Goal: Information Seeking & Learning: Compare options

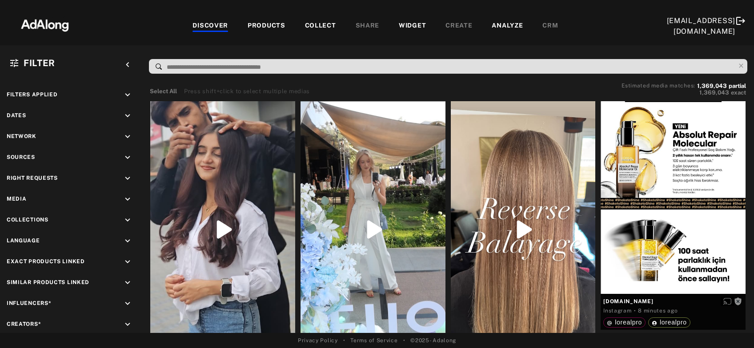
click at [311, 22] on div "COLLECT" at bounding box center [320, 26] width 31 height 11
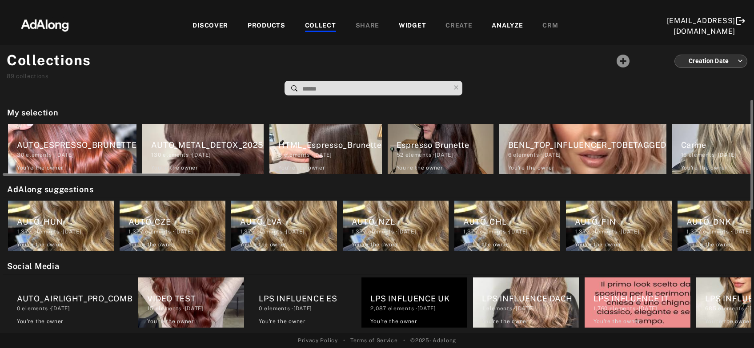
click at [204, 144] on div "AUTO_METAL_DETOX_2025" at bounding box center [207, 145] width 112 height 12
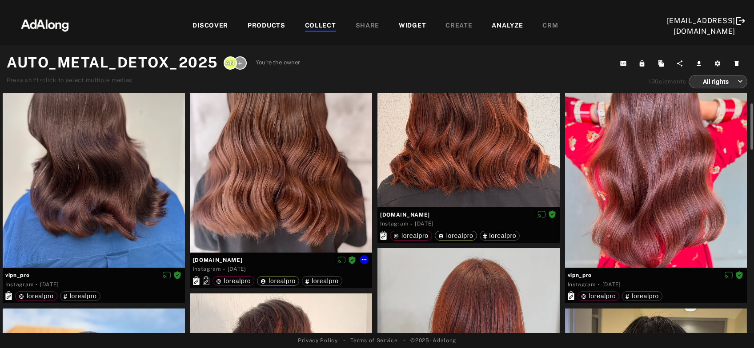
scroll to position [69, 0]
click at [101, 209] on div at bounding box center [94, 146] width 182 height 243
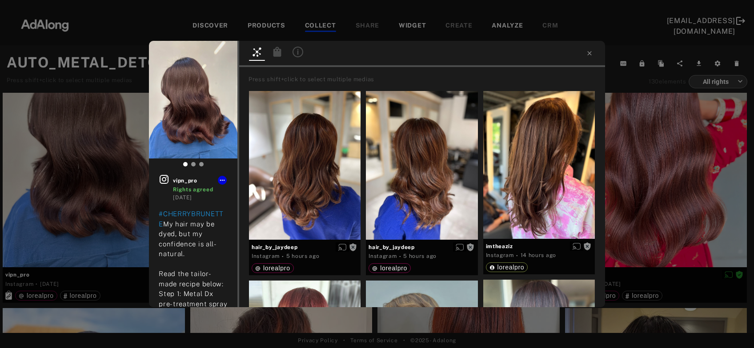
click at [279, 56] on icon at bounding box center [277, 52] width 8 height 10
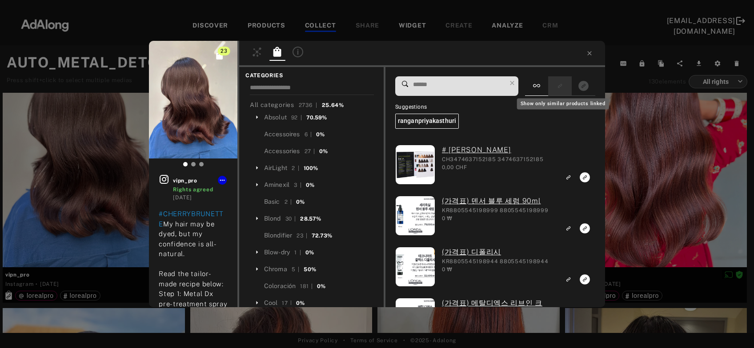
click at [562, 86] on icon "Show only similar products linked" at bounding box center [560, 85] width 3 height 3
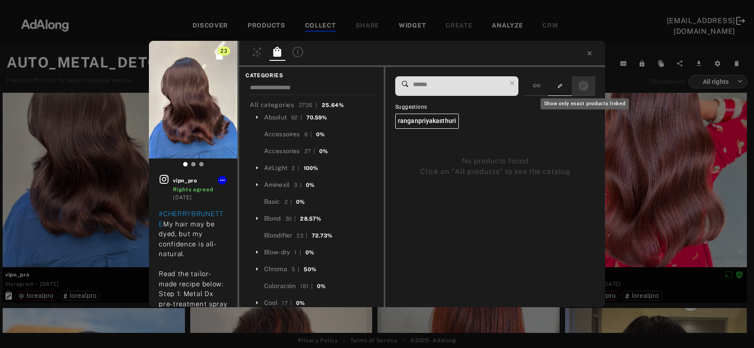
click at [583, 87] on icon "Show only exact products linked" at bounding box center [583, 86] width 10 height 10
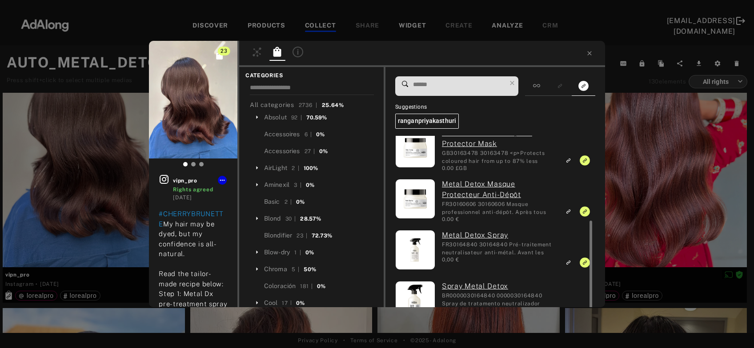
scroll to position [93, 0]
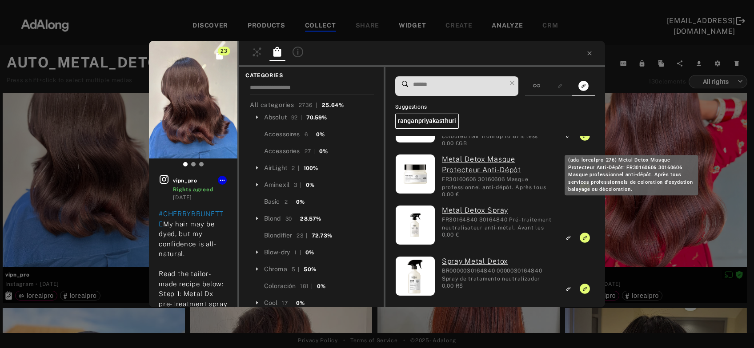
click at [668, 191] on div "(ada-lorealpro-276) Metal Detox Masque Protecteur Anti-Dépôt: FR30160606 301606…" at bounding box center [630, 175] width 133 height 40
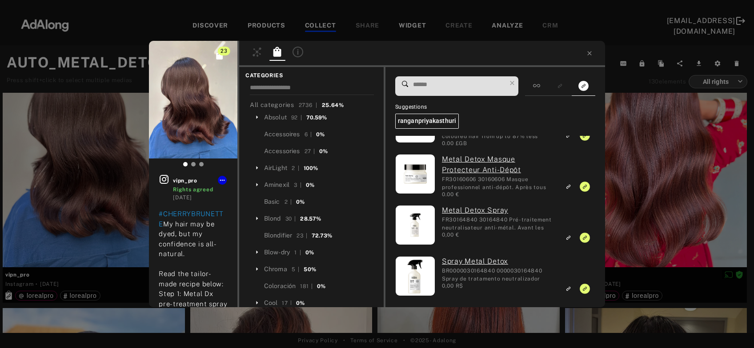
click at [665, 214] on div "23 vipn_pro Rights agreed 3 months ago #CHERRYBRUNETTE My hair may be dyed, but…" at bounding box center [377, 174] width 754 height 348
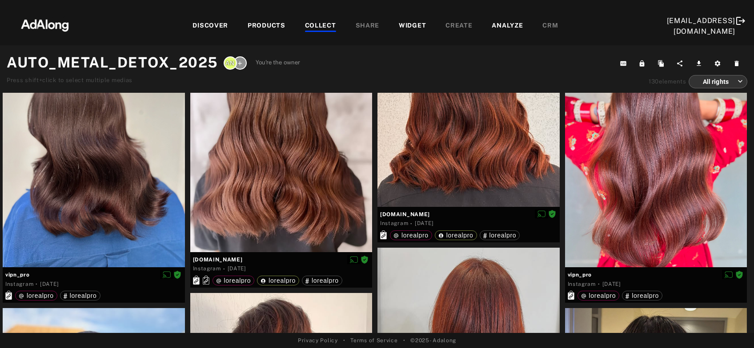
click at [264, 30] on div "PRODUCTS" at bounding box center [266, 26] width 38 height 11
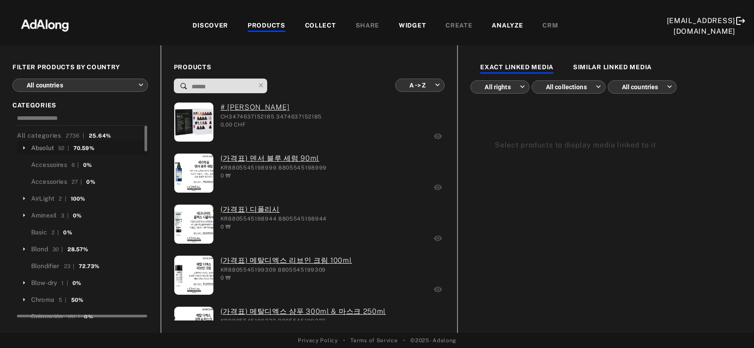
click at [46, 147] on div "Absolut" at bounding box center [42, 148] width 23 height 9
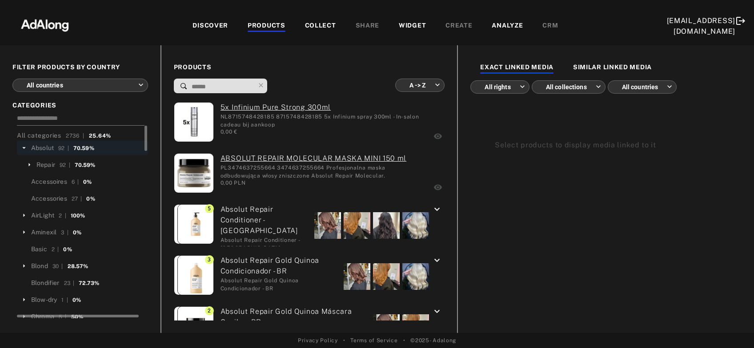
click at [74, 115] on input at bounding box center [81, 120] width 128 height 12
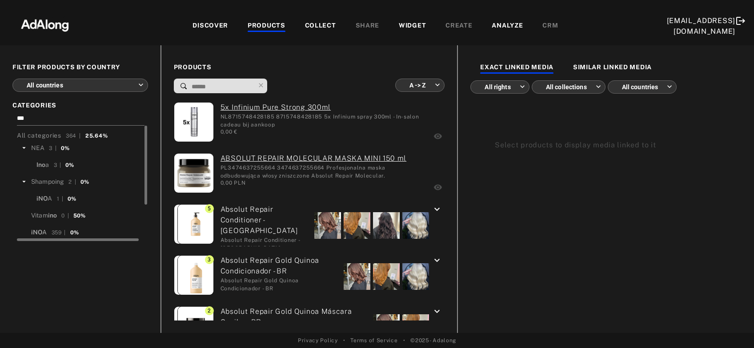
type input "***"
click at [37, 232] on span "iNO" at bounding box center [36, 232] width 11 height 7
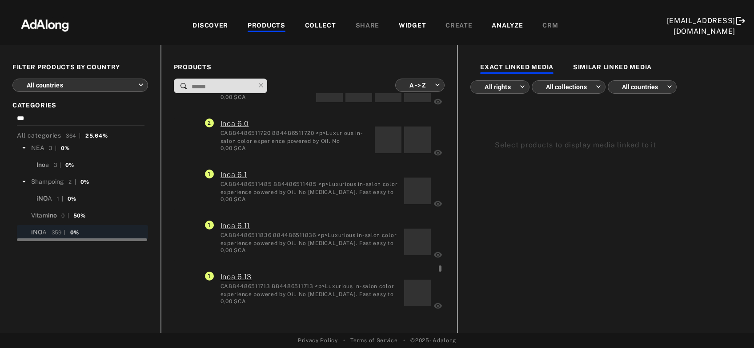
scroll to position [6019, 0]
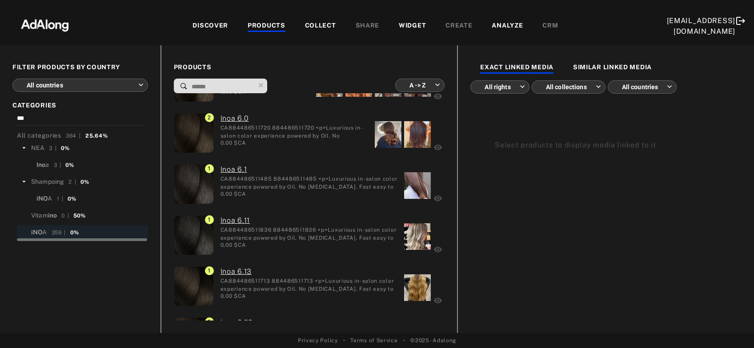
click at [315, 26] on div "COLLECT" at bounding box center [320, 26] width 31 height 11
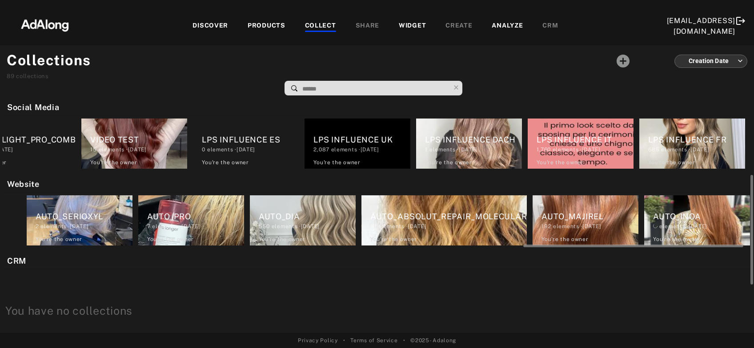
scroll to position [0, 1796]
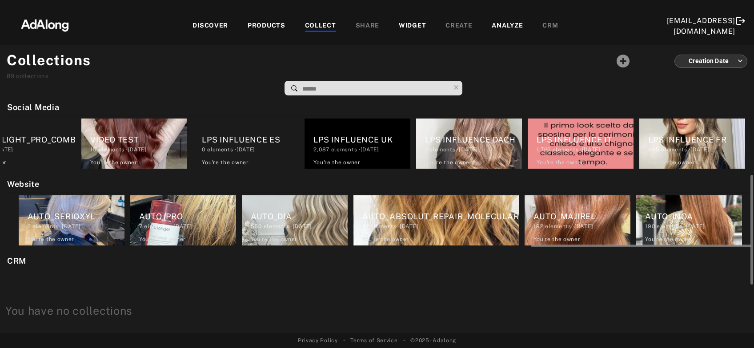
click at [704, 231] on div "AUTO_INOA 190 elements · 2023.12.14 You're the owner delete" at bounding box center [689, 221] width 106 height 50
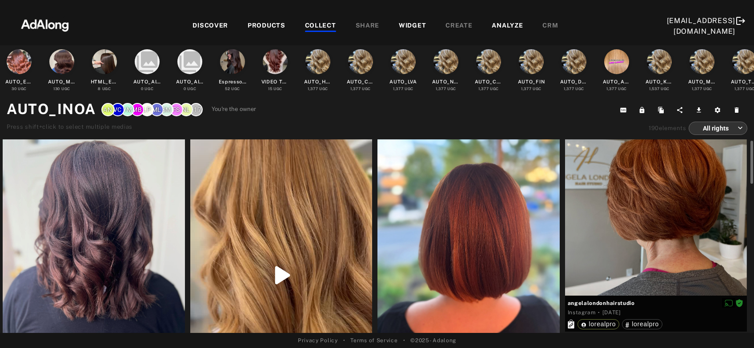
scroll to position [24, 0]
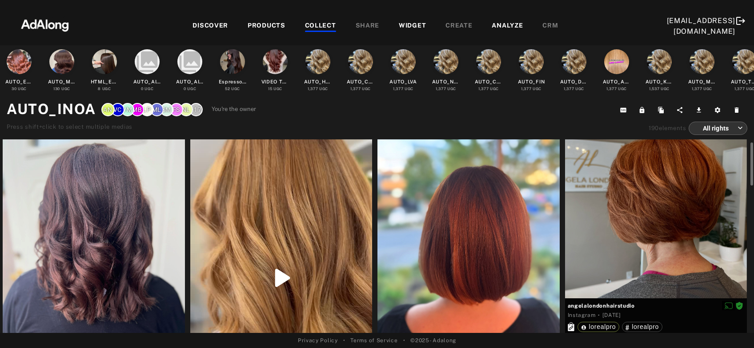
click at [88, 235] on div at bounding box center [94, 238] width 182 height 243
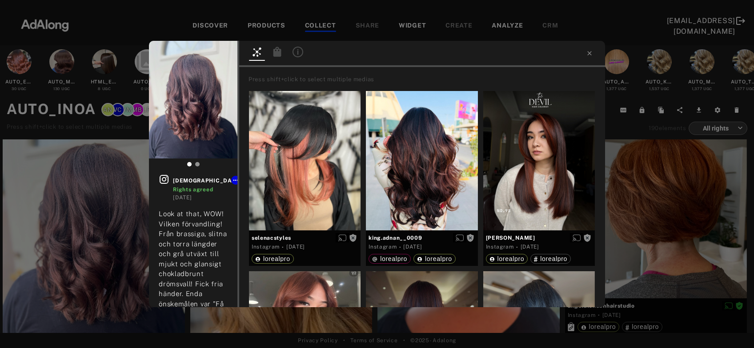
click at [278, 52] on icon at bounding box center [277, 52] width 8 height 10
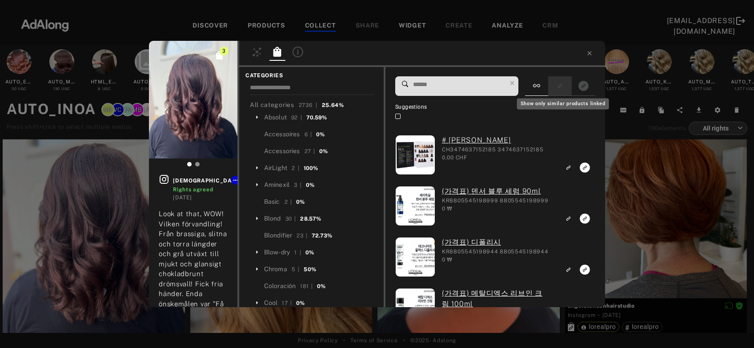
click at [563, 83] on rect "Show only similar products linked" at bounding box center [559, 85] width 11 height 11
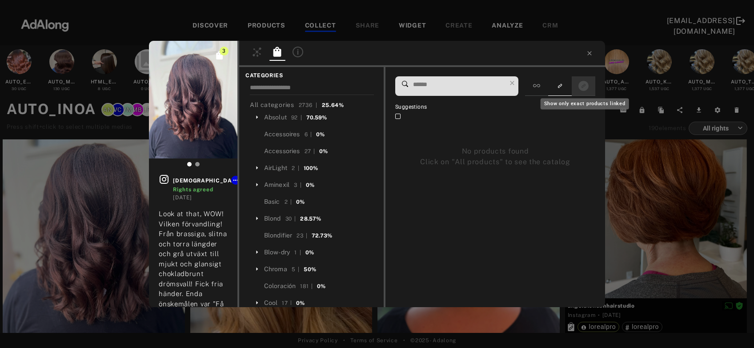
click at [581, 87] on icon "Show only exact products linked" at bounding box center [583, 86] width 10 height 10
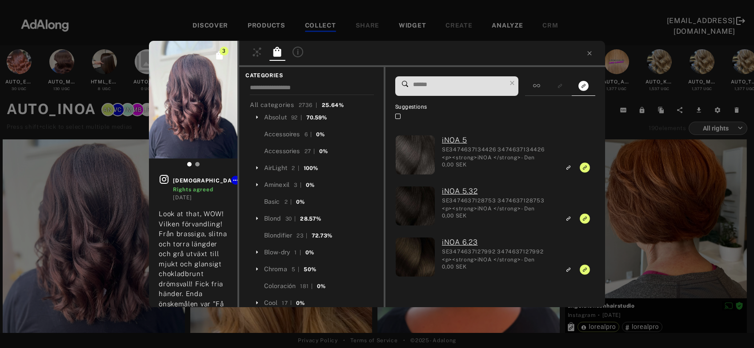
click at [471, 88] on input at bounding box center [459, 85] width 94 height 12
click at [540, 83] on icon at bounding box center [536, 85] width 7 height 7
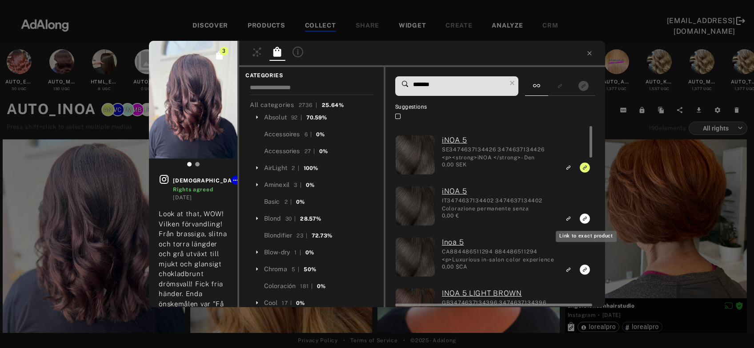
click at [583, 216] on icon "Link to exact product" at bounding box center [584, 219] width 10 height 10
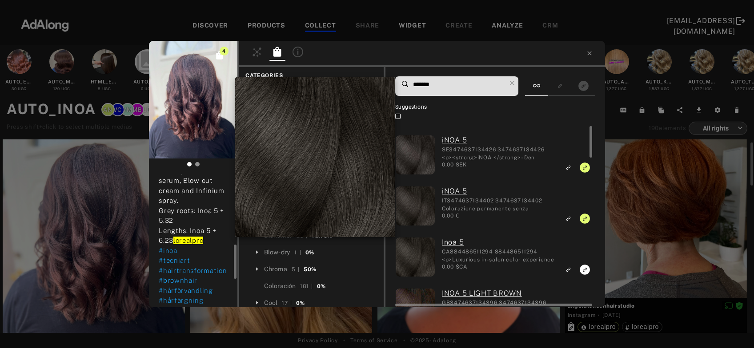
scroll to position [273, 0]
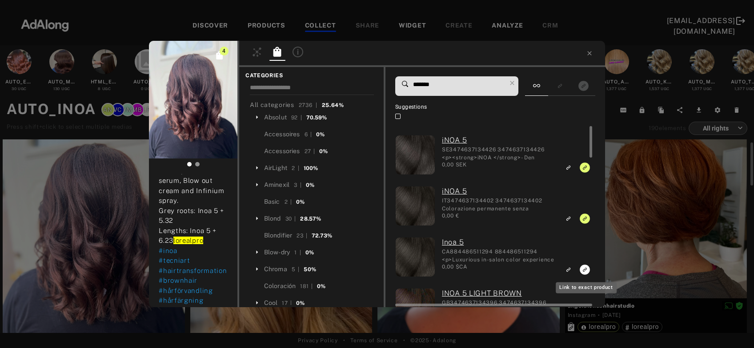
click at [583, 268] on icon "Link to exact product" at bounding box center [584, 270] width 10 height 10
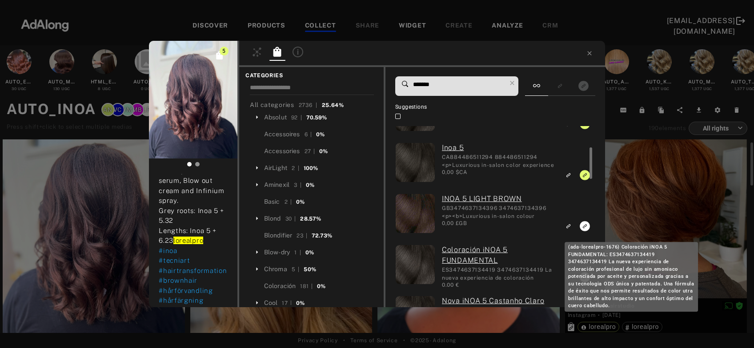
scroll to position [102, 0]
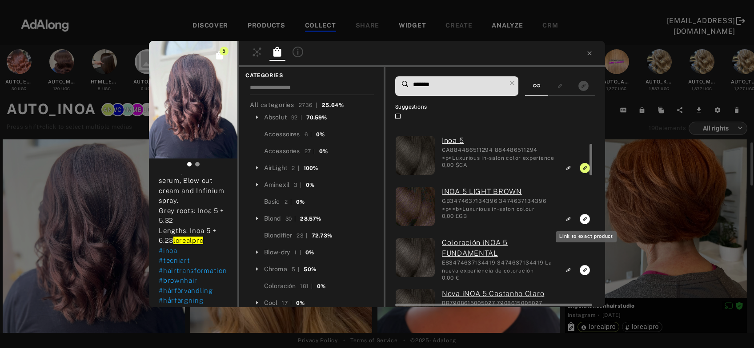
click at [584, 220] on rect "Link to exact product" at bounding box center [584, 219] width 11 height 11
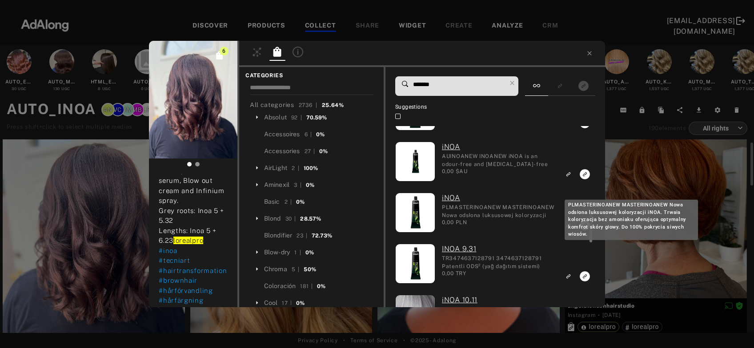
scroll to position [458, 0]
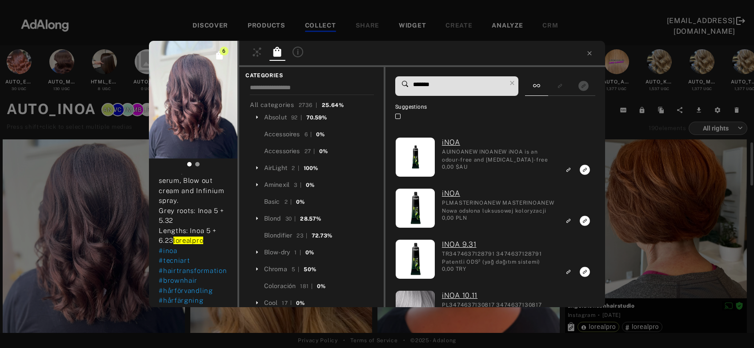
click at [434, 83] on input "*******" at bounding box center [459, 85] width 94 height 12
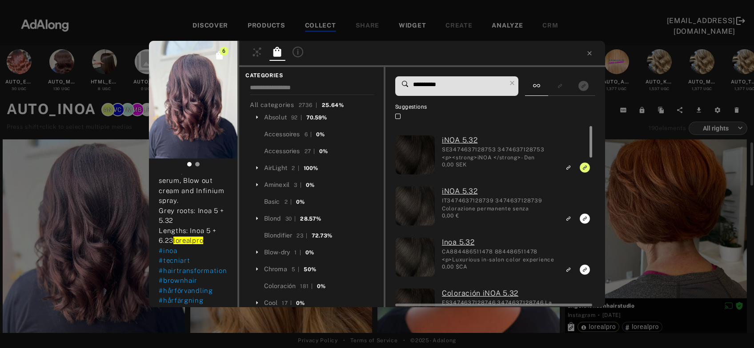
scroll to position [181, 0]
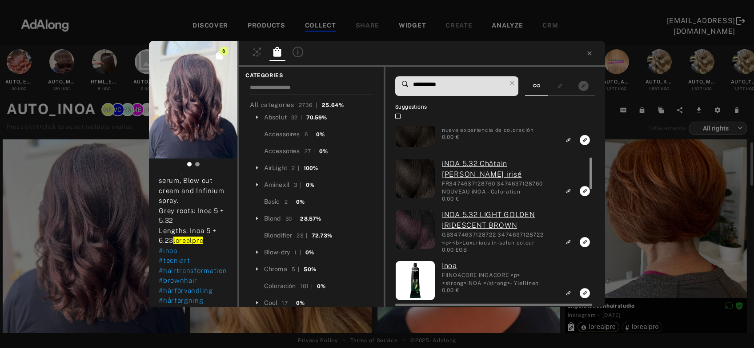
click at [586, 217] on div at bounding box center [589, 216] width 7 height 181
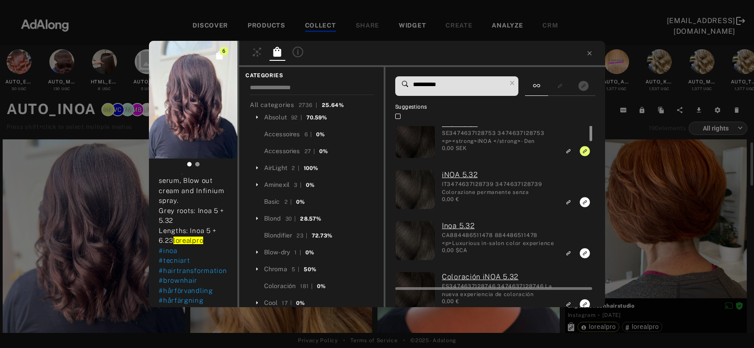
scroll to position [0, 0]
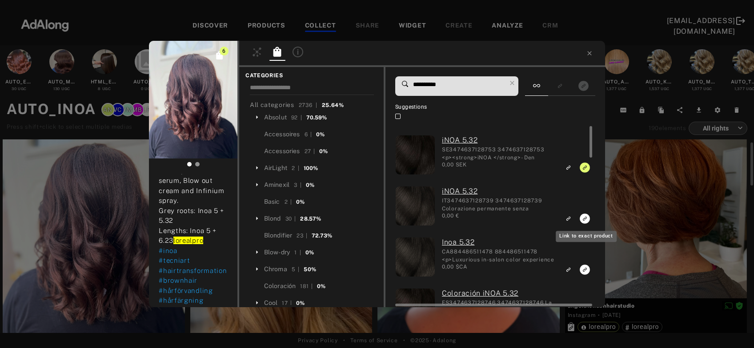
click at [585, 220] on rect "Link to exact product" at bounding box center [584, 218] width 11 height 11
click at [585, 272] on icon "Link to exact product" at bounding box center [584, 270] width 10 height 10
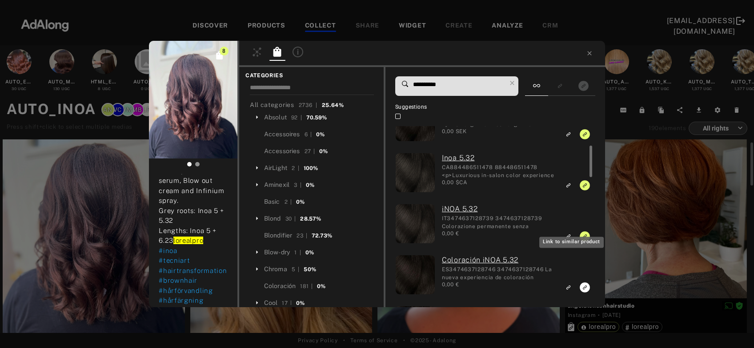
scroll to position [45, 0]
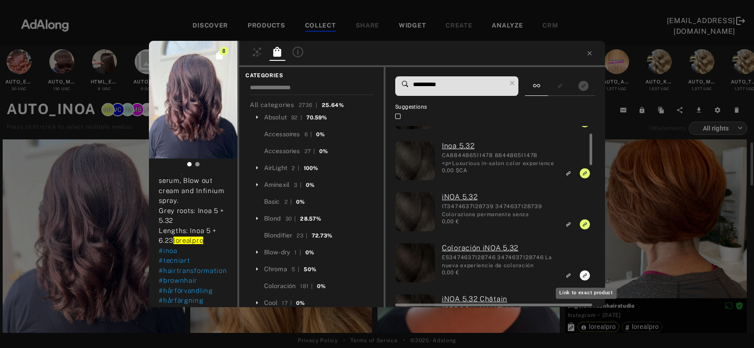
click at [583, 275] on icon "Link to exact product" at bounding box center [584, 276] width 10 height 10
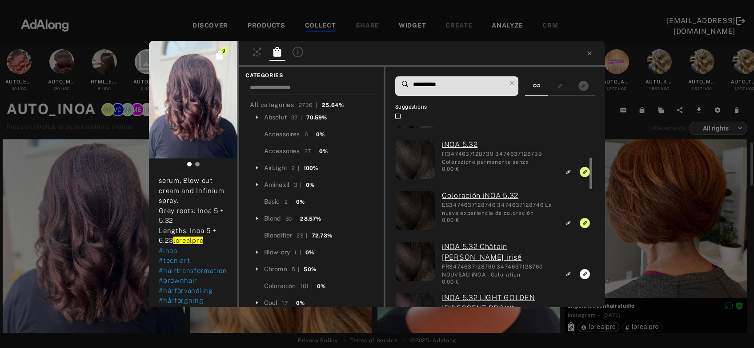
scroll to position [112, 0]
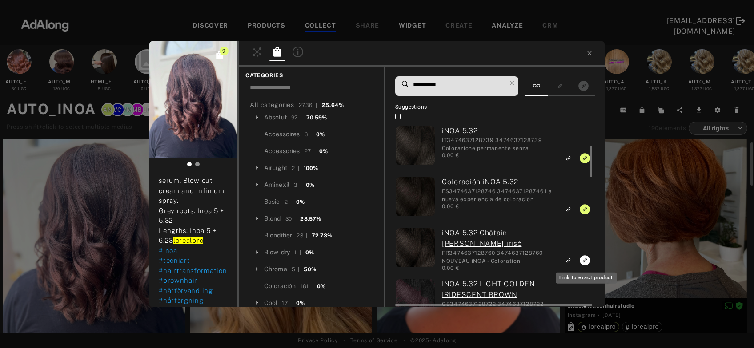
click at [586, 260] on rect "Link to exact product" at bounding box center [584, 260] width 11 height 11
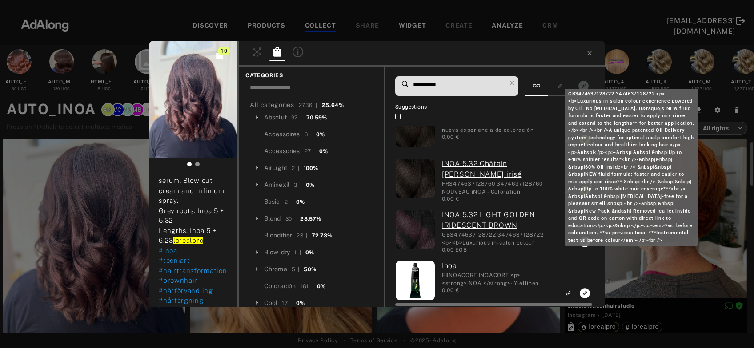
scroll to position [181, 0]
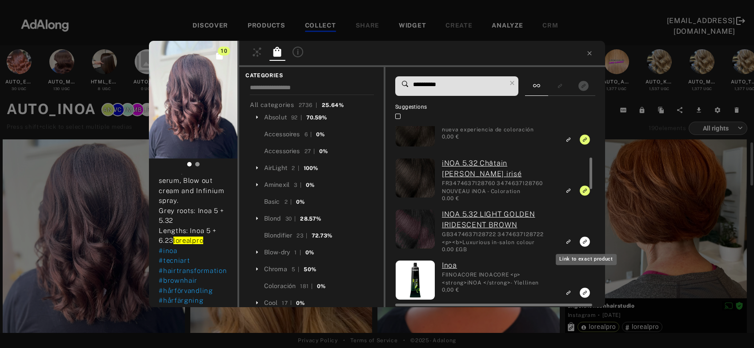
click at [582, 243] on icon "Link to exact product" at bounding box center [584, 242] width 10 height 10
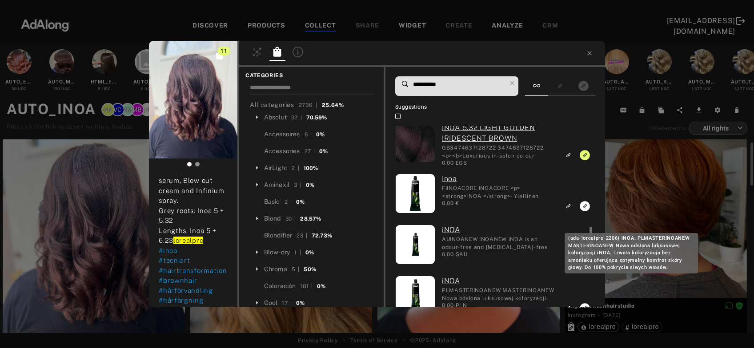
scroll to position [318, 0]
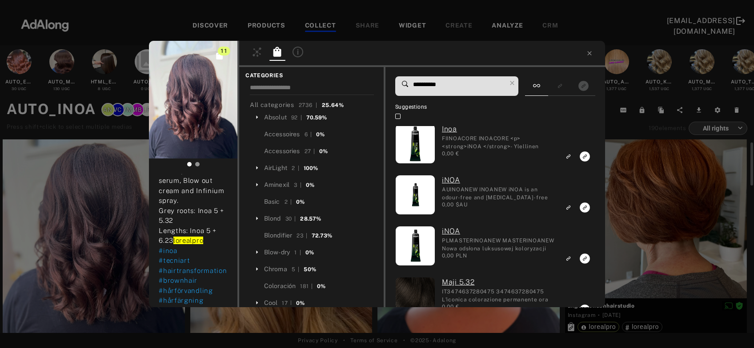
click at [441, 83] on input "**********" at bounding box center [459, 85] width 94 height 12
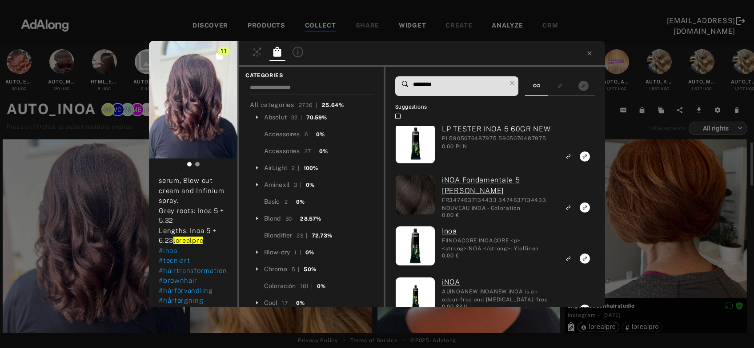
scroll to position [0, 0]
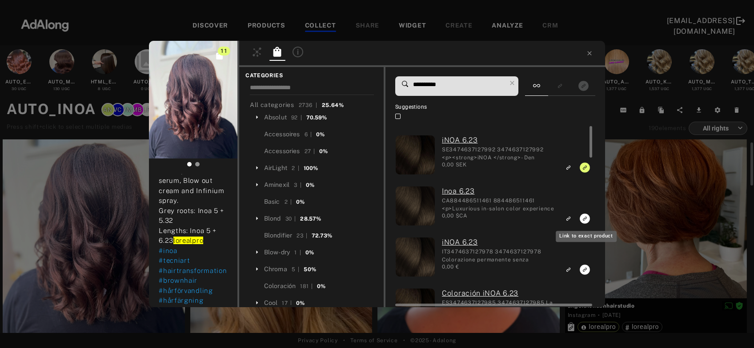
type input "**********"
click at [584, 218] on icon "Link to exact product" at bounding box center [584, 219] width 10 height 10
click at [586, 269] on icon "Link to exact product" at bounding box center [584, 270] width 10 height 10
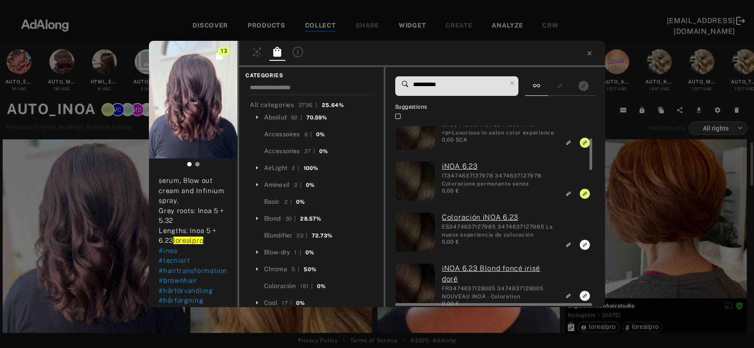
scroll to position [76, 0]
click at [585, 245] on rect "Link to exact product" at bounding box center [584, 244] width 11 height 11
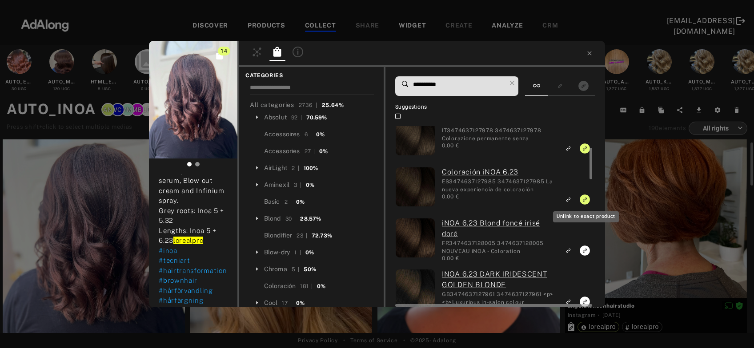
scroll to position [134, 0]
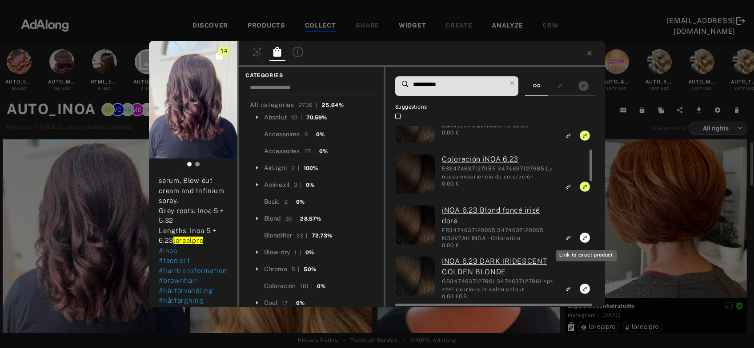
click at [584, 237] on icon "Link to exact product" at bounding box center [584, 238] width 10 height 10
click at [585, 289] on icon "Link to exact product" at bounding box center [584, 289] width 10 height 10
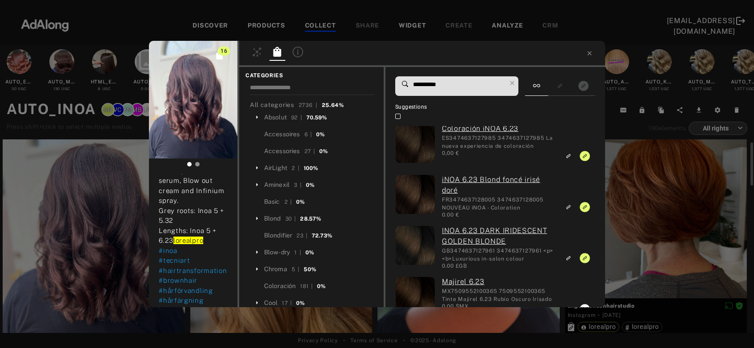
click at [649, 244] on div "16 kristinsklipp Rights agreed 1 week ago Look at that, WOW! Vilken förvandling…" at bounding box center [377, 174] width 754 height 348
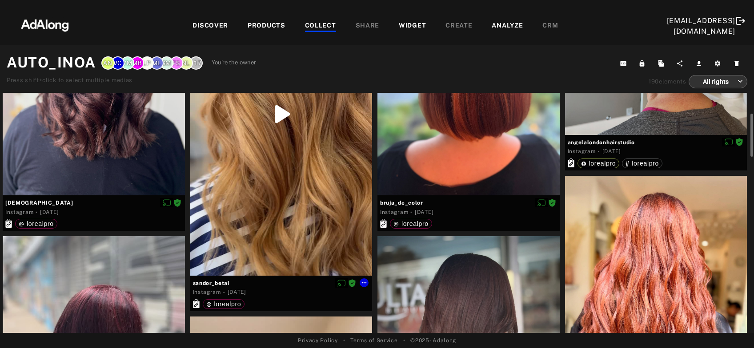
scroll to position [141, 0]
click at [318, 223] on div at bounding box center [281, 113] width 182 height 323
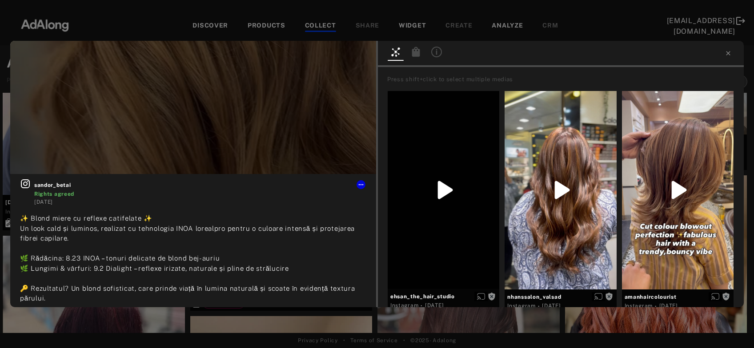
click at [417, 54] on icon at bounding box center [416, 52] width 8 height 10
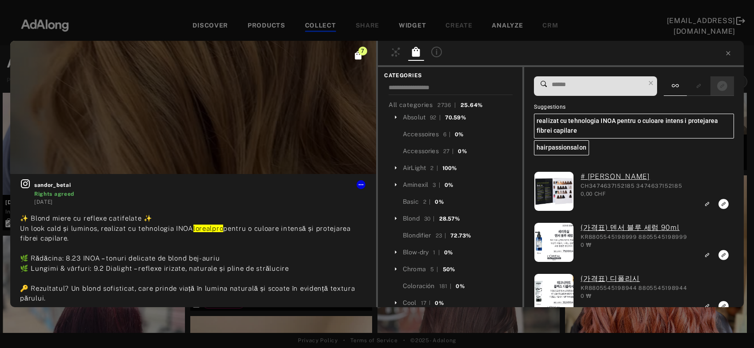
click at [720, 79] on div at bounding box center [722, 86] width 24 height 20
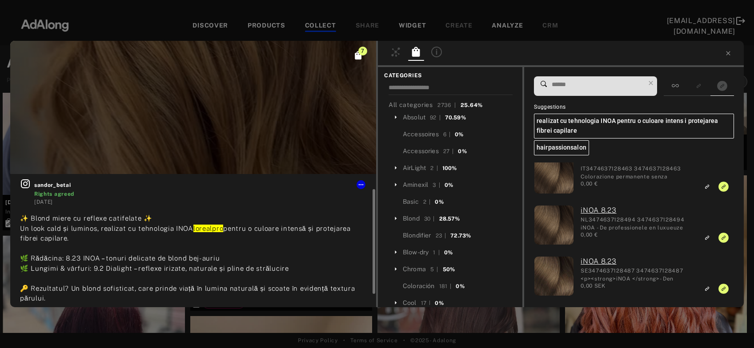
scroll to position [14, 0]
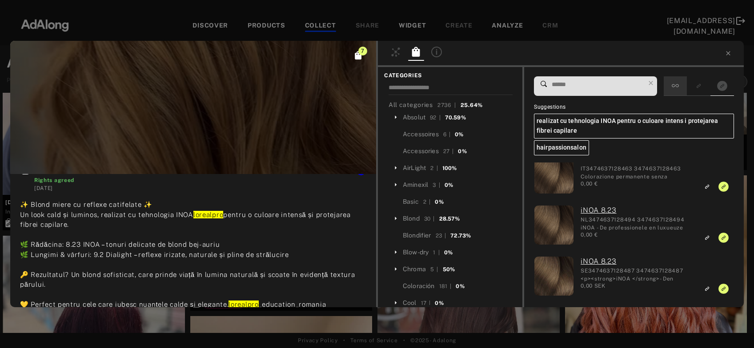
click at [683, 89] on div at bounding box center [674, 86] width 23 height 20
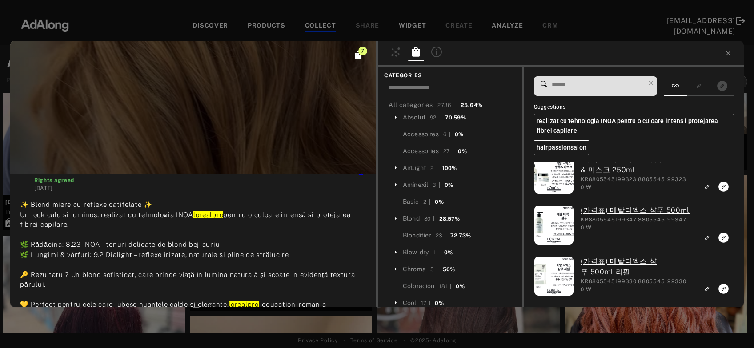
click at [612, 86] on input at bounding box center [598, 85] width 94 height 12
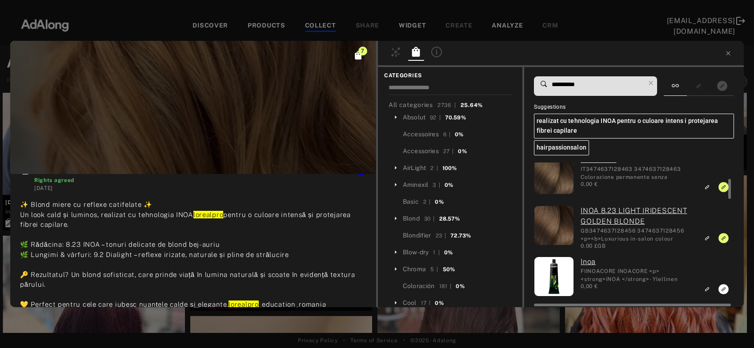
scroll to position [119, 0]
drag, startPoint x: 582, startPoint y: 86, endPoint x: 543, endPoint y: 86, distance: 38.2
click at [551, 86] on input "**********" at bounding box center [598, 85] width 94 height 12
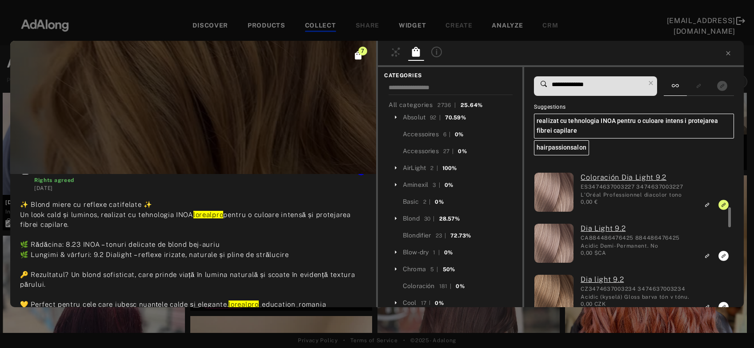
scroll to position [95, 0]
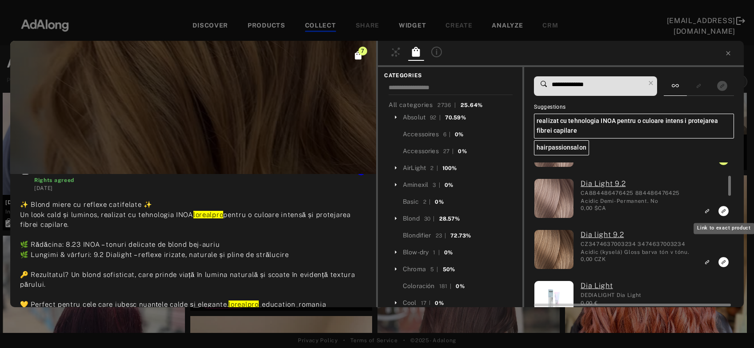
type input "**********"
click at [722, 210] on icon "Link to exact product" at bounding box center [723, 211] width 10 height 10
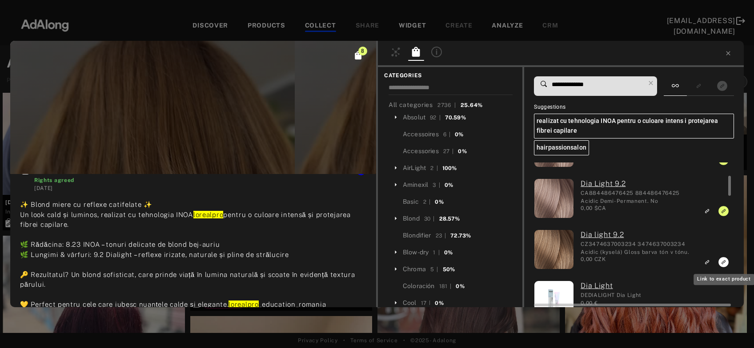
click at [722, 261] on icon "Link to exact product" at bounding box center [723, 262] width 10 height 10
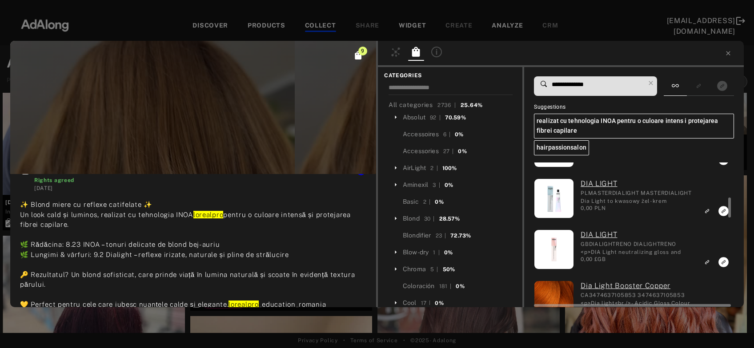
scroll to position [249, 0]
click at [727, 54] on icon at bounding box center [727, 53] width 7 height 7
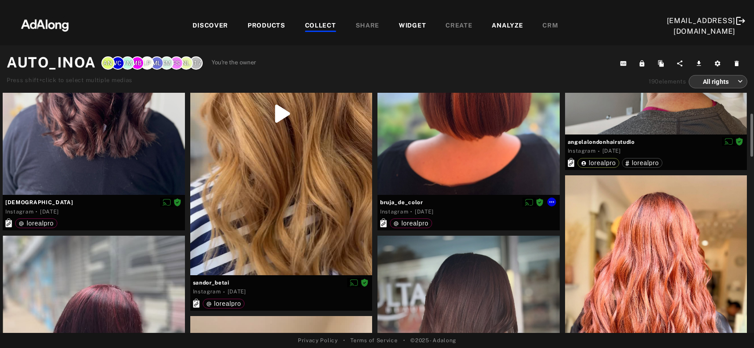
click at [467, 166] on div at bounding box center [468, 73] width 182 height 243
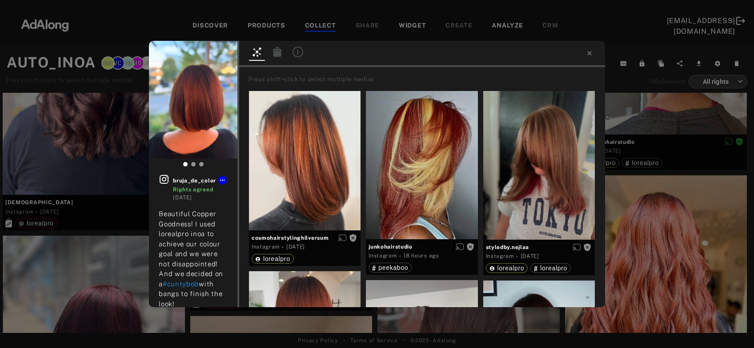
click at [279, 52] on icon at bounding box center [277, 52] width 8 height 10
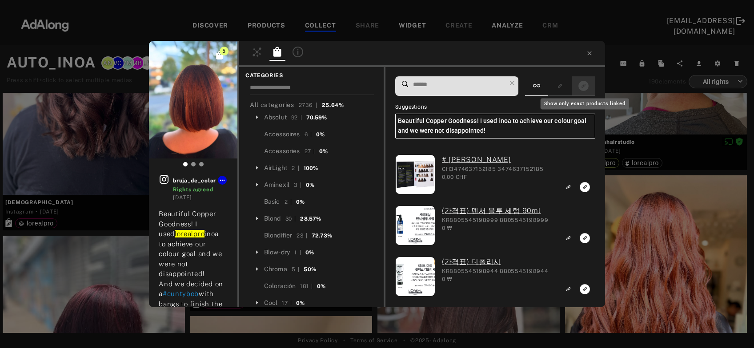
click at [584, 88] on rect "Show only exact products linked" at bounding box center [583, 85] width 11 height 11
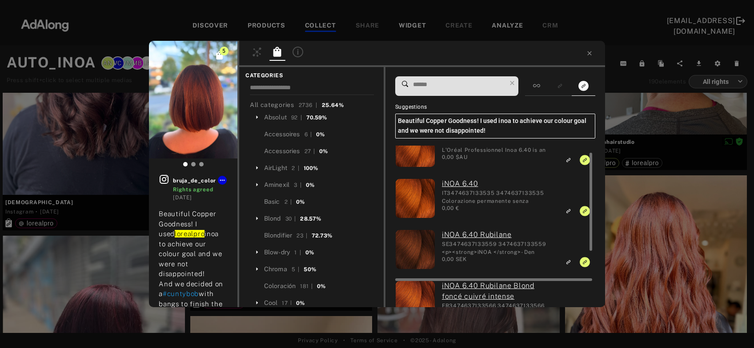
scroll to position [102, 0]
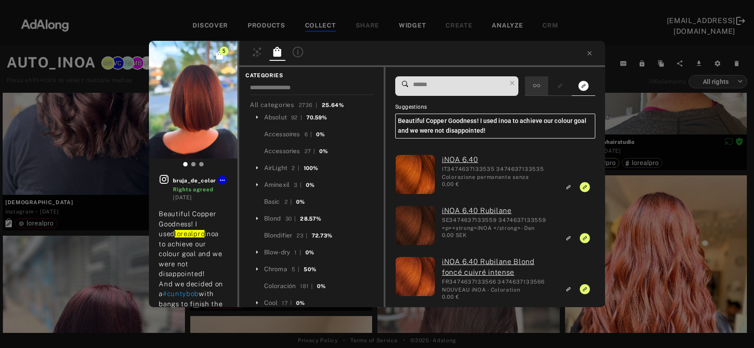
click at [535, 87] on div at bounding box center [536, 86] width 23 height 20
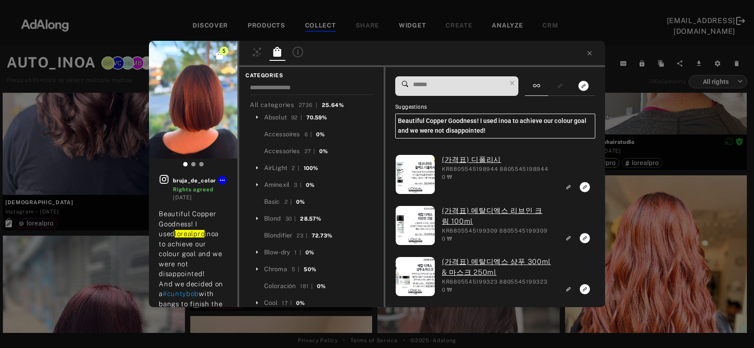
click at [471, 87] on input at bounding box center [459, 85] width 94 height 12
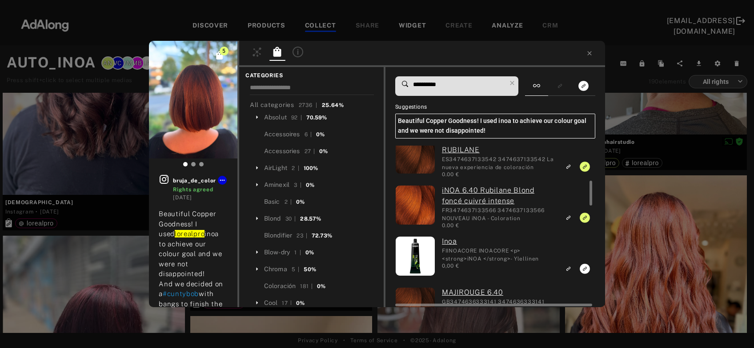
scroll to position [226, 0]
type input "**********"
click at [666, 237] on div "5 bruja_de_color Rights agreed 2 weeks ago Beautiful Copper Goodness! I used lo…" at bounding box center [377, 174] width 754 height 348
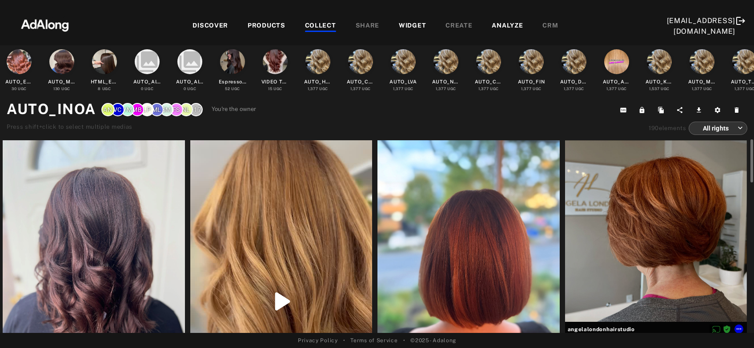
click at [666, 237] on div at bounding box center [656, 231] width 182 height 182
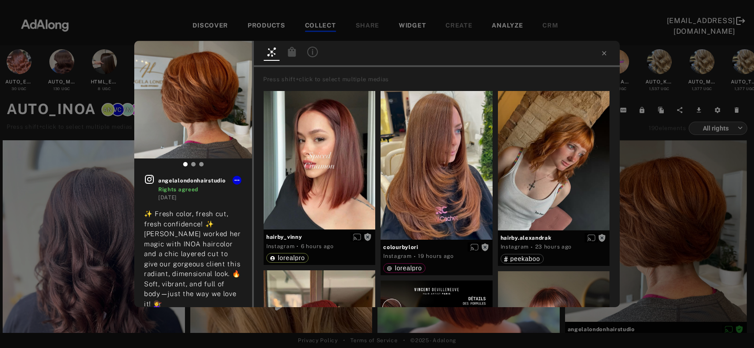
click at [296, 53] on icon at bounding box center [292, 52] width 11 height 11
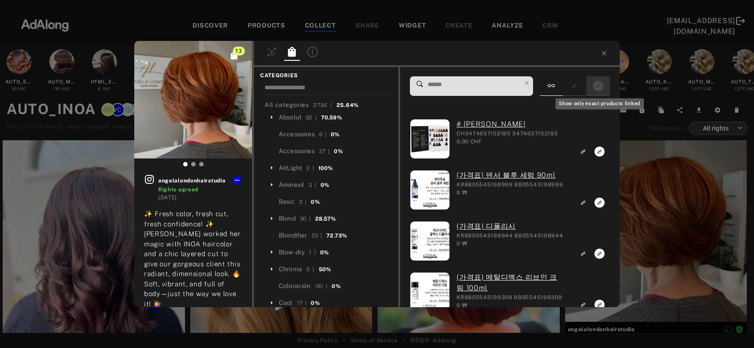
click at [602, 86] on icon "Show only exact products linked" at bounding box center [598, 86] width 10 height 10
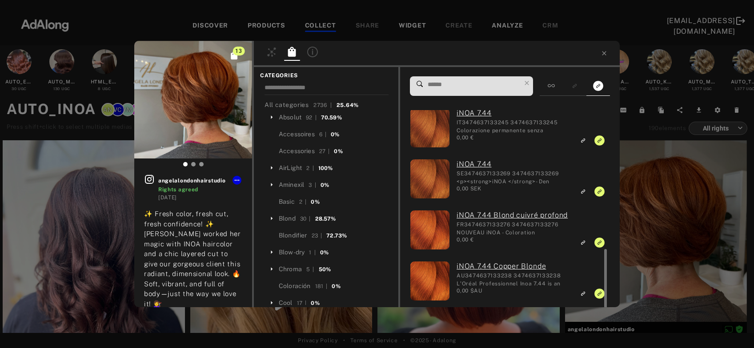
scroll to position [425, 0]
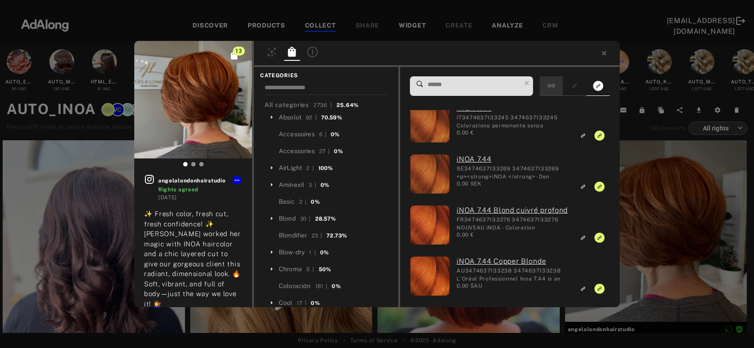
click at [552, 88] on icon at bounding box center [550, 85] width 7 height 7
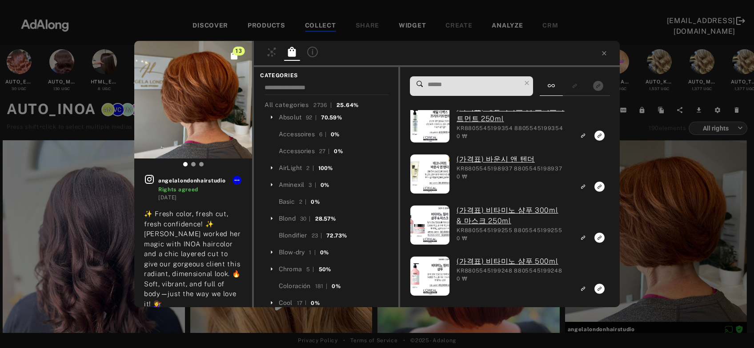
drag, startPoint x: 487, startPoint y: 78, endPoint x: 486, endPoint y: 85, distance: 7.2
click at [486, 85] on span at bounding box center [474, 86] width 94 height 19
click at [486, 85] on input at bounding box center [474, 85] width 94 height 12
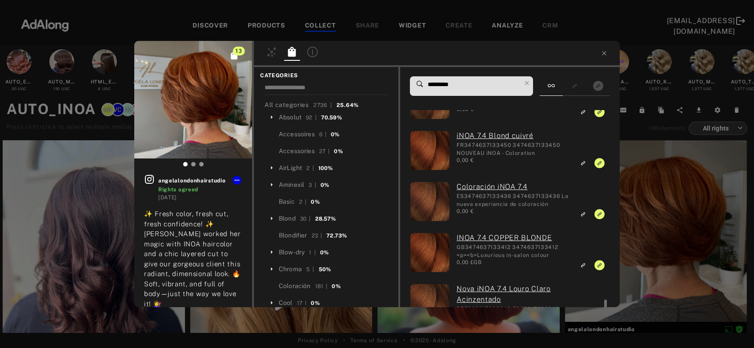
scroll to position [282, 0]
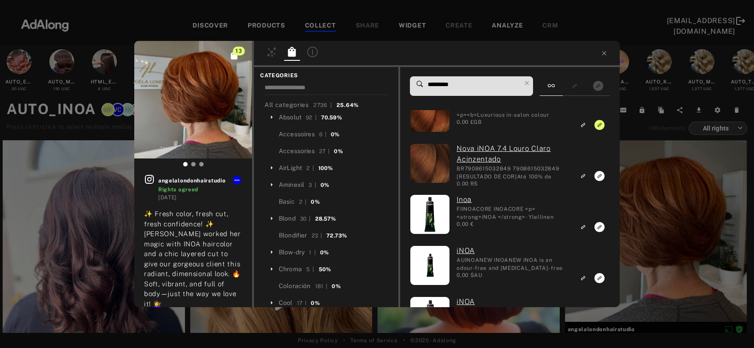
click at [452, 86] on input "*********" at bounding box center [474, 85] width 94 height 12
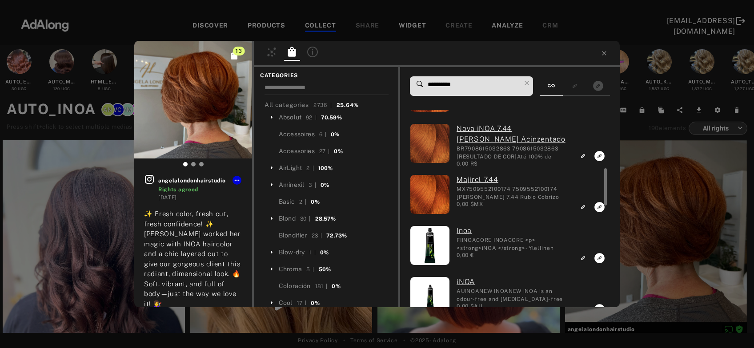
scroll to position [303, 0]
type input "**********"
click at [678, 229] on div "13 angelalondonhairstudio Rights agreed 3 weeks ago ✨ Fresh color, fresh cut, f…" at bounding box center [377, 174] width 754 height 348
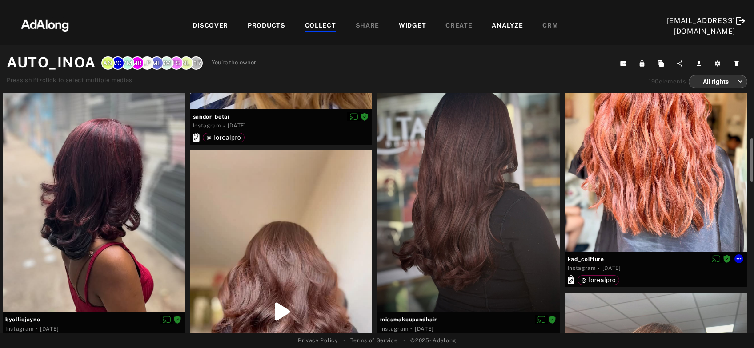
scroll to position [308, 0]
click at [666, 189] on div at bounding box center [656, 130] width 182 height 243
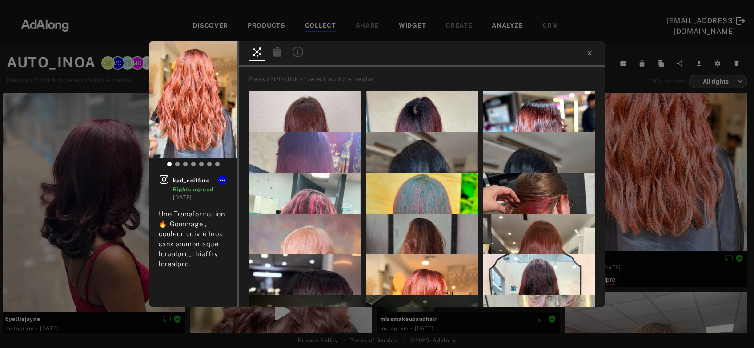
click at [279, 52] on icon at bounding box center [277, 52] width 8 height 10
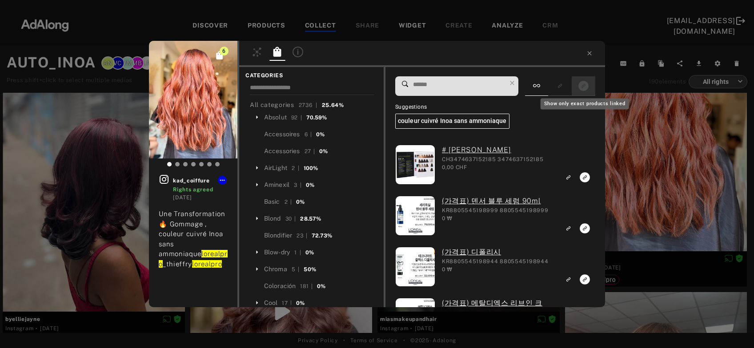
click at [588, 88] on icon "Show only exact products linked" at bounding box center [583, 86] width 10 height 10
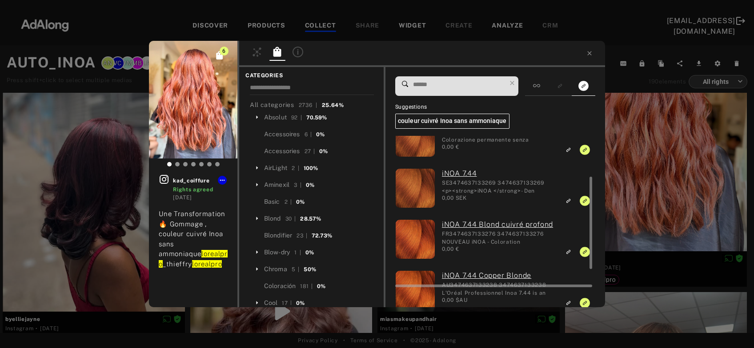
scroll to position [144, 0]
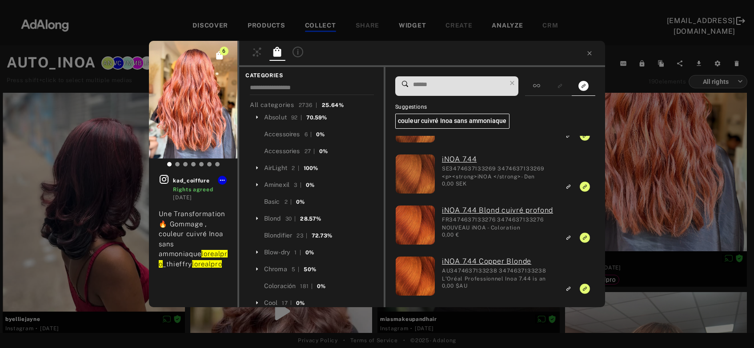
click at [656, 193] on div "6 kad_coiffure Rights agreed 3 weeks ago Une Transformation 🔥 Gommage , couleur…" at bounding box center [377, 174] width 754 height 348
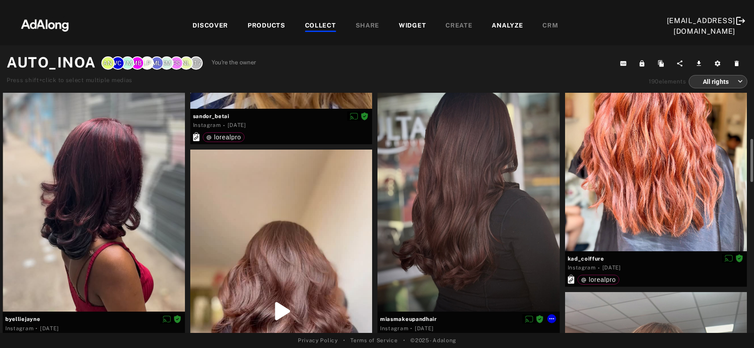
click at [447, 240] on div at bounding box center [468, 190] width 182 height 243
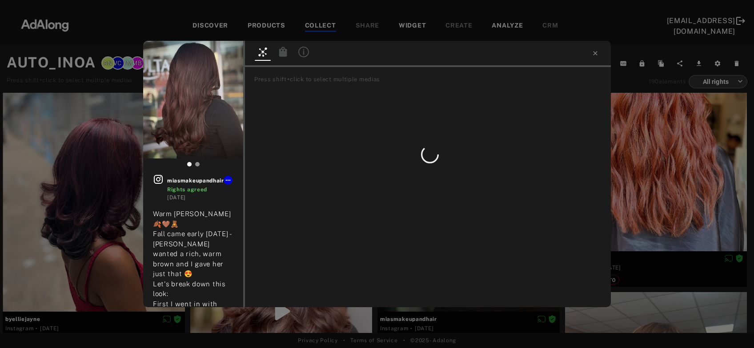
click at [287, 54] on icon at bounding box center [283, 52] width 11 height 11
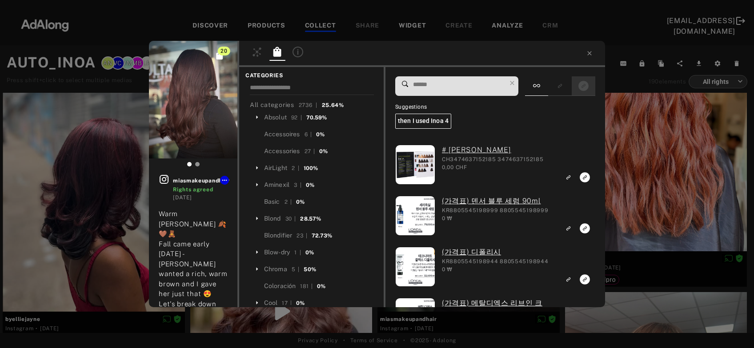
click at [593, 91] on div at bounding box center [583, 86] width 24 height 20
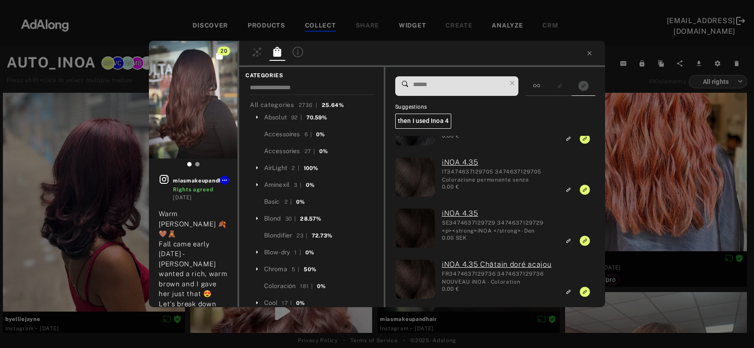
scroll to position [633, 0]
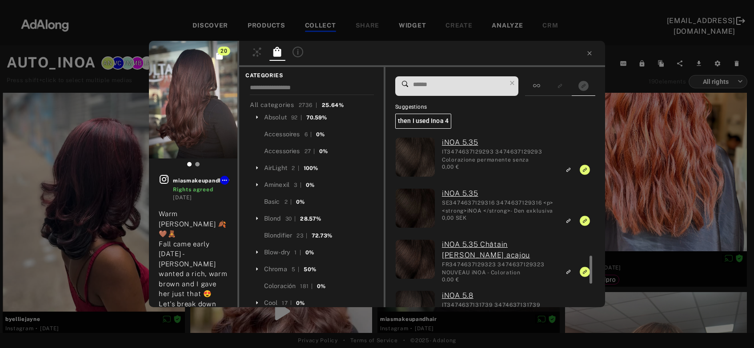
scroll to position [723, 0]
click at [682, 203] on div "20 miasmakeupandhair Rights agreed 4 weeks ago Warm Mocha Brown 🍂🤎🧸 Fall came e…" at bounding box center [377, 174] width 754 height 348
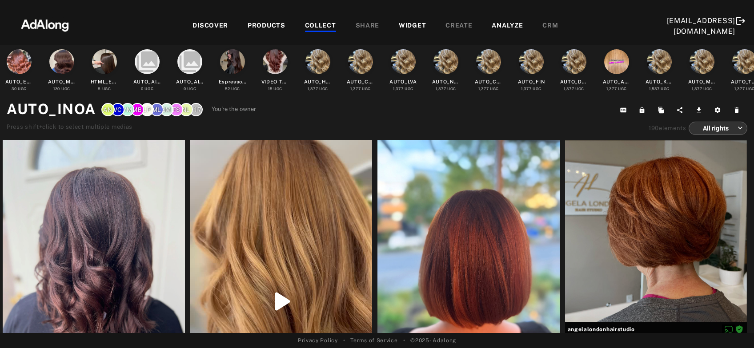
click at [199, 23] on div "DISCOVER" at bounding box center [210, 26] width 36 height 11
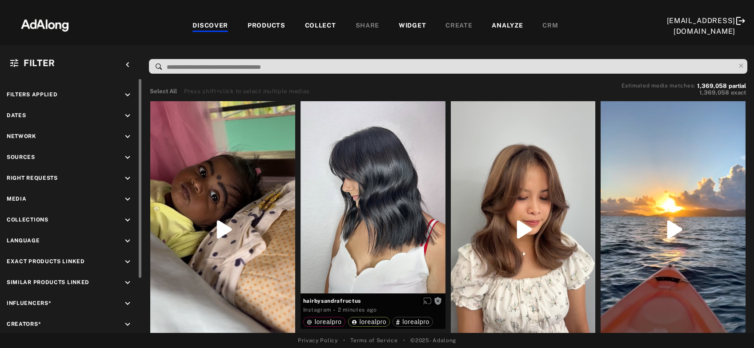
click at [127, 178] on icon "keyboard_arrow_down" at bounding box center [128, 179] width 10 height 10
click at [44, 199] on div "Agreed" at bounding box center [79, 199] width 113 height 9
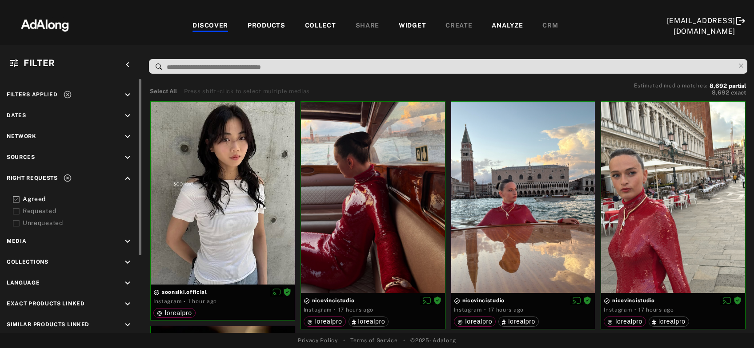
click at [44, 199] on div "Agreed" at bounding box center [79, 199] width 113 height 9
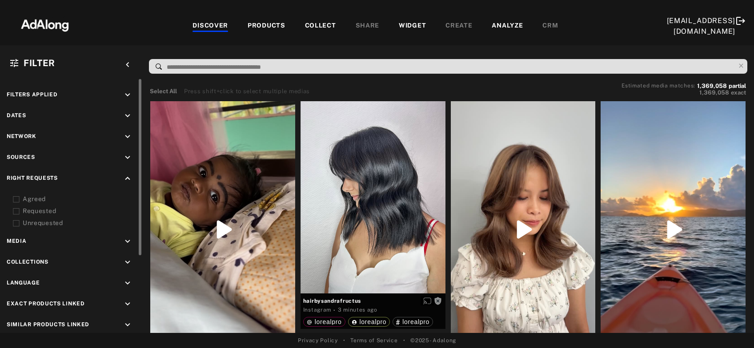
click at [127, 260] on icon "keyboard_arrow_down" at bounding box center [128, 263] width 10 height 10
click at [96, 300] on input at bounding box center [72, 300] width 119 height 12
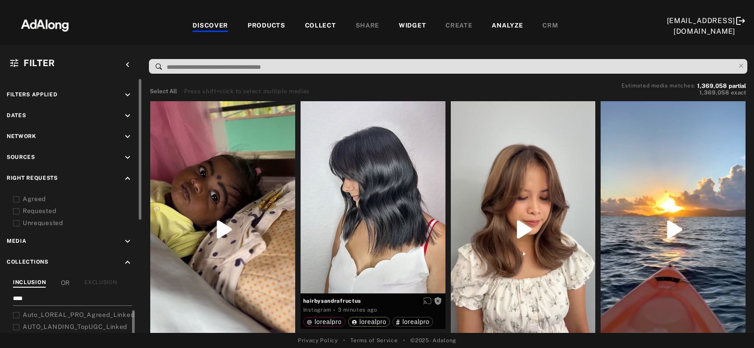
type input "****"
click at [112, 312] on span "Auto_LOREAL_PRO_Agreed_Linked" at bounding box center [79, 314] width 112 height 7
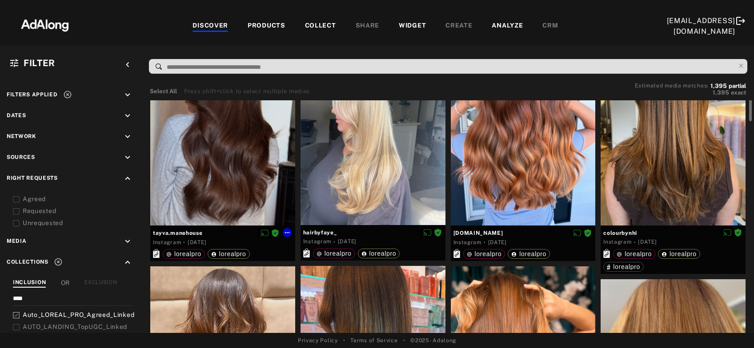
scroll to position [40, 0]
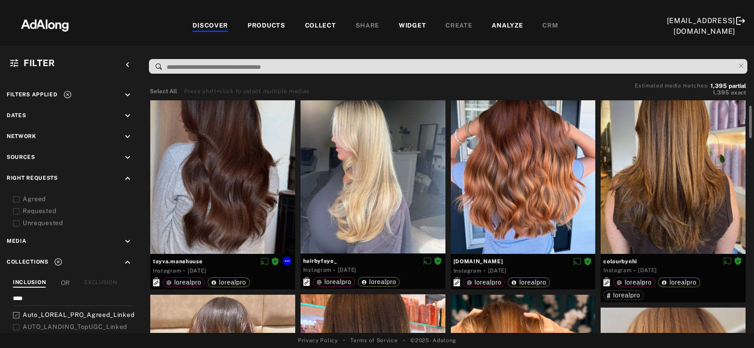
click at [196, 204] on div at bounding box center [222, 157] width 145 height 193
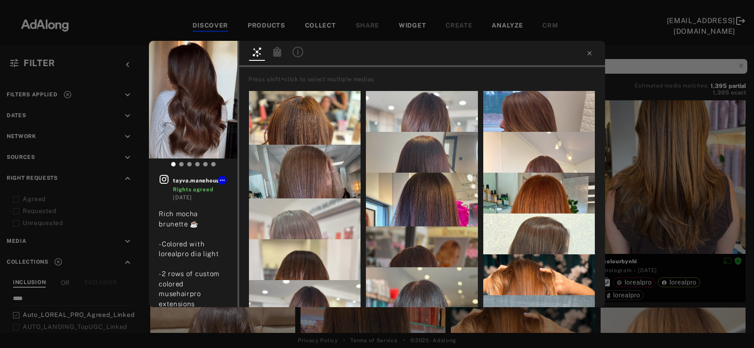
click at [278, 52] on icon at bounding box center [277, 52] width 8 height 10
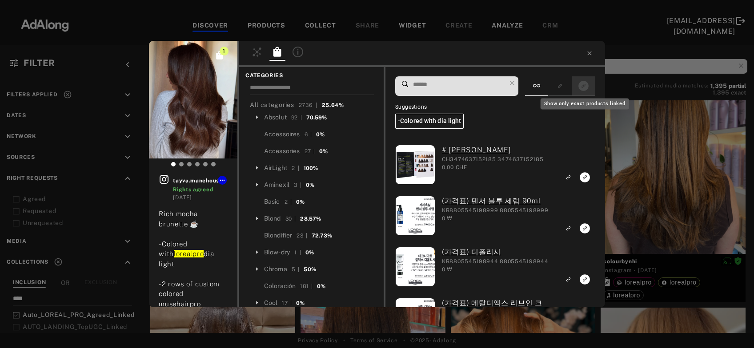
click at [581, 85] on icon "Show only exact products linked" at bounding box center [583, 86] width 10 height 10
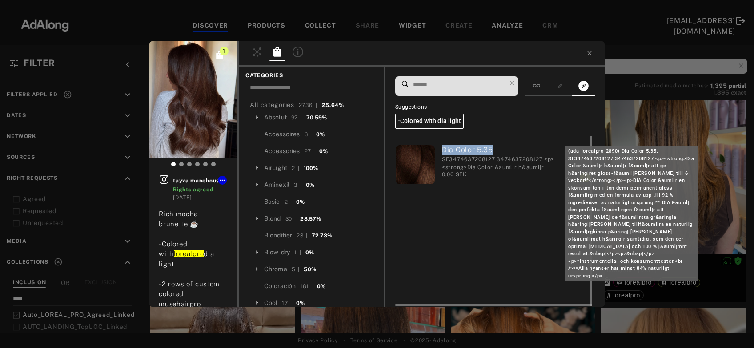
drag, startPoint x: 439, startPoint y: 152, endPoint x: 493, endPoint y: 150, distance: 53.8
click at [493, 150] on div "Dia Color 5.35 SE3474637208127 3474637208127 <p><strong>Dia Color &auml|r h&aum…" at bounding box center [495, 166] width 120 height 42
copy link "Dia Color 5.35"
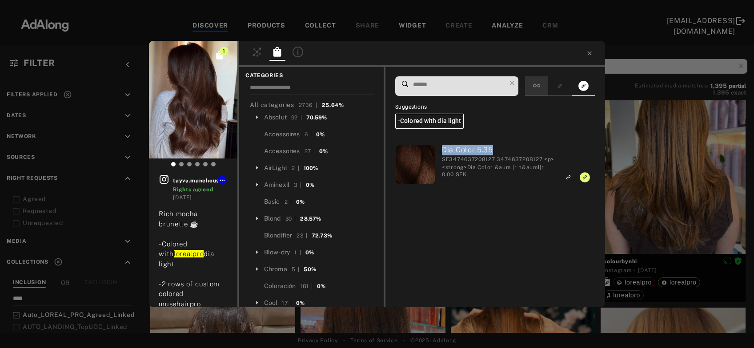
click at [540, 84] on icon at bounding box center [536, 85] width 7 height 7
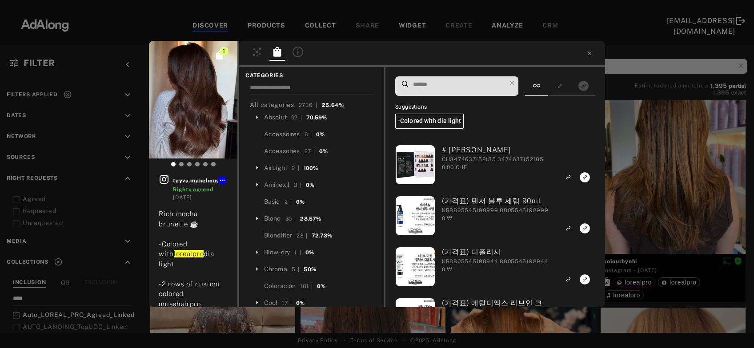
click at [473, 84] on input at bounding box center [459, 85] width 94 height 12
paste input "**********"
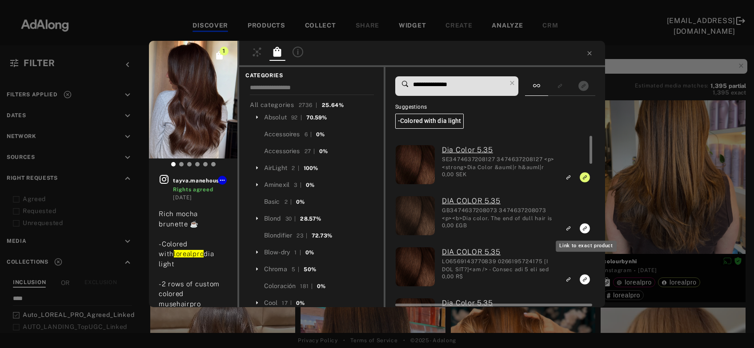
type input "**********"
click at [584, 228] on rect "Link to exact product" at bounding box center [584, 228] width 11 height 11
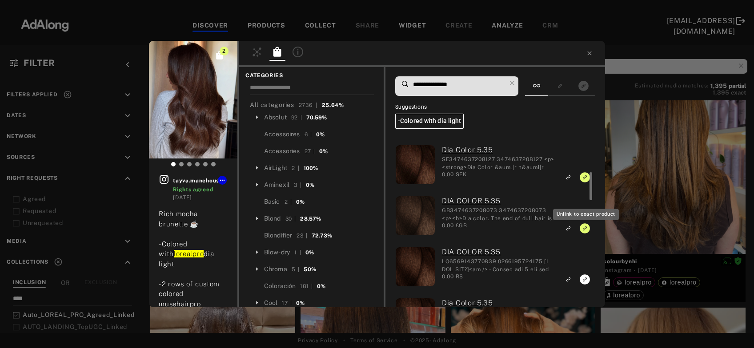
scroll to position [57, 0]
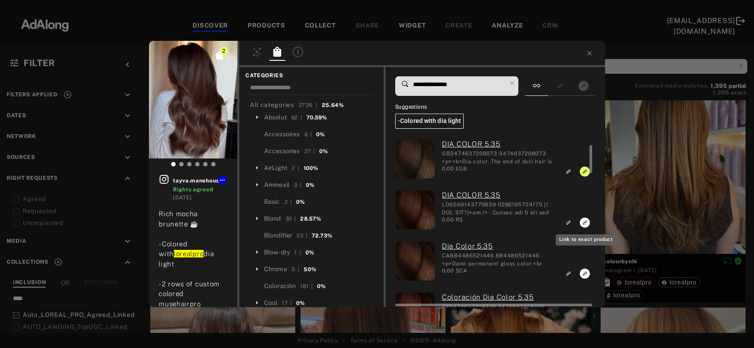
click at [584, 222] on icon "Link to exact product" at bounding box center [584, 223] width 10 height 10
click at [584, 272] on icon "Link to exact product" at bounding box center [584, 274] width 10 height 10
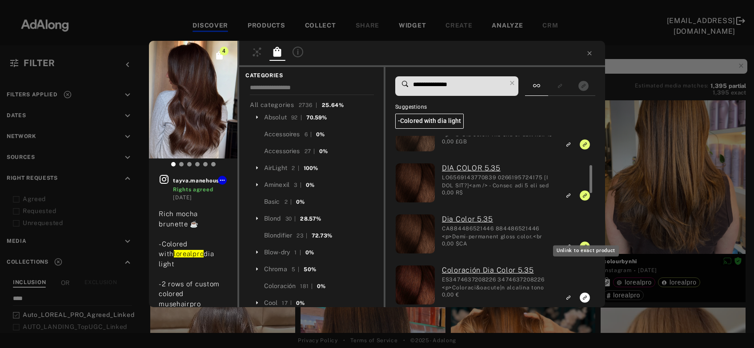
scroll to position [97, 0]
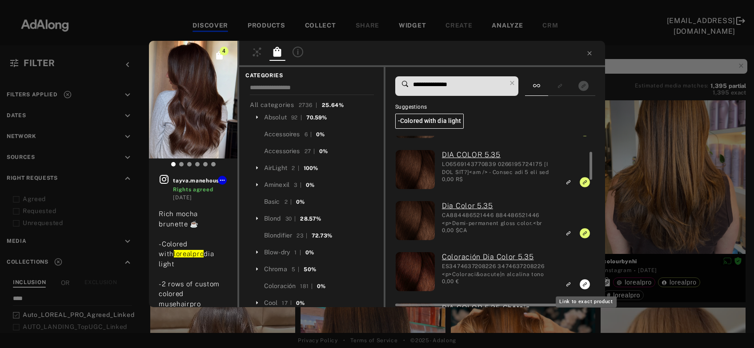
click at [584, 281] on icon "Link to exact product" at bounding box center [584, 284] width 10 height 10
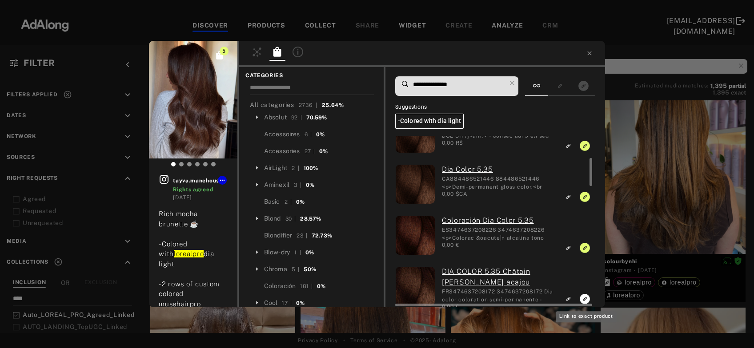
click at [584, 298] on icon "Link to exact product" at bounding box center [584, 299] width 10 height 10
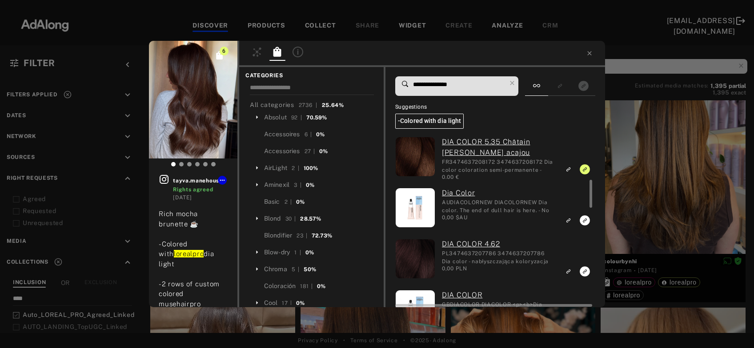
scroll to position [264, 0]
click at [655, 197] on div "6 tayva.manehouse Rights agreed 4 days ago Rich mocha brunette ☕️ -Colored with…" at bounding box center [377, 174] width 754 height 348
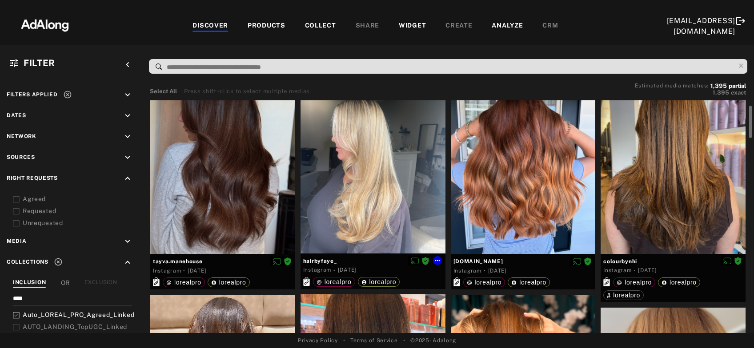
click at [347, 193] on div at bounding box center [372, 157] width 145 height 192
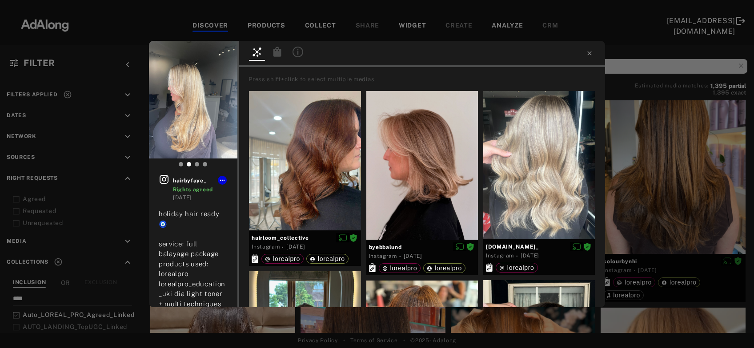
click at [276, 52] on icon at bounding box center [277, 52] width 11 height 11
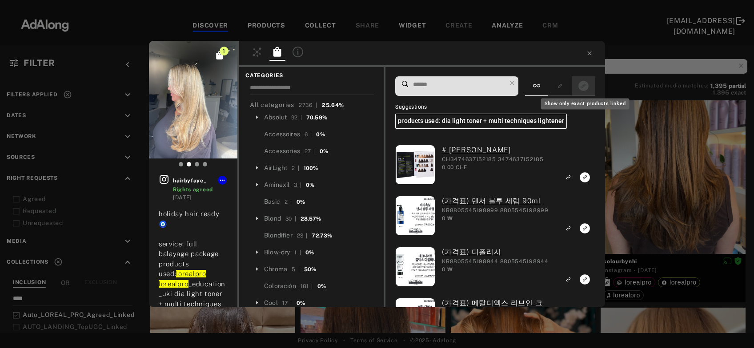
click at [579, 83] on rect "Show only exact products linked" at bounding box center [583, 85] width 11 height 11
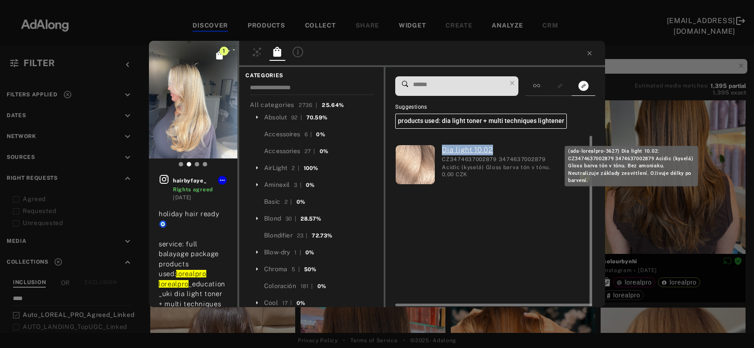
drag, startPoint x: 438, startPoint y: 148, endPoint x: 502, endPoint y: 151, distance: 64.5
click at [502, 151] on div "Dia light 10.02 CZ3474637002879 3474637002879 Acidic (kyselá) Gloss barva tón v…" at bounding box center [495, 166] width 120 height 42
copy link "Dia light 10.02"
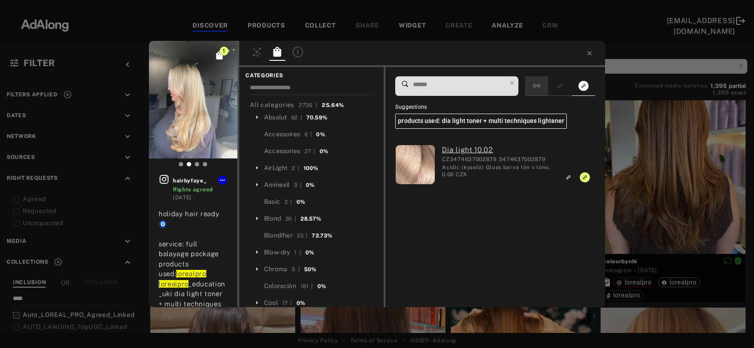
click at [544, 86] on div at bounding box center [536, 86] width 23 height 20
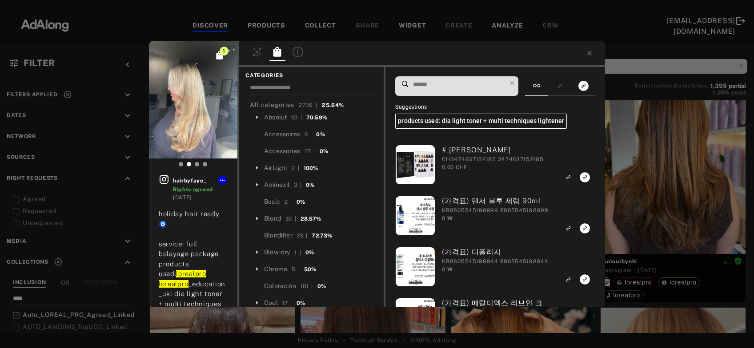
click at [463, 84] on input at bounding box center [459, 85] width 94 height 12
paste input "**********"
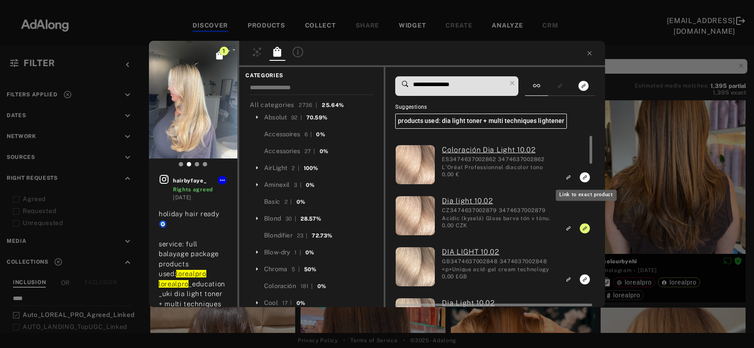
type input "**********"
click at [586, 177] on icon "Link to exact product" at bounding box center [584, 177] width 10 height 10
click at [584, 280] on icon "Link to exact product" at bounding box center [584, 280] width 10 height 10
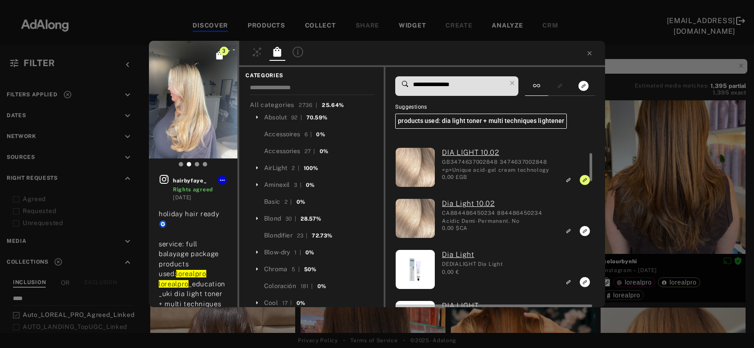
scroll to position [100, 0]
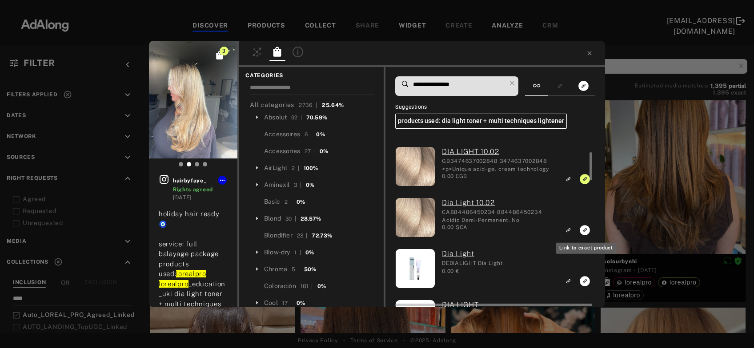
click at [585, 232] on icon "Link to exact product" at bounding box center [584, 230] width 10 height 10
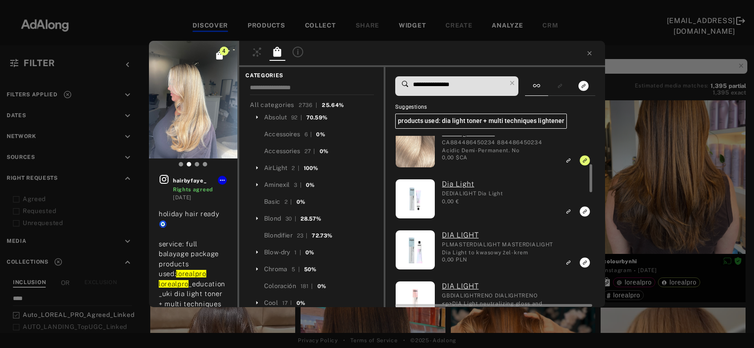
scroll to position [171, 0]
click at [646, 176] on div "4 hairbyfaye_ Rights agreed 4 days ago holiday hair ready 🧿 service: full balay…" at bounding box center [377, 174] width 754 height 348
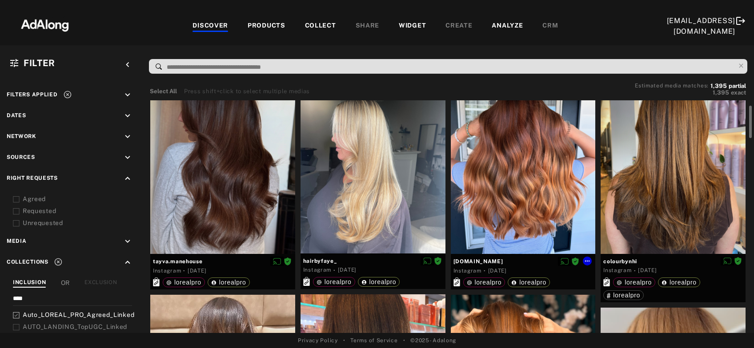
click at [531, 187] on div at bounding box center [523, 157] width 145 height 193
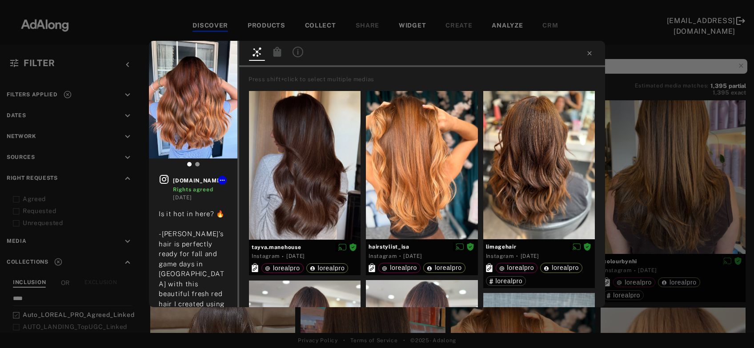
click at [276, 53] on icon at bounding box center [277, 52] width 8 height 10
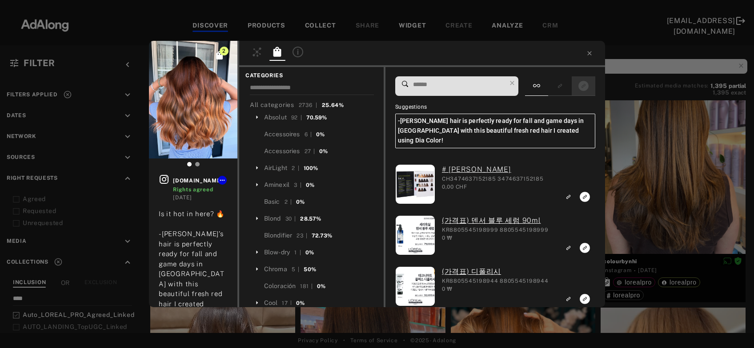
click at [579, 92] on div at bounding box center [583, 86] width 24 height 20
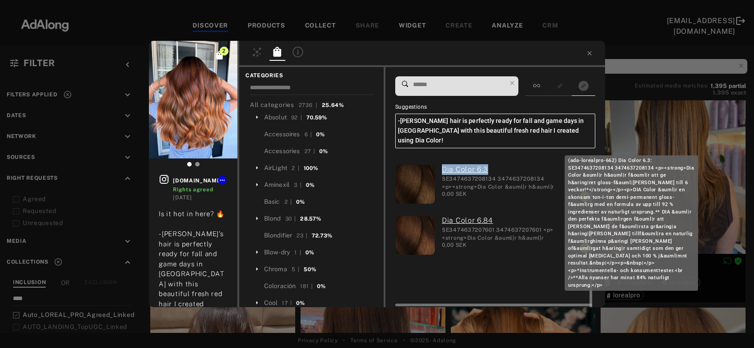
drag, startPoint x: 440, startPoint y: 160, endPoint x: 490, endPoint y: 161, distance: 49.3
click at [490, 164] on div "Dia Color 6.3 SE3474637208134 3474637208134 <p><strong>Dia Color &auml|r h&auml…" at bounding box center [495, 185] width 120 height 42
copy link "Dia Color 6.3"
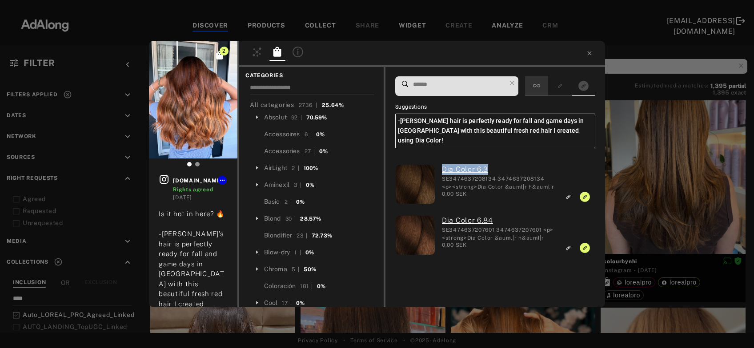
click at [540, 88] on icon at bounding box center [536, 85] width 7 height 7
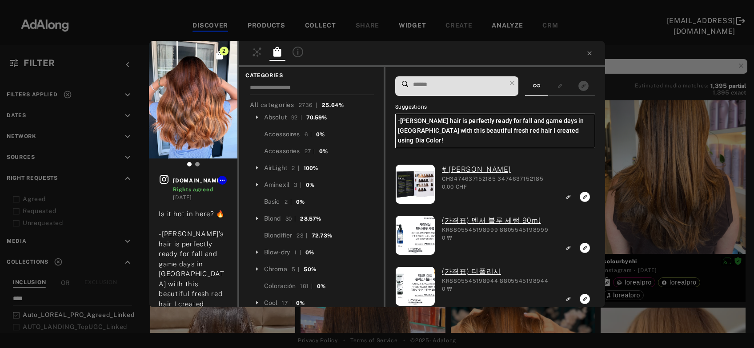
click at [476, 86] on input at bounding box center [459, 85] width 94 height 12
paste input "**********"
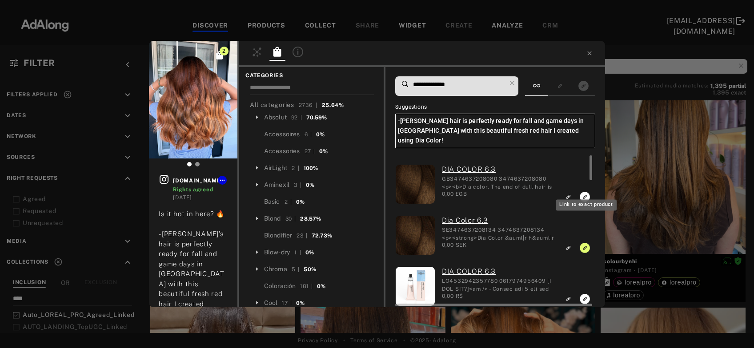
click at [584, 192] on rect "Link to exact product" at bounding box center [584, 197] width 11 height 11
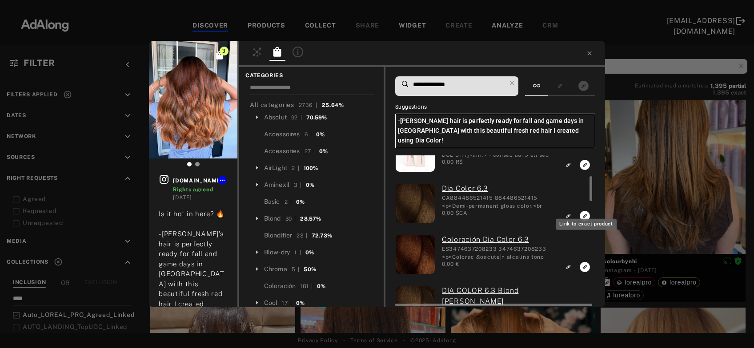
scroll to position [134, 0]
click at [585, 211] on icon "Link to exact product" at bounding box center [584, 216] width 10 height 10
click at [584, 262] on rect "Link to exact product" at bounding box center [584, 267] width 11 height 11
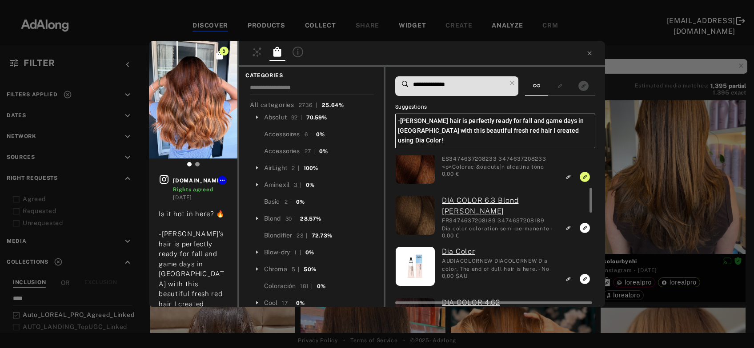
scroll to position [225, 0]
click at [584, 222] on icon "Link to exact product" at bounding box center [584, 227] width 10 height 10
click at [448, 87] on input "**********" at bounding box center [459, 85] width 94 height 12
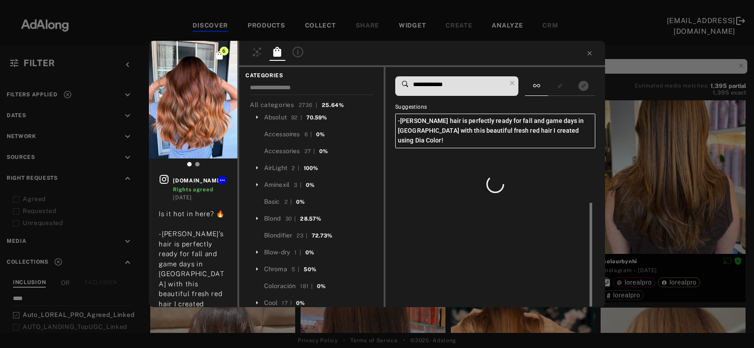
scroll to position [0, 0]
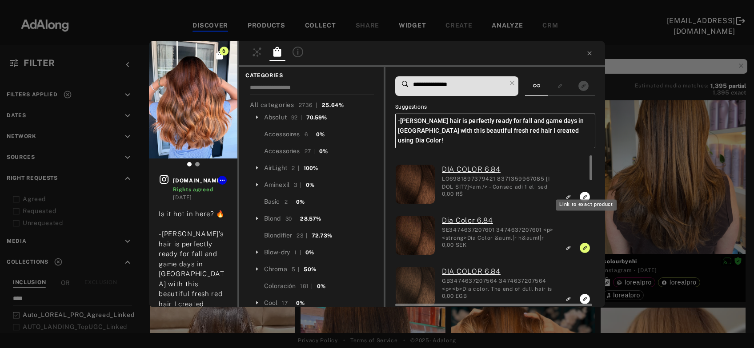
type input "**********"
click at [582, 192] on icon "Link to exact product" at bounding box center [584, 197] width 10 height 10
click at [585, 294] on icon "Link to exact product" at bounding box center [584, 299] width 10 height 10
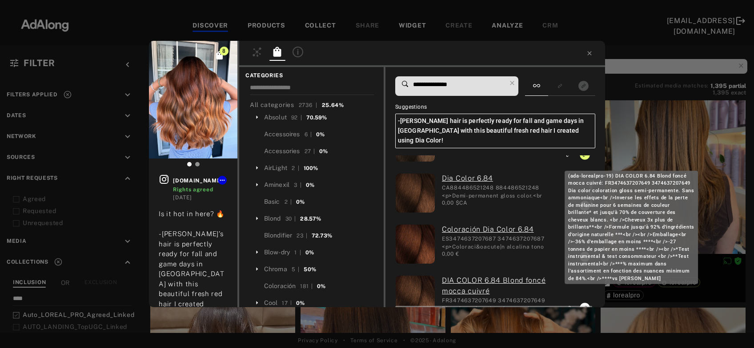
scroll to position [147, 0]
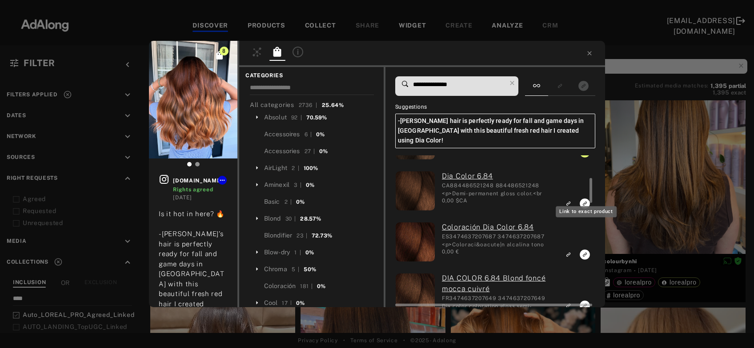
click at [581, 199] on icon "Link to exact product" at bounding box center [584, 204] width 10 height 10
click at [584, 250] on icon "Link to exact product" at bounding box center [584, 255] width 10 height 10
click at [584, 301] on icon "Link to exact product" at bounding box center [584, 306] width 10 height 10
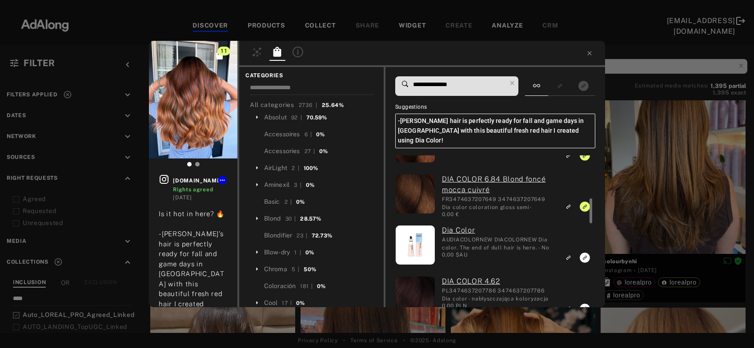
scroll to position [250, 0]
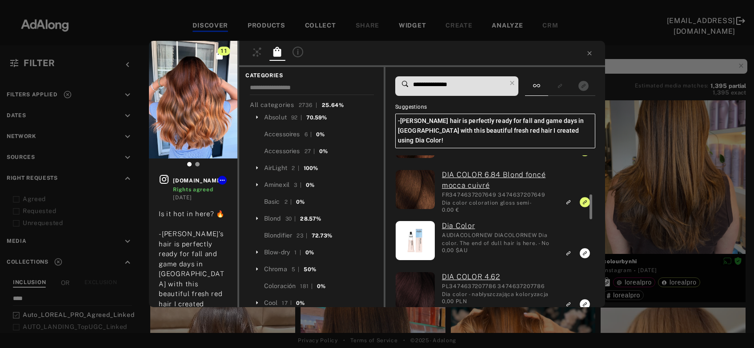
click at [645, 184] on div "11 livitup.beauty Rights agreed 5 days ago Is it hot in here? 🔥 -Sophie’s hair …" at bounding box center [377, 174] width 754 height 348
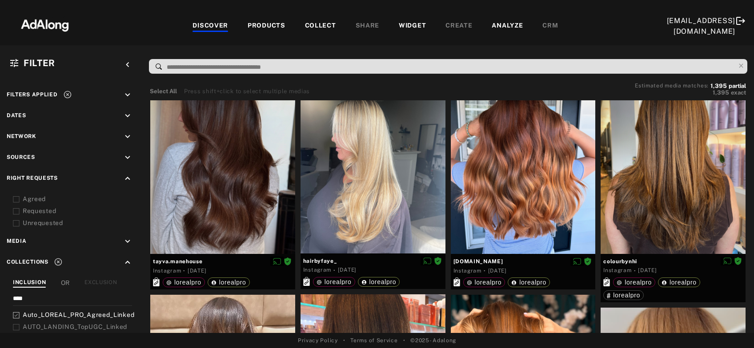
click at [645, 184] on div at bounding box center [672, 157] width 145 height 193
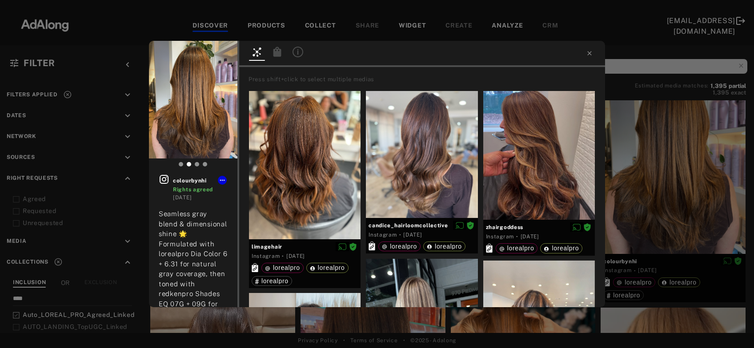
click at [271, 54] on div at bounding box center [277, 53] width 16 height 13
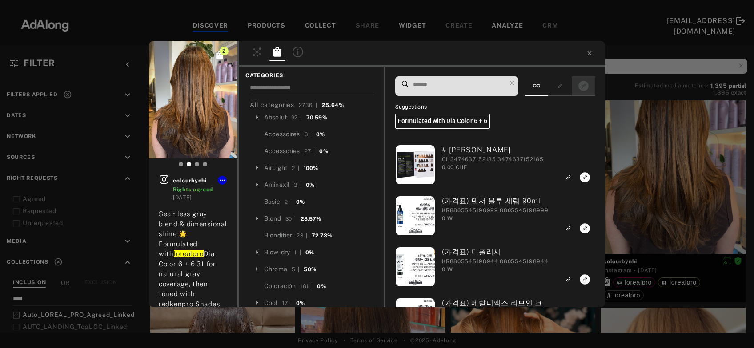
click at [592, 86] on div at bounding box center [583, 86] width 24 height 20
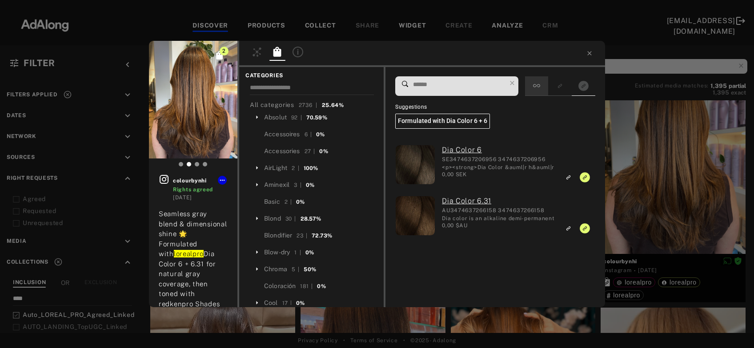
click at [545, 88] on div at bounding box center [536, 86] width 23 height 20
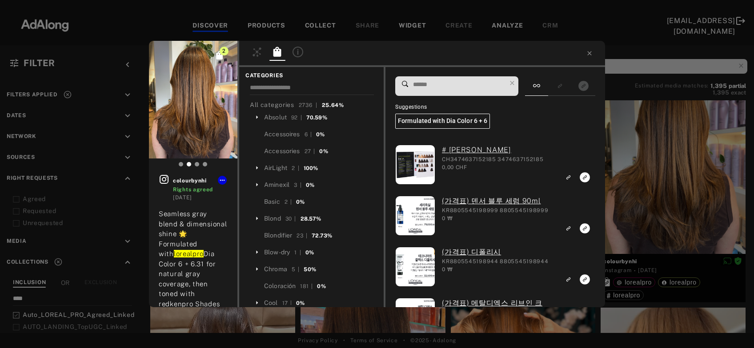
click at [463, 85] on input at bounding box center [459, 85] width 94 height 12
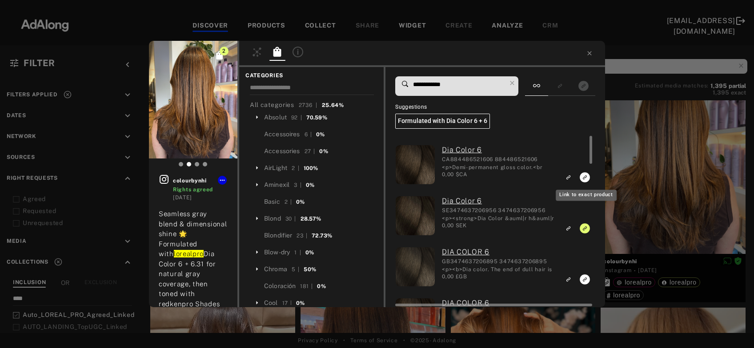
click at [586, 177] on icon "Link to exact product" at bounding box center [584, 177] width 10 height 10
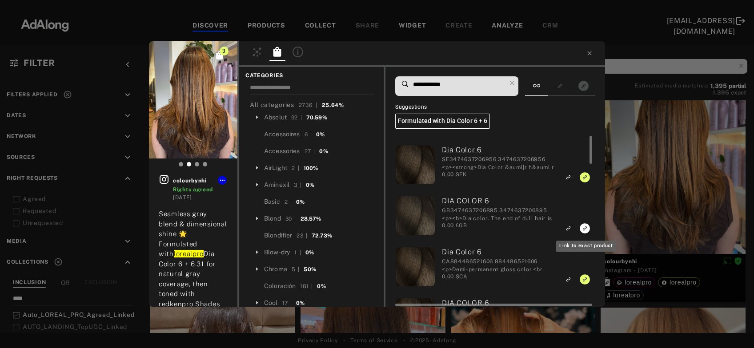
click at [584, 227] on icon "Link to exact product" at bounding box center [584, 229] width 10 height 10
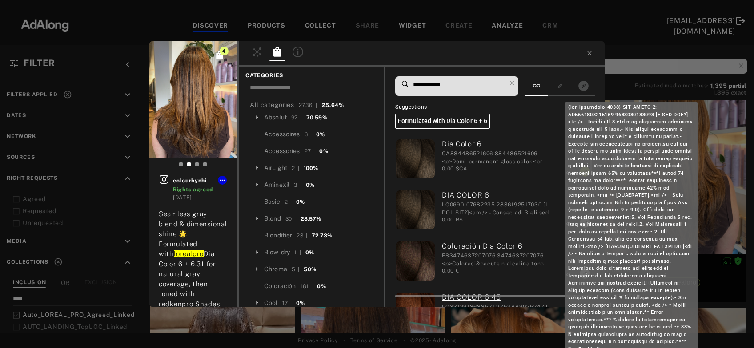
scroll to position [109, 0]
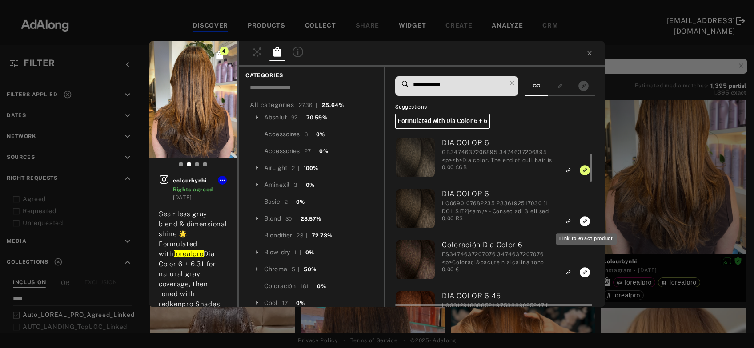
click at [583, 224] on icon "Link to exact product" at bounding box center [584, 221] width 10 height 10
click at [585, 270] on icon "Link to exact product" at bounding box center [584, 272] width 10 height 10
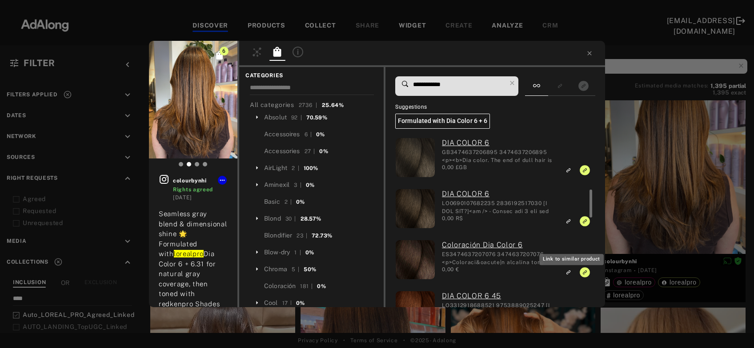
scroll to position [140, 0]
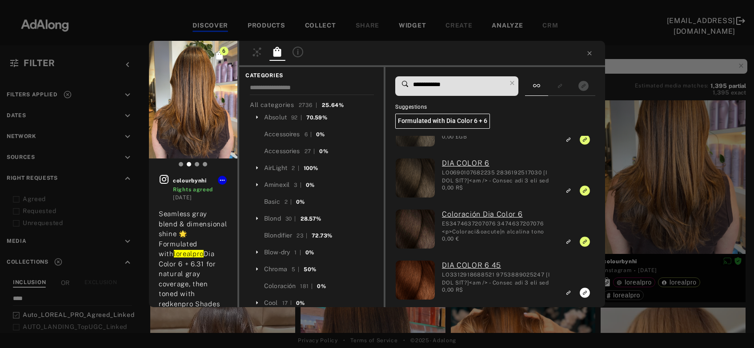
click at [443, 84] on input "**********" at bounding box center [459, 85] width 94 height 12
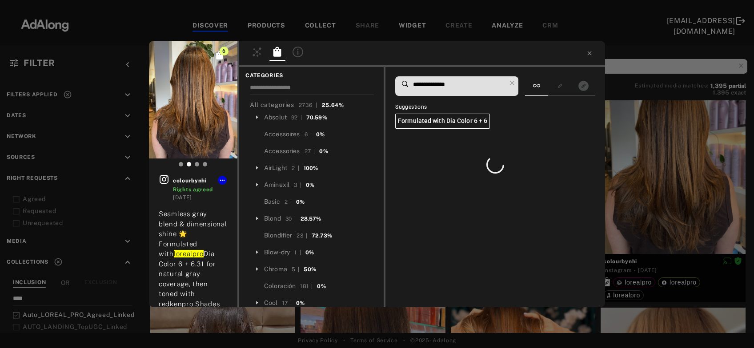
scroll to position [0, 0]
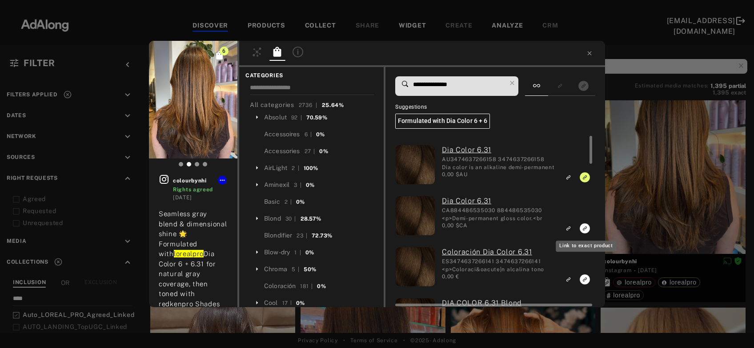
type input "**********"
click at [584, 229] on rect "Link to exact product" at bounding box center [584, 228] width 11 height 11
click at [583, 281] on icon "Link to exact product" at bounding box center [584, 280] width 10 height 10
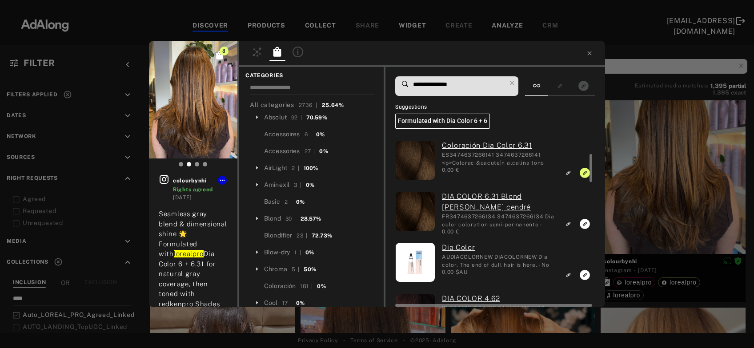
scroll to position [107, 0]
click at [584, 224] on icon "Link to exact product" at bounding box center [584, 224] width 10 height 10
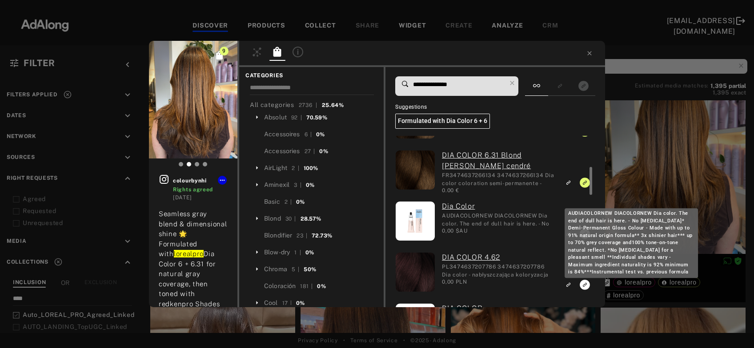
scroll to position [158, 0]
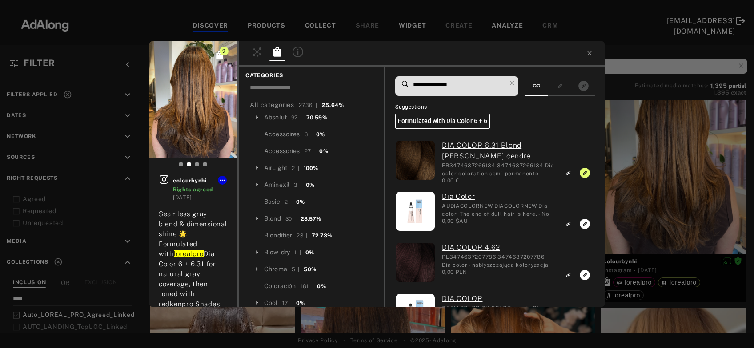
click at [644, 190] on div "9 colourbynhi Rights agreed 6 days ago Seamless gray blend & dimensional shine …" at bounding box center [377, 174] width 754 height 348
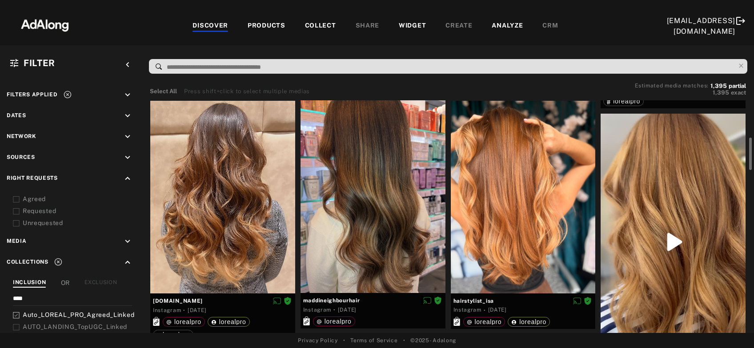
scroll to position [238, 0]
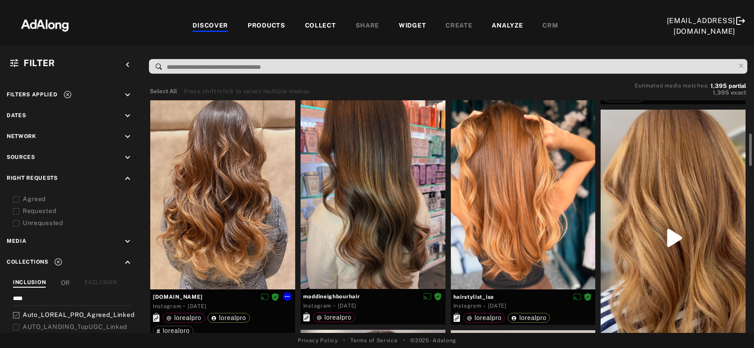
click at [234, 196] on div at bounding box center [222, 193] width 145 height 193
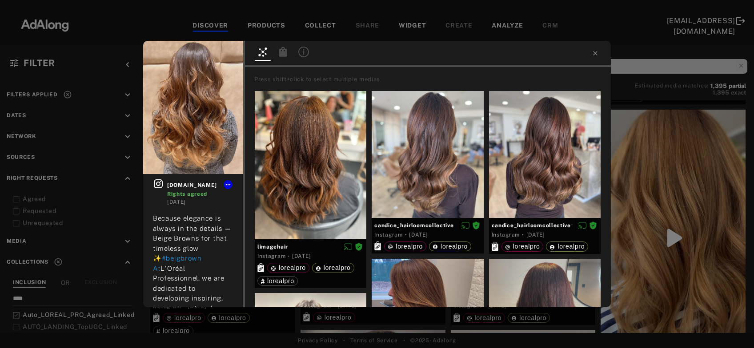
click at [280, 54] on icon at bounding box center [283, 52] width 8 height 10
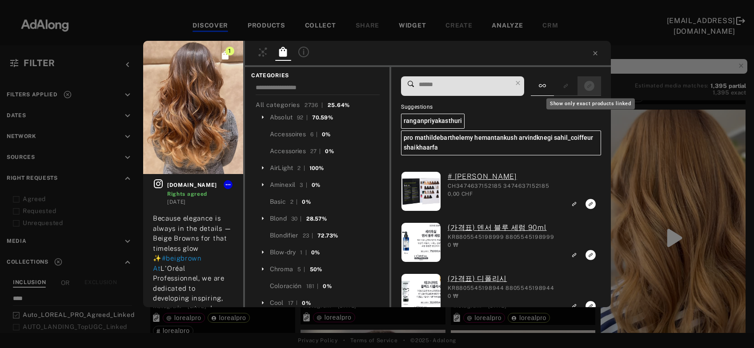
click at [586, 89] on icon "Show only exact products linked" at bounding box center [589, 86] width 10 height 10
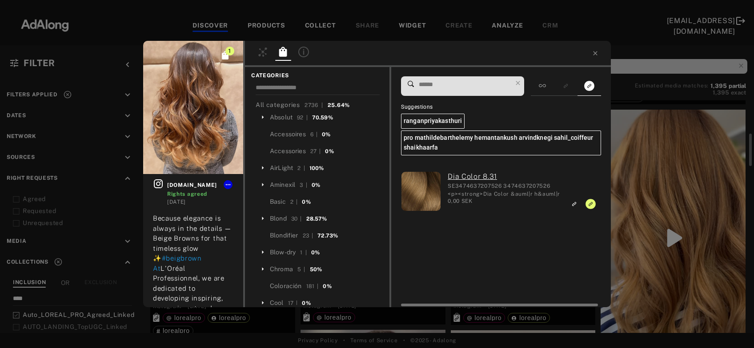
scroll to position [238, 0]
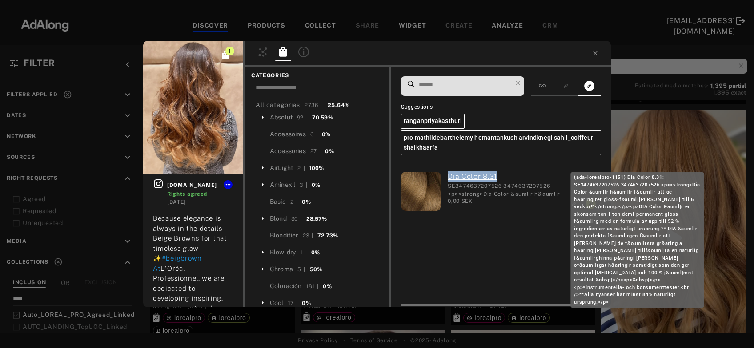
drag, startPoint x: 447, startPoint y: 177, endPoint x: 497, endPoint y: 177, distance: 50.2
click at [497, 177] on div "Dia Color 8.31 SE3474637207526 3474637207526 <p><strong>Dia Color &auml|r h&aum…" at bounding box center [501, 193] width 120 height 42
copy link "Dia Color 8.31"
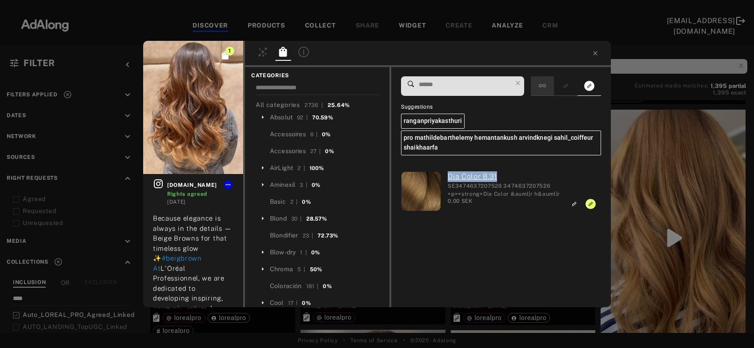
click at [543, 85] on icon at bounding box center [542, 85] width 7 height 3
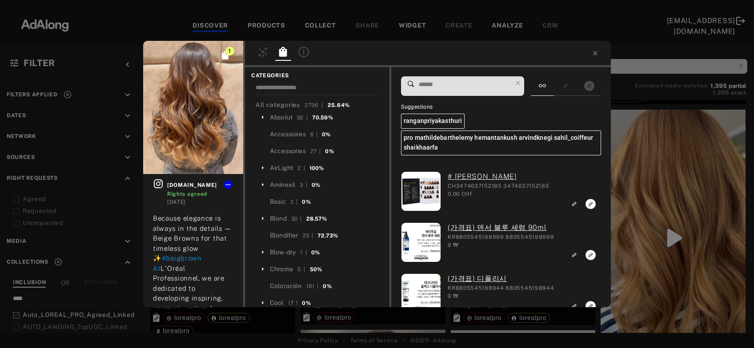
click at [454, 87] on input at bounding box center [465, 85] width 94 height 12
paste input "**********"
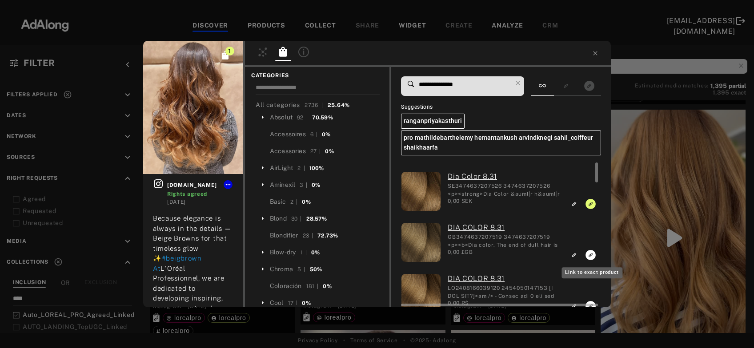
click at [590, 254] on icon "Link to exact product" at bounding box center [590, 255] width 10 height 10
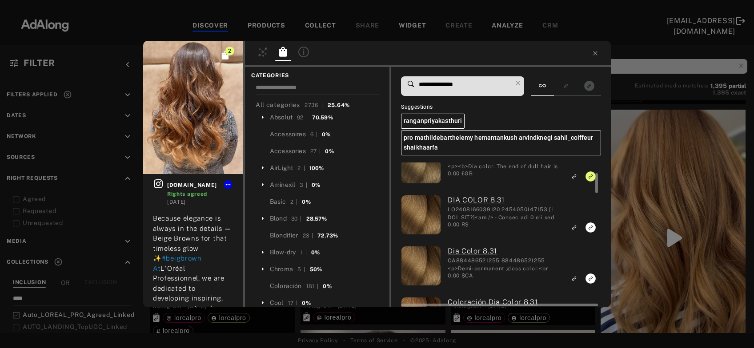
scroll to position [80, 0]
click at [591, 226] on icon "Link to exact product" at bounding box center [590, 226] width 10 height 10
click at [590, 277] on icon "Link to exact product" at bounding box center [590, 277] width 10 height 10
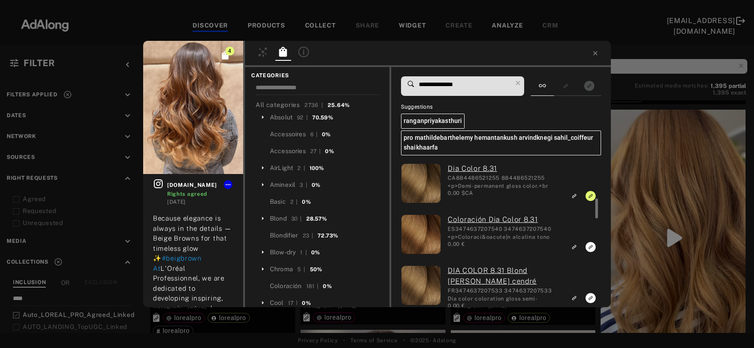
scroll to position [173, 0]
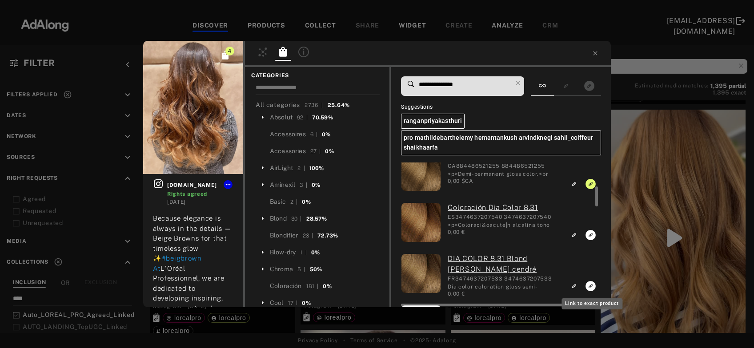
click at [589, 285] on icon "Link to exact product" at bounding box center [590, 286] width 10 height 10
click at [591, 236] on icon "Link to exact product" at bounding box center [590, 235] width 10 height 10
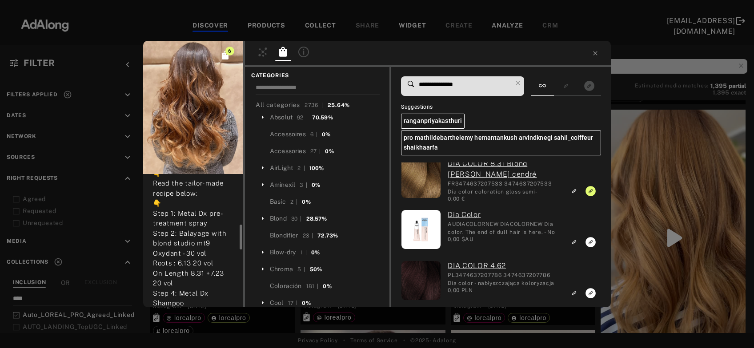
scroll to position [296, 0]
click at [458, 88] on input "**********" at bounding box center [465, 85] width 94 height 12
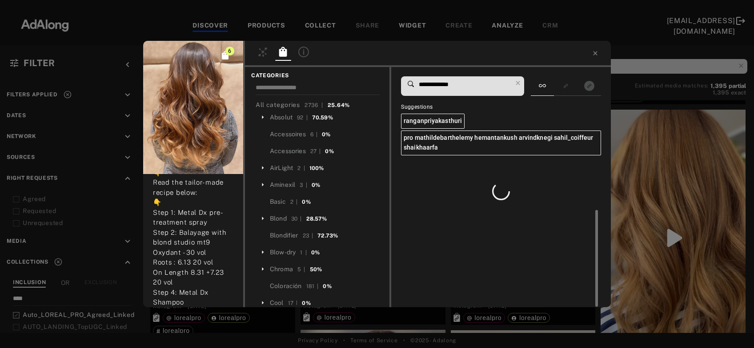
scroll to position [0, 0]
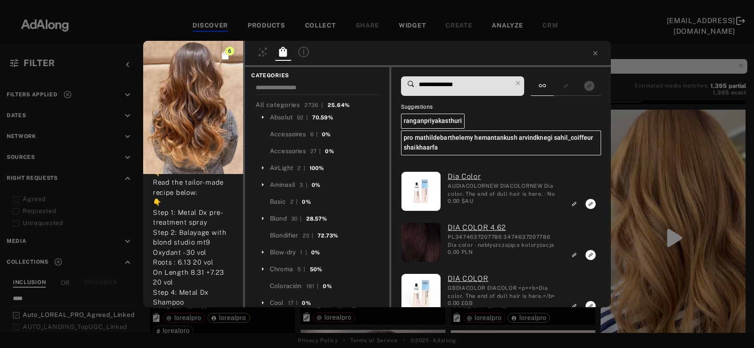
type input "**********"
click at [668, 197] on div "6 johnsonwilliam.pro Rights agreed 6 days ago Because elegance is always in the…" at bounding box center [377, 174] width 754 height 348
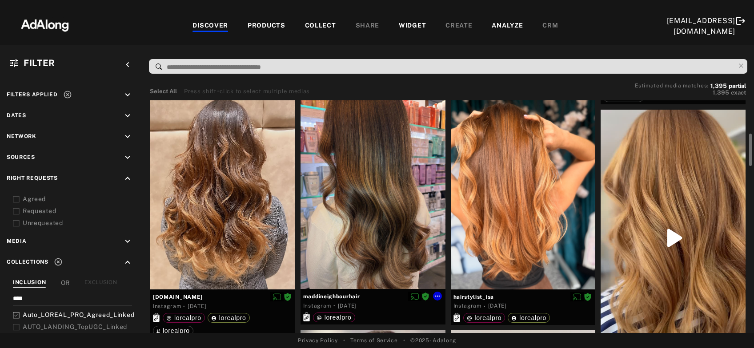
click at [347, 195] on div at bounding box center [372, 192] width 145 height 193
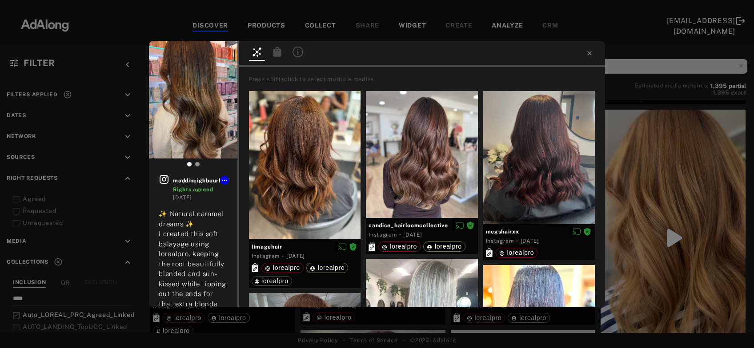
click at [278, 52] on icon at bounding box center [277, 52] width 8 height 10
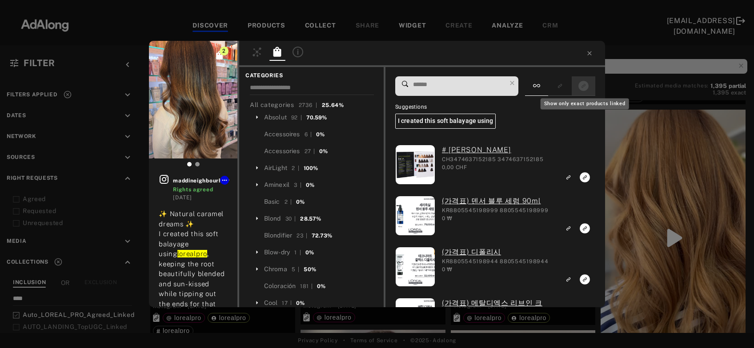
click at [586, 89] on icon "Show only exact products linked" at bounding box center [583, 86] width 10 height 10
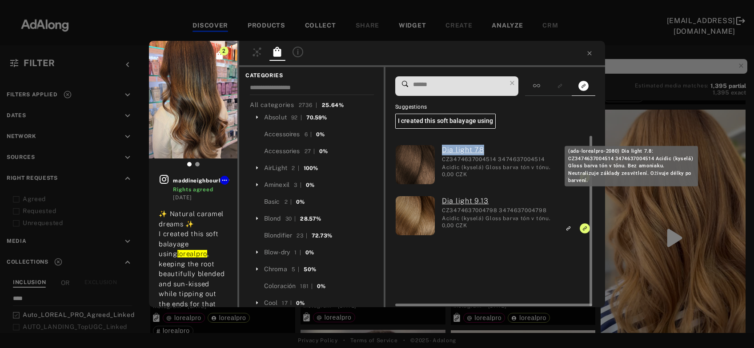
drag, startPoint x: 440, startPoint y: 153, endPoint x: 495, endPoint y: 151, distance: 55.1
click at [495, 151] on div "Dia light 7.8 CZ3474637004514 3474637004514 Acidic (kyselá) Gloss barva tón v t…" at bounding box center [495, 166] width 120 height 42
copy link "Dia light 7.8"
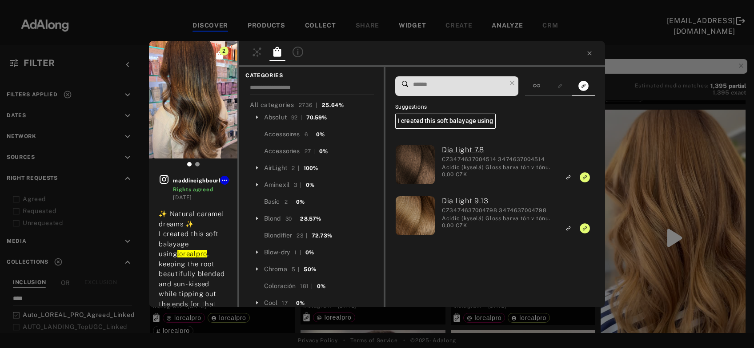
click at [458, 83] on input at bounding box center [459, 85] width 94 height 12
paste input "**********"
click at [543, 86] on div at bounding box center [536, 86] width 23 height 20
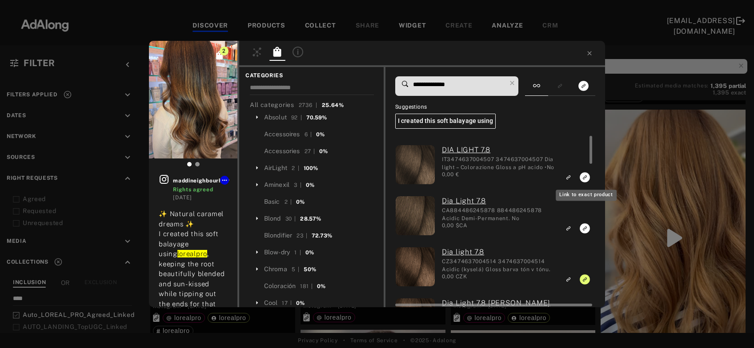
click at [583, 179] on icon "Link to exact product" at bounding box center [584, 177] width 10 height 10
click at [585, 231] on icon "Link to exact product" at bounding box center [584, 229] width 10 height 10
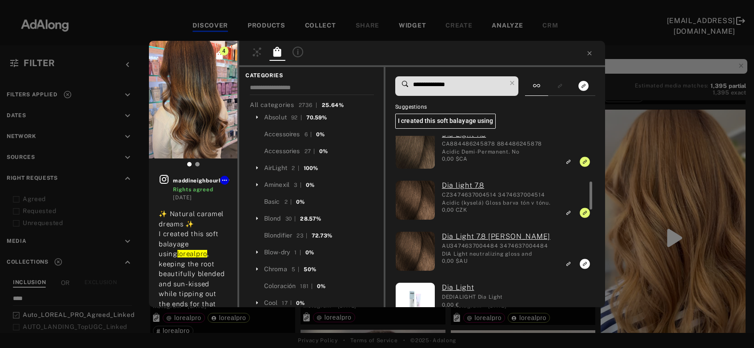
scroll to position [104, 0]
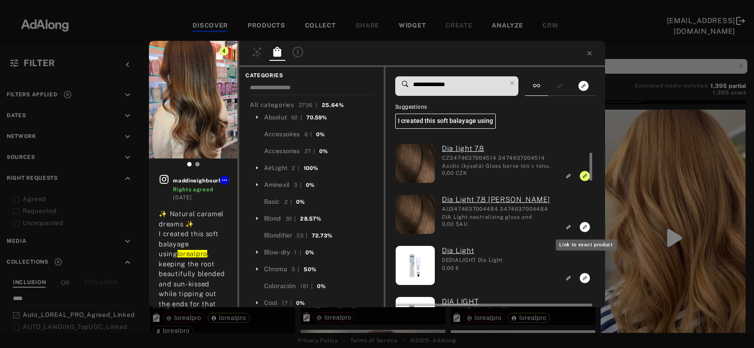
click at [586, 230] on icon "Link to exact product" at bounding box center [584, 227] width 10 height 10
click at [447, 84] on input "**********" at bounding box center [459, 85] width 94 height 12
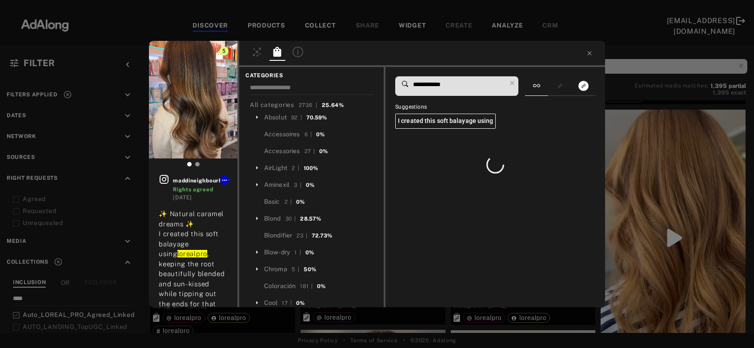
scroll to position [0, 0]
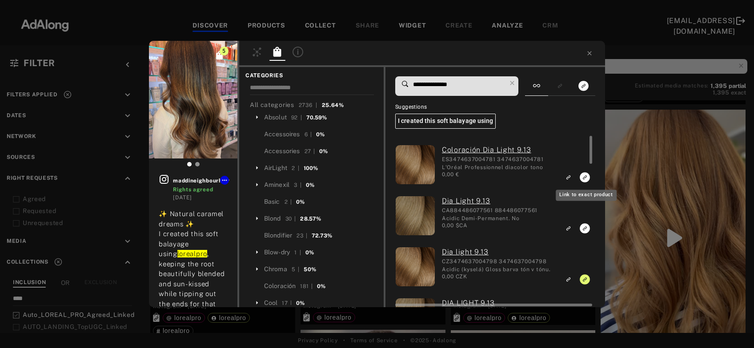
type input "**********"
click at [584, 179] on icon "Link to exact product" at bounding box center [584, 177] width 10 height 10
click at [584, 228] on rect "Link to exact product" at bounding box center [584, 228] width 11 height 11
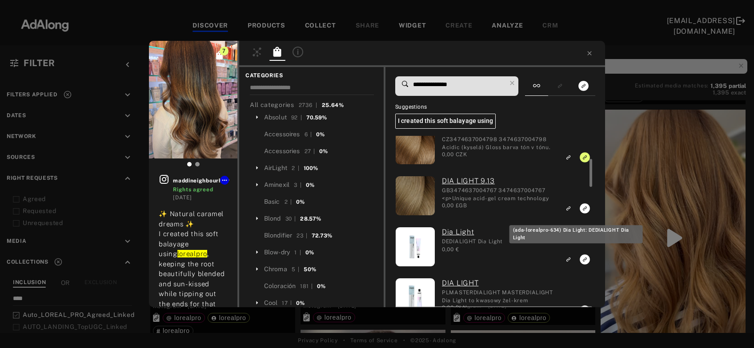
scroll to position [125, 0]
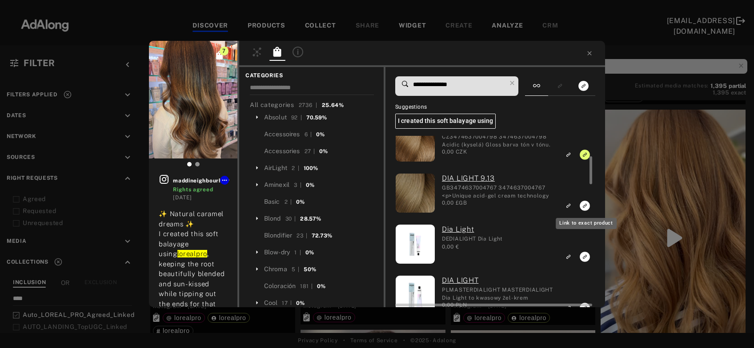
click at [583, 203] on icon "Link to exact product" at bounding box center [584, 206] width 10 height 10
click at [670, 190] on div "8 maddineighbourhair Rights agreed 6 days ago ✨ Natural caramel dreams ✨ I crea…" at bounding box center [377, 174] width 754 height 348
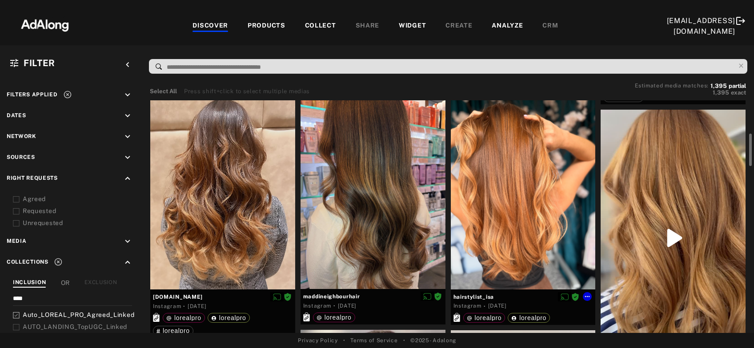
click at [527, 193] on div at bounding box center [523, 193] width 145 height 193
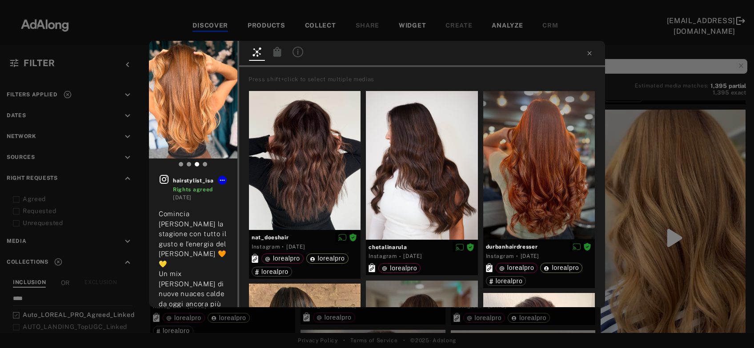
click at [278, 55] on icon at bounding box center [277, 52] width 8 height 10
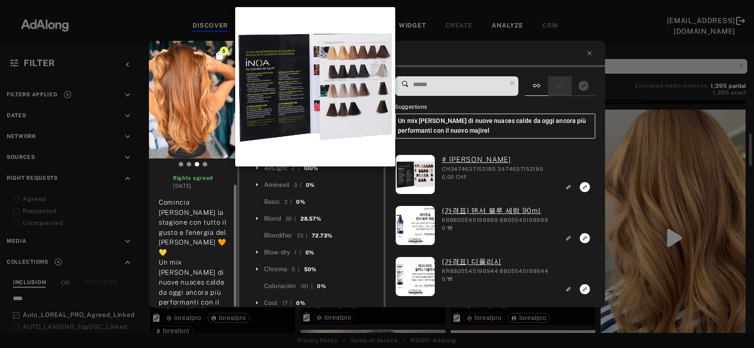
scroll to position [12, 0]
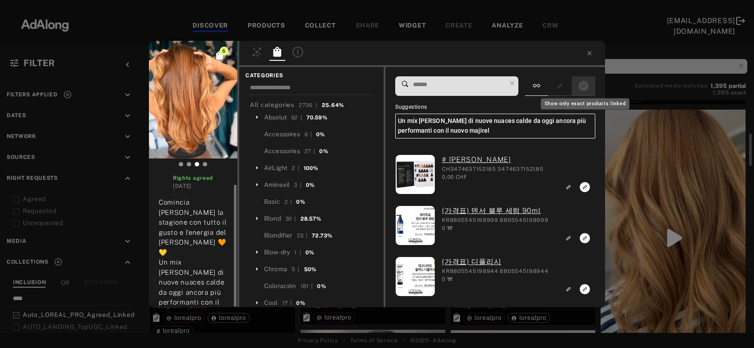
click at [580, 86] on icon "Show only exact products linked" at bounding box center [583, 86] width 10 height 10
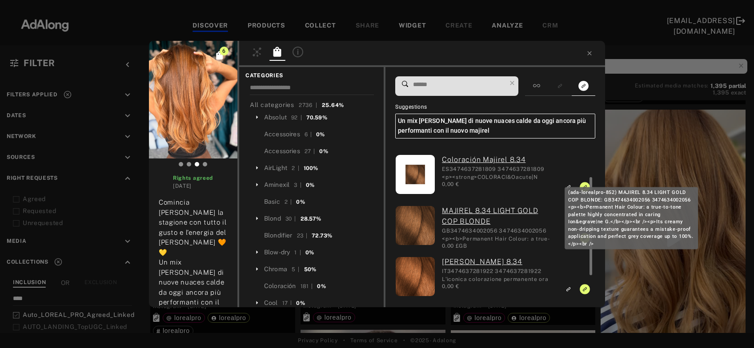
scroll to position [102, 0]
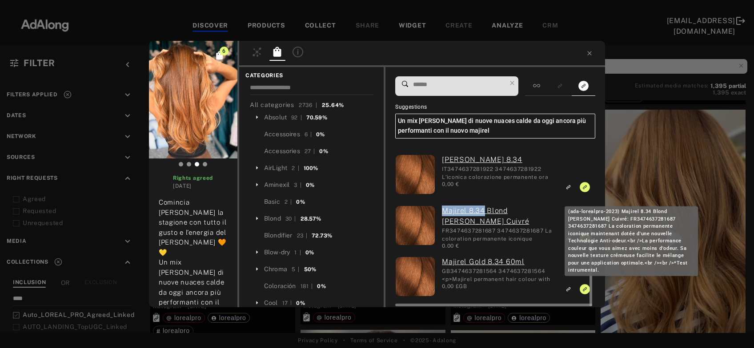
drag, startPoint x: 440, startPoint y: 214, endPoint x: 483, endPoint y: 214, distance: 42.7
click at [483, 214] on div "Majirel 8.34 Blond Clair Doré Cuivré FR3474637281687 3474637281687 La coloratio…" at bounding box center [495, 227] width 120 height 42
copy link "Majirel 8.34"
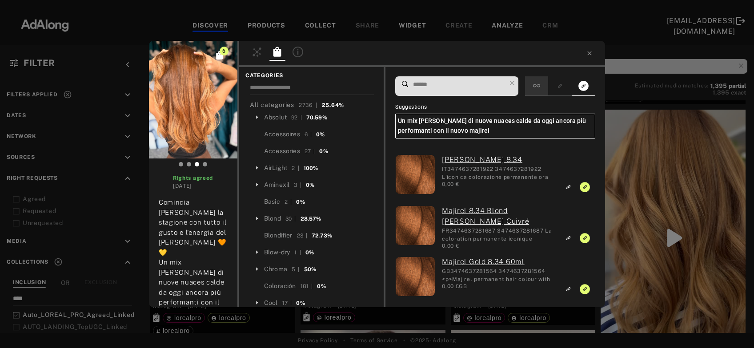
click at [545, 85] on div at bounding box center [536, 86] width 23 height 20
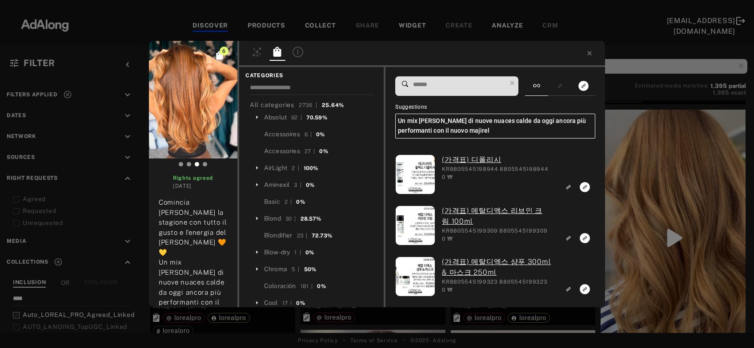
click at [476, 79] on input at bounding box center [459, 85] width 94 height 12
paste input "**********"
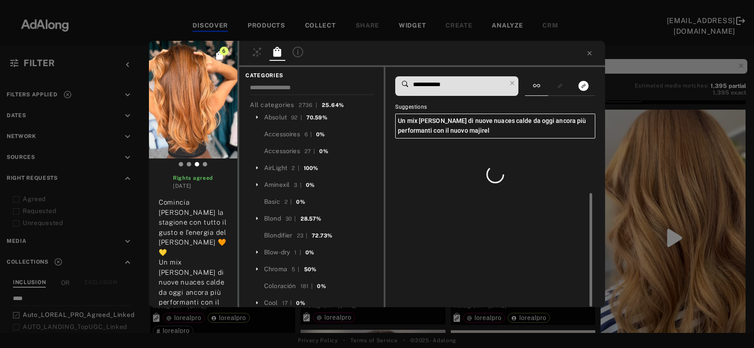
scroll to position [0, 0]
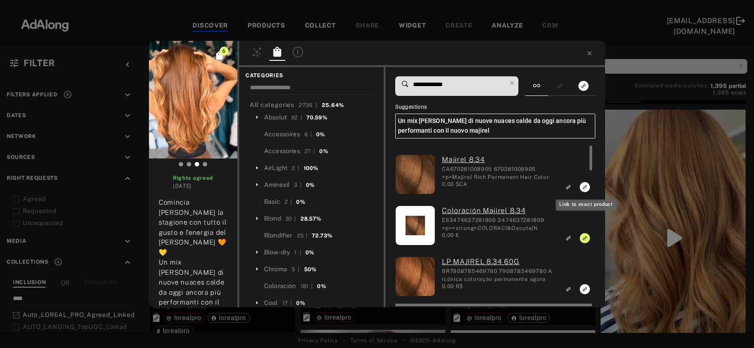
type input "**********"
click at [585, 188] on rect "Link to exact product" at bounding box center [584, 187] width 11 height 11
click at [583, 291] on icon "Link to exact product" at bounding box center [584, 289] width 10 height 10
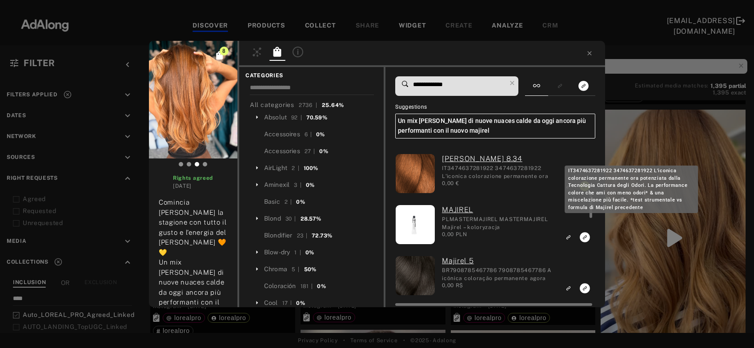
scroll to position [307, 0]
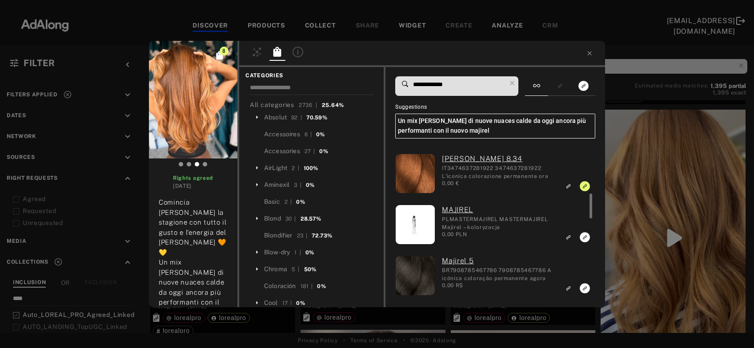
click at [659, 180] on div "8 hairstylist_isa Rights agreed 1 week ago Comincia al meglio la stagione con t…" at bounding box center [377, 174] width 754 height 348
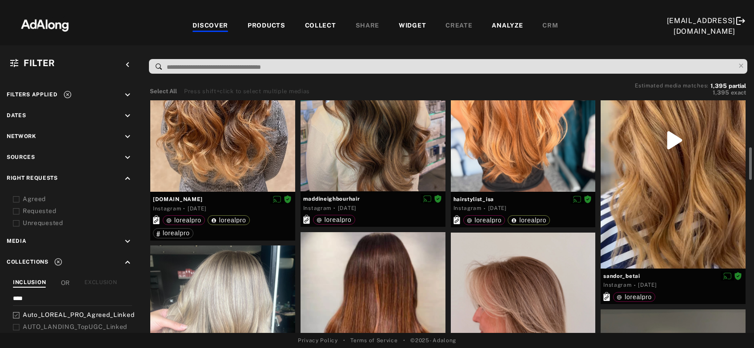
scroll to position [336, 0]
click at [659, 180] on div at bounding box center [672, 140] width 145 height 257
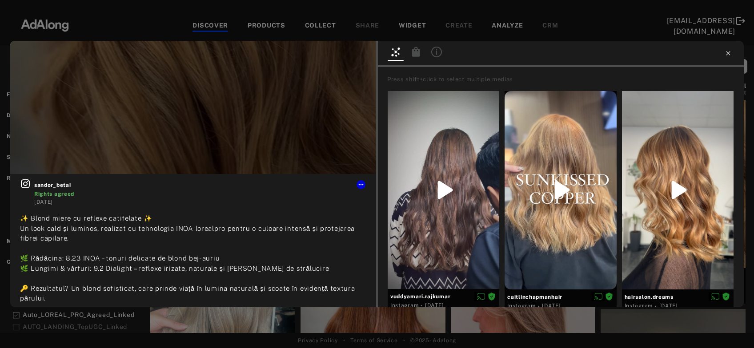
click at [727, 53] on icon at bounding box center [728, 53] width 4 height 4
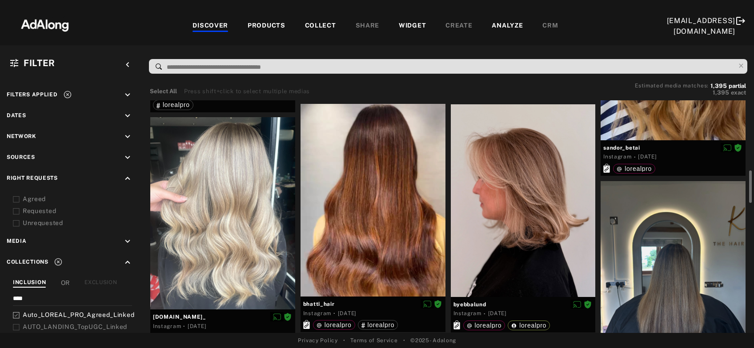
scroll to position [479, 0]
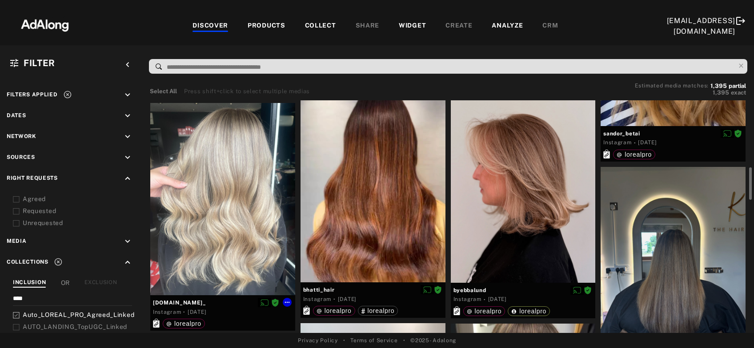
click at [237, 234] on div at bounding box center [222, 199] width 145 height 192
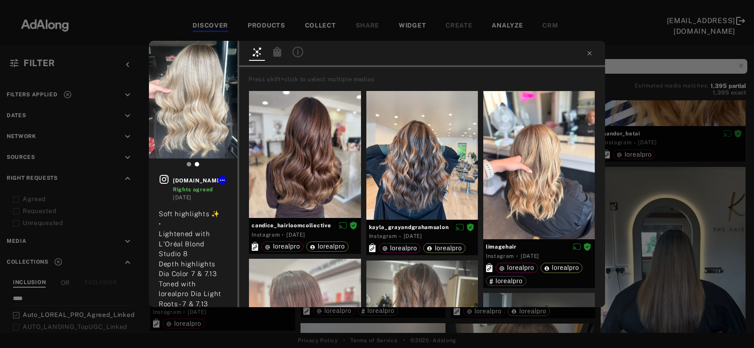
click at [275, 55] on icon at bounding box center [277, 52] width 8 height 10
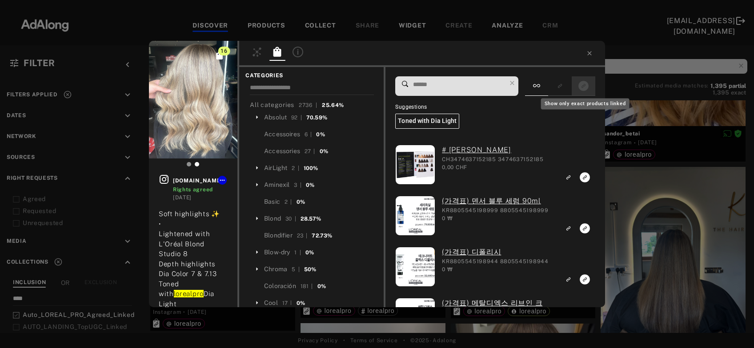
click at [578, 89] on button "Show only exact products linked" at bounding box center [583, 86] width 16 height 12
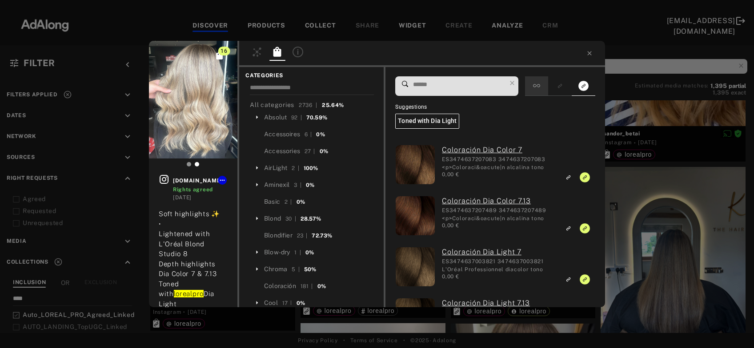
click at [540, 85] on icon at bounding box center [536, 85] width 7 height 7
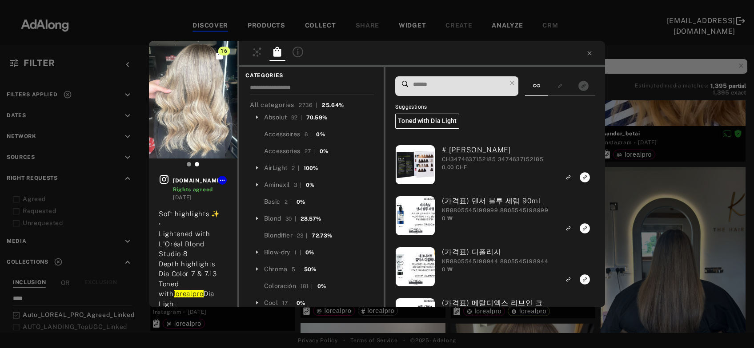
click at [481, 83] on input at bounding box center [459, 85] width 94 height 12
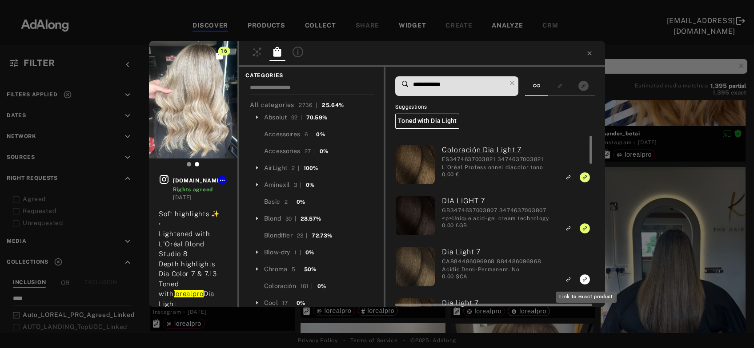
click at [586, 281] on icon "Link to exact product" at bounding box center [584, 280] width 10 height 10
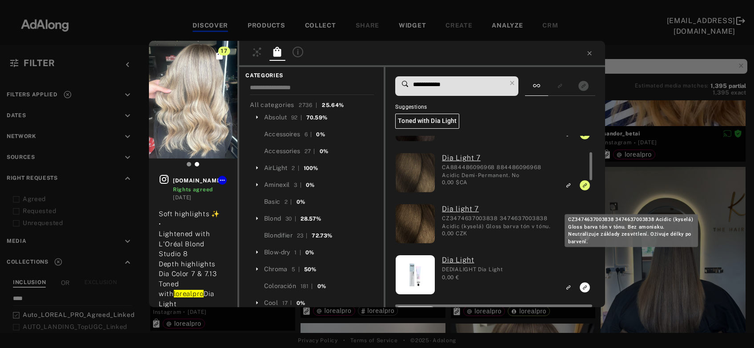
scroll to position [95, 0]
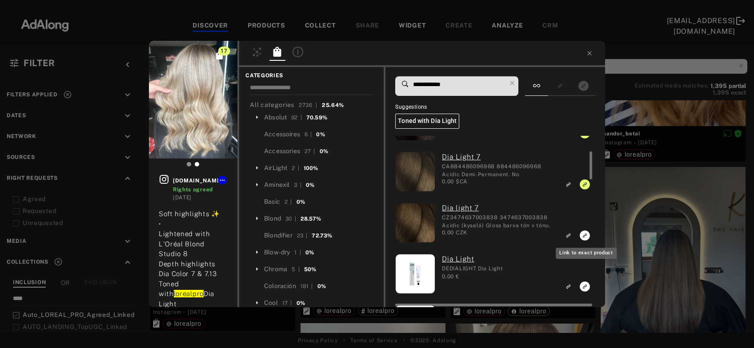
click at [584, 233] on icon "Link to exact product" at bounding box center [584, 236] width 10 height 10
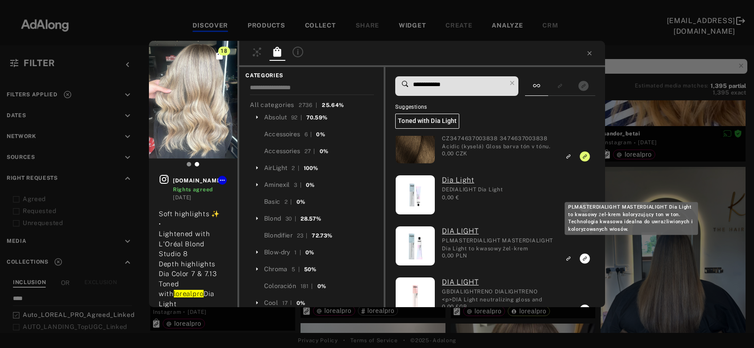
scroll to position [218, 0]
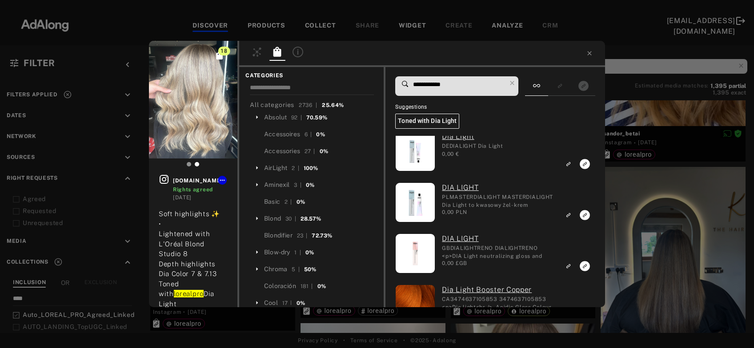
click at [447, 84] on input "**********" at bounding box center [459, 85] width 94 height 12
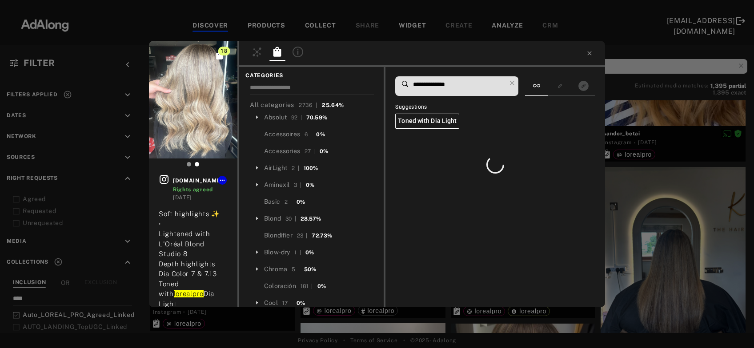
scroll to position [0, 0]
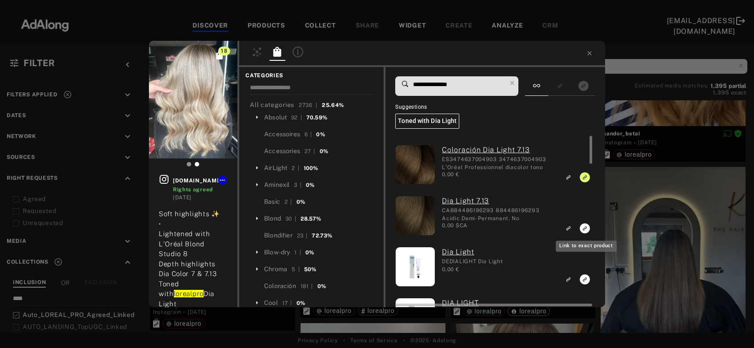
click at [586, 231] on icon "Link to exact product" at bounding box center [584, 229] width 10 height 10
click at [435, 82] on input "**********" at bounding box center [459, 85] width 94 height 12
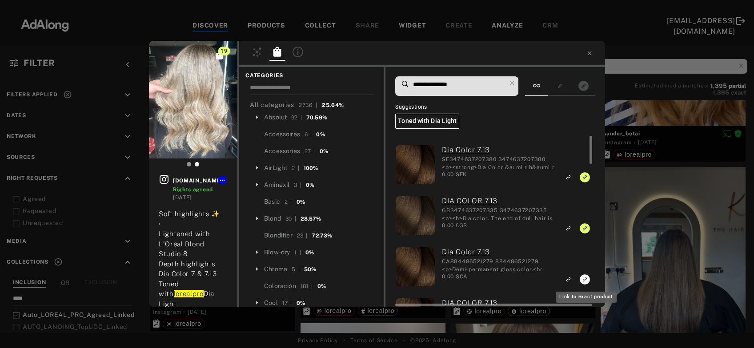
click at [583, 279] on icon "Link to exact product" at bounding box center [584, 280] width 10 height 10
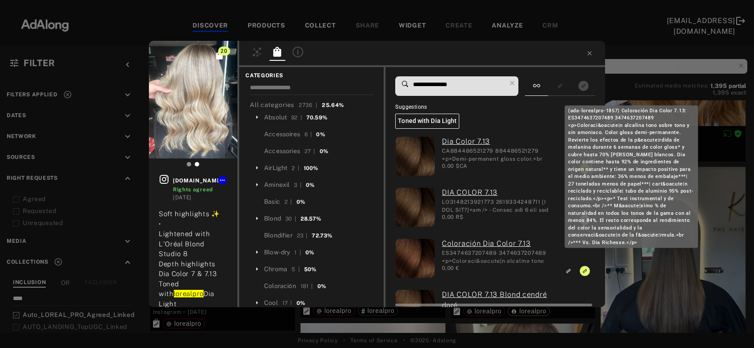
scroll to position [111, 0]
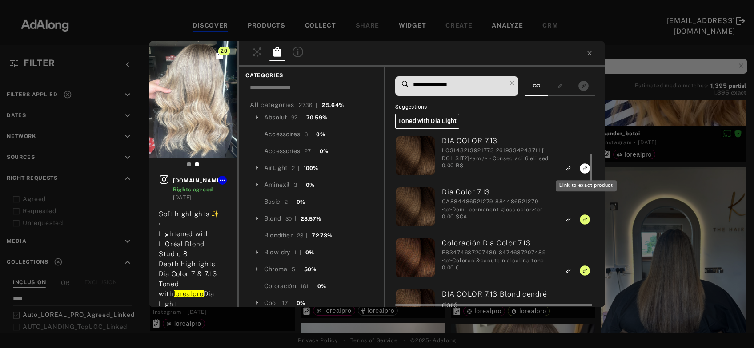
click at [585, 169] on rect "Link to exact product" at bounding box center [584, 168] width 11 height 11
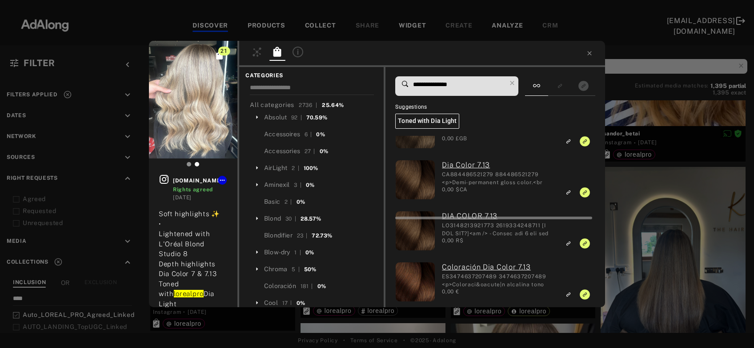
scroll to position [0, 0]
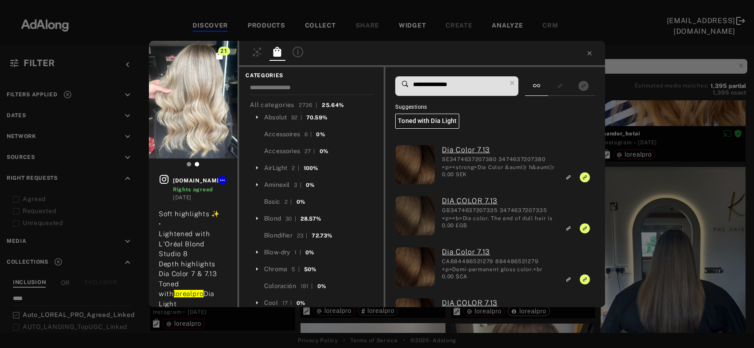
click at [459, 82] on input "**********" at bounding box center [459, 85] width 94 height 12
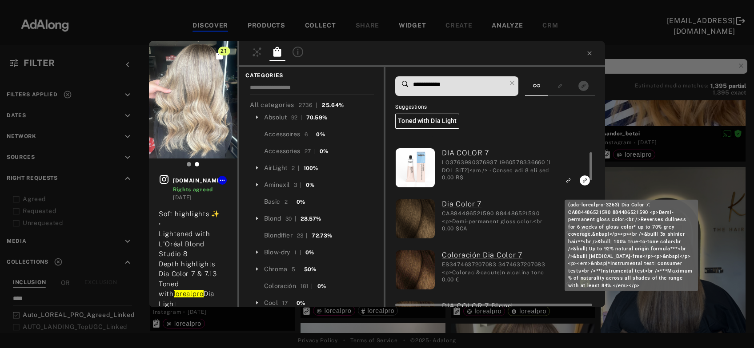
scroll to position [118, 0]
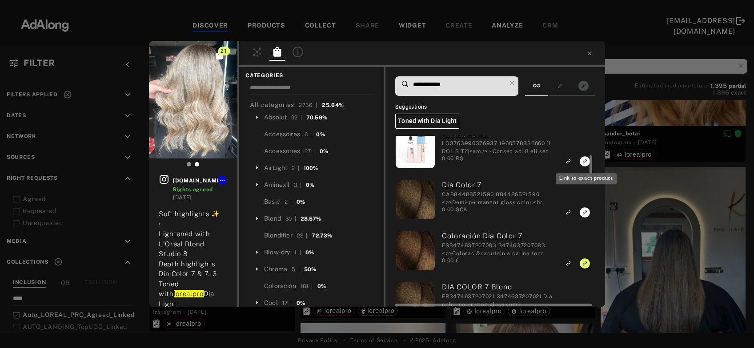
type input "**********"
click at [584, 164] on icon "Link to exact product" at bounding box center [584, 161] width 10 height 10
click at [584, 210] on icon "Link to exact product" at bounding box center [584, 213] width 10 height 10
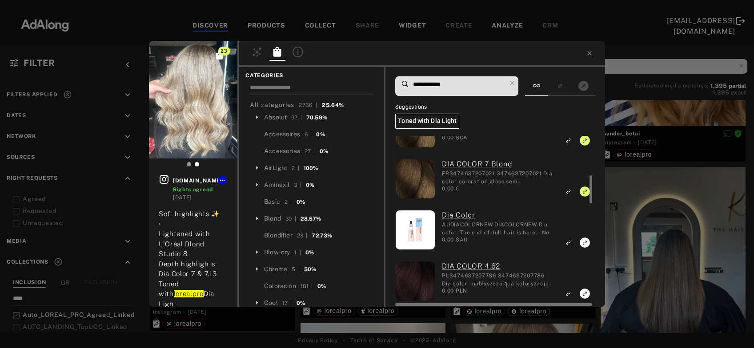
scroll to position [242, 0]
click at [681, 193] on div "23 meg.hair_ Rights agreed 2 weeks ago Soft highlights ✨ • Lightened with L'Oré…" at bounding box center [377, 174] width 754 height 348
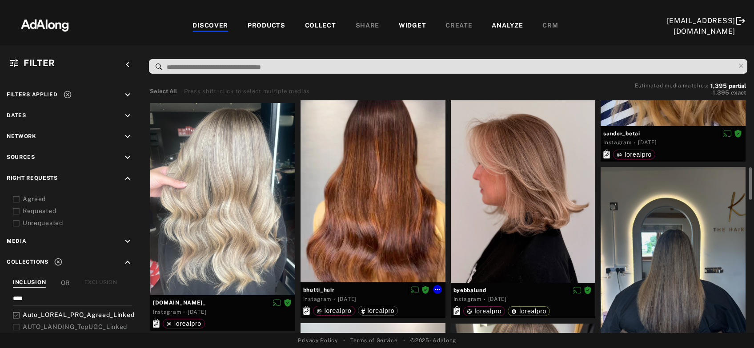
click at [368, 239] on div at bounding box center [372, 186] width 145 height 193
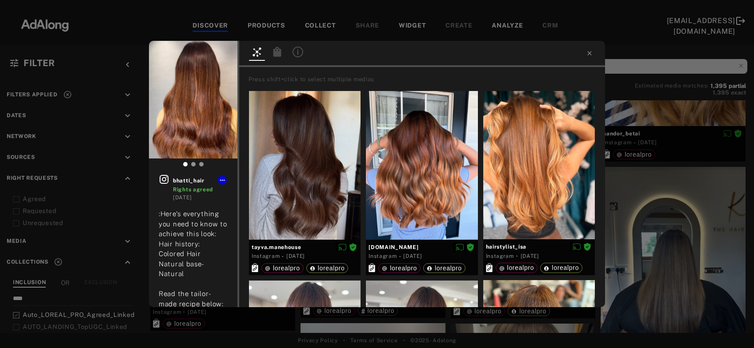
click at [278, 52] on icon at bounding box center [277, 52] width 8 height 10
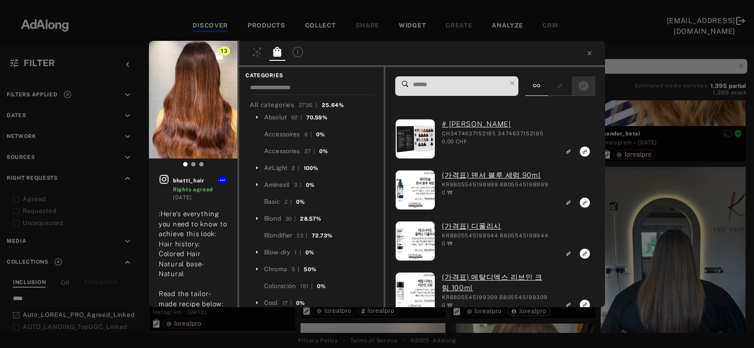
click at [588, 92] on div at bounding box center [583, 86] width 24 height 20
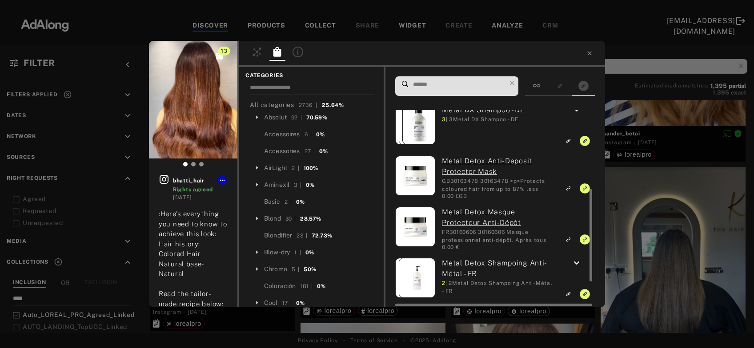
scroll to position [220, 0]
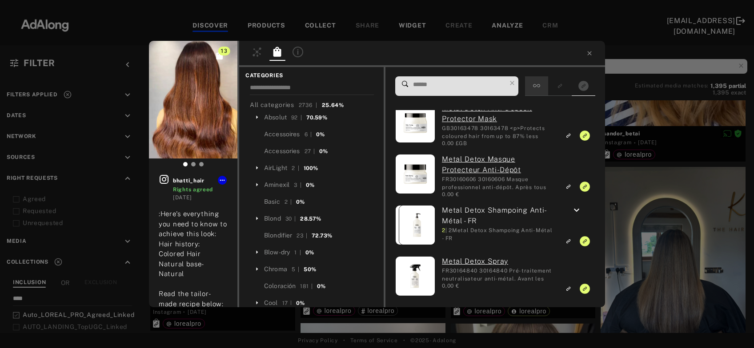
click at [540, 80] on div at bounding box center [536, 86] width 23 height 20
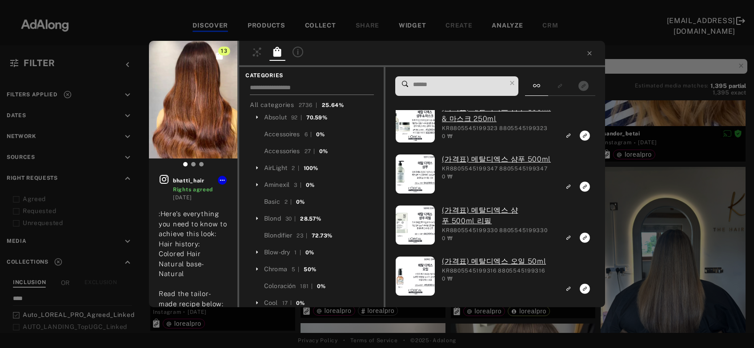
click at [287, 84] on input at bounding box center [312, 89] width 124 height 12
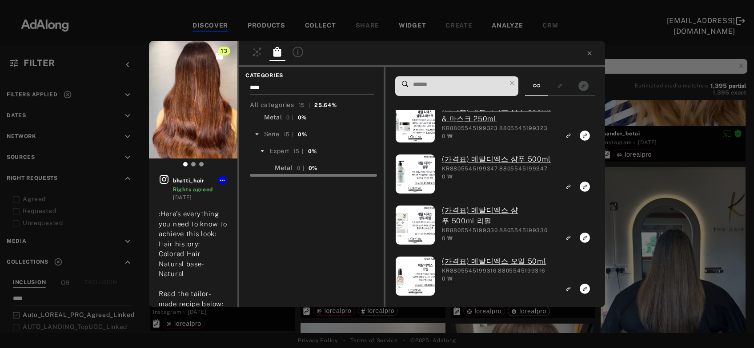
type input "****"
click at [268, 119] on span "Meta" at bounding box center [272, 117] width 16 height 7
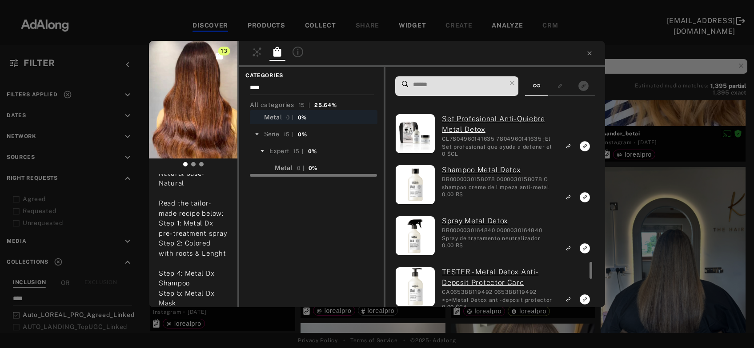
scroll to position [1698, 0]
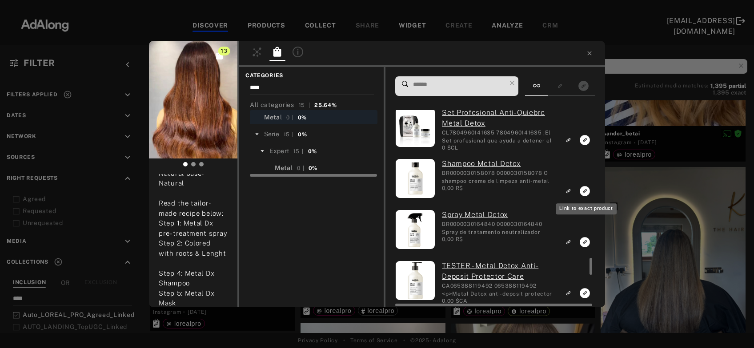
click at [585, 194] on icon "Link to exact product" at bounding box center [584, 191] width 10 height 10
click at [583, 244] on icon "Link to exact product" at bounding box center [584, 242] width 10 height 10
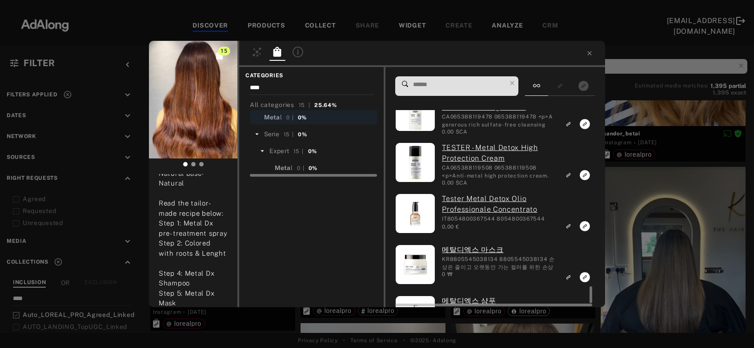
scroll to position [2060, 0]
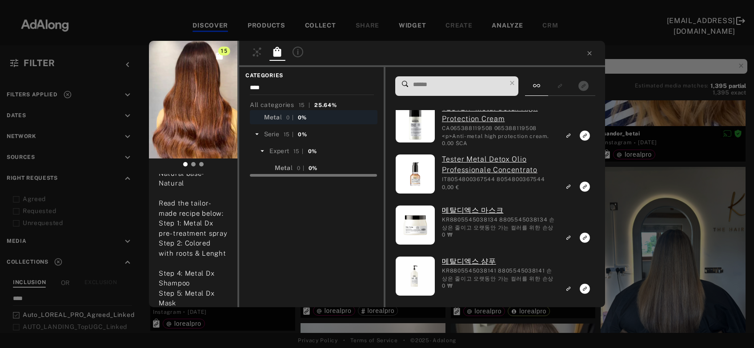
click at [669, 229] on div "15 bhatti_hair Rights agreed 1 week ago :Here's everything you need to know to …" at bounding box center [377, 174] width 754 height 348
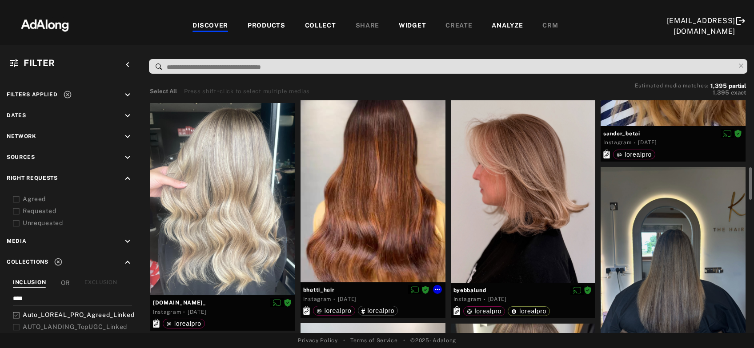
click at [411, 226] on div at bounding box center [372, 186] width 145 height 193
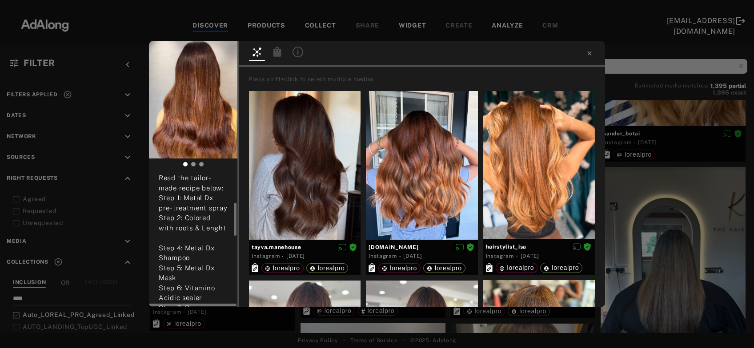
scroll to position [120, 0]
click at [690, 260] on div "bhatti_hair Rights agreed 1 week ago :Here's everything you need to know to ach…" at bounding box center [377, 174] width 754 height 348
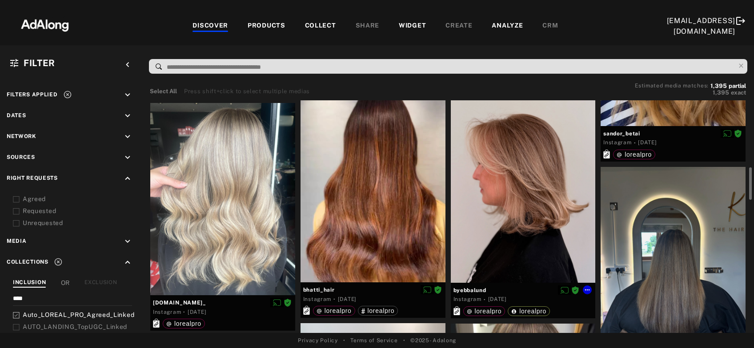
click at [506, 235] on div at bounding box center [523, 186] width 145 height 193
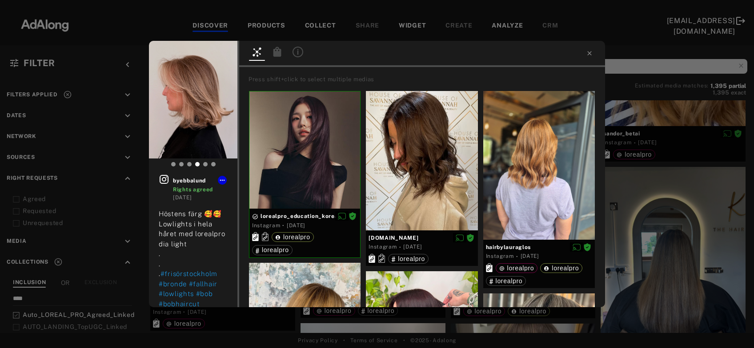
click at [277, 50] on icon at bounding box center [277, 52] width 8 height 10
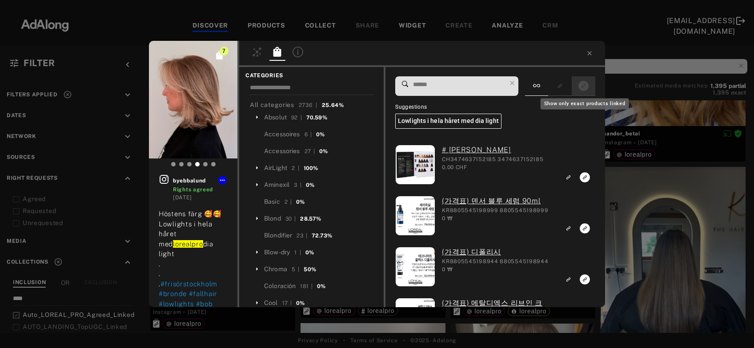
click at [584, 89] on icon "Show only exact products linked" at bounding box center [583, 86] width 10 height 10
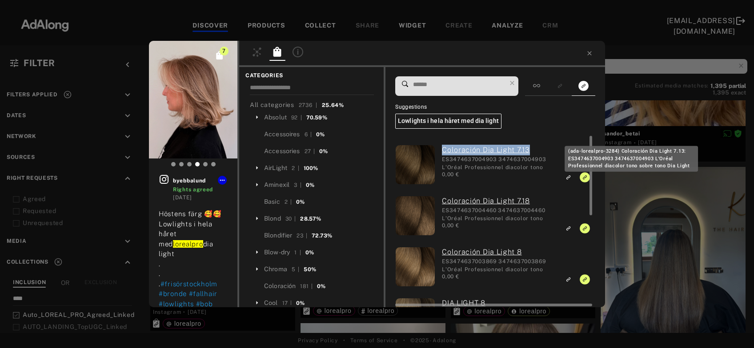
drag, startPoint x: 439, startPoint y: 152, endPoint x: 530, endPoint y: 152, distance: 90.6
click at [530, 152] on div "Coloración Dia Light 7.13 ES3474637004903 3474637004903 L'Oréal Professionnel d…" at bounding box center [495, 166] width 120 height 42
copy link "Coloración Dia Light 7.13"
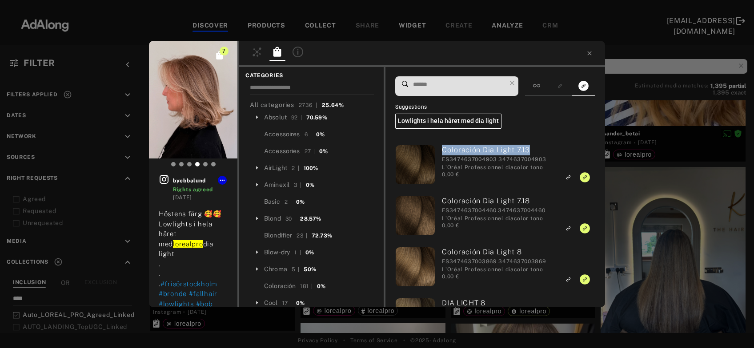
click at [466, 82] on input at bounding box center [459, 85] width 94 height 12
paste input "**********"
drag, startPoint x: 444, startPoint y: 83, endPoint x: 407, endPoint y: 84, distance: 37.4
click at [412, 84] on input "**********" at bounding box center [459, 85] width 94 height 12
click at [545, 88] on div at bounding box center [536, 86] width 23 height 20
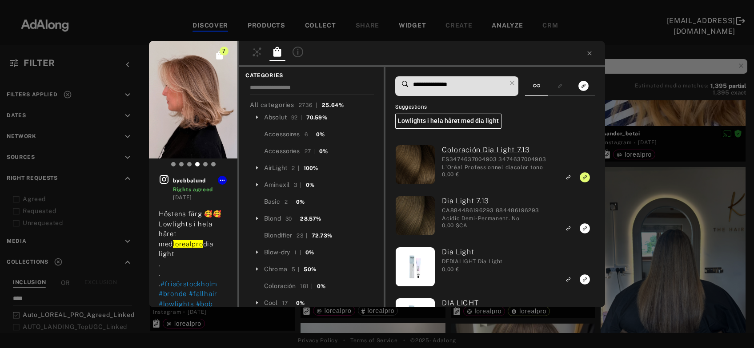
scroll to position [171, 0]
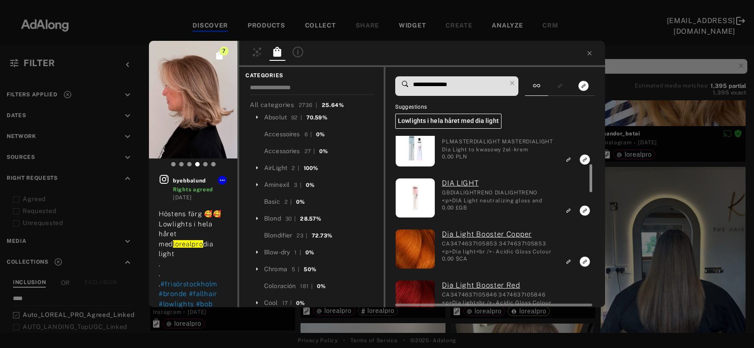
click at [586, 228] on div at bounding box center [589, 221] width 7 height 171
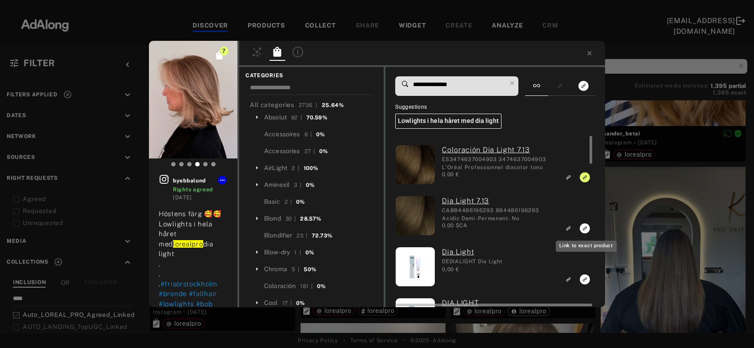
click at [584, 229] on rect "Link to exact product" at bounding box center [584, 228] width 11 height 11
click at [450, 85] on input "**********" at bounding box center [459, 85] width 94 height 12
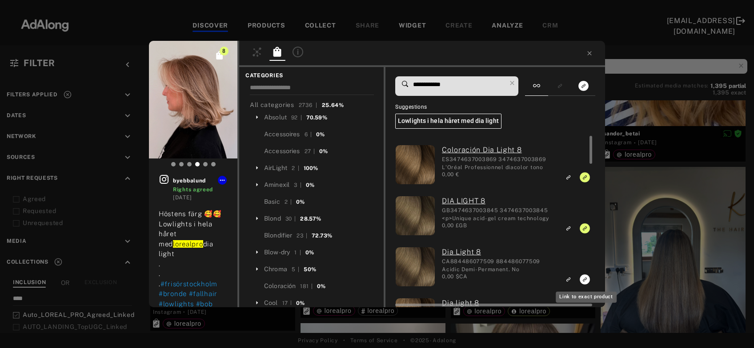
click at [583, 280] on icon "Link to exact product" at bounding box center [584, 280] width 10 height 10
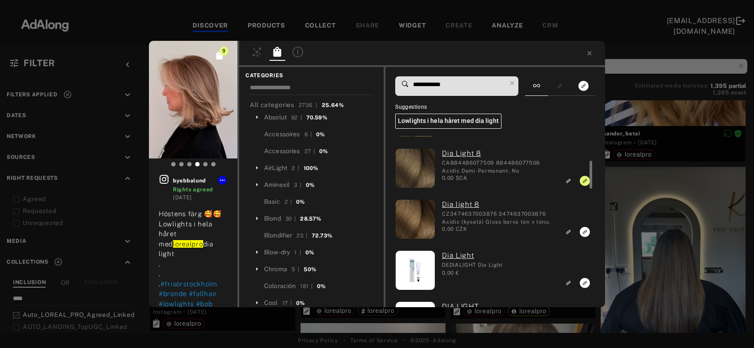
scroll to position [106, 0]
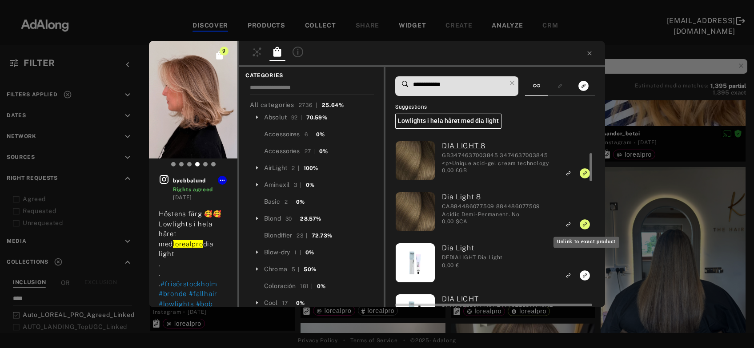
click at [585, 225] on icon "Unlink to exact product" at bounding box center [584, 225] width 10 height 10
click at [585, 225] on icon "Link to exact product" at bounding box center [584, 225] width 10 height 10
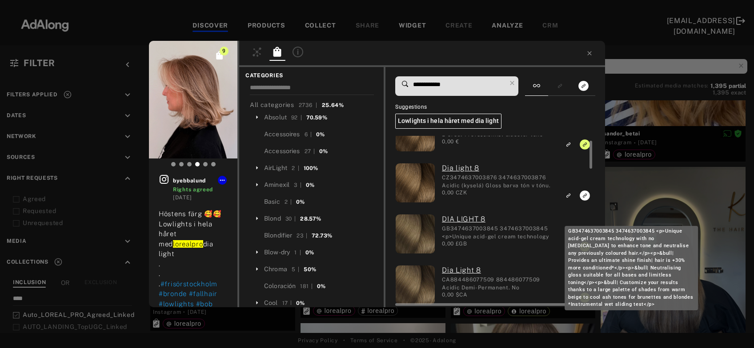
scroll to position [32, 0]
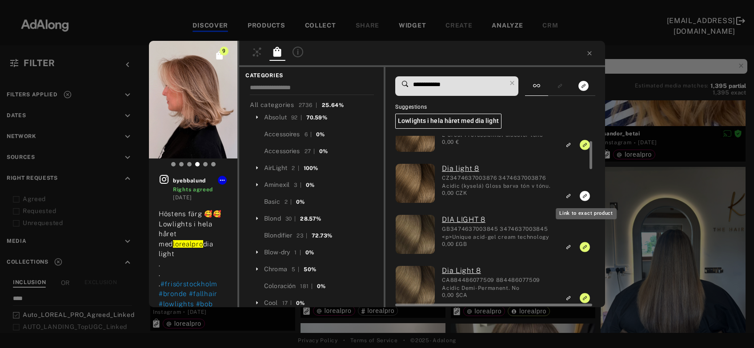
click at [585, 198] on icon "Link to exact product" at bounding box center [584, 196] width 10 height 10
click at [441, 81] on input "**********" at bounding box center [459, 85] width 94 height 12
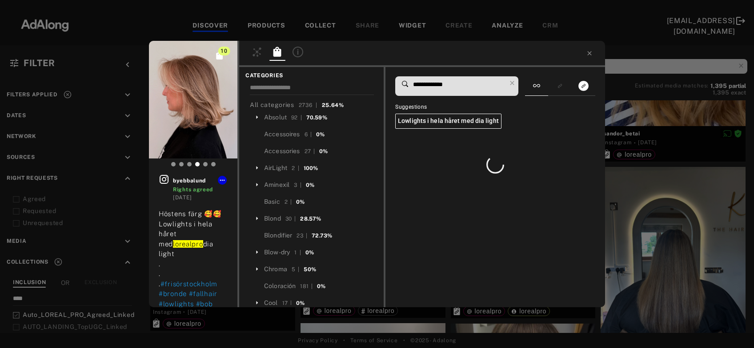
scroll to position [0, 0]
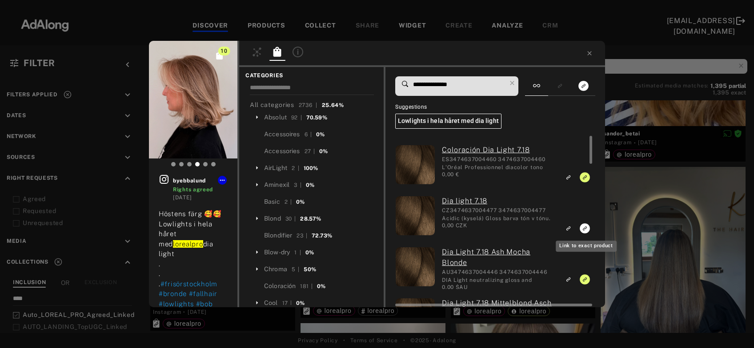
type input "**********"
click at [585, 231] on icon "Link to exact product" at bounding box center [584, 229] width 10 height 10
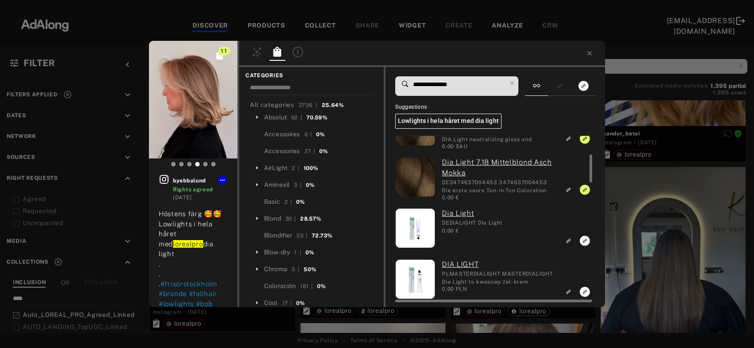
scroll to position [152, 0]
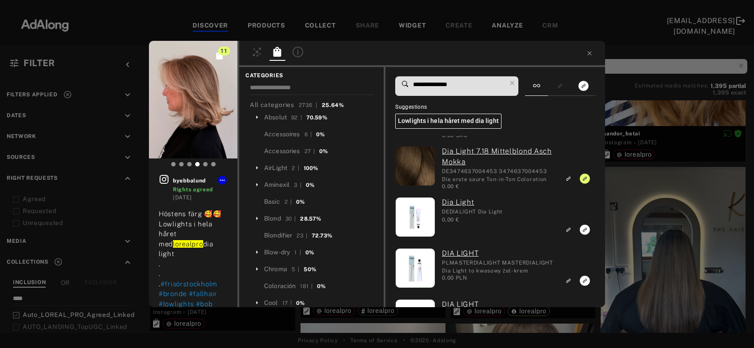
click at [649, 230] on div "11 byebbalund Rights agreed 1 week ago Höstens färg 🥰🥰 Lowlights i hela håret m…" at bounding box center [377, 174] width 754 height 348
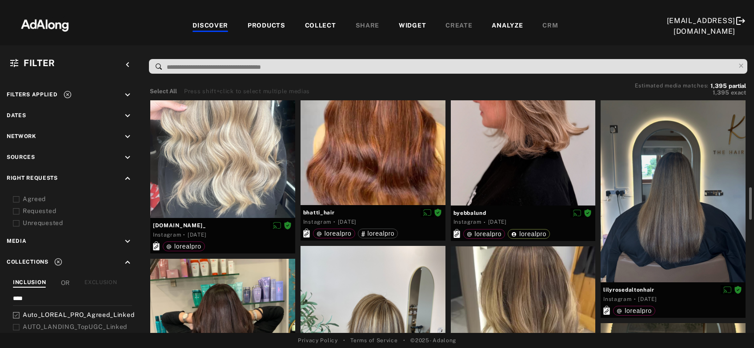
scroll to position [564, 0]
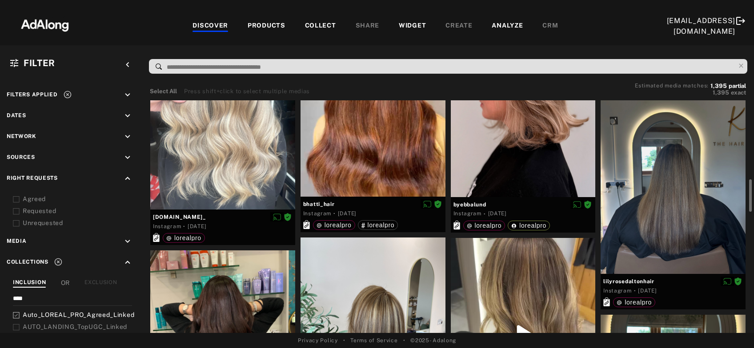
click at [649, 230] on div at bounding box center [672, 177] width 145 height 193
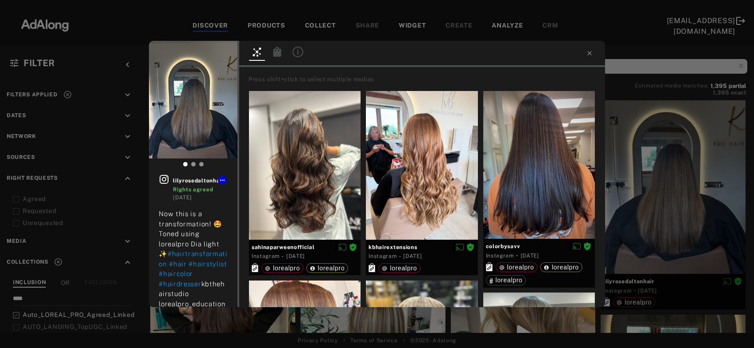
click at [279, 55] on icon at bounding box center [277, 52] width 8 height 10
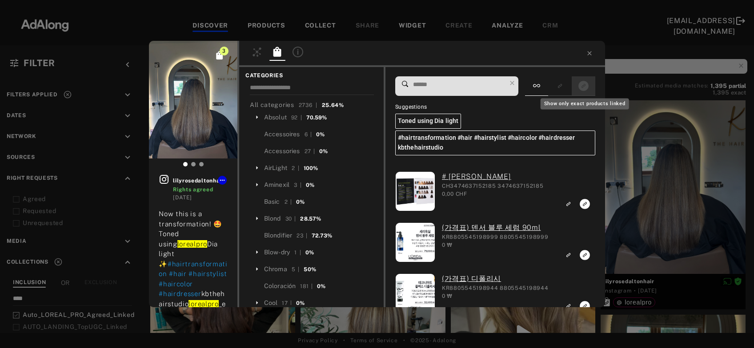
click at [591, 89] on button "Show only exact products linked" at bounding box center [583, 86] width 16 height 12
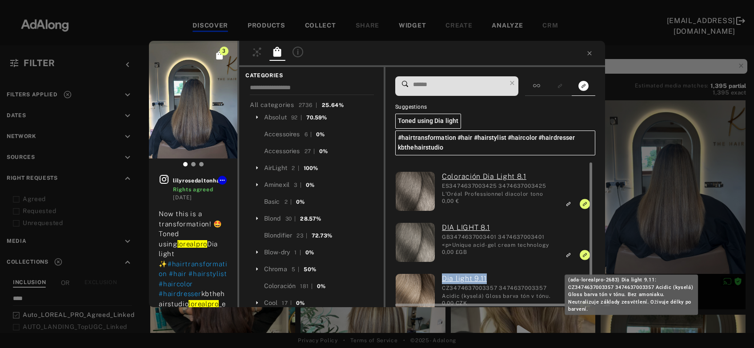
drag, startPoint x: 441, startPoint y: 281, endPoint x: 491, endPoint y: 280, distance: 50.7
click at [491, 280] on div "Dia light 9.11 CZ3474637003357 3474637003357 Acidic (kyselá) Gloss barva tón v …" at bounding box center [495, 295] width 120 height 42
copy link "Dia light 9.11"
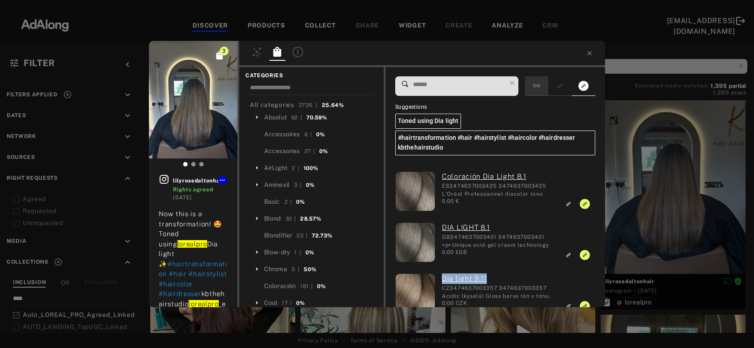
click at [539, 85] on icon at bounding box center [536, 85] width 7 height 3
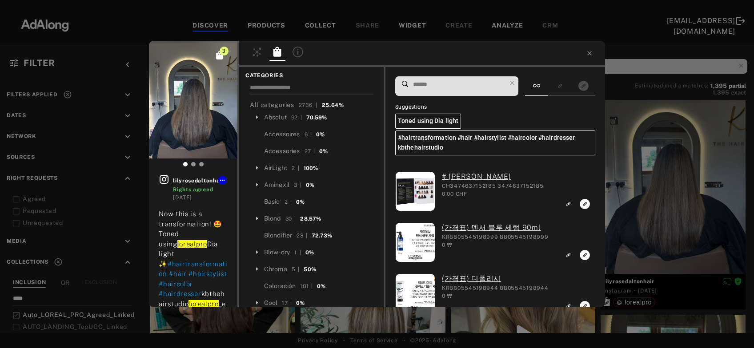
click at [470, 84] on input at bounding box center [459, 85] width 94 height 12
paste input "**********"
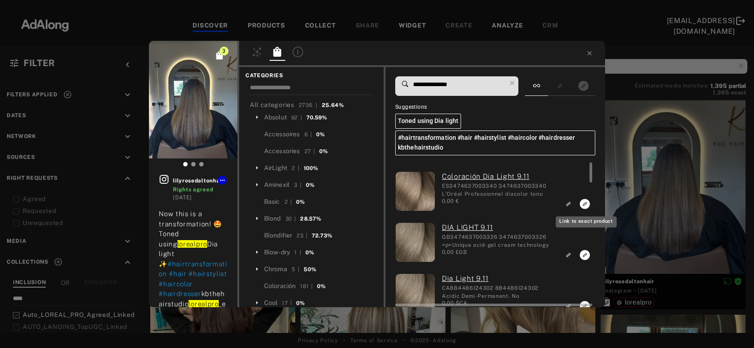
click at [584, 205] on icon "Link to exact product" at bounding box center [584, 204] width 10 height 10
click at [584, 254] on icon "Link to exact product" at bounding box center [584, 255] width 10 height 10
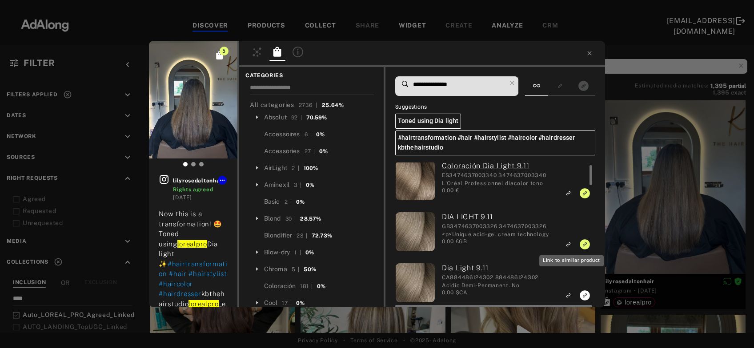
scroll to position [20, 0]
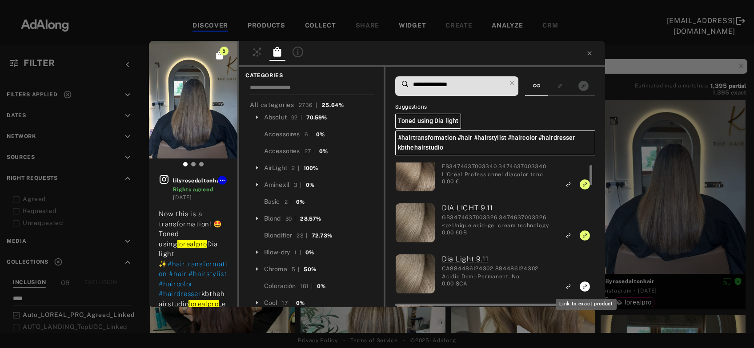
click at [582, 287] on icon "Link to exact product" at bounding box center [584, 287] width 10 height 10
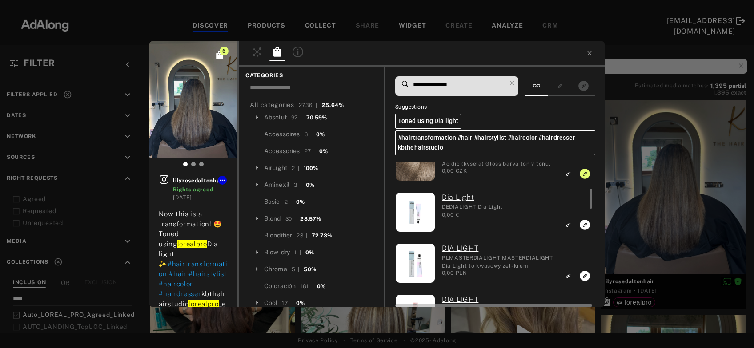
scroll to position [184, 0]
click at [449, 85] on input "**********" at bounding box center [459, 85] width 94 height 12
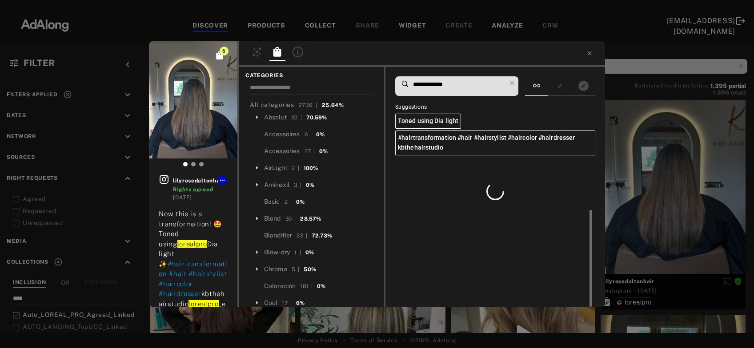
scroll to position [0, 0]
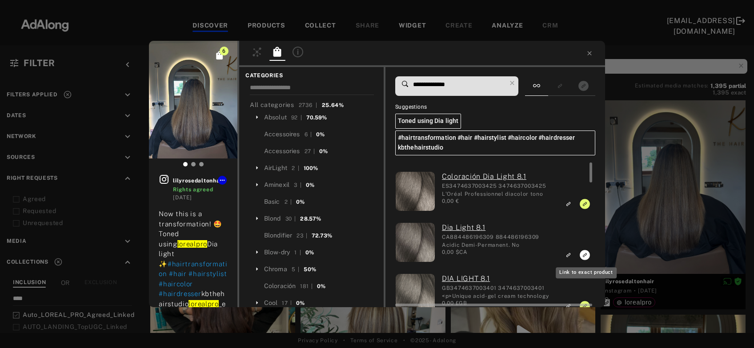
type input "**********"
click at [586, 257] on icon "Link to exact product" at bounding box center [584, 255] width 10 height 10
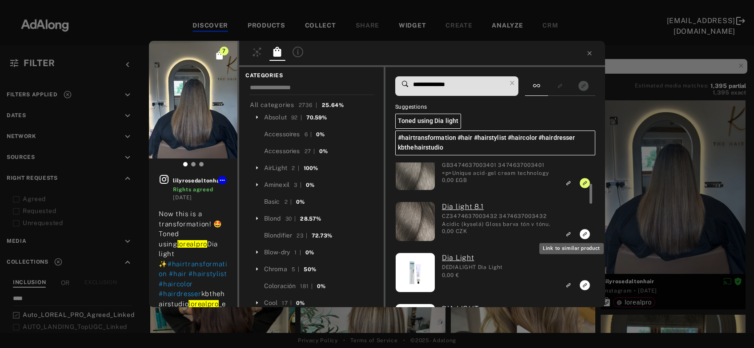
scroll to position [127, 0]
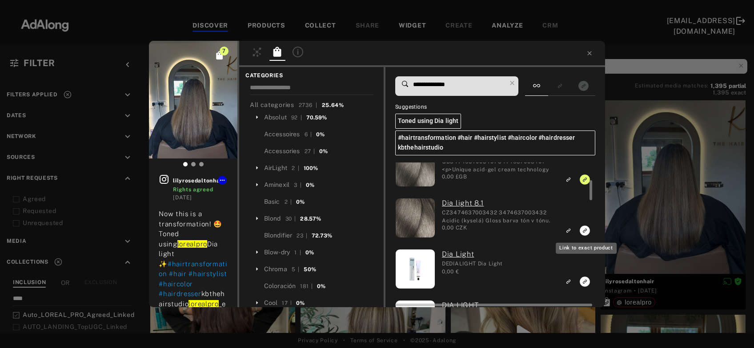
click at [585, 232] on icon "Link to exact product" at bounding box center [584, 231] width 10 height 10
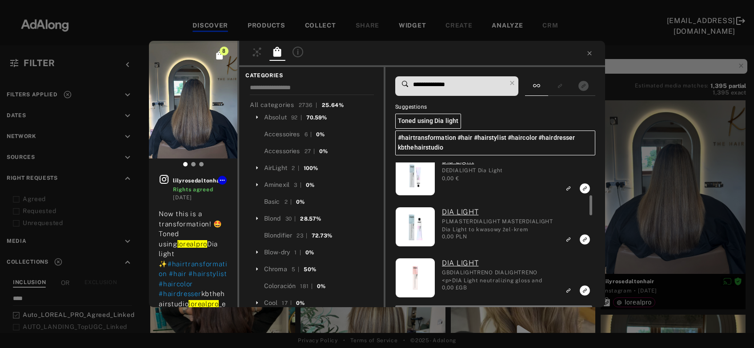
scroll to position [222, 0]
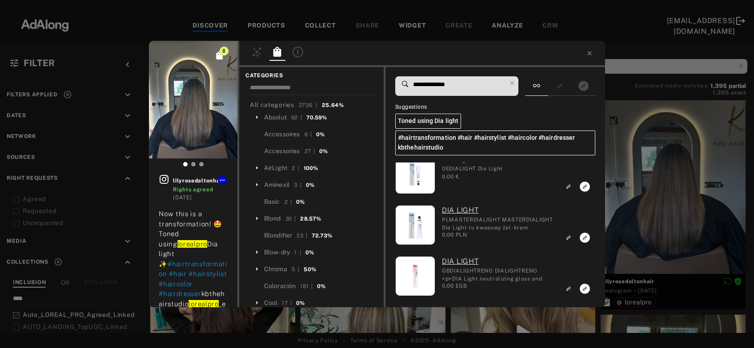
click at [654, 199] on div "8 lilyrosedaltonhair Rights agreed 2 weeks ago Now this is a transformation! 🤩 …" at bounding box center [377, 174] width 754 height 348
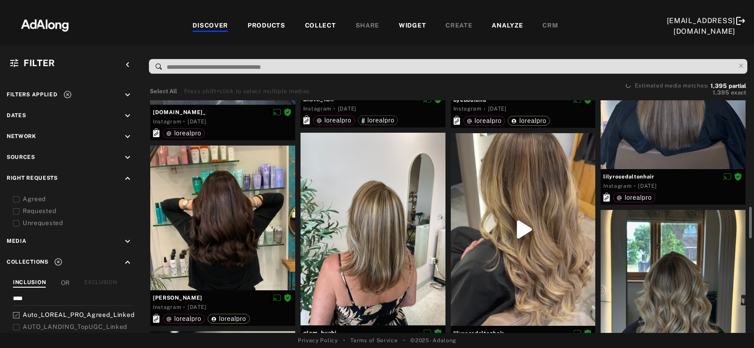
scroll to position [683, 0]
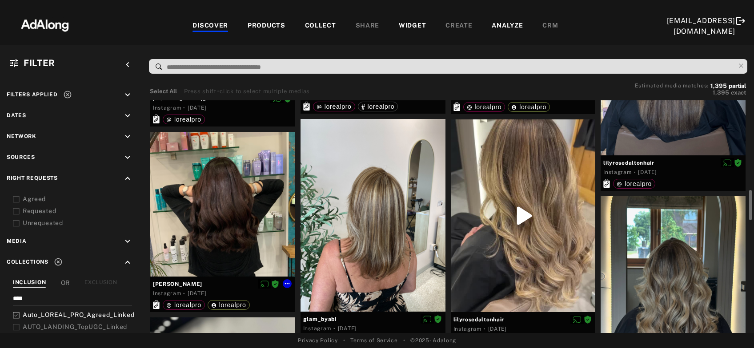
click at [235, 216] on div at bounding box center [222, 204] width 145 height 145
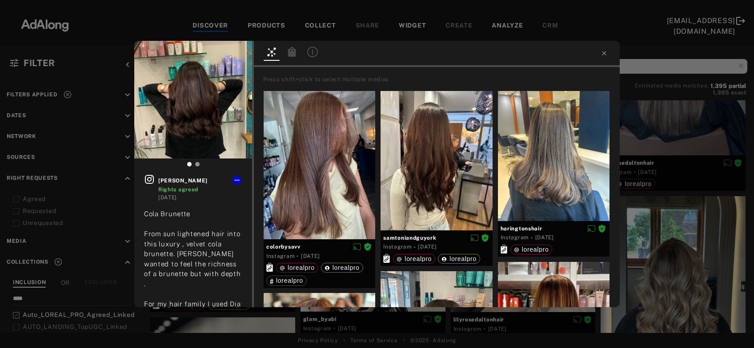
click at [295, 56] on icon at bounding box center [292, 52] width 8 height 10
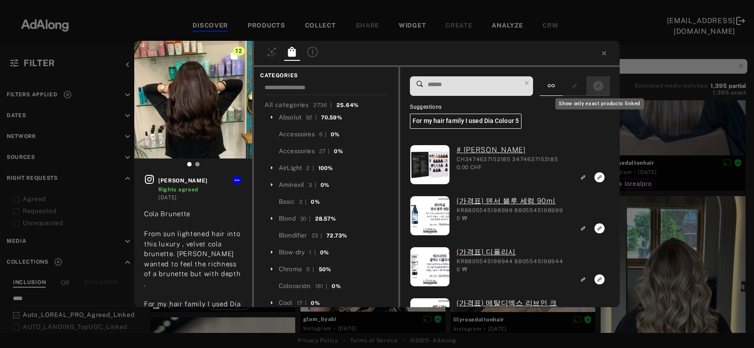
click at [596, 90] on icon "Show only exact products linked" at bounding box center [598, 86] width 10 height 10
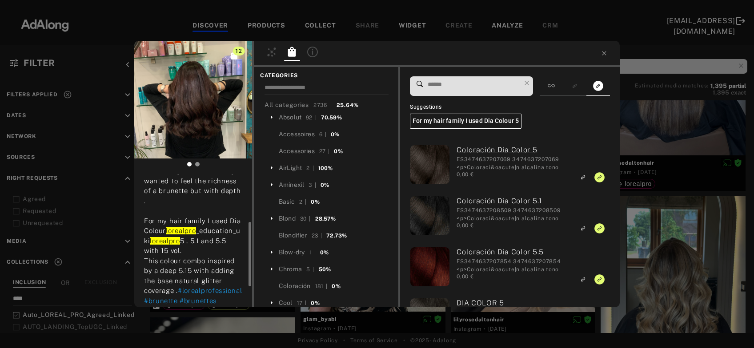
scroll to position [89, 0]
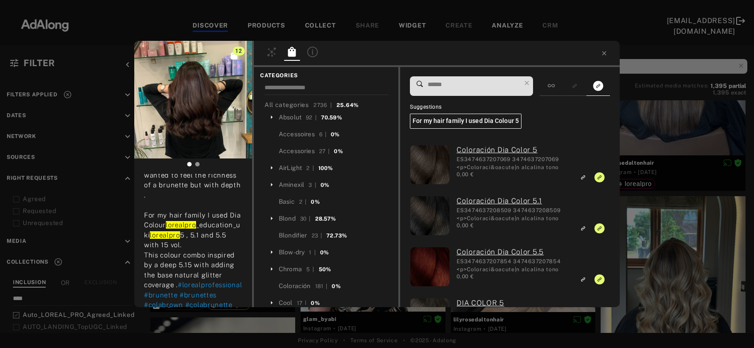
click at [438, 86] on input at bounding box center [474, 85] width 94 height 12
click at [555, 89] on icon at bounding box center [550, 85] width 7 height 7
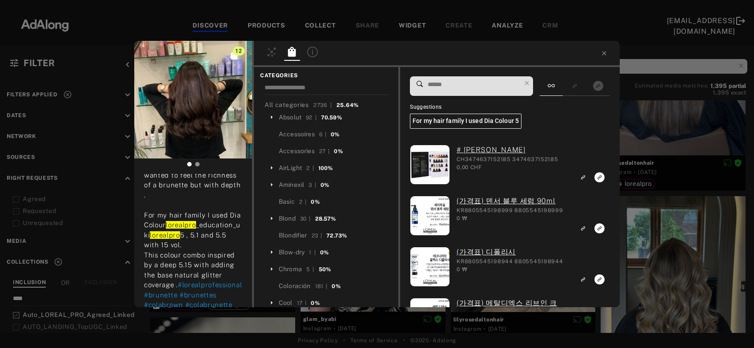
click at [479, 89] on input at bounding box center [474, 85] width 94 height 12
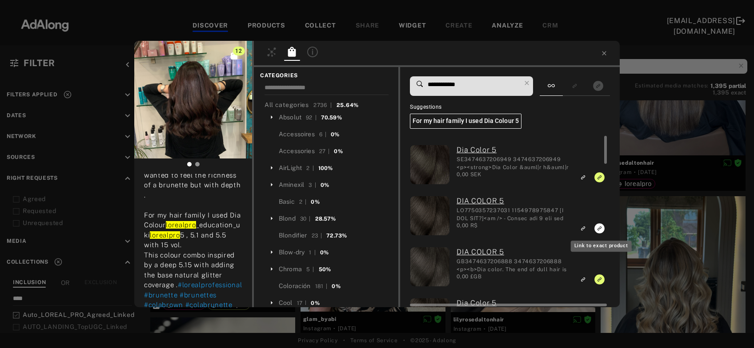
click at [599, 231] on icon "Link to exact product" at bounding box center [599, 229] width 10 height 10
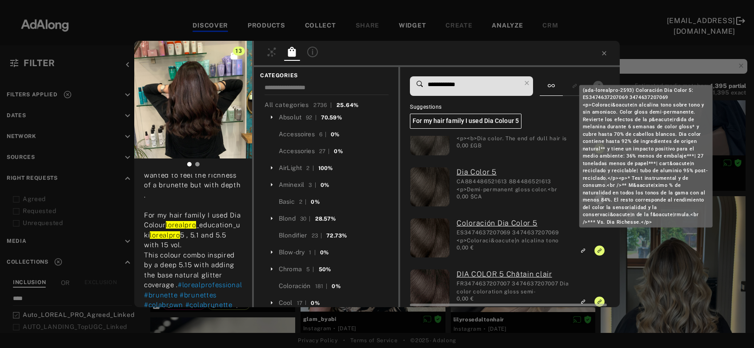
scroll to position [140, 0]
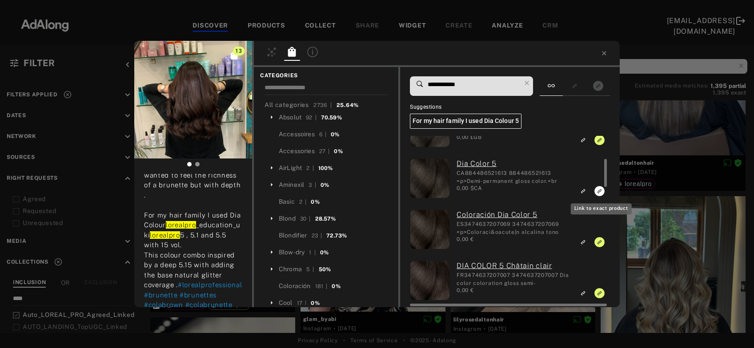
click at [597, 192] on icon "Link to exact product" at bounding box center [599, 191] width 10 height 10
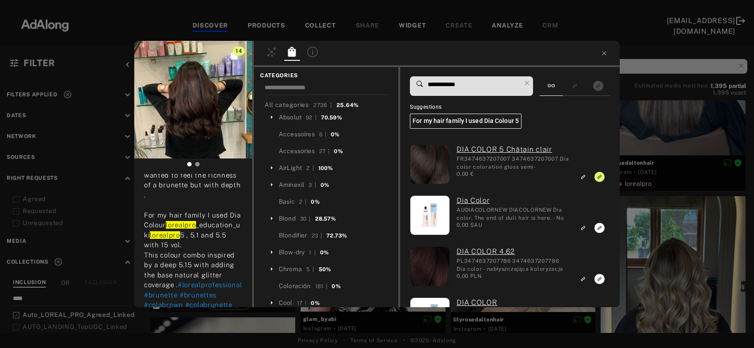
click at [467, 88] on input "**********" at bounding box center [474, 85] width 94 height 12
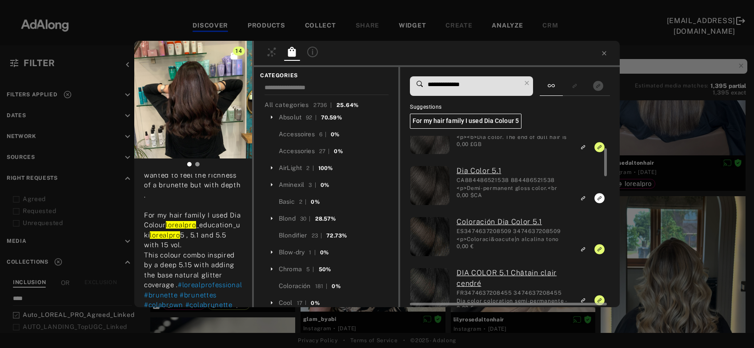
scroll to position [84, 0]
click at [599, 194] on icon "Link to exact product" at bounding box center [599, 196] width 10 height 10
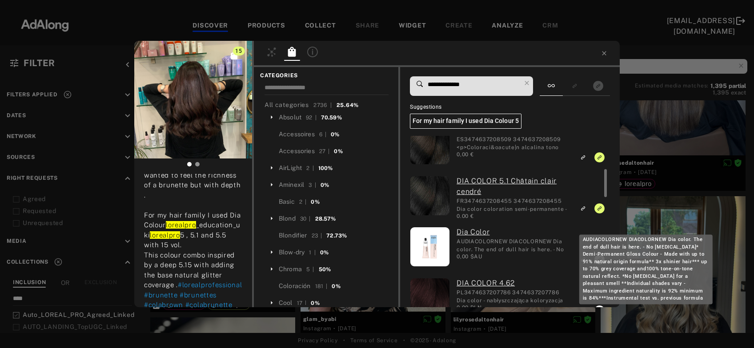
scroll to position [177, 0]
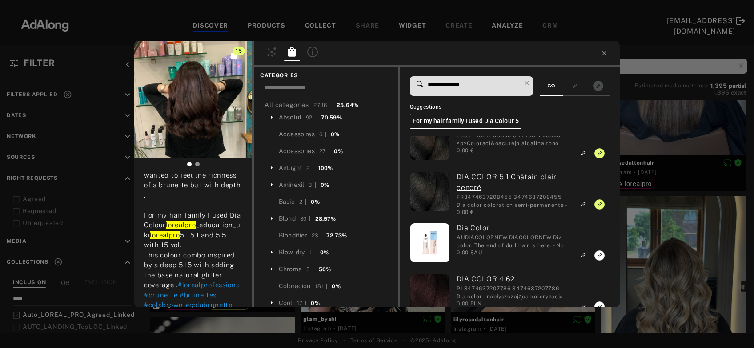
click at [469, 85] on input "**********" at bounding box center [474, 85] width 94 height 12
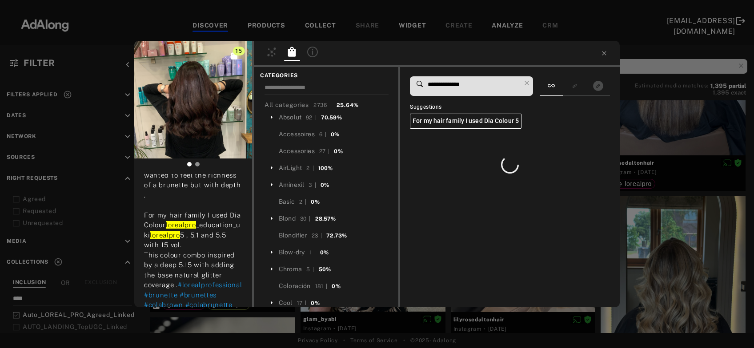
scroll to position [0, 0]
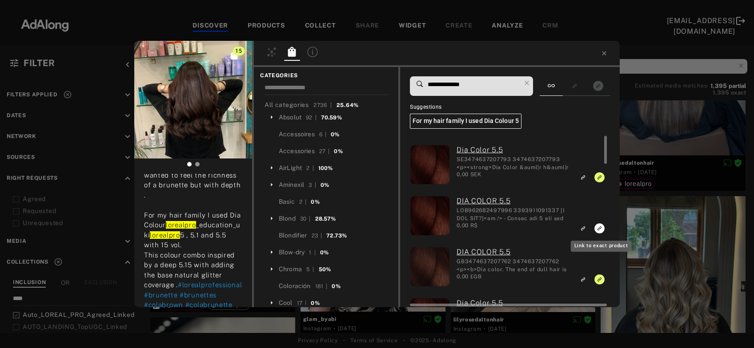
click at [600, 228] on rect "Link to exact product" at bounding box center [599, 228] width 11 height 11
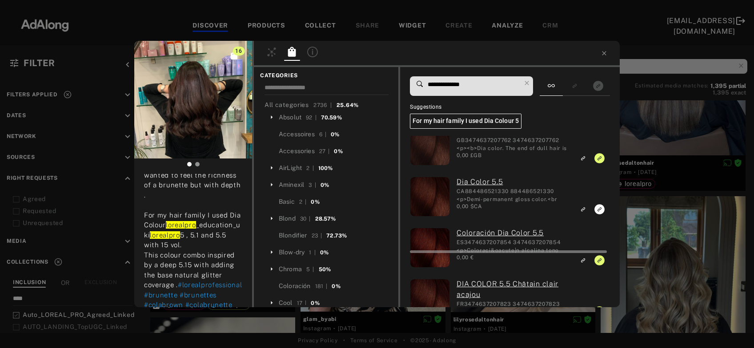
scroll to position [124, 0]
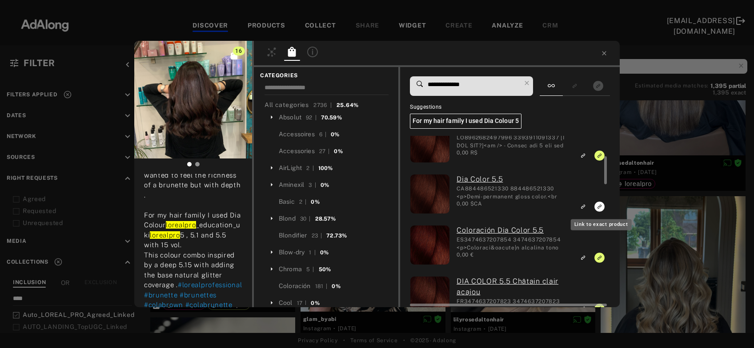
click at [599, 210] on icon "Link to exact product" at bounding box center [599, 207] width 10 height 10
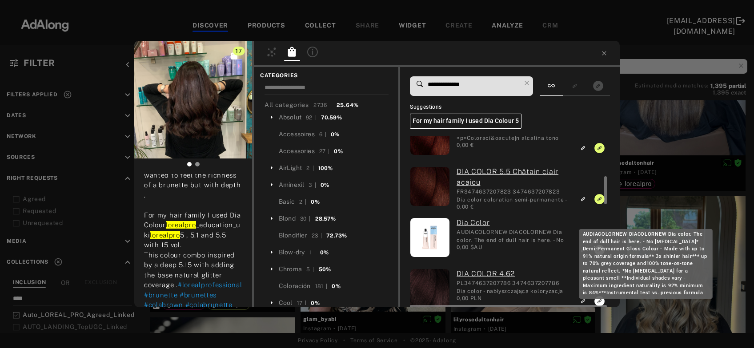
scroll to position [238, 0]
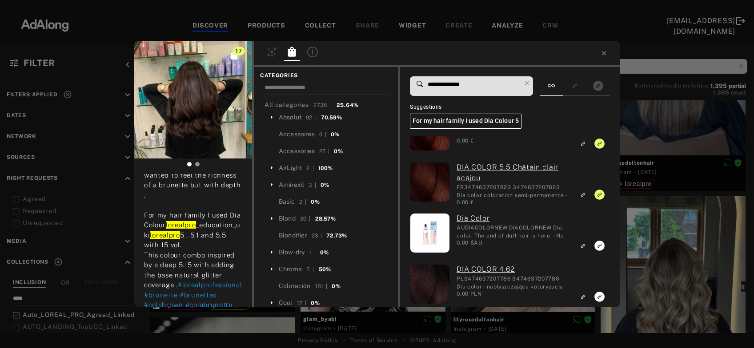
click at [468, 85] on input "**********" at bounding box center [474, 85] width 94 height 12
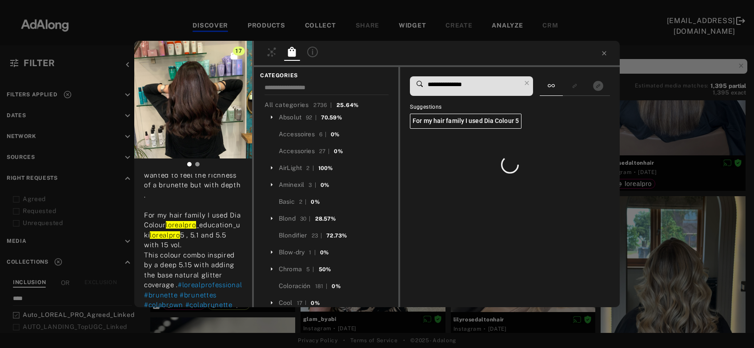
scroll to position [0, 0]
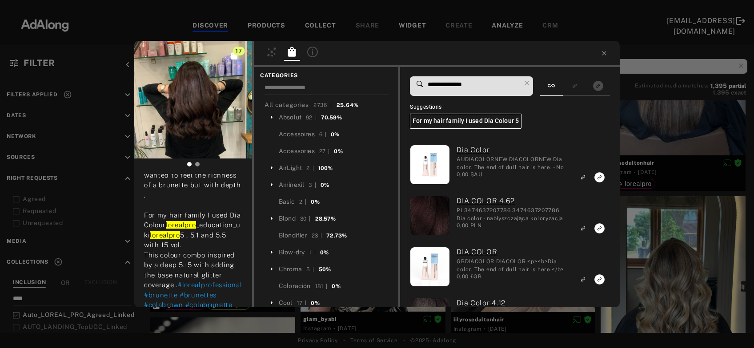
type input "**********"
click at [676, 123] on div "17 kate_herbert_hair Rights agreed 2 weeks ago Cola Brunette From sun lightened…" at bounding box center [377, 174] width 754 height 348
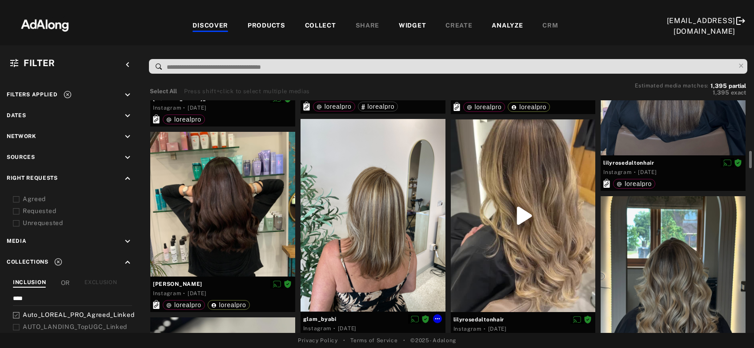
click at [395, 240] on div at bounding box center [372, 215] width 145 height 193
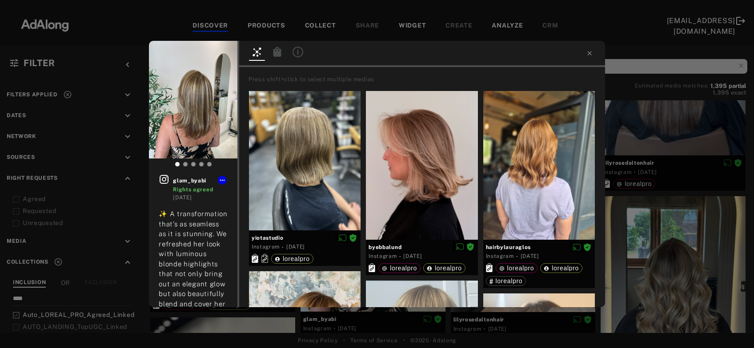
click at [277, 55] on icon at bounding box center [277, 52] width 8 height 10
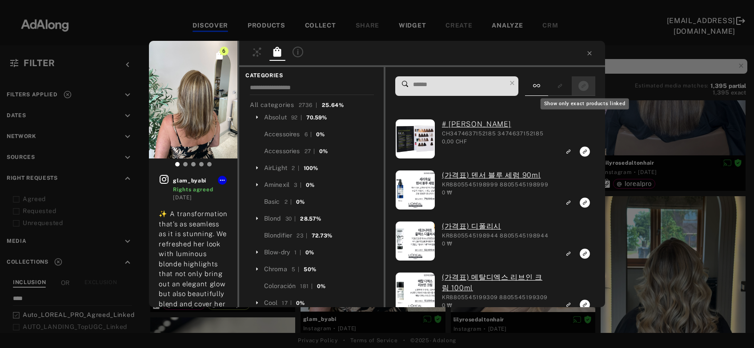
click at [583, 84] on icon "Show only exact products linked" at bounding box center [583, 86] width 10 height 10
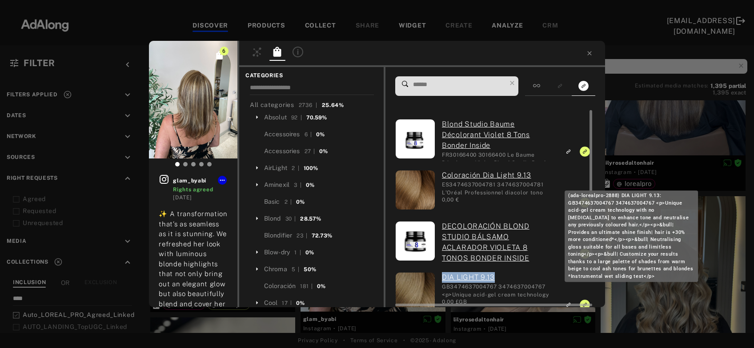
drag, startPoint x: 439, startPoint y: 278, endPoint x: 499, endPoint y: 278, distance: 59.5
click at [499, 278] on div "DIA LIGHT 9.13 GB3474637004767 3474637004767 <p>Unique acid-gel cream technolog…" at bounding box center [495, 293] width 120 height 42
copy link "DIA LIGHT 9.13"
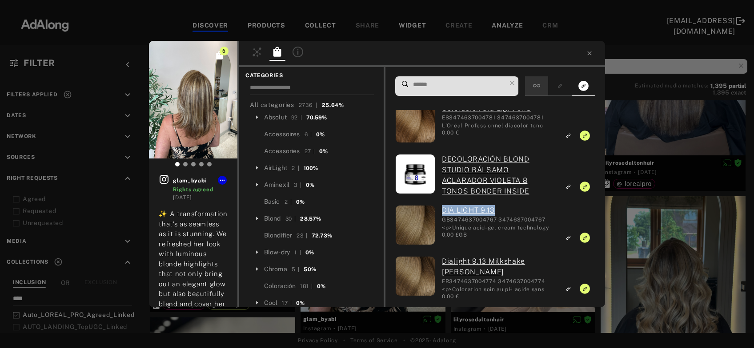
click at [540, 84] on icon at bounding box center [536, 85] width 7 height 7
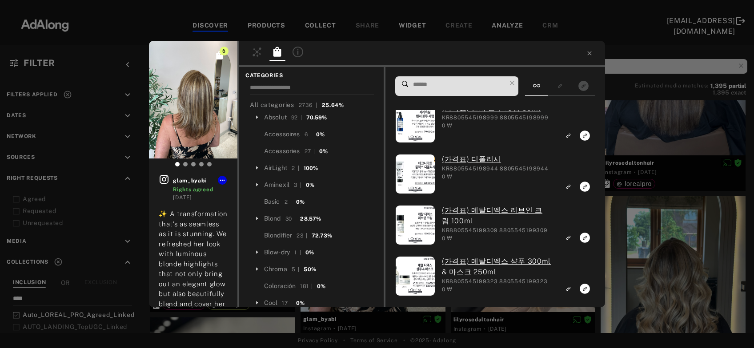
click at [463, 88] on input at bounding box center [459, 85] width 94 height 12
paste input "**********"
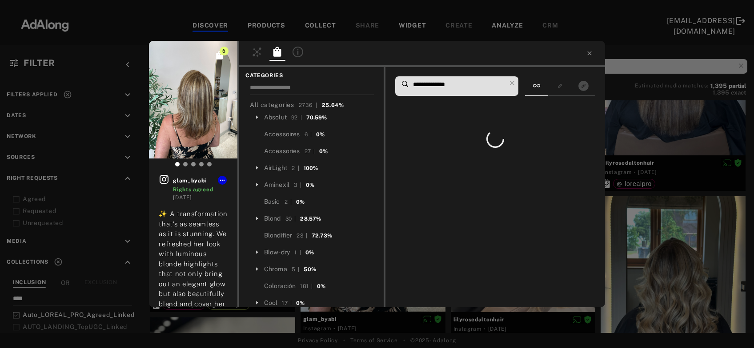
scroll to position [0, 0]
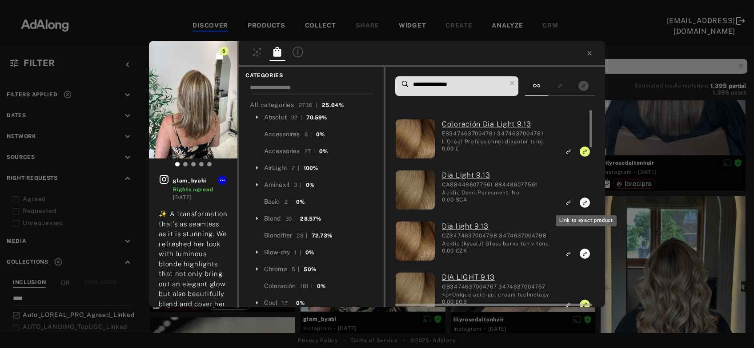
type input "**********"
click at [584, 205] on rect "Link to exact product" at bounding box center [584, 202] width 11 height 11
click at [584, 257] on icon "Link to exact product" at bounding box center [584, 254] width 10 height 10
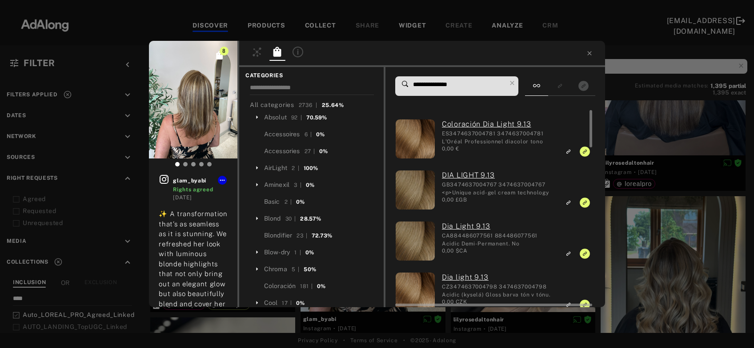
click at [636, 135] on div "8 glam_byabi Rights agreed 2 weeks ago ✨ A transformation that’s as seamless as…" at bounding box center [377, 174] width 754 height 348
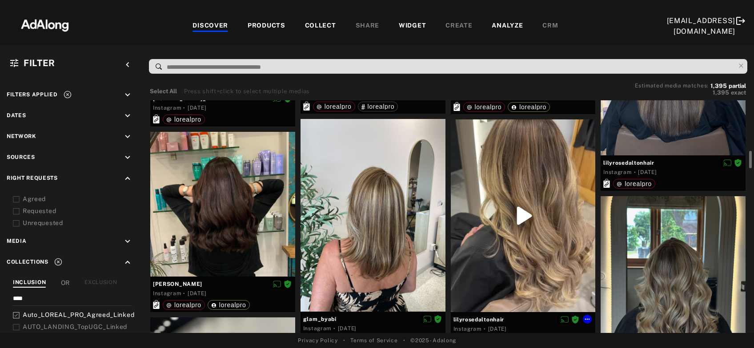
click at [524, 271] on div at bounding box center [523, 216] width 145 height 193
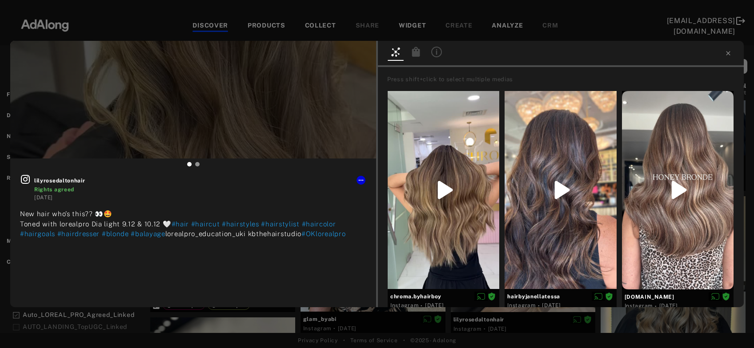
click at [417, 48] on icon at bounding box center [416, 52] width 8 height 10
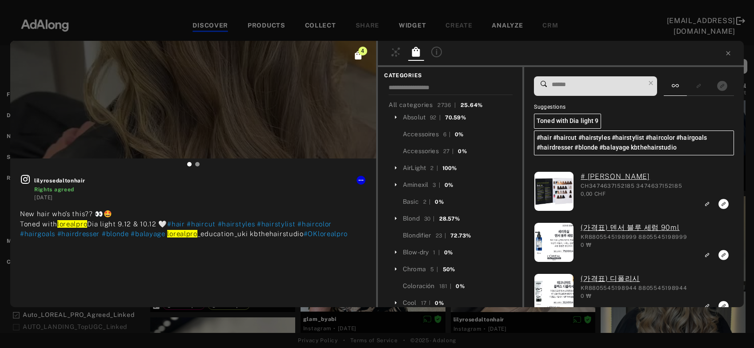
click at [601, 89] on input at bounding box center [598, 85] width 94 height 12
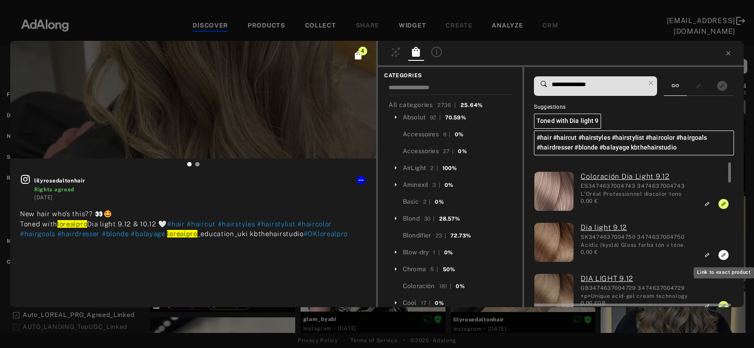
click at [722, 257] on icon "Link to exact product" at bounding box center [723, 255] width 10 height 10
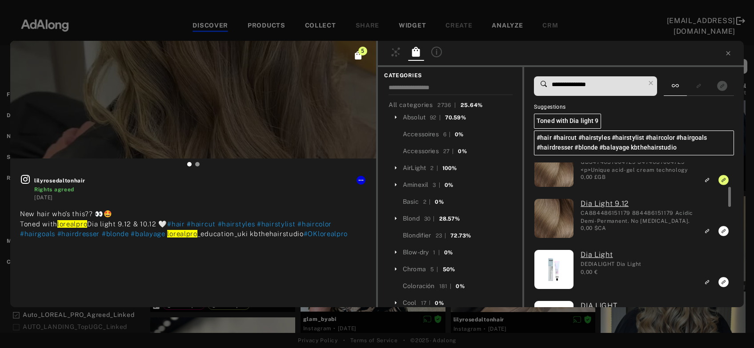
scroll to position [132, 0]
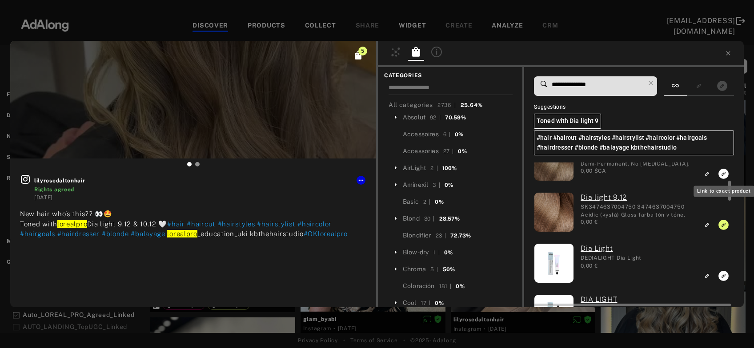
click at [724, 174] on rect "Link to exact product" at bounding box center [723, 173] width 11 height 11
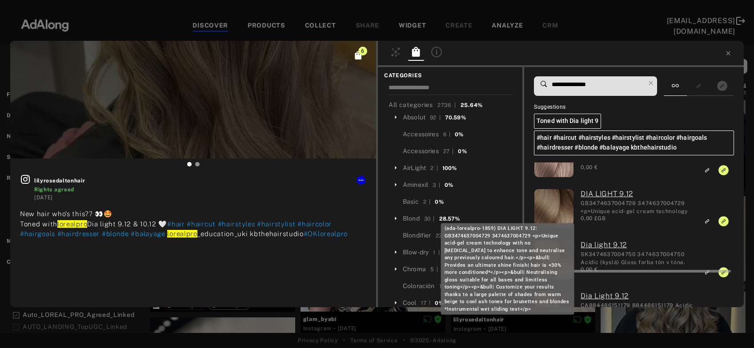
scroll to position [0, 0]
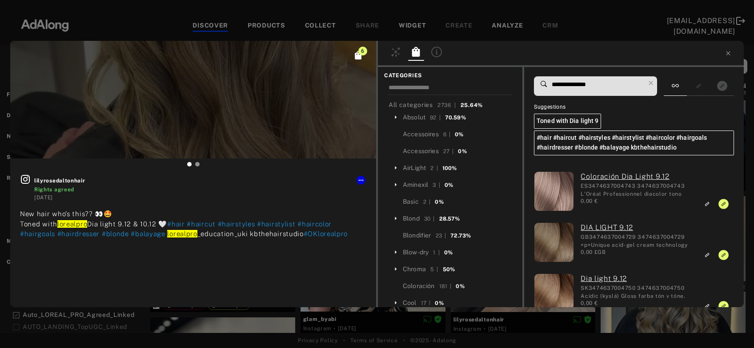
click at [587, 85] on input "**********" at bounding box center [598, 85] width 94 height 12
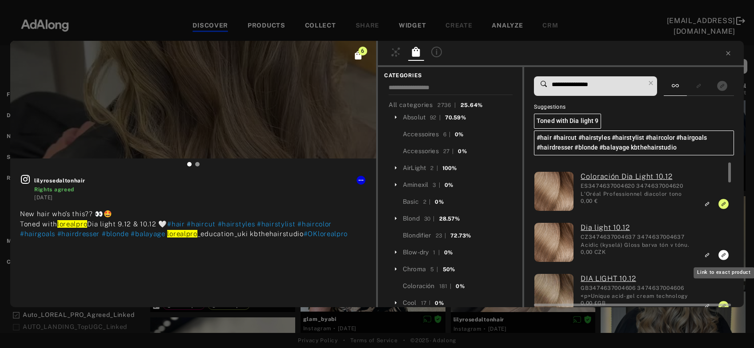
type input "**********"
click at [722, 256] on icon "Link to exact product" at bounding box center [723, 255] width 10 height 10
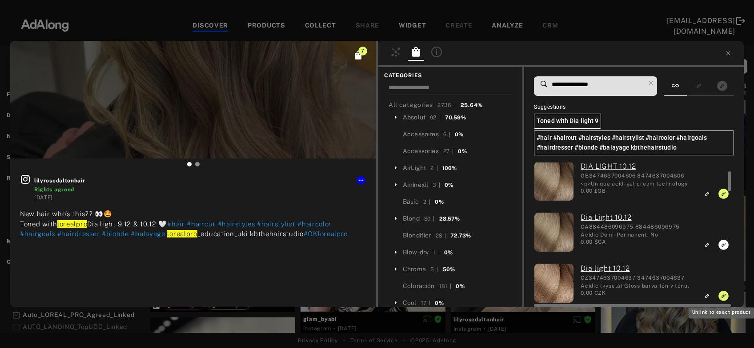
scroll to position [62, 0]
click at [723, 243] on icon "Link to exact product" at bounding box center [723, 244] width 10 height 10
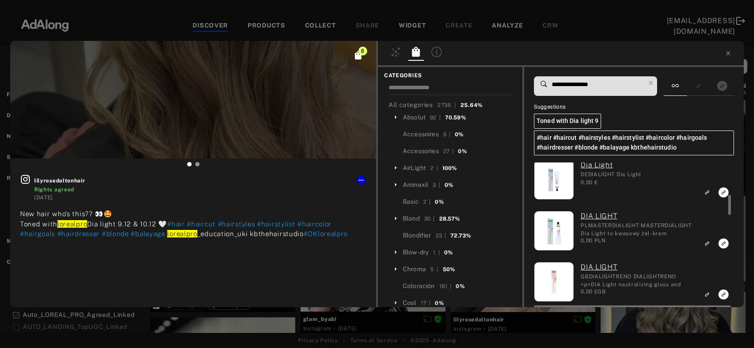
scroll to position [218, 0]
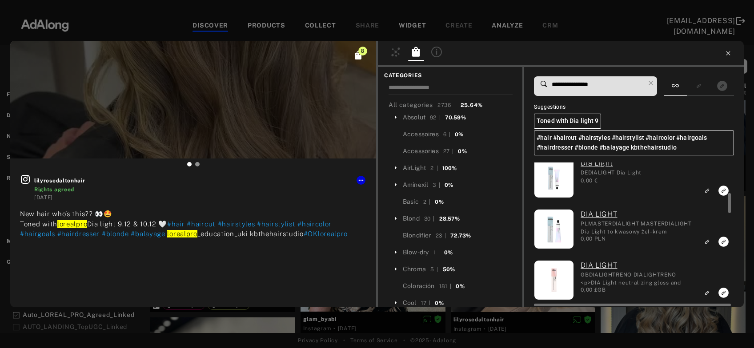
click at [730, 52] on icon at bounding box center [727, 53] width 7 height 7
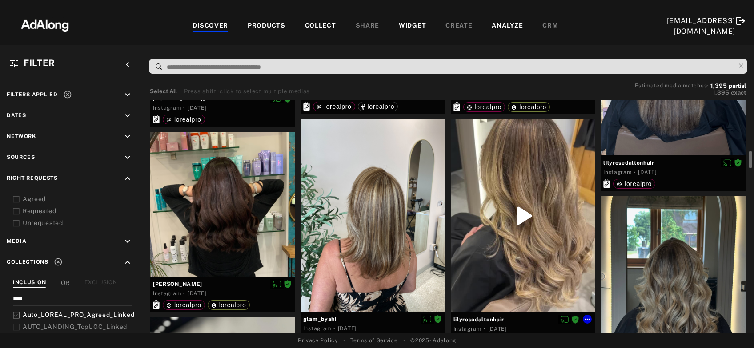
click at [511, 231] on div at bounding box center [523, 216] width 145 height 193
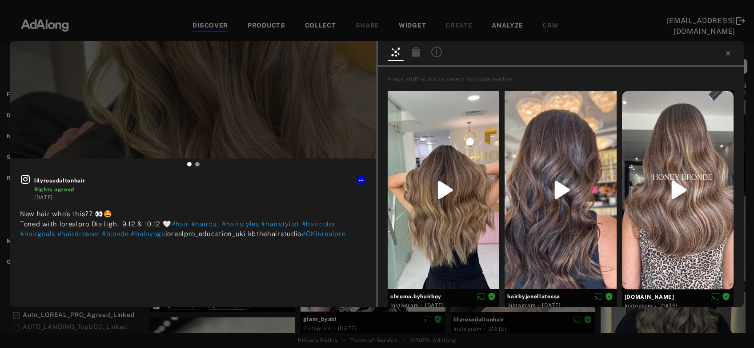
click at [418, 53] on icon at bounding box center [416, 52] width 8 height 10
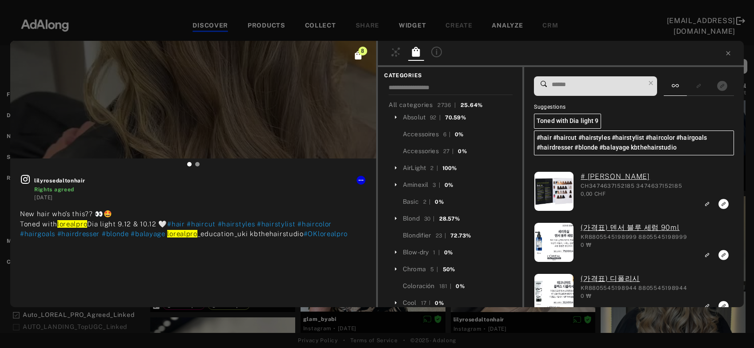
click at [580, 86] on input at bounding box center [598, 85] width 94 height 12
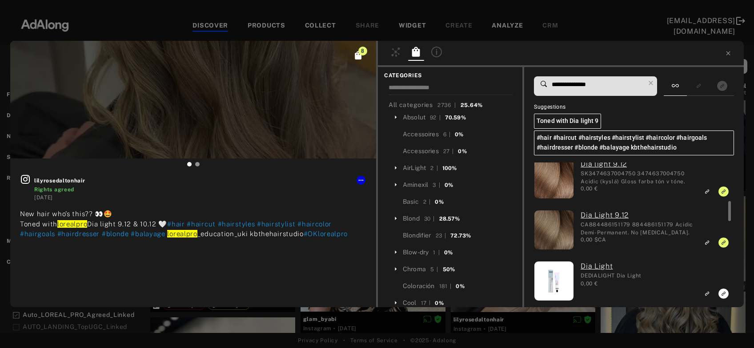
scroll to position [161, 0]
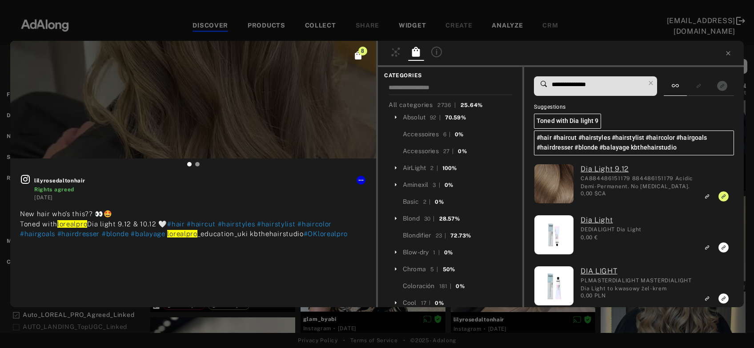
click at [586, 82] on input "**********" at bounding box center [598, 85] width 94 height 12
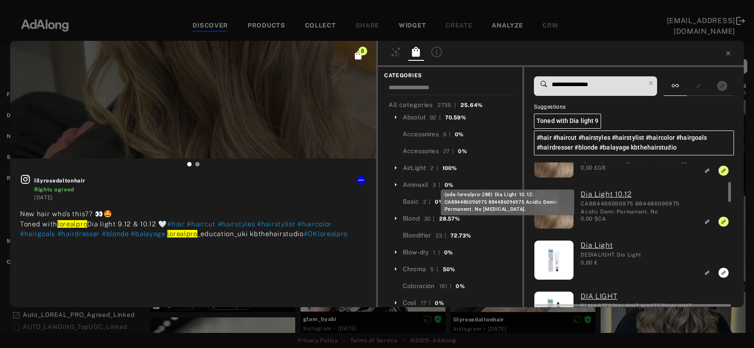
scroll to position [136, 0]
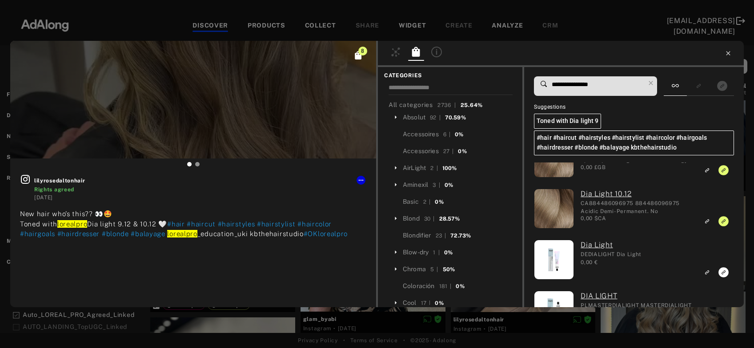
type input "**********"
click at [730, 56] on icon at bounding box center [727, 53] width 7 height 7
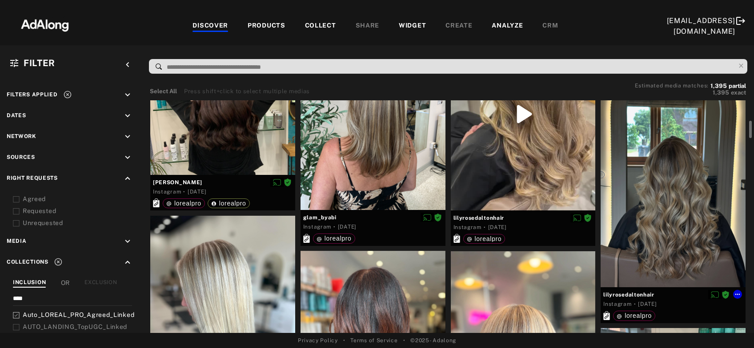
scroll to position [787, 0]
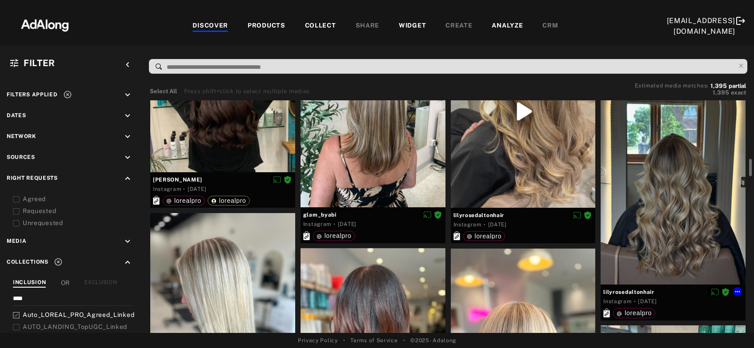
click at [675, 174] on div at bounding box center [672, 188] width 145 height 193
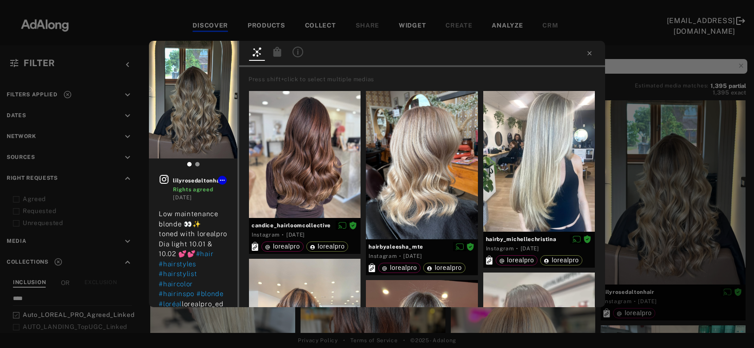
click at [273, 52] on icon at bounding box center [277, 52] width 8 height 10
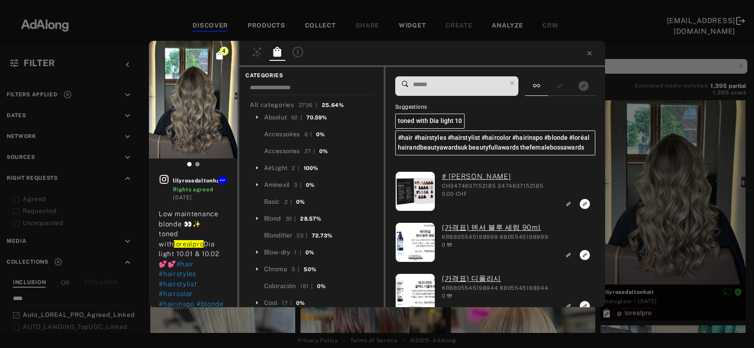
click at [446, 85] on input at bounding box center [459, 85] width 94 height 12
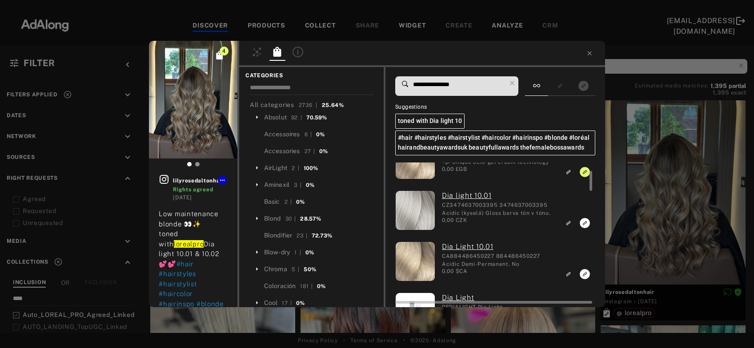
scroll to position [84, 0]
click at [585, 224] on icon "Link to exact product" at bounding box center [584, 223] width 10 height 10
click at [586, 274] on rect "Link to exact product" at bounding box center [584, 273] width 11 height 11
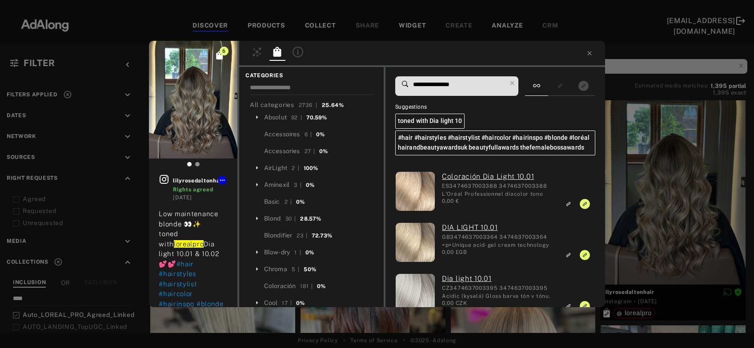
scroll to position [0, 0]
click at [459, 84] on input "**********" at bounding box center [459, 85] width 94 height 12
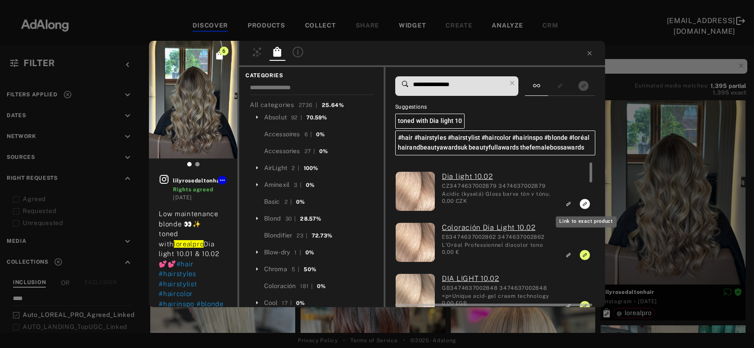
type input "**********"
click at [583, 203] on icon "Link to exact product" at bounding box center [584, 204] width 10 height 10
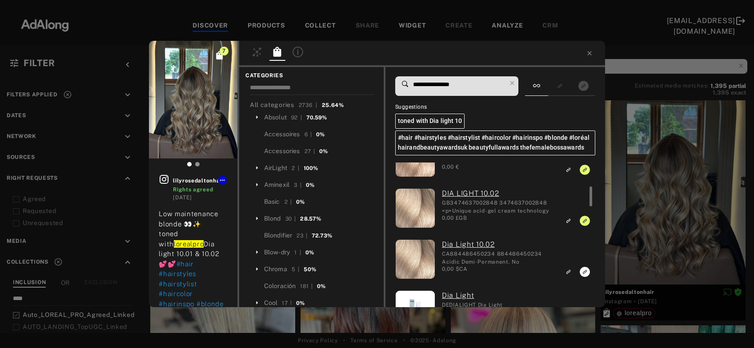
scroll to position [134, 0]
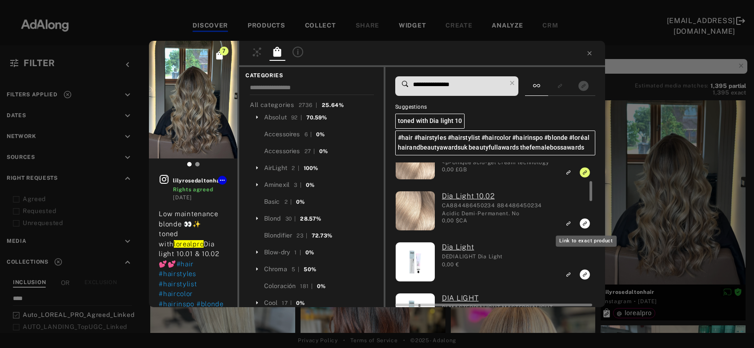
click at [584, 225] on rect "Link to exact product" at bounding box center [584, 223] width 11 height 11
click at [590, 56] on icon at bounding box center [589, 53] width 7 height 7
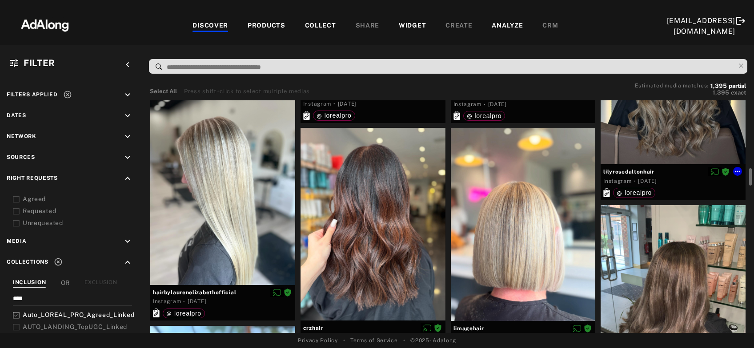
scroll to position [908, 0]
click at [222, 207] on div at bounding box center [222, 188] width 145 height 192
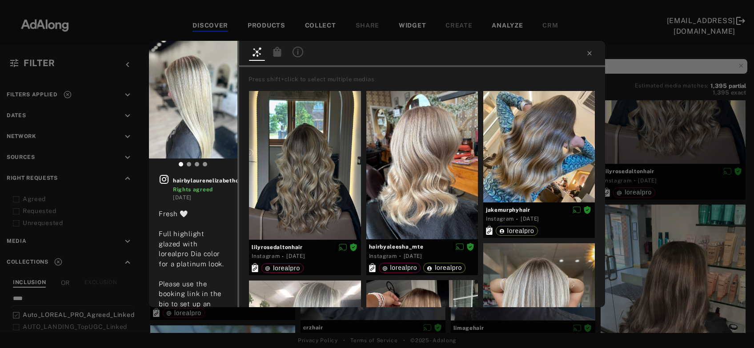
click at [277, 51] on icon at bounding box center [277, 52] width 8 height 10
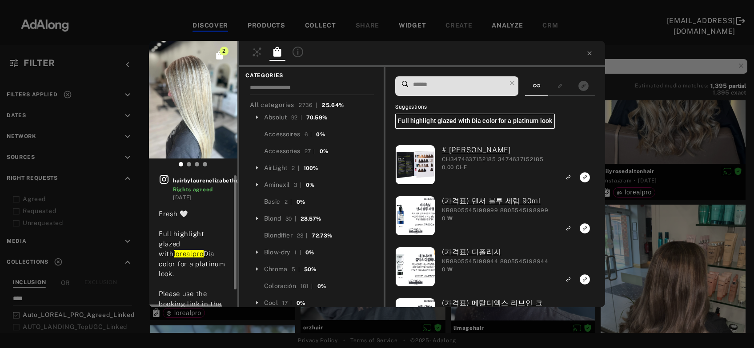
scroll to position [21, 0]
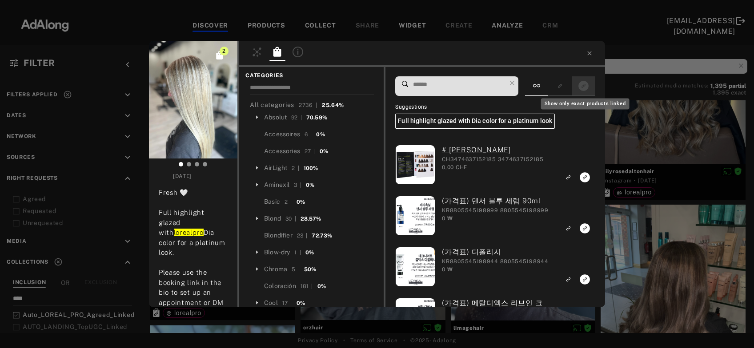
click at [587, 88] on icon "Show only exact products linked" at bounding box center [583, 86] width 10 height 10
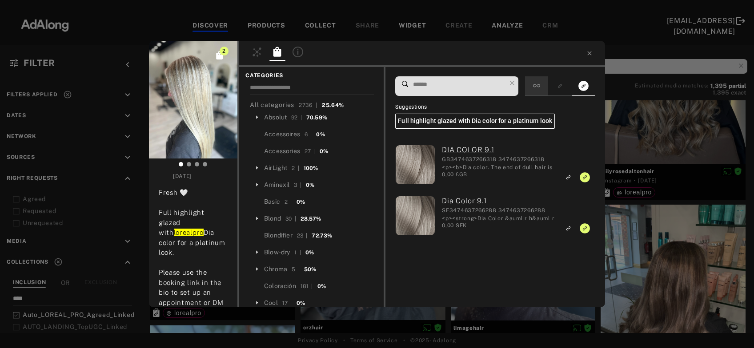
click at [540, 92] on div at bounding box center [536, 86] width 23 height 20
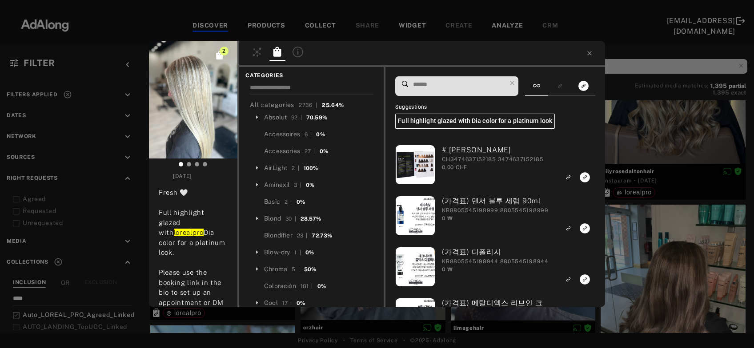
click at [469, 86] on input at bounding box center [459, 85] width 94 height 12
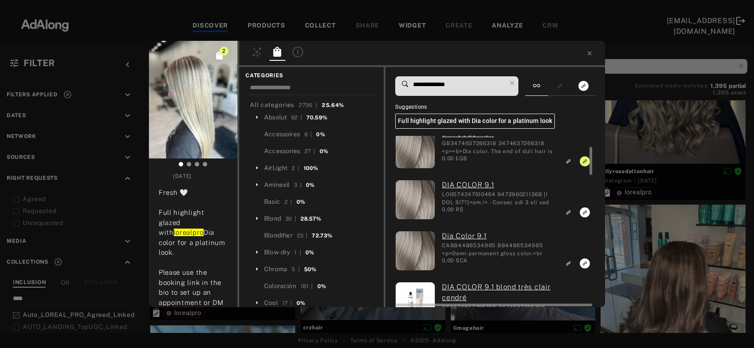
scroll to position [67, 0]
type input "**********"
click at [583, 213] on icon "Link to exact product" at bounding box center [584, 213] width 10 height 10
click at [586, 262] on rect "Link to exact product" at bounding box center [584, 263] width 11 height 11
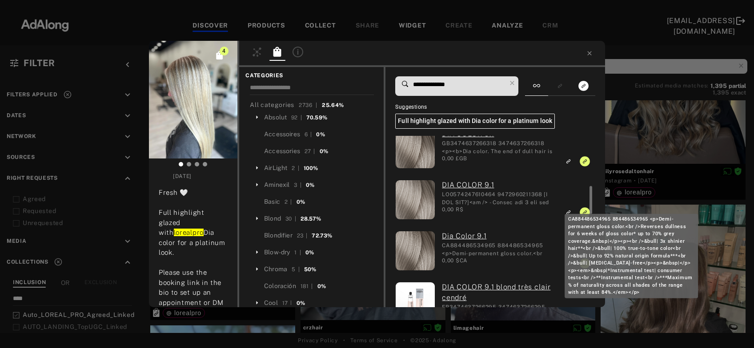
scroll to position [148, 0]
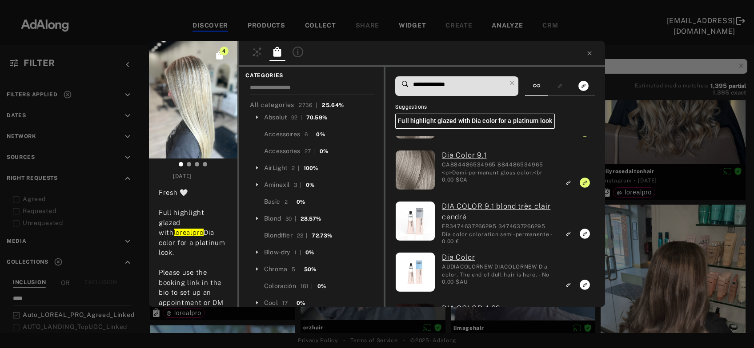
click at [590, 50] on div at bounding box center [422, 54] width 366 height 26
click at [588, 52] on icon at bounding box center [589, 53] width 4 height 4
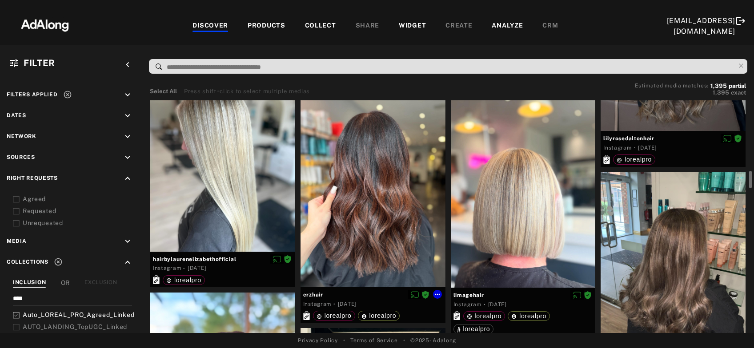
scroll to position [942, 0]
click at [359, 213] on div at bounding box center [372, 190] width 145 height 193
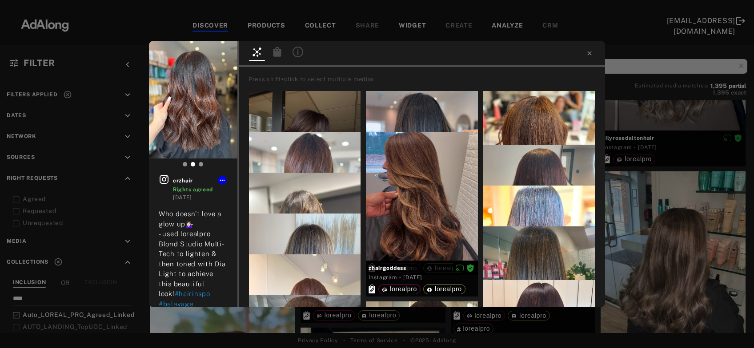
click at [278, 53] on icon at bounding box center [277, 52] width 8 height 10
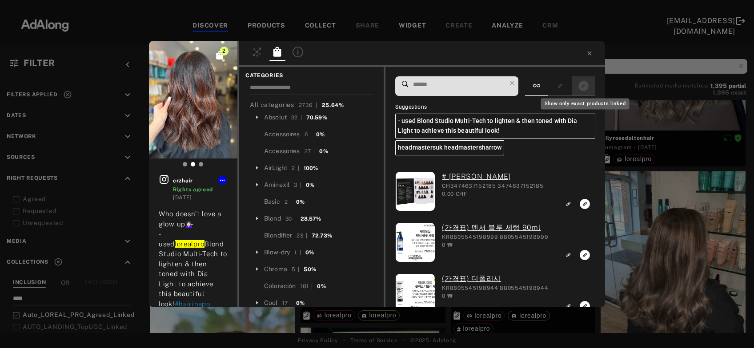
click at [582, 84] on icon "Show only exact products linked" at bounding box center [583, 86] width 10 height 10
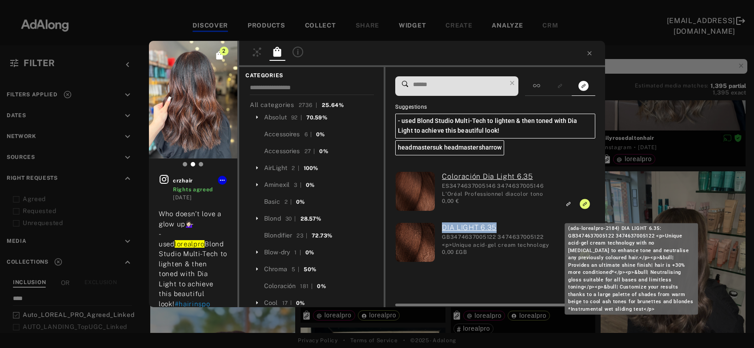
drag, startPoint x: 439, startPoint y: 228, endPoint x: 499, endPoint y: 228, distance: 59.5
click at [499, 228] on div "DIA LIGHT 6.35 GB3474637005122 3474637005122 <p>Unique acid-gel cream technolog…" at bounding box center [495, 244] width 120 height 42
copy link "DIA LIGHT 6.35"
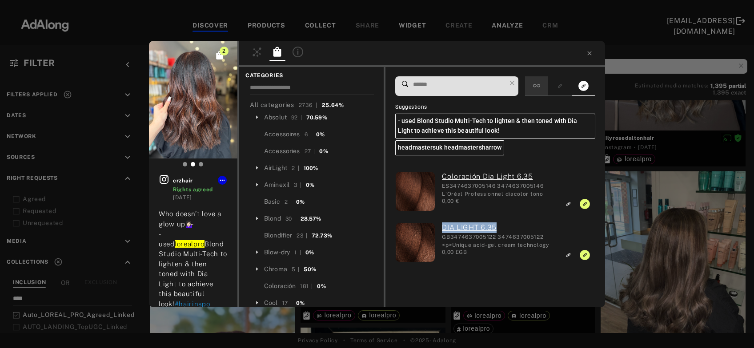
click at [540, 89] on icon at bounding box center [536, 85] width 7 height 7
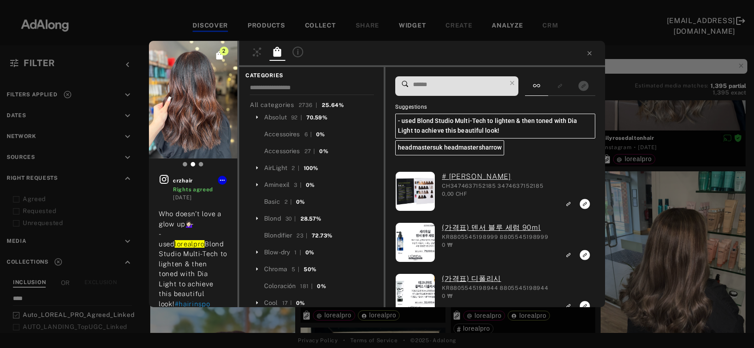
click at [483, 84] on input at bounding box center [459, 85] width 94 height 12
paste input "**********"
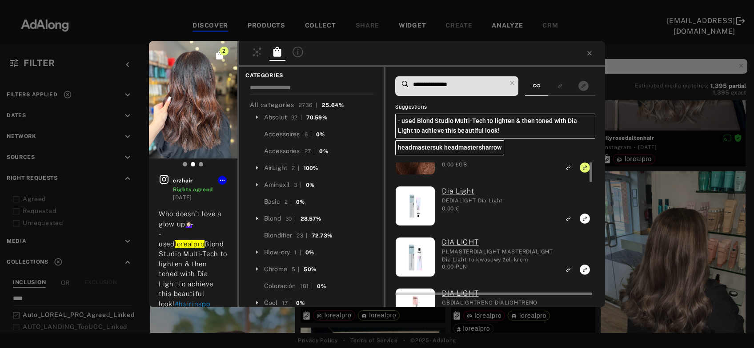
scroll to position [93, 0]
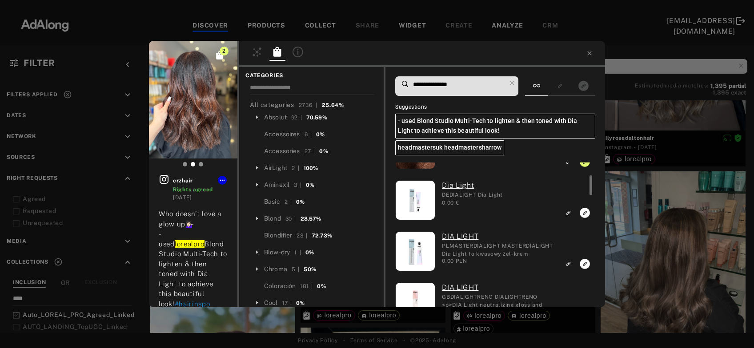
type input "**********"
click at [626, 216] on div "2 crzhair Rights agreed 2 weeks ago Who doesn’t love a glow up💁🏻‍♀️ - used lore…" at bounding box center [377, 174] width 754 height 348
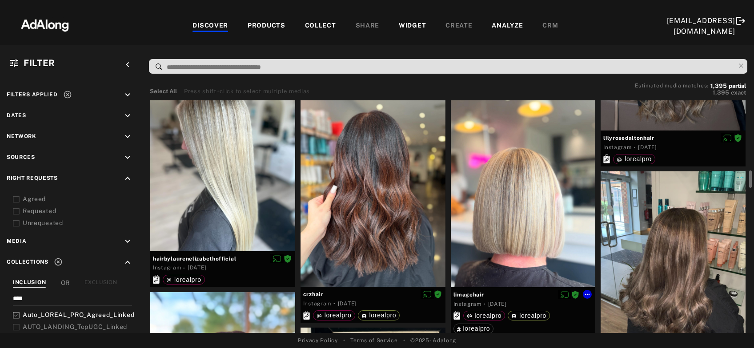
click at [527, 223] on div at bounding box center [523, 191] width 145 height 193
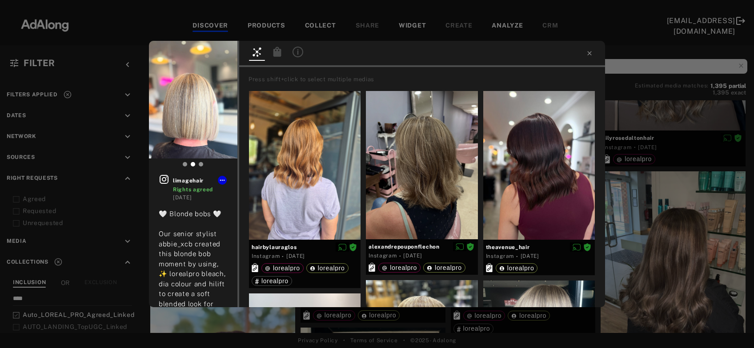
click at [280, 54] on icon at bounding box center [277, 52] width 8 height 10
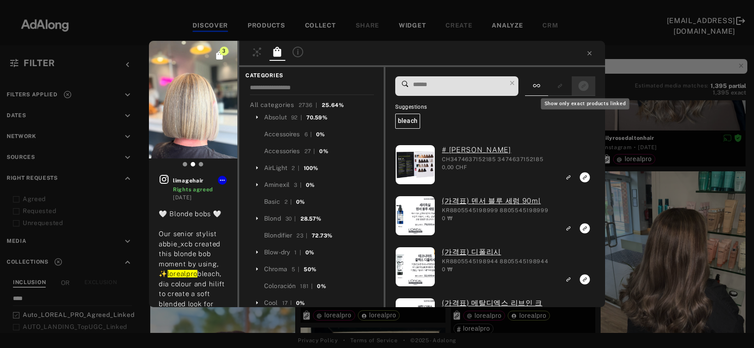
click at [585, 80] on button "Show only exact products linked" at bounding box center [583, 86] width 16 height 12
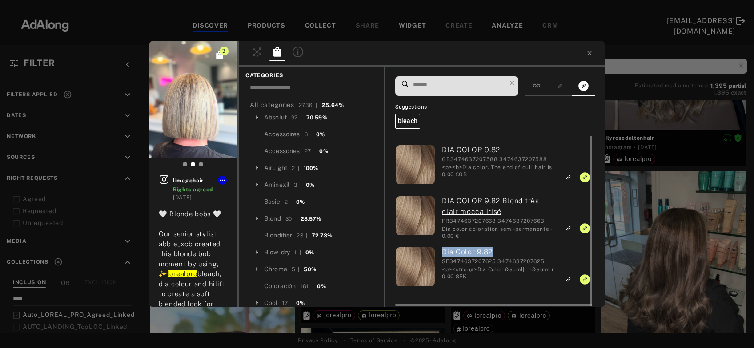
drag, startPoint x: 442, startPoint y: 254, endPoint x: 500, endPoint y: 251, distance: 58.3
click at [500, 251] on div "Dia Color 9.82 SE3474637207625 3474637207625 <p><strong>Dia Color &auml|r h&aum…" at bounding box center [495, 268] width 120 height 42
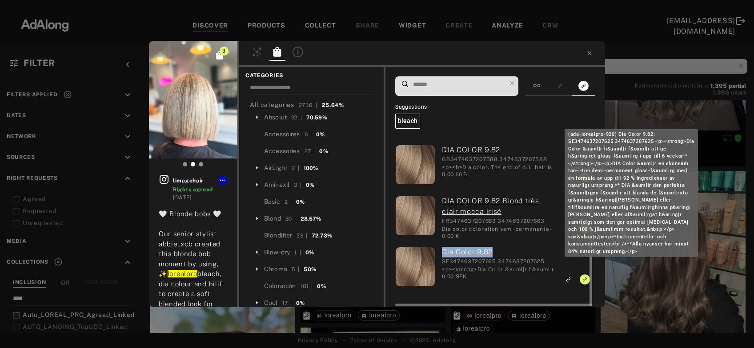
scroll to position [942, 0]
copy link "Dia Color 9.82"
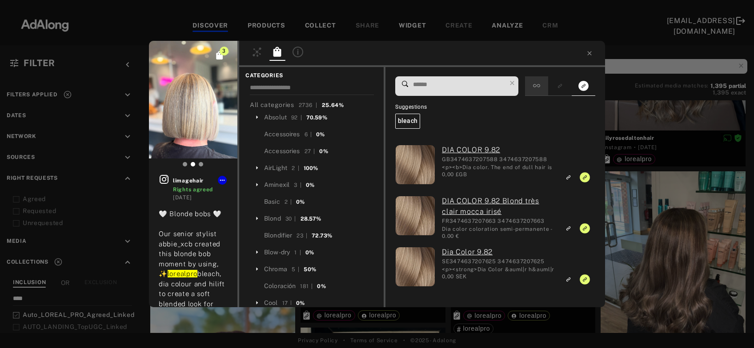
click at [540, 82] on div at bounding box center [536, 86] width 23 height 20
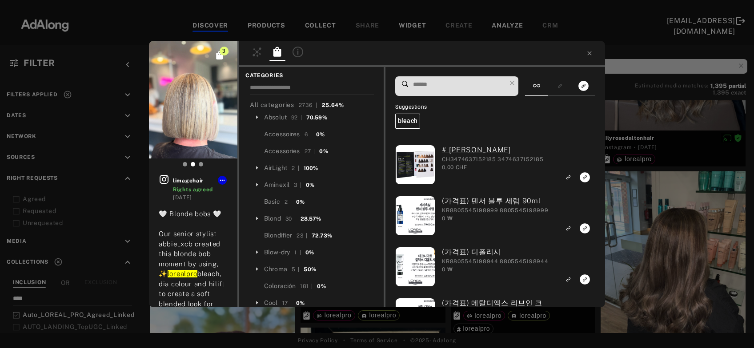
click at [469, 84] on input at bounding box center [459, 85] width 94 height 12
paste input "**********"
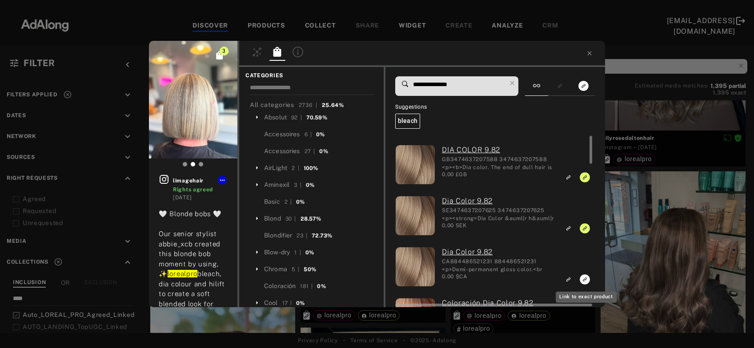
type input "**********"
click at [584, 280] on rect "Link to exact product" at bounding box center [584, 279] width 11 height 11
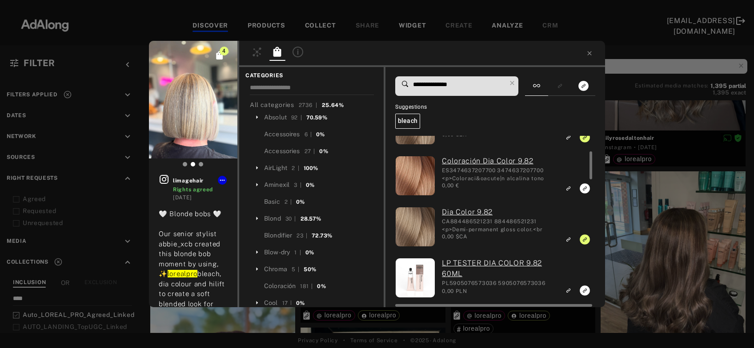
scroll to position [92, 0]
click at [585, 192] on icon "Link to exact product" at bounding box center [584, 188] width 10 height 10
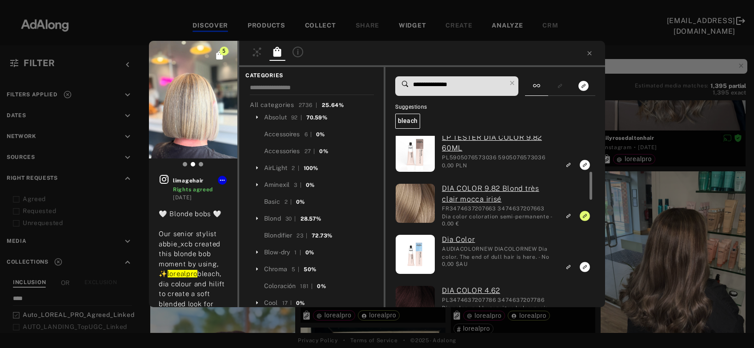
scroll to position [217, 0]
click at [633, 217] on div "5 limagehair Rights agreed 2 weeks ago 🤍 Blonde bobs 🤍 Our senior stylist abbie…" at bounding box center [377, 174] width 754 height 348
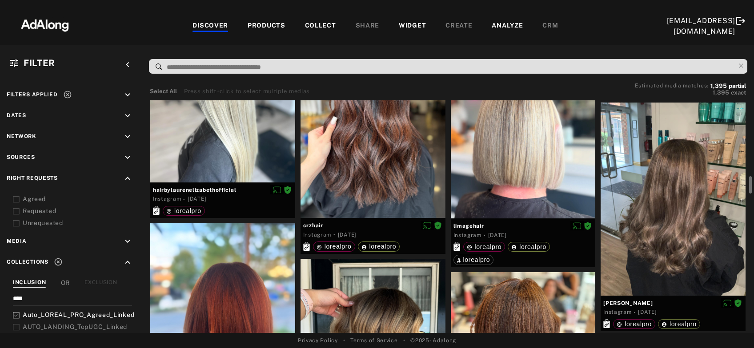
scroll to position [1011, 0]
click at [633, 217] on div at bounding box center [672, 198] width 145 height 193
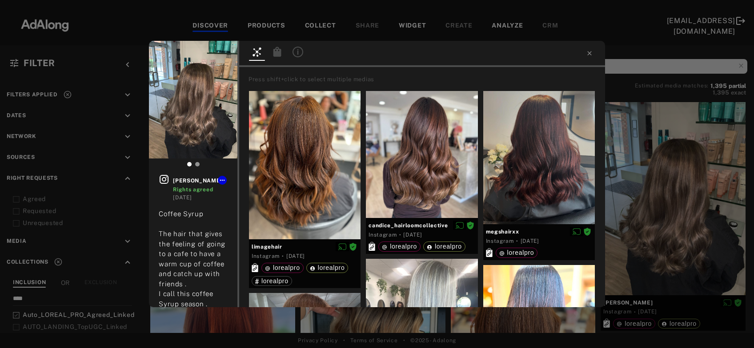
click at [277, 54] on icon at bounding box center [277, 52] width 8 height 10
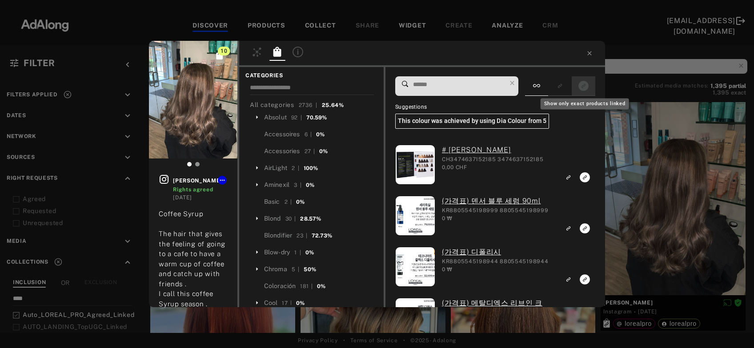
click at [581, 86] on icon "Show only exact products linked" at bounding box center [583, 86] width 10 height 10
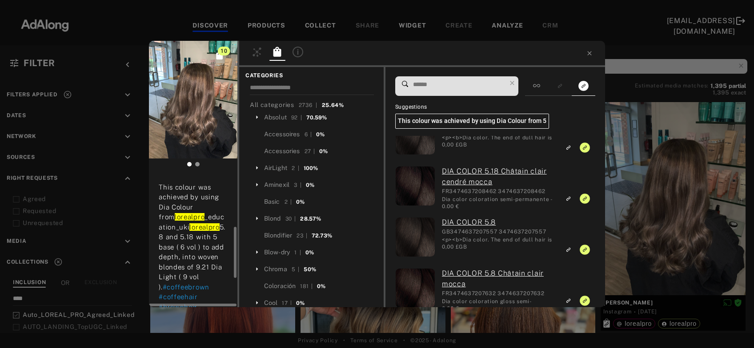
scroll to position [137, 0]
click at [448, 85] on input at bounding box center [459, 85] width 94 height 12
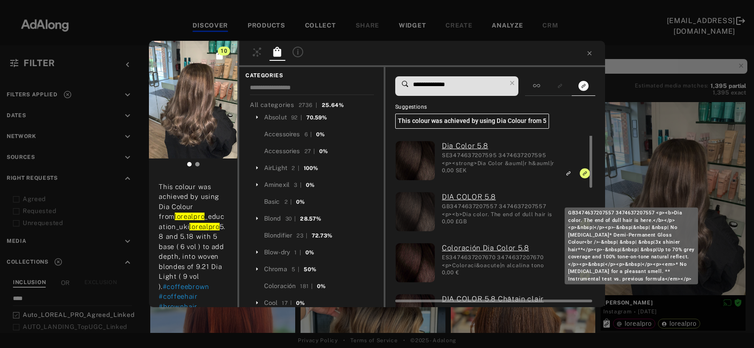
scroll to position [0, 0]
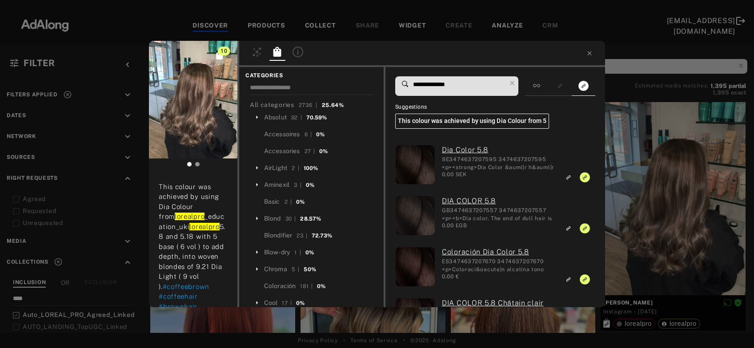
click at [452, 84] on input "**********" at bounding box center [459, 85] width 94 height 12
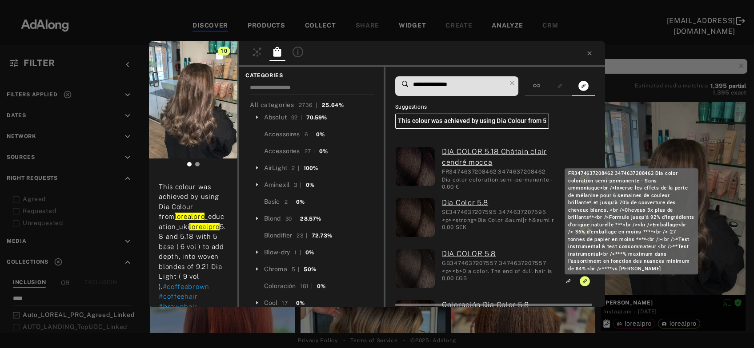
scroll to position [152, 0]
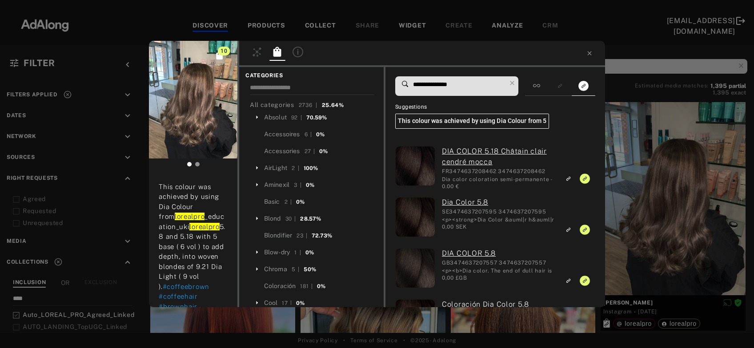
click at [439, 85] on input "**********" at bounding box center [459, 85] width 94 height 12
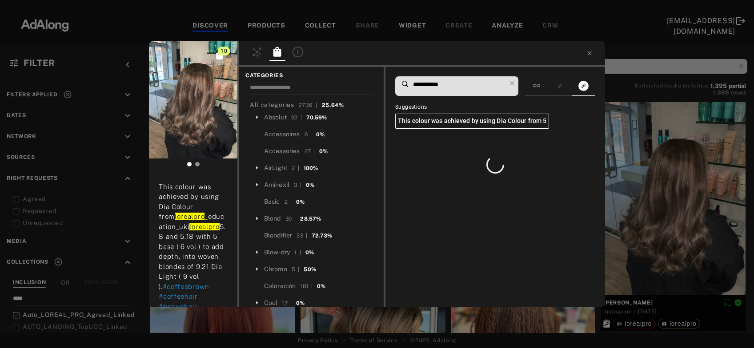
scroll to position [0, 0]
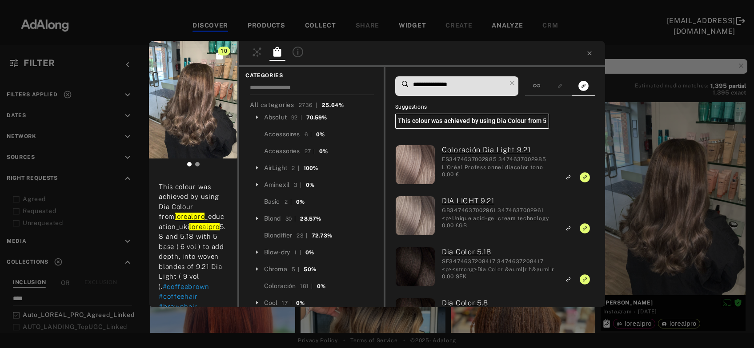
type input "**********"
click at [670, 171] on div "10 kate_herbert_hair Rights agreed 2 weeks ago Coffee Syrup The hair that gives…" at bounding box center [377, 174] width 754 height 348
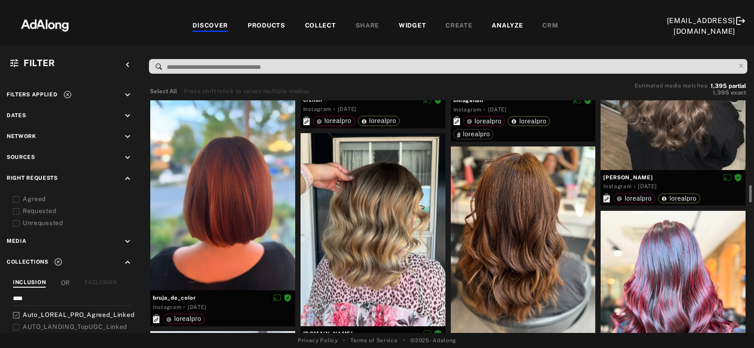
scroll to position [1137, 0]
click at [236, 220] on div at bounding box center [222, 193] width 145 height 193
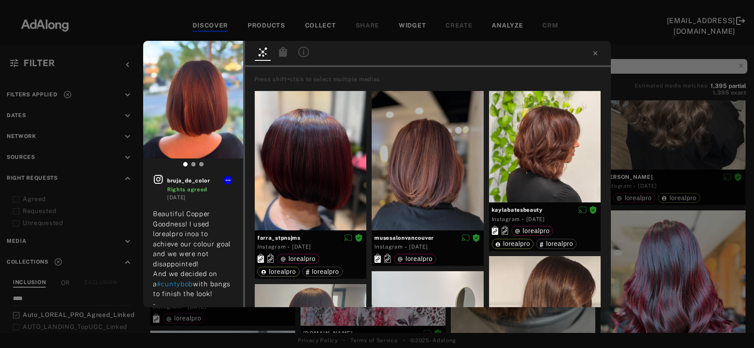
click at [284, 54] on icon at bounding box center [283, 52] width 8 height 10
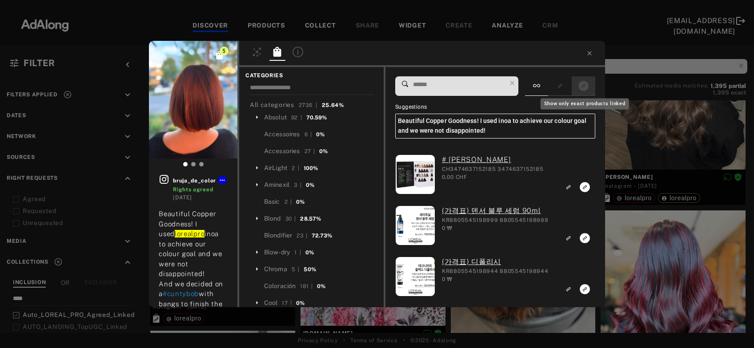
click at [583, 89] on icon "Show only exact products linked" at bounding box center [583, 86] width 10 height 10
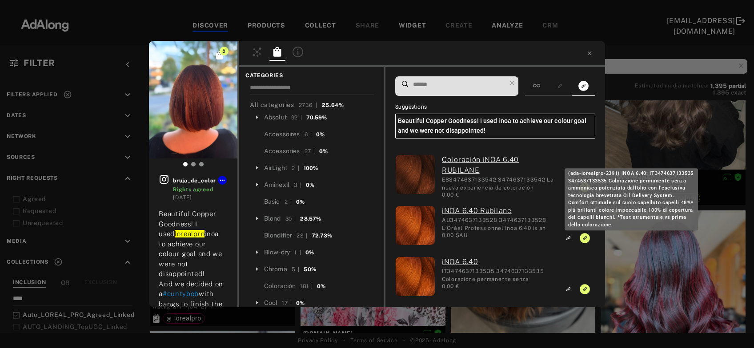
scroll to position [102, 0]
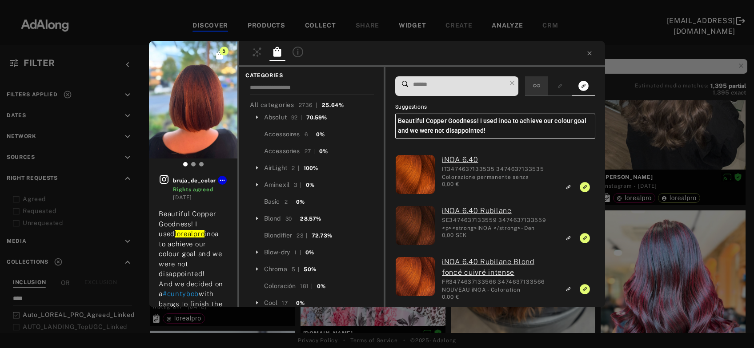
click at [537, 80] on div at bounding box center [536, 86] width 23 height 20
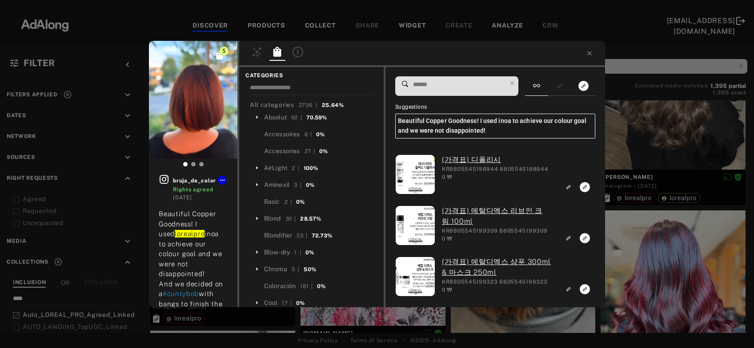
click at [476, 88] on input at bounding box center [459, 85] width 94 height 12
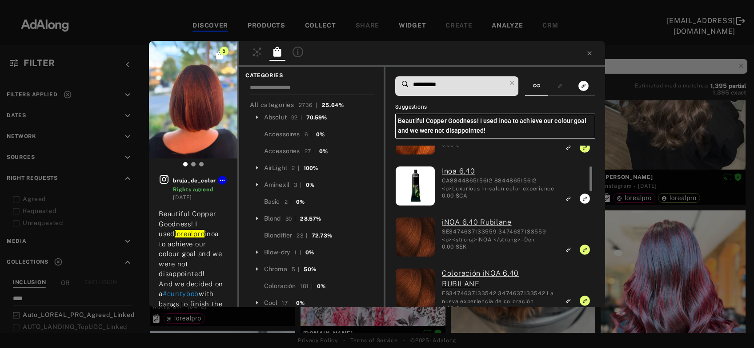
scroll to position [106, 0]
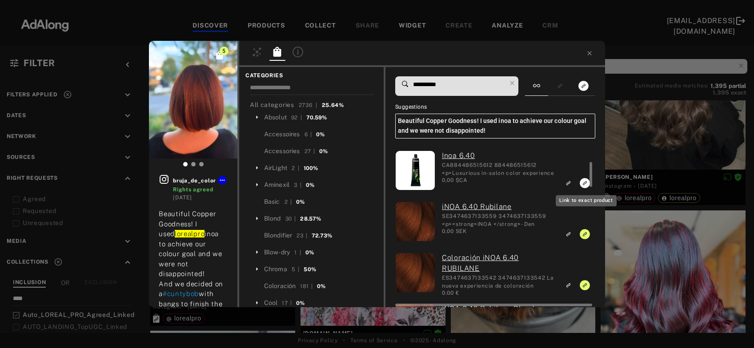
type input "**********"
click at [580, 184] on rect "Link to exact product" at bounding box center [584, 183] width 11 height 11
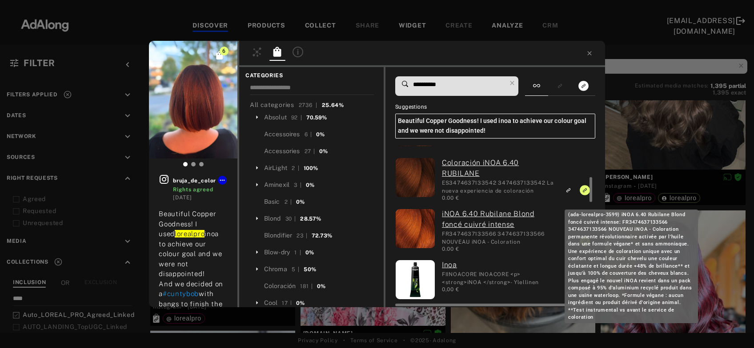
scroll to position [203, 0]
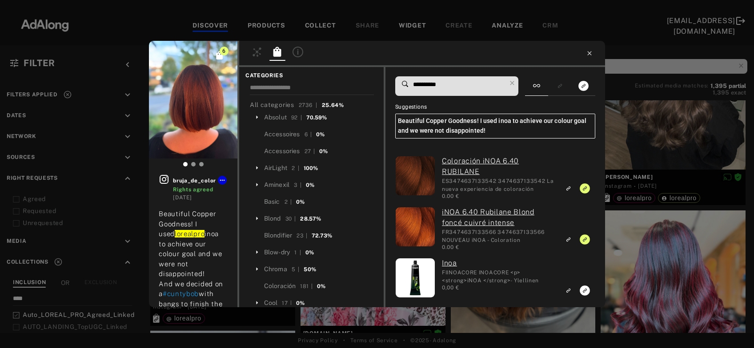
click at [589, 56] on icon at bounding box center [589, 53] width 7 height 7
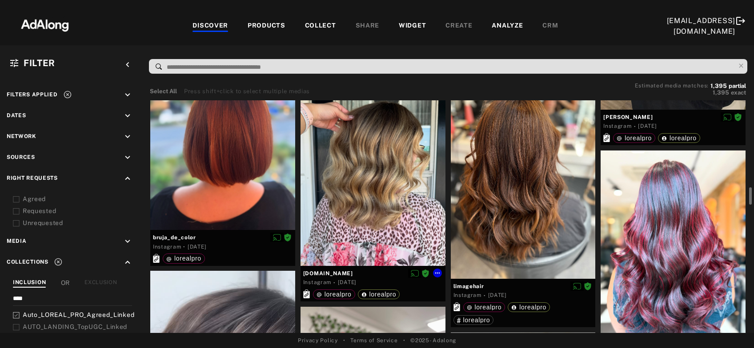
scroll to position [1197, 0]
click at [375, 208] on div at bounding box center [372, 168] width 145 height 193
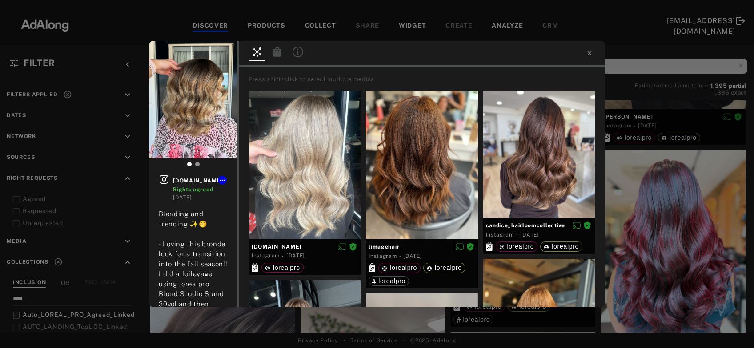
click at [278, 49] on icon at bounding box center [277, 52] width 8 height 10
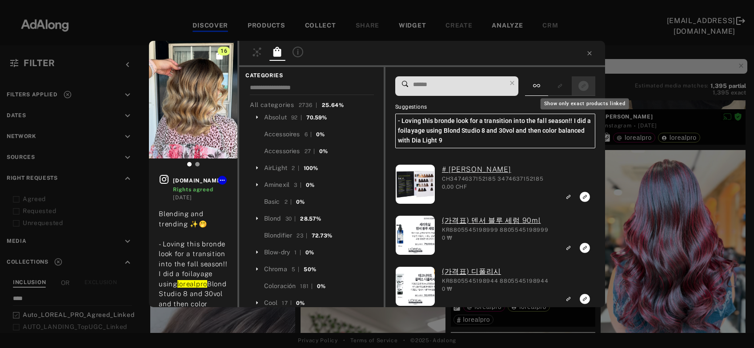
click at [586, 90] on icon "Show only exact products linked" at bounding box center [583, 86] width 10 height 10
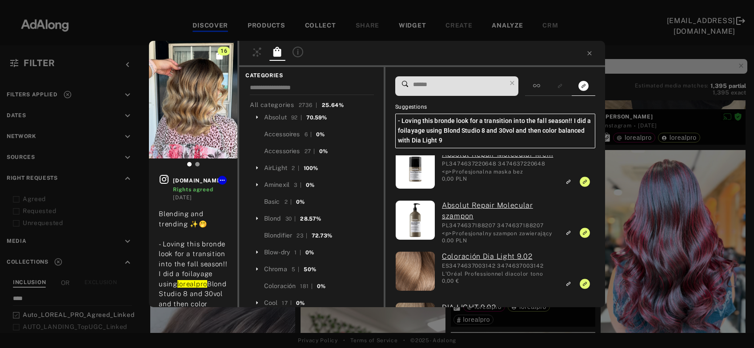
scroll to position [572, 0]
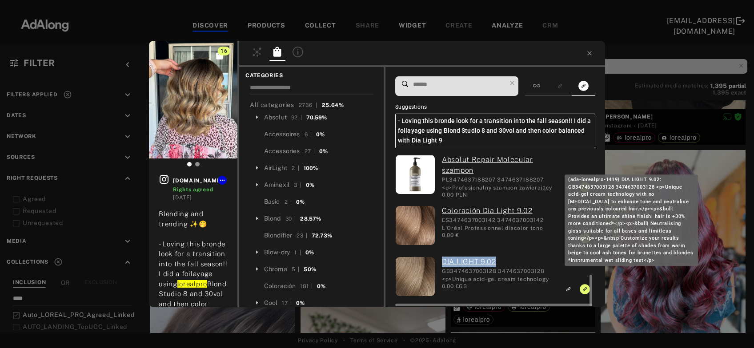
drag, startPoint x: 441, startPoint y: 263, endPoint x: 499, endPoint y: 261, distance: 58.7
click at [499, 261] on div "DIA LIGHT 9.02 GB3474637003128 3474637003128 <p>Unique acid-gel cream technolog…" at bounding box center [495, 278] width 120 height 42
copy link "DIA LIGHT 9.02"
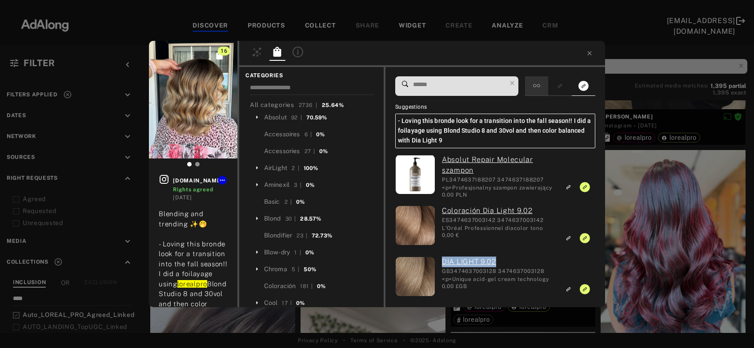
click at [536, 89] on icon at bounding box center [536, 85] width 7 height 7
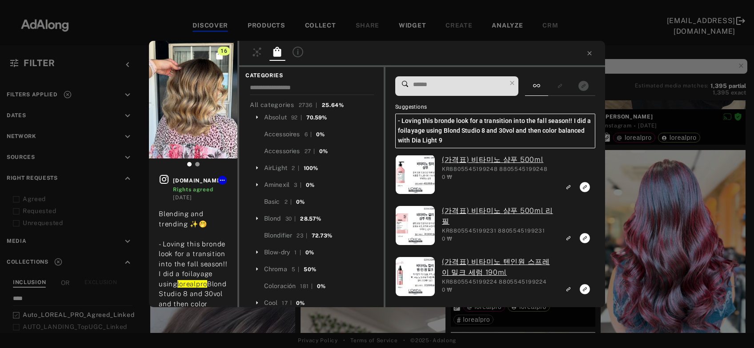
click at [466, 83] on input at bounding box center [459, 85] width 94 height 12
paste input "**********"
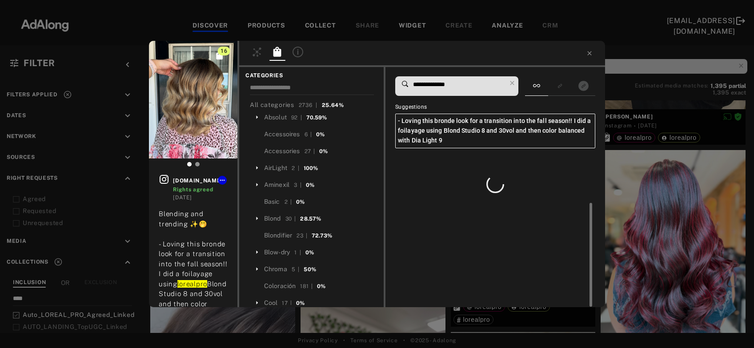
scroll to position [0, 0]
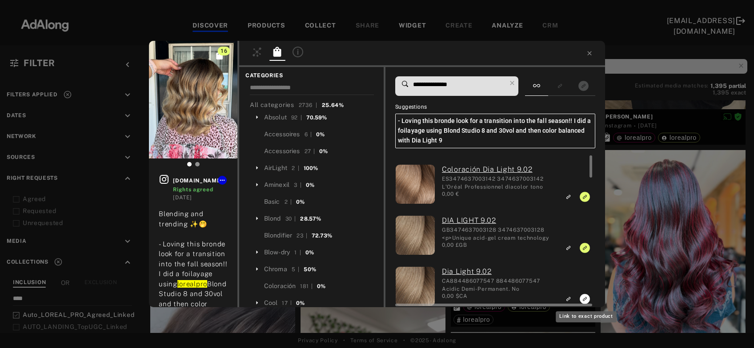
type input "**********"
click at [584, 299] on rect "Link to exact product" at bounding box center [584, 299] width 11 height 11
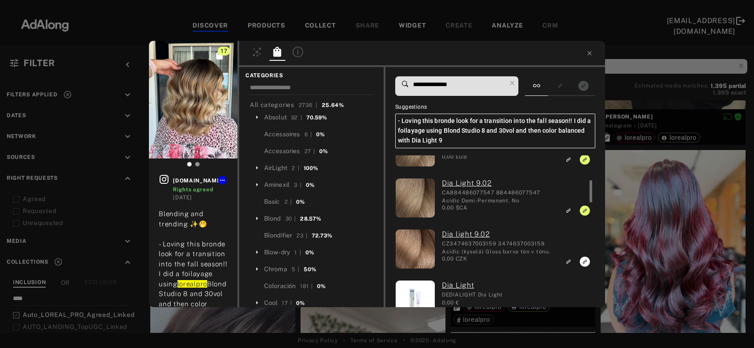
scroll to position [100, 0]
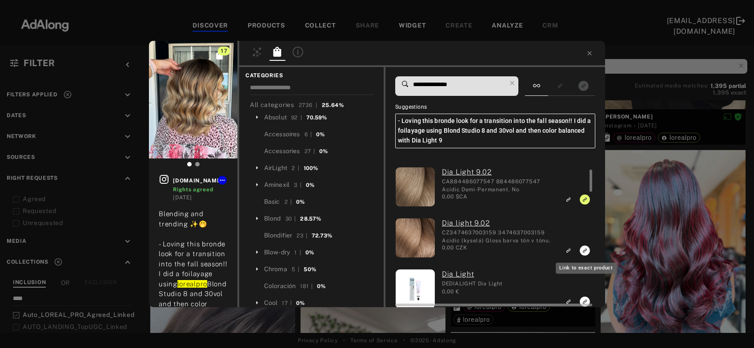
click at [583, 250] on icon "Link to exact product" at bounding box center [584, 251] width 10 height 10
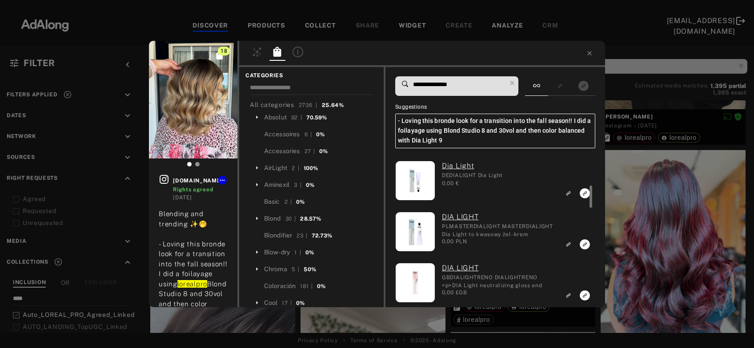
scroll to position [208, 0]
click at [590, 56] on icon at bounding box center [589, 53] width 7 height 7
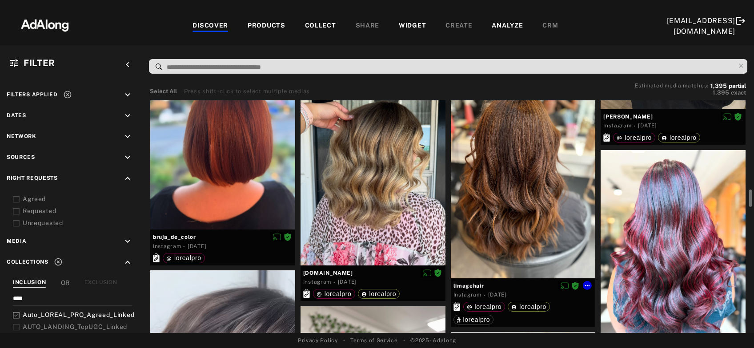
click at [513, 208] on div at bounding box center [523, 182] width 145 height 193
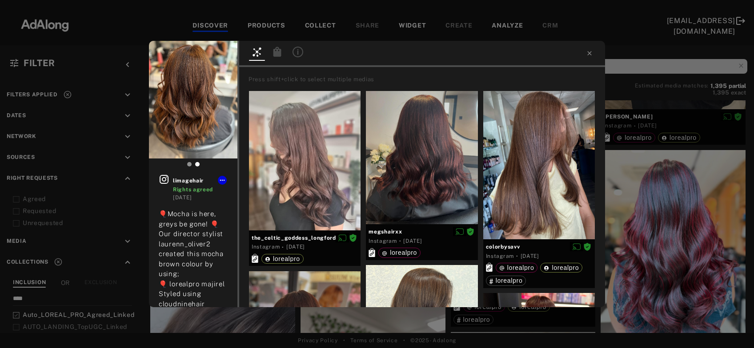
click at [280, 55] on icon at bounding box center [277, 52] width 8 height 10
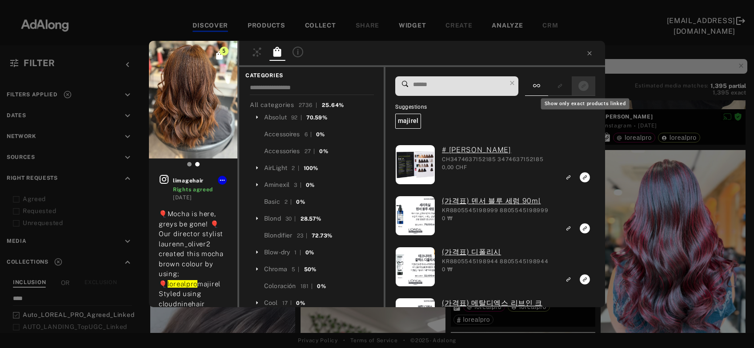
click at [583, 89] on icon "Show only exact products linked" at bounding box center [583, 86] width 10 height 10
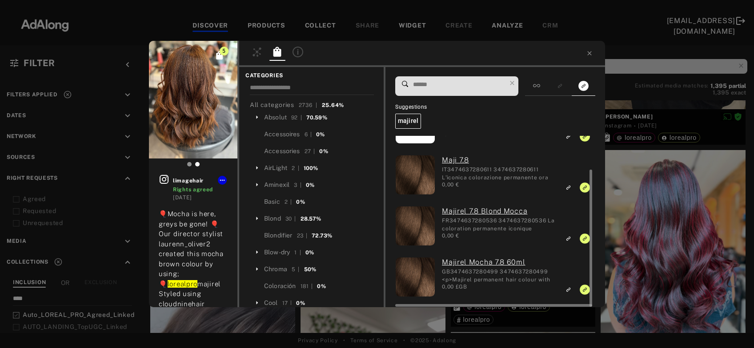
scroll to position [41, 0]
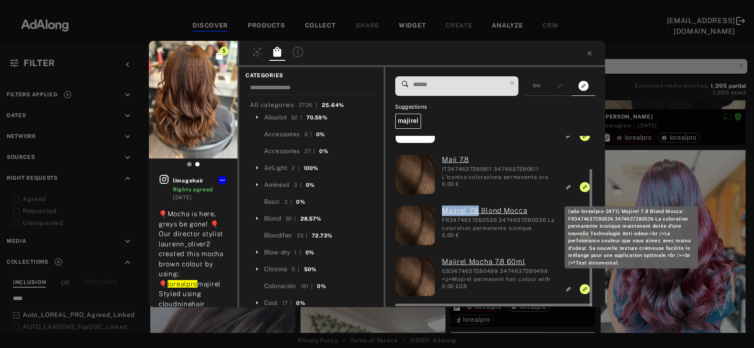
drag, startPoint x: 439, startPoint y: 212, endPoint x: 477, endPoint y: 212, distance: 37.3
click at [477, 212] on div "Majirel 7.8 Blond Mocca FR3474637280536 3474637280536 La coloration permanente …" at bounding box center [495, 227] width 120 height 42
copy link "Majirel 7.8"
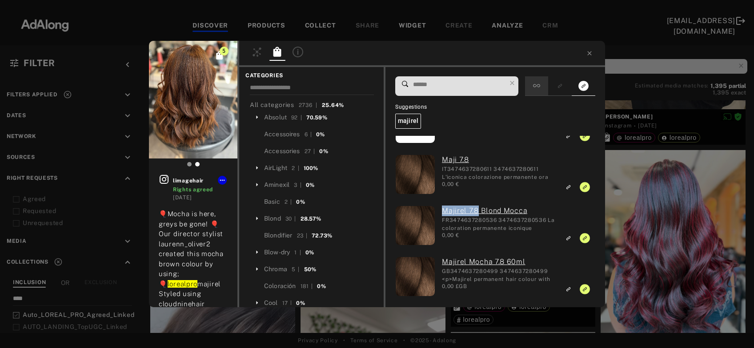
click at [539, 88] on icon at bounding box center [536, 85] width 7 height 7
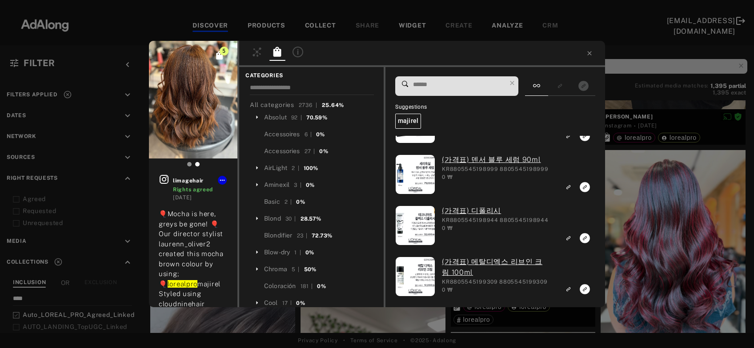
click at [486, 86] on input at bounding box center [459, 85] width 94 height 12
paste input "**********"
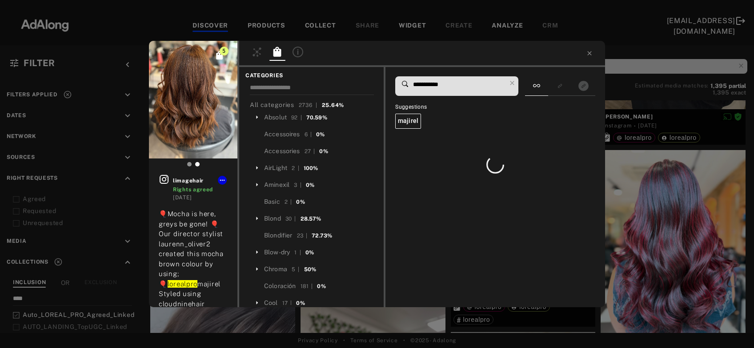
scroll to position [0, 0]
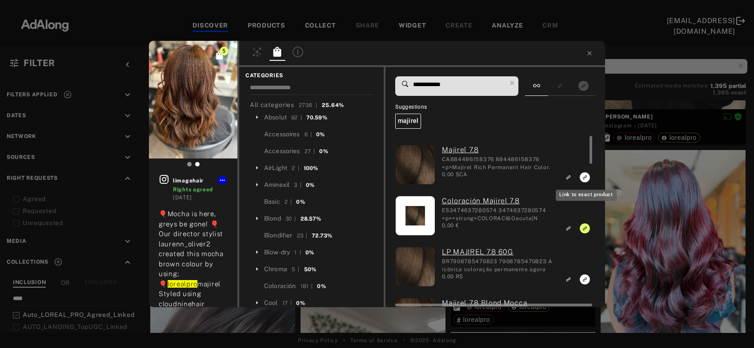
type input "**********"
click at [583, 180] on icon "Link to exact product" at bounding box center [584, 177] width 10 height 10
click at [582, 279] on icon "Link to exact product" at bounding box center [584, 280] width 10 height 10
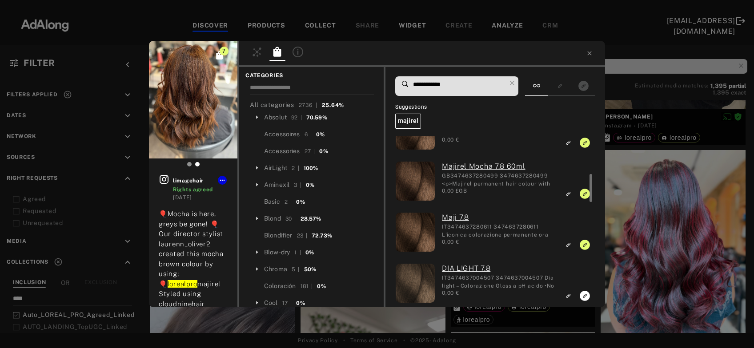
scroll to position [195, 0]
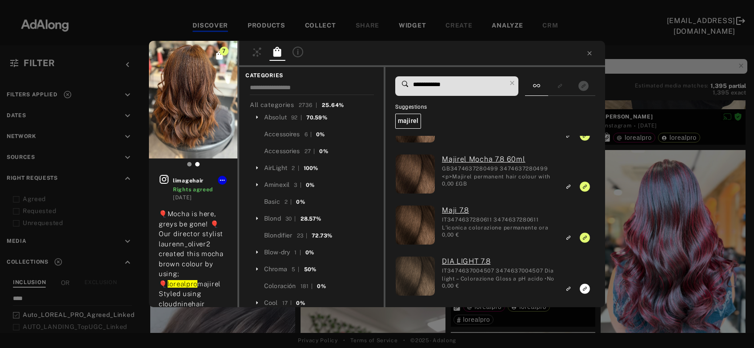
click at [630, 239] on div "7 limagehair Rights agreed 2 weeks ago 🎈Mocha is here, greys be gone! 🎈 Our dir…" at bounding box center [377, 174] width 754 height 348
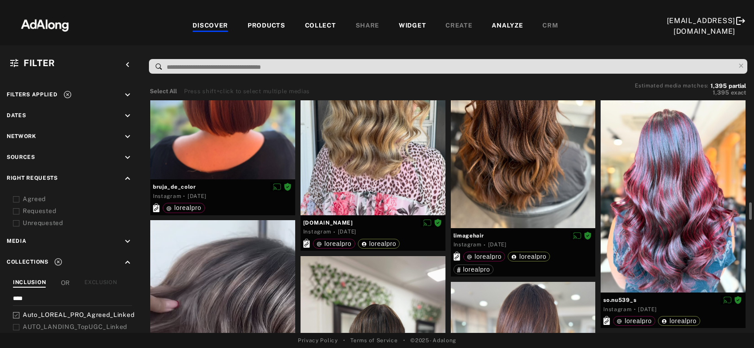
scroll to position [1265, 0]
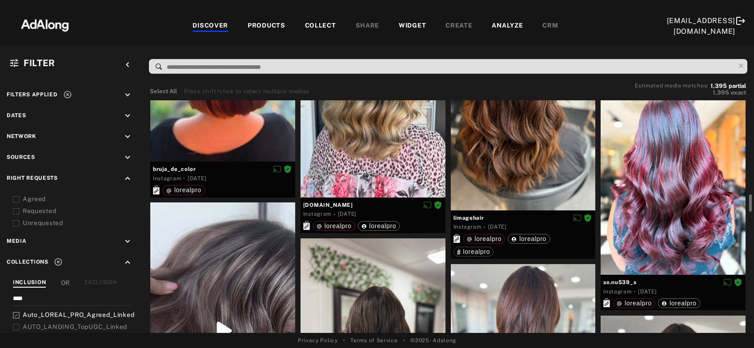
click at [664, 217] on div at bounding box center [672, 178] width 145 height 193
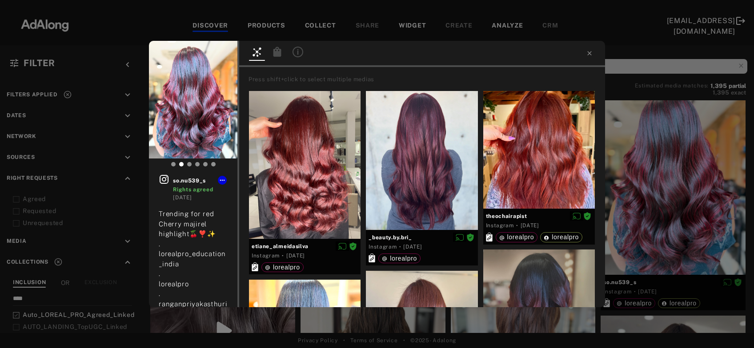
click at [276, 50] on icon at bounding box center [277, 52] width 8 height 10
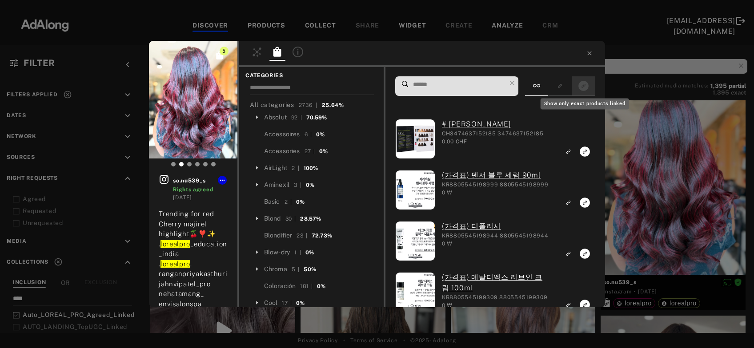
click at [588, 88] on icon "Show only exact products linked" at bounding box center [583, 86] width 10 height 10
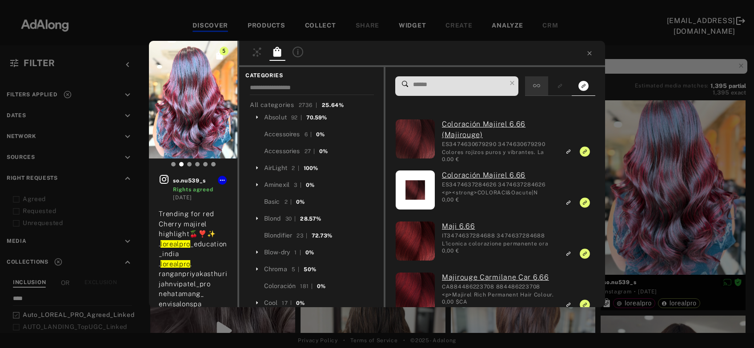
click at [545, 84] on div at bounding box center [536, 86] width 23 height 20
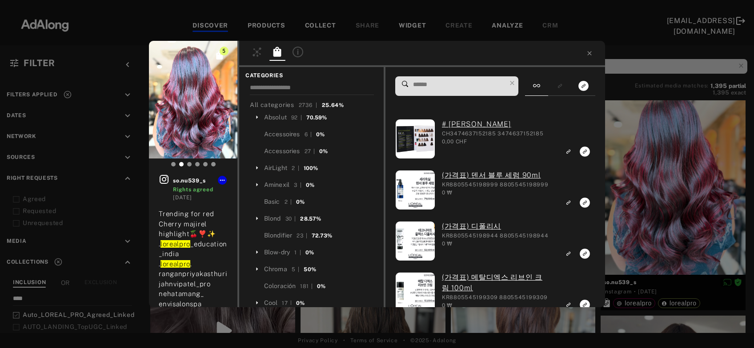
click at [475, 91] on input at bounding box center [459, 85] width 94 height 12
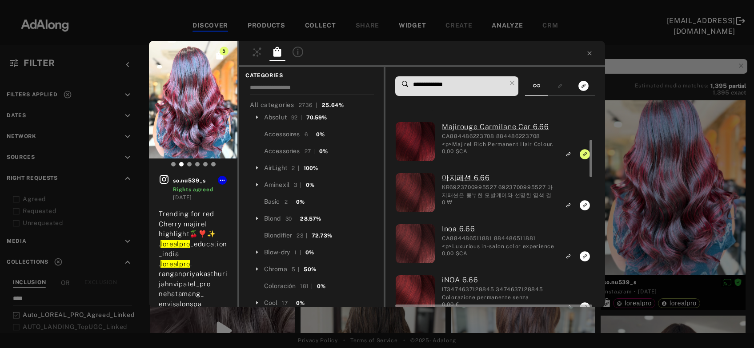
scroll to position [152, 0]
type input "**********"
click at [651, 175] on div "5 so.nu539_s Rights agreed 2 weeks ago Trending for red Cherry majirel highligh…" at bounding box center [377, 174] width 754 height 348
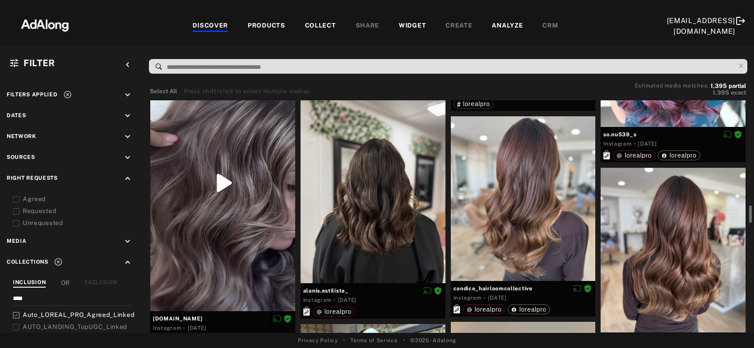
scroll to position [1413, 0]
click at [205, 232] on div at bounding box center [222, 183] width 145 height 257
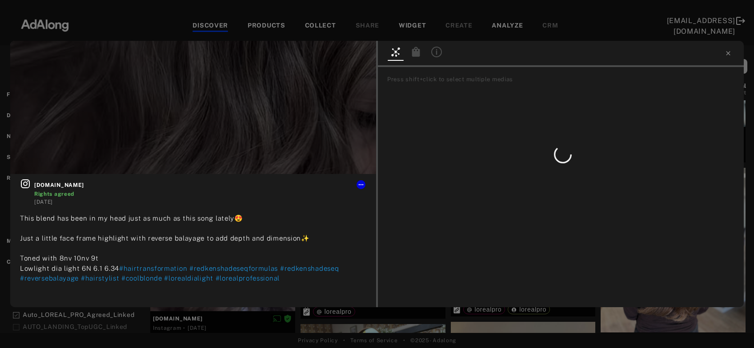
click at [417, 52] on icon at bounding box center [416, 52] width 8 height 10
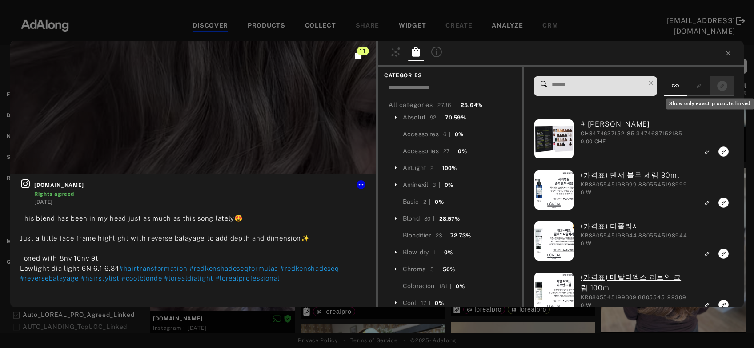
click at [719, 89] on icon "Show only exact products linked" at bounding box center [722, 86] width 10 height 10
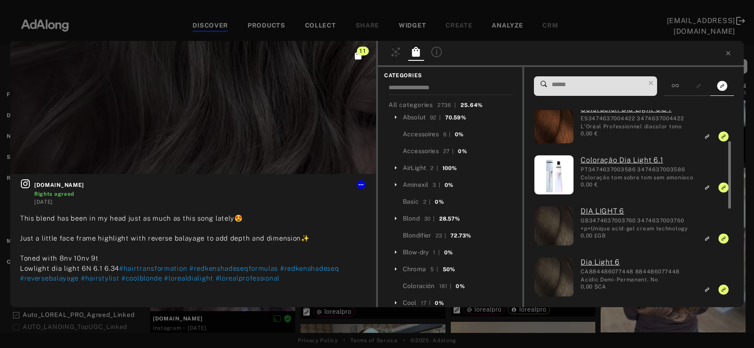
scroll to position [73, 0]
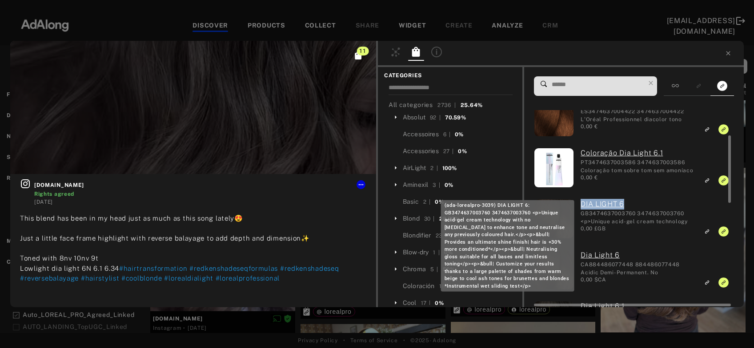
drag, startPoint x: 579, startPoint y: 207, endPoint x: 645, endPoint y: 207, distance: 66.7
click at [645, 207] on div "DIA LIGHT 6 GB3474637003760 3474637003760 <p>Unique acid-gel cream technology w…" at bounding box center [634, 220] width 120 height 42
copy link "DIA LIGHT 6"
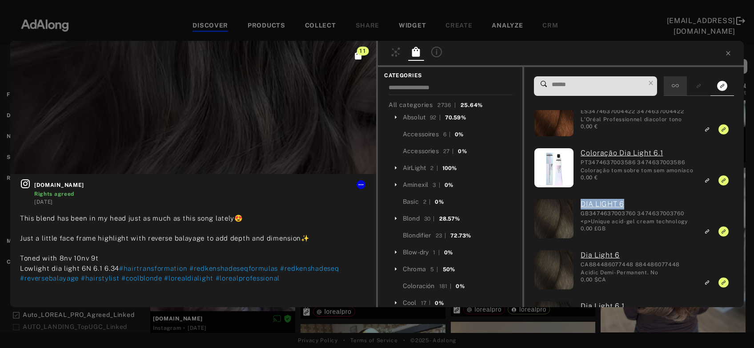
click at [678, 84] on icon at bounding box center [674, 85] width 7 height 7
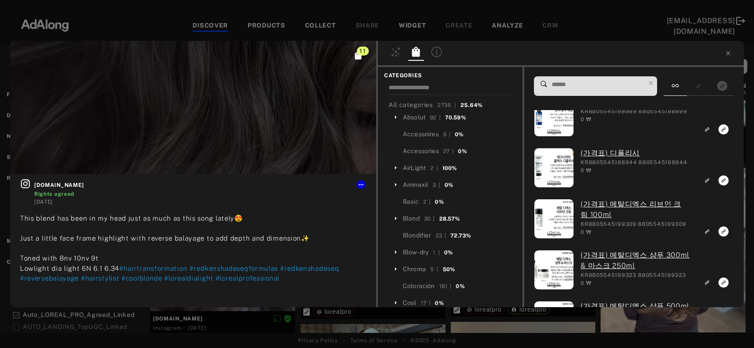
click at [624, 86] on input at bounding box center [598, 85] width 94 height 12
paste input "**********"
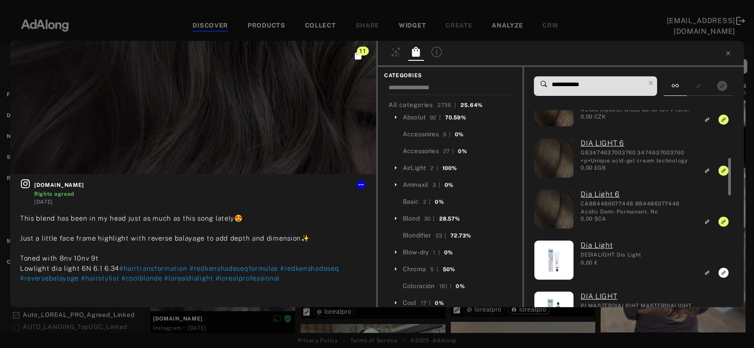
scroll to position [127, 0]
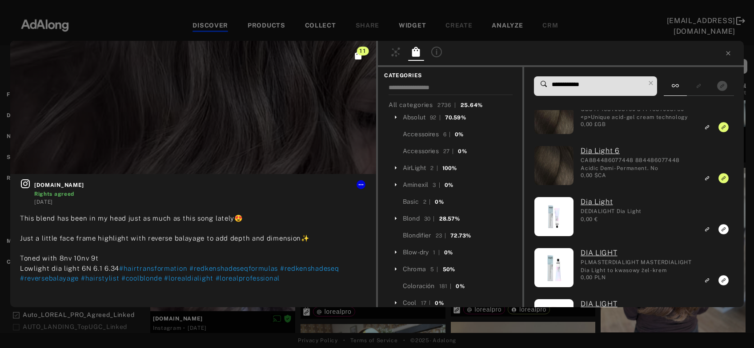
click at [586, 88] on input "**********" at bounding box center [598, 85] width 94 height 12
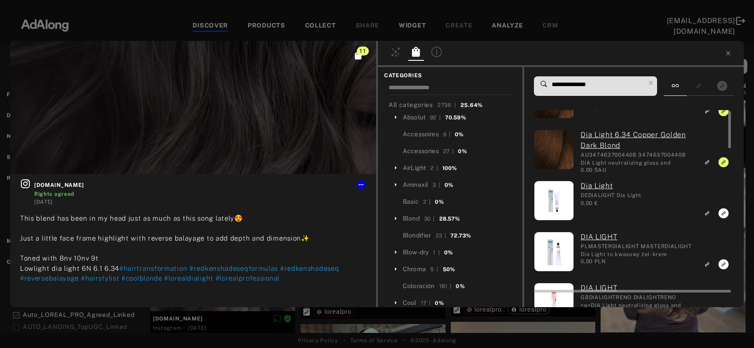
scroll to position [96, 0]
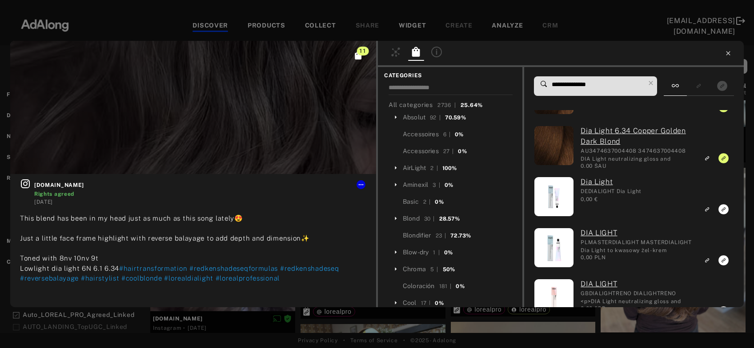
type input "**********"
click at [730, 51] on icon at bounding box center [727, 53] width 7 height 7
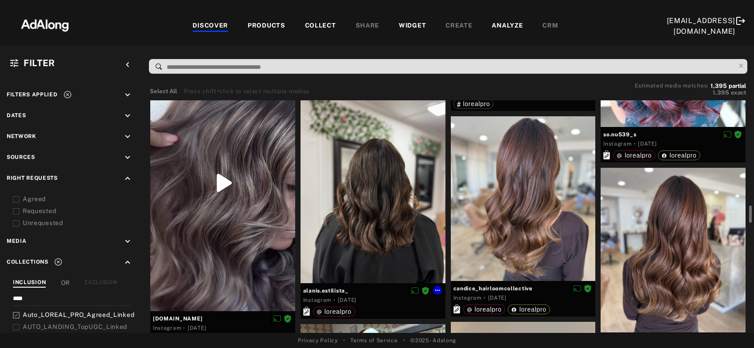
click at [385, 202] on div at bounding box center [372, 187] width 145 height 193
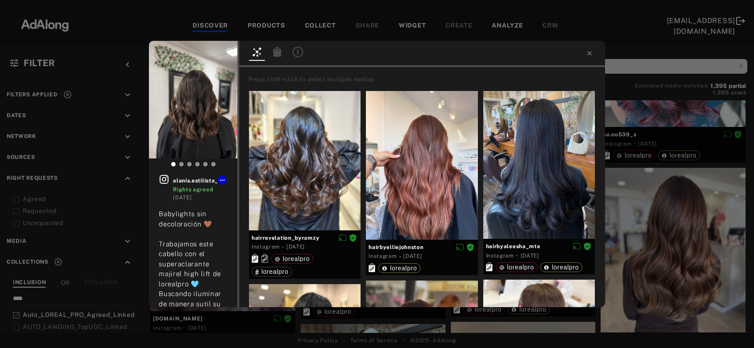
click at [274, 52] on icon at bounding box center [277, 52] width 8 height 10
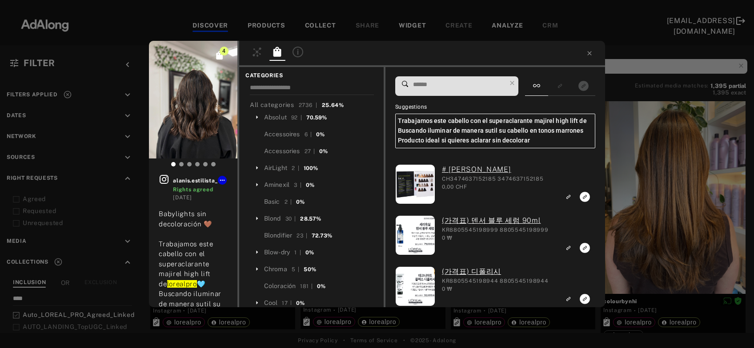
scroll to position [1413, 0]
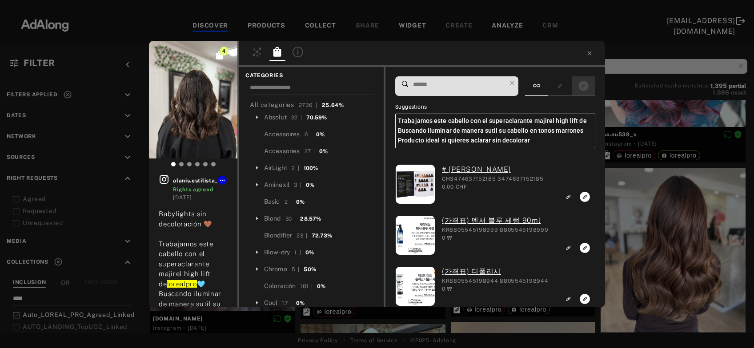
click at [594, 86] on div at bounding box center [583, 86] width 24 height 20
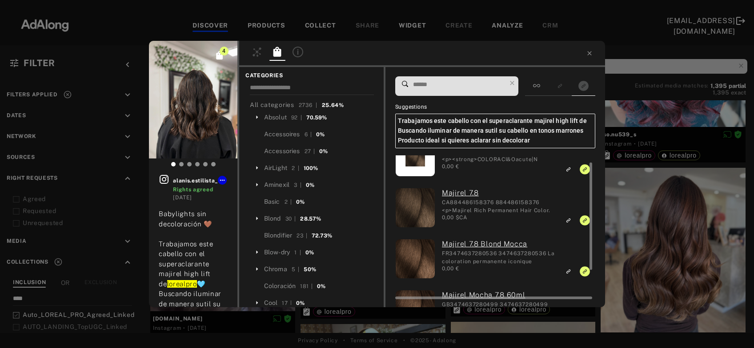
scroll to position [20, 0]
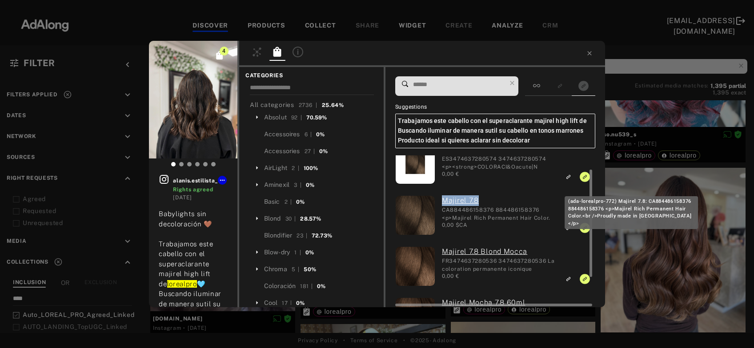
drag, startPoint x: 439, startPoint y: 200, endPoint x: 484, endPoint y: 201, distance: 44.9
click at [484, 201] on div "Majirel 7.8 CA884486158376 884486158376 <p>Majirel Rich Permanent Hair Color.<b…" at bounding box center [495, 217] width 120 height 42
copy link "Majirel 7.8"
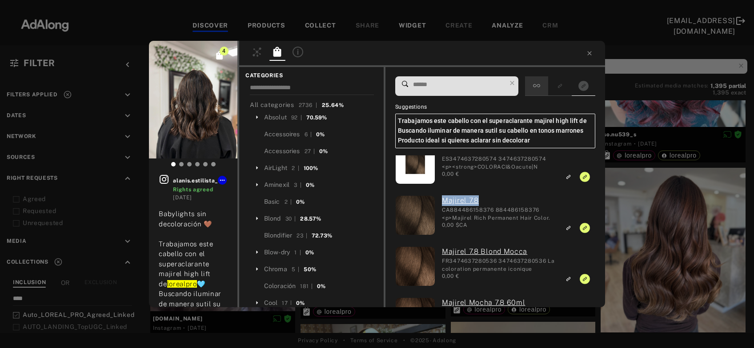
click at [540, 89] on icon at bounding box center [536, 85] width 7 height 7
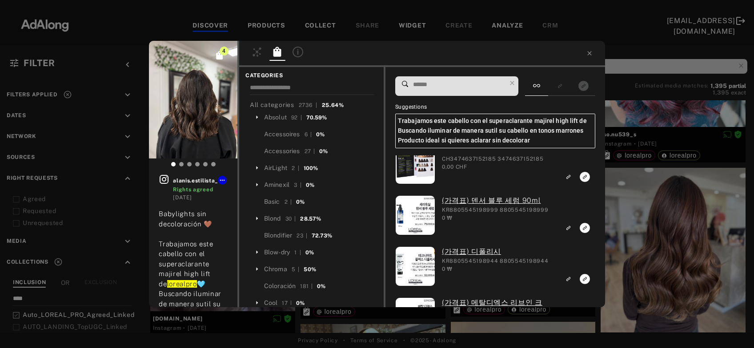
click at [476, 88] on input at bounding box center [459, 85] width 94 height 12
paste input "**********"
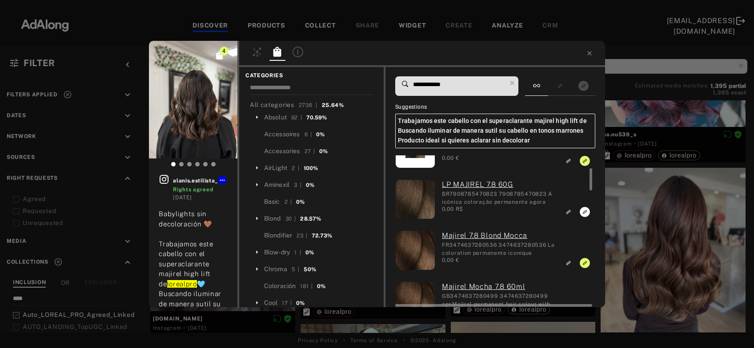
scroll to position [88, 0]
type input "**********"
click at [585, 213] on icon "Link to exact product" at bounding box center [584, 212] width 10 height 10
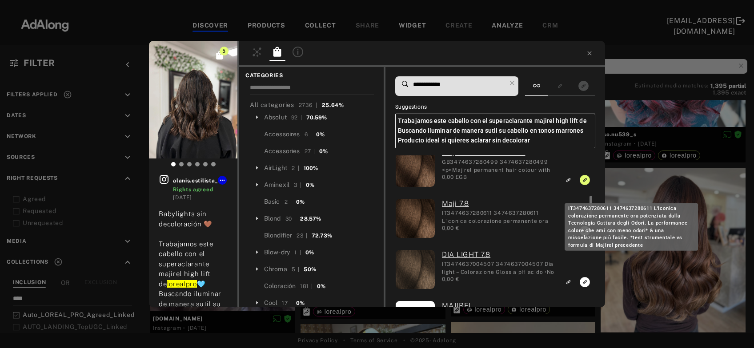
scroll to position [232, 0]
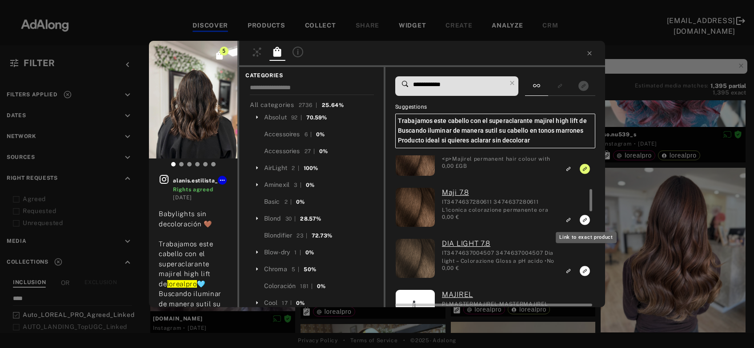
click at [584, 220] on rect "Link to exact product" at bounding box center [584, 220] width 11 height 11
click at [590, 52] on icon at bounding box center [589, 53] width 7 height 7
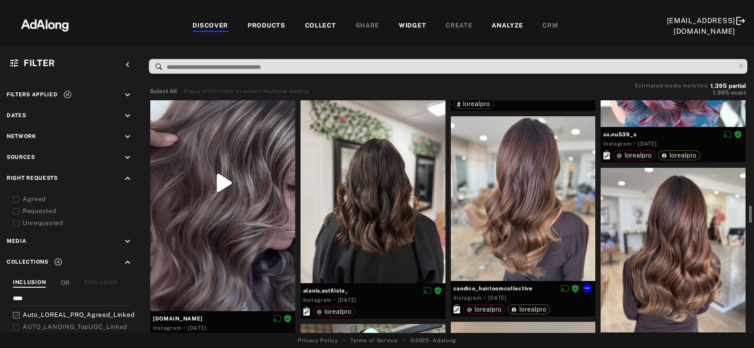
click at [517, 215] on div at bounding box center [523, 198] width 145 height 165
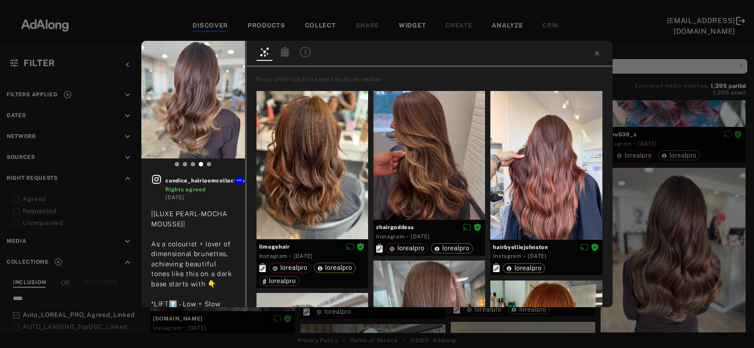
click at [283, 56] on icon at bounding box center [284, 52] width 8 height 10
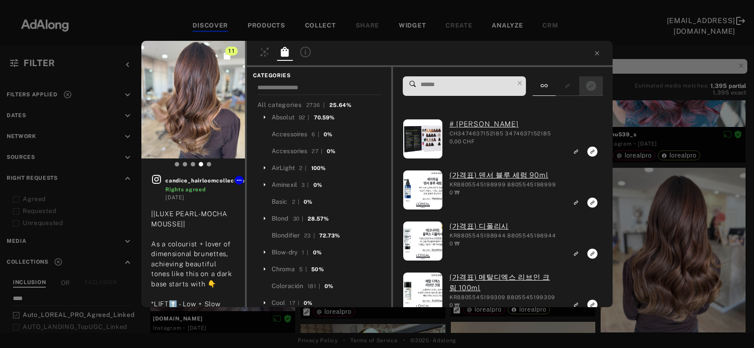
click at [581, 88] on div at bounding box center [591, 86] width 24 height 20
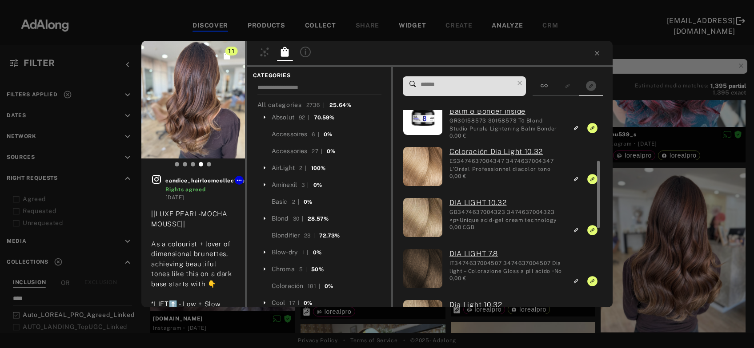
scroll to position [140, 0]
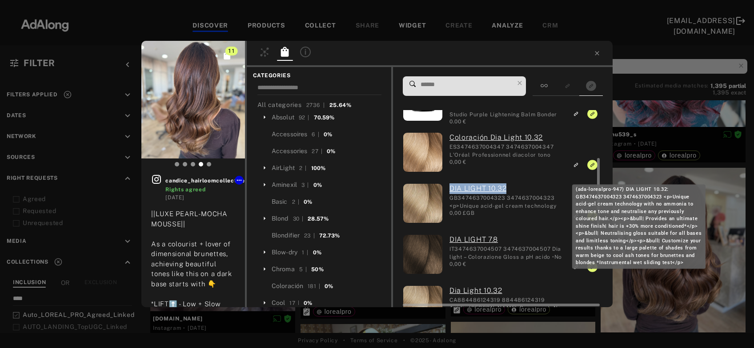
drag, startPoint x: 447, startPoint y: 188, endPoint x: 508, endPoint y: 192, distance: 61.1
click at [508, 192] on div "DIA LIGHT 10.32 GB3474637004323 3474637004323 <p>Unique acid-gel cream technolo…" at bounding box center [503, 205] width 120 height 42
copy link "DIA LIGHT 10.32"
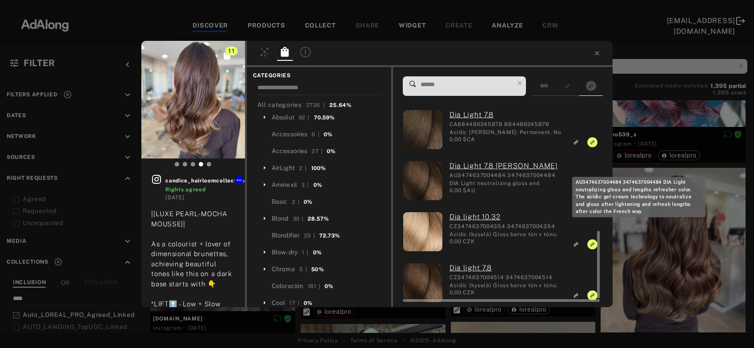
scroll to position [373, 0]
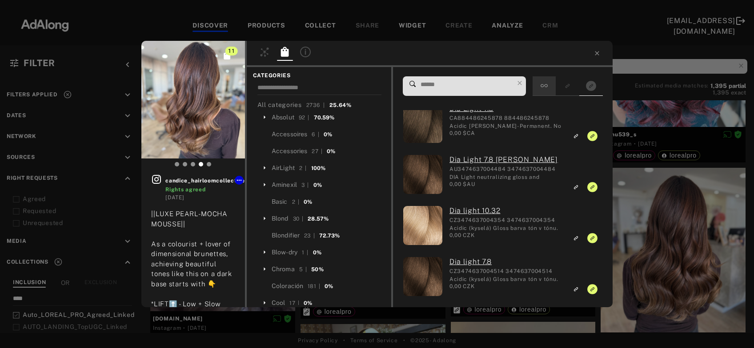
click at [551, 82] on div at bounding box center [543, 86] width 23 height 20
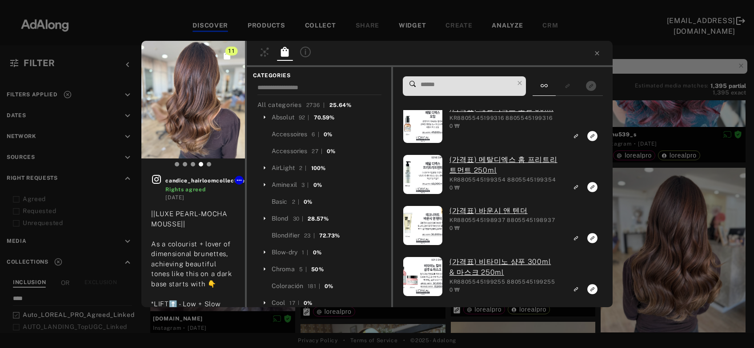
click at [469, 86] on input at bounding box center [466, 85] width 94 height 12
paste input "**********"
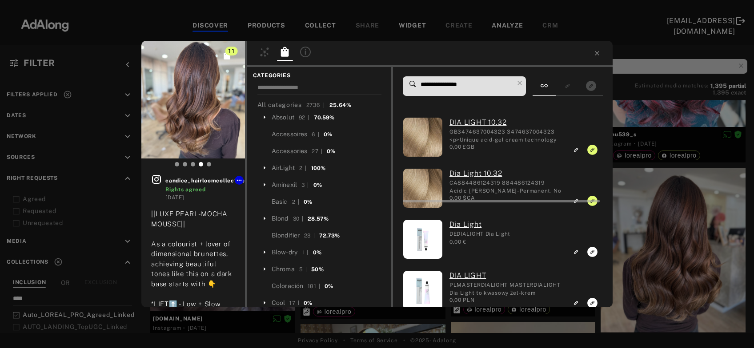
scroll to position [0, 0]
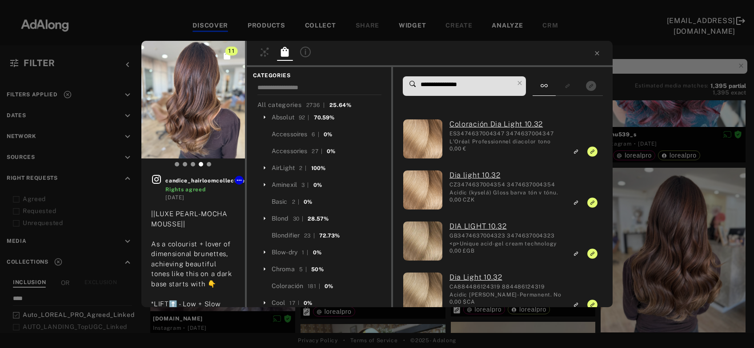
drag, startPoint x: 452, startPoint y: 83, endPoint x: 467, endPoint y: 86, distance: 15.9
click at [467, 86] on input "**********" at bounding box center [466, 85] width 94 height 12
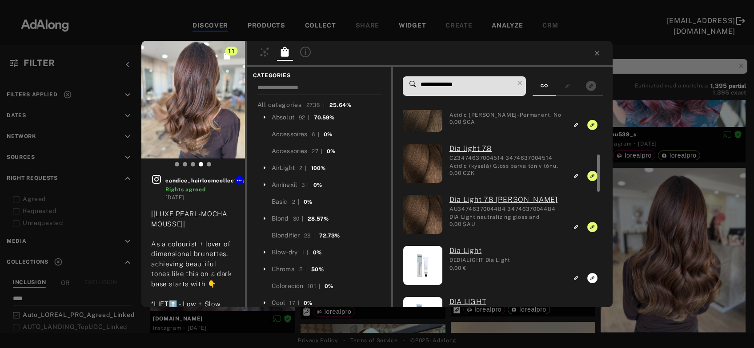
scroll to position [122, 0]
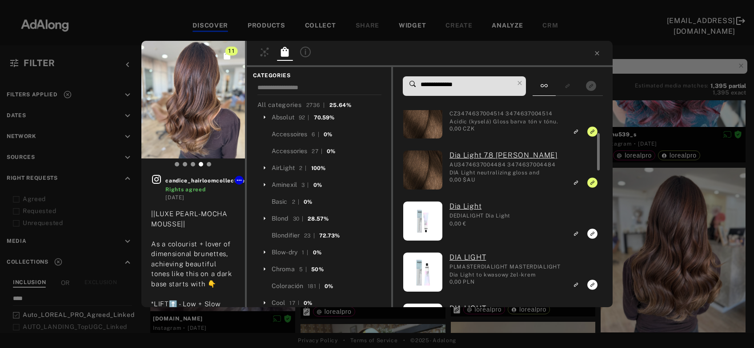
type input "**********"
click at [643, 231] on div "11 candice_hairloomcollective Rights agreed [DATE] ||LUXE PEARL-MOCHA MOUSSE|| …" at bounding box center [377, 174] width 754 height 348
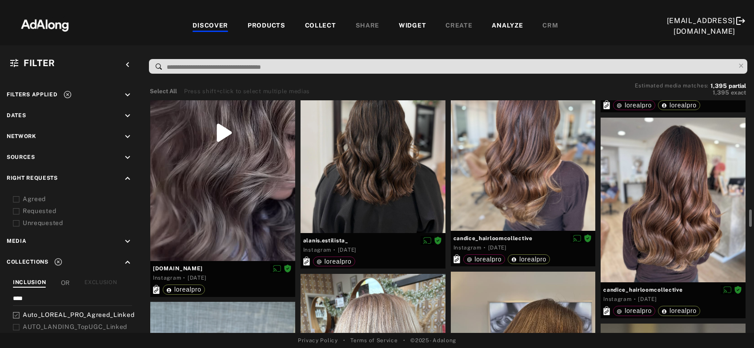
scroll to position [1463, 0]
click at [643, 231] on div at bounding box center [672, 200] width 145 height 165
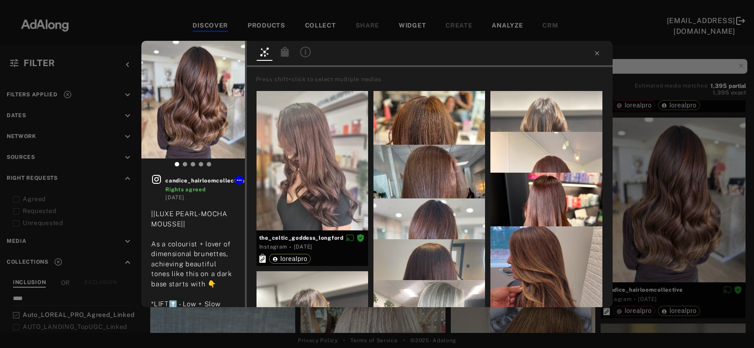
click at [284, 55] on icon at bounding box center [284, 52] width 8 height 10
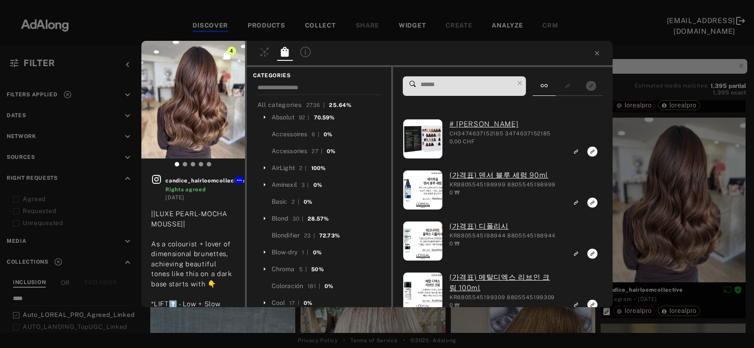
click at [489, 83] on input at bounding box center [466, 85] width 94 height 12
click at [586, 90] on rect "Show only exact products linked" at bounding box center [590, 85] width 11 height 11
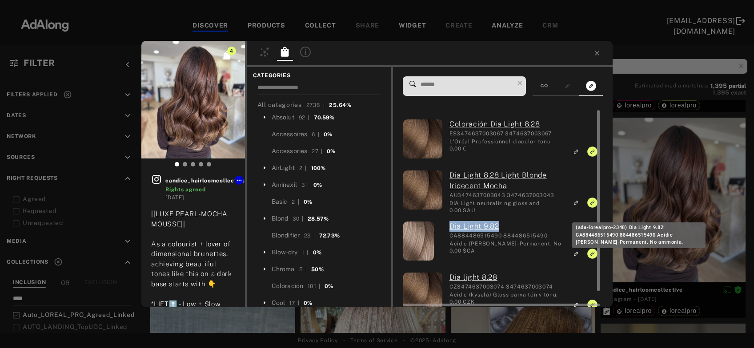
drag, startPoint x: 447, startPoint y: 227, endPoint x: 500, endPoint y: 226, distance: 52.9
click at [500, 226] on div "Dia Light 9.82 CA884486515490 884486515490 Acidic [PERSON_NAME]-Permanent. No a…" at bounding box center [503, 242] width 120 height 42
copy link "Dia Light 9.82"
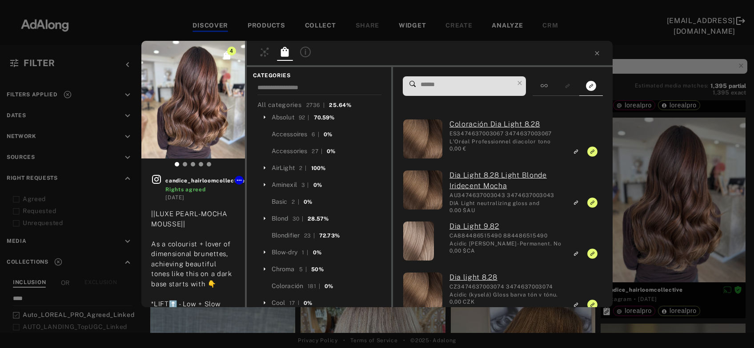
click at [477, 82] on input at bounding box center [466, 85] width 94 height 12
paste input "**********"
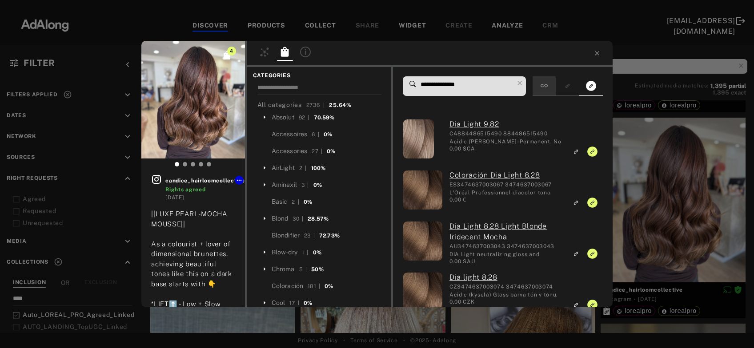
click at [545, 95] on div at bounding box center [543, 86] width 23 height 20
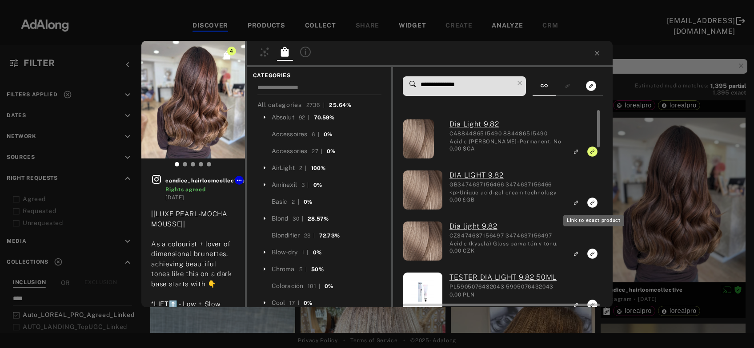
click at [591, 205] on icon "Link to exact product" at bounding box center [592, 203] width 10 height 10
click at [590, 259] on rect "Link to exact product" at bounding box center [592, 253] width 11 height 11
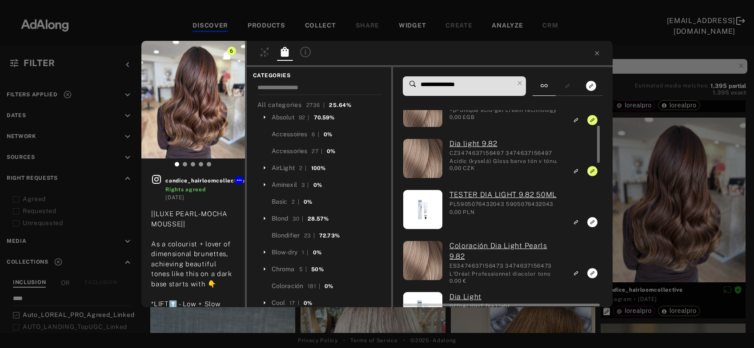
scroll to position [83, 0]
click at [591, 274] on icon "Link to exact product" at bounding box center [592, 273] width 10 height 10
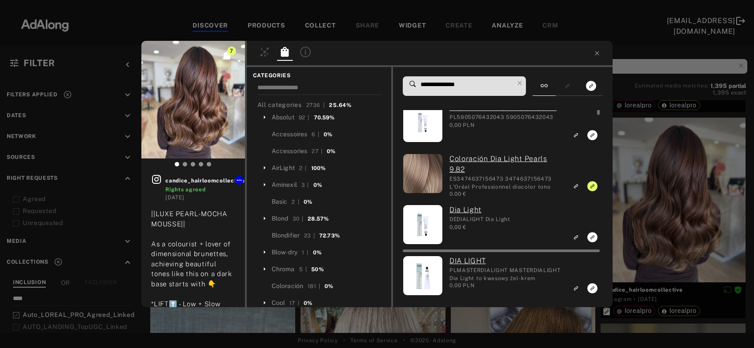
scroll to position [0, 0]
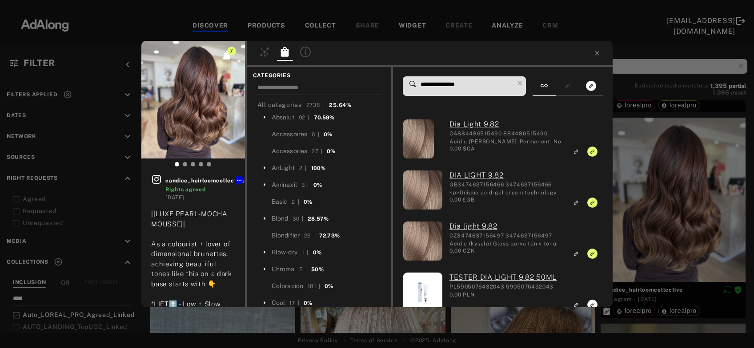
drag, startPoint x: 460, startPoint y: 84, endPoint x: 447, endPoint y: 83, distance: 13.3
click at [447, 83] on input "**********" at bounding box center [466, 85] width 94 height 12
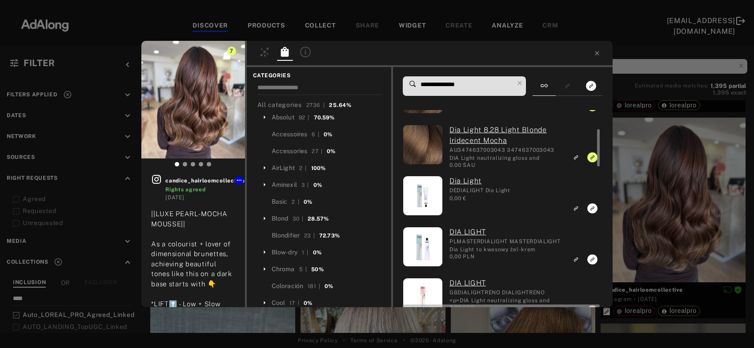
scroll to position [97, 0]
type input "**********"
click at [642, 193] on div "7 candice_hairloomcollective Rights agreed [DATE] ||LUXE PEARL-MOCHA MOUSSE|| A…" at bounding box center [377, 174] width 754 height 348
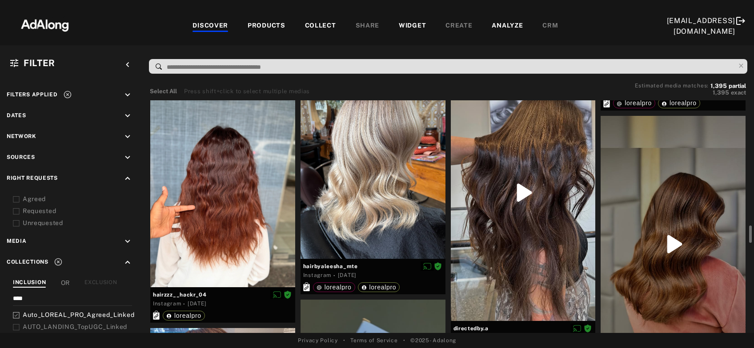
scroll to position [1672, 0]
click at [225, 241] on div at bounding box center [222, 190] width 145 height 193
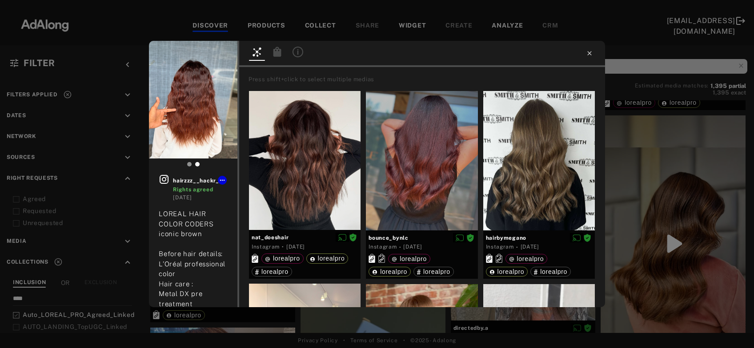
click at [589, 54] on icon at bounding box center [589, 53] width 4 height 4
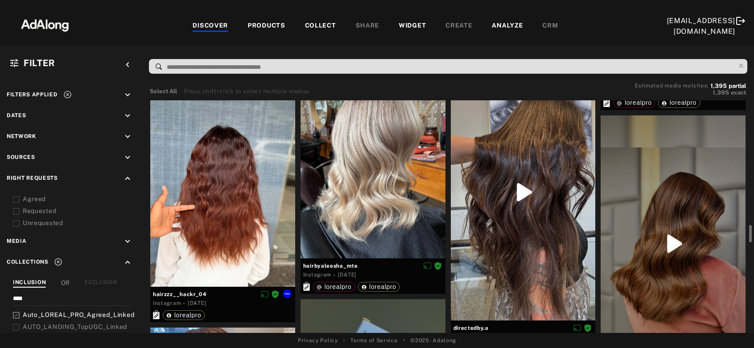
click at [235, 199] on div at bounding box center [222, 190] width 145 height 193
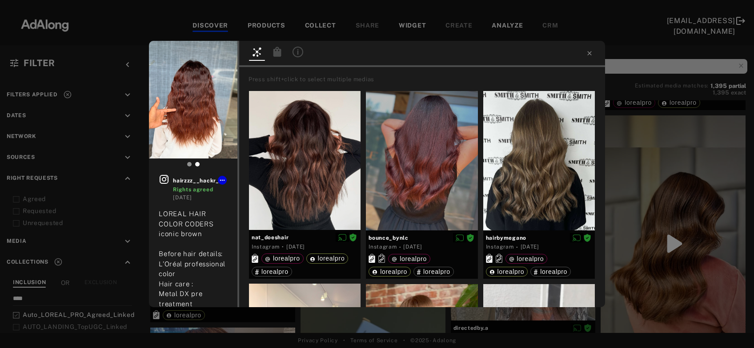
click at [276, 51] on icon at bounding box center [277, 52] width 8 height 10
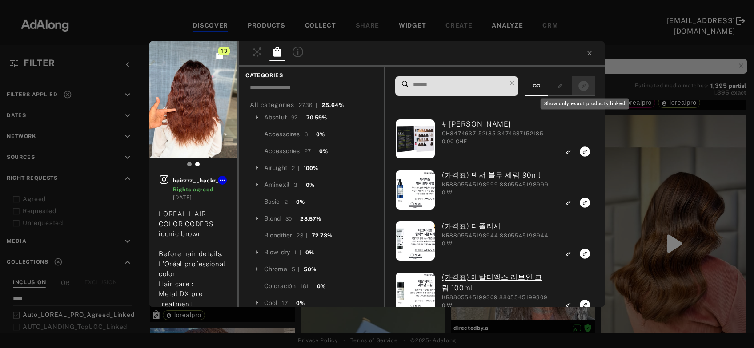
click at [589, 83] on rect "Show only exact products linked" at bounding box center [583, 85] width 11 height 11
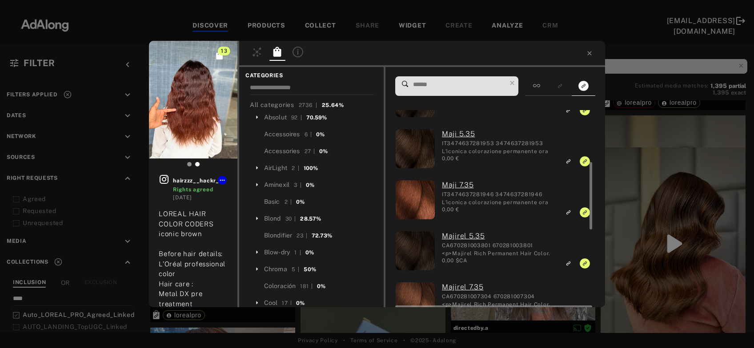
scroll to position [147, 0]
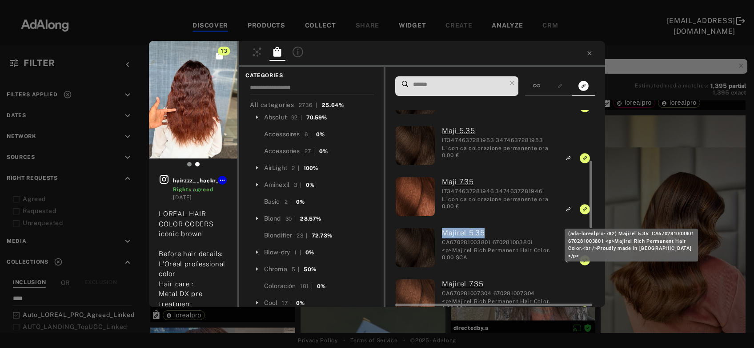
drag, startPoint x: 441, startPoint y: 233, endPoint x: 499, endPoint y: 234, distance: 58.2
click at [499, 234] on div "Majirel 5.35 CA670281003801 670281003801 <p>Majirel Rich Permanent Hair Color.<…" at bounding box center [495, 249] width 120 height 42
copy link "Majirel 5.35"
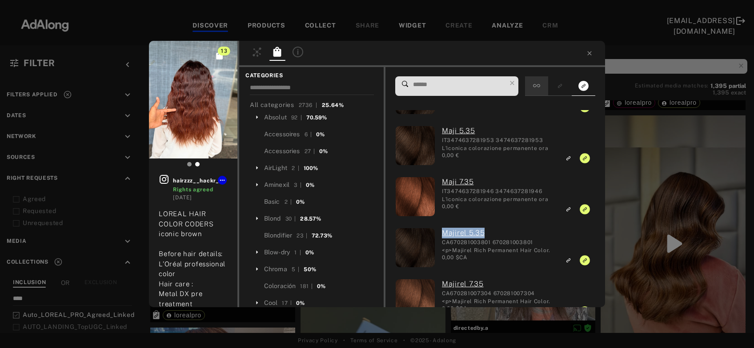
click at [540, 89] on icon at bounding box center [536, 85] width 7 height 7
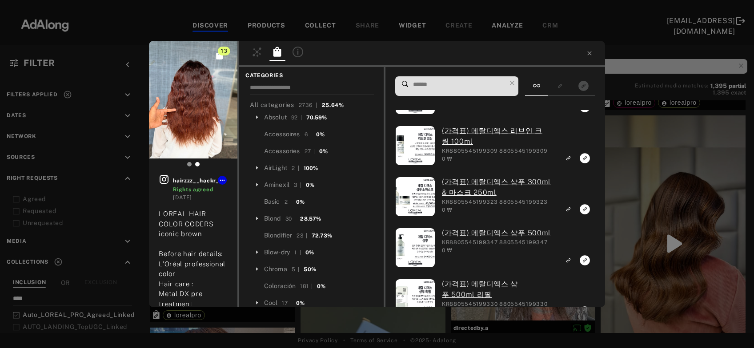
click at [468, 84] on input at bounding box center [459, 85] width 94 height 12
paste input "**********"
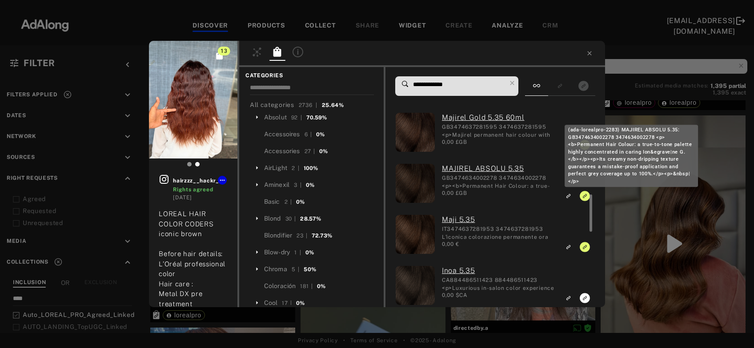
scroll to position [212, 0]
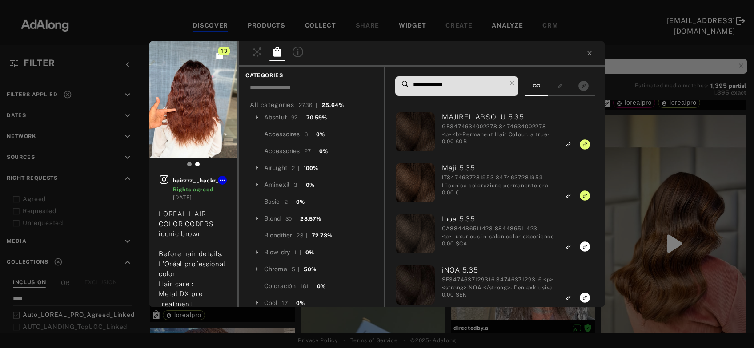
click at [437, 84] on input "**********" at bounding box center [459, 85] width 94 height 12
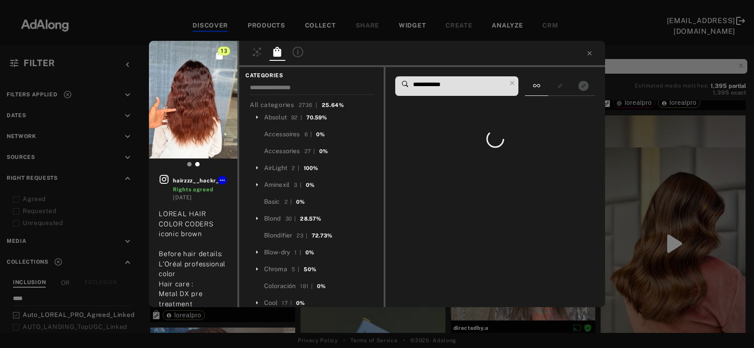
scroll to position [0, 0]
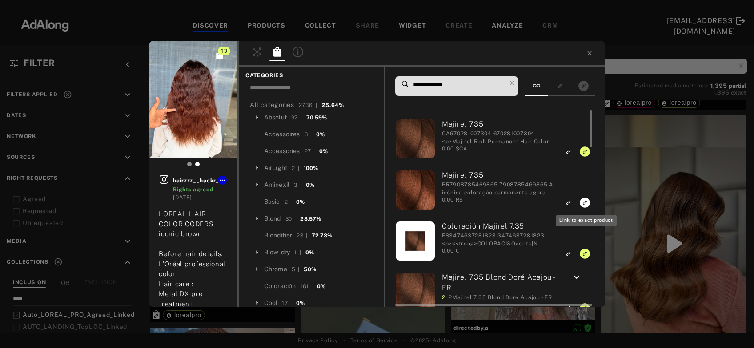
type input "**********"
click at [583, 203] on icon "Link to exact product" at bounding box center [584, 203] width 10 height 10
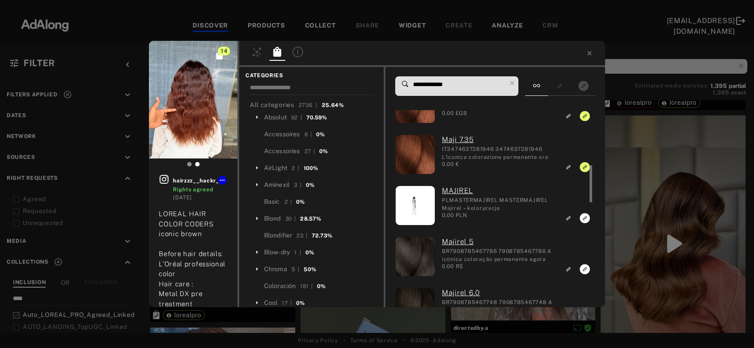
scroll to position [249, 0]
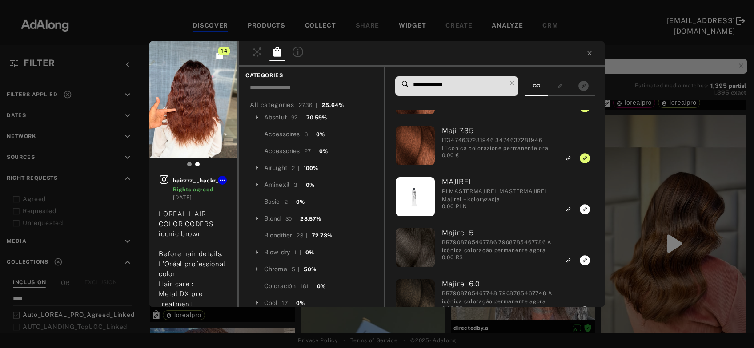
click at [647, 223] on div "14 hairzzz__hackr_04 Rights agreed 2 weeks ago LOREAL HAIR COLOR CODERS iconic …" at bounding box center [377, 174] width 754 height 348
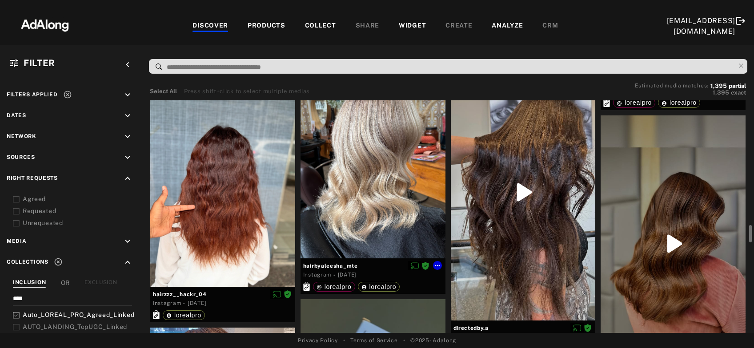
click at [375, 197] on div at bounding box center [372, 162] width 145 height 193
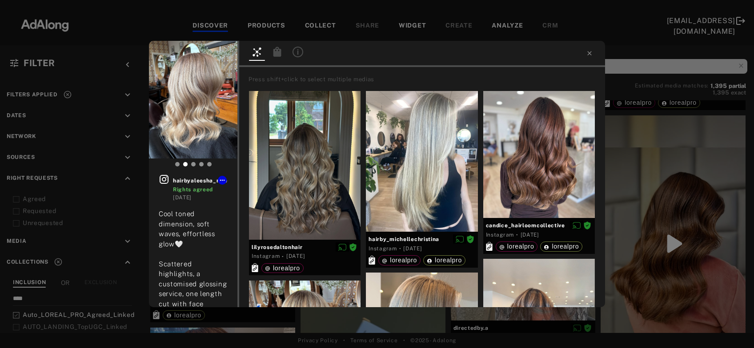
click at [277, 52] on icon at bounding box center [277, 52] width 8 height 10
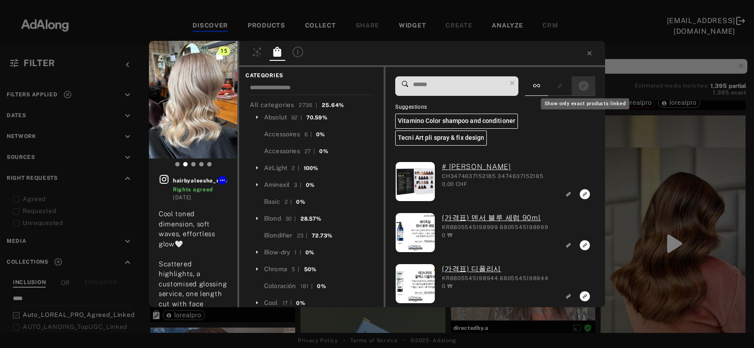
click at [583, 88] on rect "Show only exact products linked" at bounding box center [583, 85] width 11 height 11
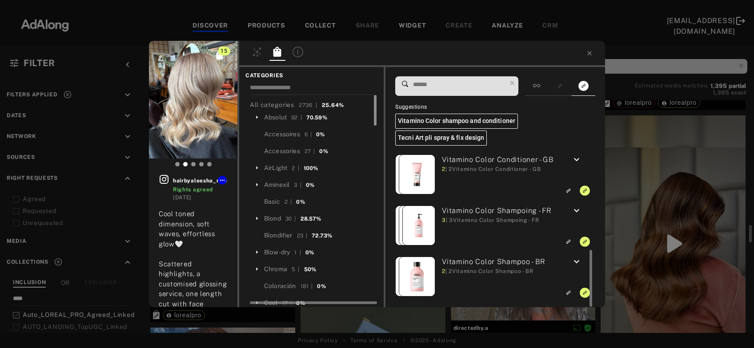
scroll to position [263, 0]
click at [287, 84] on input at bounding box center [312, 89] width 124 height 12
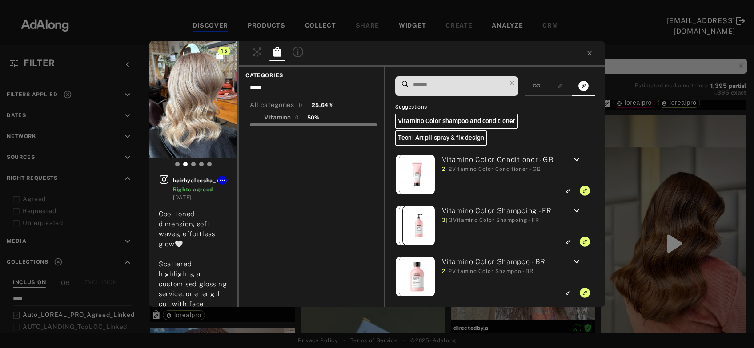
type input "*****"
click at [275, 116] on span "Vitam" at bounding box center [273, 117] width 18 height 7
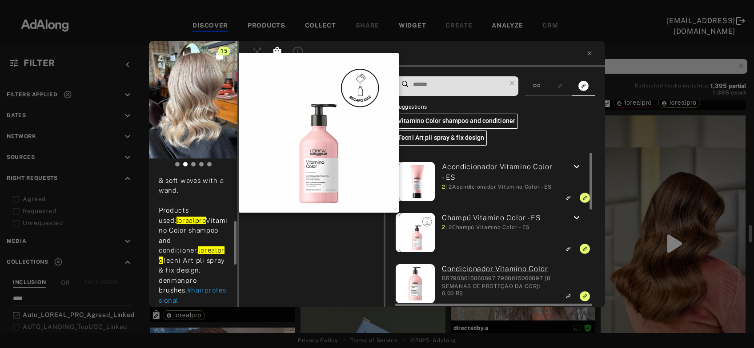
scroll to position [144, 0]
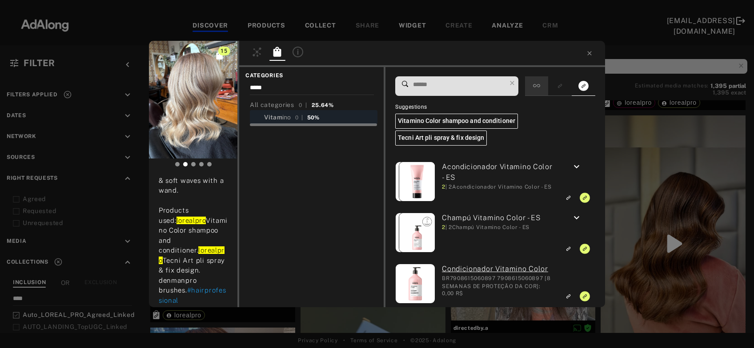
click at [539, 81] on div at bounding box center [536, 86] width 23 height 20
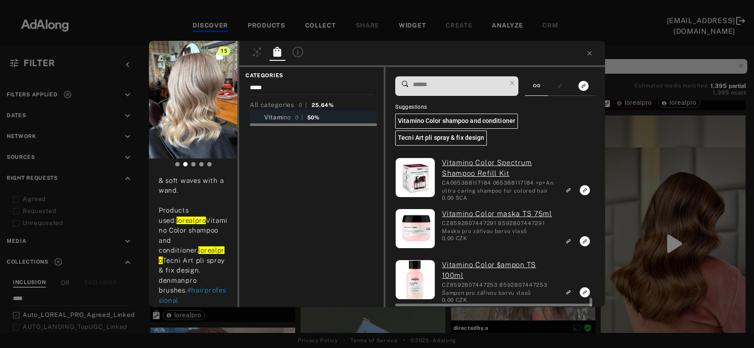
scroll to position [2409, 0]
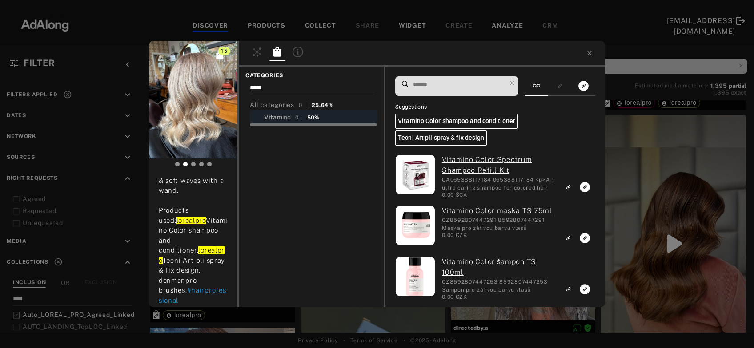
click at [640, 208] on div "15 hairbyaleesha_mte Rights agreed 2 weeks ago Cool toned dimension, soft waves…" at bounding box center [377, 174] width 754 height 348
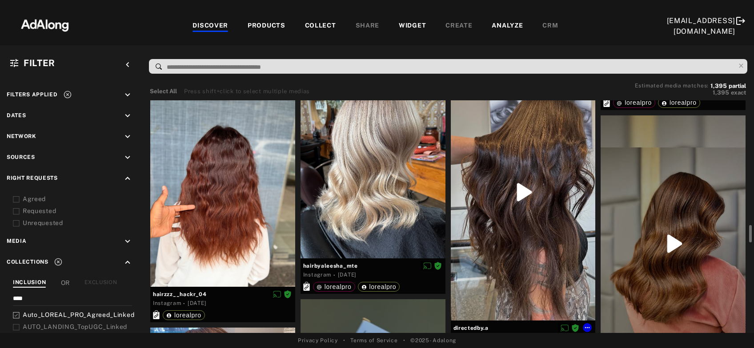
click at [546, 220] on div at bounding box center [523, 192] width 145 height 257
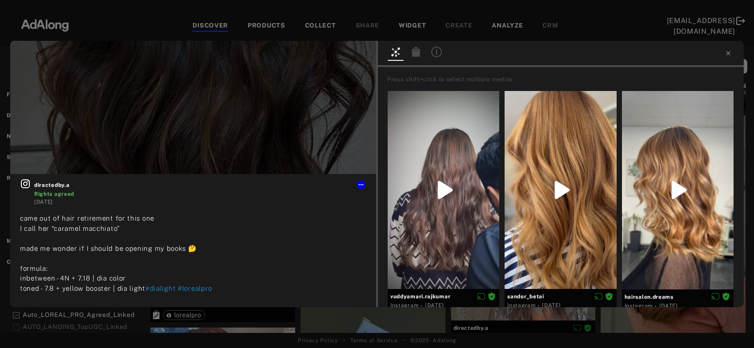
click at [414, 55] on icon at bounding box center [416, 52] width 8 height 10
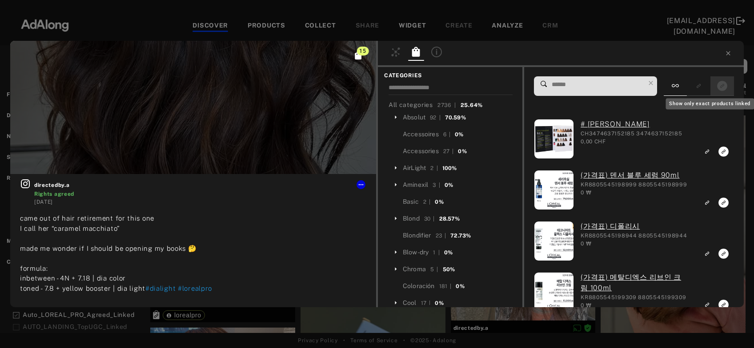
click at [723, 83] on icon "Show only exact products linked" at bounding box center [722, 86] width 10 height 10
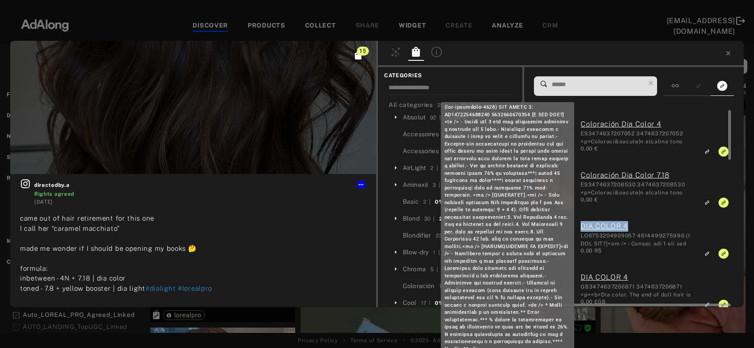
drag, startPoint x: 579, startPoint y: 227, endPoint x: 627, endPoint y: 226, distance: 48.4
click at [627, 226] on div "DIA COLOR 4 0,00 R$" at bounding box center [634, 242] width 120 height 42
copy Richesse "DIA COLOR 4"
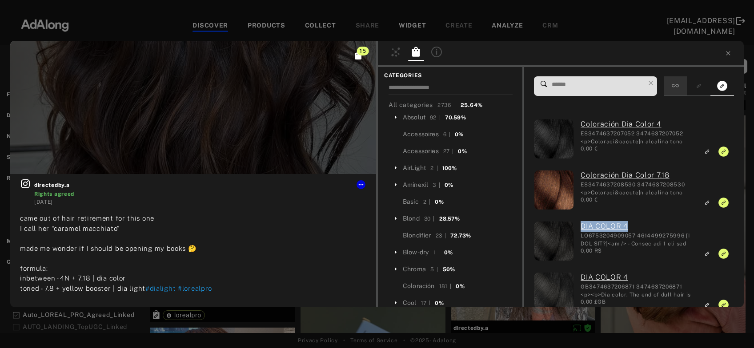
click at [678, 85] on icon at bounding box center [674, 85] width 7 height 7
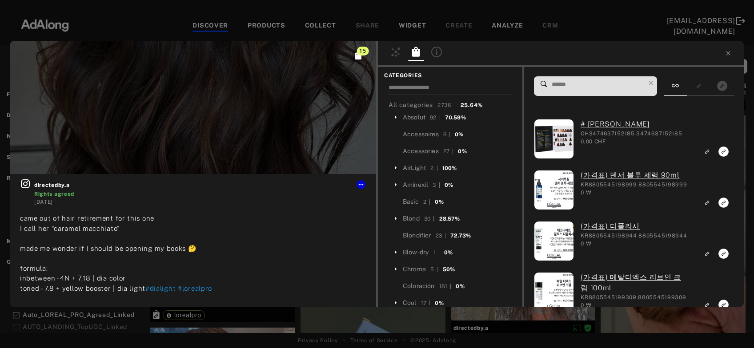
click at [627, 91] on span at bounding box center [598, 86] width 94 height 19
click at [621, 86] on input at bounding box center [598, 85] width 94 height 12
paste input "**********"
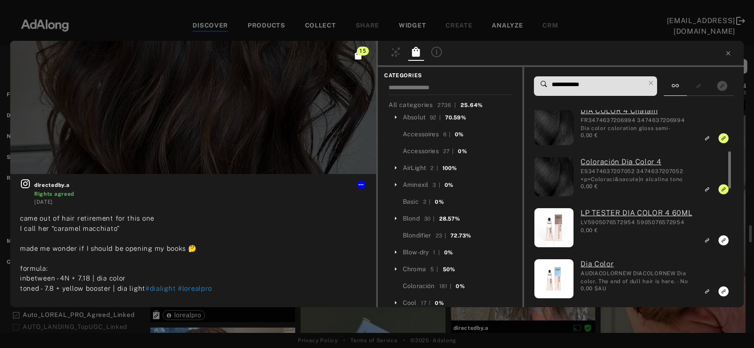
scroll to position [218, 0]
click at [589, 83] on input "**********" at bounding box center [598, 85] width 94 height 12
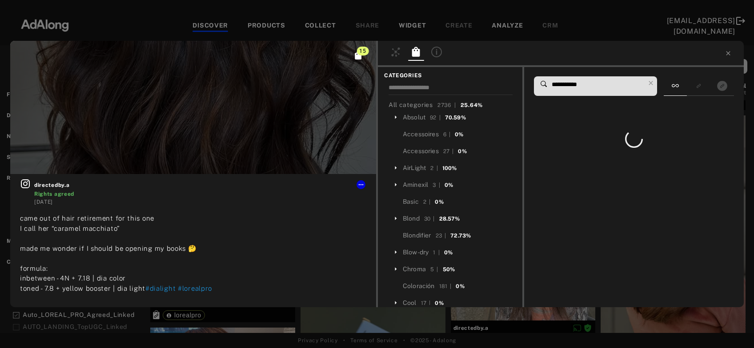
scroll to position [0, 0]
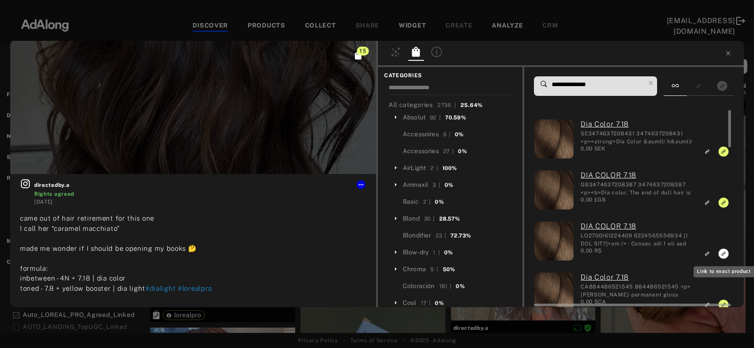
click at [722, 254] on icon "Link to exact product" at bounding box center [723, 254] width 10 height 10
click at [571, 84] on input "**********" at bounding box center [598, 85] width 94 height 12
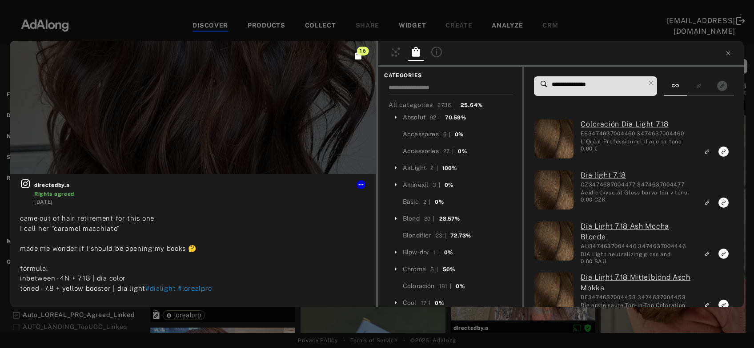
click at [592, 85] on input "**********" at bounding box center [598, 85] width 94 height 12
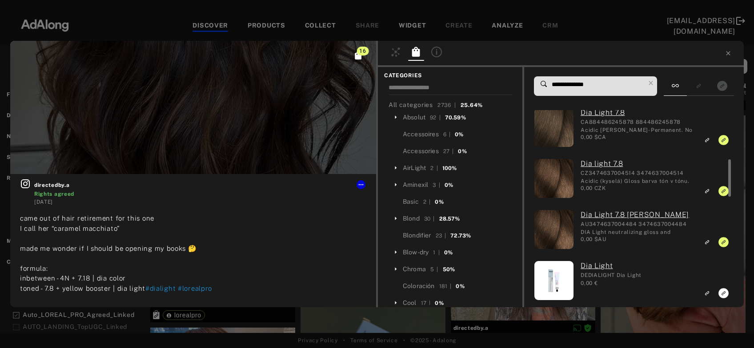
scroll to position [95, 0]
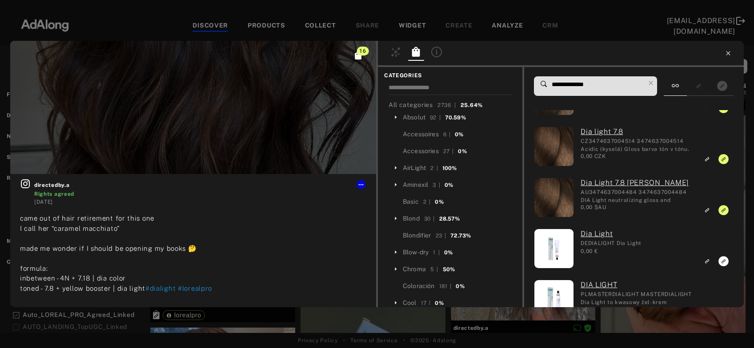
type input "**********"
click at [726, 56] on icon at bounding box center [727, 53] width 7 height 7
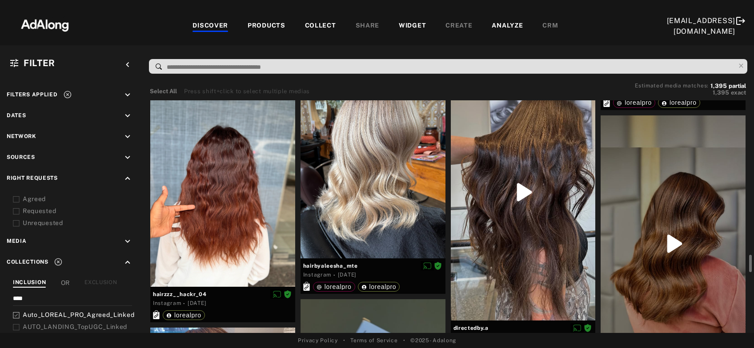
scroll to position [1708, 0]
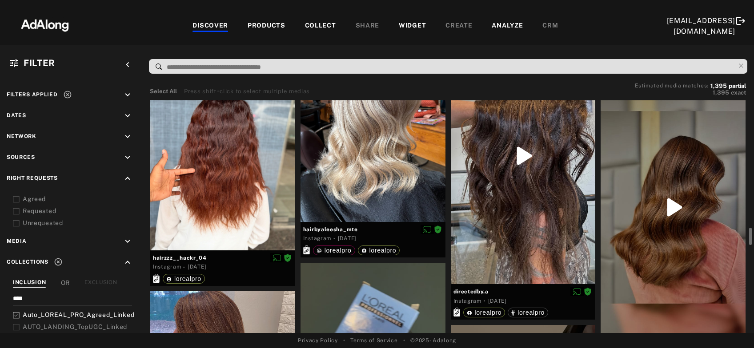
click at [689, 204] on div at bounding box center [672, 207] width 145 height 257
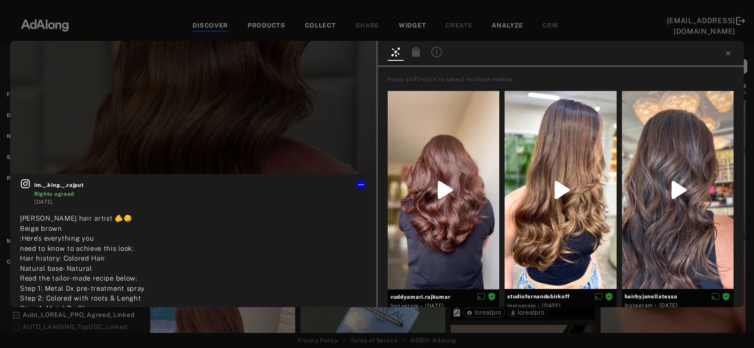
click at [416, 56] on icon at bounding box center [416, 52] width 8 height 10
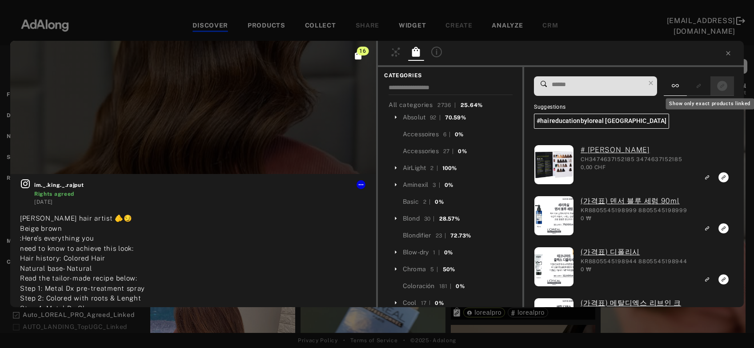
click at [723, 86] on icon "Show only exact products linked" at bounding box center [722, 86] width 10 height 10
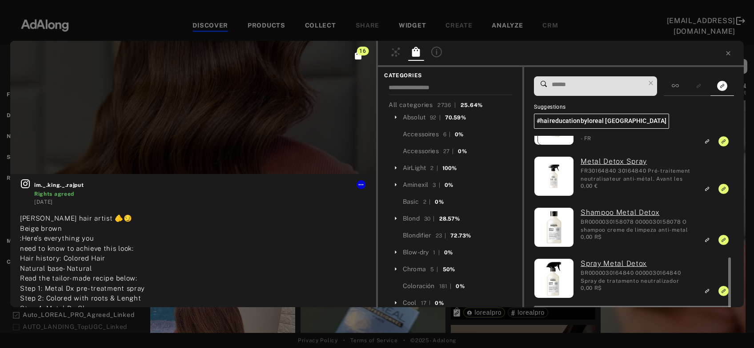
scroll to position [399, 0]
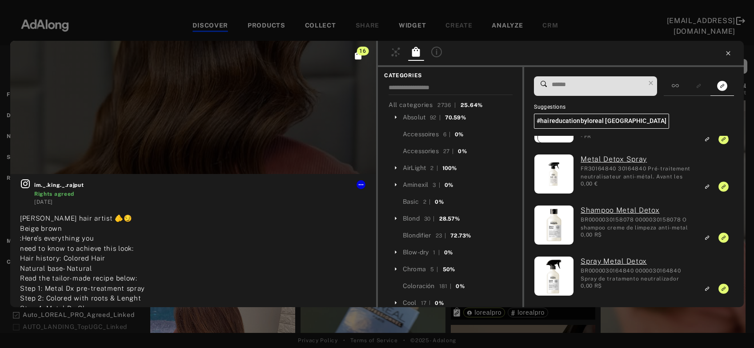
click at [728, 52] on icon at bounding box center [727, 53] width 7 height 7
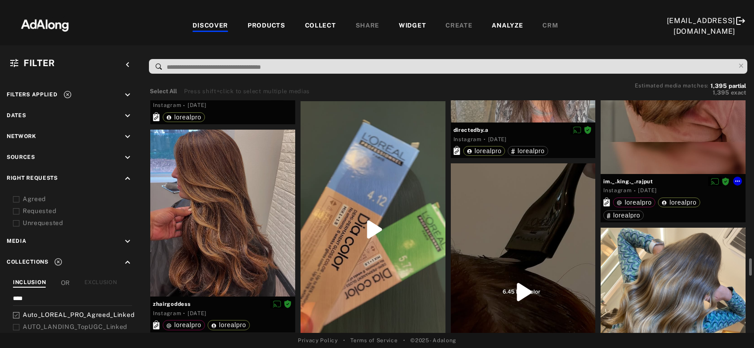
scroll to position [1888, 0]
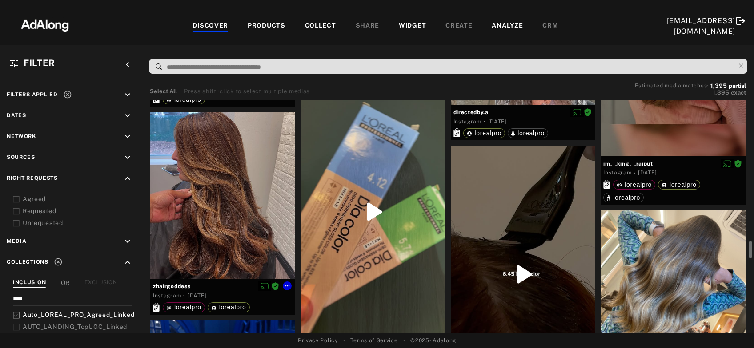
click at [257, 183] on div at bounding box center [222, 196] width 145 height 168
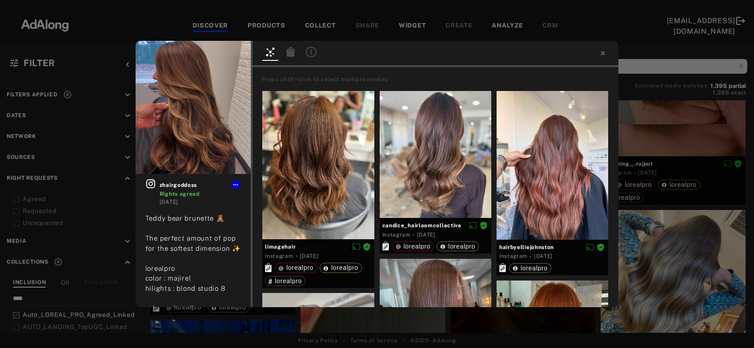
click at [291, 52] on icon at bounding box center [291, 52] width 8 height 10
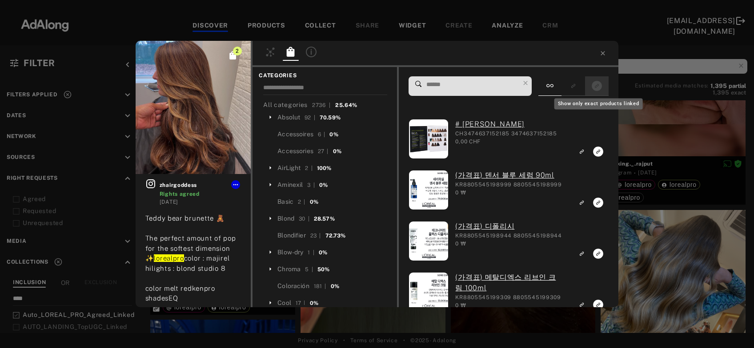
click at [593, 89] on rect "Show only exact products linked" at bounding box center [596, 85] width 11 height 11
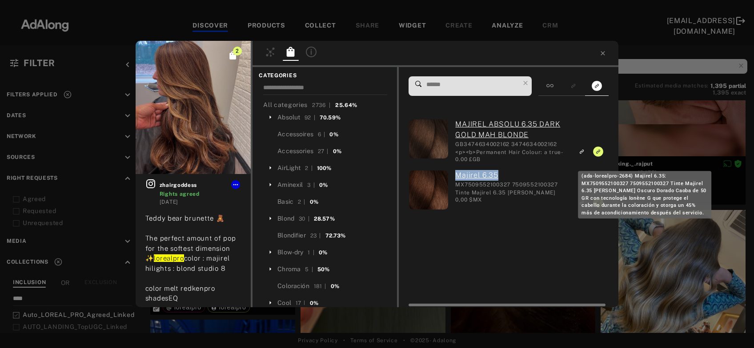
drag, startPoint x: 452, startPoint y: 177, endPoint x: 498, endPoint y: 174, distance: 45.9
click at [498, 174] on div "Majirel 6.35 MX7509552100327 7509552100327 Tinte Majirel 6.35 Rubio Oscuro Dora…" at bounding box center [508, 191] width 120 height 42
copy link "Majirel 6.35"
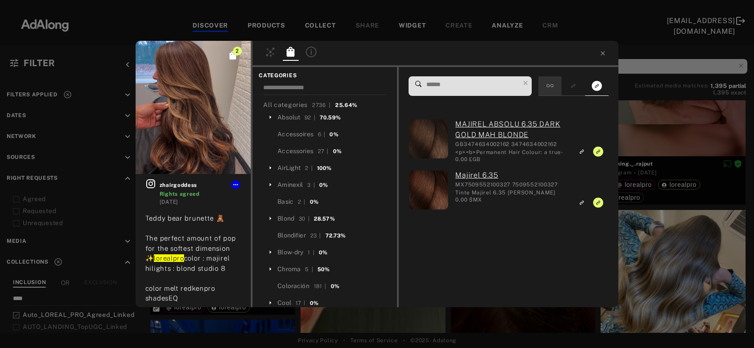
click at [548, 85] on div at bounding box center [549, 86] width 23 height 20
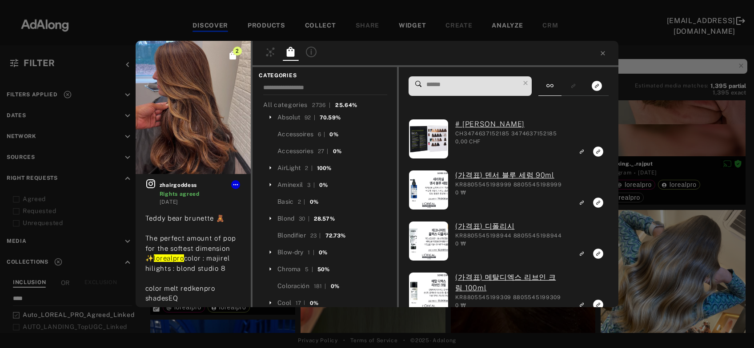
click at [479, 83] on input at bounding box center [472, 85] width 94 height 12
paste input "**********"
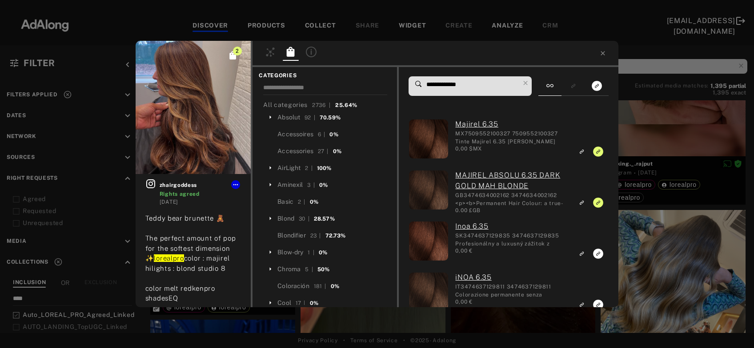
type input "**********"
click at [688, 124] on div "2 zhairgoddess Rights agreed 2 weeks ago Teddy bear brunette 🧸 The perfect amou…" at bounding box center [377, 174] width 754 height 348
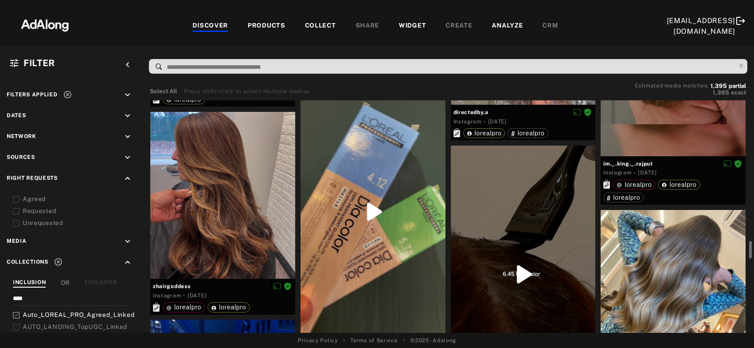
click at [342, 283] on div at bounding box center [372, 212] width 145 height 257
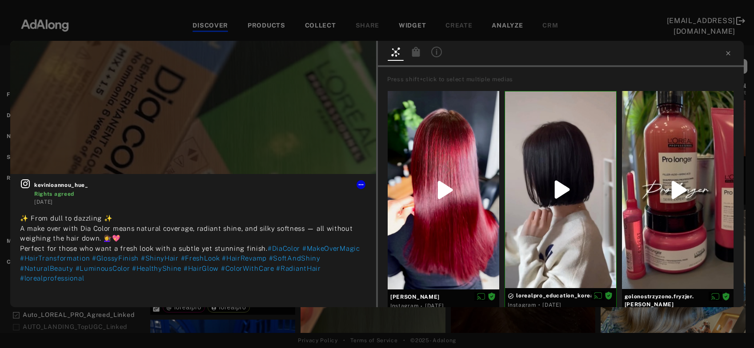
click at [418, 48] on icon at bounding box center [416, 52] width 11 height 11
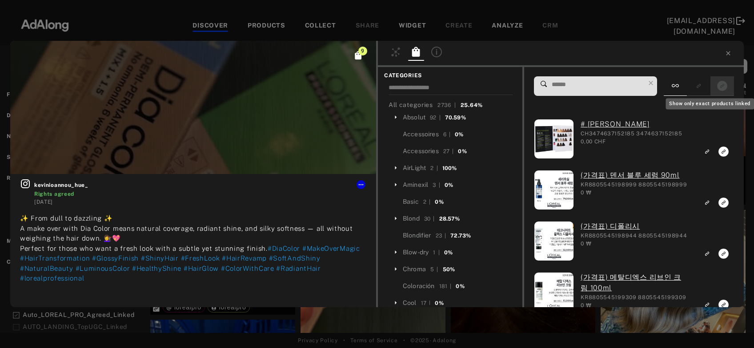
click at [721, 88] on icon "Show only exact products linked" at bounding box center [722, 86] width 10 height 10
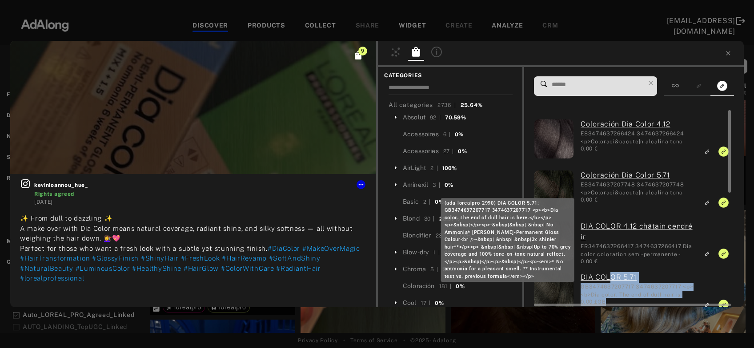
drag, startPoint x: 581, startPoint y: 278, endPoint x: 610, endPoint y: 279, distance: 28.9
click at [610, 279] on body "DISCOVER PRODUCTS COLLECT SHARE WIDGET CREATE ANALYZE CRM lorealpro@adalong.com…" at bounding box center [377, 174] width 754 height 348
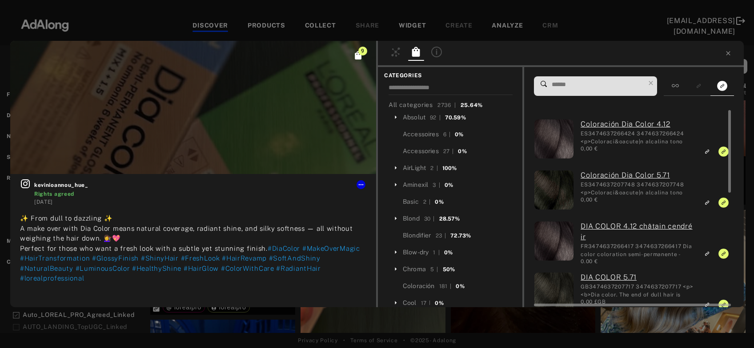
click at [579, 277] on div "DIA COLOR 5.71 GB3474637207717 3474637207717 <p><b>Dia color. The end of dull h…" at bounding box center [634, 293] width 120 height 42
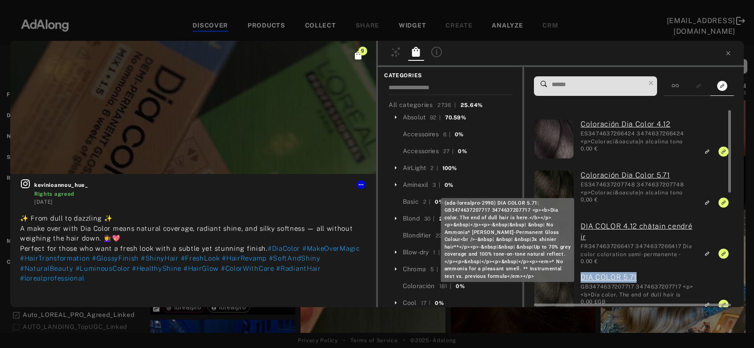
drag, startPoint x: 579, startPoint y: 277, endPoint x: 639, endPoint y: 278, distance: 60.9
click at [639, 278] on div "DIA COLOR 5.71 GB3474637207717 3474637207717 <p><b>Dia color. The end of dull h…" at bounding box center [634, 293] width 120 height 42
copy link "DIA COLOR 5.71"
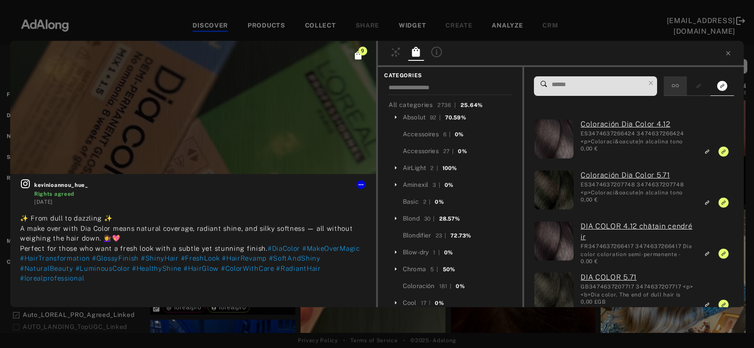
click at [675, 89] on div at bounding box center [674, 86] width 23 height 20
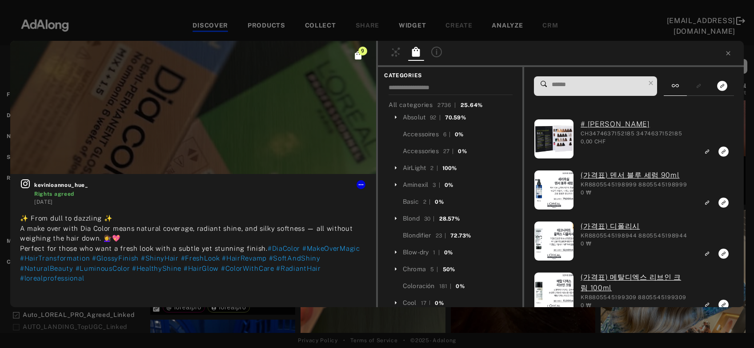
click at [615, 86] on input at bounding box center [598, 85] width 94 height 12
paste input "**********"
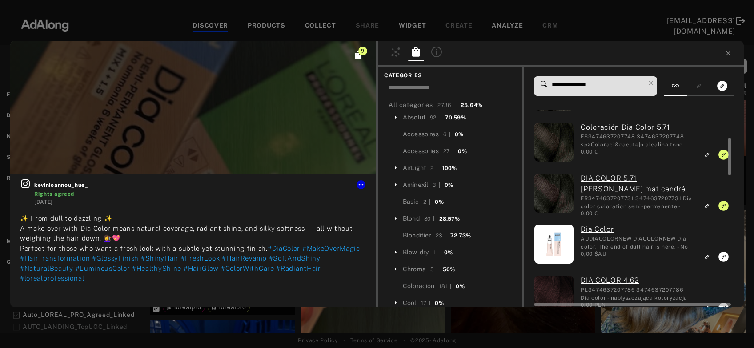
scroll to position [151, 0]
click at [596, 83] on input "**********" at bounding box center [598, 85] width 94 height 12
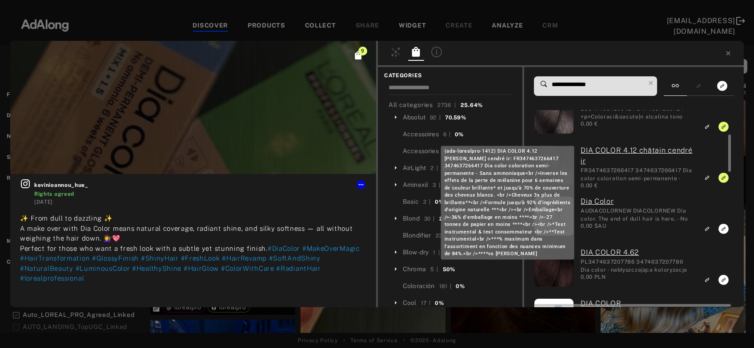
scroll to position [128, 0]
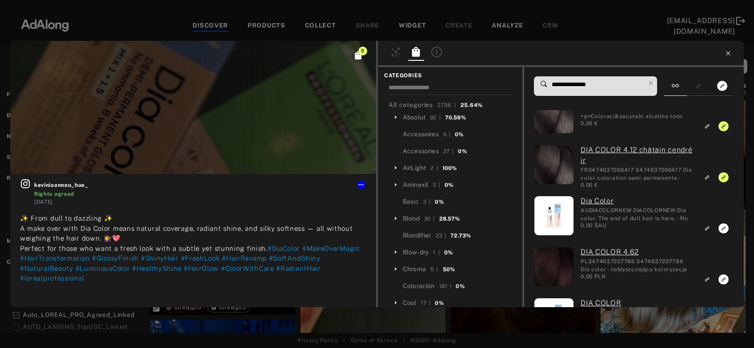
type input "**********"
click at [728, 53] on icon at bounding box center [728, 53] width 4 height 4
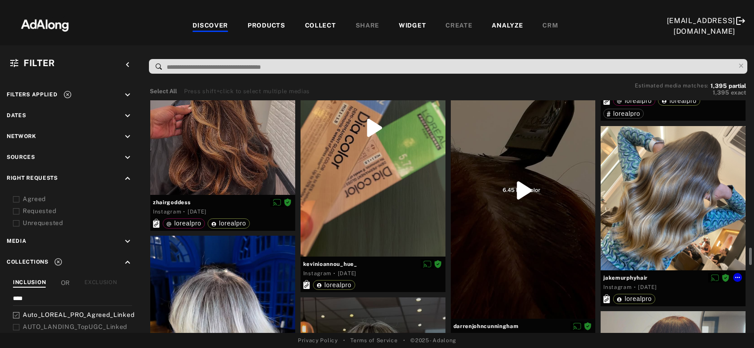
scroll to position [1972, 0]
click at [524, 240] on div at bounding box center [523, 189] width 145 height 257
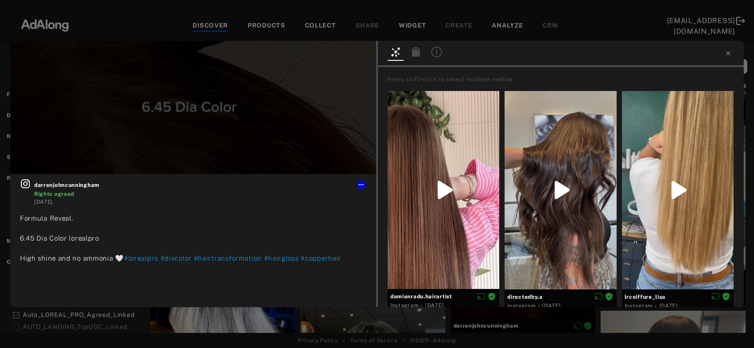
click at [419, 51] on icon at bounding box center [416, 52] width 8 height 10
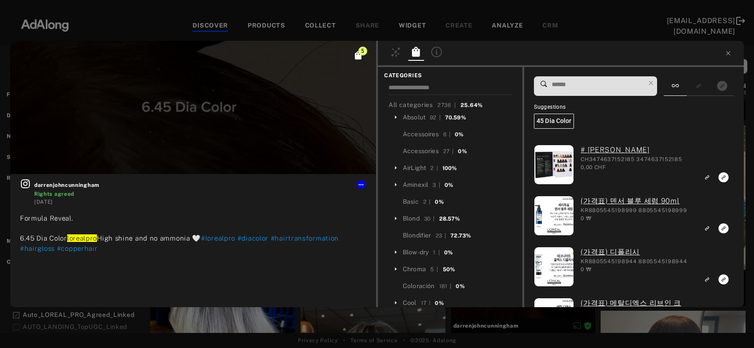
click at [561, 85] on input at bounding box center [598, 85] width 94 height 12
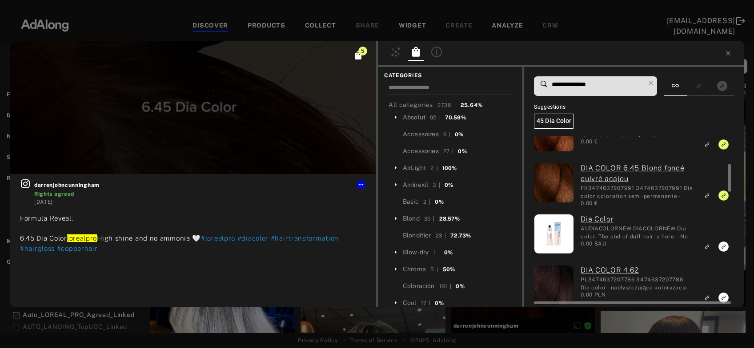
scroll to position [188, 0]
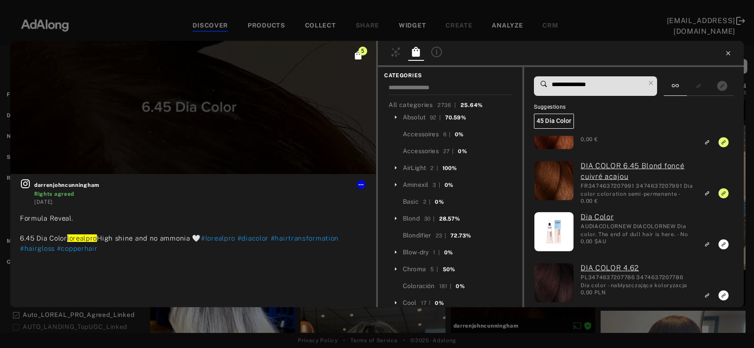
type input "**********"
click at [729, 53] on icon at bounding box center [727, 53] width 7 height 7
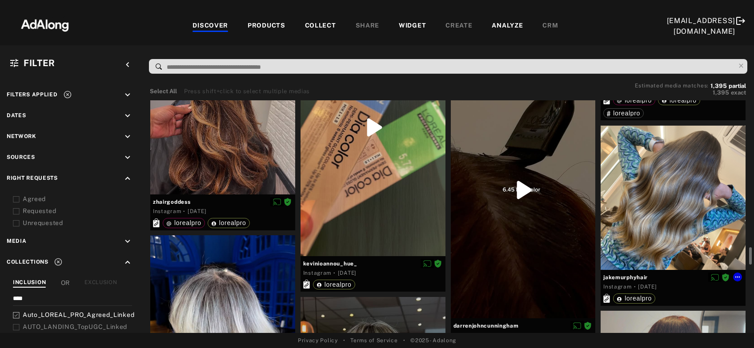
click at [675, 203] on div at bounding box center [672, 198] width 145 height 145
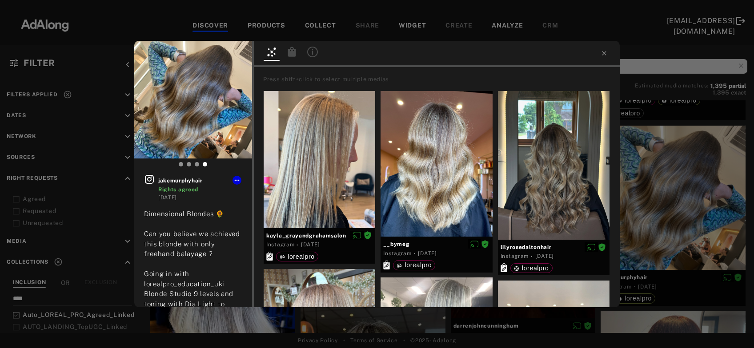
click at [292, 50] on icon at bounding box center [292, 52] width 8 height 10
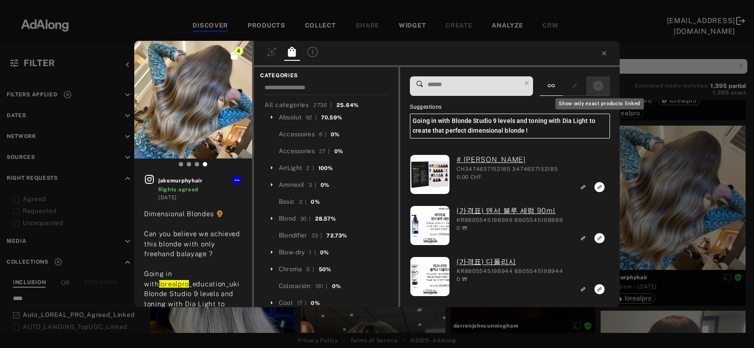
click at [602, 90] on icon "Show only exact products linked" at bounding box center [598, 86] width 10 height 10
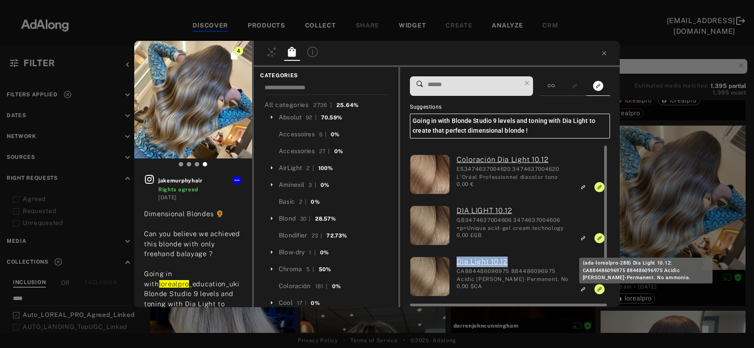
drag, startPoint x: 453, startPoint y: 262, endPoint x: 513, endPoint y: 261, distance: 59.6
click at [513, 261] on div "Dia Light 10.12 CA884486096975 884486096975 Acidic Demi-Permanent. No ammonia. …" at bounding box center [510, 278] width 120 height 42
copy link "Dia Light 10.12"
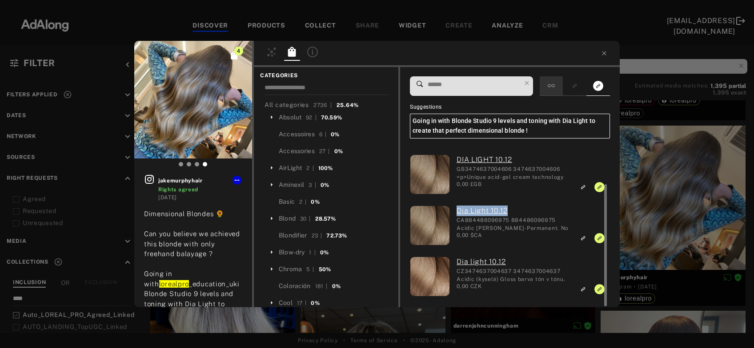
click at [559, 89] on div at bounding box center [550, 86] width 23 height 20
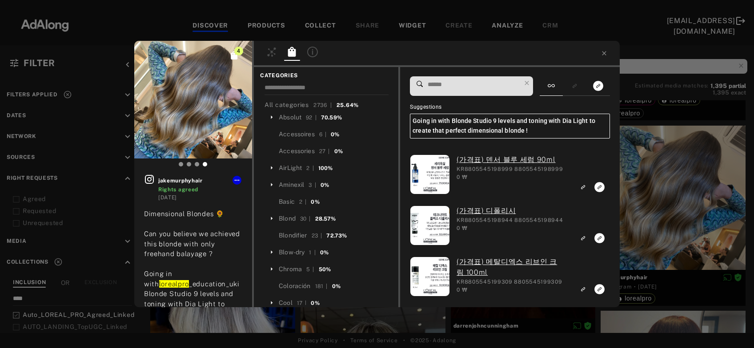
click at [495, 80] on input at bounding box center [474, 85] width 94 height 12
paste input "**********"
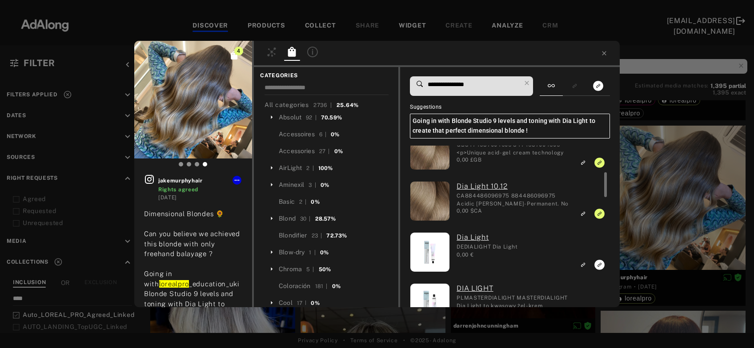
scroll to position [134, 0]
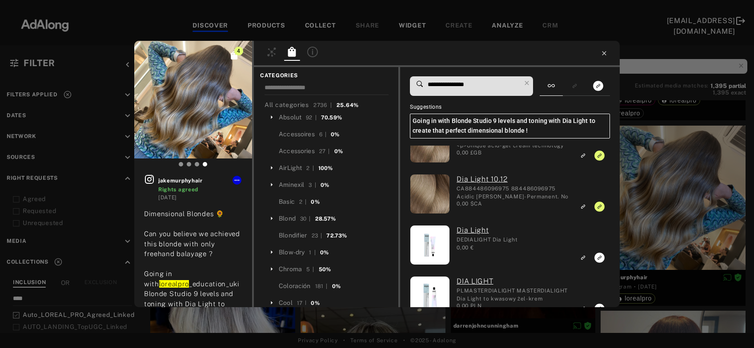
type input "**********"
click at [601, 51] on icon at bounding box center [603, 53] width 7 height 7
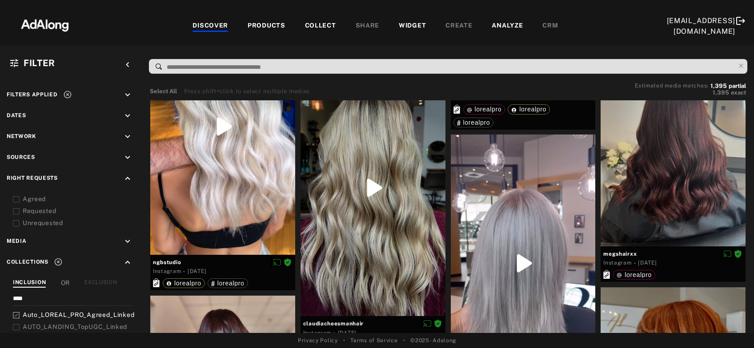
scroll to position [2307, 0]
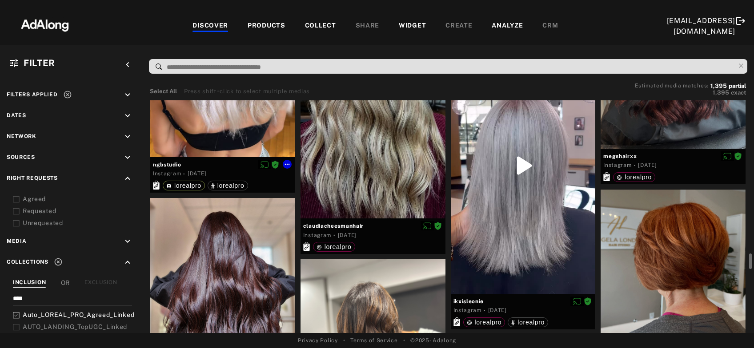
click at [259, 127] on div at bounding box center [222, 28] width 145 height 257
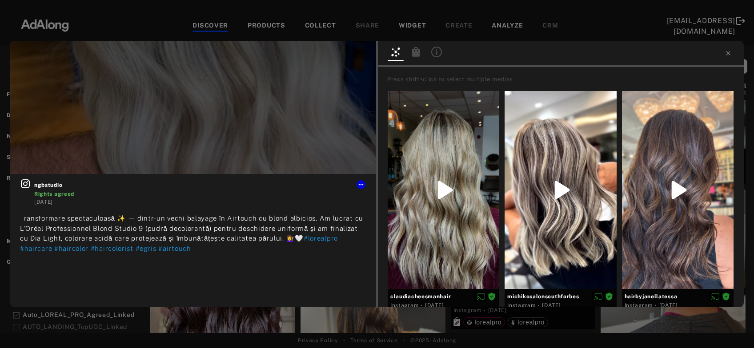
click at [415, 52] on icon at bounding box center [416, 52] width 8 height 10
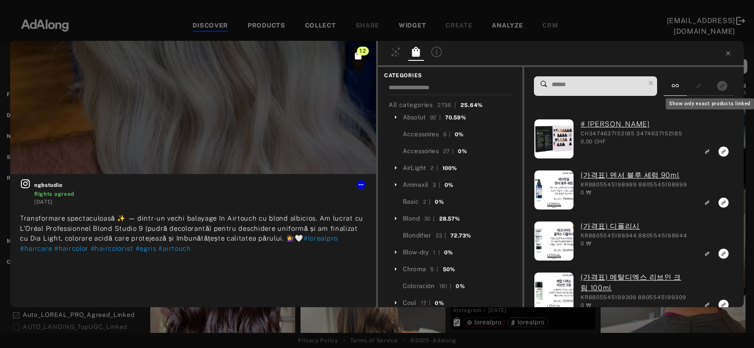
click at [721, 92] on div "Show only exact products linked" at bounding box center [709, 101] width 90 height 18
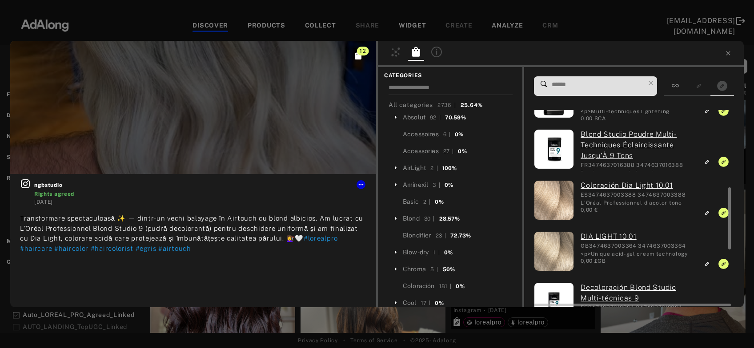
scroll to position [245, 0]
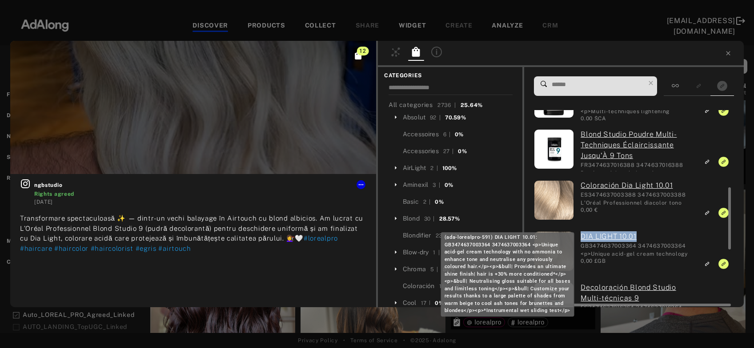
drag, startPoint x: 580, startPoint y: 238, endPoint x: 642, endPoint y: 240, distance: 61.4
click at [642, 240] on div "DIA LIGHT 10.01 GB3474637003364 3474637003364 <p>Unique acid-gel cream technolo…" at bounding box center [634, 252] width 120 height 42
copy link "DIA LIGHT 10.01"
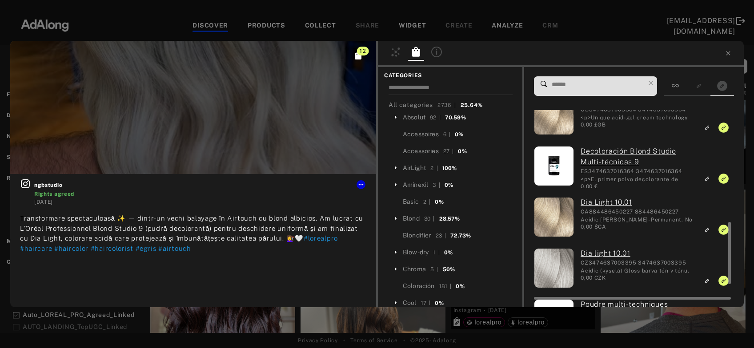
scroll to position [425, 0]
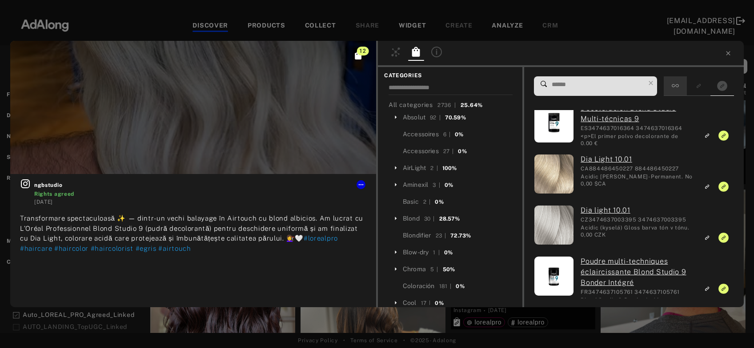
click at [679, 86] on icon at bounding box center [674, 85] width 7 height 7
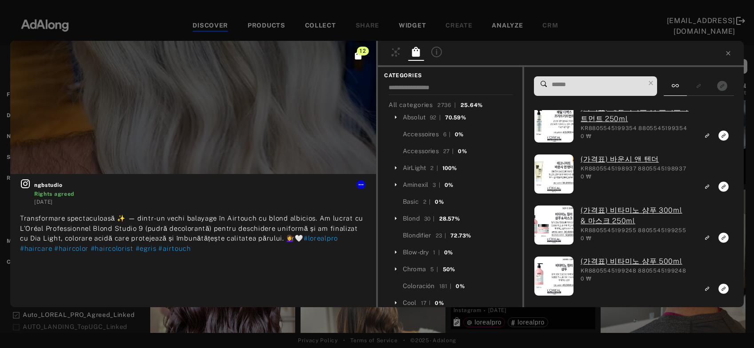
click at [605, 85] on input at bounding box center [598, 85] width 94 height 12
paste input "**********"
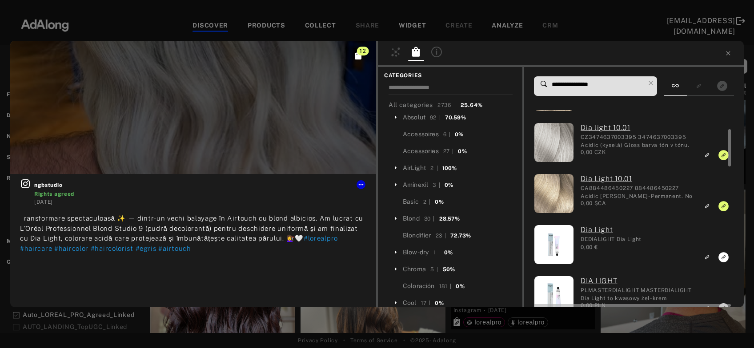
scroll to position [99, 0]
type input "**********"
click at [729, 53] on icon at bounding box center [727, 53] width 7 height 7
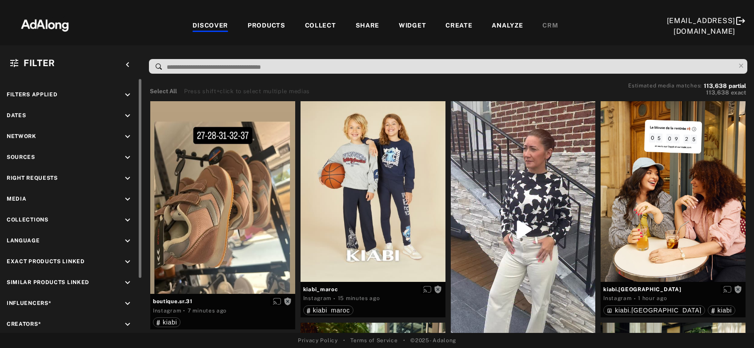
click at [122, 182] on div "Right Requests keyboard_arrow_down" at bounding box center [71, 180] width 129 height 12
click at [128, 178] on icon "keyboard_arrow_down" at bounding box center [128, 179] width 10 height 10
click at [25, 198] on div "Agreed" at bounding box center [79, 199] width 113 height 9
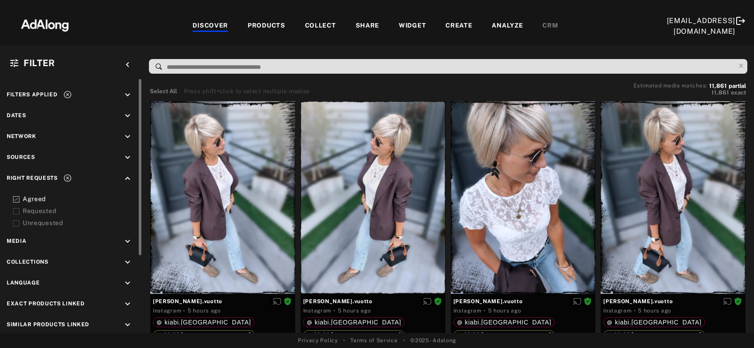
click at [324, 24] on div "COLLECT" at bounding box center [320, 26] width 31 height 11
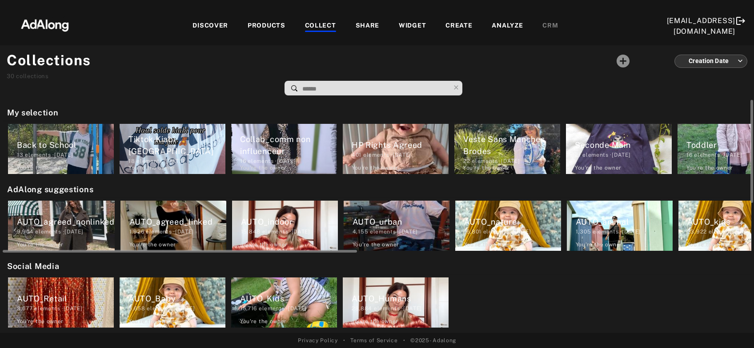
click at [169, 235] on div "1,926 elements · [DATE]" at bounding box center [177, 232] width 97 height 8
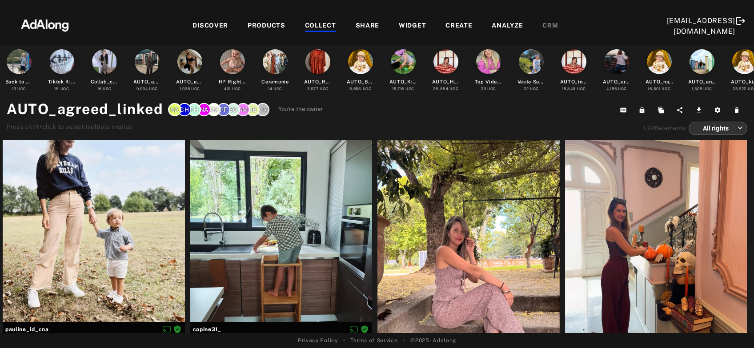
click at [217, 22] on div "DISCOVER" at bounding box center [210, 26] width 36 height 11
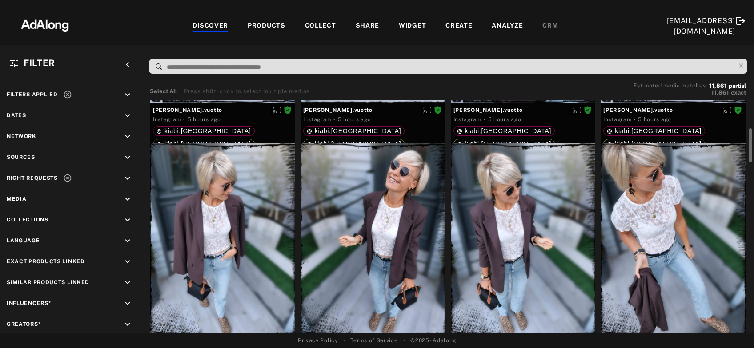
scroll to position [239, 0]
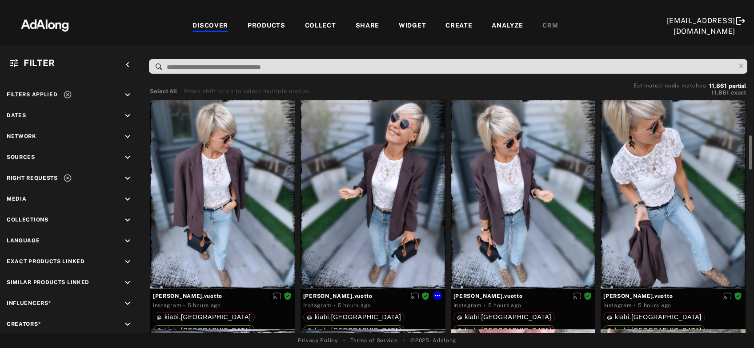
click at [400, 187] on div at bounding box center [372, 192] width 145 height 193
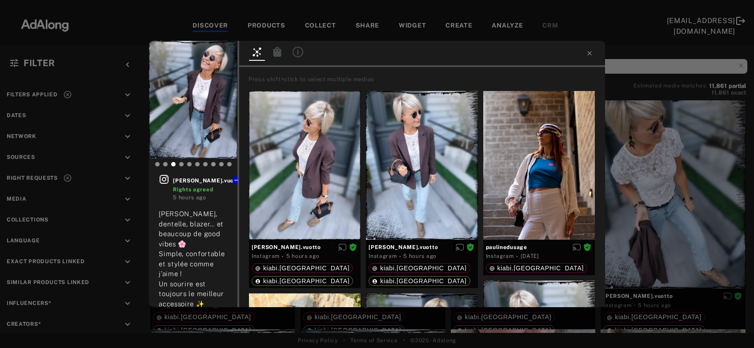
click at [275, 56] on icon at bounding box center [277, 52] width 8 height 10
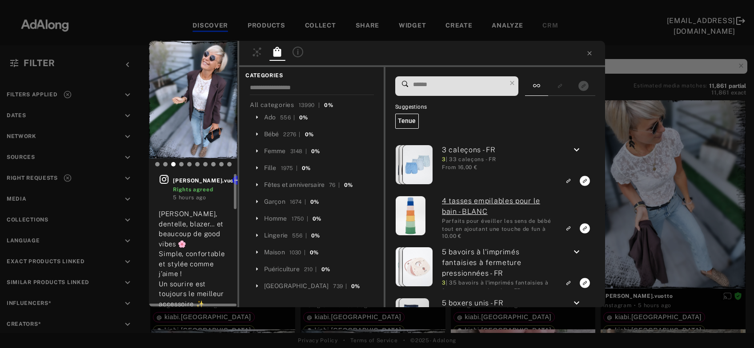
click at [161, 177] on icon at bounding box center [164, 179] width 11 height 11
click at [449, 93] on span at bounding box center [459, 86] width 94 height 19
click at [448, 87] on input at bounding box center [459, 85] width 94 height 12
paste input "*****"
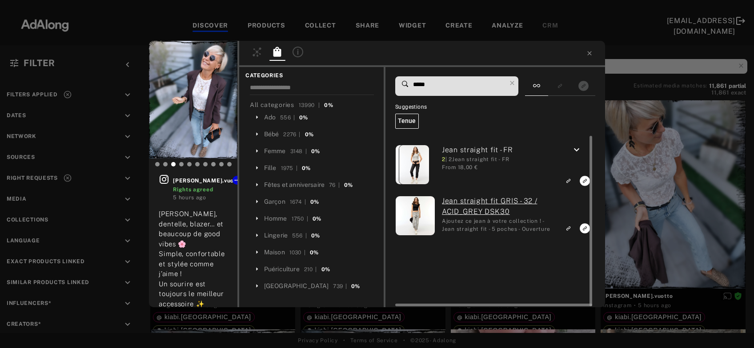
click at [580, 151] on icon "keyboard_arrow_down" at bounding box center [576, 150] width 11 height 11
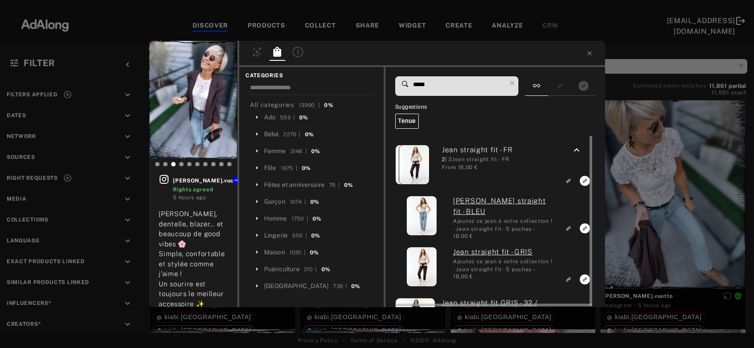
click at [583, 228] on icon "Link to exact product" at bounding box center [584, 229] width 10 height 10
drag, startPoint x: 478, startPoint y: 87, endPoint x: 395, endPoint y: 79, distance: 83.9
click at [412, 79] on input "*****" at bounding box center [459, 85] width 94 height 12
paste input
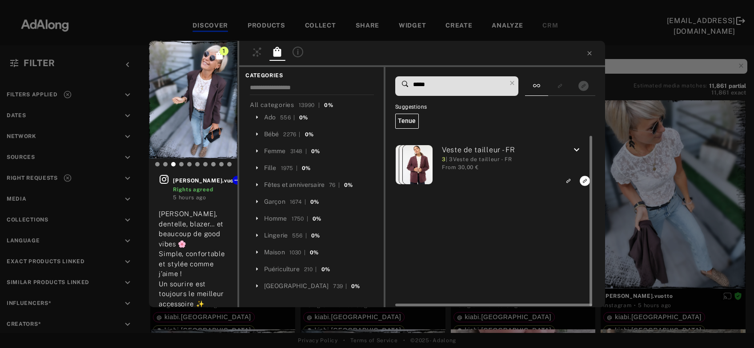
click at [577, 152] on icon "keyboard_arrow_down" at bounding box center [576, 150] width 11 height 11
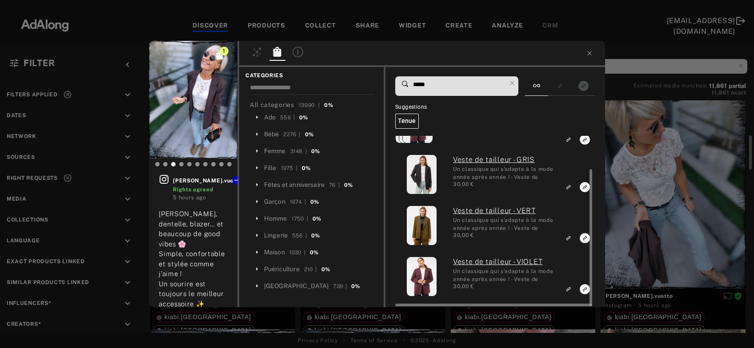
scroll to position [41, 0]
click at [583, 291] on icon "Link to exact product" at bounding box center [584, 289] width 10 height 10
drag, startPoint x: 415, startPoint y: 80, endPoint x: 408, endPoint y: 80, distance: 7.1
click at [412, 80] on input "*****" at bounding box center [459, 85] width 94 height 12
paste input
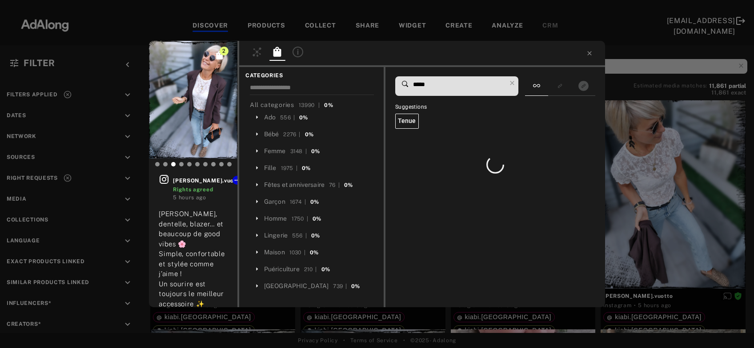
scroll to position [0, 0]
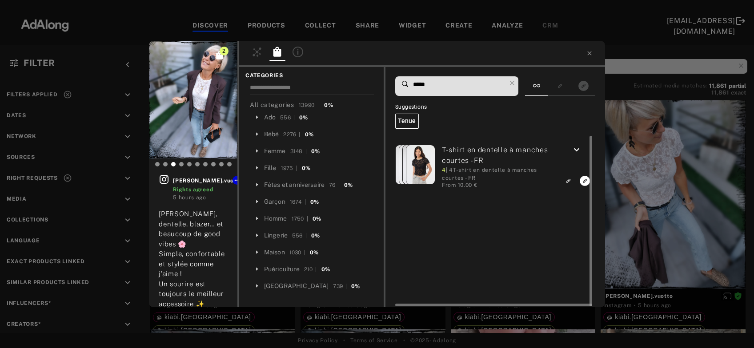
type input "*****"
click at [581, 153] on icon "keyboard_arrow_down" at bounding box center [576, 150] width 11 height 11
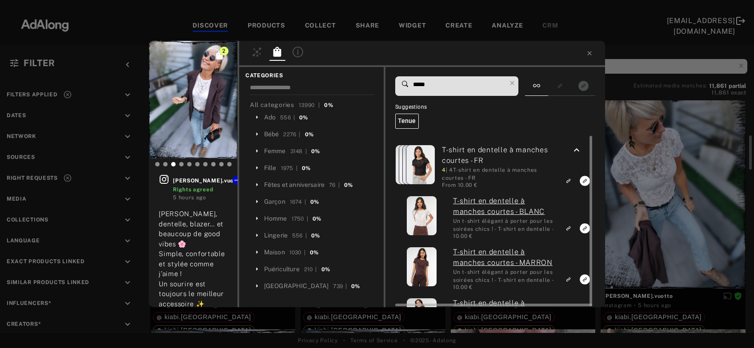
scroll to position [239, 0]
click at [586, 229] on rect "Link to exact product" at bounding box center [584, 228] width 11 height 11
click at [588, 52] on icon at bounding box center [589, 53] width 4 height 4
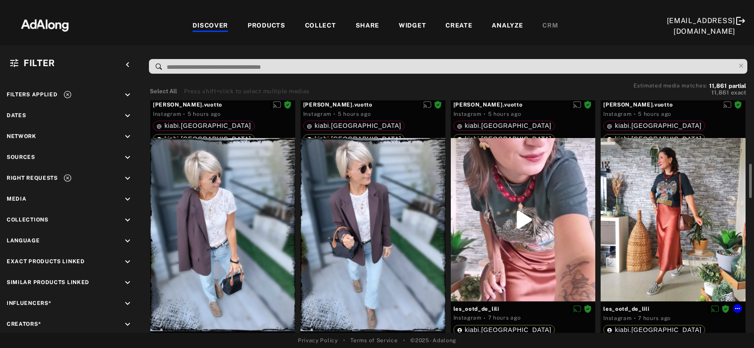
scroll to position [479, 0]
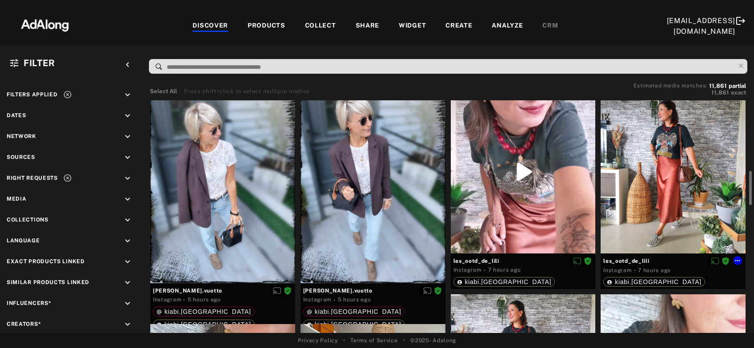
click at [655, 174] on div at bounding box center [672, 172] width 145 height 164
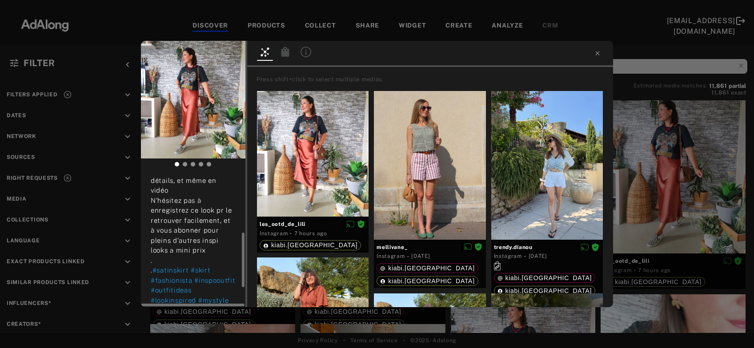
scroll to position [192, 0]
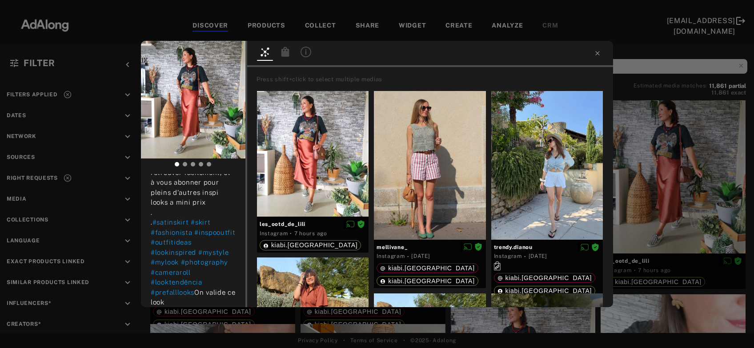
click at [286, 53] on icon at bounding box center [285, 52] width 8 height 10
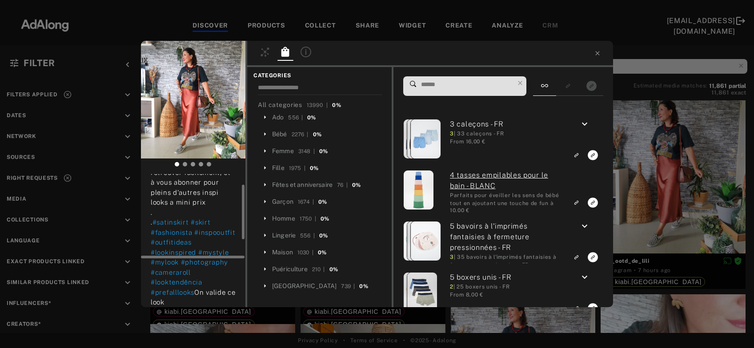
scroll to position [96, 0]
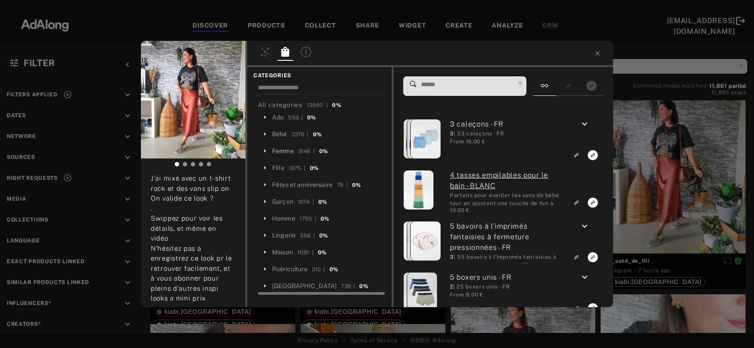
click at [283, 152] on div "Femme" at bounding box center [283, 151] width 22 height 9
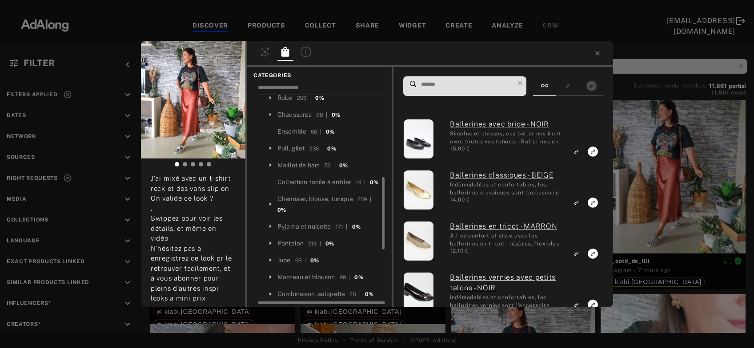
scroll to position [287, 0]
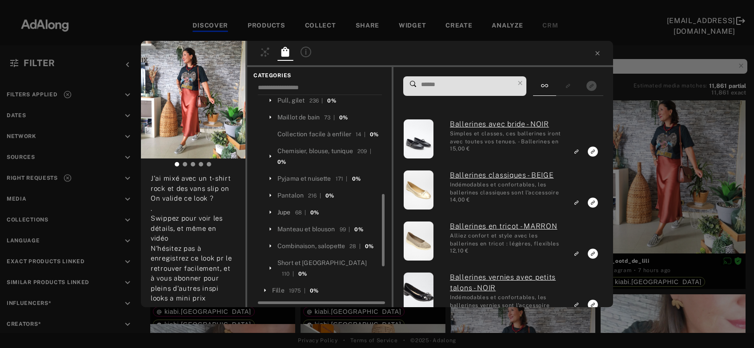
click at [287, 217] on div "Jupe" at bounding box center [283, 212] width 13 height 9
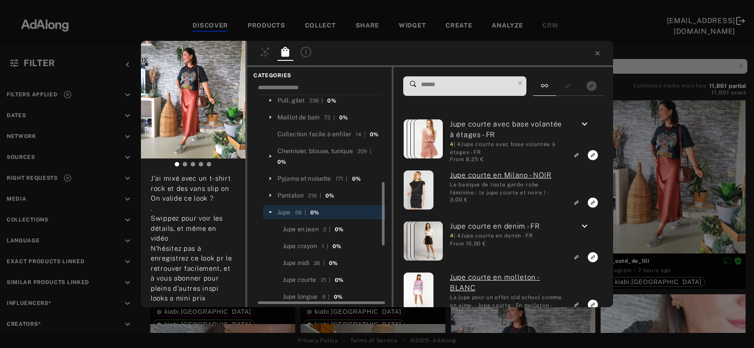
click at [431, 86] on input at bounding box center [467, 85] width 94 height 12
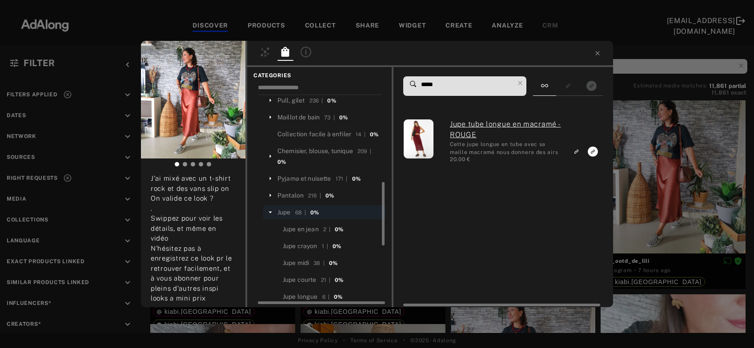
type input "*****"
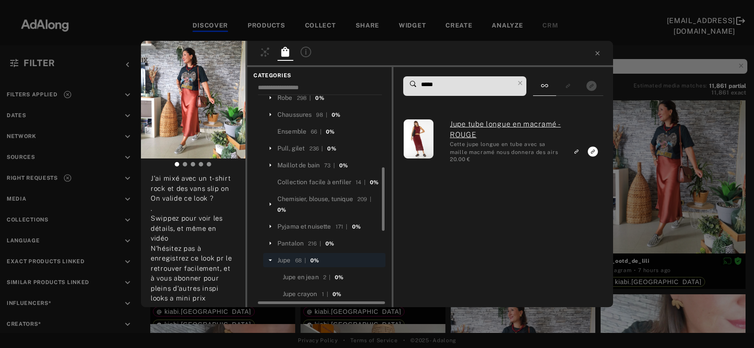
scroll to position [192, 0]
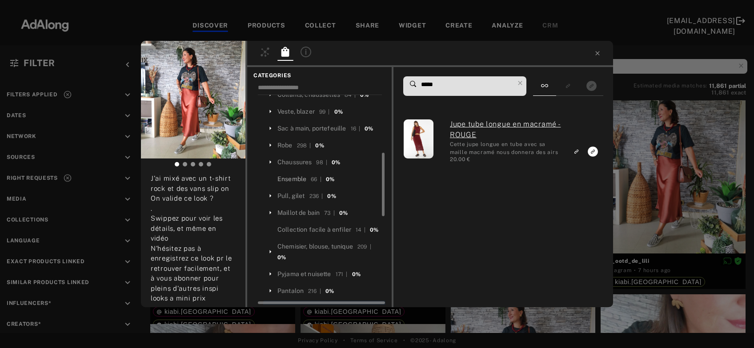
click at [295, 184] on div "Ensemble" at bounding box center [291, 179] width 29 height 9
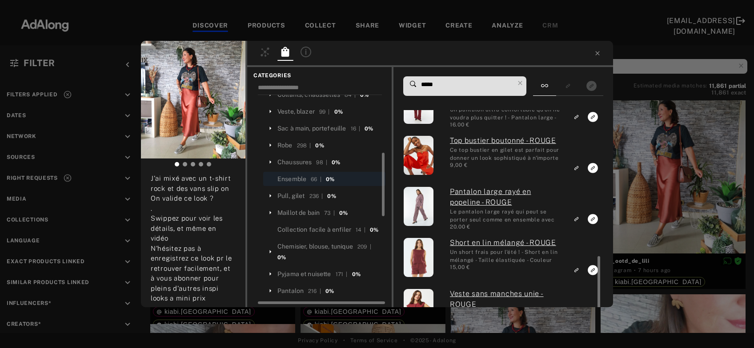
scroll to position [271, 0]
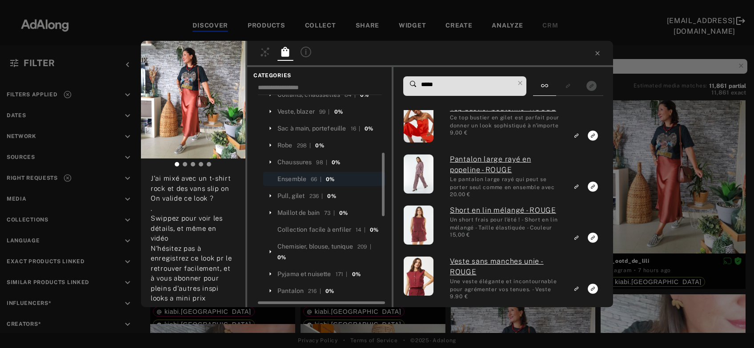
click at [690, 192] on div "les_ootd_de_lili Rights agreed 7 hours ago 𝐒𝐚𝐭𝐢𝐧 𝐬𝐤𝐢𝐫𝐭 . . Cela faisait longtem…" at bounding box center [377, 174] width 754 height 348
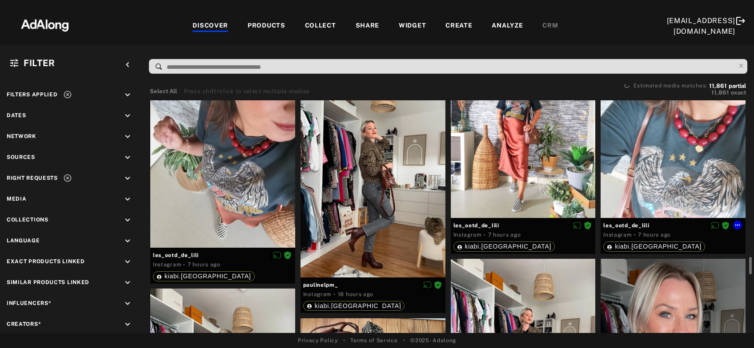
scroll to position [862, 0]
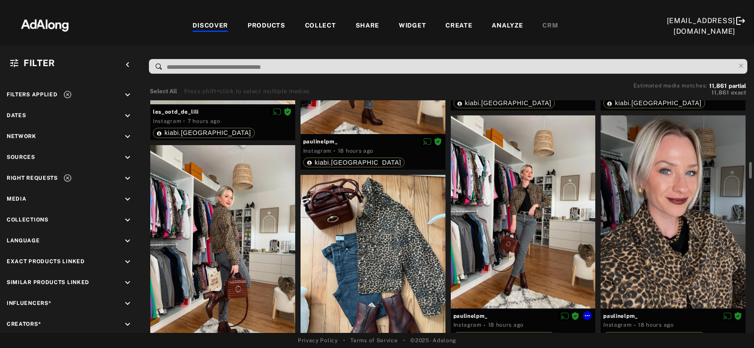
click at [515, 237] on div at bounding box center [523, 212] width 145 height 193
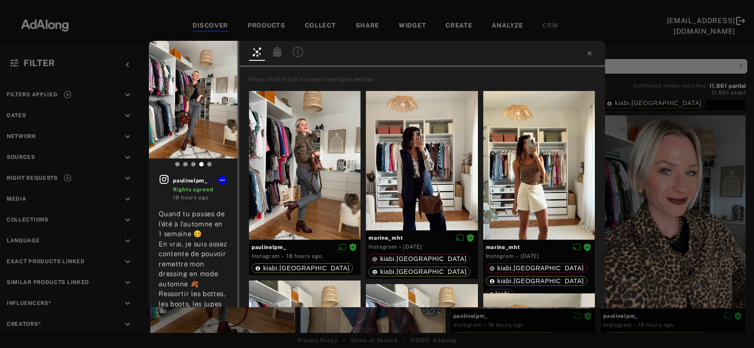
click at [277, 52] on icon at bounding box center [277, 52] width 8 height 10
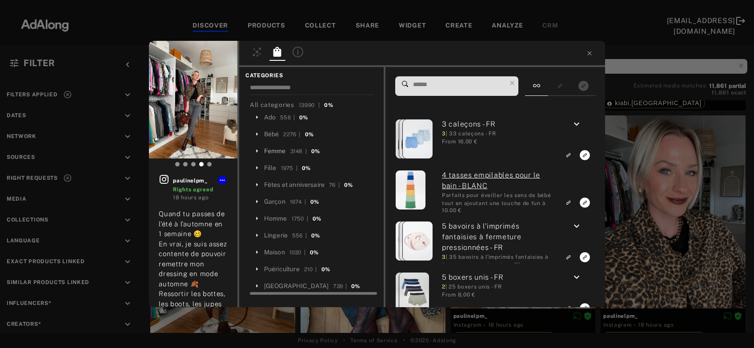
click at [273, 150] on div "Femme" at bounding box center [275, 151] width 22 height 9
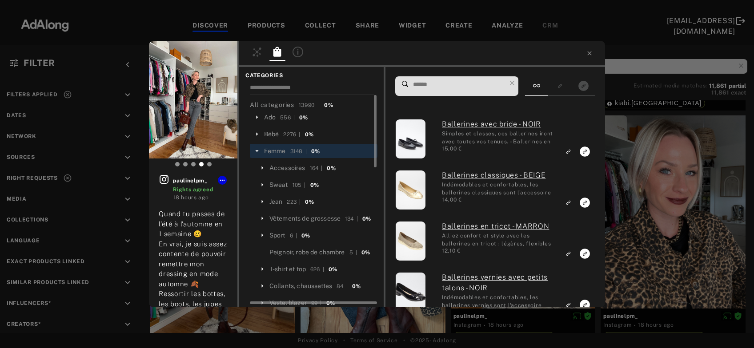
click at [463, 83] on input at bounding box center [459, 85] width 94 height 12
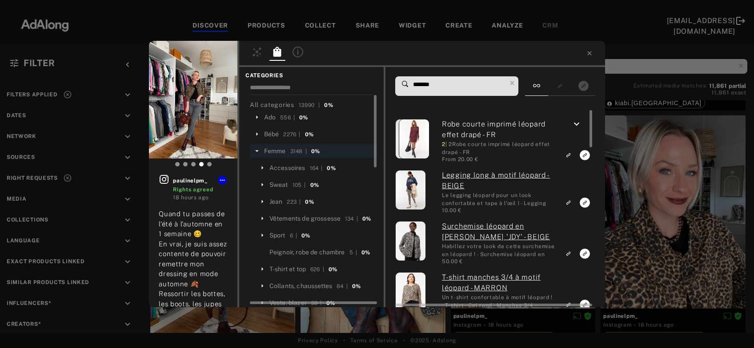
type input "*******"
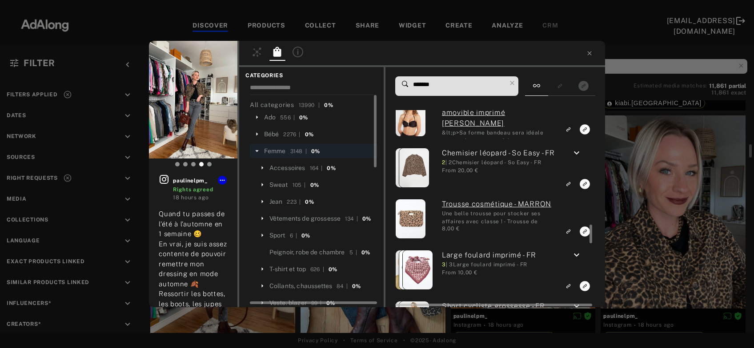
click at [577, 155] on icon "keyboard_arrow_down" at bounding box center [576, 153] width 11 height 11
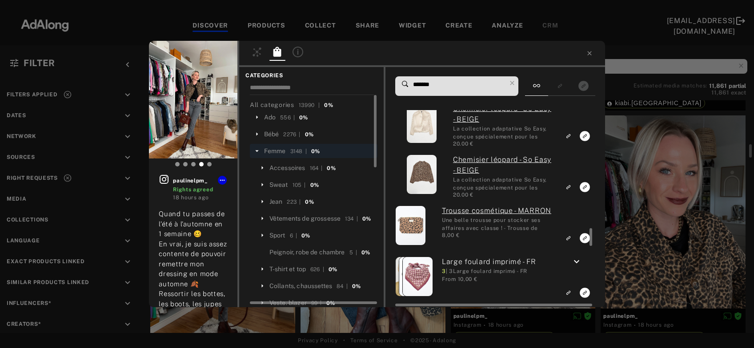
click at [567, 188] on rect "Link to similar product" at bounding box center [568, 187] width 11 height 11
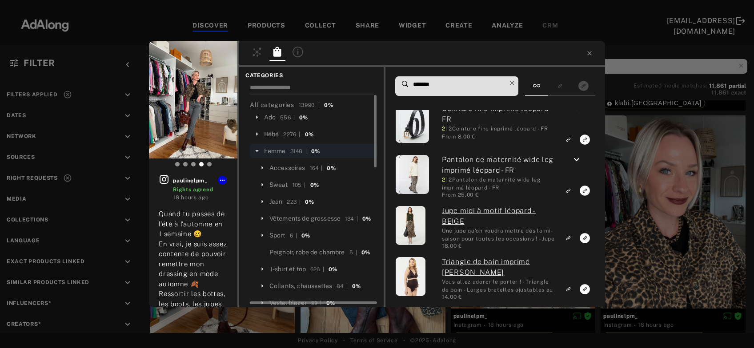
click at [514, 85] on icon at bounding box center [512, 83] width 12 height 12
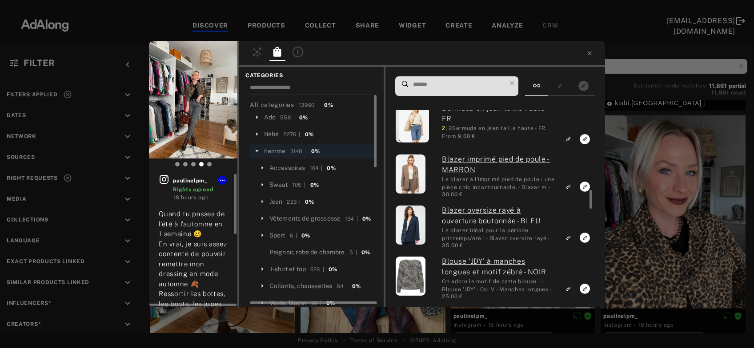
click at [166, 184] on icon at bounding box center [164, 179] width 9 height 9
click at [275, 202] on div "Jean" at bounding box center [275, 201] width 13 height 9
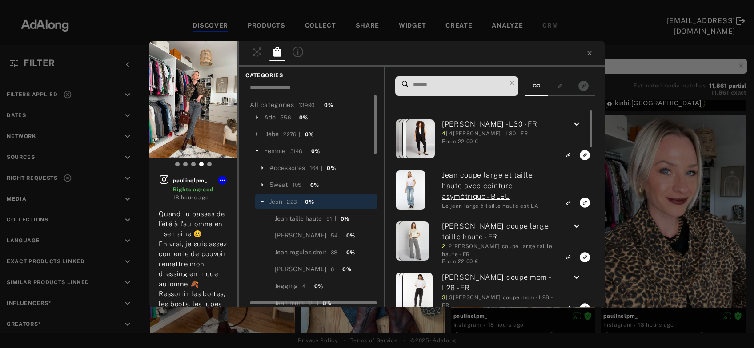
click at [441, 85] on input at bounding box center [459, 85] width 94 height 12
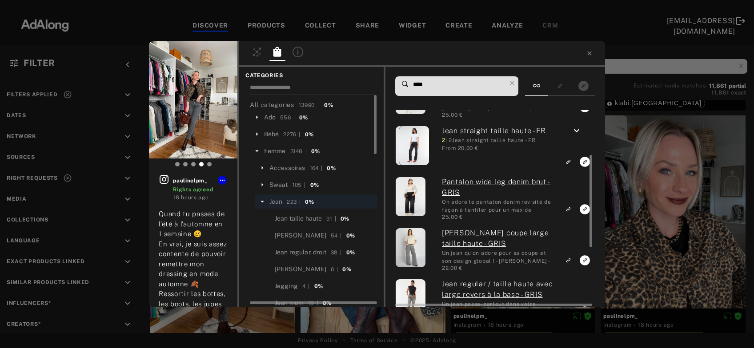
type input "****"
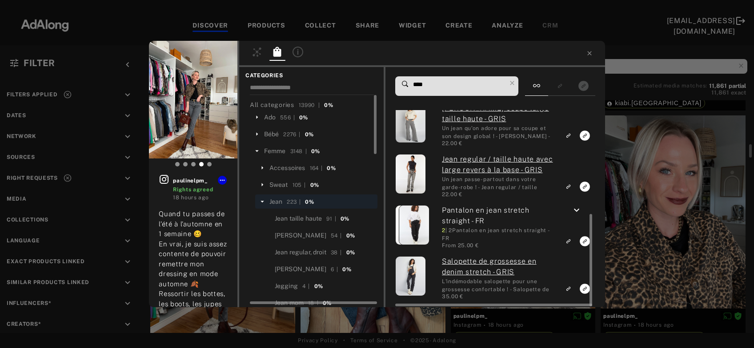
click at [579, 210] on icon "keyboard_arrow_down" at bounding box center [576, 210] width 11 height 11
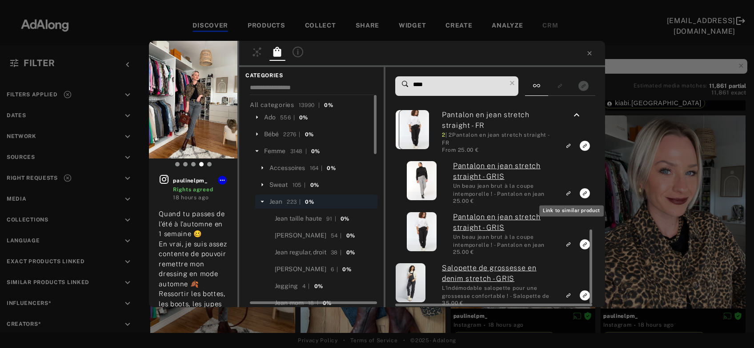
click at [569, 196] on g "Link to similar product" at bounding box center [568, 193] width 6 height 5
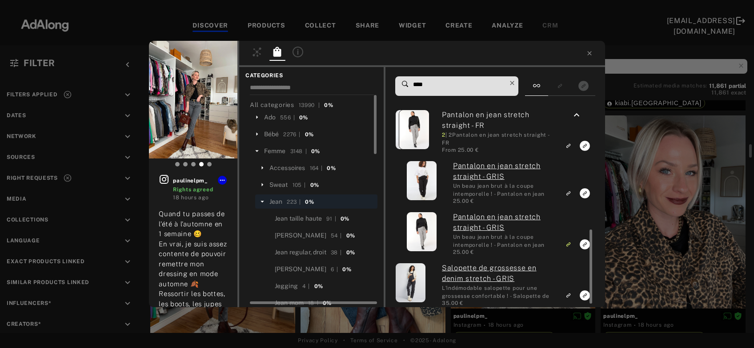
click at [514, 84] on icon at bounding box center [512, 83] width 4 height 4
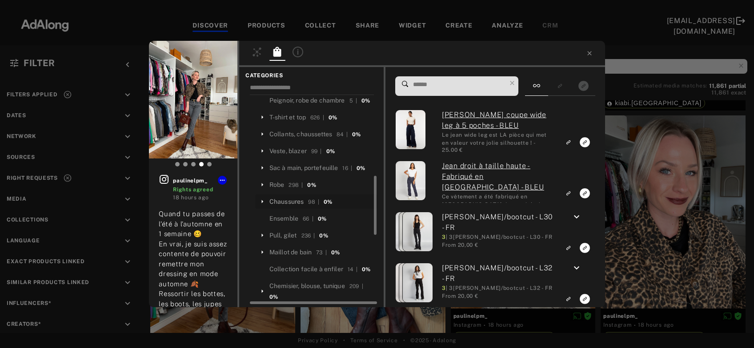
click at [291, 207] on div "Chaussures" at bounding box center [286, 201] width 35 height 9
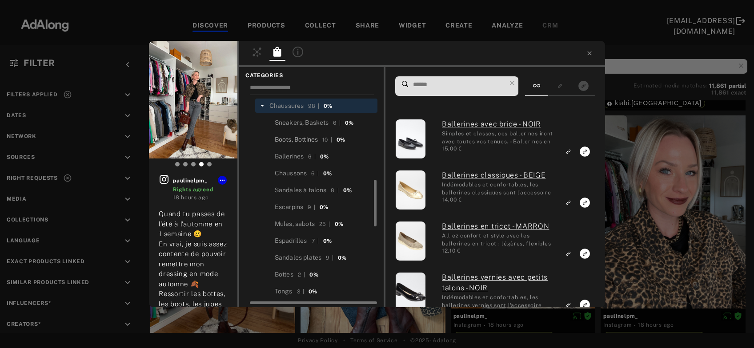
click at [303, 144] on div "Boots, Bottines" at bounding box center [296, 139] width 43 height 9
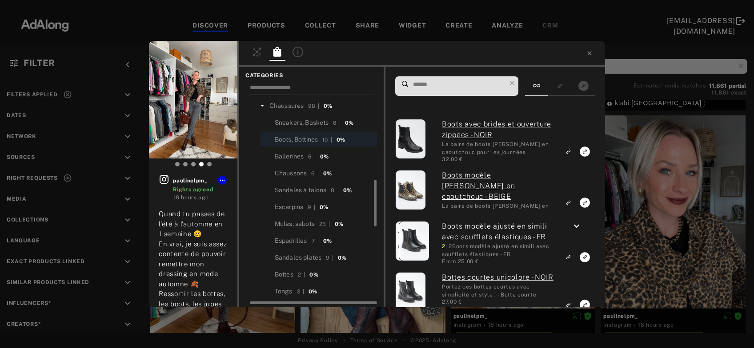
click at [451, 86] on input at bounding box center [459, 85] width 94 height 12
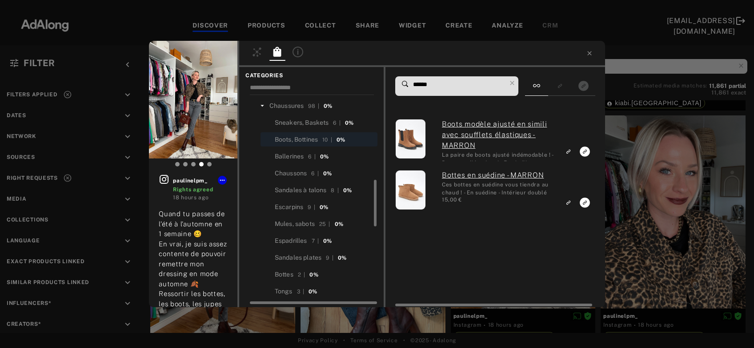
type input "******"
click at [589, 52] on icon at bounding box center [589, 53] width 7 height 7
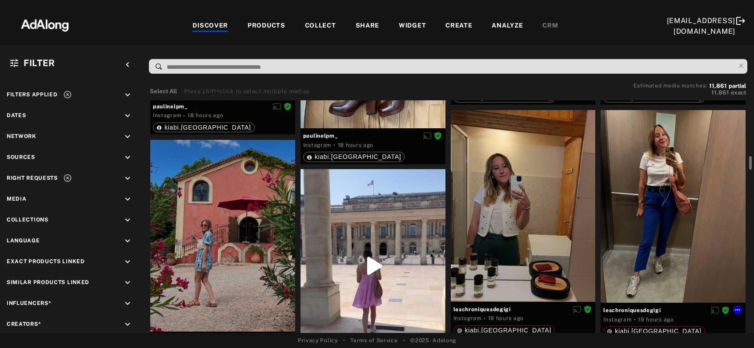
click at [656, 240] on div at bounding box center [672, 206] width 145 height 193
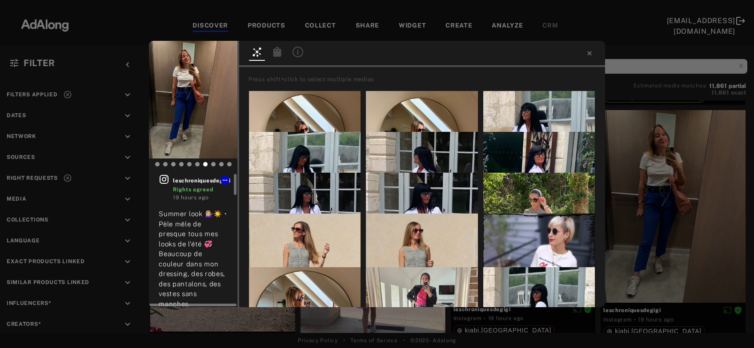
click at [163, 180] on icon at bounding box center [164, 179] width 11 height 11
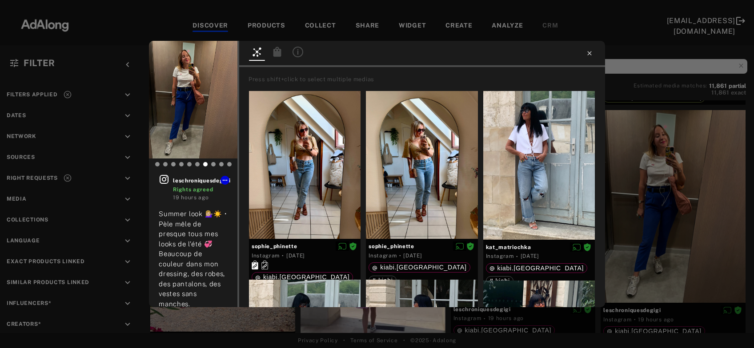
click at [590, 53] on icon at bounding box center [589, 53] width 7 height 7
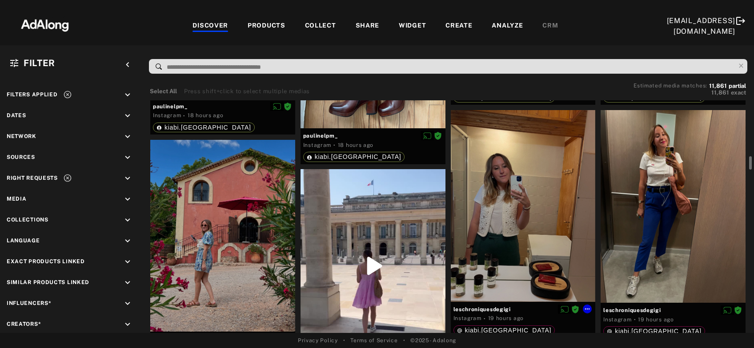
click at [542, 196] on div at bounding box center [523, 206] width 145 height 192
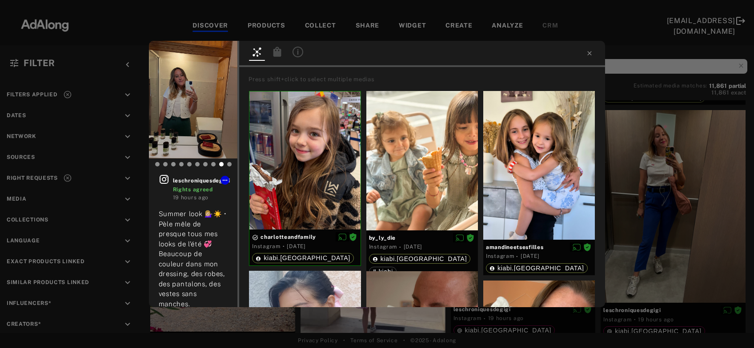
click at [645, 192] on div "leschroniquesdegigi Rights agreed 19 hours ago #leschroniquesdegigi #outfit #su…" at bounding box center [377, 174] width 754 height 348
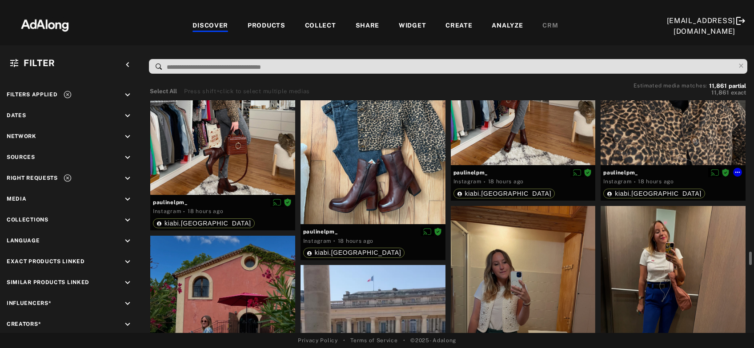
scroll to position [1101, 0]
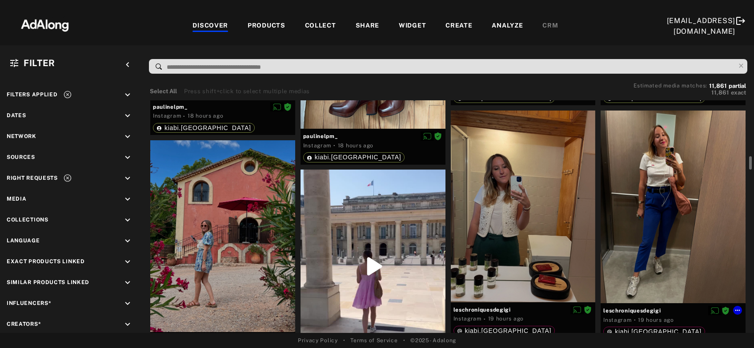
click at [678, 171] on div at bounding box center [672, 207] width 145 height 193
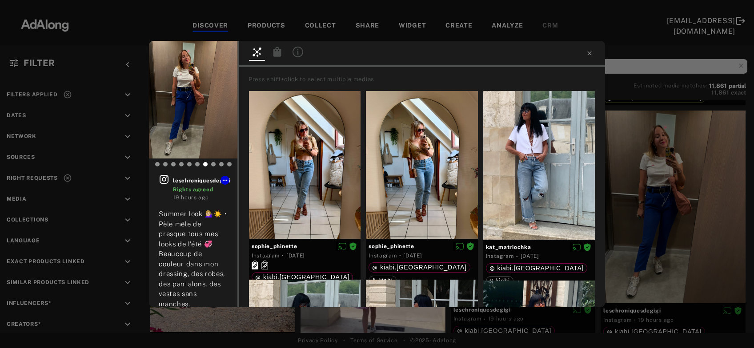
click at [276, 49] on icon at bounding box center [277, 52] width 8 height 10
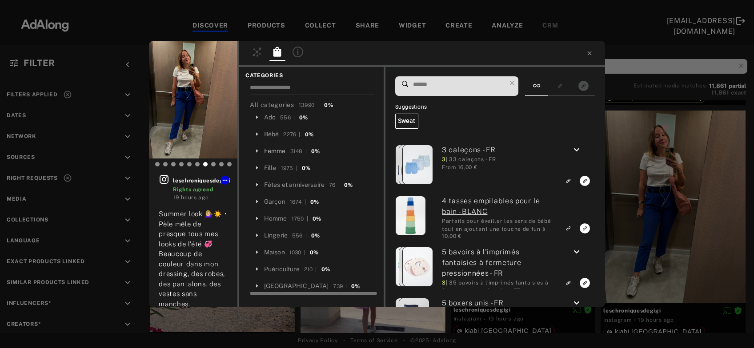
click at [276, 150] on div "Femme" at bounding box center [275, 151] width 22 height 9
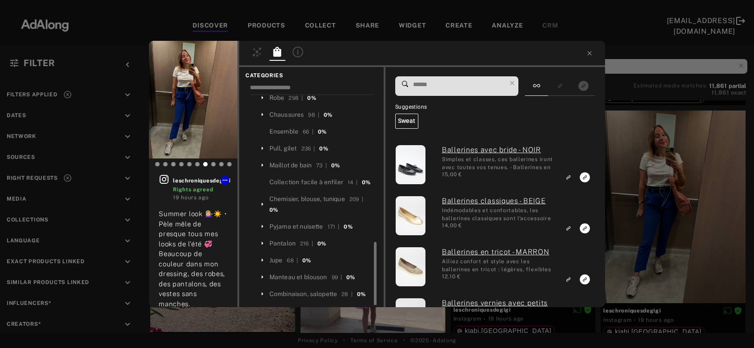
scroll to position [287, 0]
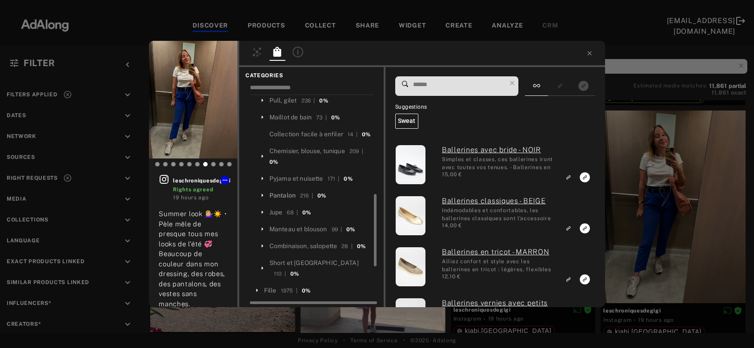
click at [287, 200] on div "Pantalon" at bounding box center [282, 195] width 26 height 9
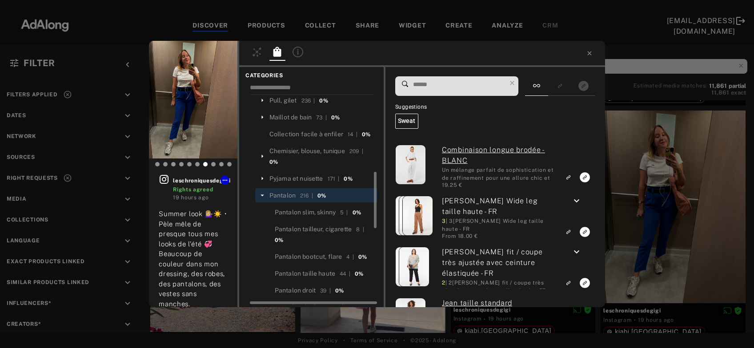
click at [444, 83] on input at bounding box center [459, 85] width 94 height 12
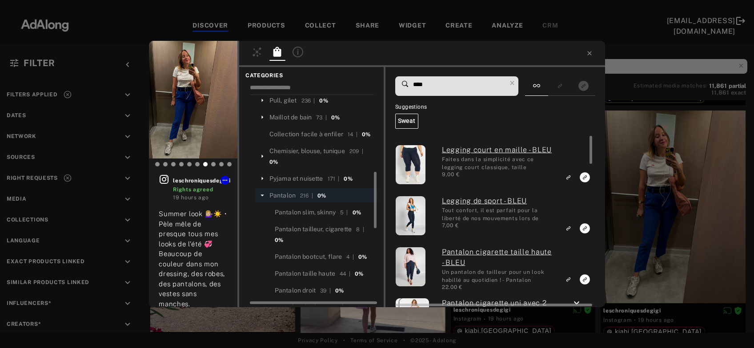
type input "****"
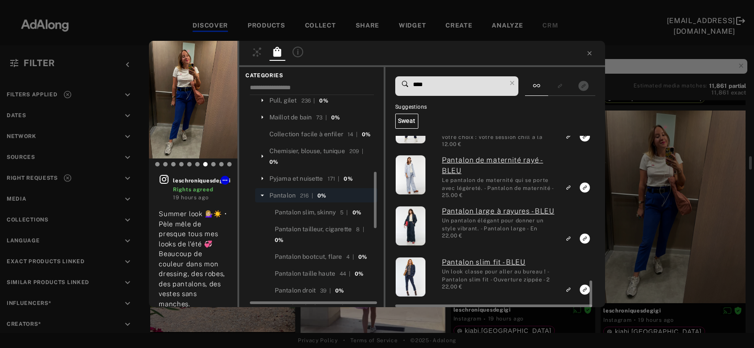
scroll to position [910, 0]
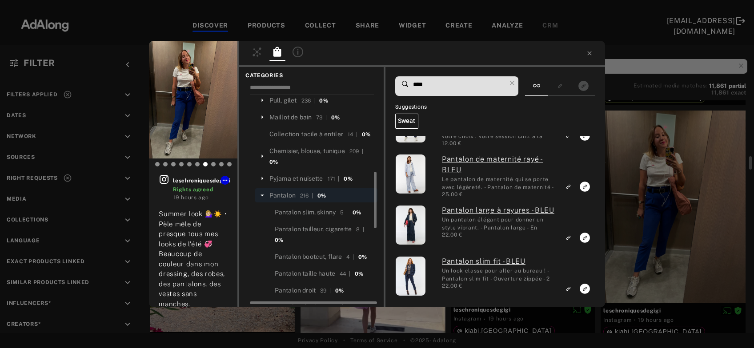
click at [678, 222] on div "leschroniquesdegigi Rights agreed 19 hours ago Summer look 💁🏼‍♀️☀️ • Pèle mêle …" at bounding box center [377, 174] width 754 height 348
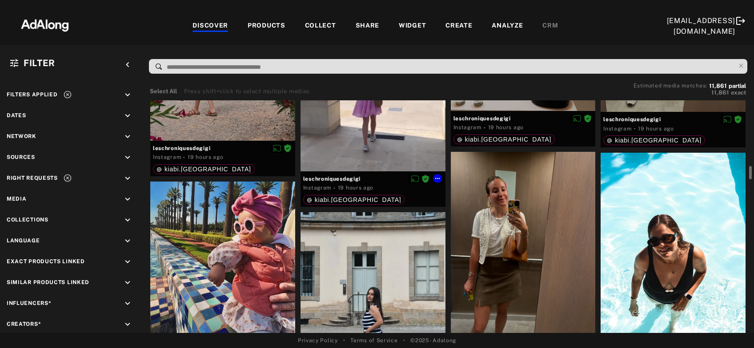
scroll to position [1388, 0]
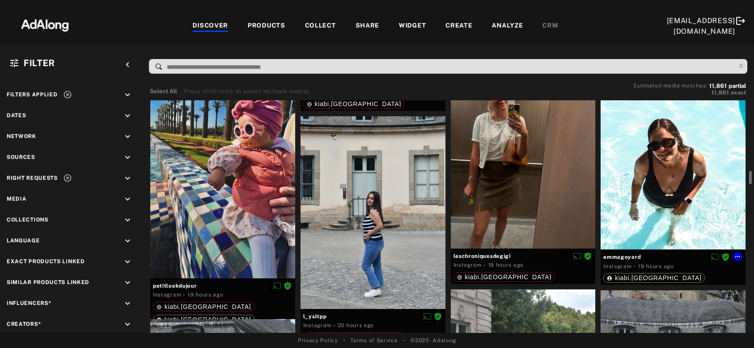
click at [657, 172] on div at bounding box center [672, 153] width 145 height 193
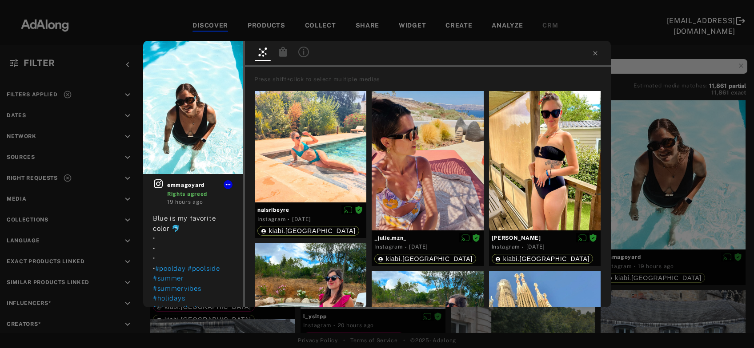
click at [283, 49] on icon at bounding box center [283, 52] width 11 height 11
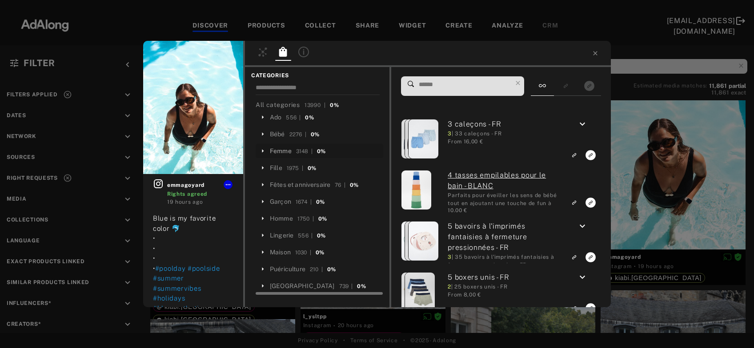
click at [284, 155] on div "Femme" at bounding box center [281, 151] width 22 height 9
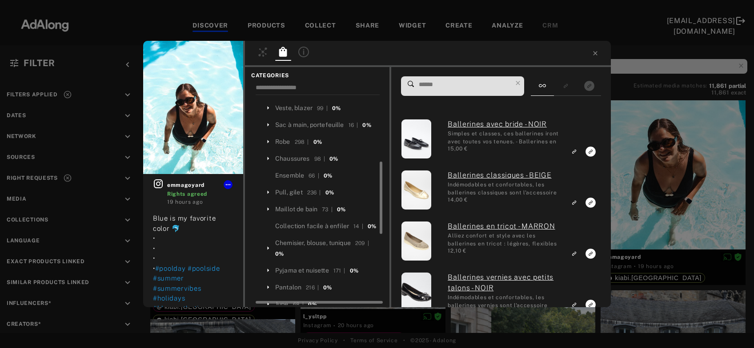
scroll to position [196, 0]
click at [305, 214] on div "Maillot de bain" at bounding box center [296, 208] width 42 height 9
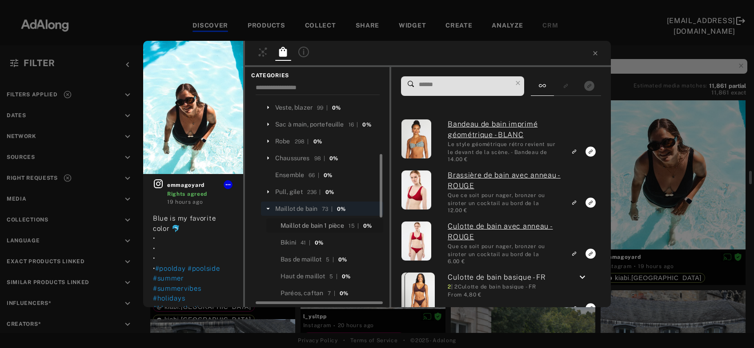
click at [327, 231] on div "Maillot de bain 1 pièce" at bounding box center [312, 225] width 64 height 9
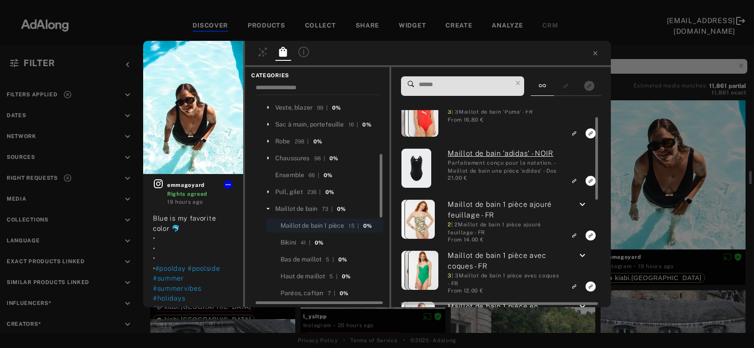
scroll to position [1388, 0]
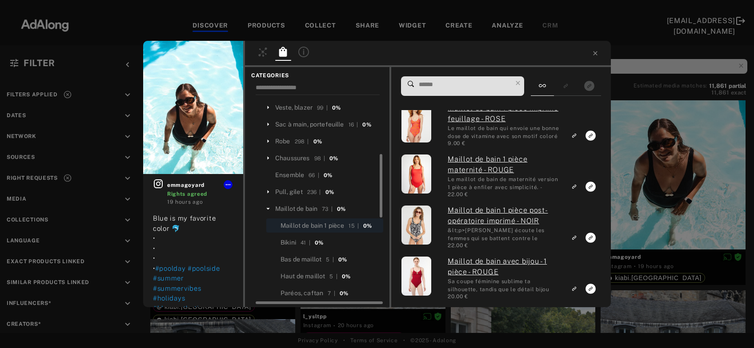
click at [458, 85] on input at bounding box center [465, 85] width 94 height 12
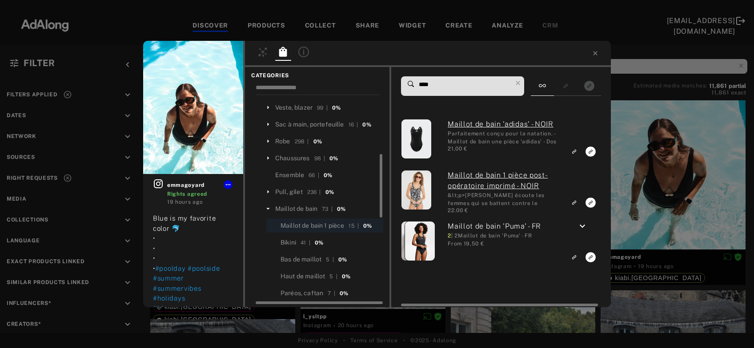
type input "****"
click at [297, 214] on div "Maillot de bain" at bounding box center [296, 208] width 42 height 9
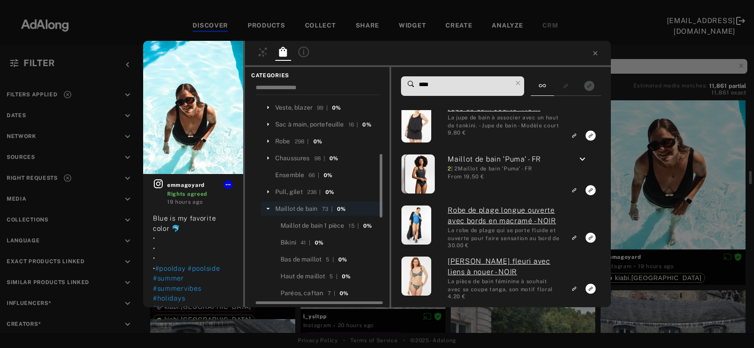
click at [641, 184] on div "emmagoyard Rights agreed 19 hours ago Blue is my favorite color 🐬 • • • • #pool…" at bounding box center [377, 174] width 754 height 348
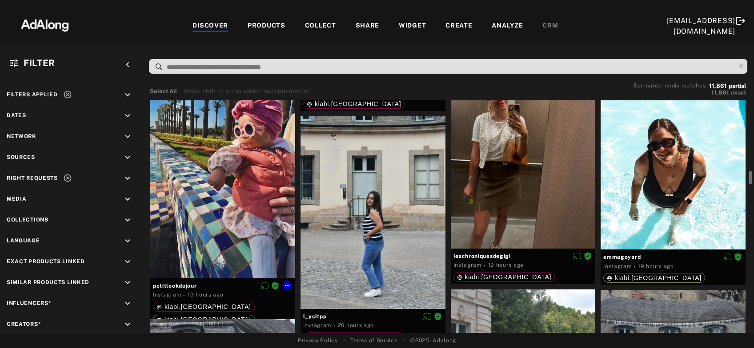
click at [245, 220] on div at bounding box center [222, 182] width 145 height 193
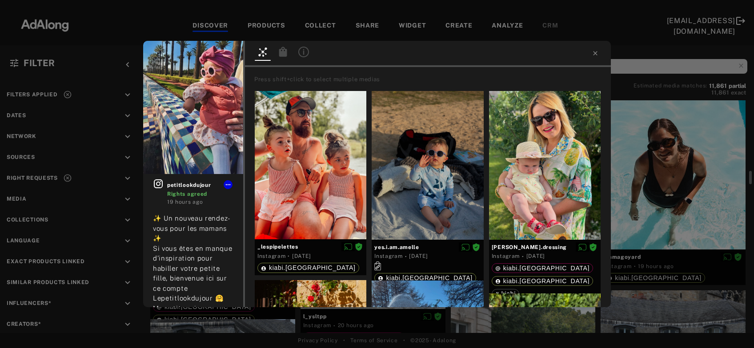
click at [283, 56] on icon at bounding box center [283, 52] width 8 height 10
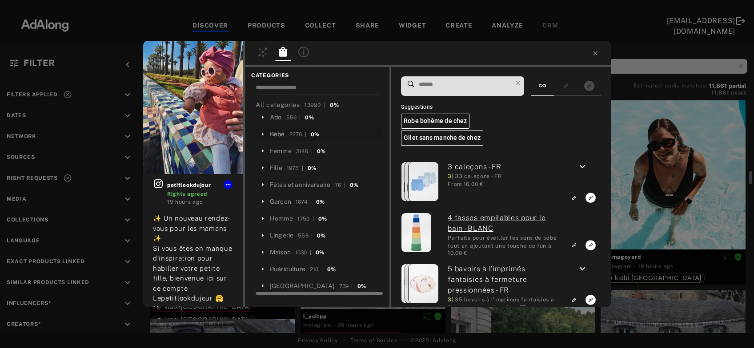
click at [277, 134] on div "Bébé" at bounding box center [277, 134] width 15 height 9
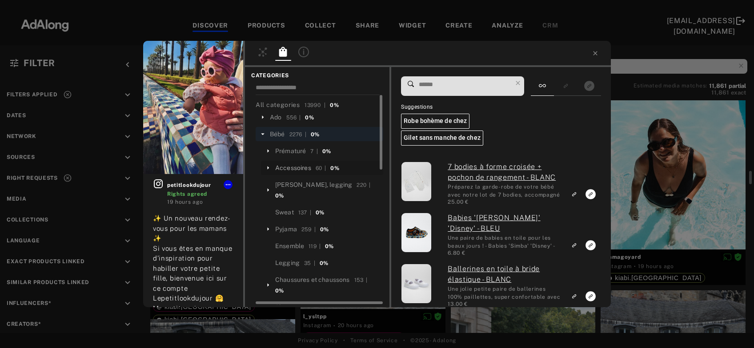
click at [291, 168] on div "Accessoires" at bounding box center [293, 168] width 36 height 9
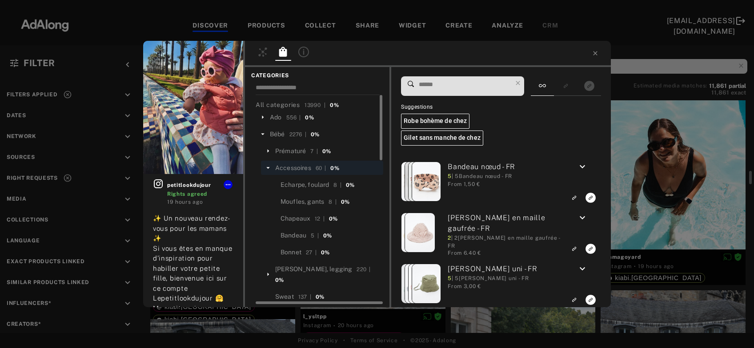
click at [445, 84] on input at bounding box center [465, 85] width 94 height 12
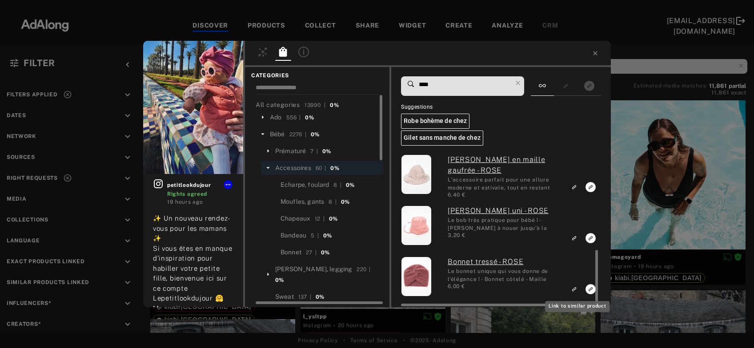
click at [577, 291] on icon "Link to similar product" at bounding box center [574, 289] width 6 height 5
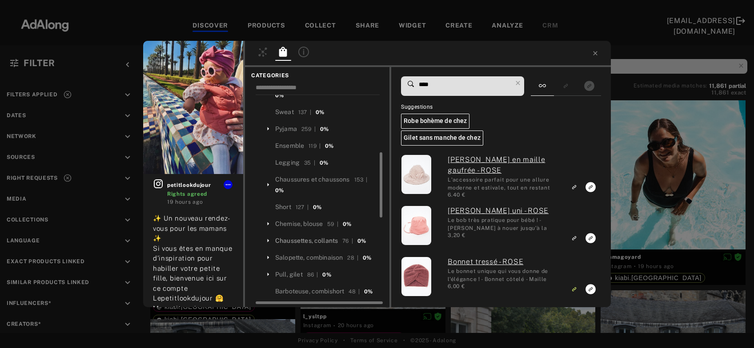
click at [324, 236] on div "Chaussettes, collants" at bounding box center [306, 240] width 63 height 9
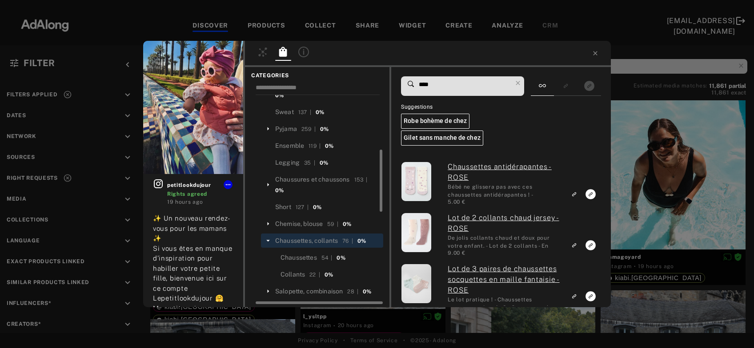
click at [420, 84] on input "****" at bounding box center [465, 85] width 94 height 12
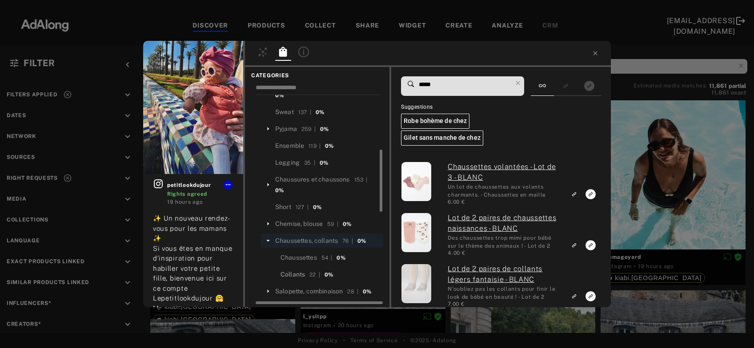
type input "*****"
click at [297, 270] on div "Collants" at bounding box center [292, 274] width 24 height 9
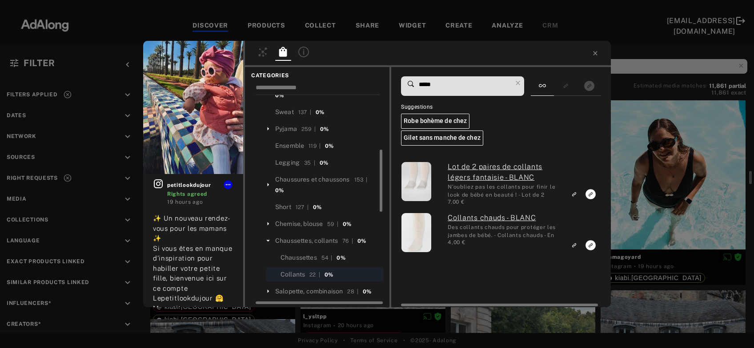
scroll to position [185, 0]
click at [576, 246] on icon "Link to similar product" at bounding box center [574, 245] width 6 height 5
click at [522, 79] on icon at bounding box center [517, 83] width 12 height 12
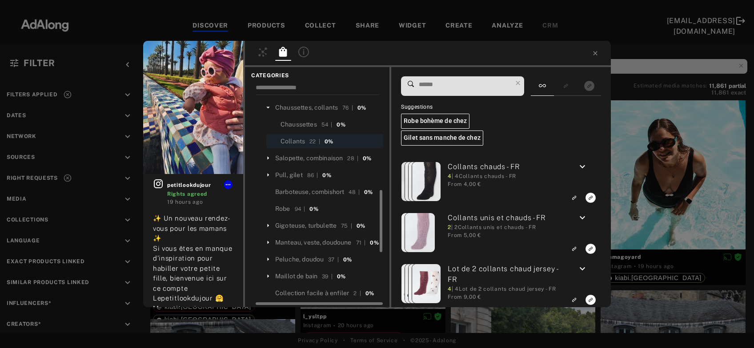
scroll to position [319, 0]
click at [286, 204] on div "Robe" at bounding box center [282, 208] width 15 height 9
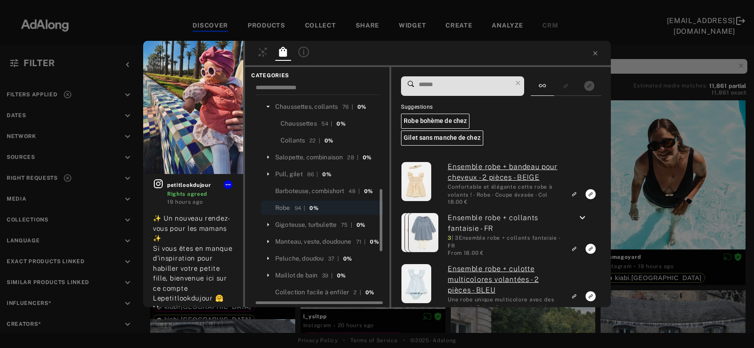
click at [449, 86] on input at bounding box center [465, 85] width 94 height 12
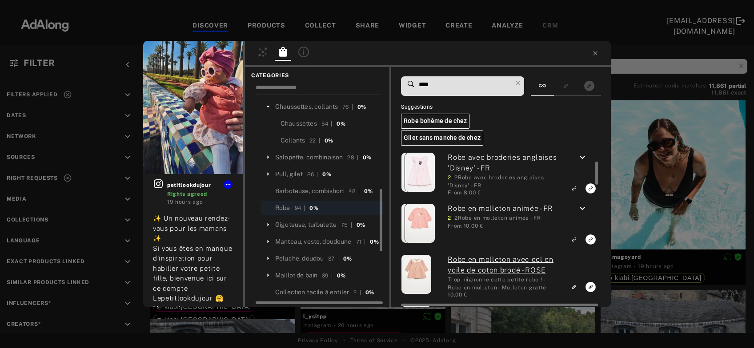
scroll to position [91, 0]
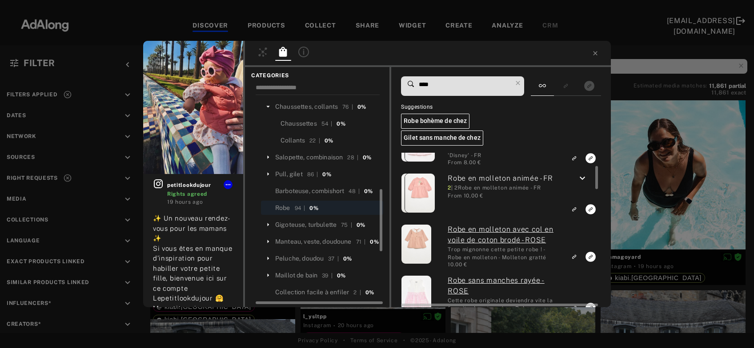
click at [579, 178] on icon "keyboard_arrow_down" at bounding box center [582, 178] width 11 height 11
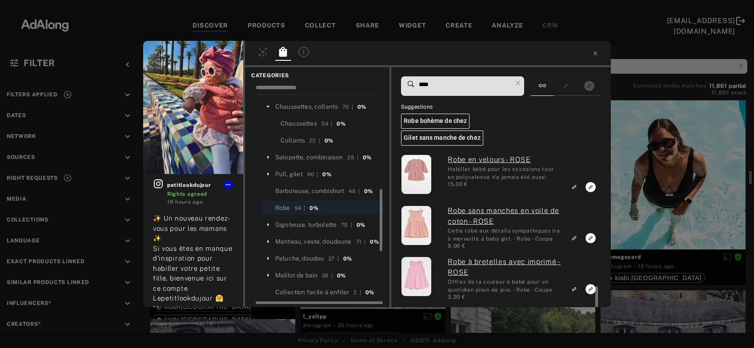
scroll to position [978, 0]
click at [427, 84] on input "****" at bounding box center [465, 85] width 94 height 12
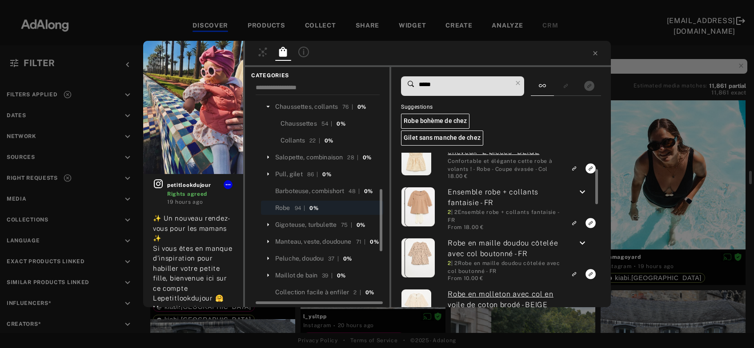
scroll to position [35, 0]
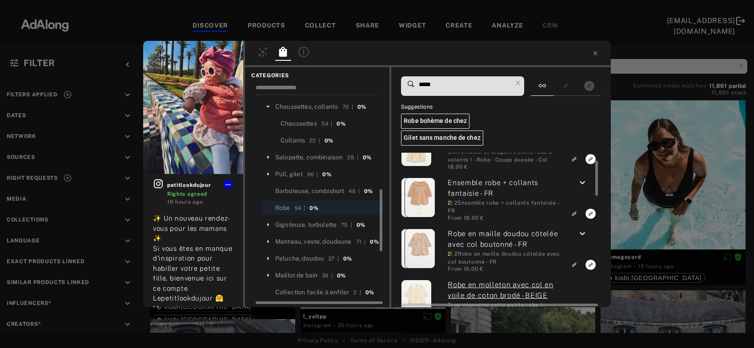
click at [583, 234] on icon "keyboard_arrow_down" at bounding box center [582, 234] width 11 height 11
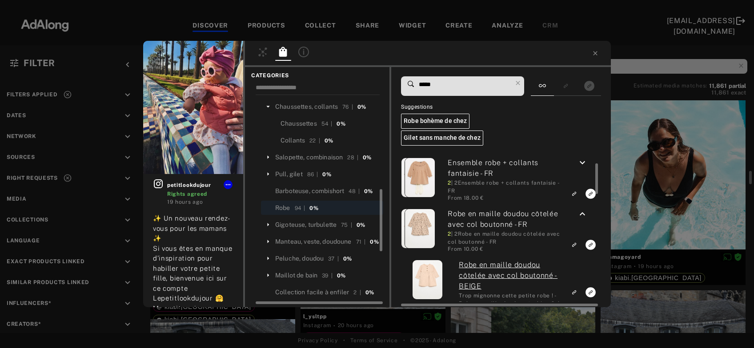
scroll to position [319, 0]
click at [580, 165] on icon "keyboard_arrow_down" at bounding box center [582, 163] width 11 height 11
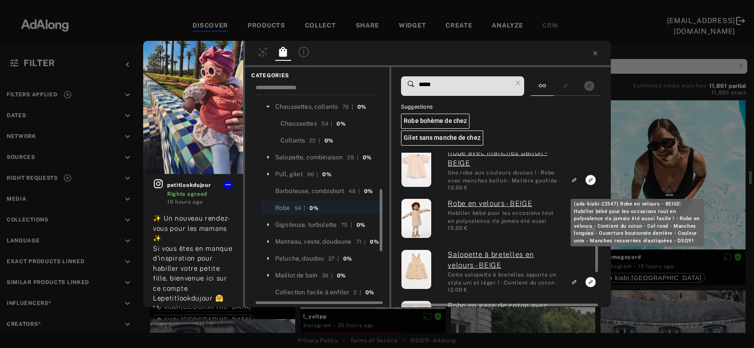
click at [475, 204] on link "Robe en velours - BEIGE" at bounding box center [503, 204] width 113 height 11
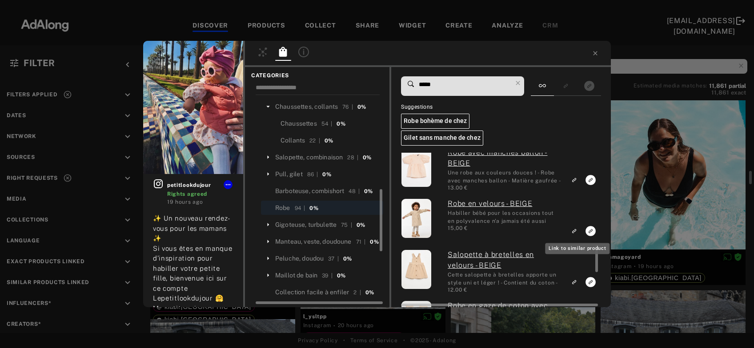
click at [577, 229] on icon "Link to similar product" at bounding box center [574, 230] width 6 height 5
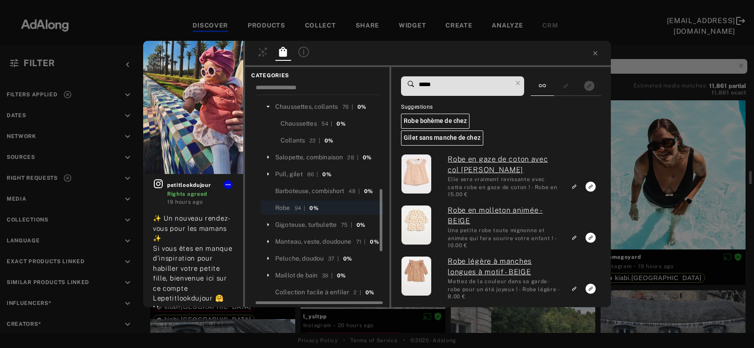
click at [428, 84] on input "*****" at bounding box center [465, 85] width 94 height 12
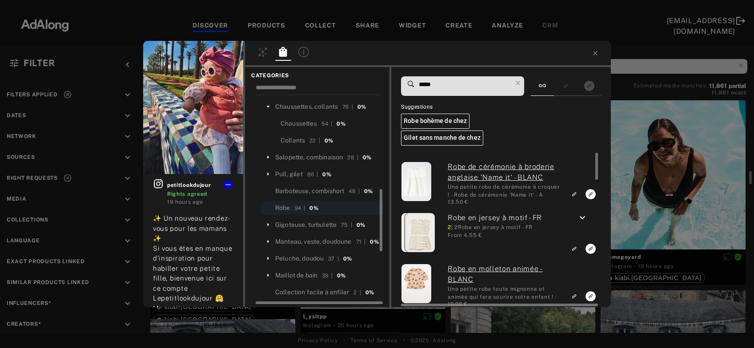
type input "*****"
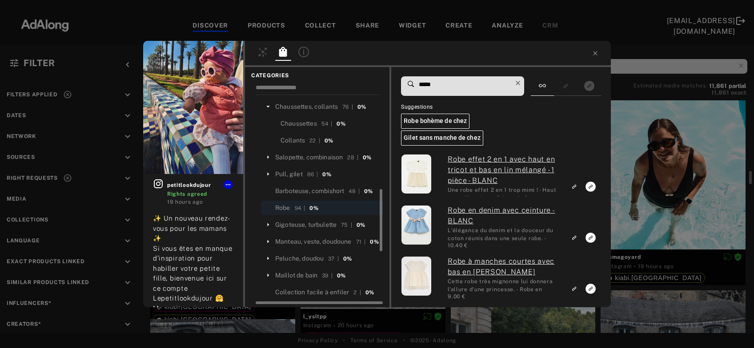
click at [519, 84] on icon at bounding box center [517, 83] width 4 height 4
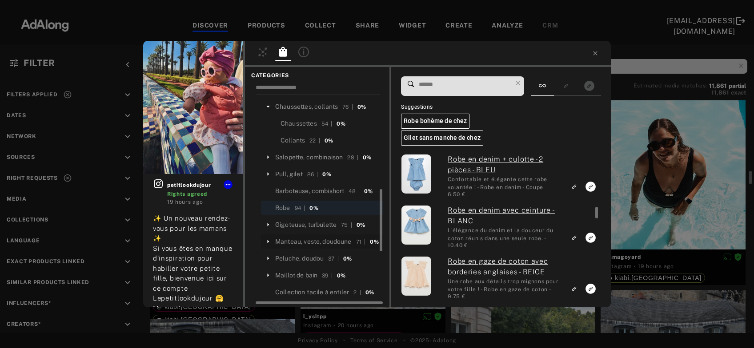
click at [340, 237] on div "Manteau, veste, doudoune" at bounding box center [313, 241] width 76 height 9
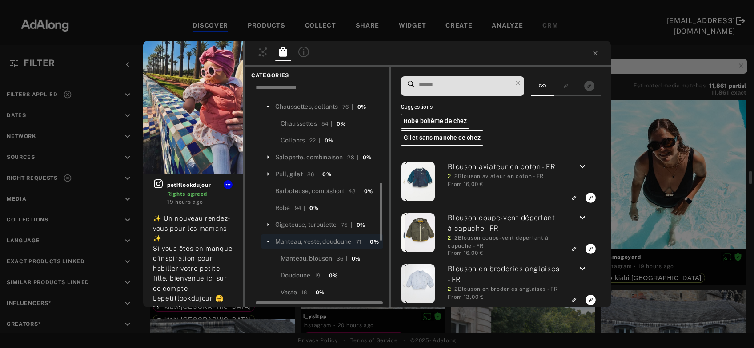
click at [444, 83] on input at bounding box center [465, 85] width 94 height 12
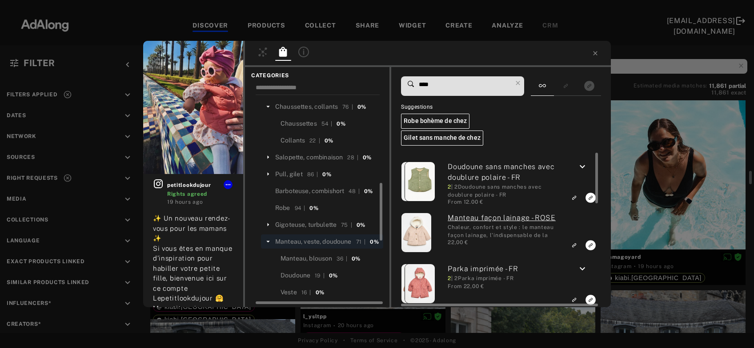
type input "****"
click at [585, 168] on icon "keyboard_arrow_down" at bounding box center [582, 167] width 11 height 11
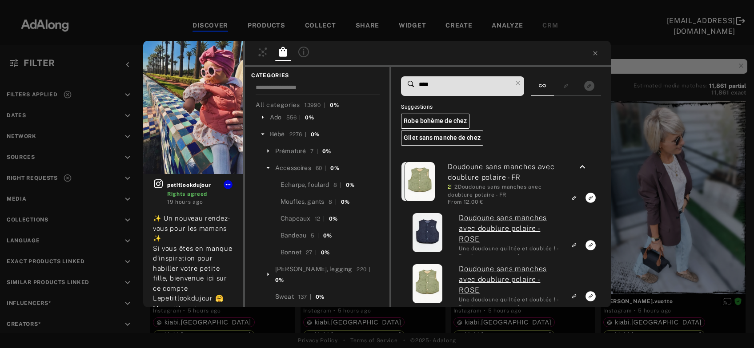
scroll to position [416, 0]
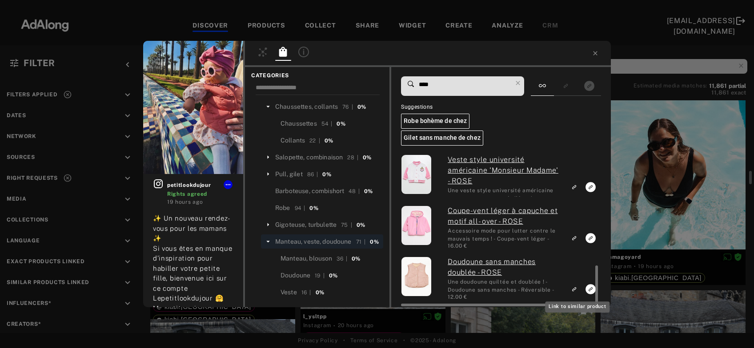
click at [575, 287] on icon "Link to similar product" at bounding box center [574, 289] width 6 height 5
click at [659, 172] on div "petitlookdujour Rights agreed 19 hours ago ✨ Un nouveau rendez-vous pour les ma…" at bounding box center [377, 174] width 754 height 348
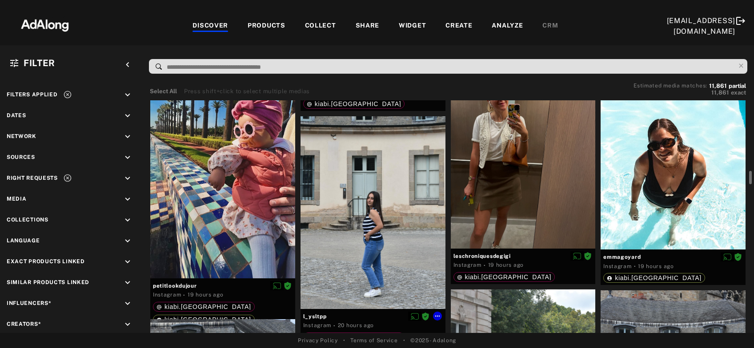
click at [376, 242] on div at bounding box center [372, 212] width 145 height 193
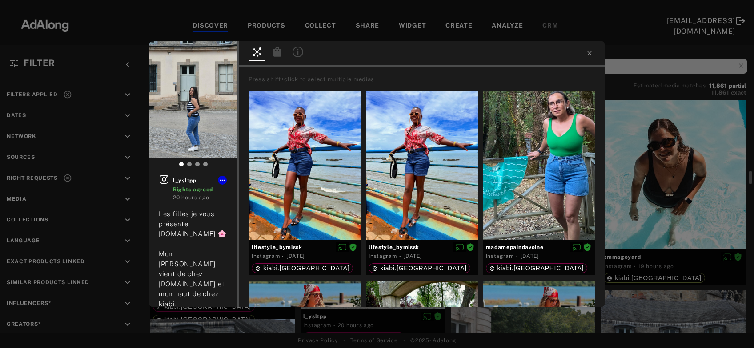
click at [275, 52] on icon at bounding box center [277, 52] width 11 height 11
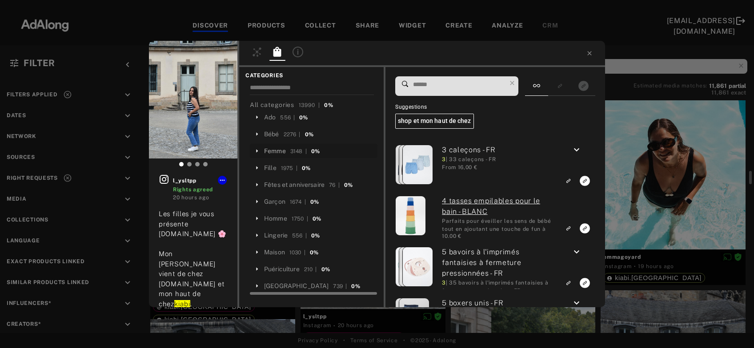
click at [281, 151] on div "Femme" at bounding box center [275, 151] width 22 height 9
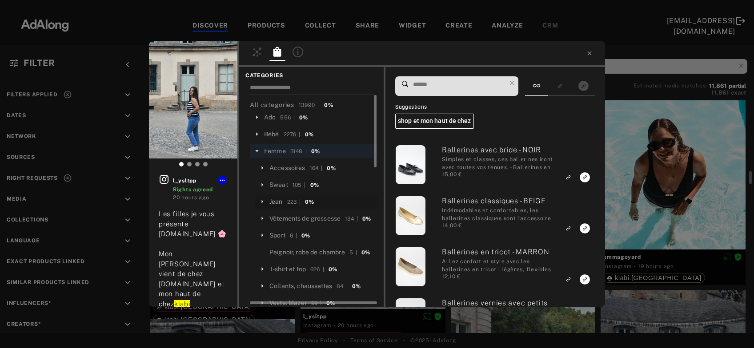
click at [279, 203] on div "Jean" at bounding box center [275, 201] width 13 height 9
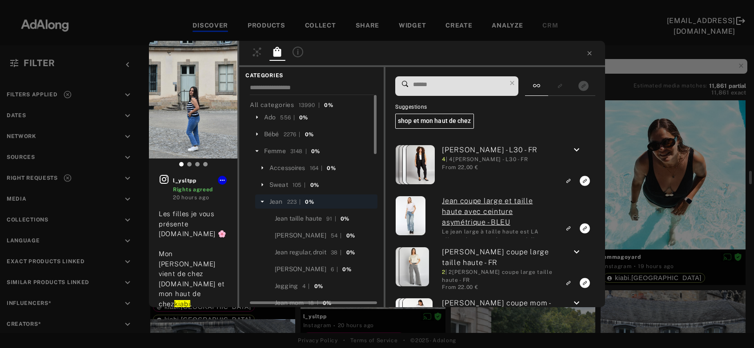
click at [454, 83] on input at bounding box center [459, 85] width 94 height 12
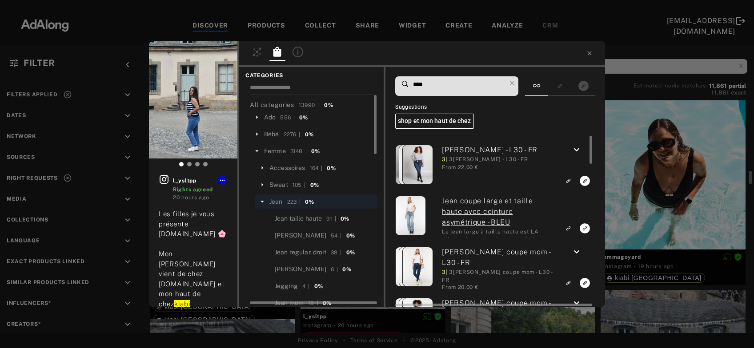
type input "****"
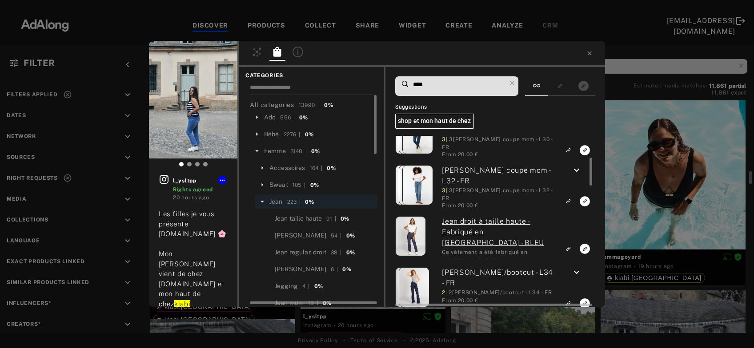
scroll to position [133, 0]
click at [574, 167] on icon "keyboard_arrow_down" at bounding box center [576, 170] width 11 height 11
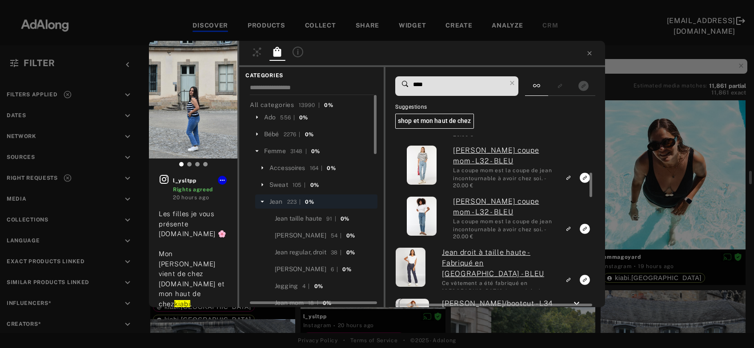
scroll to position [255, 0]
click at [571, 228] on icon "Link to similar product" at bounding box center [568, 228] width 6 height 5
click at [515, 84] on icon at bounding box center [512, 83] width 12 height 12
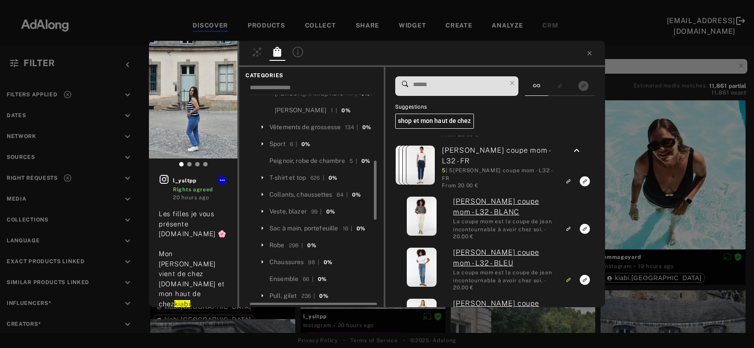
scroll to position [228, 0]
click at [299, 181] on div "T-shirt et top" at bounding box center [287, 176] width 36 height 9
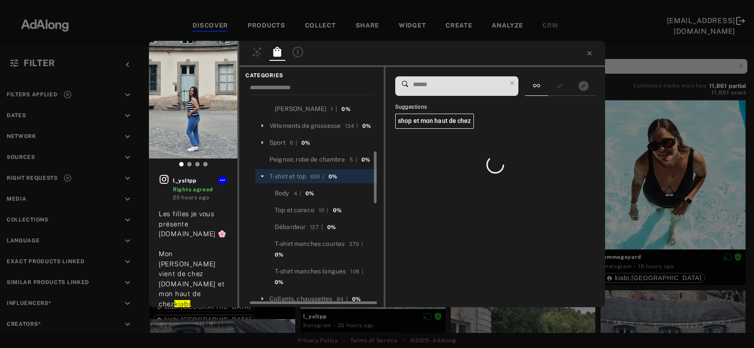
scroll to position [0, 0]
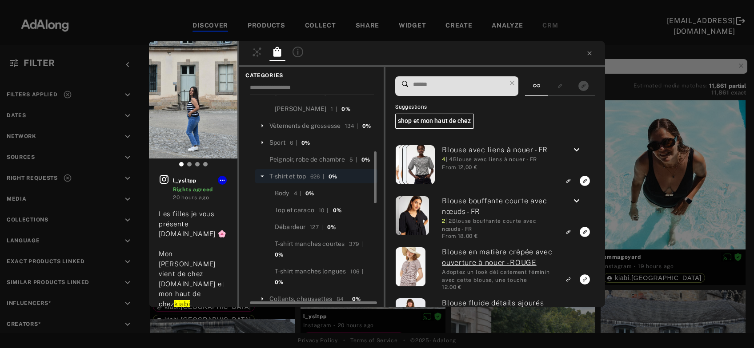
click at [440, 88] on input at bounding box center [459, 85] width 94 height 12
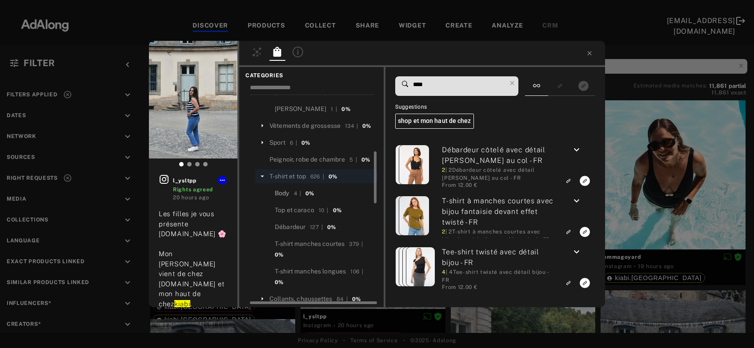
type input "****"
click at [261, 180] on icon at bounding box center [262, 176] width 8 height 8
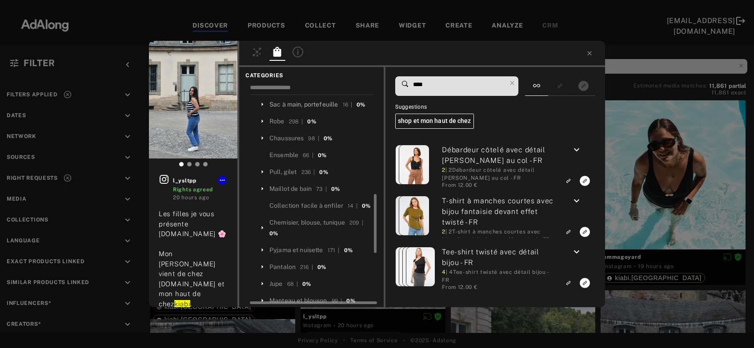
scroll to position [351, 0]
click at [296, 227] on div "Chemisier, blouse, tunique" at bounding box center [307, 222] width 76 height 9
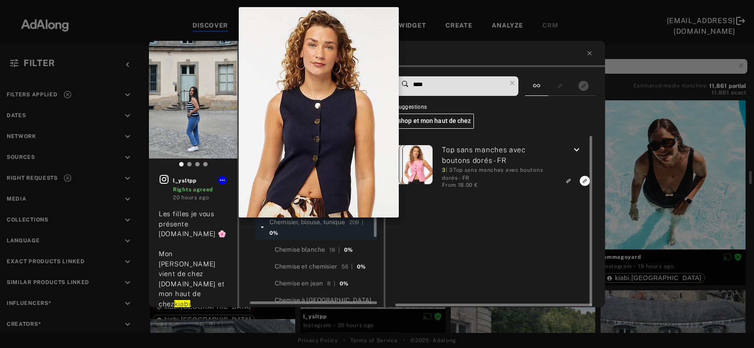
scroll to position [0, 0]
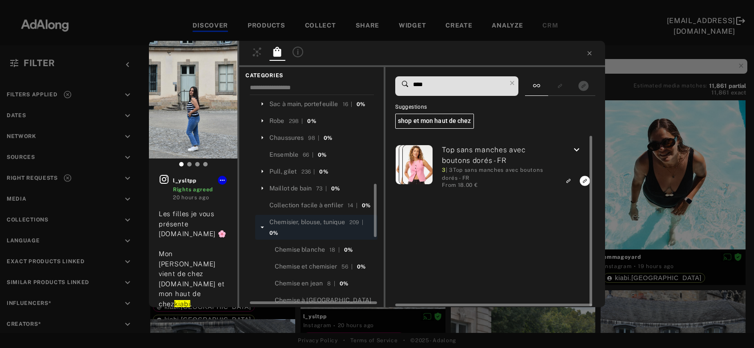
click at [580, 149] on icon "keyboard_arrow_down" at bounding box center [576, 150] width 11 height 11
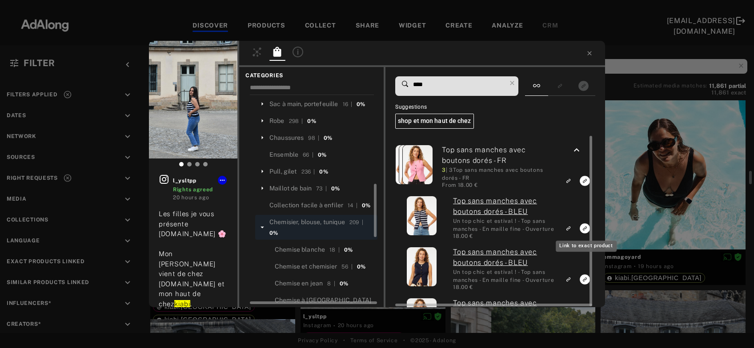
click at [584, 227] on icon "Link to exact product" at bounding box center [584, 229] width 10 height 10
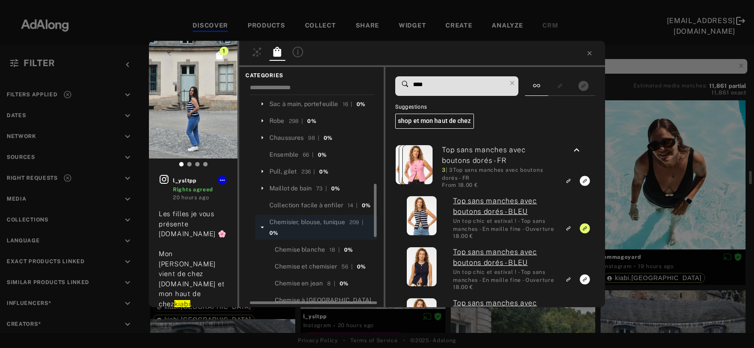
click at [657, 176] on div "1 l_ysltpp Rights agreed 20 hours ago Les filles je vous présente minaboutique.…" at bounding box center [377, 174] width 754 height 348
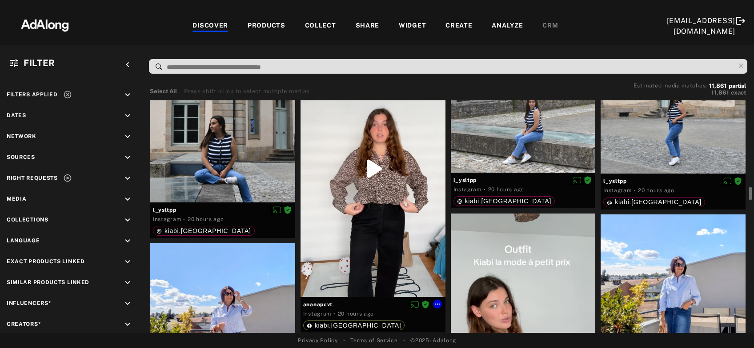
click at [401, 200] on div at bounding box center [372, 168] width 145 height 257
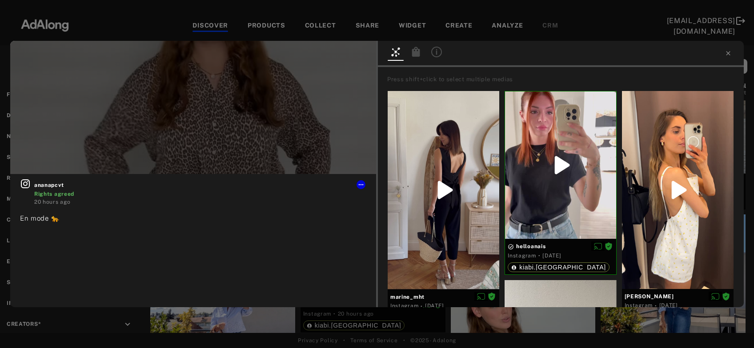
click at [419, 54] on icon at bounding box center [416, 52] width 8 height 10
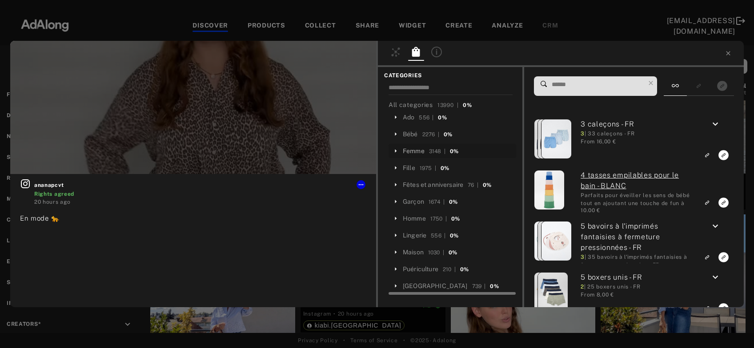
click at [419, 149] on div "Femme" at bounding box center [414, 151] width 22 height 9
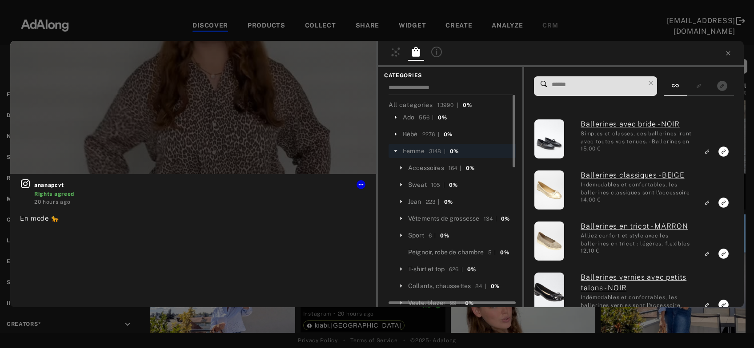
click at [584, 85] on input at bounding box center [598, 85] width 94 height 12
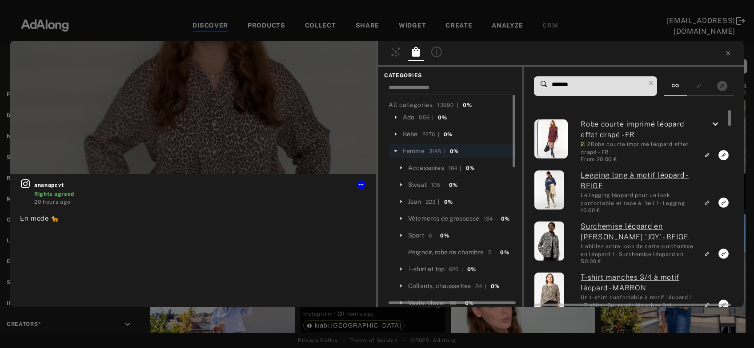
type input "*******"
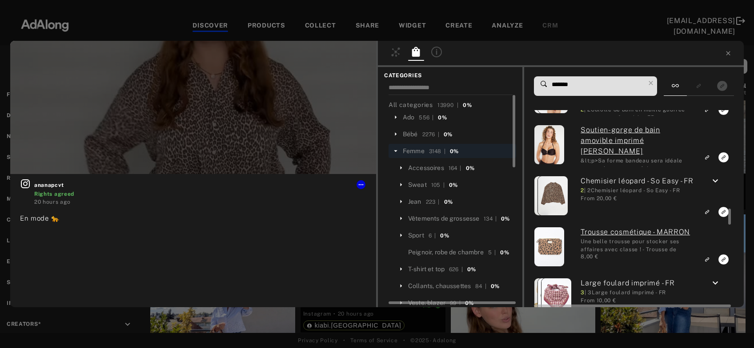
scroll to position [1178, 0]
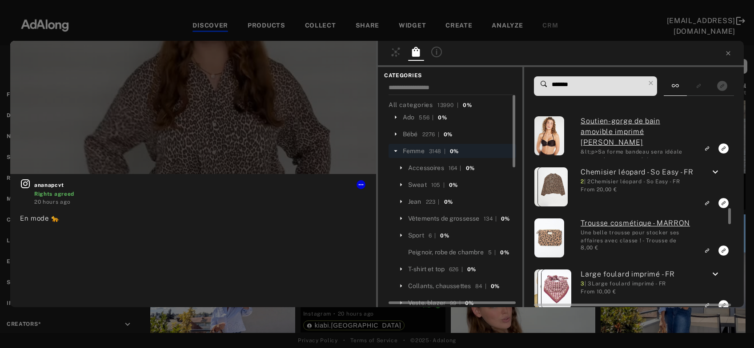
click at [716, 174] on icon "keyboard_arrow_down" at bounding box center [715, 172] width 11 height 11
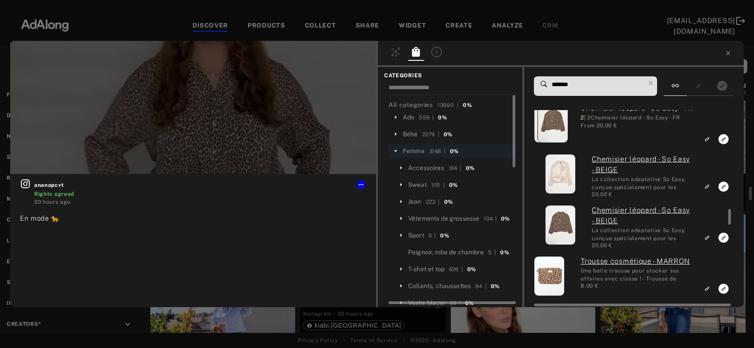
scroll to position [1242, 0]
click at [723, 241] on icon "Link to exact product" at bounding box center [723, 238] width 10 height 10
click at [656, 80] on icon at bounding box center [650, 83] width 12 height 12
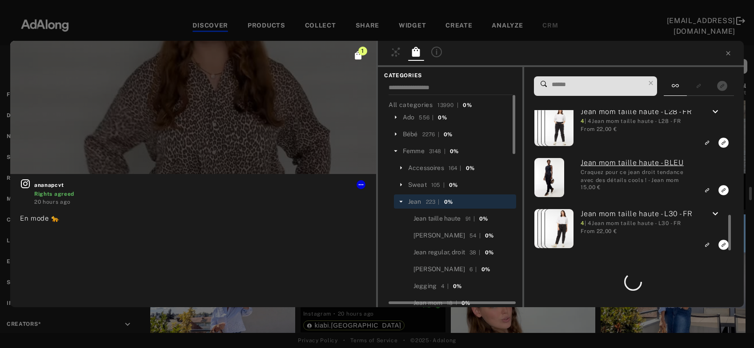
scroll to position [834, 0]
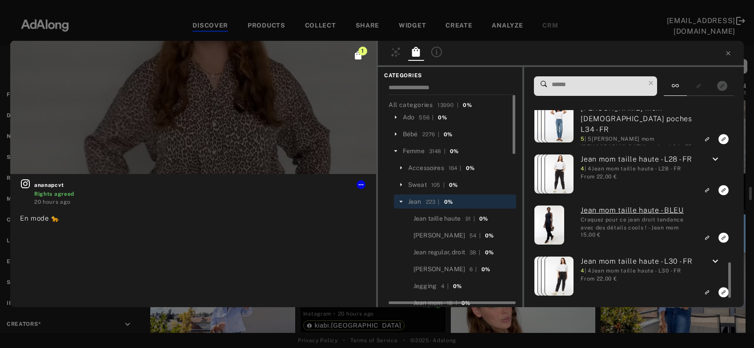
click at [577, 91] on input at bounding box center [598, 85] width 94 height 12
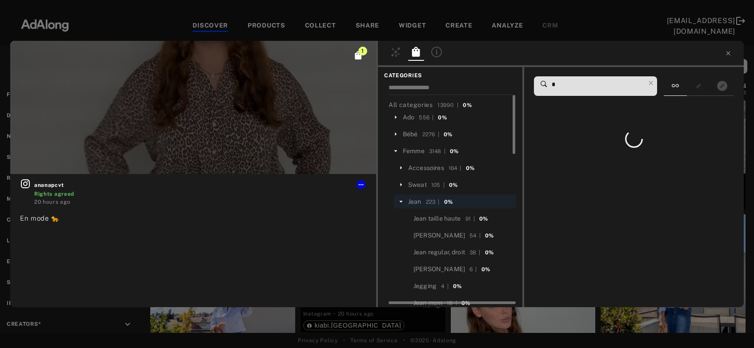
scroll to position [0, 0]
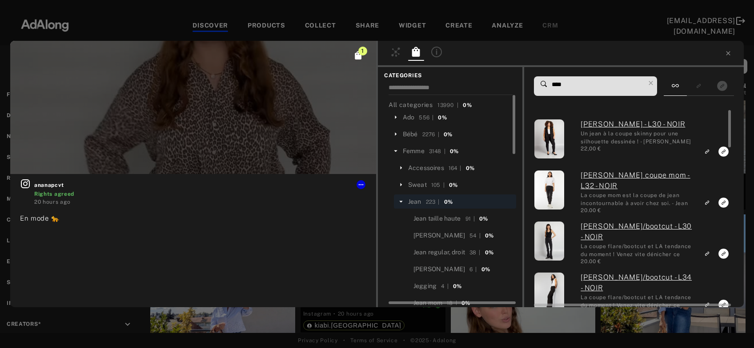
type input "****"
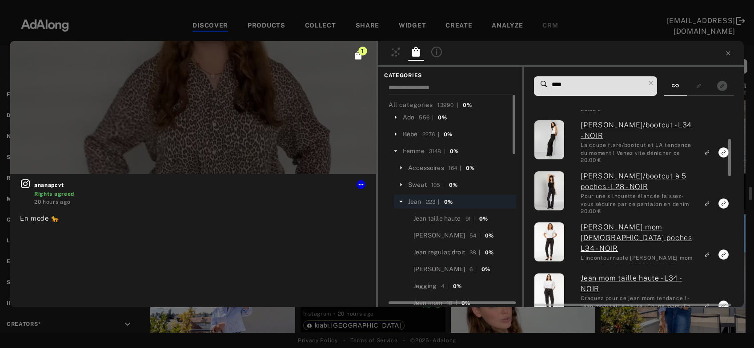
scroll to position [152, 0]
click at [706, 150] on rect "Link to similar product" at bounding box center [706, 152] width 11 height 11
click at [726, 52] on icon at bounding box center [728, 53] width 4 height 4
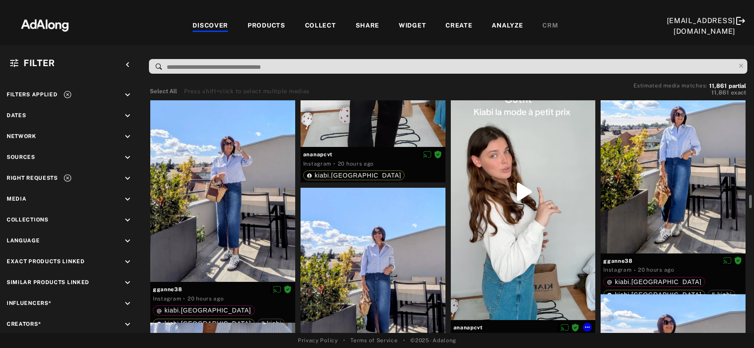
scroll to position [1851, 0]
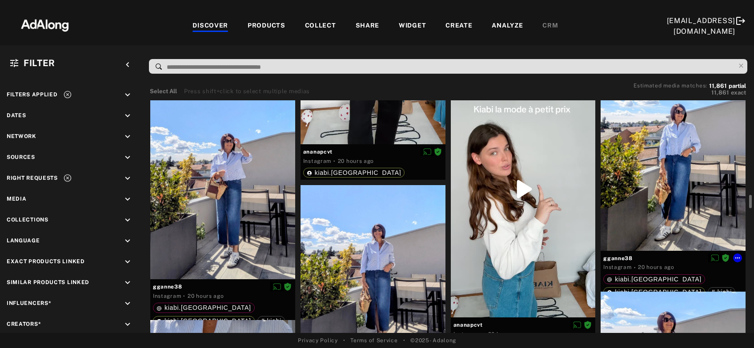
click at [679, 180] on div at bounding box center [672, 156] width 145 height 189
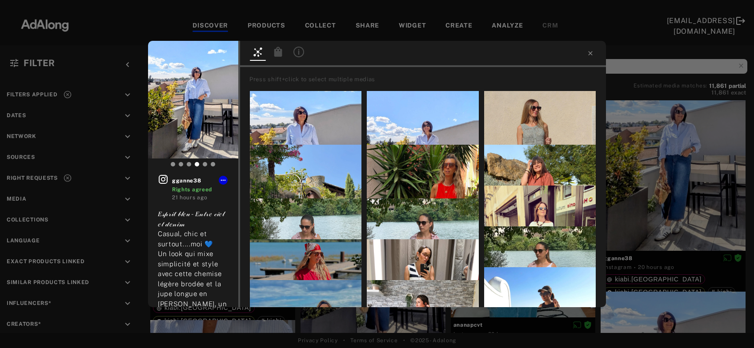
click at [274, 47] on icon at bounding box center [278, 52] width 11 height 11
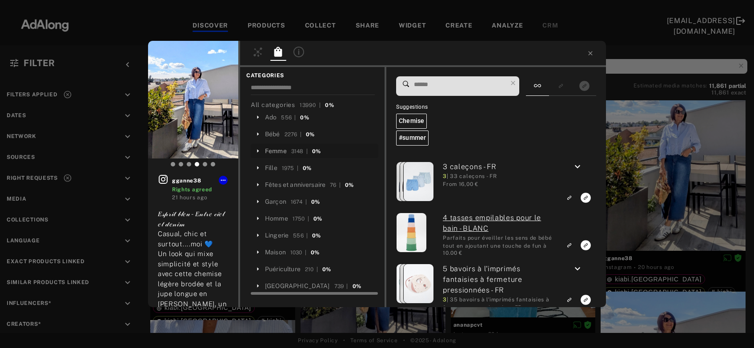
click at [275, 152] on div "Femme" at bounding box center [276, 151] width 22 height 9
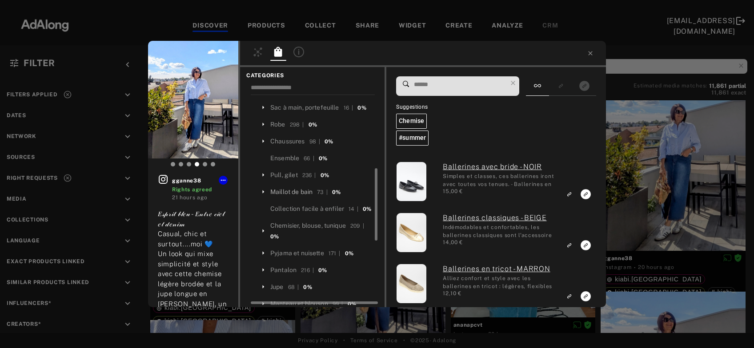
scroll to position [213, 0]
click at [305, 230] on div "Chemisier, blouse, tunique" at bounding box center [308, 225] width 76 height 9
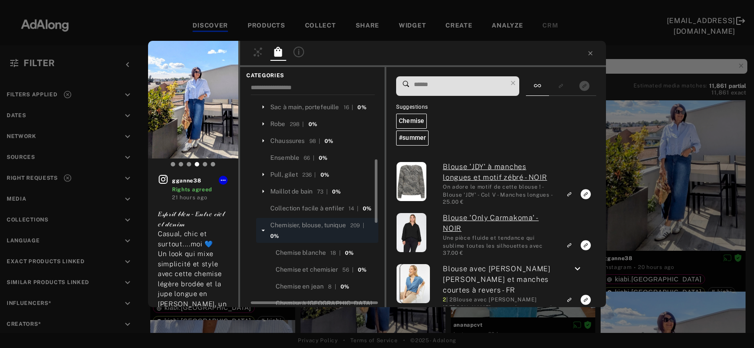
click at [428, 86] on input at bounding box center [460, 85] width 94 height 12
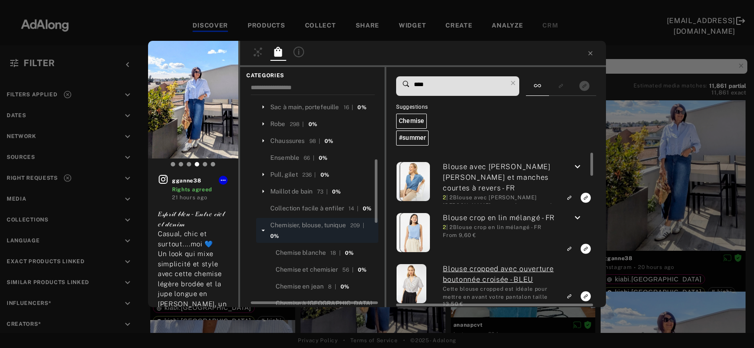
type input "****"
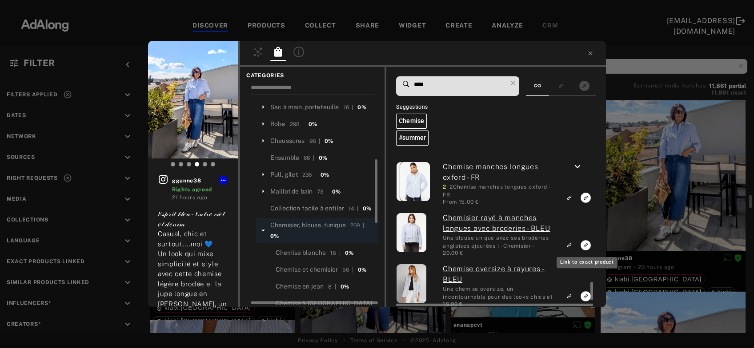
click at [583, 244] on icon "Link to exact product" at bounding box center [585, 245] width 10 height 10
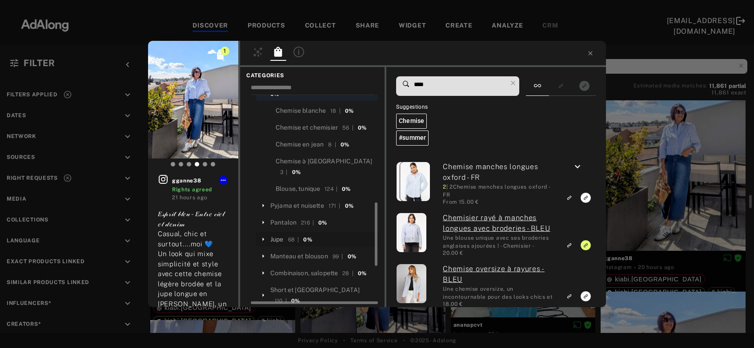
click at [278, 236] on div "Jupe" at bounding box center [276, 239] width 13 height 9
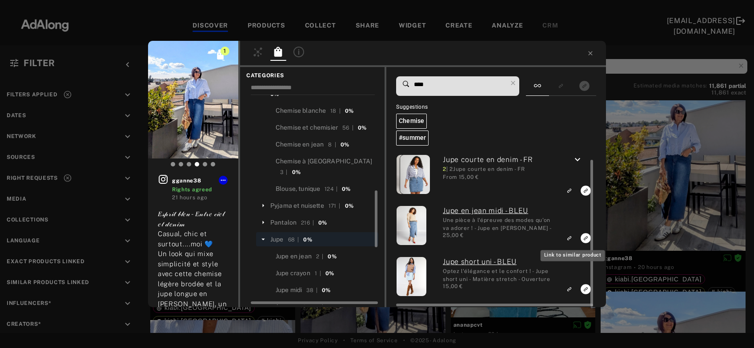
click at [570, 235] on rect "Link to similar product" at bounding box center [568, 238] width 11 height 11
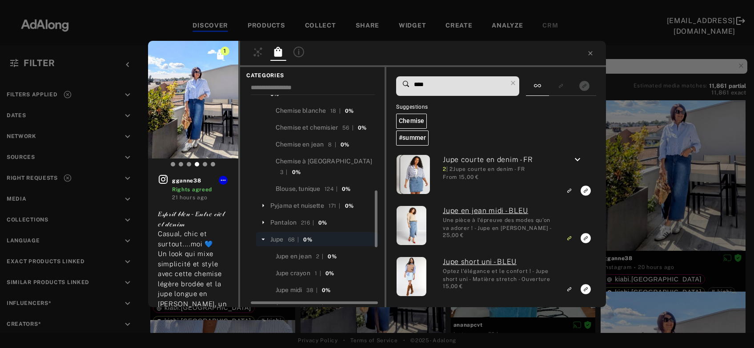
click at [651, 210] on div "1 gganne38 Rights agreed 21 hours ago 𝐸𝓈𝓅𝓇𝒾𝓉 𝒷𝓁𝑒𝓊 - 𝐸𝓃𝓉𝓇𝑒 𝒸𝒾𝑒𝓁 𝑒𝓉 𝒹𝑒𝓃𝒾𝓂 Casual,…" at bounding box center [377, 174] width 754 height 348
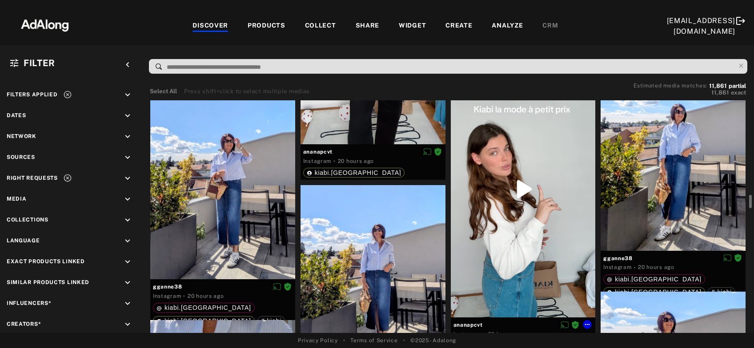
click at [530, 242] on div at bounding box center [523, 189] width 145 height 257
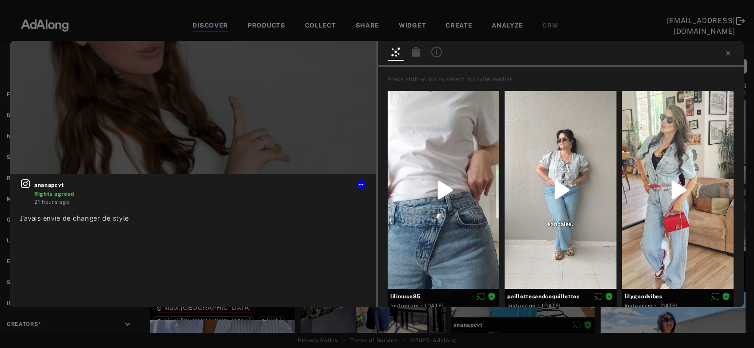
click at [418, 53] on icon at bounding box center [416, 52] width 8 height 10
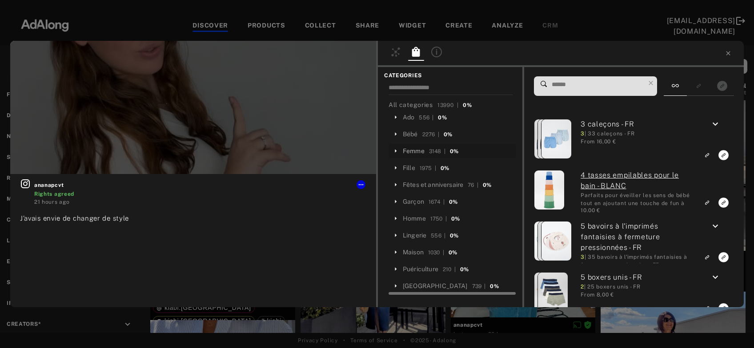
click at [419, 153] on div "Femme" at bounding box center [414, 151] width 22 height 9
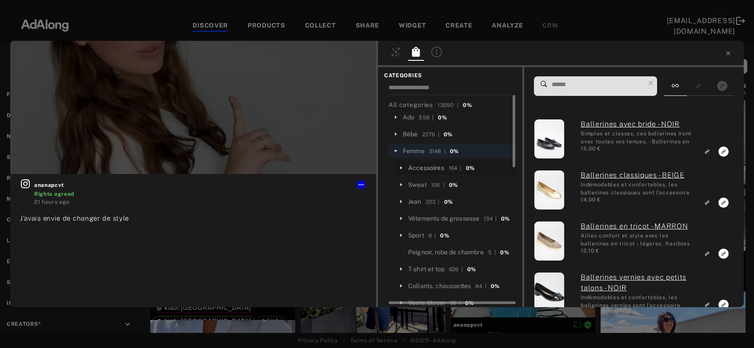
click at [424, 168] on div "Accessoires" at bounding box center [426, 168] width 36 height 9
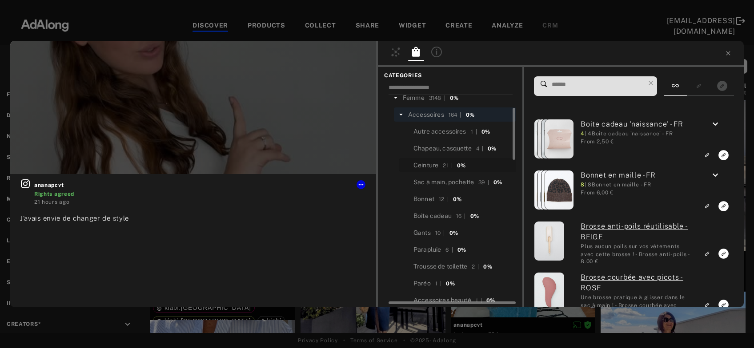
click at [424, 168] on div "Ceinture" at bounding box center [425, 165] width 25 height 9
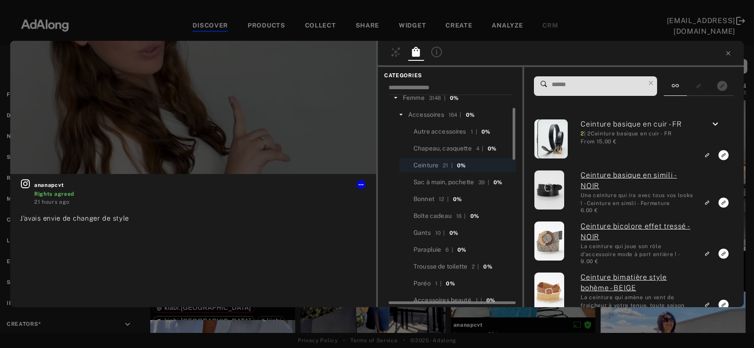
click at [578, 88] on input at bounding box center [598, 85] width 94 height 12
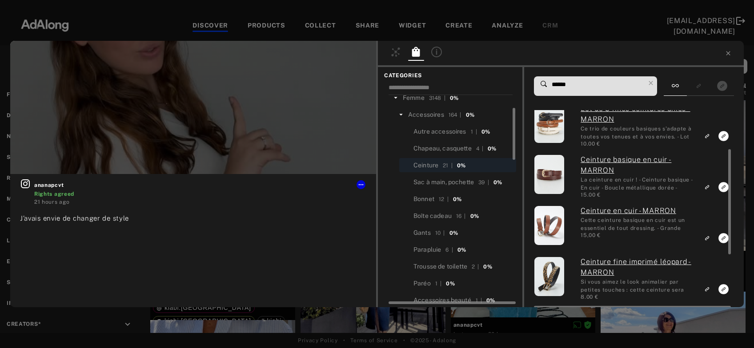
scroll to position [69, 0]
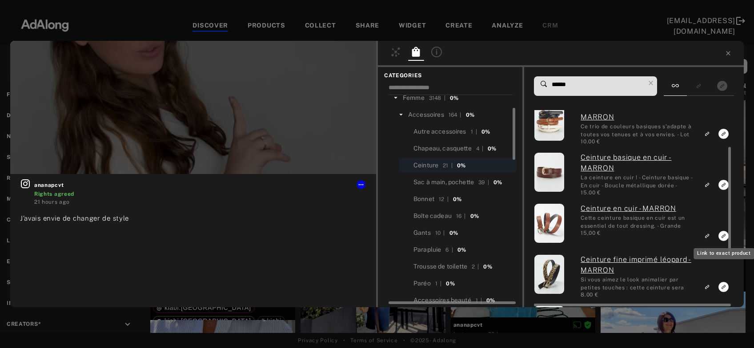
type input "******"
click at [718, 236] on button "Link to exact product" at bounding box center [723, 236] width 16 height 12
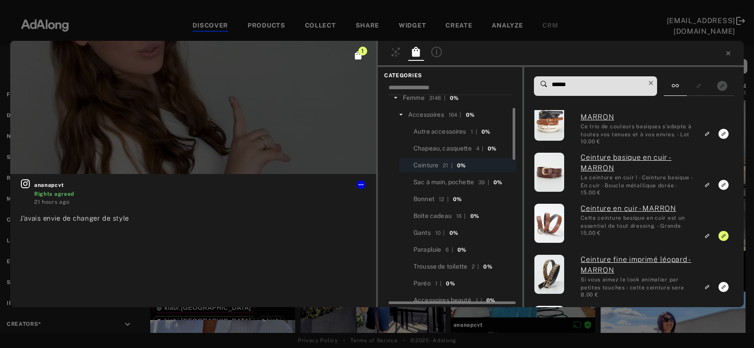
click at [652, 83] on icon at bounding box center [650, 83] width 4 height 4
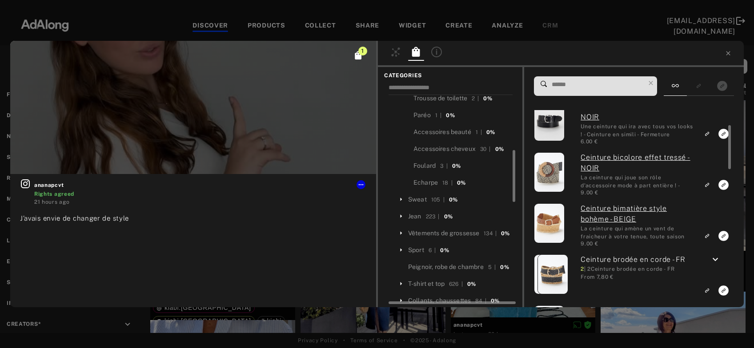
scroll to position [222, 0]
click at [419, 214] on div "Jean" at bounding box center [414, 216] width 13 height 9
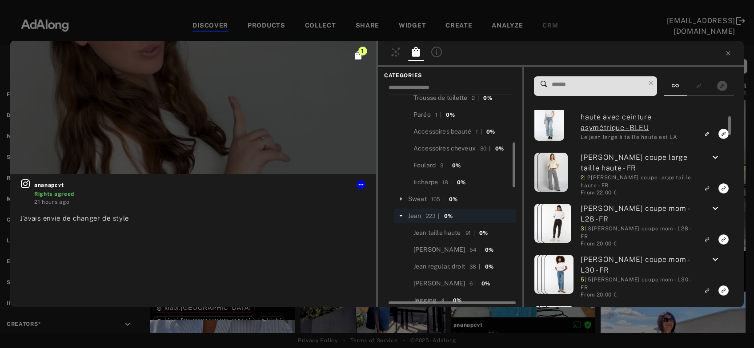
click at [580, 84] on input at bounding box center [598, 85] width 94 height 12
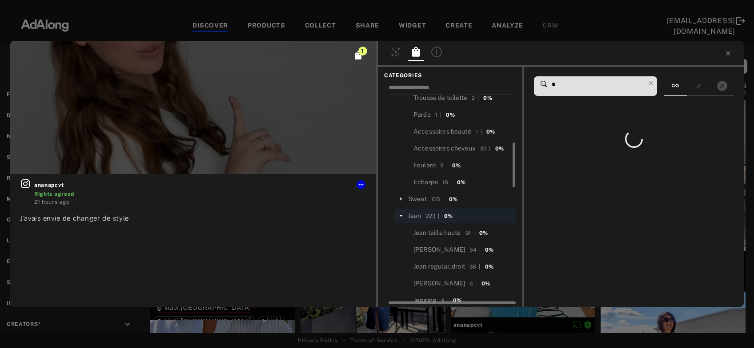
scroll to position [0, 0]
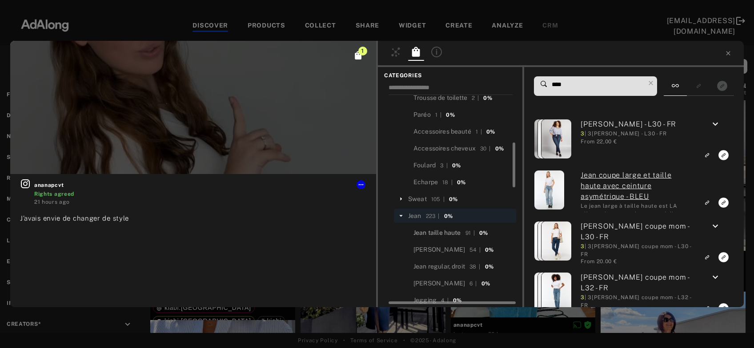
type input "****"
click at [451, 233] on div "Jean taille haute" at bounding box center [437, 232] width 48 height 9
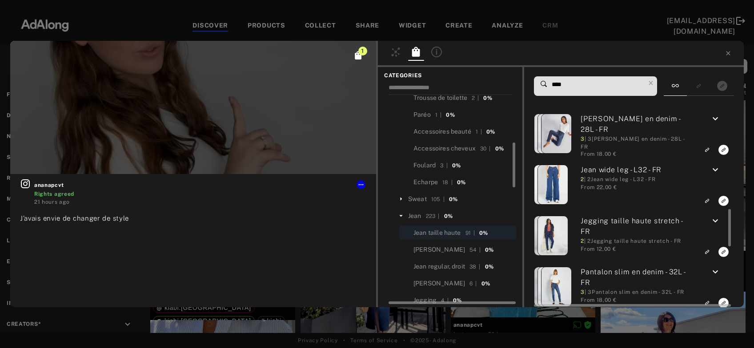
scroll to position [517, 0]
click at [718, 169] on icon "keyboard_arrow_down" at bounding box center [715, 169] width 11 height 11
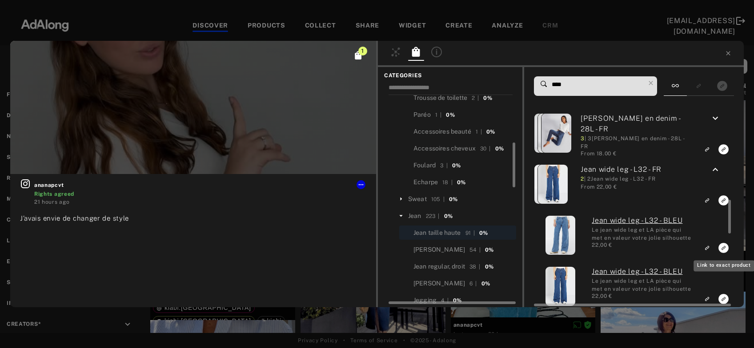
click at [721, 248] on icon "Link to exact product" at bounding box center [723, 248] width 10 height 10
click at [654, 85] on icon at bounding box center [650, 83] width 12 height 12
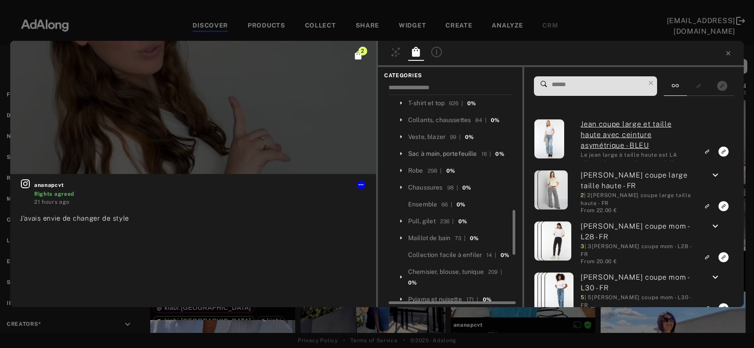
scroll to position [538, 0]
click at [428, 226] on div "Pull, gilet" at bounding box center [422, 220] width 28 height 9
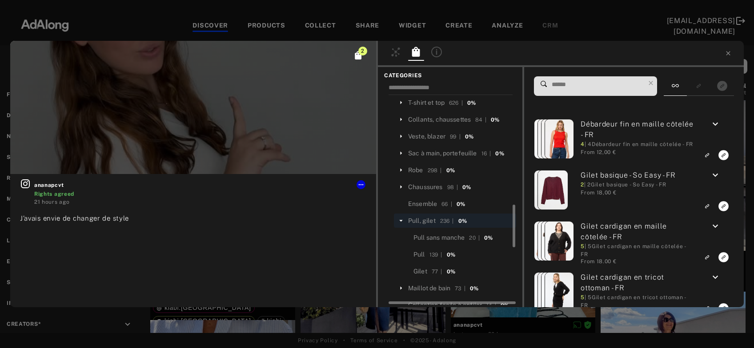
click at [580, 86] on input at bounding box center [598, 85] width 94 height 12
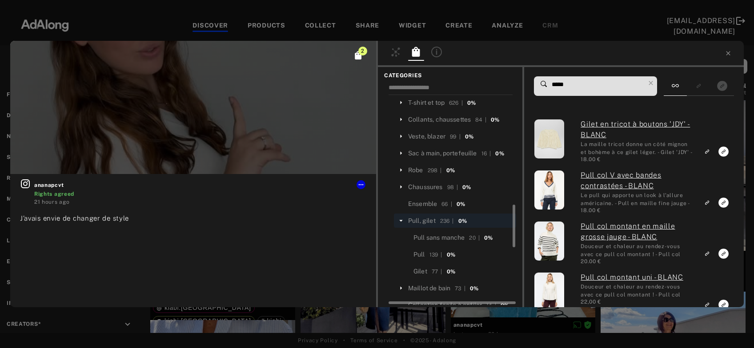
type input "*****"
click at [416, 259] on div "Pull" at bounding box center [419, 254] width 12 height 9
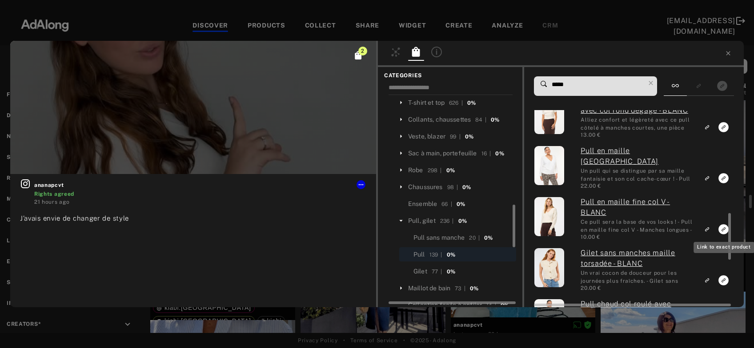
click at [721, 229] on icon "Link to exact product" at bounding box center [723, 229] width 10 height 10
click at [728, 50] on div at bounding box center [561, 54] width 366 height 26
click at [728, 54] on icon at bounding box center [727, 53] width 7 height 7
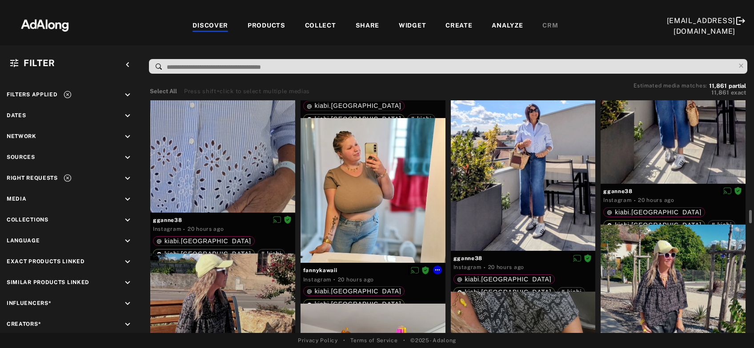
click at [389, 194] on div at bounding box center [372, 190] width 145 height 145
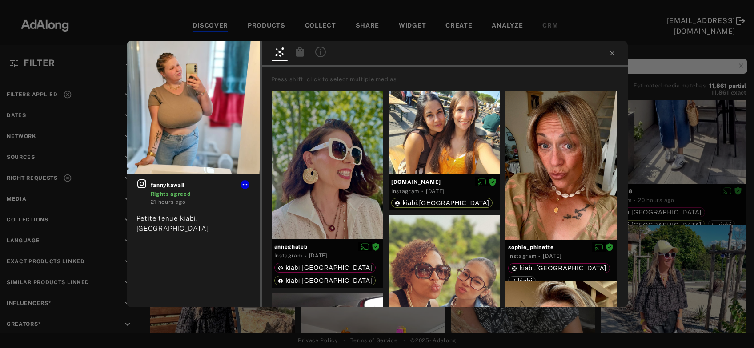
click at [300, 59] on div at bounding box center [300, 53] width 16 height 13
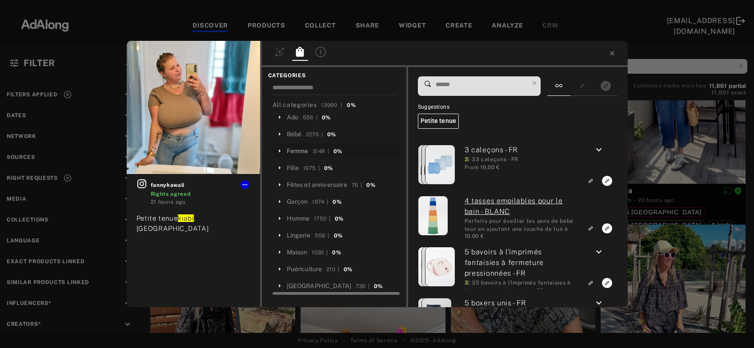
click at [301, 148] on div "Femme" at bounding box center [298, 151] width 22 height 9
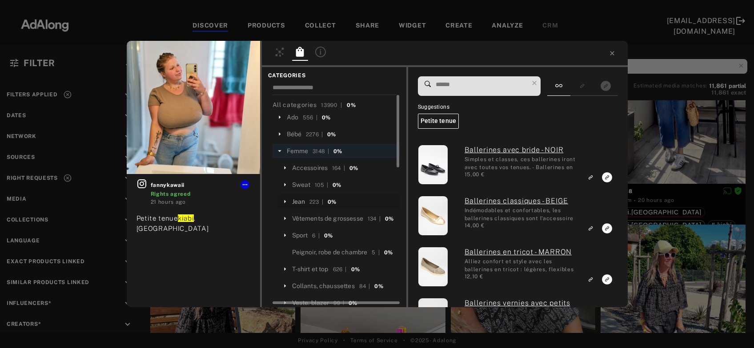
click at [298, 200] on div "Jean" at bounding box center [298, 201] width 13 height 9
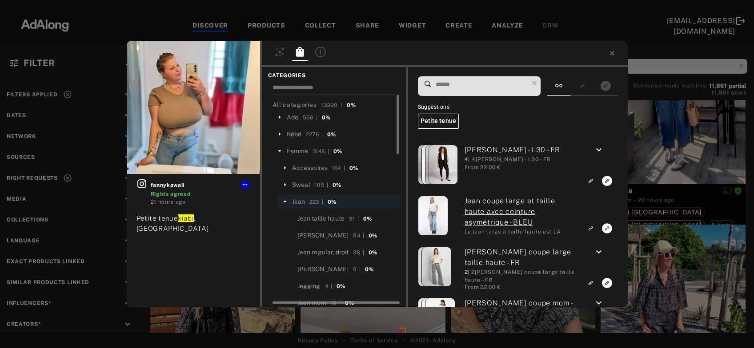
click at [464, 84] on input at bounding box center [482, 85] width 94 height 12
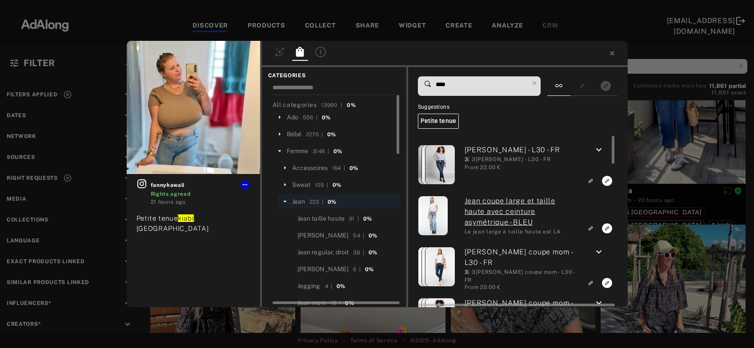
type input "****"
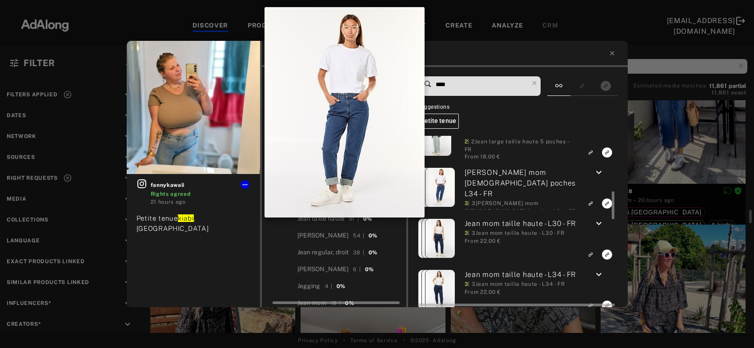
scroll to position [335, 0]
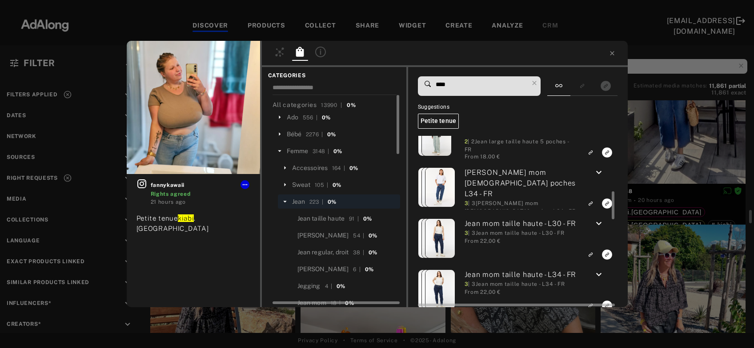
click at [596, 176] on icon "keyboard_arrow_down" at bounding box center [598, 173] width 11 height 11
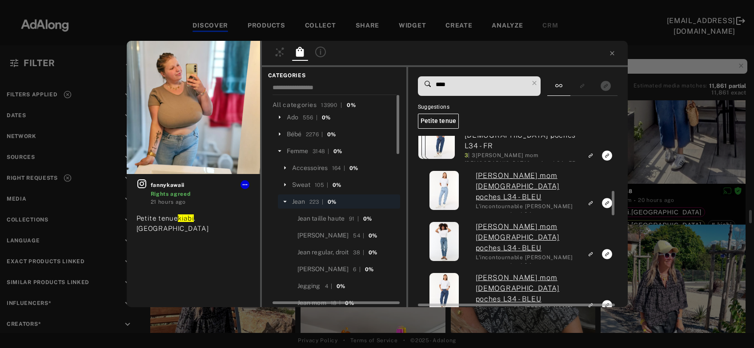
scroll to position [383, 0]
click at [591, 205] on icon "Link to similar product" at bounding box center [589, 204] width 3 height 3
click at [539, 80] on icon at bounding box center [534, 83] width 12 height 12
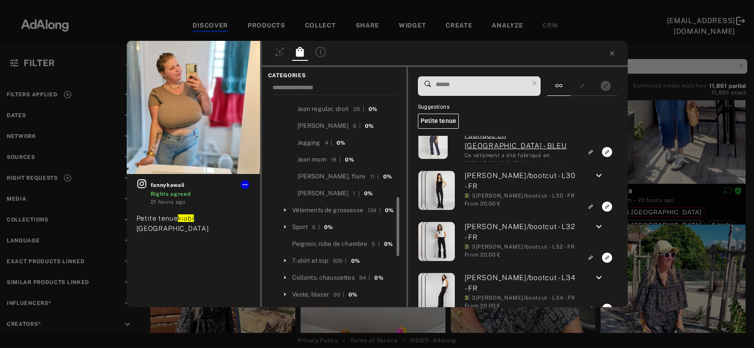
scroll to position [192, 0]
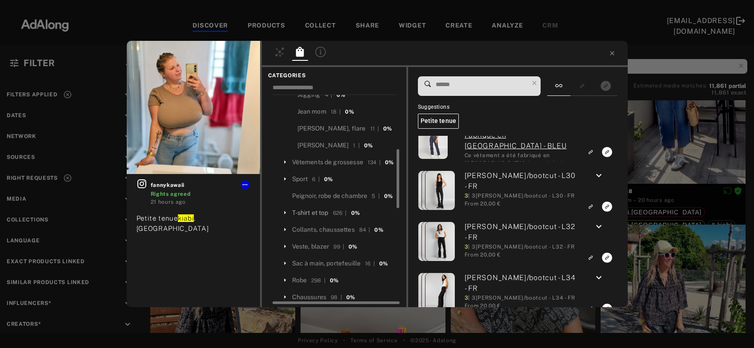
click at [314, 218] on div "T-shirt et top" at bounding box center [310, 212] width 36 height 9
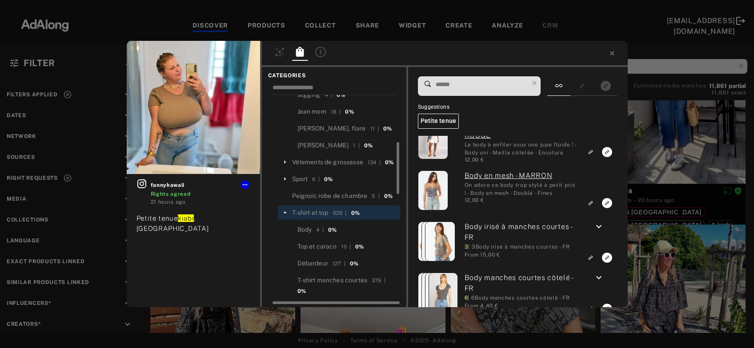
click at [490, 84] on input at bounding box center [482, 85] width 94 height 12
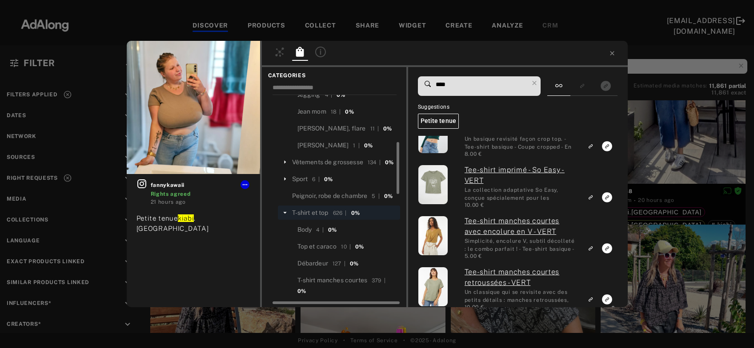
scroll to position [1101, 0]
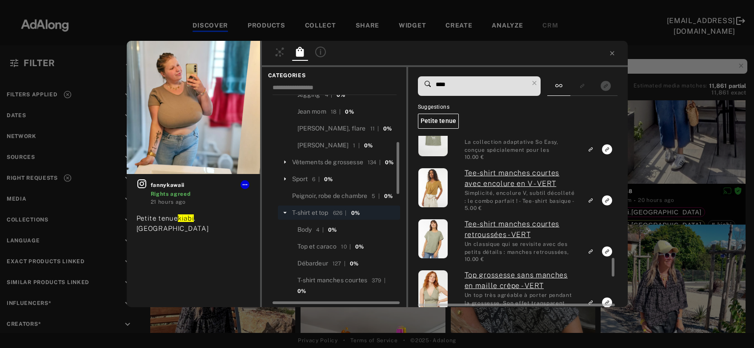
type input "****"
click at [591, 200] on icon "Link to similar product" at bounding box center [590, 200] width 6 height 5
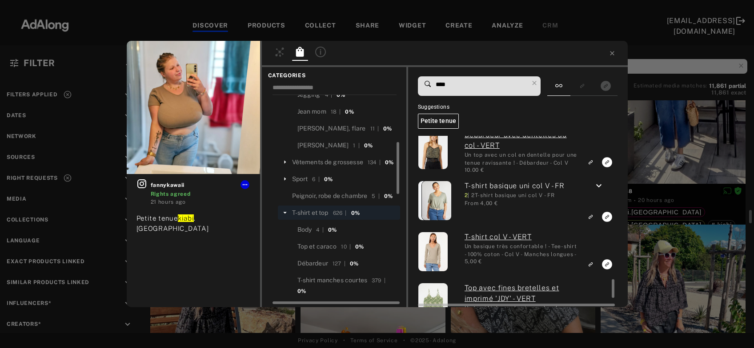
scroll to position [2147, 0]
click at [597, 185] on icon "keyboard_arrow_down" at bounding box center [598, 186] width 11 height 11
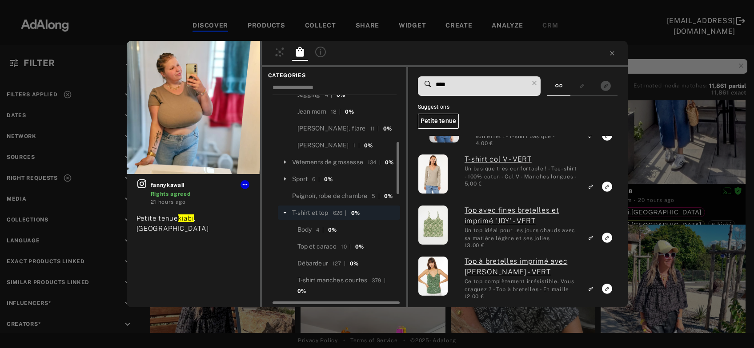
click at [661, 146] on div "fannykawaii Rights agreed 21 hours ago Petite tenue kiabi .france CATEGORIES Al…" at bounding box center [377, 174] width 754 height 348
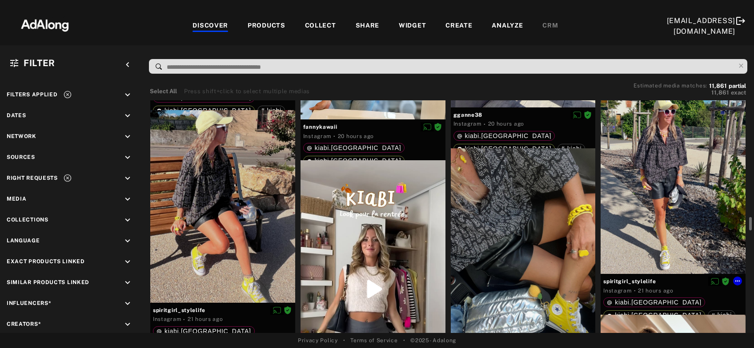
click at [687, 209] on div at bounding box center [672, 177] width 145 height 193
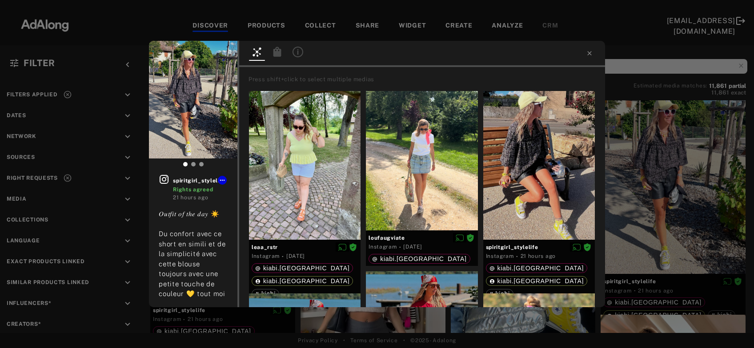
click at [274, 55] on icon at bounding box center [277, 52] width 8 height 10
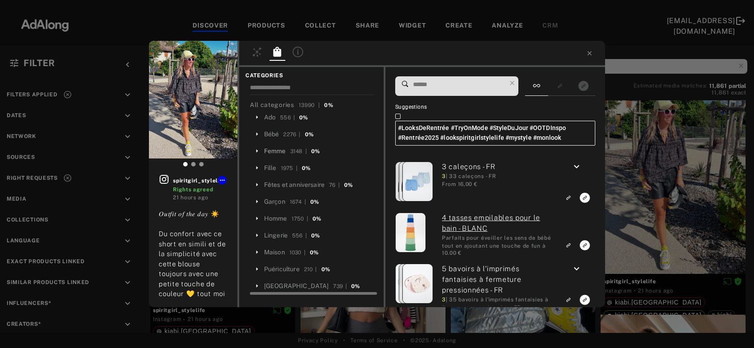
click at [275, 150] on div "Femme" at bounding box center [275, 151] width 22 height 9
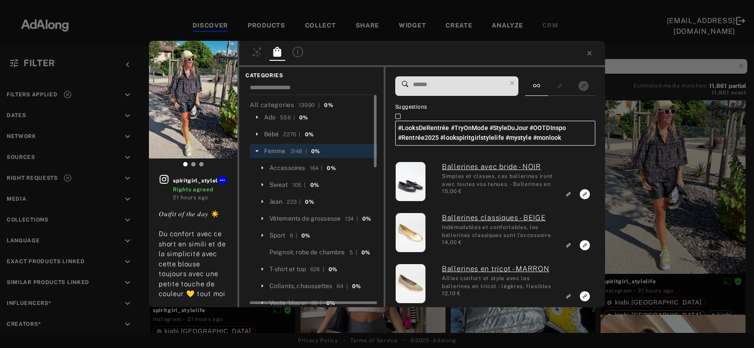
click at [438, 85] on input at bounding box center [459, 85] width 94 height 12
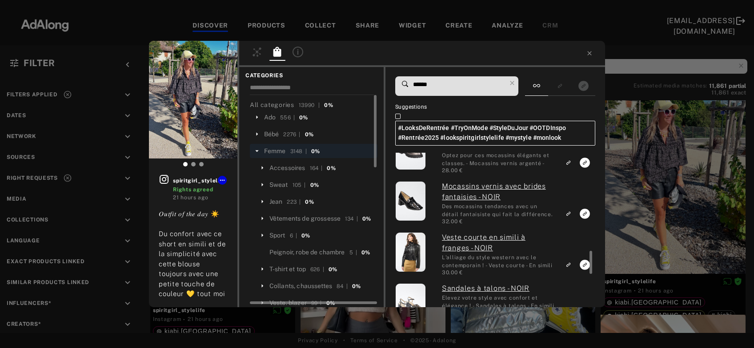
scroll to position [335, 0]
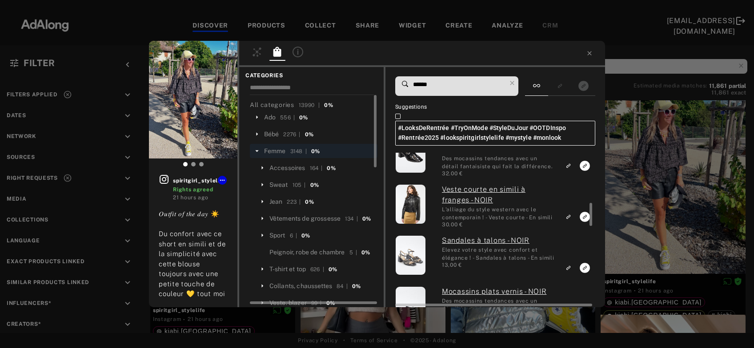
type input "******"
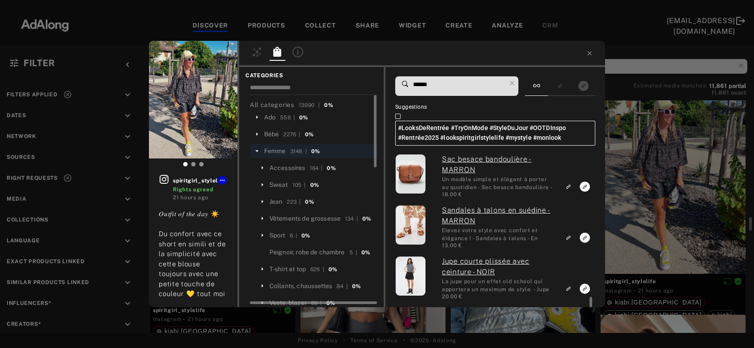
scroll to position [2103, 0]
click at [682, 186] on div "spiritgirl_stylelife Rights agreed 21 hours ago 𝑂𝑢𝑡𝑓𝑖𝑡 𝑜𝑓 𝑡ℎ𝑒 𝑑𝑎𝑦 ☀️ Du confort…" at bounding box center [377, 174] width 754 height 348
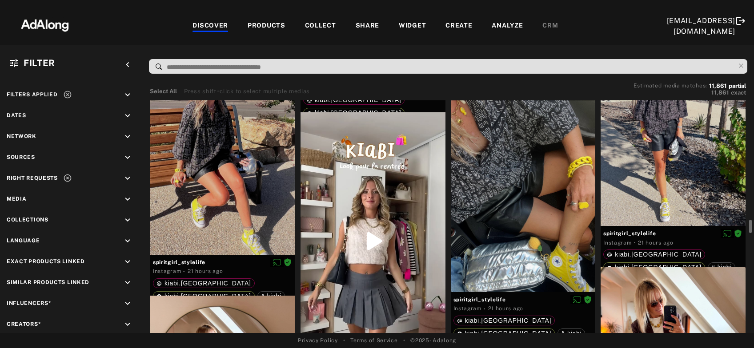
scroll to position [2387, 0]
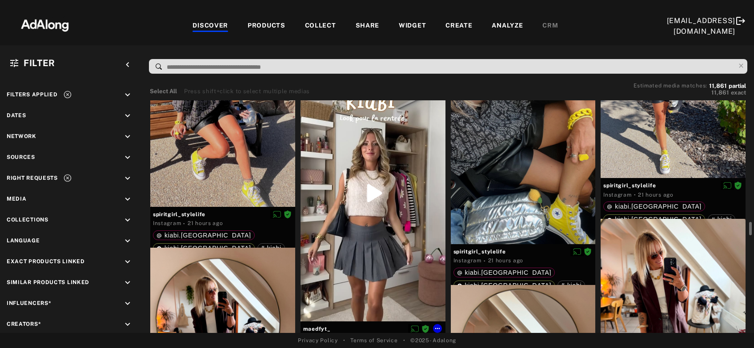
click at [391, 210] on div at bounding box center [372, 192] width 145 height 257
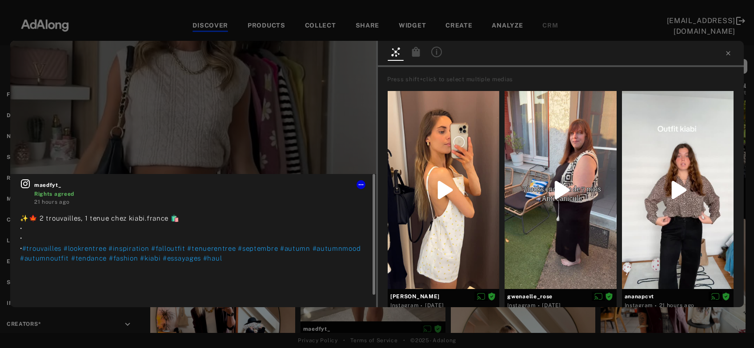
click at [26, 184] on icon at bounding box center [25, 184] width 11 height 11
click at [418, 55] on icon at bounding box center [416, 52] width 8 height 10
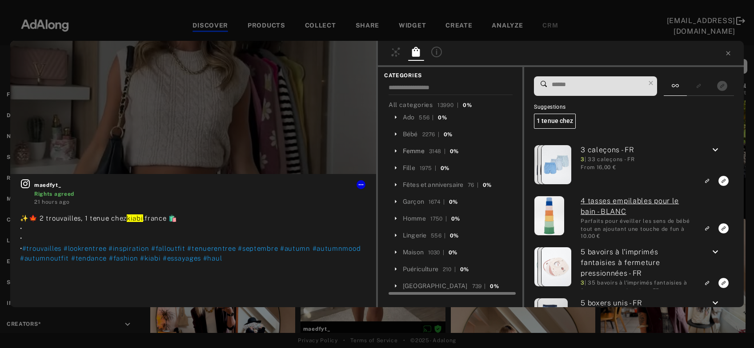
click at [420, 155] on div "Femme" at bounding box center [414, 151] width 22 height 9
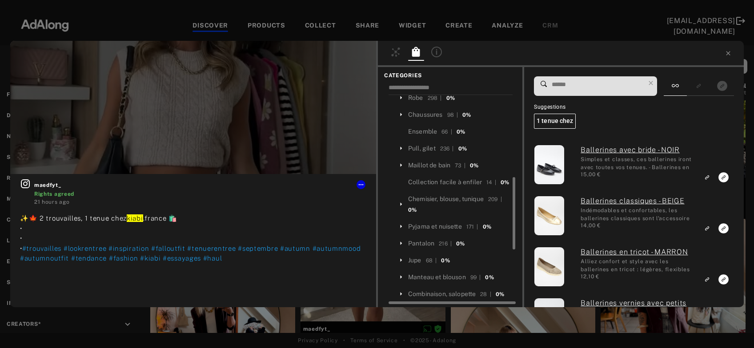
scroll to position [287, 0]
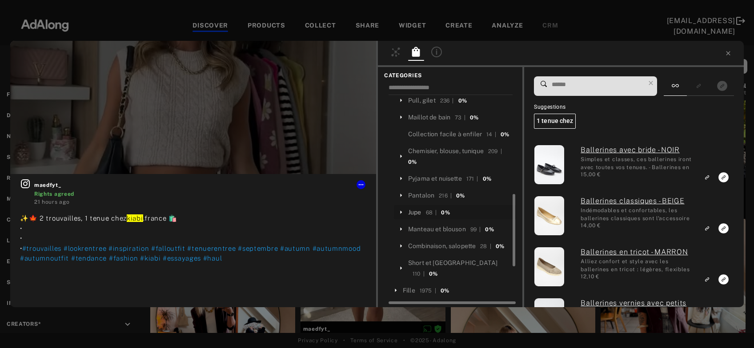
click at [417, 217] on div "Jupe" at bounding box center [414, 212] width 13 height 9
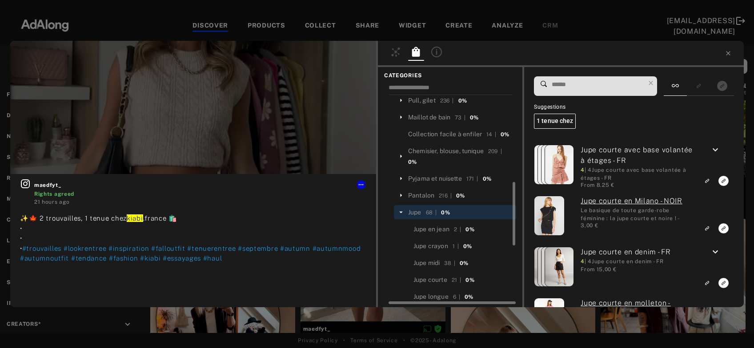
click at [563, 87] on input at bounding box center [598, 85] width 94 height 12
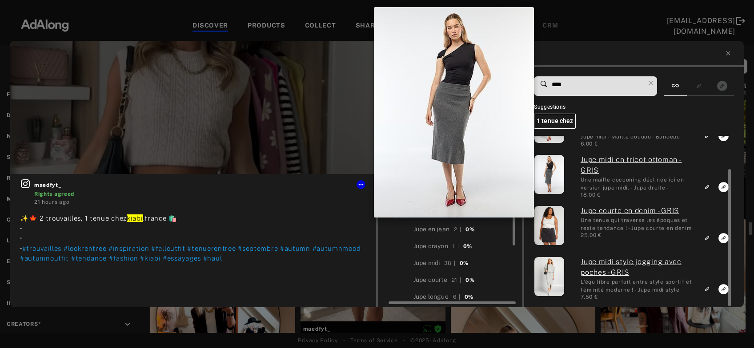
scroll to position [41, 0]
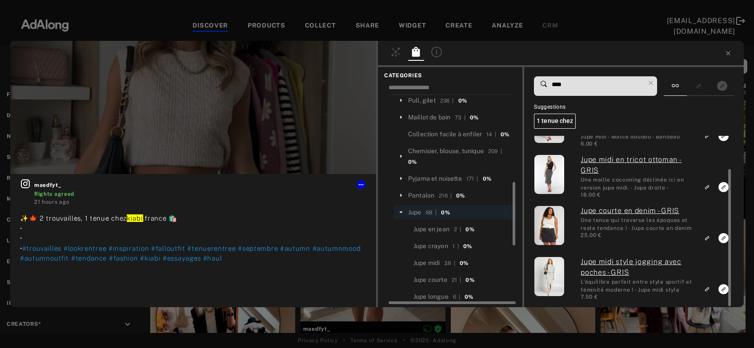
drag, startPoint x: 578, startPoint y: 85, endPoint x: 551, endPoint y: 89, distance: 27.3
click at [551, 89] on input "****" at bounding box center [598, 85] width 94 height 12
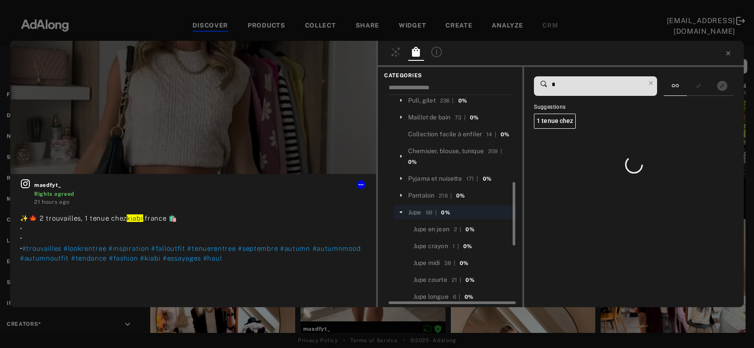
scroll to position [0, 0]
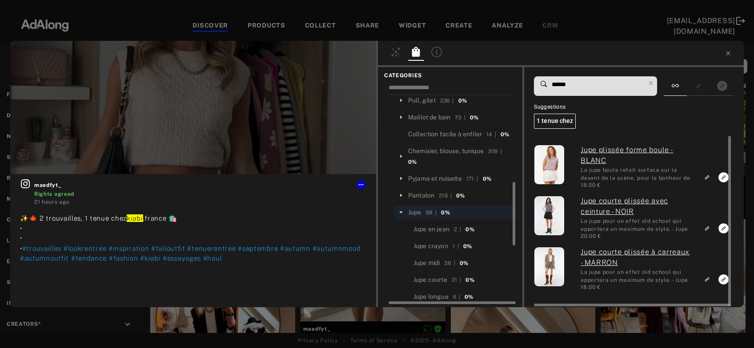
type input "******"
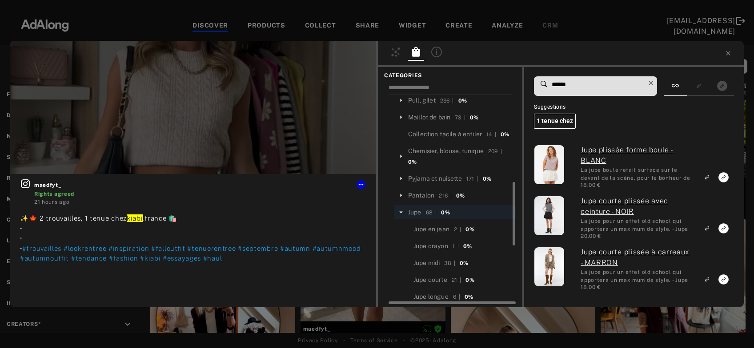
click at [654, 86] on icon at bounding box center [650, 83] width 12 height 12
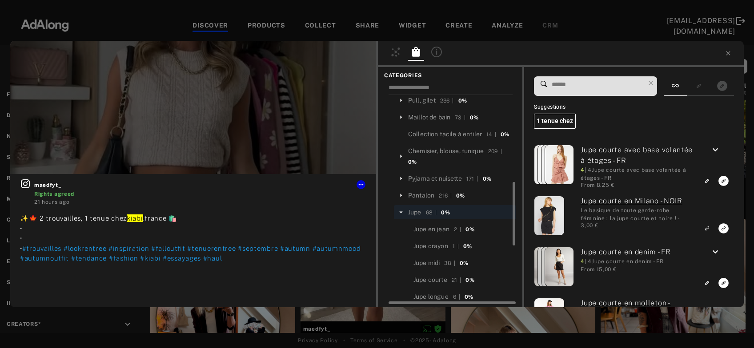
scroll to position [239, 0]
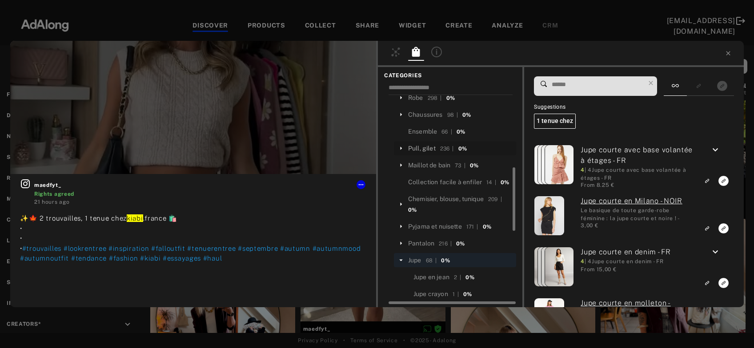
click at [429, 153] on div "Pull, gilet" at bounding box center [422, 148] width 28 height 9
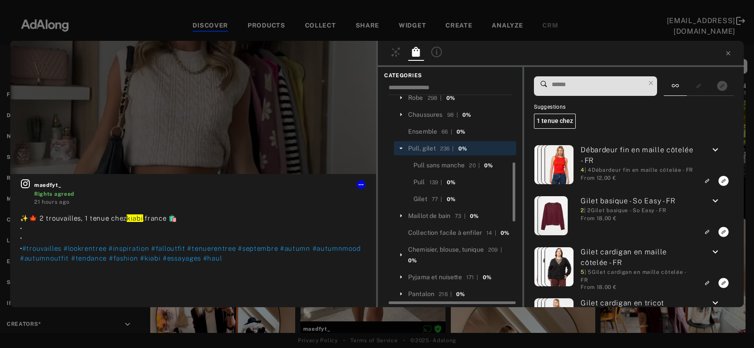
click at [574, 85] on input at bounding box center [598, 85] width 94 height 12
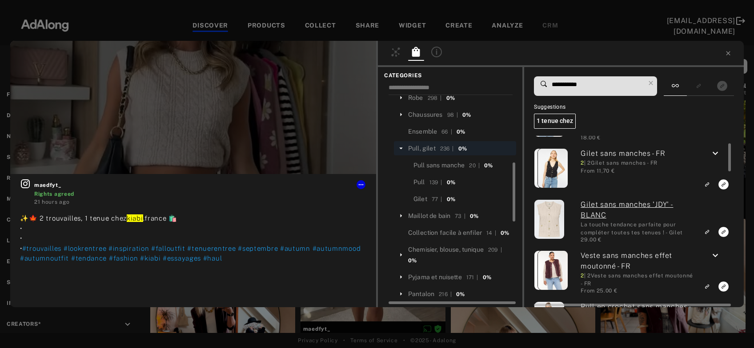
scroll to position [96, 0]
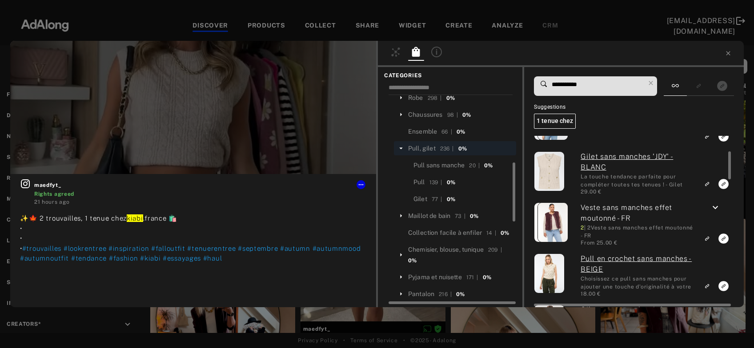
type input "**********"
click at [421, 187] on div "Pull" at bounding box center [419, 182] width 12 height 9
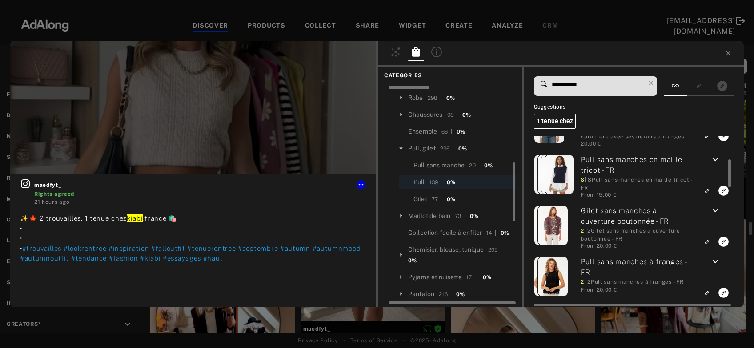
click at [714, 165] on icon "keyboard_arrow_down" at bounding box center [715, 160] width 11 height 11
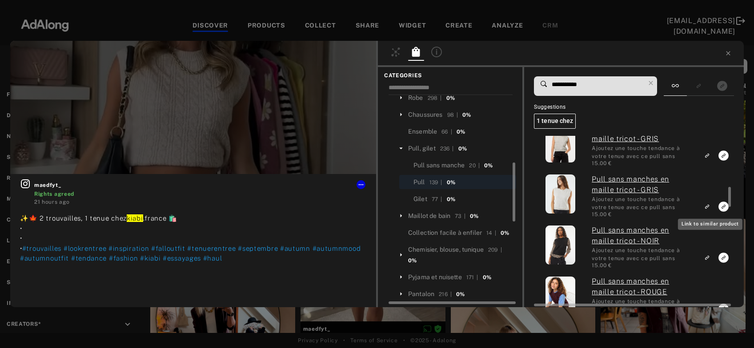
click at [709, 207] on icon "Link to similar product" at bounding box center [706, 206] width 6 height 5
click at [707, 206] on icon "Unlink to similar product" at bounding box center [706, 207] width 3 height 3
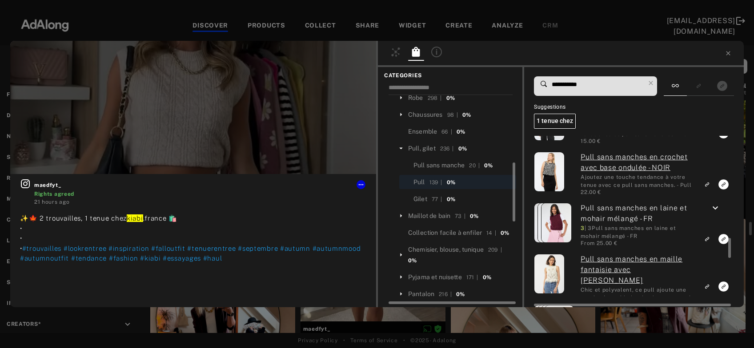
click at [715, 207] on icon "keyboard_arrow_down" at bounding box center [715, 208] width 11 height 11
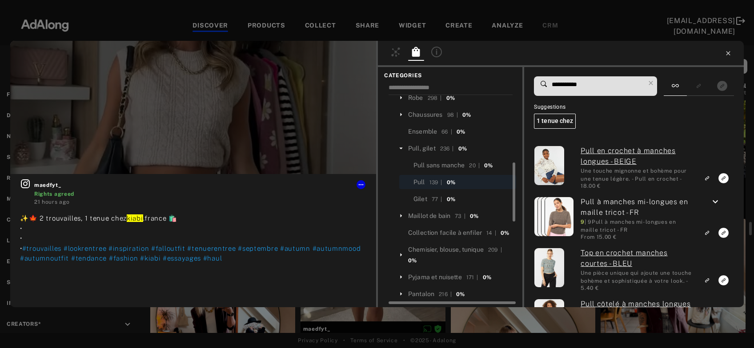
click at [726, 52] on icon at bounding box center [727, 53] width 7 height 7
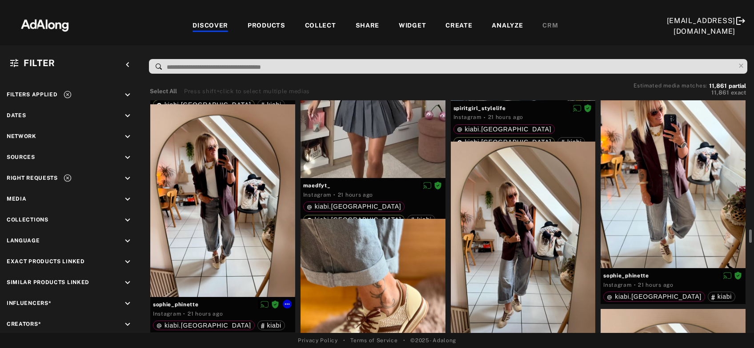
click at [224, 251] on div at bounding box center [222, 200] width 145 height 193
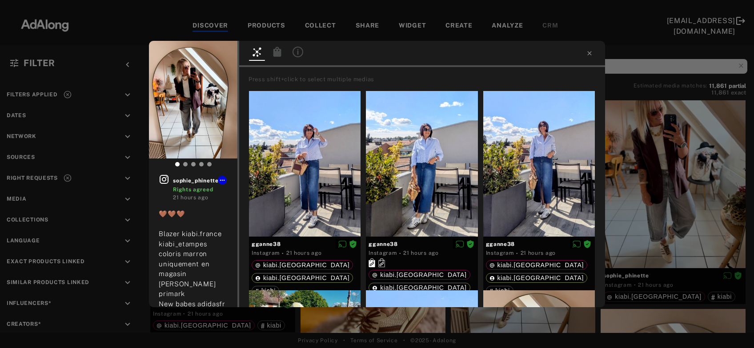
click at [275, 52] on icon at bounding box center [277, 52] width 8 height 10
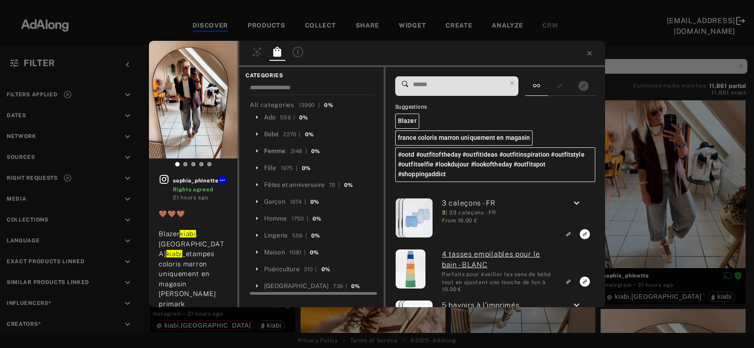
click at [278, 151] on div "Femme" at bounding box center [275, 151] width 22 height 9
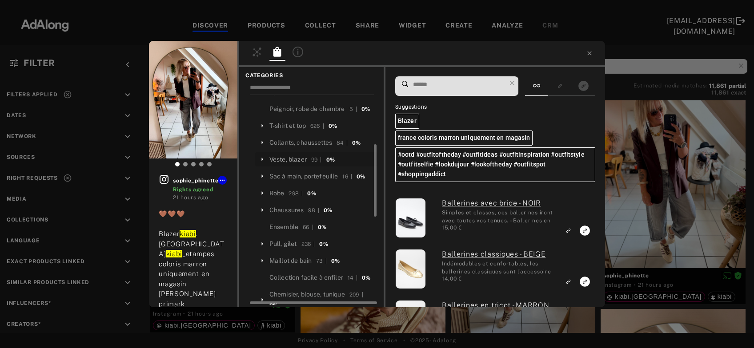
click at [295, 164] on div "Veste, blazer" at bounding box center [287, 159] width 37 height 9
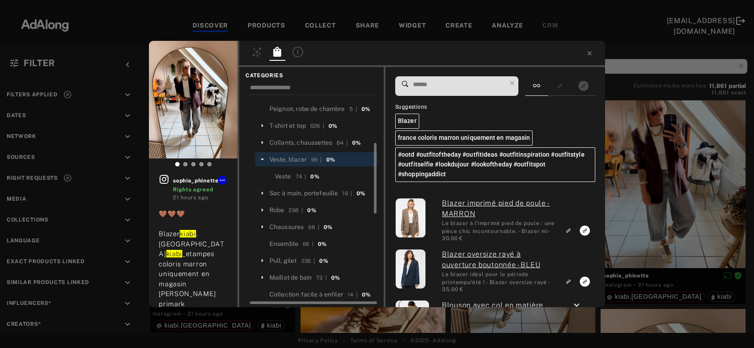
click at [433, 84] on input at bounding box center [459, 85] width 94 height 12
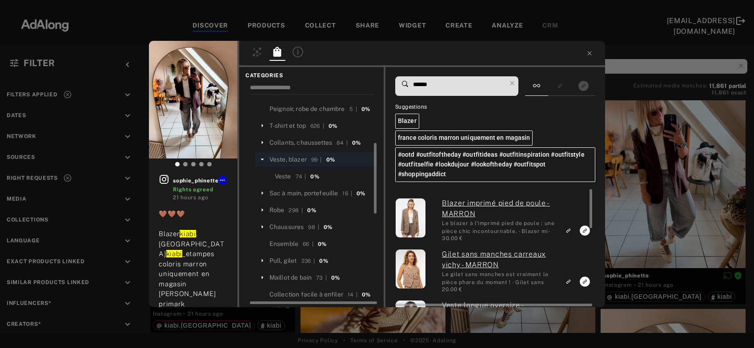
type input "******"
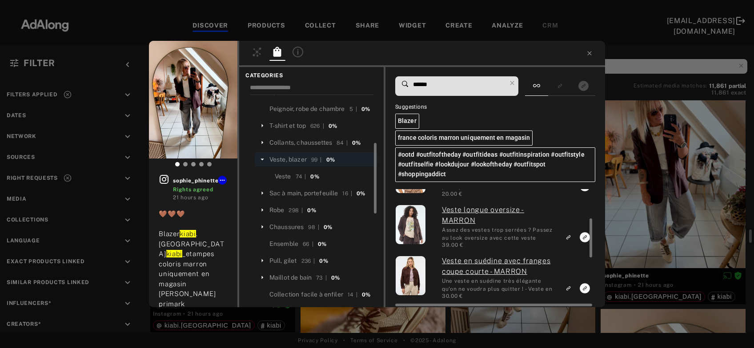
scroll to position [96, 0]
click at [581, 232] on icon "Link to exact product" at bounding box center [584, 237] width 10 height 10
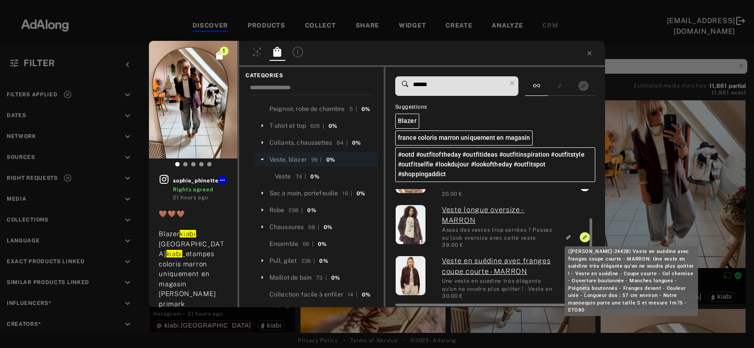
click at [466, 256] on link "Veste en suédine avec franges coupe courte - MARRON" at bounding box center [498, 266] width 113 height 21
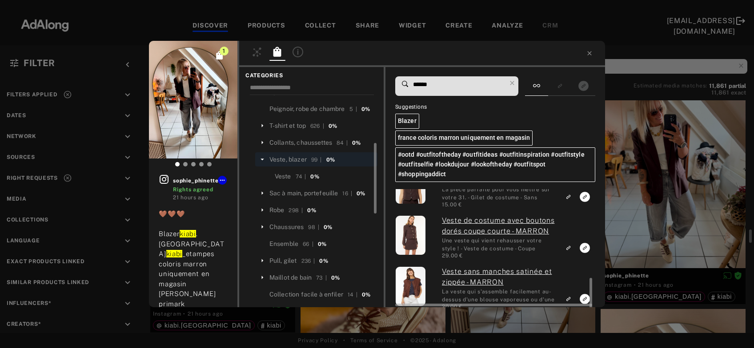
scroll to position [289, 0]
click at [515, 85] on icon at bounding box center [512, 83] width 12 height 12
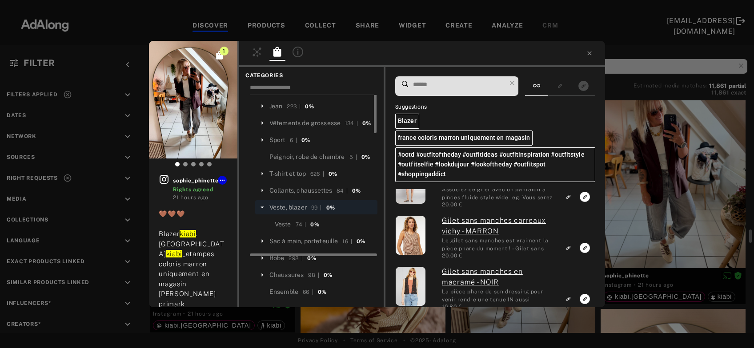
scroll to position [48, 0]
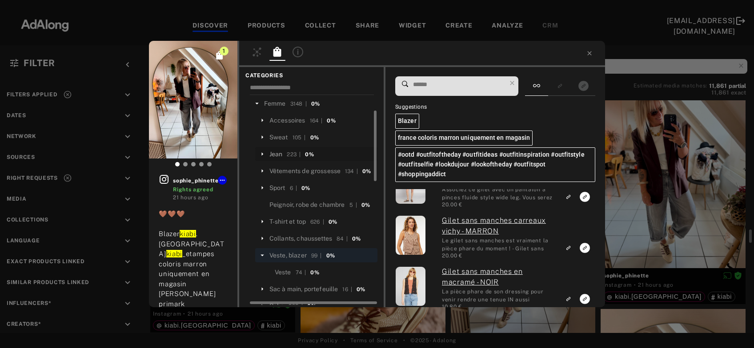
click at [281, 154] on div "Jean" at bounding box center [275, 154] width 13 height 9
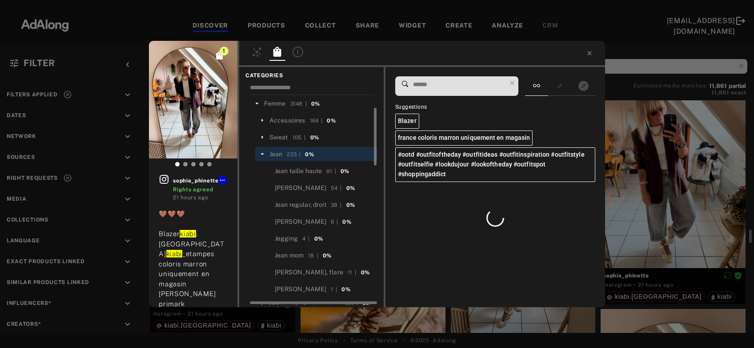
scroll to position [0, 0]
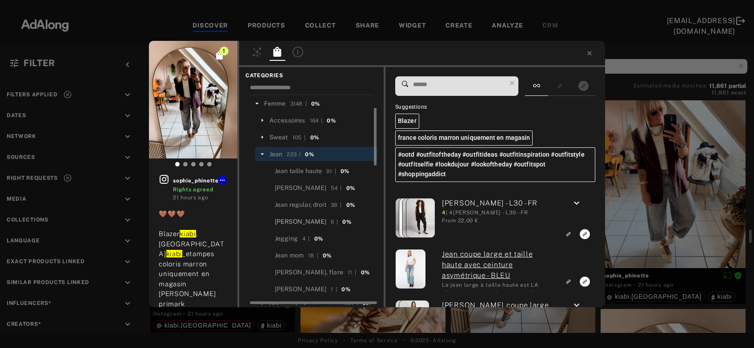
click at [296, 220] on div "[PERSON_NAME]" at bounding box center [301, 221] width 52 height 9
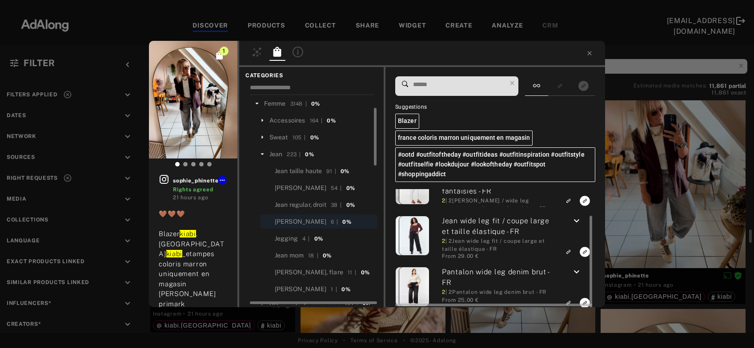
click at [578, 216] on icon "keyboard_arrow_down" at bounding box center [576, 221] width 11 height 11
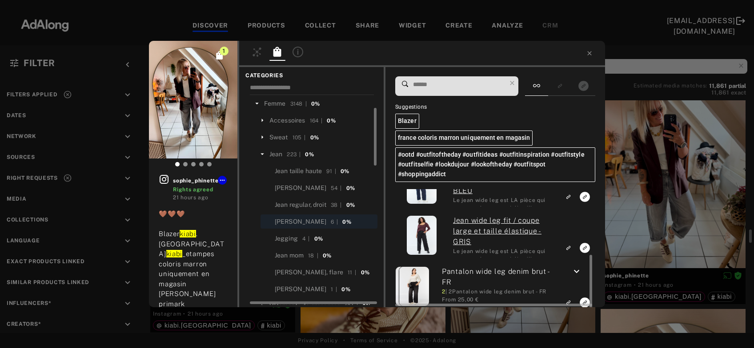
click at [577, 267] on icon "keyboard_arrow_down" at bounding box center [576, 272] width 11 height 11
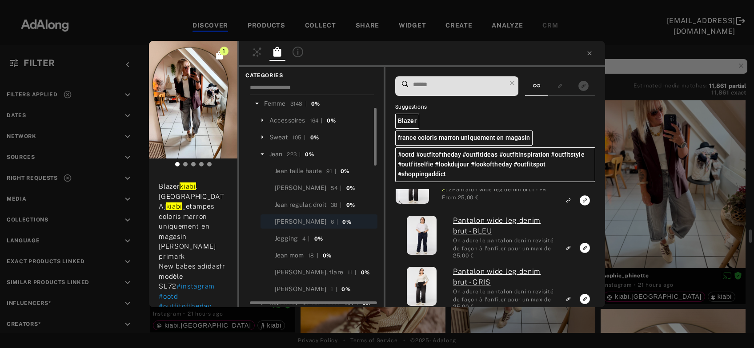
click at [257, 153] on div "Jean 223 | 0%" at bounding box center [316, 154] width 122 height 14
click at [287, 227] on div "T-shirt et top" at bounding box center [287, 221] width 36 height 9
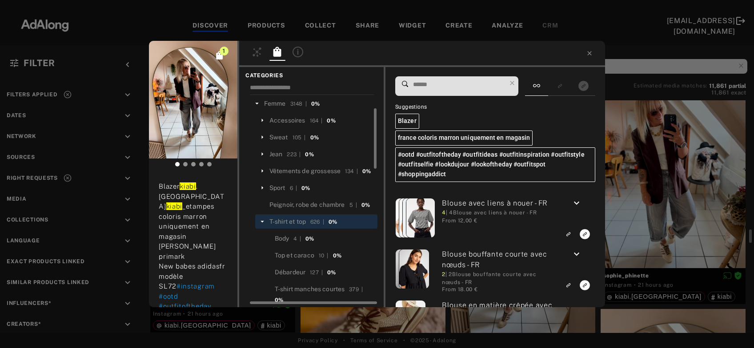
click at [478, 85] on input at bounding box center [459, 85] width 94 height 12
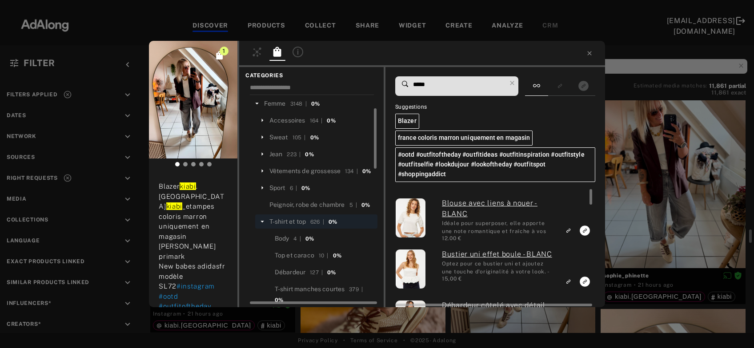
type input "*****"
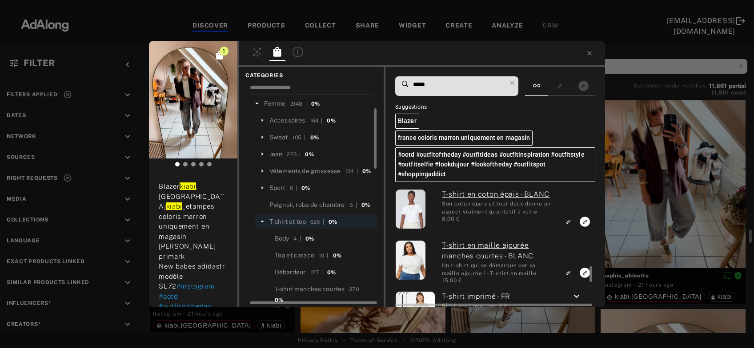
click at [584, 216] on rect "Link to exact product" at bounding box center [584, 221] width 11 height 11
click at [589, 56] on icon at bounding box center [589, 53] width 7 height 7
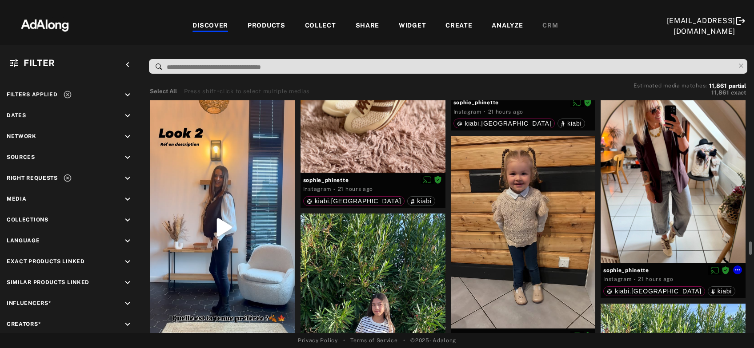
scroll to position [2818, 0]
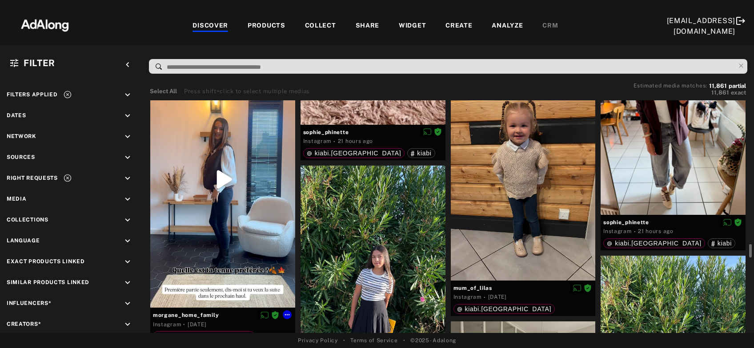
click at [231, 220] on div at bounding box center [222, 179] width 145 height 257
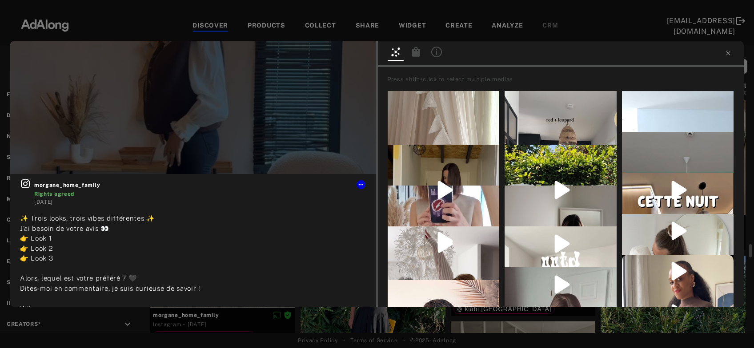
scroll to position [96, 0]
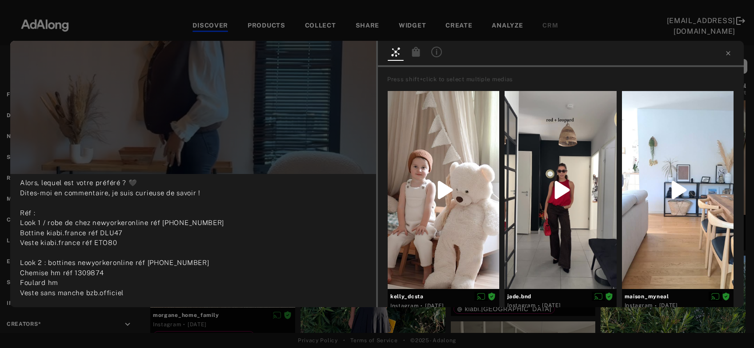
click at [422, 56] on div at bounding box center [416, 53] width 16 height 13
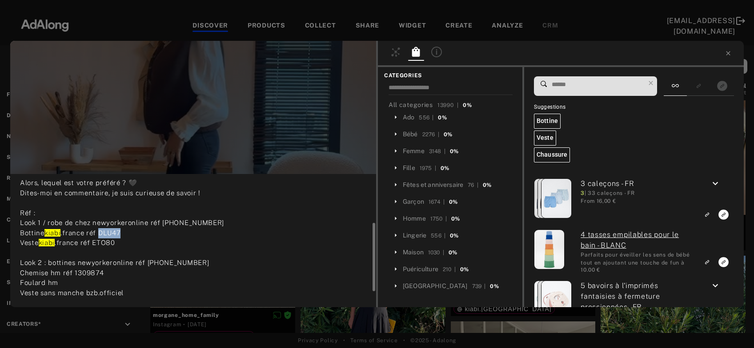
drag, startPoint x: 101, startPoint y: 234, endPoint x: 120, endPoint y: 231, distance: 19.8
click at [120, 231] on span "kiabi .france réf DLU47 Veste" at bounding box center [70, 238] width 100 height 18
copy span "DLU47"
click at [563, 79] on span at bounding box center [598, 86] width 94 height 19
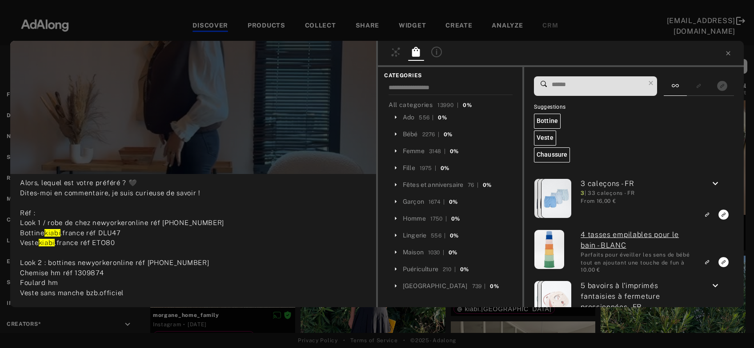
click at [563, 82] on input at bounding box center [598, 85] width 94 height 12
paste input "*****"
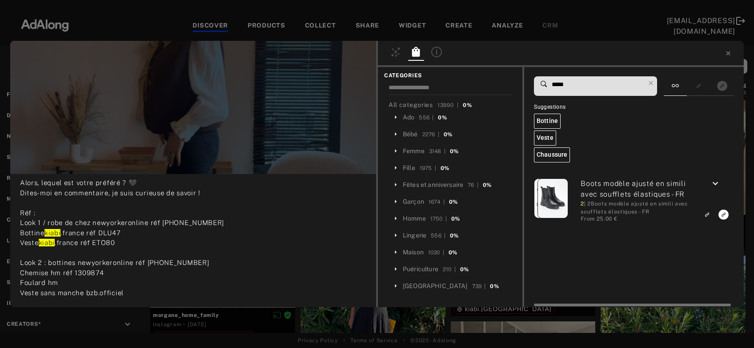
click at [713, 184] on icon "keyboard_arrow_down" at bounding box center [715, 184] width 11 height 11
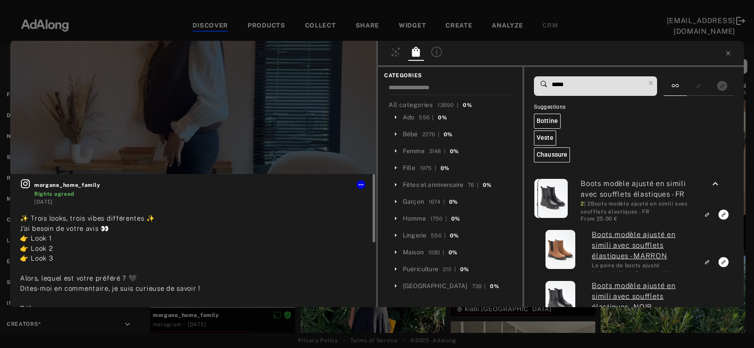
click at [28, 185] on icon at bounding box center [25, 184] width 11 height 11
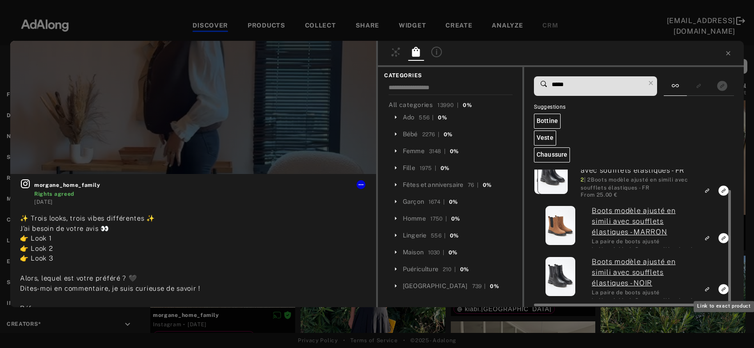
click at [722, 288] on icon "Link to exact product" at bounding box center [723, 289] width 10 height 10
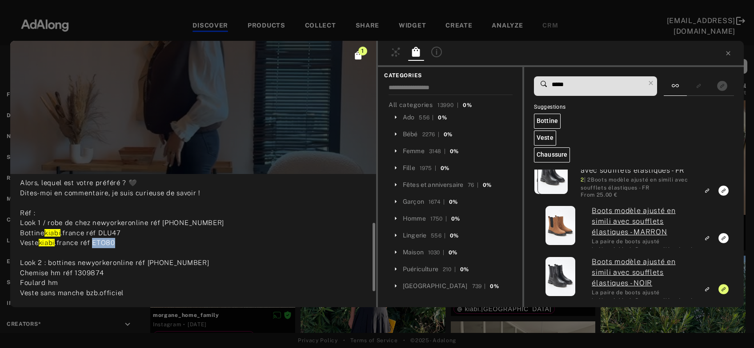
drag, startPoint x: 94, startPoint y: 243, endPoint x: 115, endPoint y: 240, distance: 20.7
click at [115, 240] on span "kiabi .france réf ETO80 Look 2 : bottines newyorkeronline réf [PHONE_NUMBER] Ch…" at bounding box center [114, 283] width 189 height 88
copy span "ETO80"
drag, startPoint x: 577, startPoint y: 82, endPoint x: 534, endPoint y: 85, distance: 43.2
click at [551, 85] on input "*****" at bounding box center [598, 85] width 94 height 12
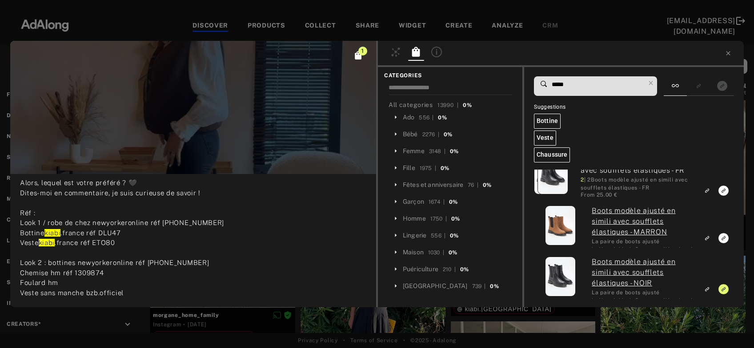
paste input
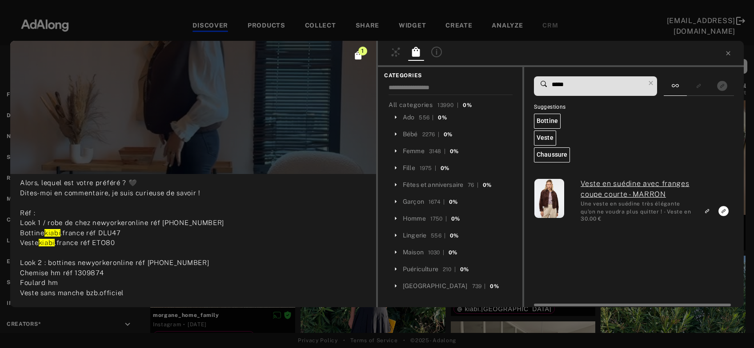
type input "*****"
click at [721, 212] on icon "Link to exact product" at bounding box center [723, 211] width 10 height 10
click at [655, 84] on icon at bounding box center [650, 83] width 12 height 12
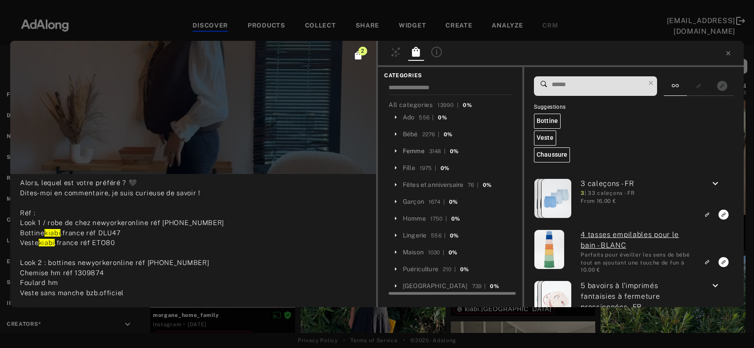
click at [413, 150] on div "Femme" at bounding box center [414, 151] width 22 height 9
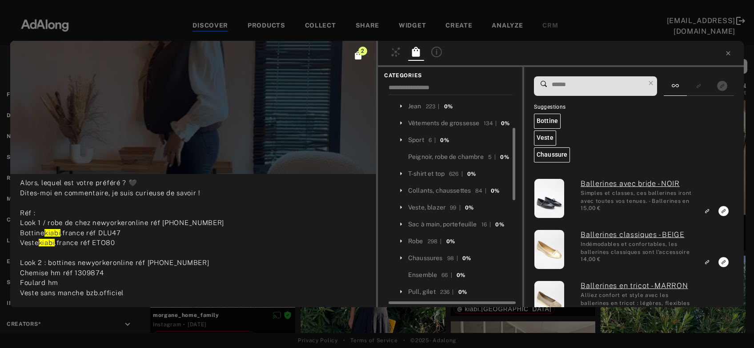
scroll to position [144, 0]
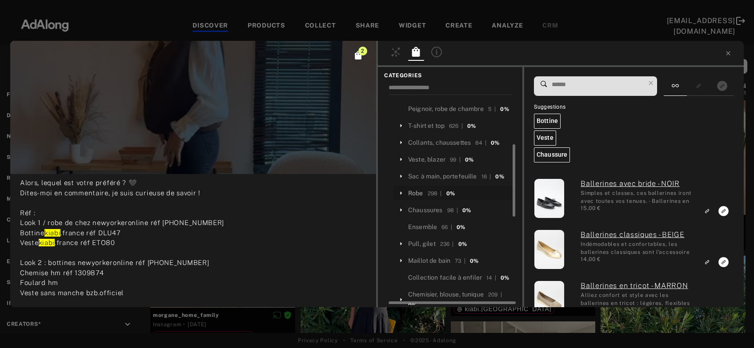
click at [416, 198] on div "Robe" at bounding box center [415, 193] width 15 height 9
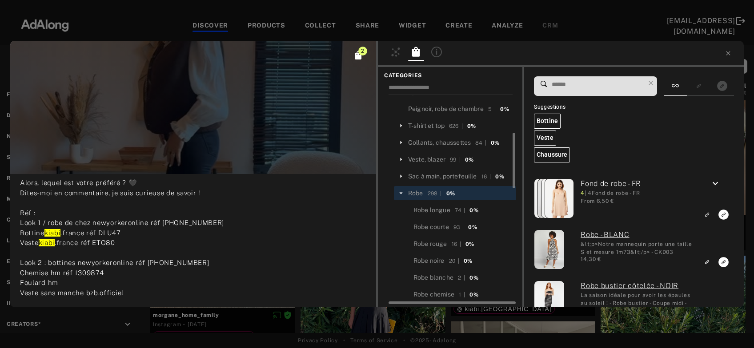
click at [585, 85] on input at bounding box center [598, 85] width 94 height 12
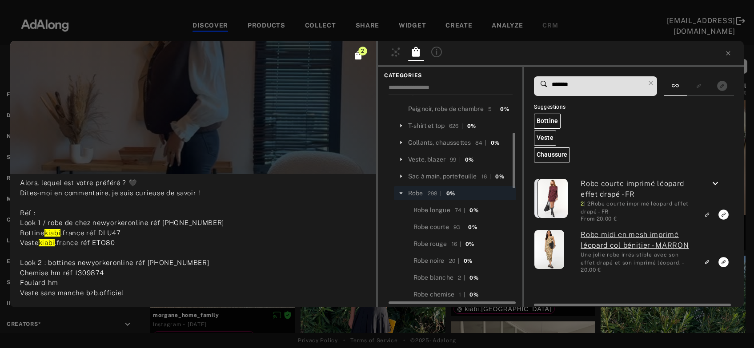
type input "*******"
click at [709, 260] on icon "Link to similar product" at bounding box center [706, 261] width 6 height 5
click at [655, 83] on icon at bounding box center [650, 83] width 12 height 12
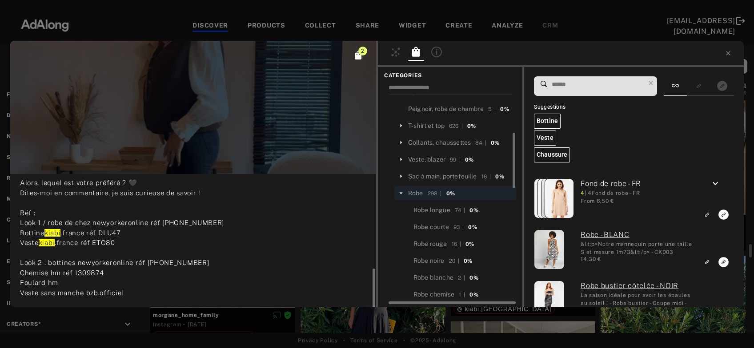
scroll to position [126, 0]
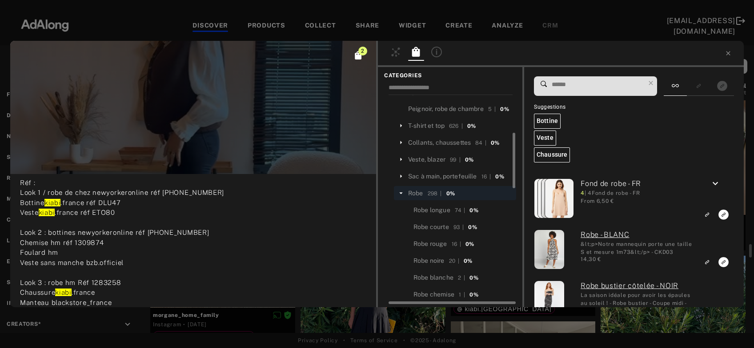
click at [579, 84] on input at bounding box center [598, 85] width 94 height 12
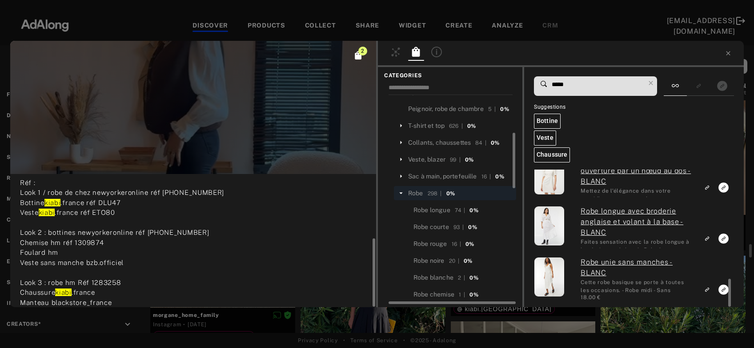
scroll to position [535, 0]
click at [560, 84] on input "*****" at bounding box center [598, 85] width 94 height 12
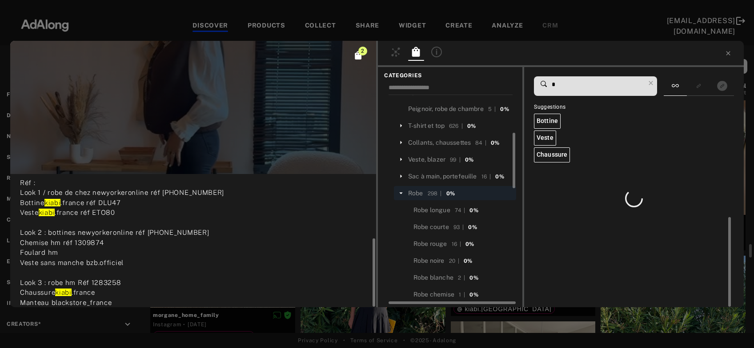
scroll to position [0, 0]
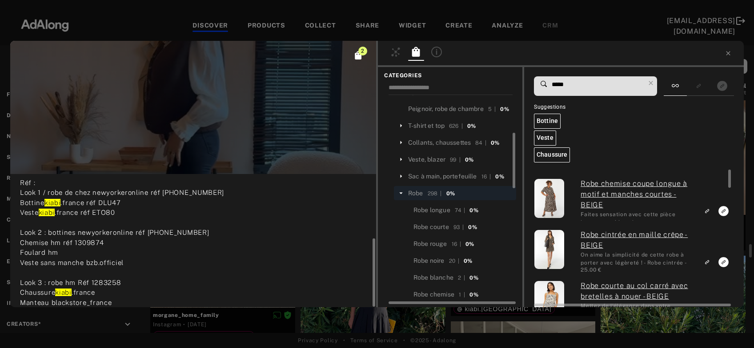
type input "*****"
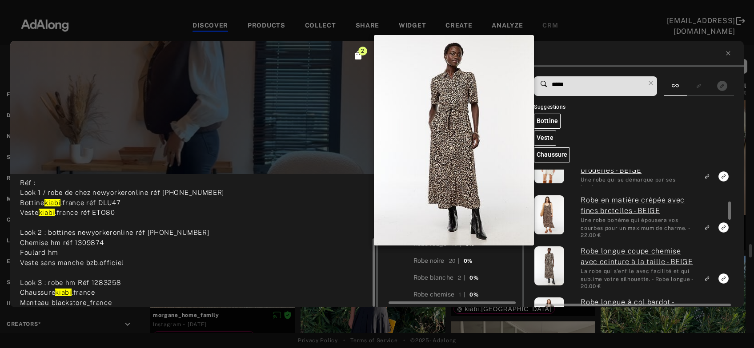
scroll to position [126, 0]
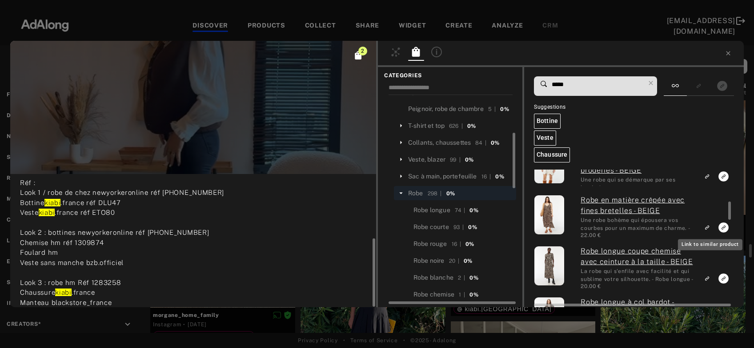
click at [706, 225] on icon "Link to similar product" at bounding box center [706, 227] width 6 height 5
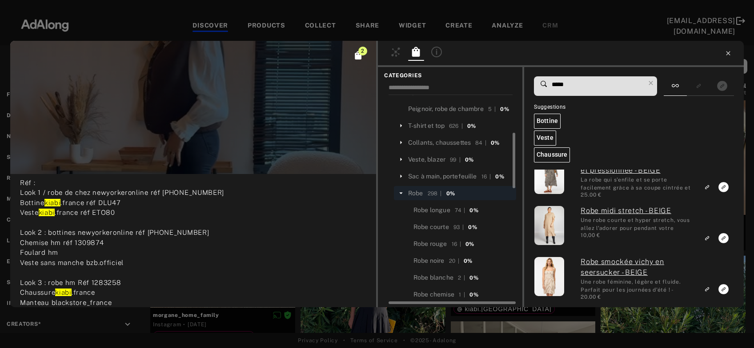
click at [729, 53] on icon at bounding box center [727, 53] width 7 height 7
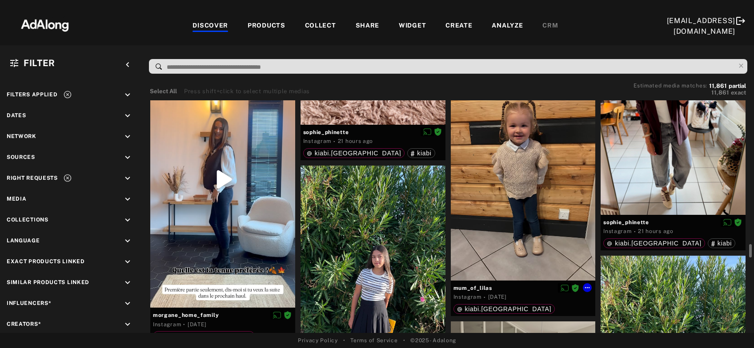
click at [510, 202] on div at bounding box center [523, 184] width 145 height 193
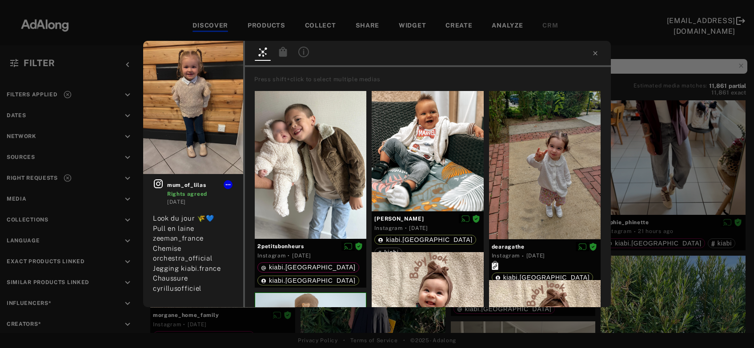
click at [283, 51] on icon at bounding box center [283, 52] width 8 height 10
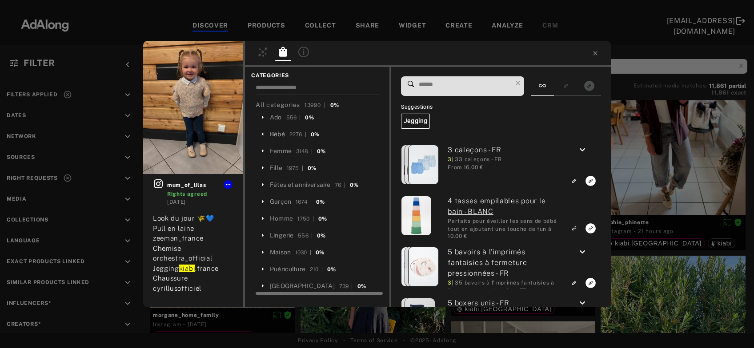
click at [280, 134] on div "Bébé" at bounding box center [277, 134] width 15 height 9
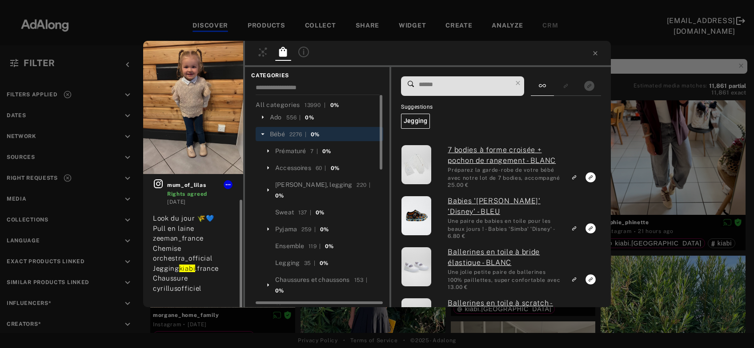
scroll to position [13, 0]
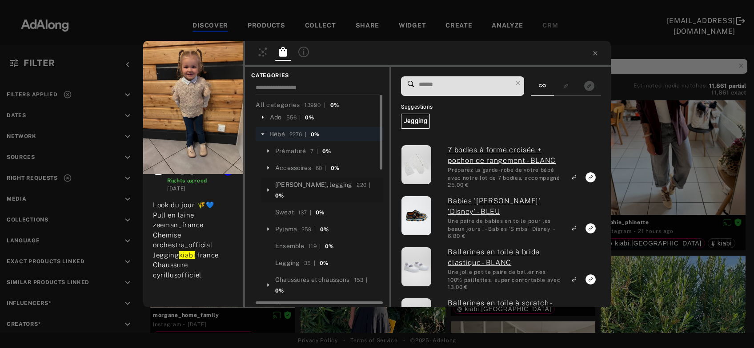
click at [316, 185] on div "Pantalon, jean, legging" at bounding box center [313, 184] width 77 height 9
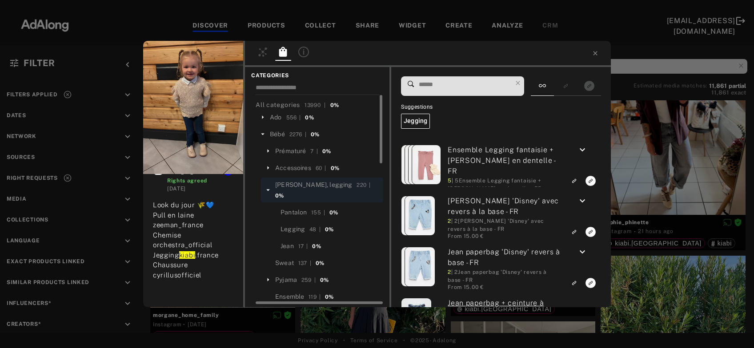
click at [459, 85] on input at bounding box center [465, 85] width 94 height 12
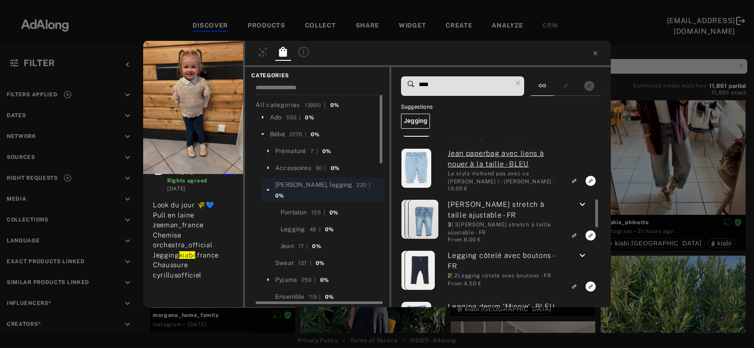
scroll to position [96, 0]
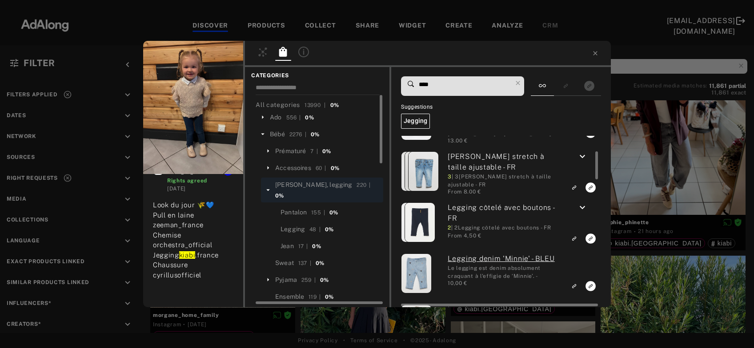
type input "****"
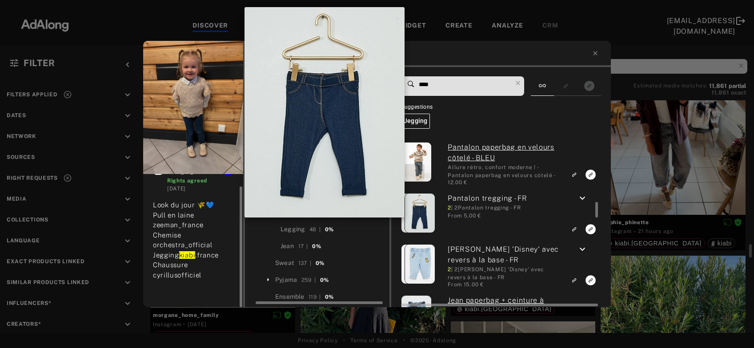
scroll to position [2818, 0]
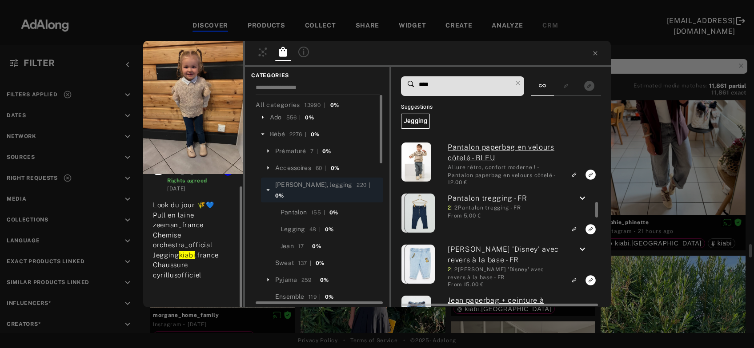
click at [583, 196] on icon "keyboard_arrow_down" at bounding box center [582, 198] width 11 height 11
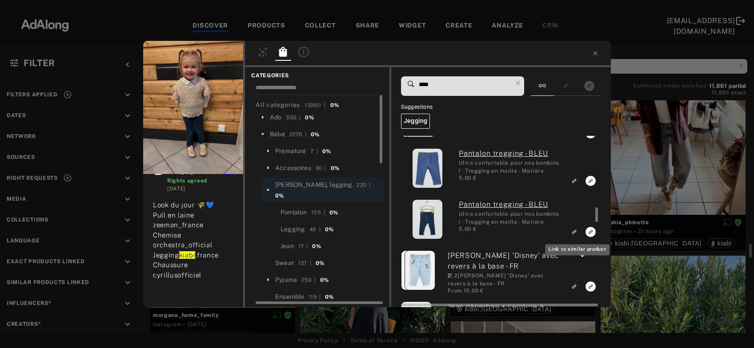
click at [577, 230] on icon "Link to similar product" at bounding box center [574, 231] width 6 height 5
click at [522, 83] on icon at bounding box center [517, 83] width 12 height 12
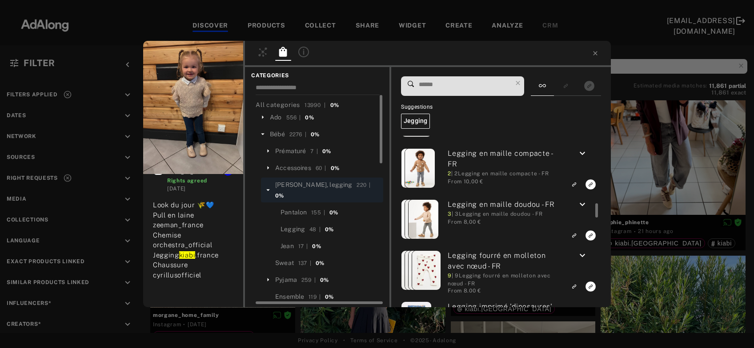
click at [268, 186] on icon at bounding box center [268, 190] width 8 height 8
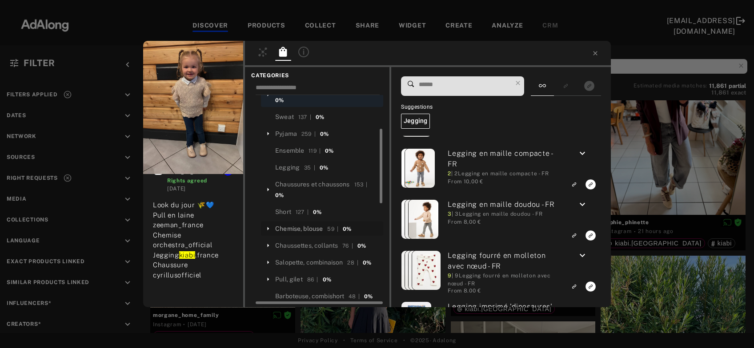
click at [311, 224] on div "Chemise, blouse" at bounding box center [299, 228] width 48 height 9
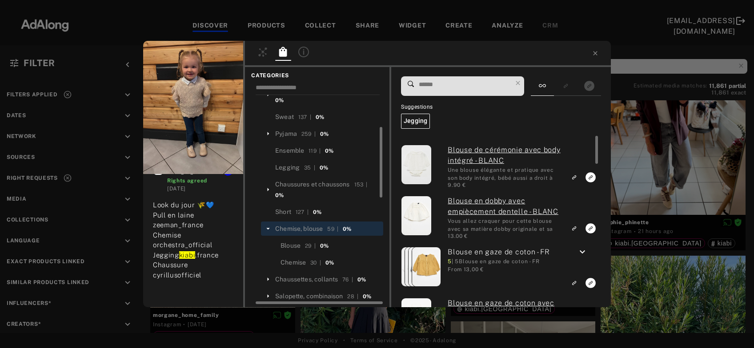
click at [443, 86] on input at bounding box center [465, 85] width 94 height 12
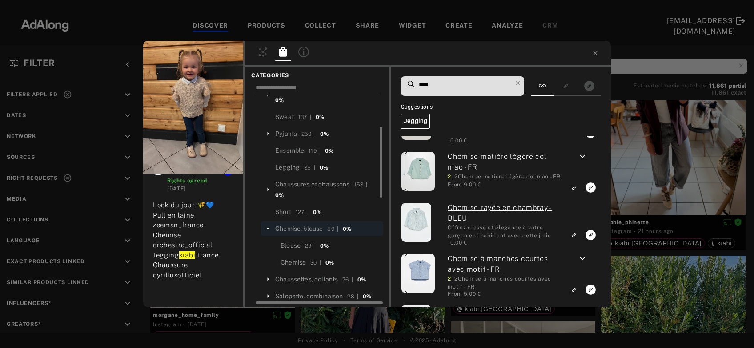
drag, startPoint x: 439, startPoint y: 85, endPoint x: 424, endPoint y: 82, distance: 15.4
click at [424, 82] on input "****" at bounding box center [465, 85] width 94 height 12
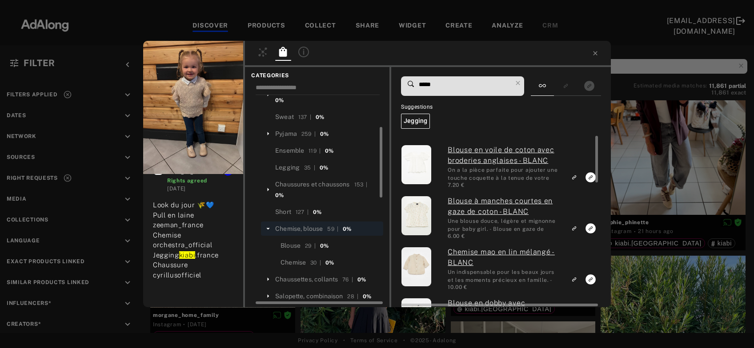
type input "*****"
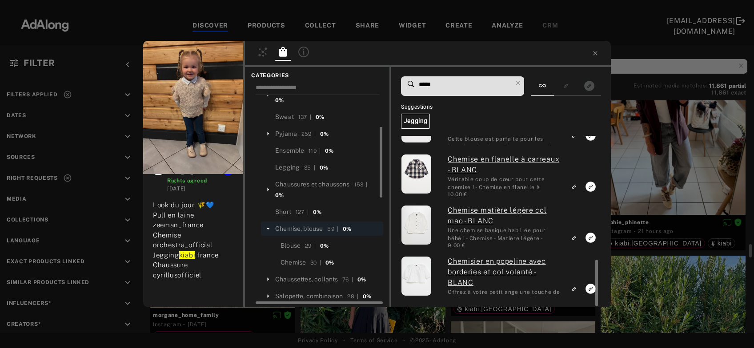
click at [646, 152] on div "mum_of_lilas Rights agreed 1 day ago Look du jour 🌾💙 Pull en laine zeeman_franc…" at bounding box center [377, 174] width 754 height 348
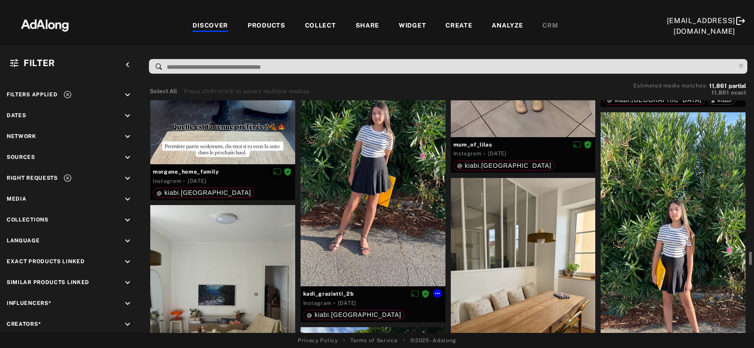
click at [383, 219] on div at bounding box center [372, 154] width 145 height 265
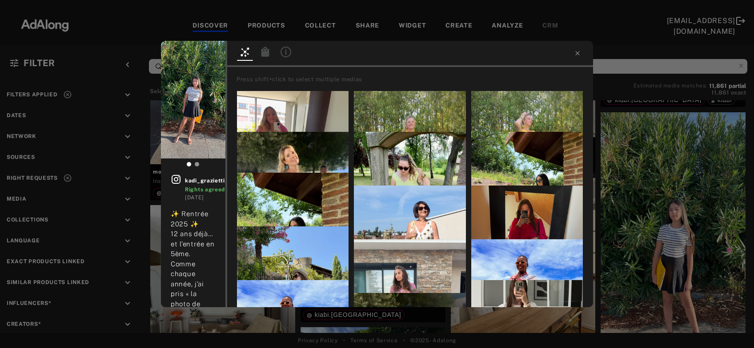
click at [261, 53] on icon at bounding box center [265, 52] width 8 height 10
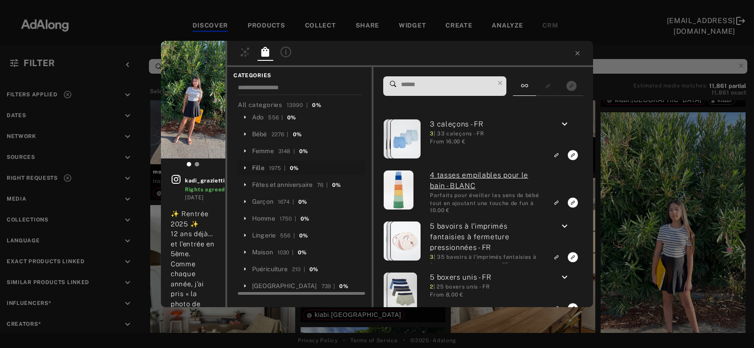
click at [261, 166] on div "Fille" at bounding box center [258, 168] width 12 height 9
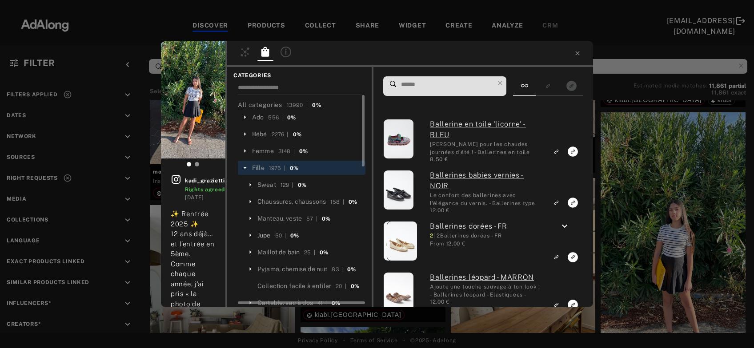
click at [259, 238] on div "Jupe" at bounding box center [263, 235] width 13 height 9
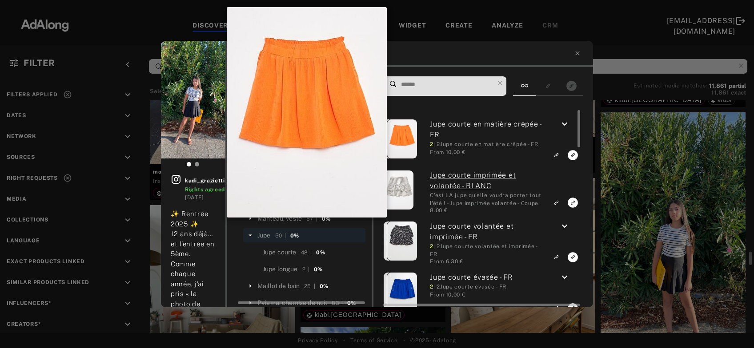
scroll to position [2962, 0]
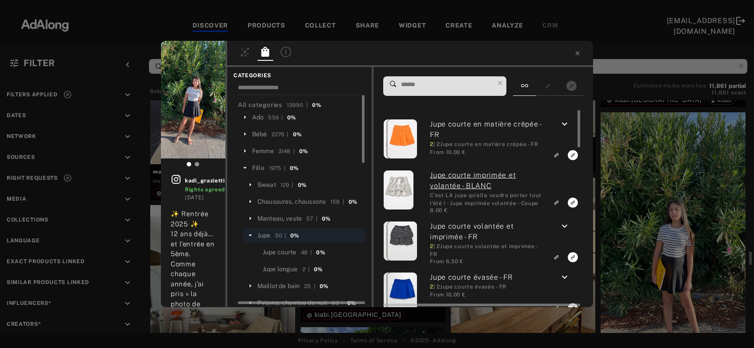
click at [561, 125] on icon "keyboard_arrow_down" at bounding box center [564, 124] width 11 height 11
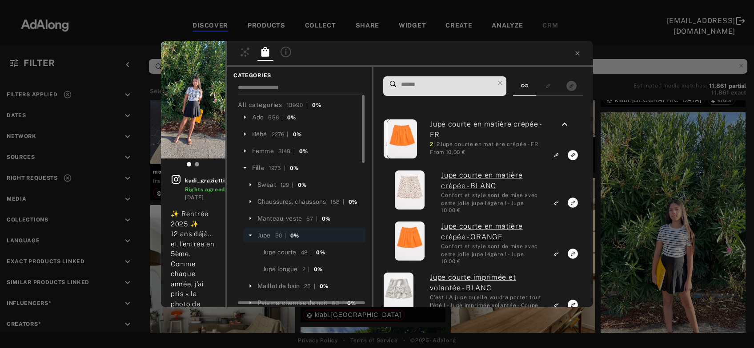
click at [449, 81] on input at bounding box center [447, 85] width 94 height 12
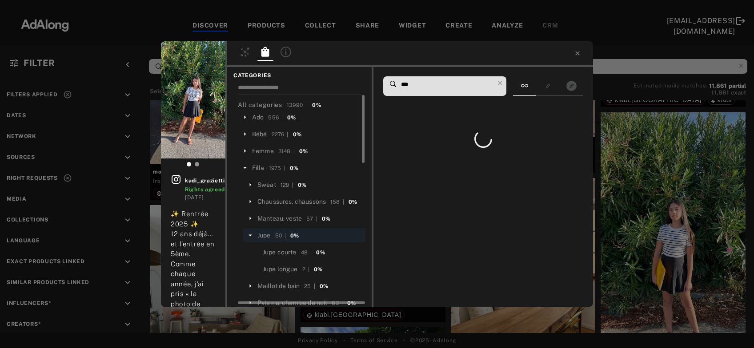
type input "****"
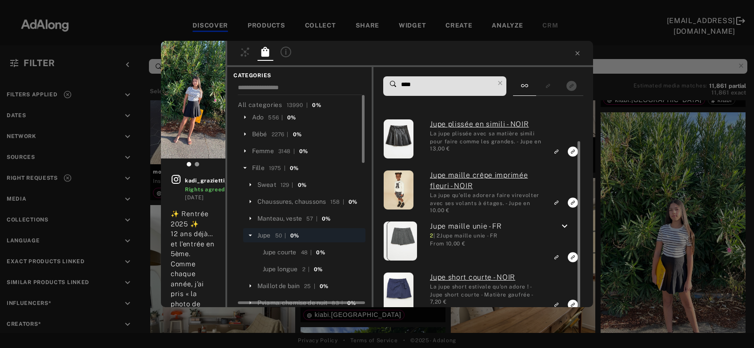
scroll to position [16, 0]
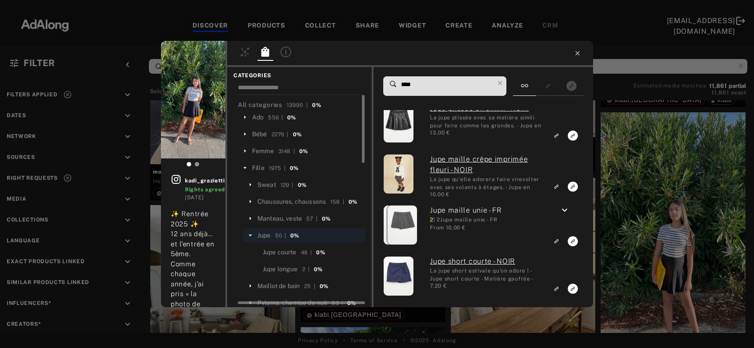
click at [577, 53] on icon at bounding box center [577, 53] width 4 height 4
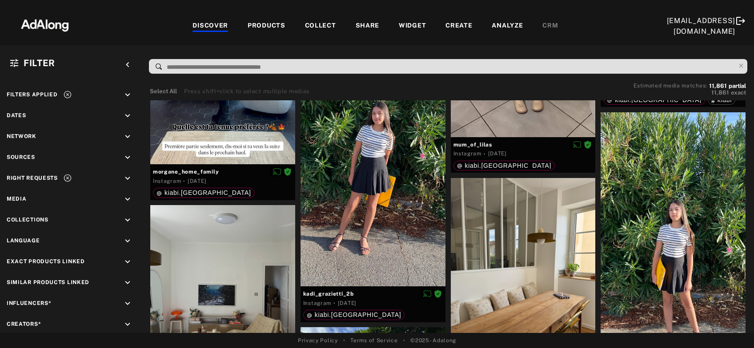
click at [322, 28] on div "COLLECT" at bounding box center [320, 26] width 31 height 11
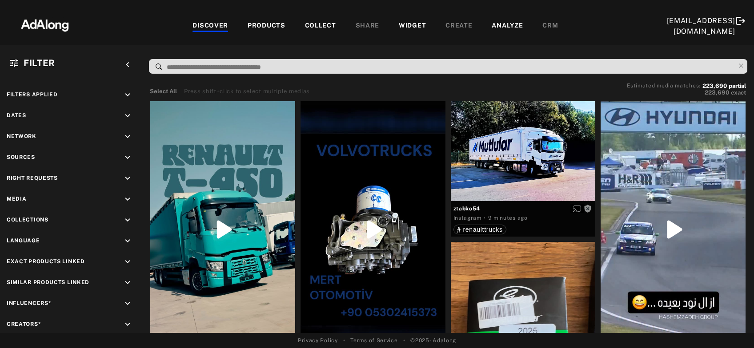
click at [305, 24] on div "COLLECT" at bounding box center [320, 26] width 31 height 11
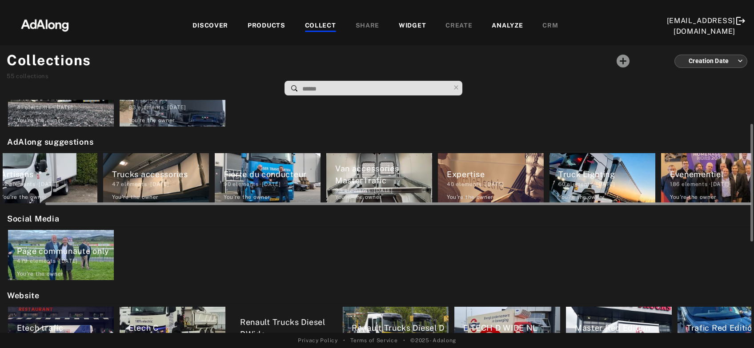
scroll to position [0, 37]
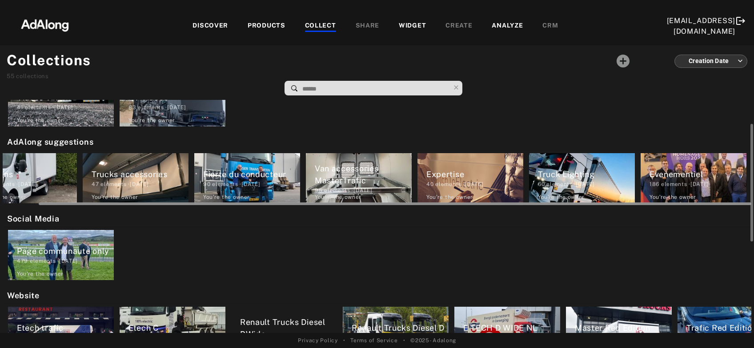
drag, startPoint x: 393, startPoint y: 203, endPoint x: 449, endPoint y: 202, distance: 56.4
click at [449, 203] on div at bounding box center [395, 204] width 712 height 3
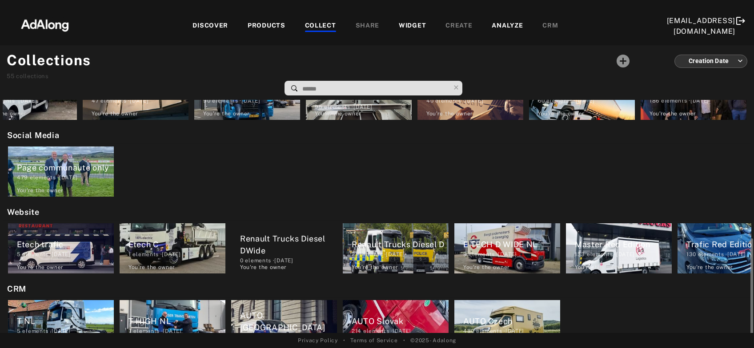
scroll to position [179, 0]
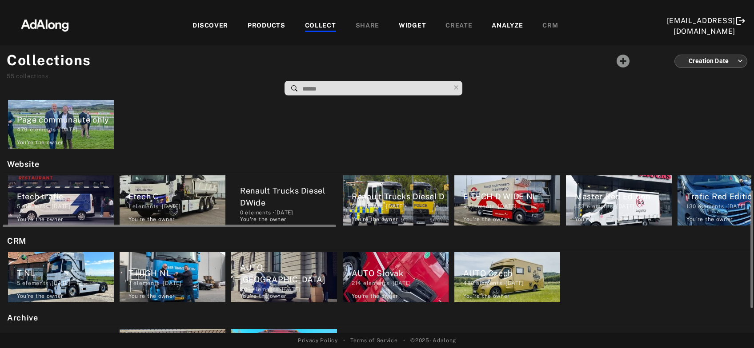
click at [64, 196] on div "Etech trafic" at bounding box center [65, 197] width 97 height 12
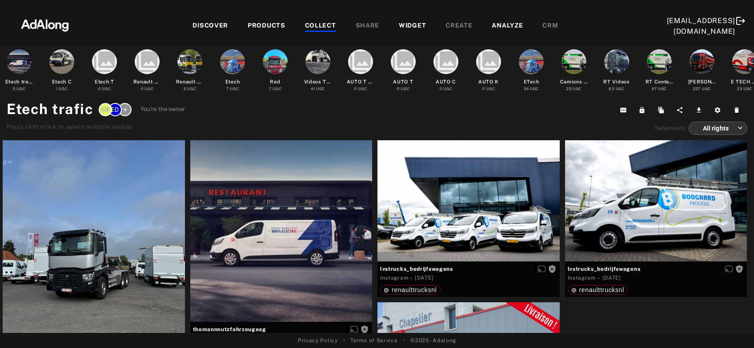
click at [250, 24] on div "PRODUCTS" at bounding box center [266, 26] width 38 height 11
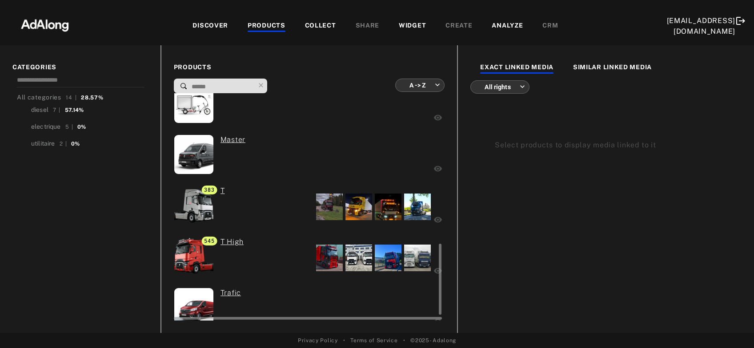
scroll to position [496, 0]
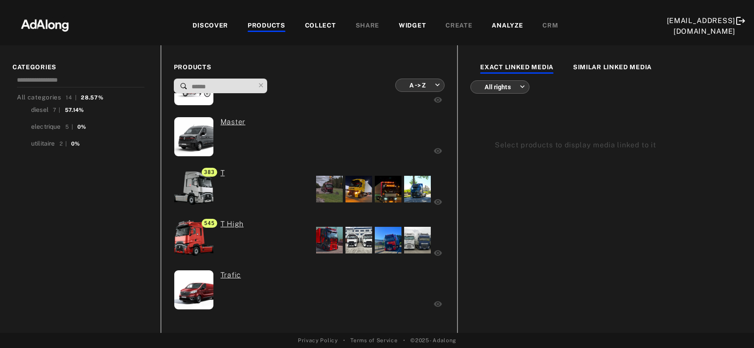
click at [305, 27] on div "COLLECT" at bounding box center [320, 26] width 31 height 11
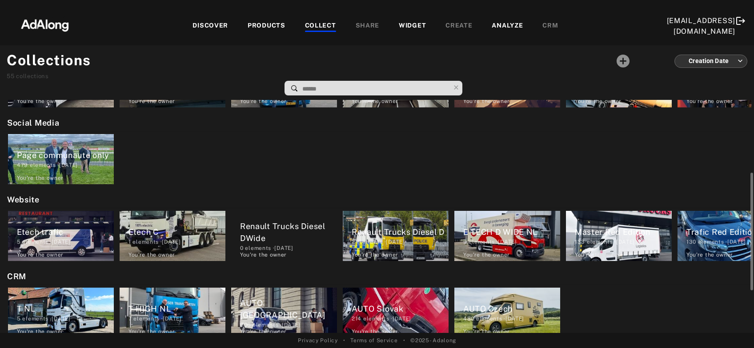
scroll to position [227, 0]
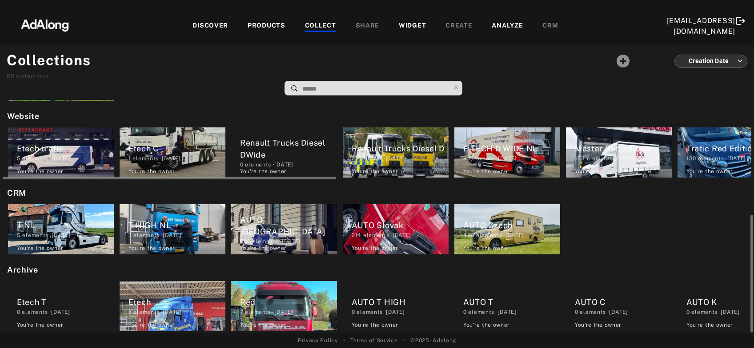
click at [175, 162] on div "Etech C 1 elements · [DATE] You're the owner delete" at bounding box center [173, 153] width 106 height 50
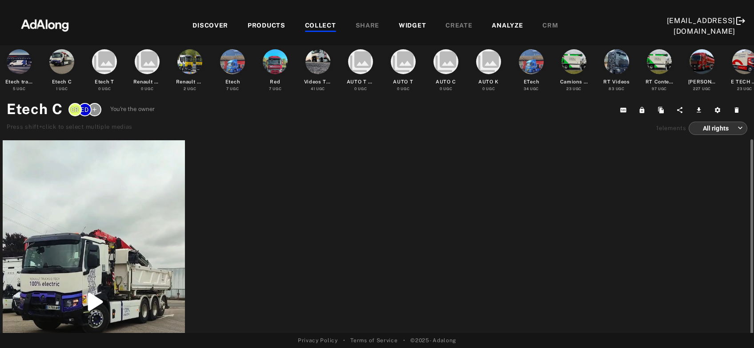
click at [305, 29] on div "COLLECT" at bounding box center [320, 26] width 31 height 11
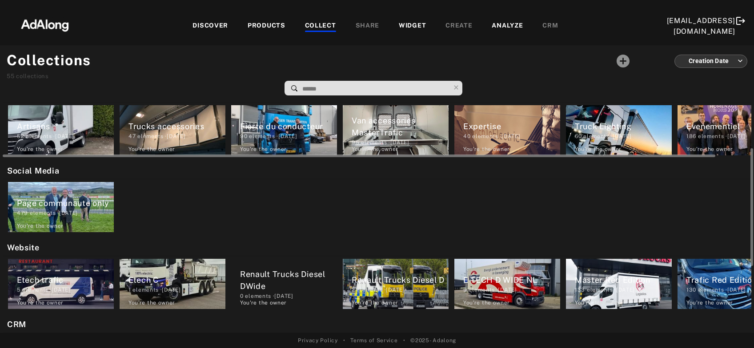
scroll to position [144, 0]
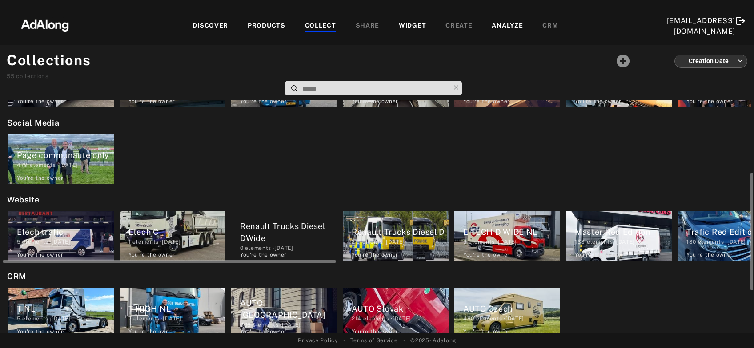
click at [411, 244] on div "2 elements · [DATE]" at bounding box center [399, 242] width 97 height 8
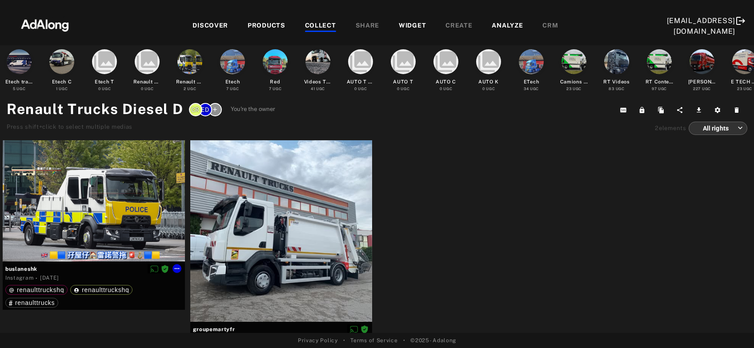
click at [67, 215] on div at bounding box center [94, 200] width 182 height 121
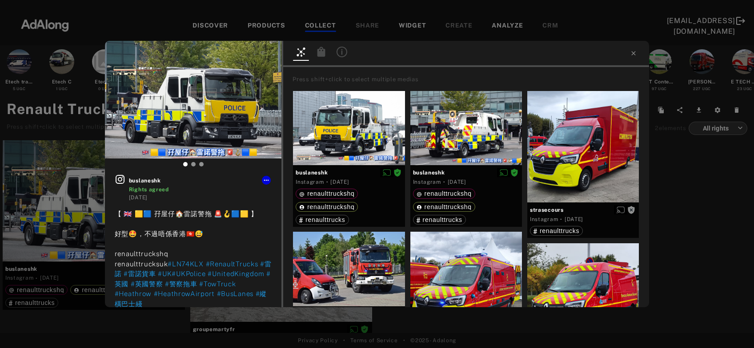
click at [321, 52] on icon at bounding box center [321, 52] width 8 height 10
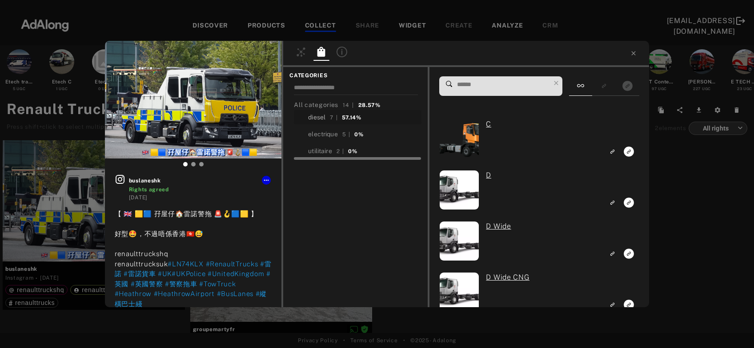
click at [320, 116] on div "diesel" at bounding box center [316, 117] width 17 height 9
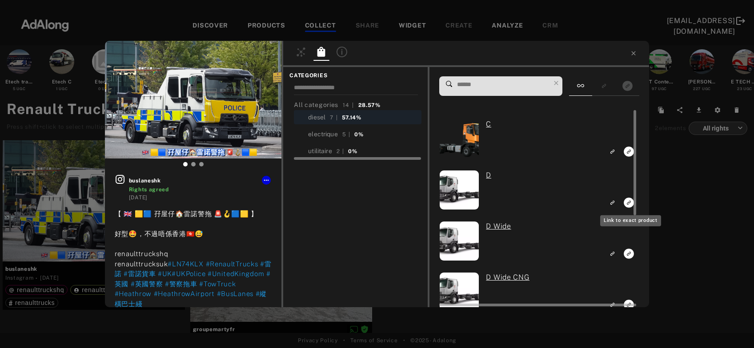
click at [626, 205] on icon "Link to exact product" at bounding box center [628, 203] width 10 height 10
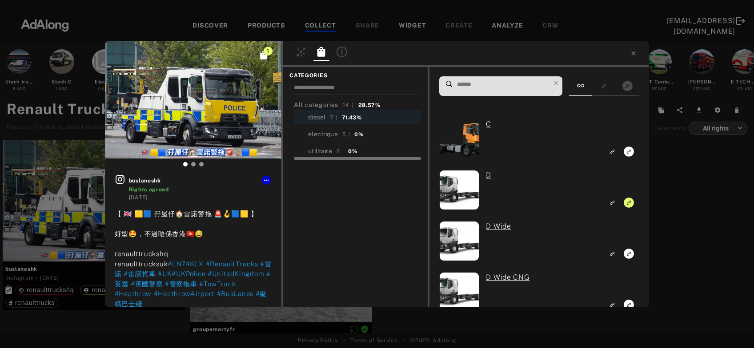
click at [695, 201] on div "1 buslaneshk Rights agreed [DATE] 【 🇬🇧 🟨🟦 孖屋仔🏠雷諾警拖 🚨🪝🟦🟨 】 好型🤩，不過唔係香港🇭🇰😅 renault…" at bounding box center [377, 174] width 754 height 348
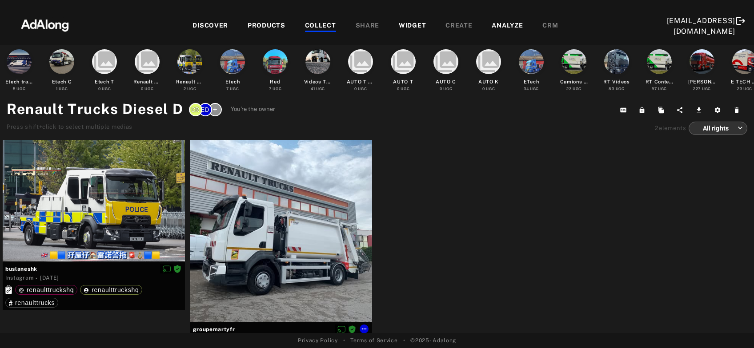
click at [318, 221] on div at bounding box center [281, 231] width 182 height 182
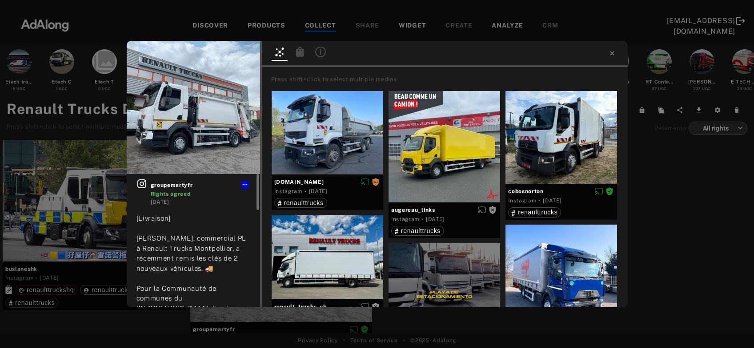
scroll to position [48, 0]
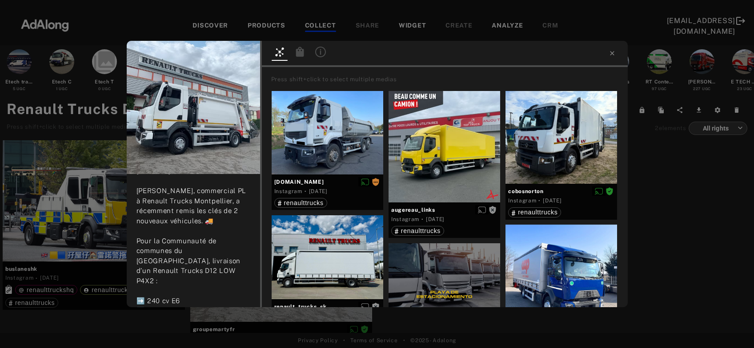
click at [302, 56] on icon at bounding box center [299, 52] width 8 height 10
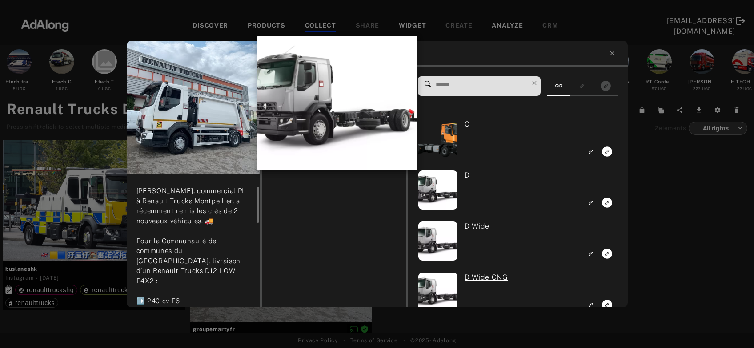
scroll to position [48, 0]
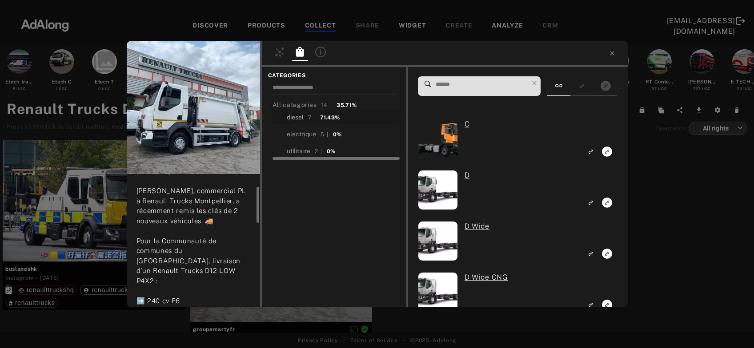
click at [295, 115] on div "diesel" at bounding box center [295, 117] width 17 height 9
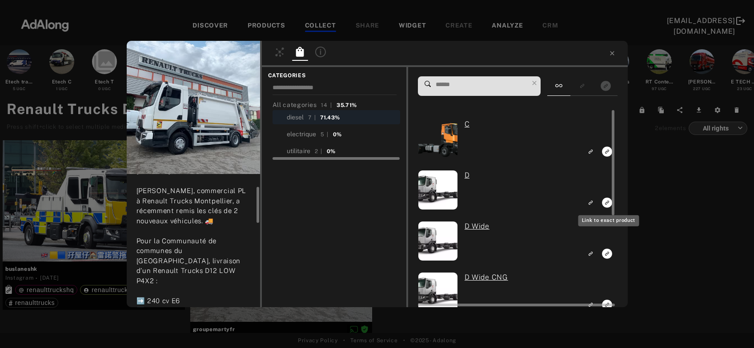
click at [605, 202] on icon "Link to exact product" at bounding box center [607, 203] width 10 height 10
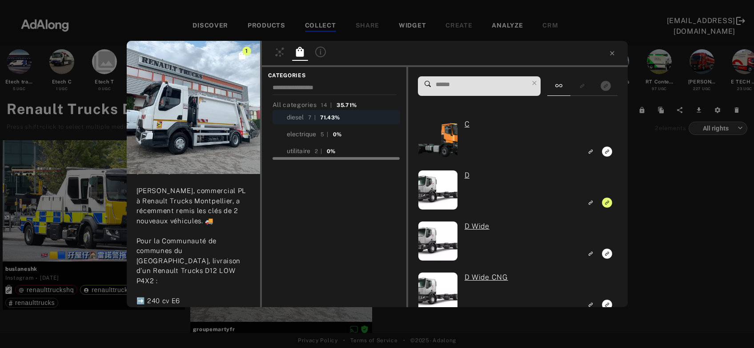
click at [655, 188] on div "1 groupemartyfr Rights agreed [DATE] [Livraison] [PERSON_NAME], commercial PL à…" at bounding box center [377, 174] width 754 height 348
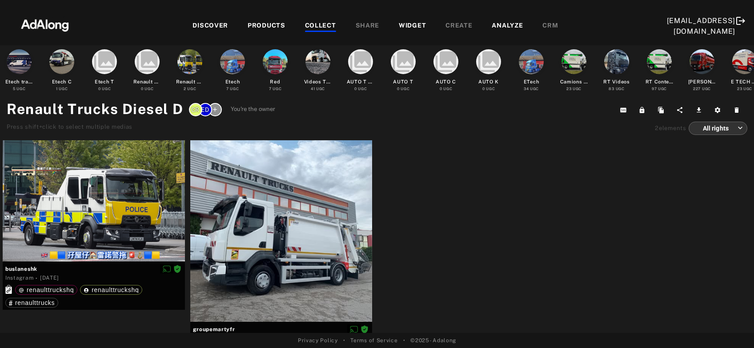
click at [305, 23] on div "COLLECT" at bounding box center [320, 26] width 31 height 11
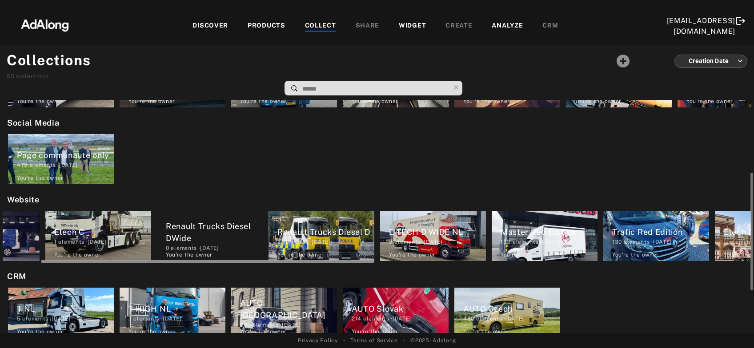
scroll to position [0, 77]
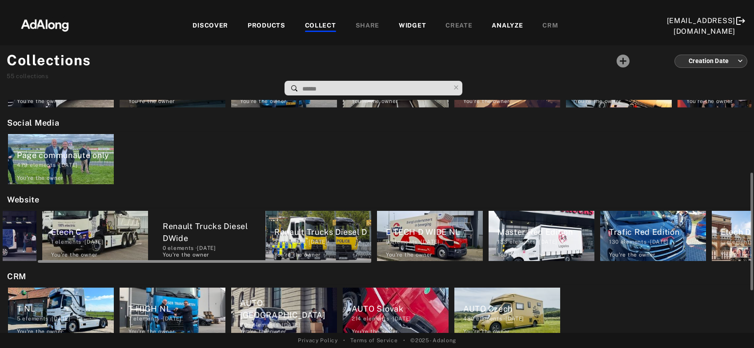
drag, startPoint x: 295, startPoint y: 261, endPoint x: 329, endPoint y: 260, distance: 34.7
click at [329, 260] on div at bounding box center [204, 261] width 333 height 3
click at [404, 235] on div "E TECH D WIDE NL" at bounding box center [434, 232] width 97 height 12
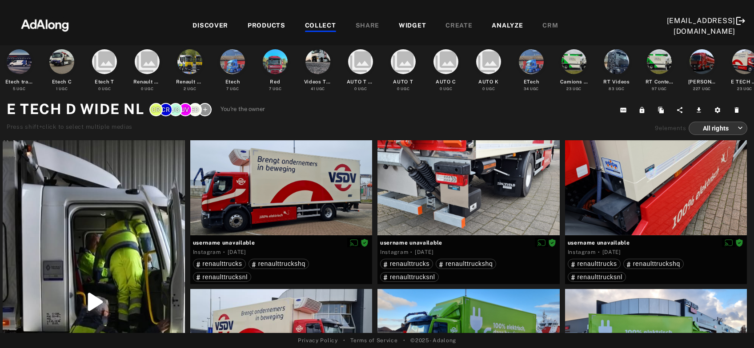
click at [711, 130] on body "DISCOVER PRODUCTS COLLECT SHARE WIDGET CREATE ANALYZE CRM [EMAIL_ADDRESS][DOMAI…" at bounding box center [377, 174] width 754 height 348
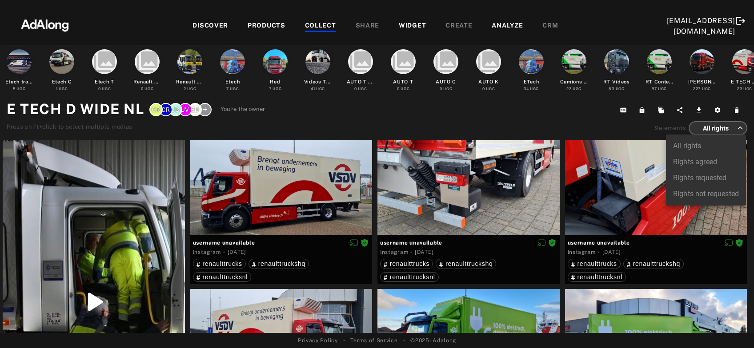
click at [706, 161] on li "Rights agreed" at bounding box center [706, 162] width 80 height 16
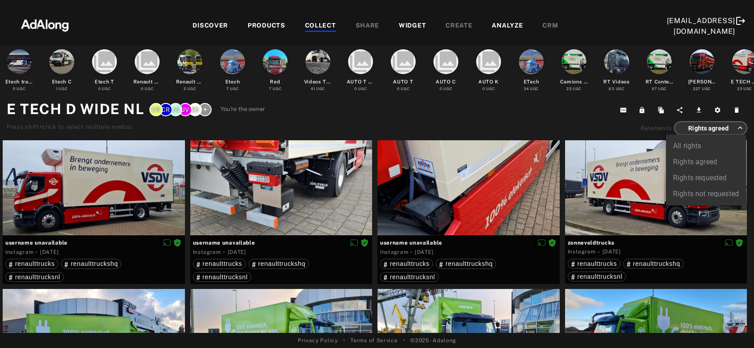
click at [702, 130] on body "DISCOVER PRODUCTS COLLECT SHARE WIDGET CREATE ANALYZE CRM [EMAIL_ADDRESS][DOMAI…" at bounding box center [377, 174] width 754 height 348
click at [688, 144] on li "All rights" at bounding box center [706, 146] width 80 height 16
type input "***"
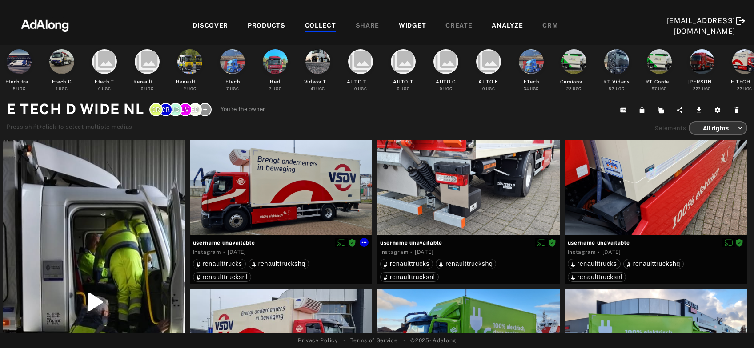
click at [290, 214] on div at bounding box center [281, 188] width 182 height 96
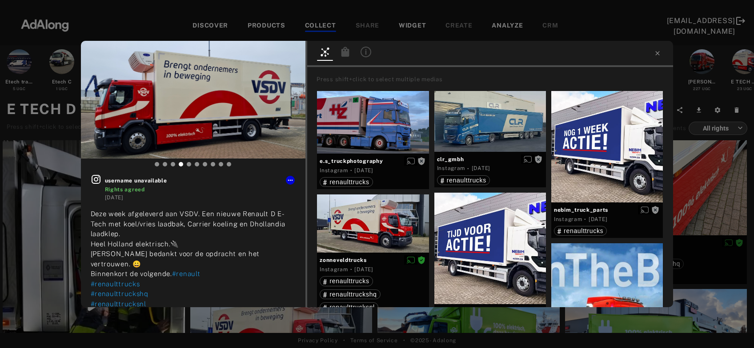
click at [345, 56] on icon at bounding box center [345, 52] width 8 height 10
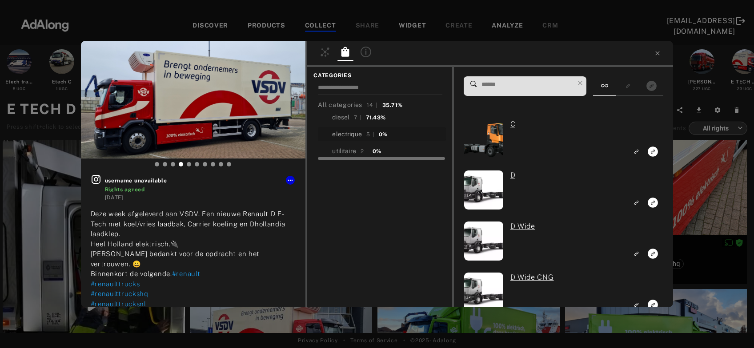
click at [345, 136] on div "electrique" at bounding box center [347, 134] width 30 height 9
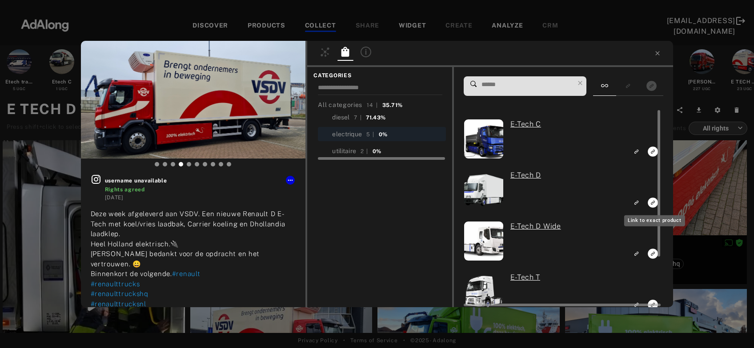
click at [654, 203] on icon "Link to exact product" at bounding box center [653, 203] width 10 height 10
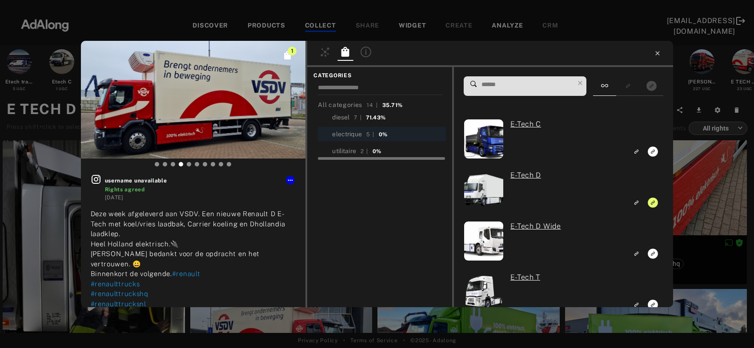
click at [658, 53] on icon at bounding box center [657, 53] width 7 height 7
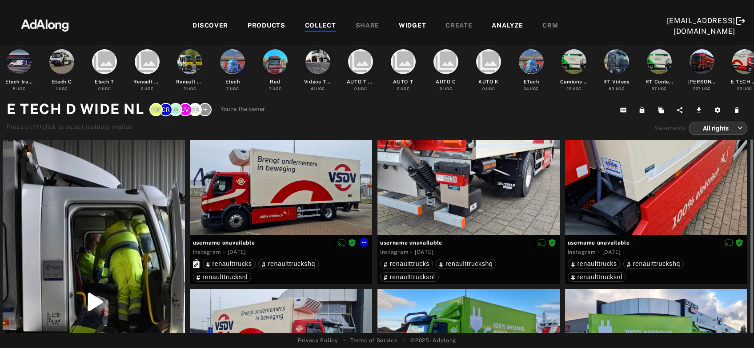
click at [283, 219] on div at bounding box center [281, 188] width 182 height 96
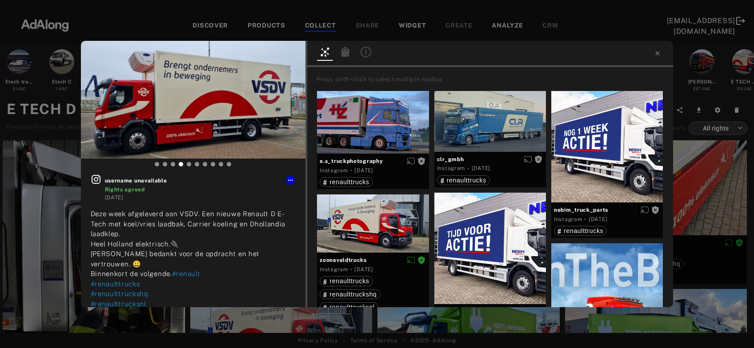
click at [343, 53] on icon at bounding box center [345, 52] width 8 height 10
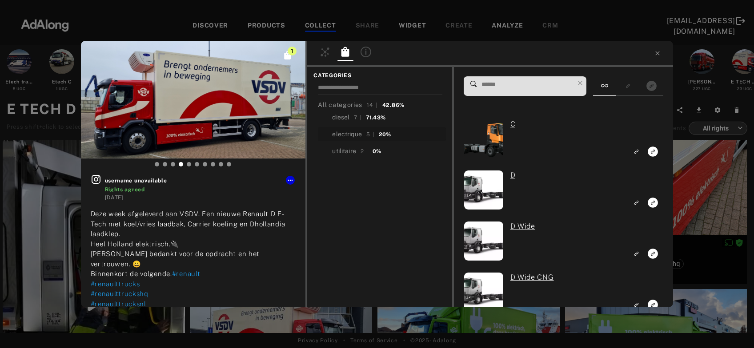
click at [339, 132] on div "electrique" at bounding box center [347, 134] width 30 height 9
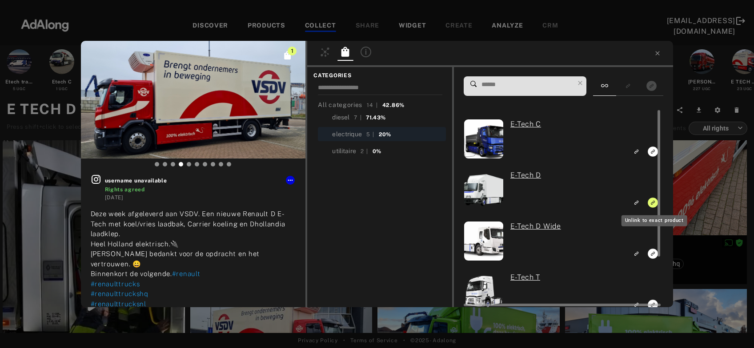
click at [652, 204] on rect "Unlink to exact product" at bounding box center [652, 202] width 11 height 11
click at [652, 257] on icon "Link to exact product" at bounding box center [653, 254] width 10 height 10
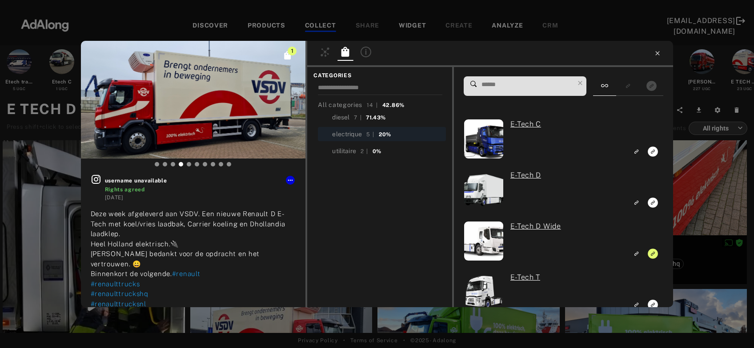
click at [658, 53] on icon at bounding box center [657, 53] width 7 height 7
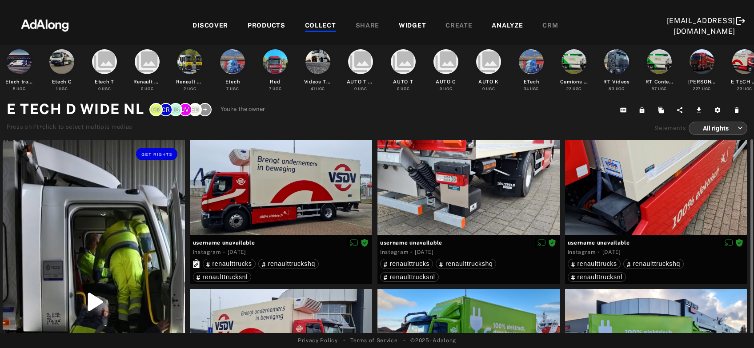
scroll to position [96, 0]
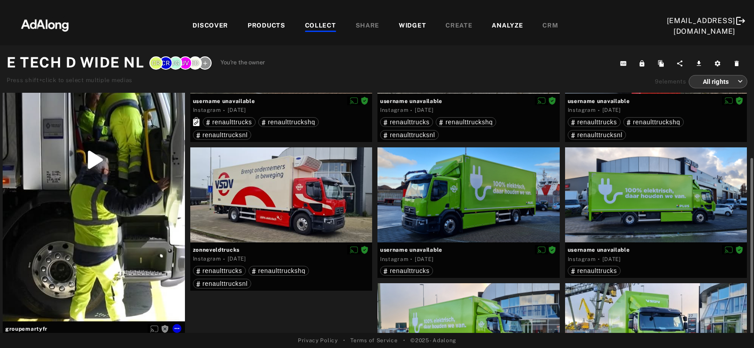
click at [106, 214] on div "Get rights" at bounding box center [94, 159] width 182 height 323
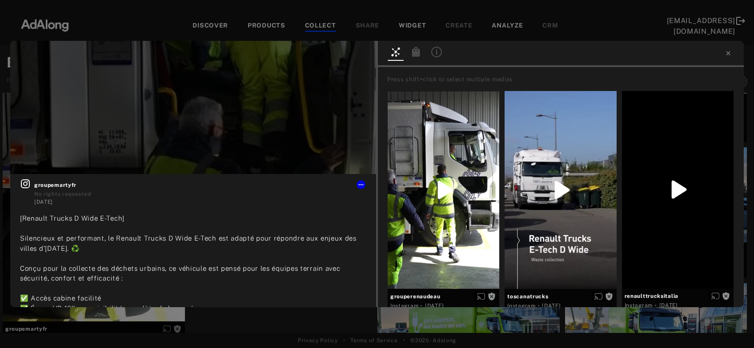
click at [419, 52] on icon at bounding box center [416, 52] width 11 height 11
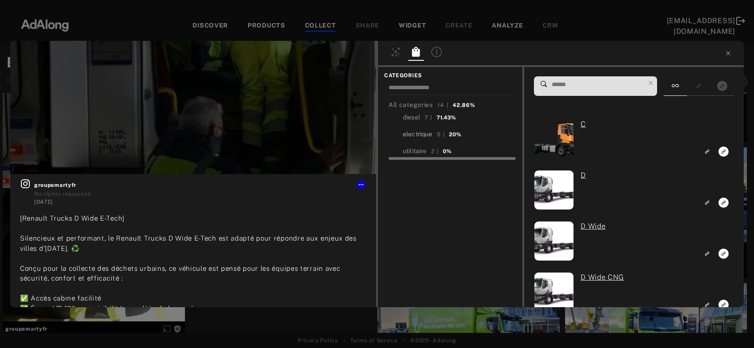
click at [425, 133] on div "electrique" at bounding box center [418, 134] width 30 height 9
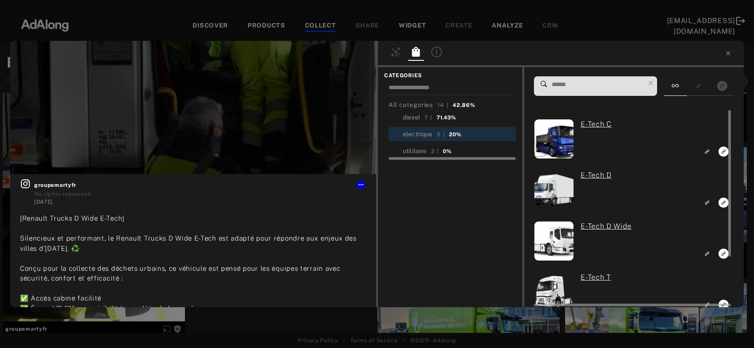
scroll to position [96, 0]
click at [722, 255] on icon "Link to exact product" at bounding box center [723, 254] width 10 height 10
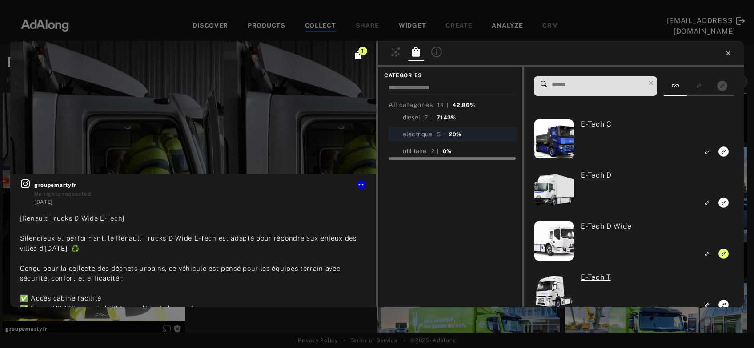
click at [728, 54] on icon at bounding box center [728, 53] width 4 height 4
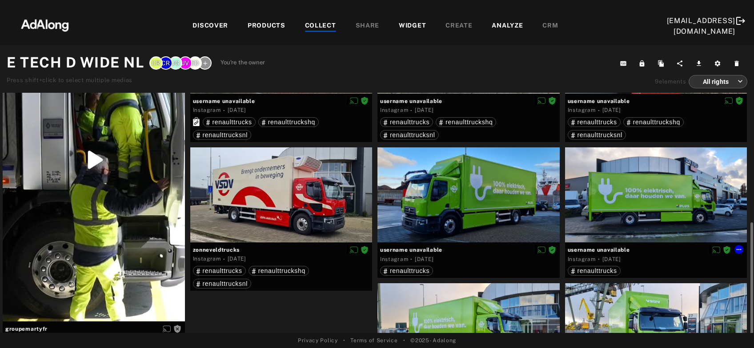
scroll to position [134, 0]
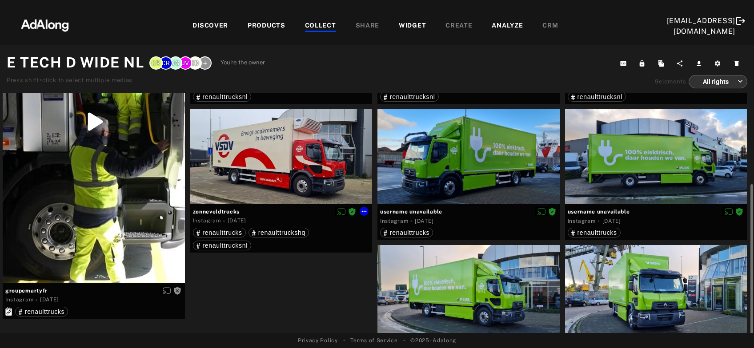
click at [311, 179] on div at bounding box center [281, 156] width 182 height 95
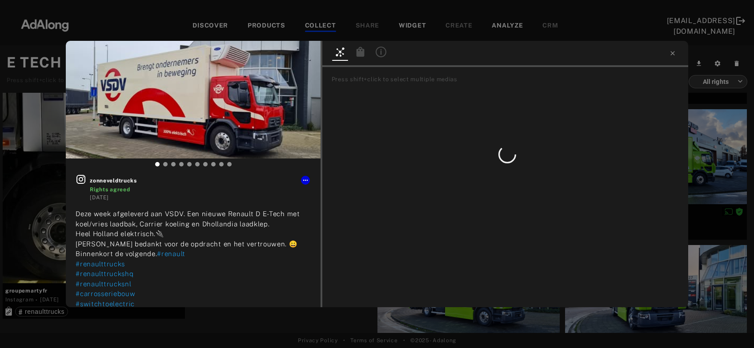
click at [362, 55] on icon at bounding box center [360, 52] width 8 height 10
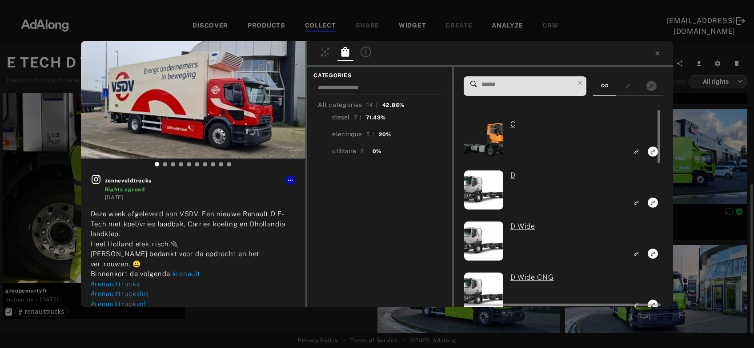
scroll to position [134, 0]
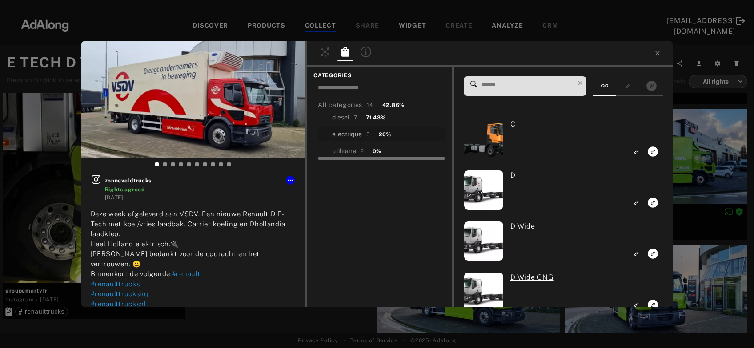
click at [349, 131] on div "electrique" at bounding box center [347, 134] width 30 height 9
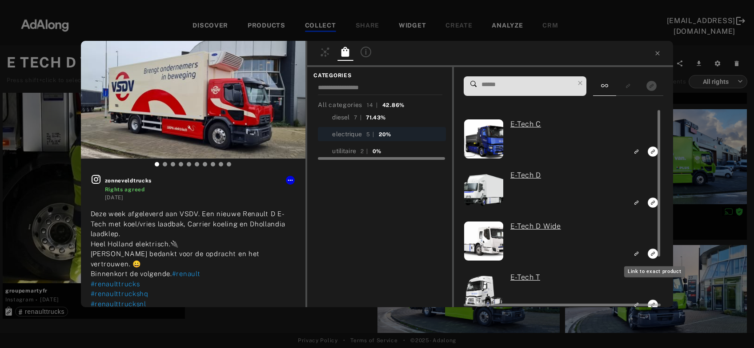
click at [652, 255] on rect "Link to exact product" at bounding box center [652, 253] width 11 height 11
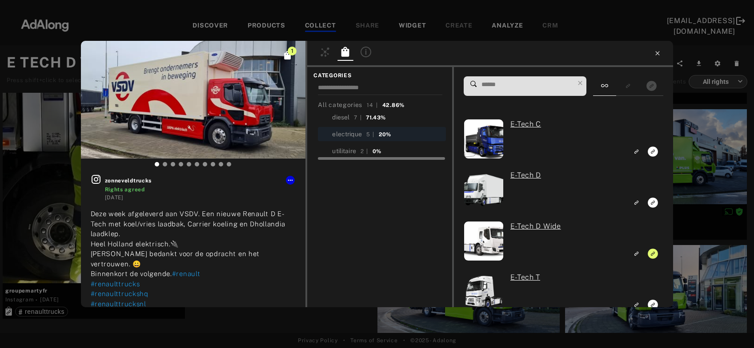
click at [657, 54] on icon at bounding box center [657, 53] width 7 height 7
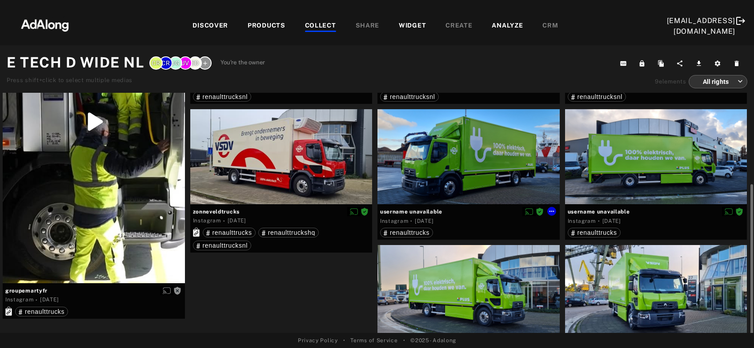
click at [504, 157] on div at bounding box center [468, 156] width 182 height 95
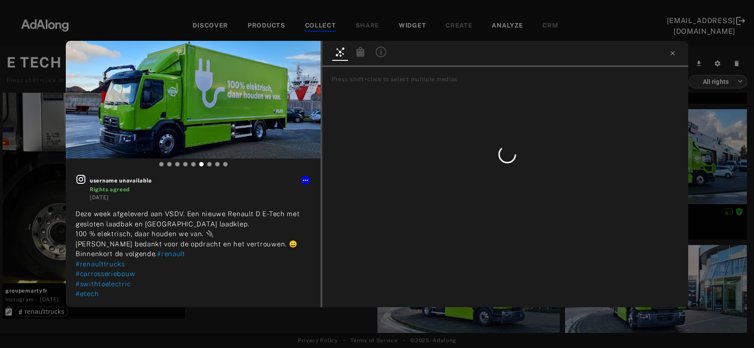
click at [361, 52] on icon at bounding box center [360, 52] width 8 height 10
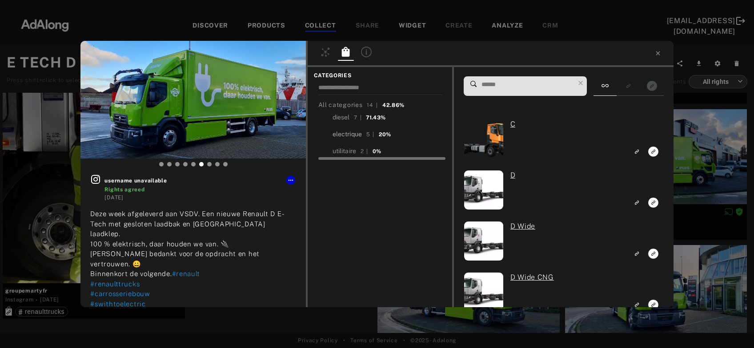
click at [359, 131] on div "electrique" at bounding box center [347, 134] width 30 height 9
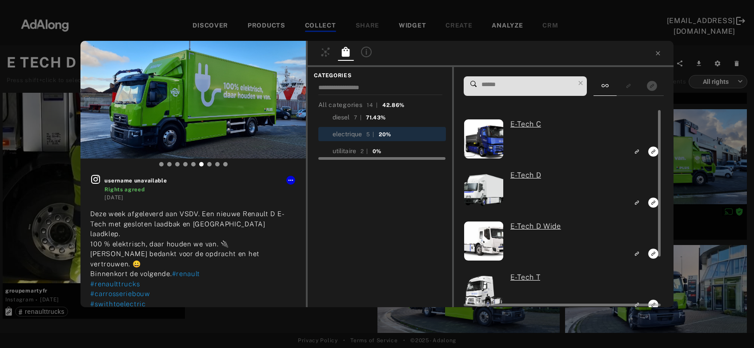
scroll to position [134, 0]
click at [651, 255] on icon "Link to exact product" at bounding box center [653, 254] width 10 height 10
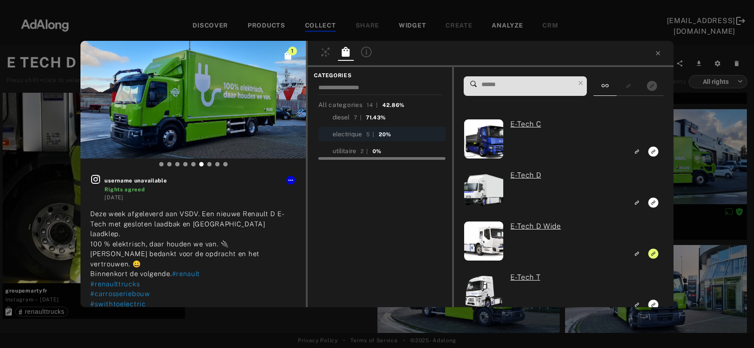
click at [695, 168] on div "1 username unavailable Rights agreed [DATE] Deze week afgeleverd aan VSDV. Een …" at bounding box center [377, 174] width 754 height 348
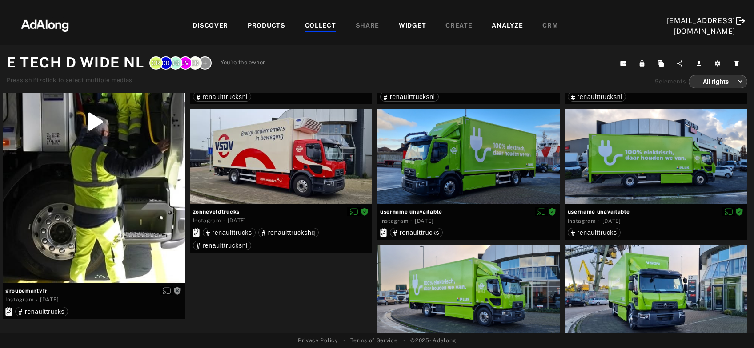
click at [305, 26] on div "COLLECT" at bounding box center [320, 26] width 31 height 11
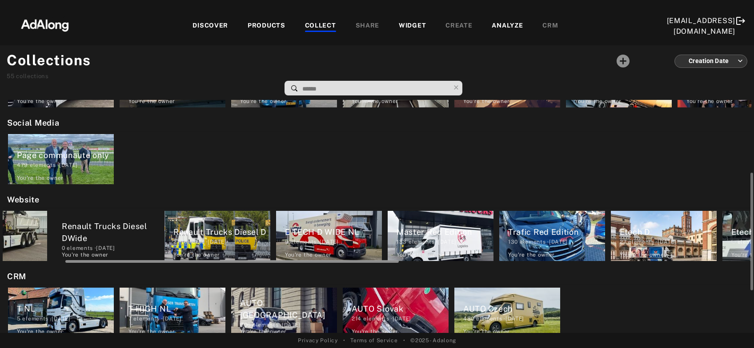
scroll to position [0, 199]
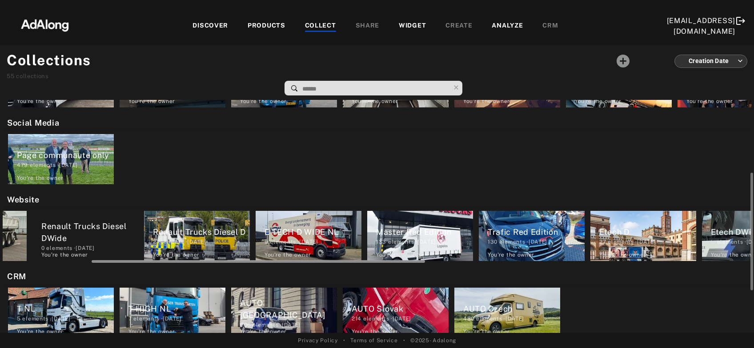
drag, startPoint x: 293, startPoint y: 261, endPoint x: 382, endPoint y: 257, distance: 88.9
click at [382, 257] on div "Etech trafic 5 elements · [DATE] You're the owner delete Etech C 1 elements · […" at bounding box center [377, 236] width 748 height 56
click at [406, 238] on div "133 elements · [DATE]" at bounding box center [424, 242] width 97 height 8
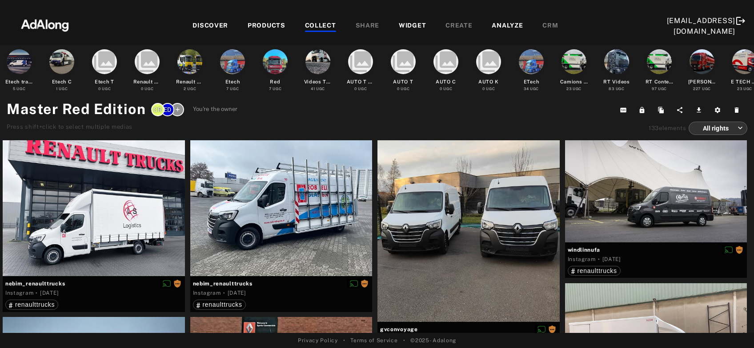
click at [719, 128] on body "DISCOVER PRODUCTS COLLECT SHARE WIDGET CREATE ANALYZE CRM [EMAIL_ADDRESS][DOMAI…" at bounding box center [377, 174] width 754 height 348
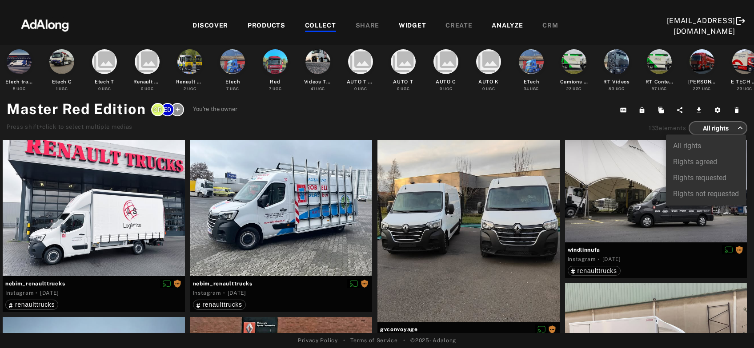
click at [697, 161] on li "Rights agreed" at bounding box center [706, 162] width 80 height 16
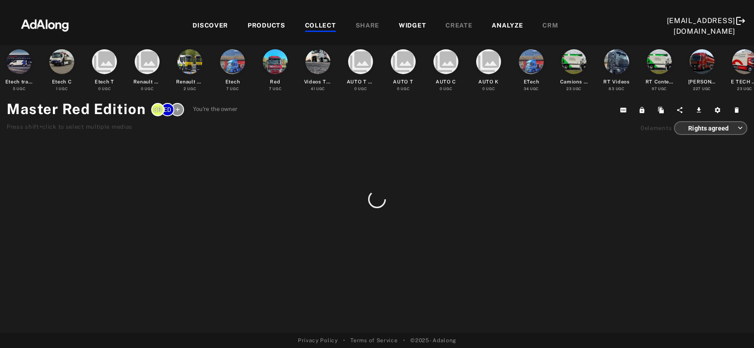
type input "******"
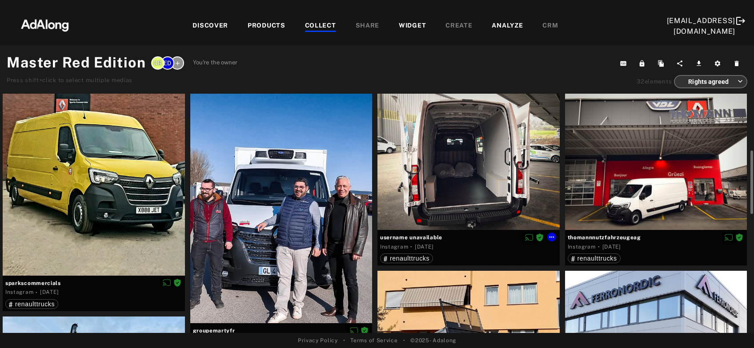
scroll to position [48, 0]
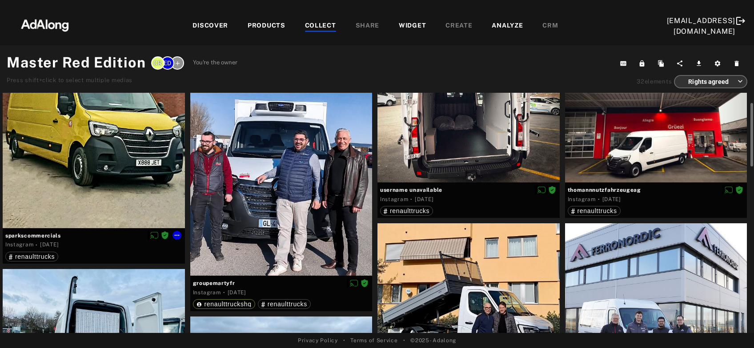
click at [69, 192] on div at bounding box center [94, 137] width 182 height 182
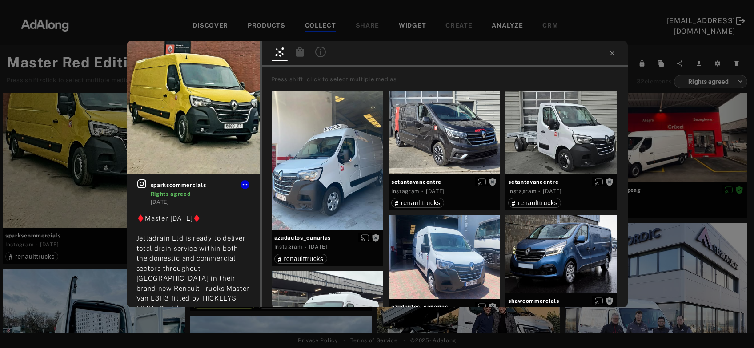
click at [298, 51] on icon at bounding box center [300, 52] width 11 height 11
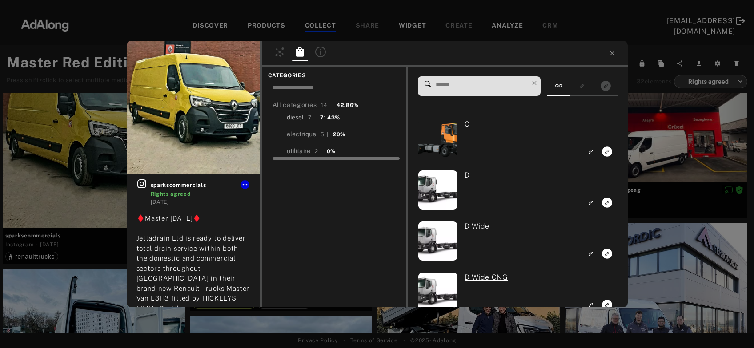
click at [298, 115] on div "diesel" at bounding box center [295, 117] width 17 height 9
click at [301, 151] on div "utilitaire" at bounding box center [299, 151] width 24 height 9
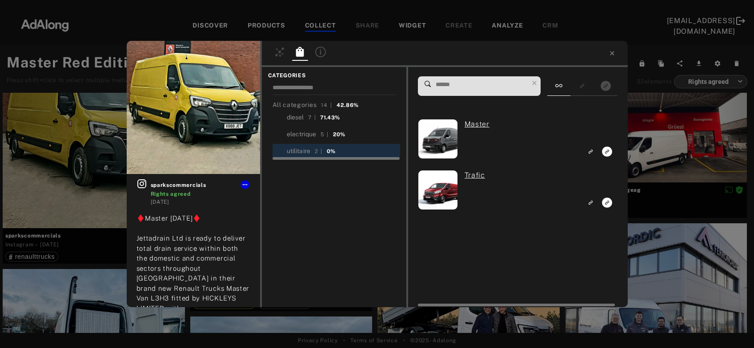
scroll to position [48, 0]
click at [610, 153] on icon "Link to exact product" at bounding box center [607, 152] width 10 height 10
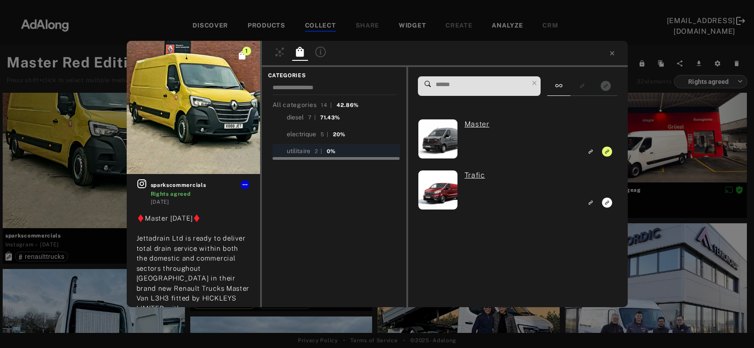
click at [679, 136] on div "1 sparkscommercials Rights agreed [DATE] ♦️Master [DATE]♦️ Jettadrain Ltd is re…" at bounding box center [377, 174] width 754 height 348
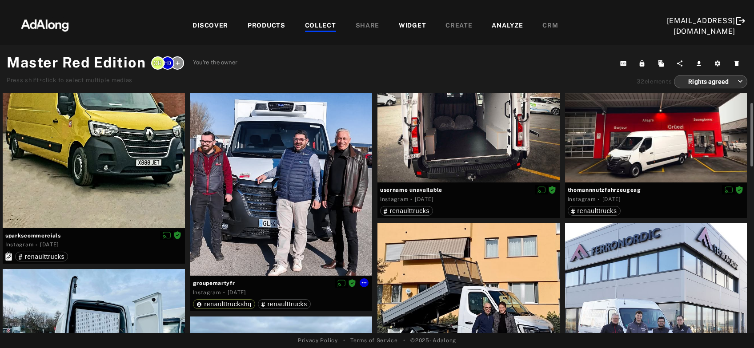
click at [260, 219] on div at bounding box center [281, 161] width 182 height 230
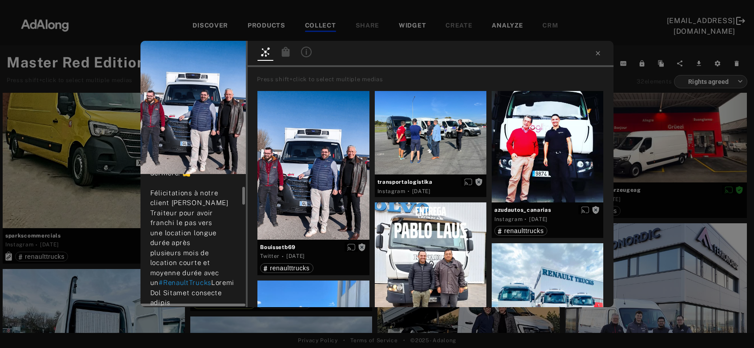
scroll to position [144, 0]
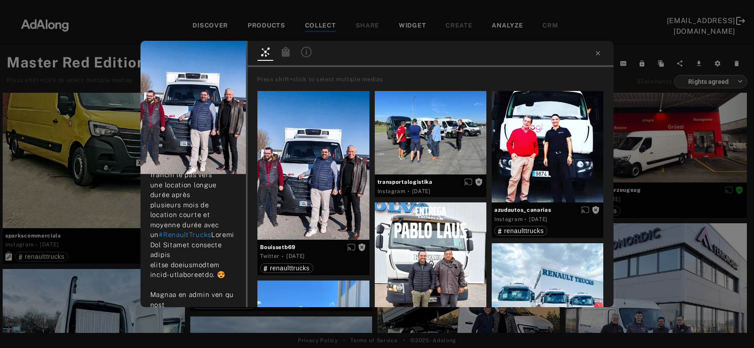
click at [284, 53] on icon at bounding box center [286, 52] width 8 height 10
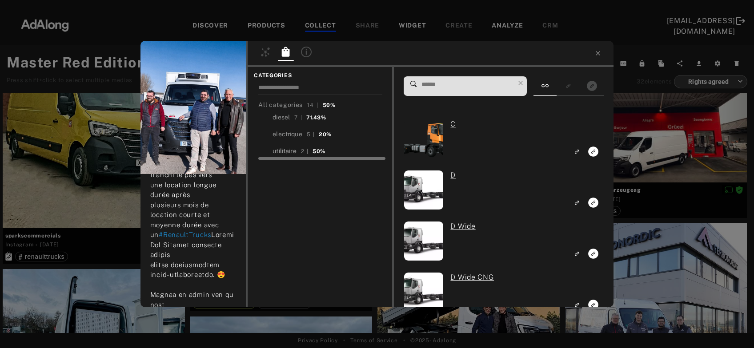
click at [287, 152] on div "utilitaire" at bounding box center [284, 151] width 24 height 9
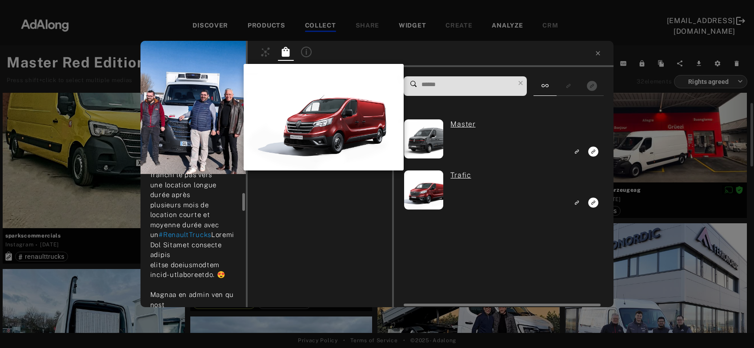
scroll to position [144, 0]
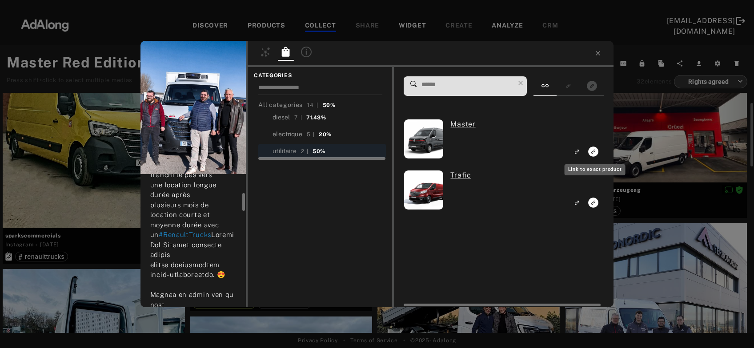
click at [595, 153] on icon "Link to exact product" at bounding box center [593, 152] width 10 height 10
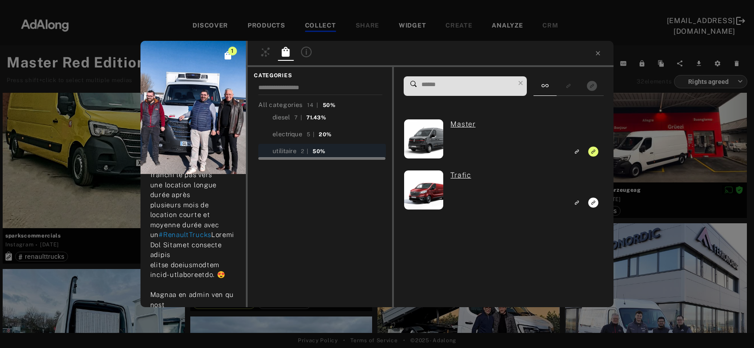
click at [643, 158] on div "1 groupemartyfr Rights agreed [DATE] [ LIVRAISON CLOVIS LOCATION [GEOGRAPHIC_DA…" at bounding box center [377, 174] width 754 height 348
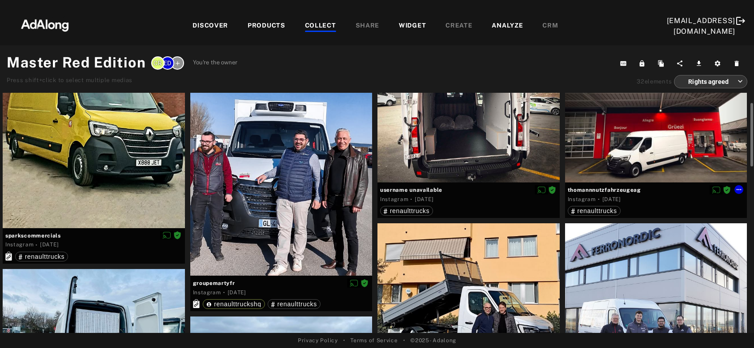
click at [634, 156] on div at bounding box center [656, 114] width 182 height 136
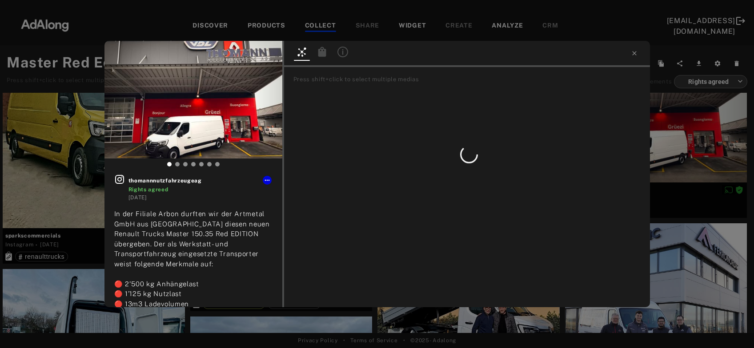
click at [326, 55] on icon at bounding box center [322, 52] width 11 height 11
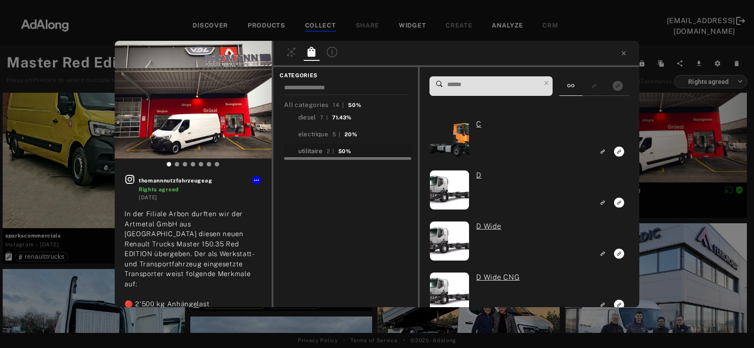
click at [315, 152] on div "utilitaire" at bounding box center [310, 151] width 24 height 9
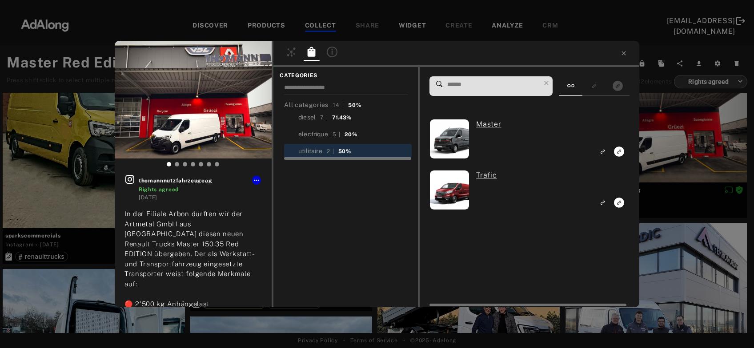
scroll to position [48, 0]
click at [622, 152] on icon "Link to exact product" at bounding box center [619, 152] width 10 height 10
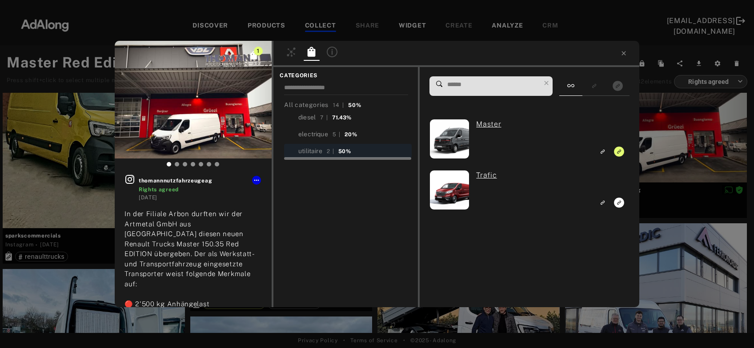
click at [663, 149] on div "1 thomannnutzfahrzeugeag Rights agreed [DATE] In der Filiale Arbon durften wir …" at bounding box center [377, 174] width 754 height 348
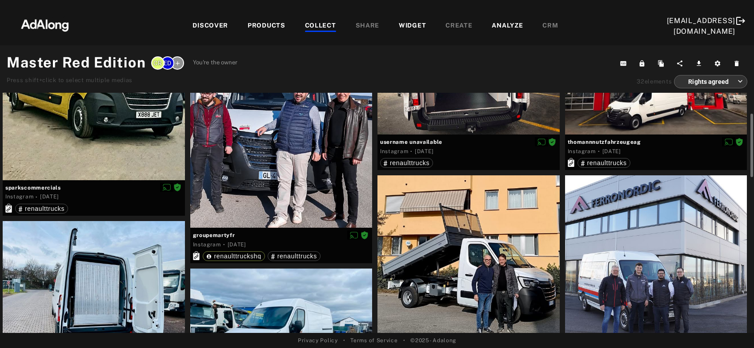
scroll to position [192, 0]
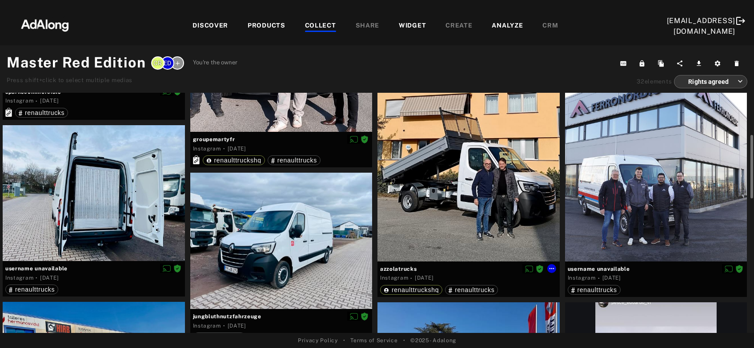
click at [485, 189] on div at bounding box center [468, 171] width 182 height 182
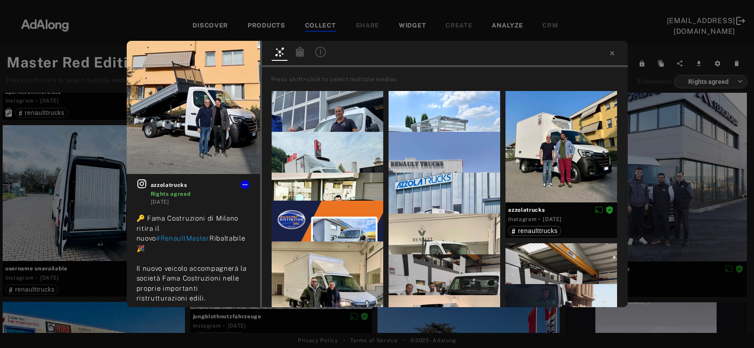
click at [300, 53] on icon at bounding box center [299, 52] width 8 height 10
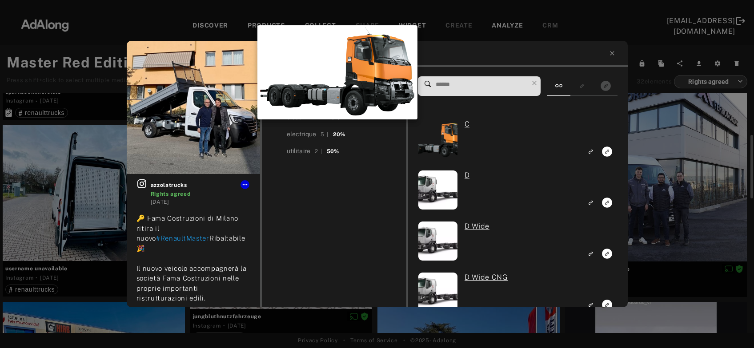
scroll to position [192, 0]
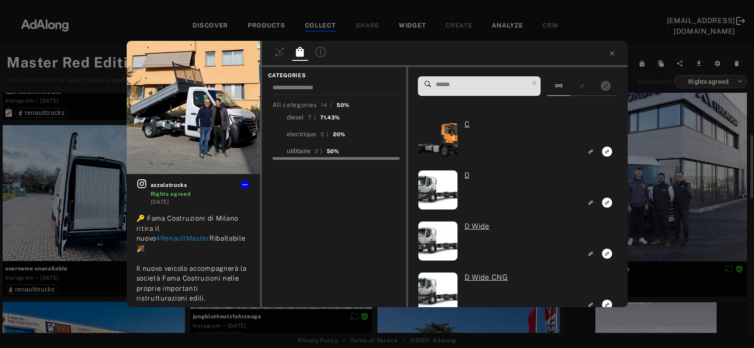
click at [300, 152] on div "utilitaire" at bounding box center [299, 151] width 24 height 9
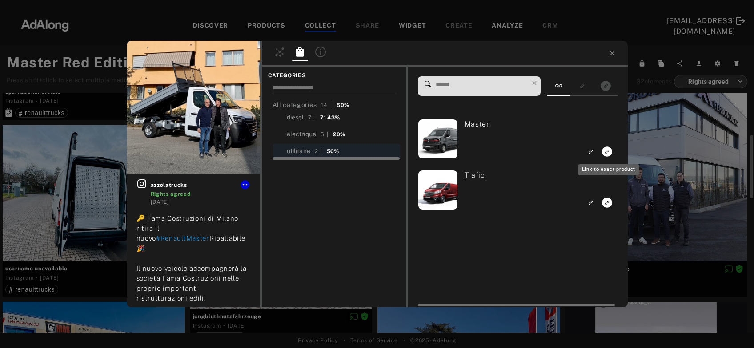
click at [606, 155] on icon "Link to exact product" at bounding box center [607, 152] width 10 height 10
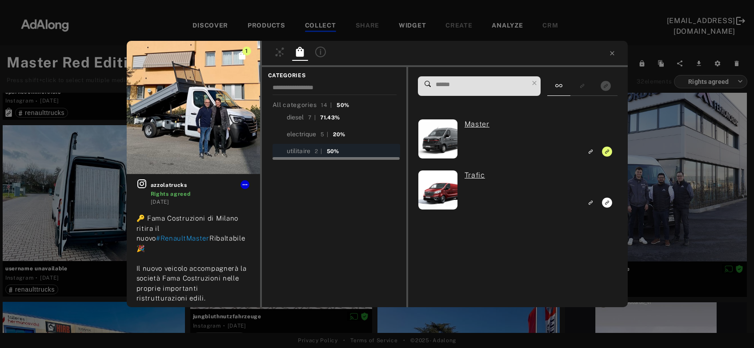
click at [679, 157] on div "1 azzolatrucks Rights agreed [DATE] 🔑 Fama Costruzioni di Milano ritira il nuov…" at bounding box center [377, 174] width 754 height 348
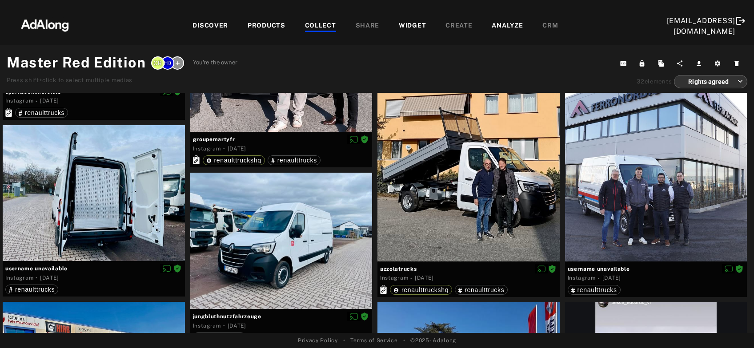
click at [679, 157] on div at bounding box center [656, 171] width 182 height 182
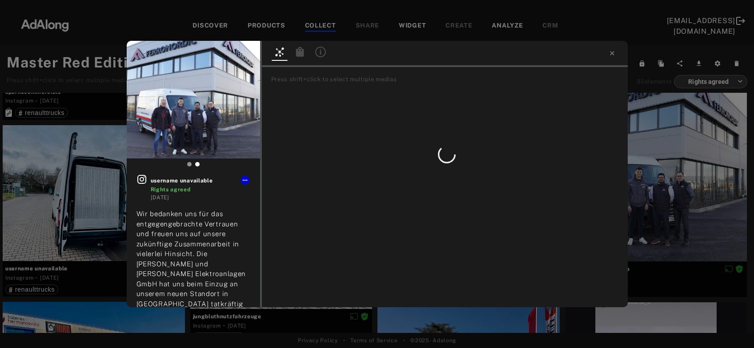
click at [298, 55] on icon at bounding box center [299, 52] width 8 height 10
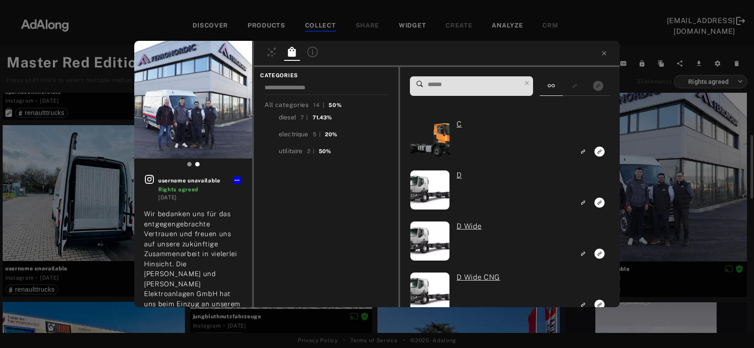
scroll to position [192, 0]
click at [295, 153] on div "utilitaire" at bounding box center [291, 151] width 24 height 9
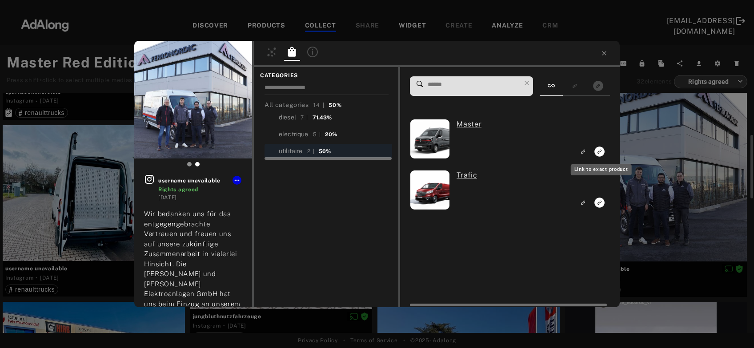
click at [599, 153] on icon "Link to exact product" at bounding box center [599, 152] width 10 height 10
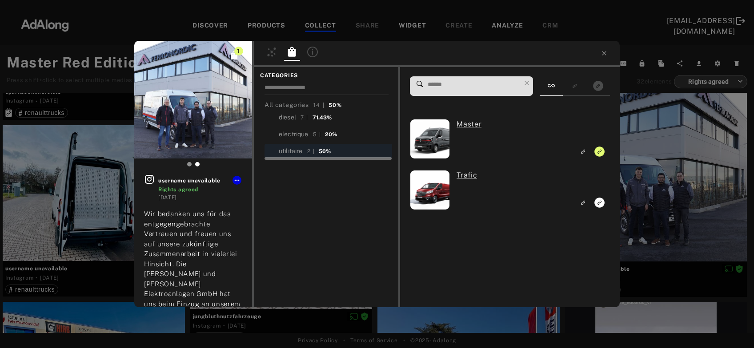
click at [655, 162] on div "1 username unavailable Rights agreed [DATE] Wir bedanken uns für das entgegenge…" at bounding box center [377, 174] width 754 height 348
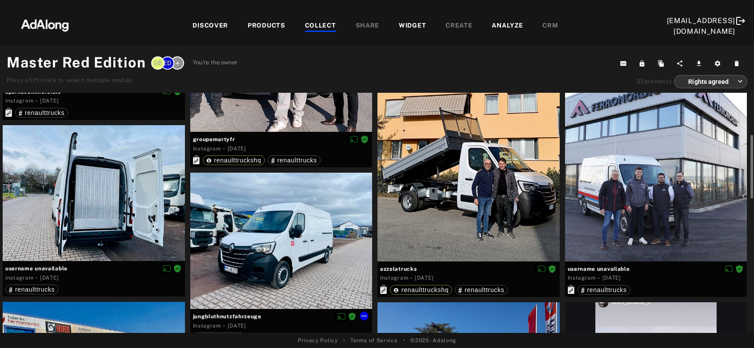
click at [241, 273] on div at bounding box center [281, 241] width 182 height 136
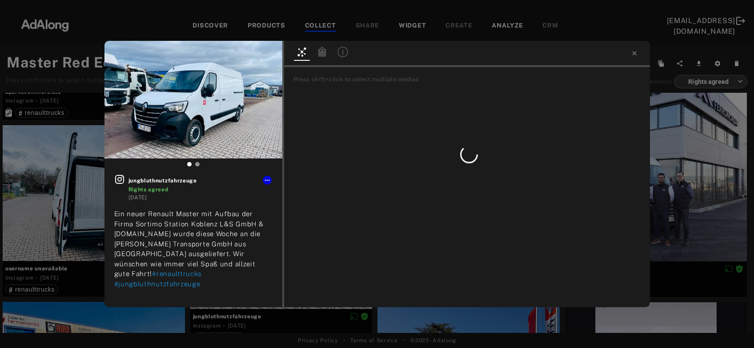
click at [323, 51] on icon at bounding box center [322, 52] width 11 height 11
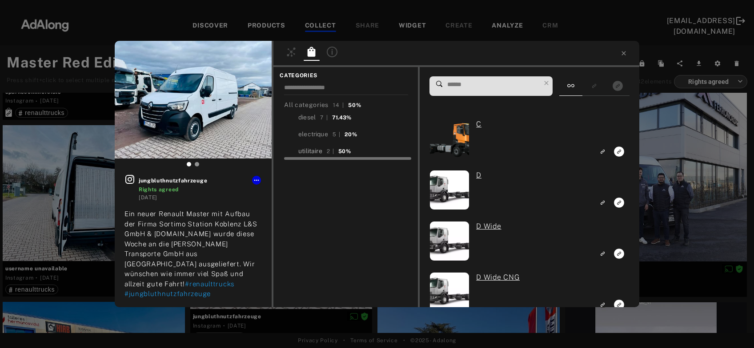
click at [318, 149] on div "utilitaire" at bounding box center [310, 151] width 24 height 9
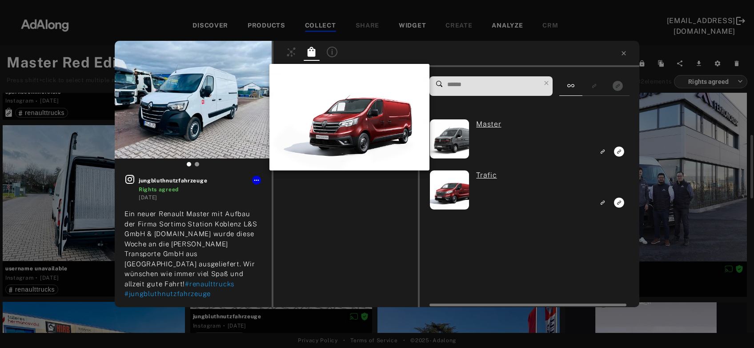
scroll to position [192, 0]
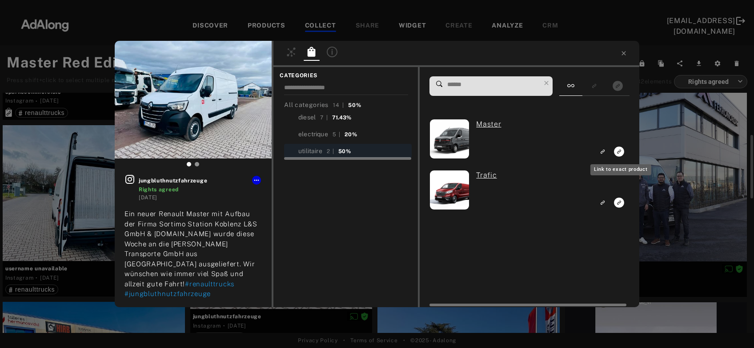
click at [618, 153] on rect "Link to exact product" at bounding box center [618, 151] width 11 height 11
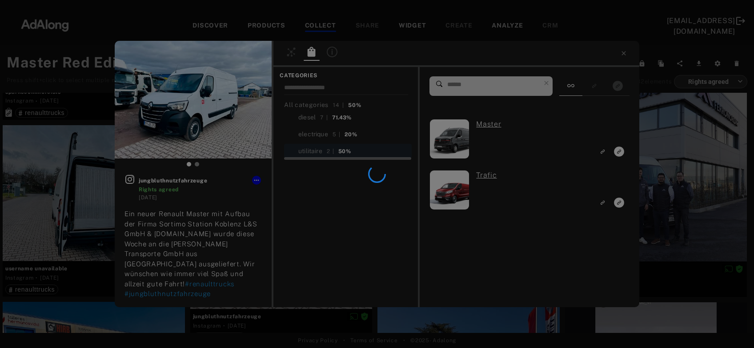
click at [655, 144] on div at bounding box center [377, 174] width 754 height 348
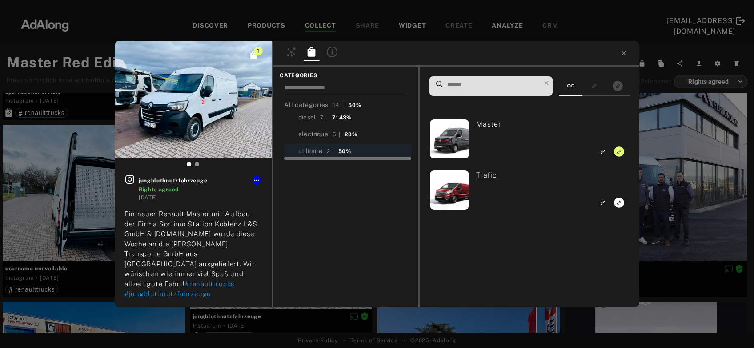
click at [656, 144] on div "1 jungbluthnutzfahrzeuge Rights agreed [DATE] Ein neuer Renault Master mit Aufb…" at bounding box center [377, 174] width 754 height 348
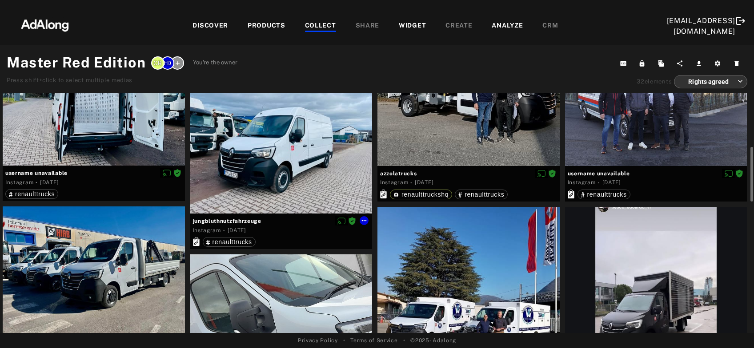
scroll to position [383, 0]
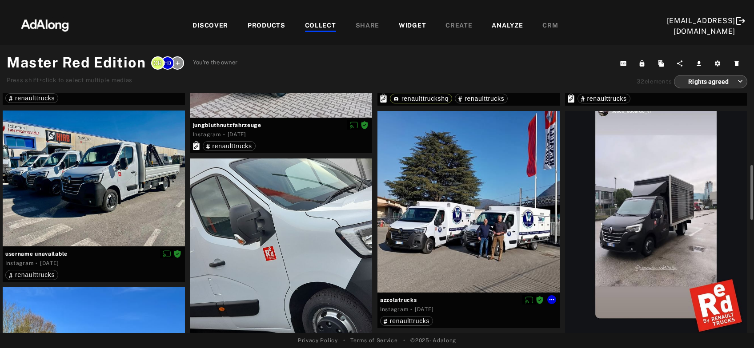
click at [492, 210] on div at bounding box center [468, 202] width 182 height 182
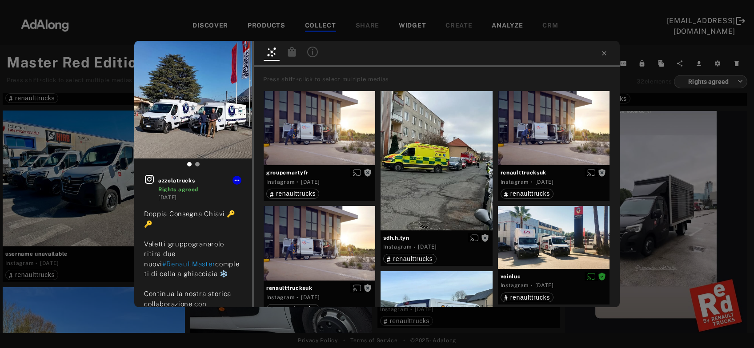
click at [293, 54] on icon at bounding box center [292, 52] width 8 height 10
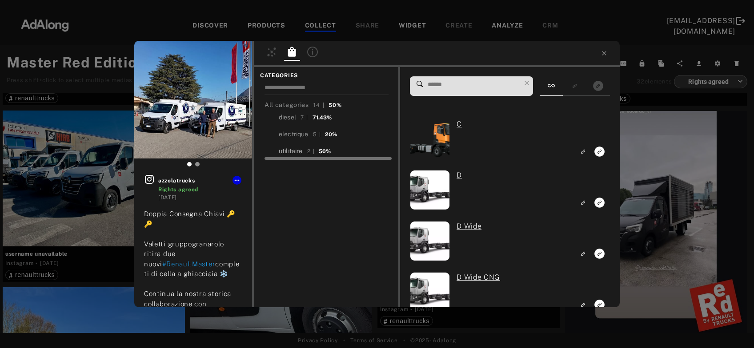
click at [300, 151] on div "utilitaire" at bounding box center [291, 151] width 24 height 9
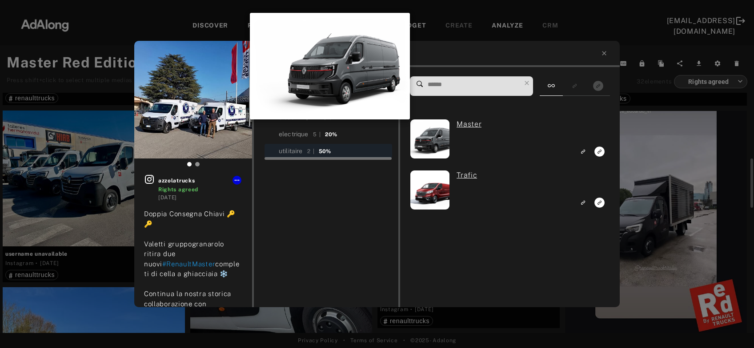
scroll to position [383, 0]
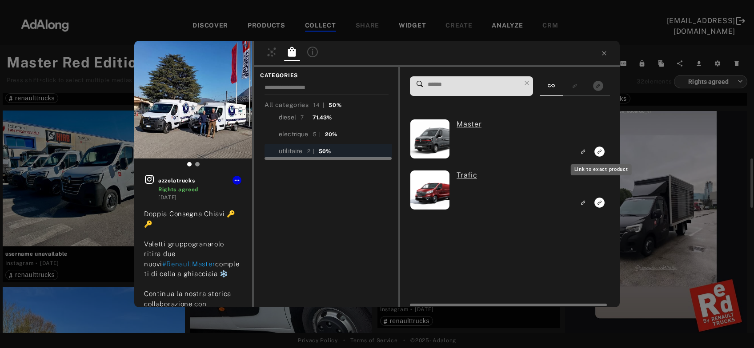
click at [597, 150] on icon "Link to exact product" at bounding box center [599, 152] width 10 height 10
click at [636, 156] on div "1 azzolatrucks Rights agreed [DATE] Doppia Consegna Chiavi 🔑🔑 Valetti gruppogra…" at bounding box center [377, 174] width 754 height 348
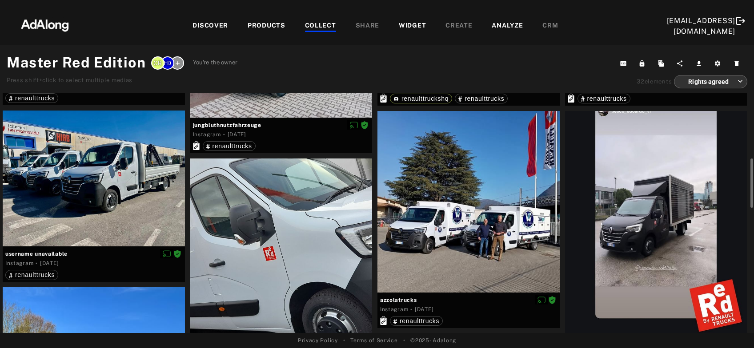
click at [642, 183] on div at bounding box center [656, 225] width 182 height 228
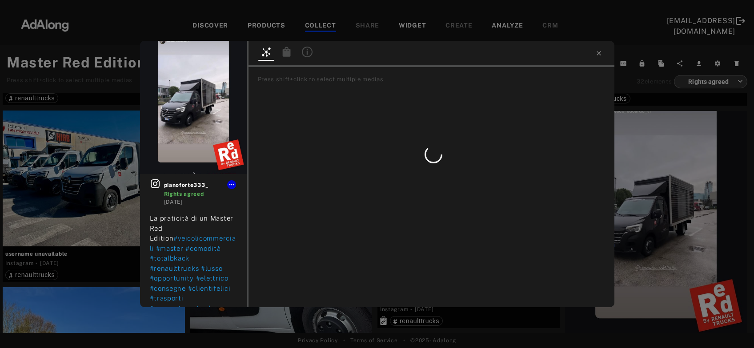
click at [287, 54] on icon at bounding box center [286, 52] width 8 height 10
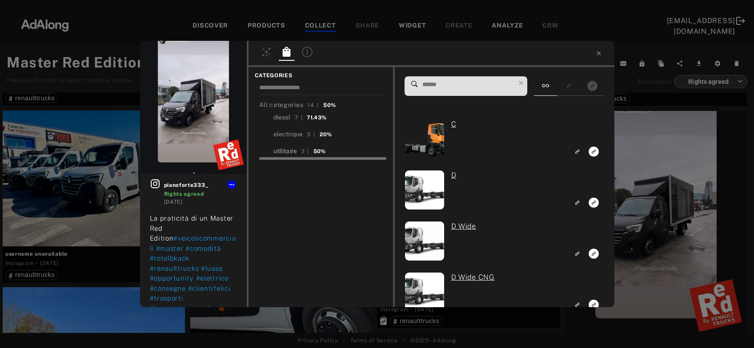
click at [287, 151] on div "utilitaire" at bounding box center [285, 151] width 24 height 9
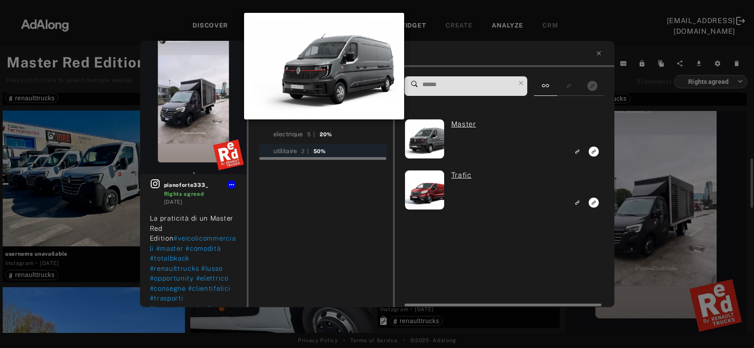
scroll to position [383, 0]
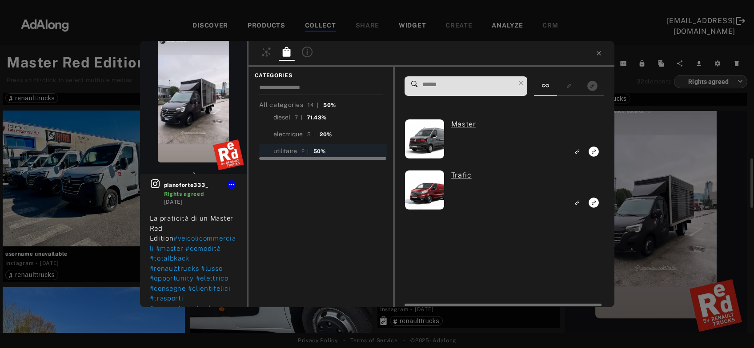
click at [596, 153] on icon "Link to exact product" at bounding box center [594, 152] width 10 height 10
click at [640, 171] on div "1 pianoforte333_ Rights agreed [DATE] La praticità di un Master Red Edition #ve…" at bounding box center [377, 174] width 754 height 348
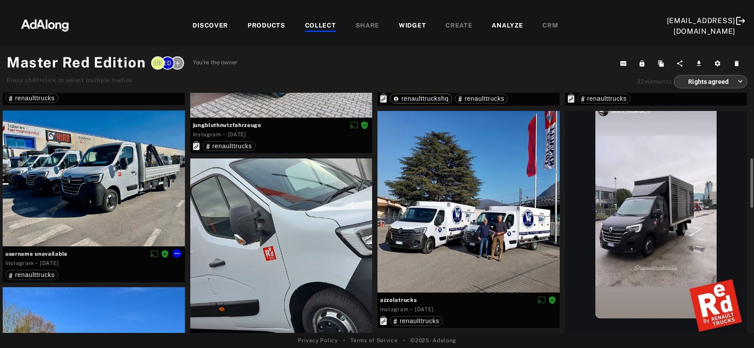
click at [89, 214] on div at bounding box center [94, 179] width 182 height 136
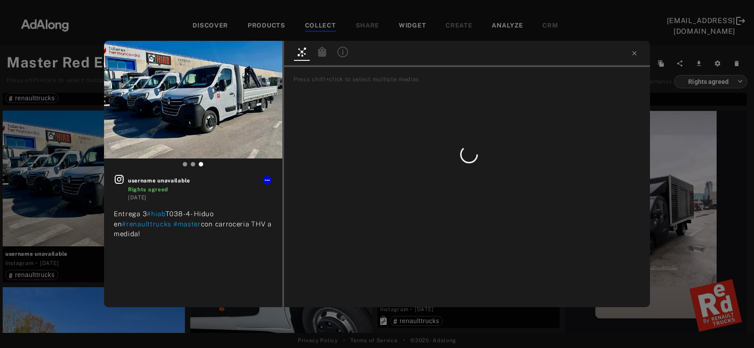
click at [321, 55] on icon at bounding box center [322, 52] width 8 height 10
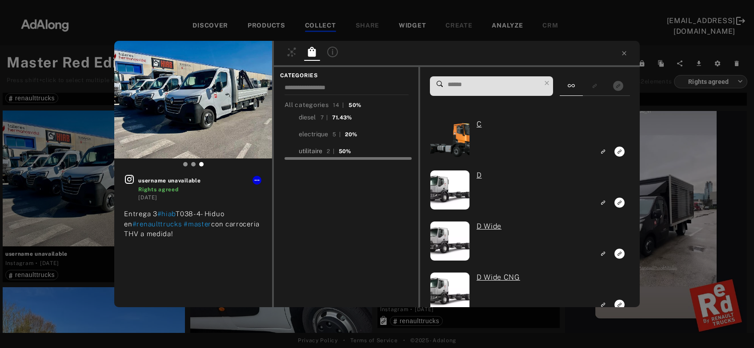
click at [312, 151] on div "utilitaire" at bounding box center [311, 151] width 24 height 9
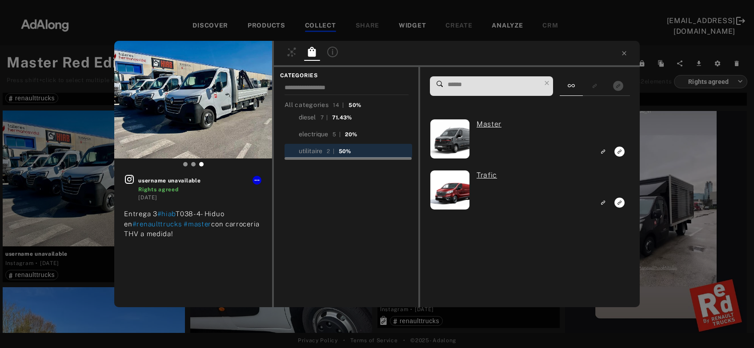
scroll to position [383, 0]
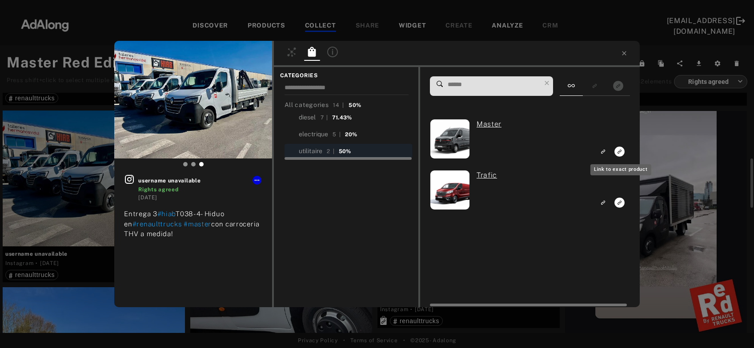
click at [616, 153] on icon "Link to exact product" at bounding box center [619, 152] width 10 height 10
click at [655, 157] on div "1 username unavailable Rights agreed [DATE] Entrega 3 #hiab T038-4- Hiduo en #r…" at bounding box center [377, 174] width 754 height 348
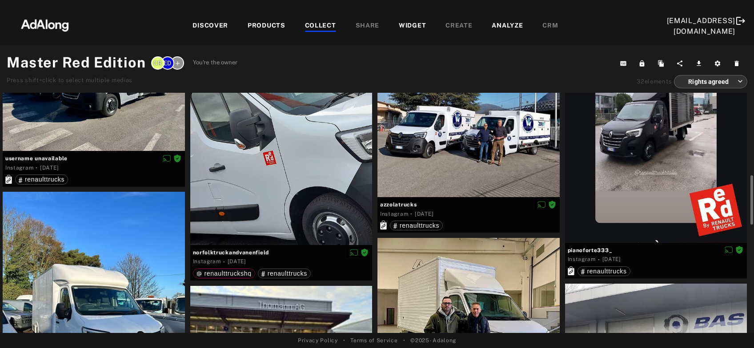
scroll to position [527, 0]
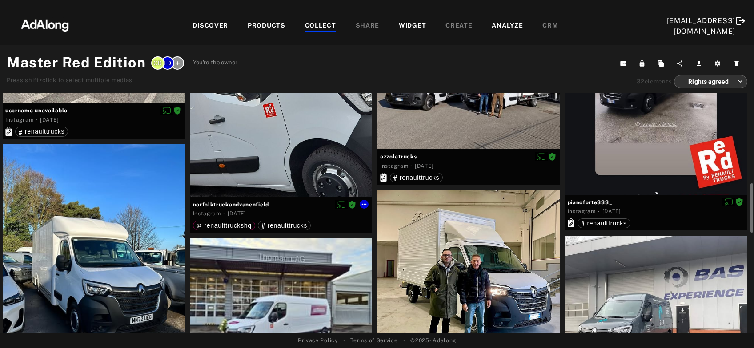
click at [279, 163] on div at bounding box center [281, 106] width 182 height 182
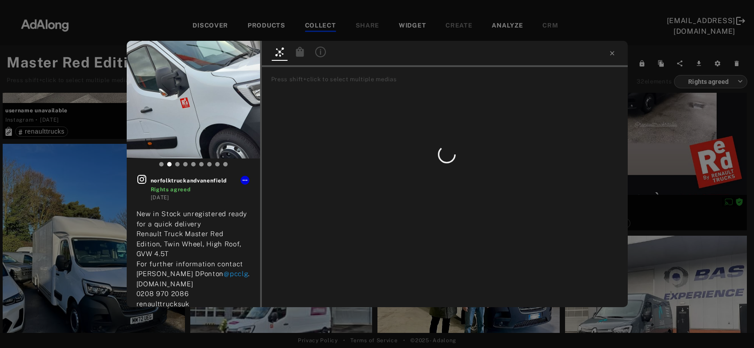
click at [298, 49] on icon at bounding box center [299, 52] width 8 height 10
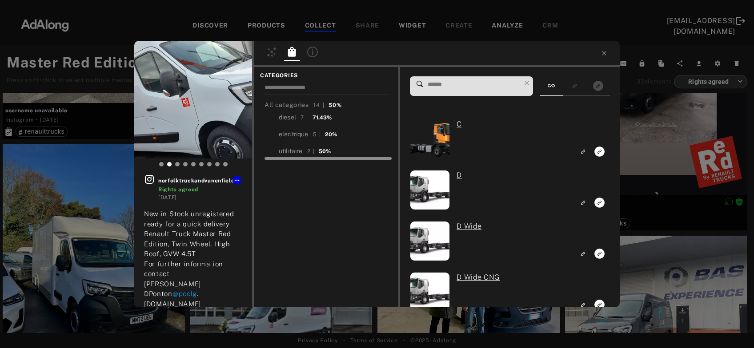
click at [296, 155] on div at bounding box center [328, 157] width 128 height 7
click at [295, 151] on div "utilitaire" at bounding box center [291, 151] width 24 height 9
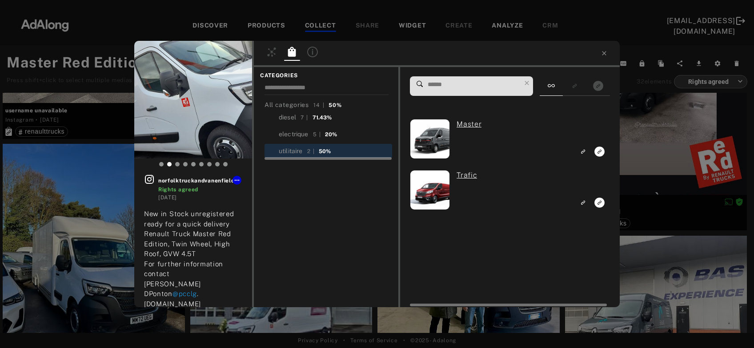
click at [595, 152] on rect "Link to exact product" at bounding box center [599, 151] width 11 height 11
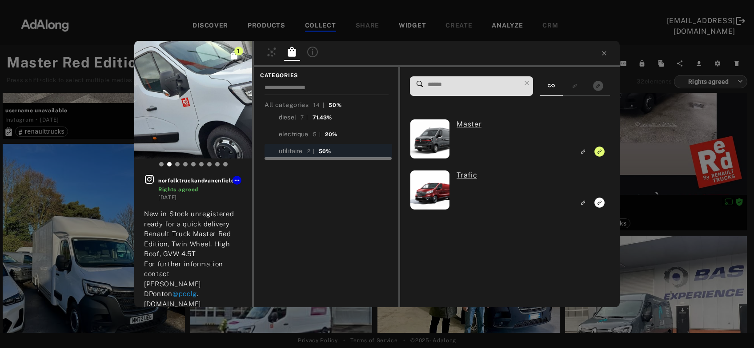
click at [638, 136] on div "1 norfolktruckandvanenfield Rights agreed [DATE] New in Stock unregistered read…" at bounding box center [377, 174] width 754 height 348
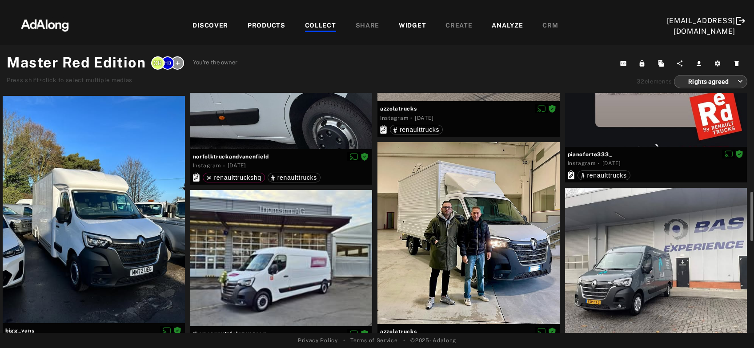
scroll to position [622, 0]
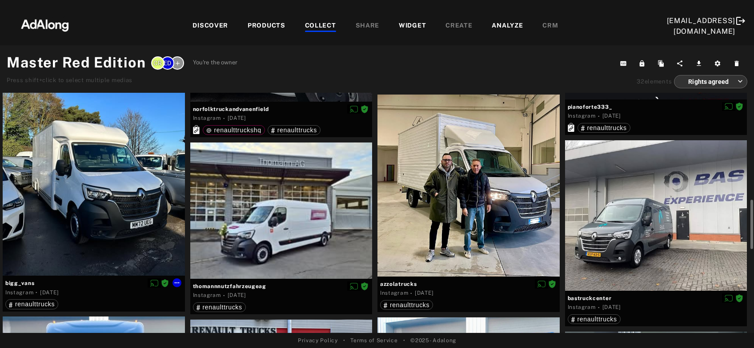
click at [131, 198] on div at bounding box center [94, 162] width 182 height 228
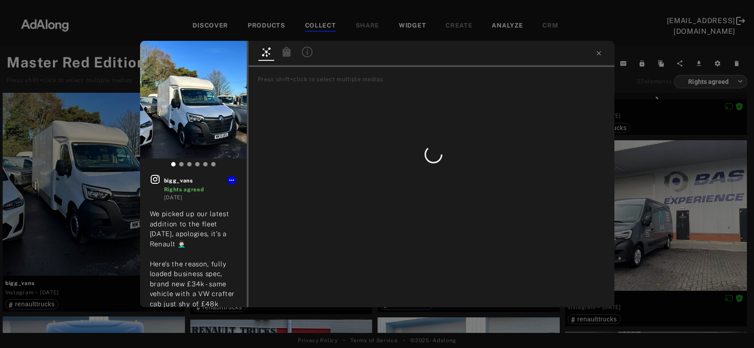
click at [289, 53] on icon at bounding box center [286, 52] width 8 height 10
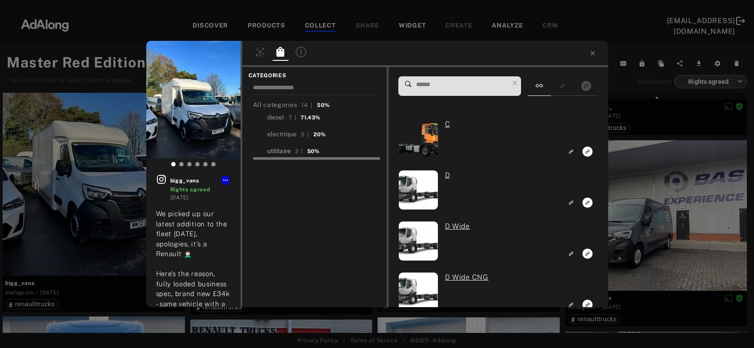
click at [278, 152] on div "utilitaire" at bounding box center [279, 151] width 24 height 9
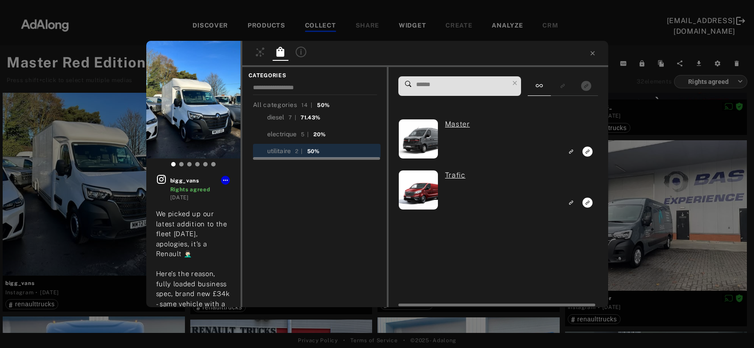
scroll to position [622, 0]
click at [587, 150] on icon "Link to exact product" at bounding box center [588, 152] width 10 height 10
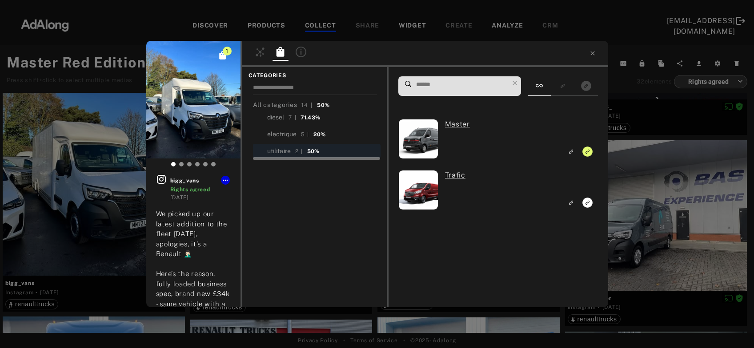
click at [664, 172] on div "1 bigg_vans Rights agreed [DATE] We picked up our latest addition to the fleet …" at bounding box center [377, 174] width 754 height 348
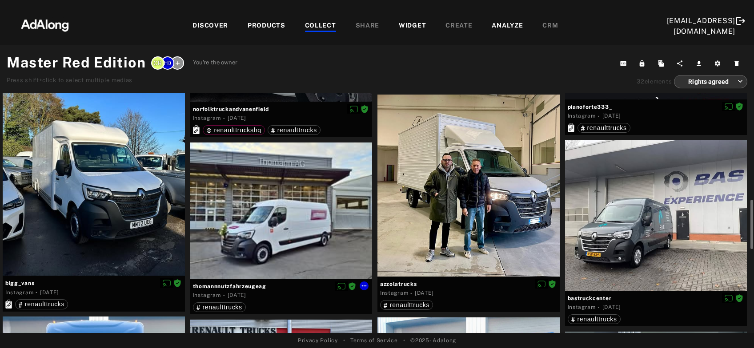
click at [284, 239] on div at bounding box center [281, 211] width 182 height 136
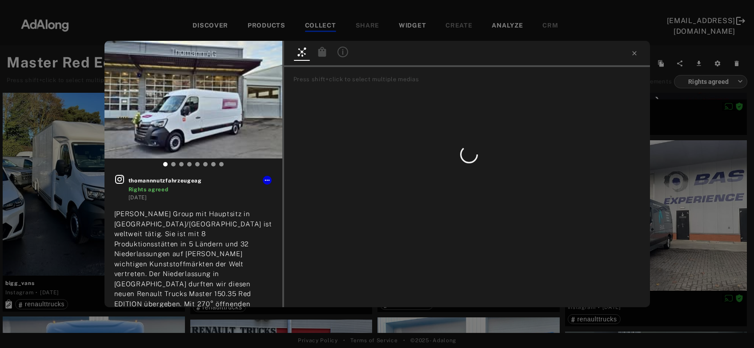
click at [320, 57] on icon at bounding box center [322, 52] width 11 height 11
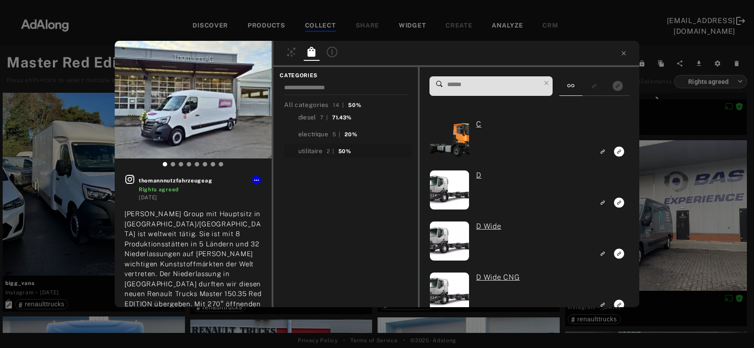
click at [311, 152] on div "utilitaire" at bounding box center [310, 151] width 24 height 9
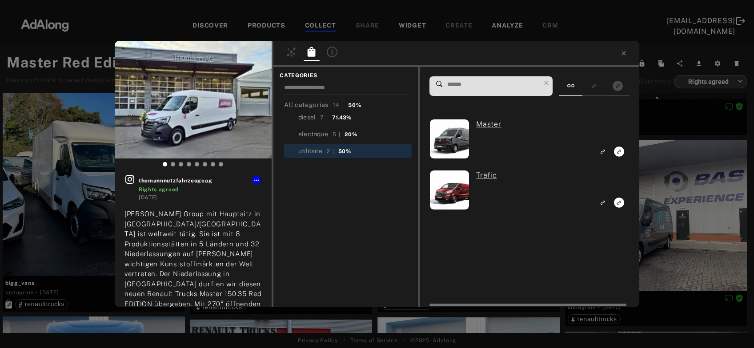
click at [619, 152] on icon "Link to exact product" at bounding box center [619, 152] width 10 height 10
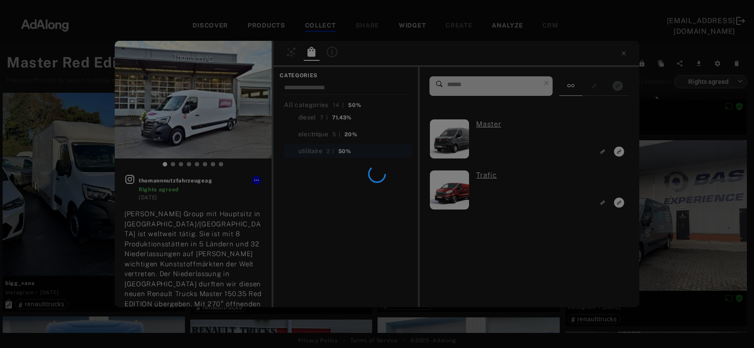
click at [663, 167] on div at bounding box center [377, 174] width 754 height 348
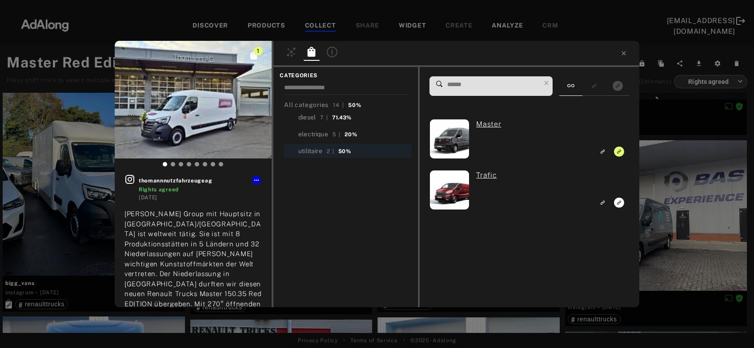
click at [663, 167] on div "1 thomannnutzfahrzeugeag Rights agreed [DATE] [PERSON_NAME] Group mit Hauptsitz…" at bounding box center [377, 174] width 754 height 348
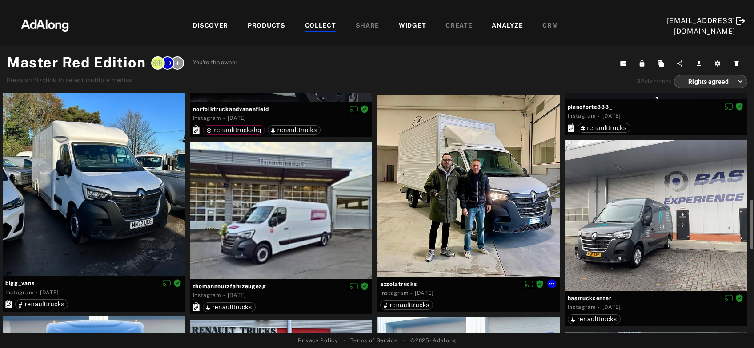
click at [469, 219] on div at bounding box center [468, 186] width 182 height 182
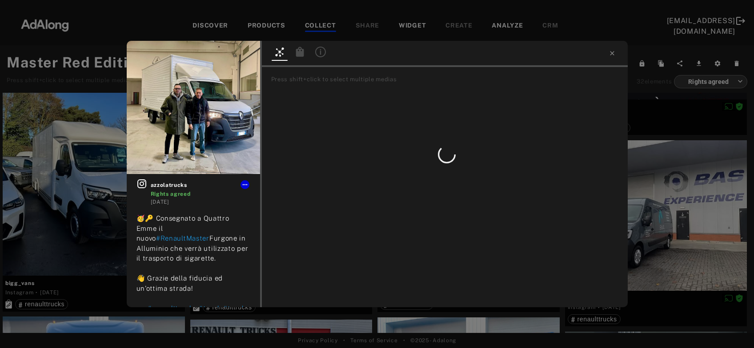
click at [296, 52] on icon at bounding box center [299, 52] width 8 height 10
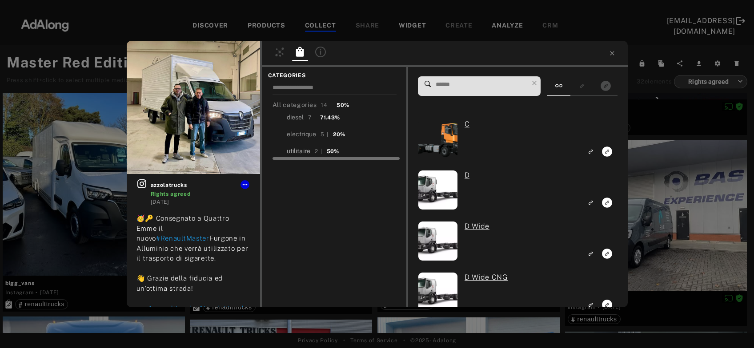
click at [299, 153] on div "utilitaire" at bounding box center [299, 151] width 24 height 9
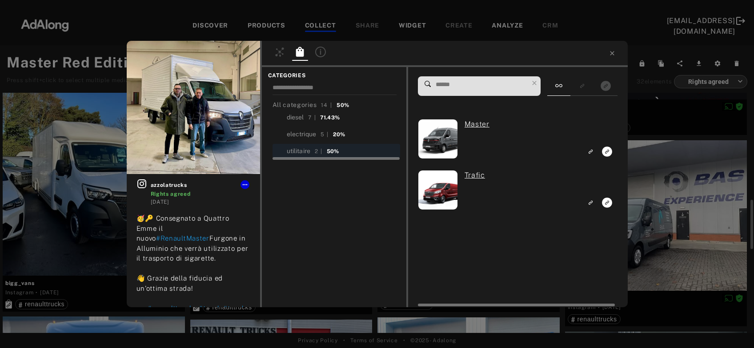
scroll to position [622, 0]
click at [604, 151] on icon "Link to exact product" at bounding box center [607, 152] width 10 height 10
click at [648, 164] on div "1 azzolatrucks Rights agreed [DATE] 🥳🔑 Consegnato a Quattro Emme il nuovo #Rena…" at bounding box center [377, 174] width 754 height 348
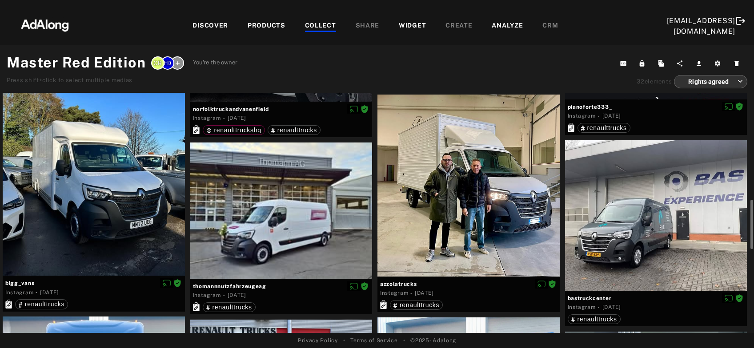
click at [643, 218] on div at bounding box center [656, 215] width 182 height 151
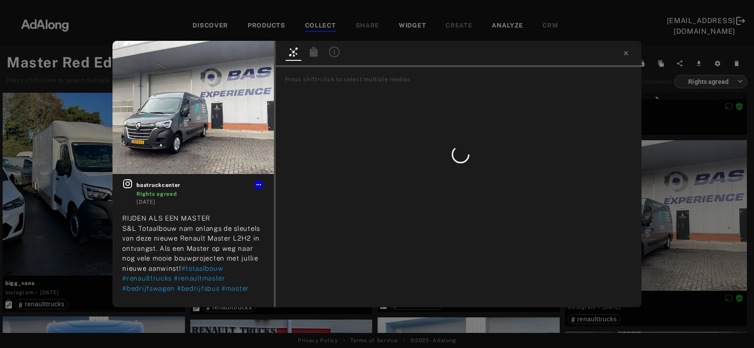
click at [314, 55] on icon at bounding box center [313, 52] width 8 height 10
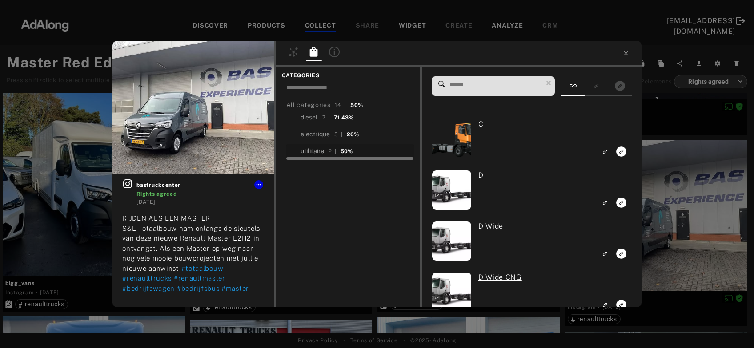
click at [316, 151] on div "utilitaire" at bounding box center [312, 151] width 24 height 9
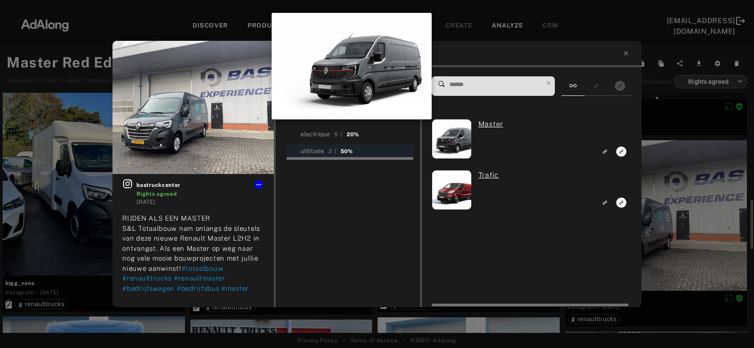
scroll to position [622, 0]
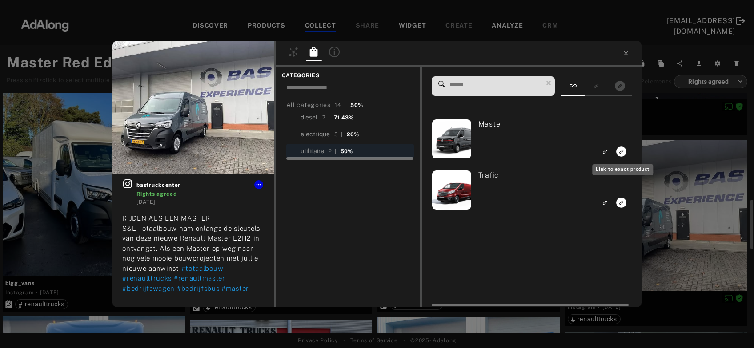
click at [621, 154] on rect "Link to exact product" at bounding box center [620, 151] width 11 height 11
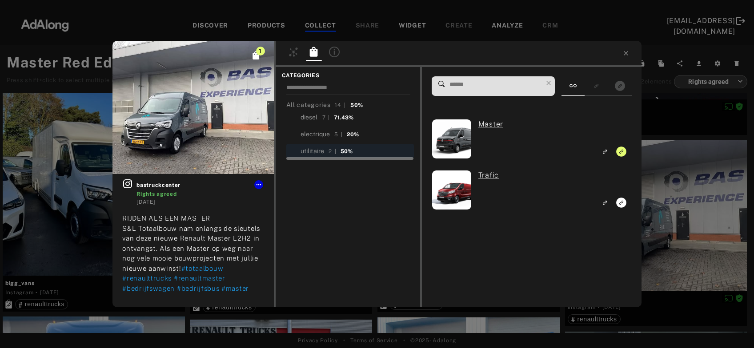
click at [678, 161] on div "1 bastruckcenter Rights agreed 3 years ago RIJDEN ALS EEN MASTER S&L Totaalbouw…" at bounding box center [377, 174] width 754 height 348
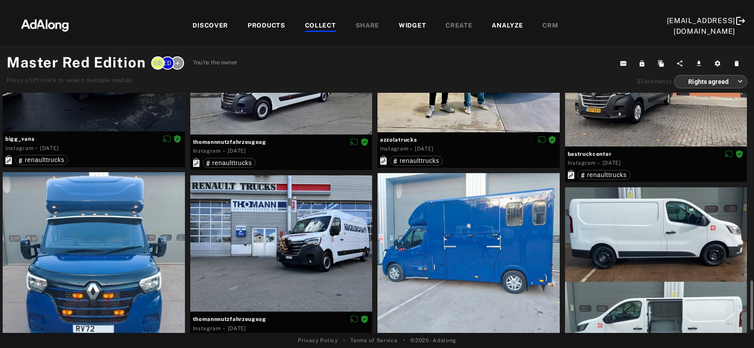
scroll to position [814, 0]
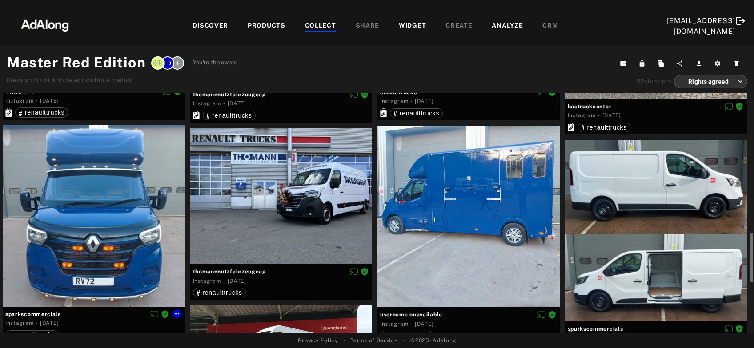
click at [133, 244] on div at bounding box center [94, 216] width 182 height 182
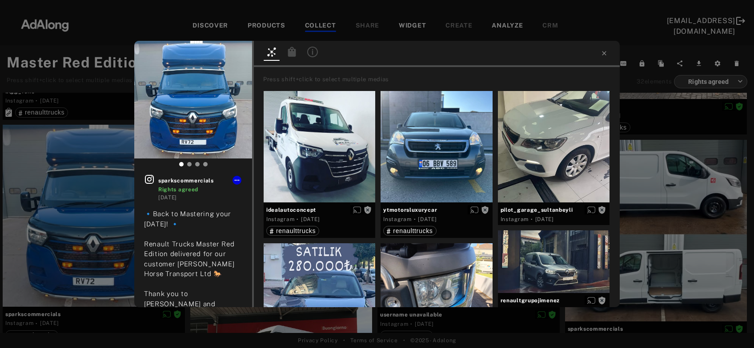
click at [287, 56] on icon at bounding box center [292, 52] width 11 height 11
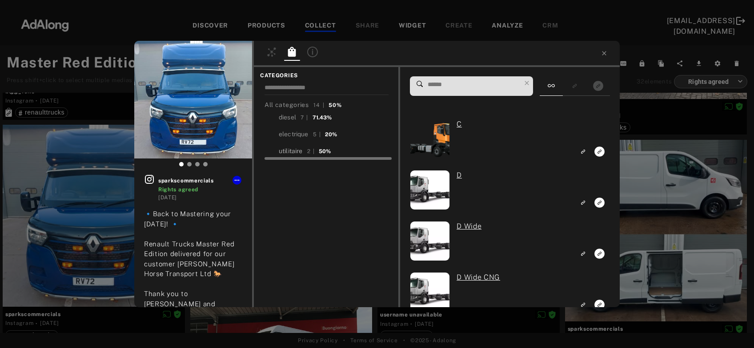
click at [296, 153] on div "utilitaire" at bounding box center [291, 151] width 24 height 9
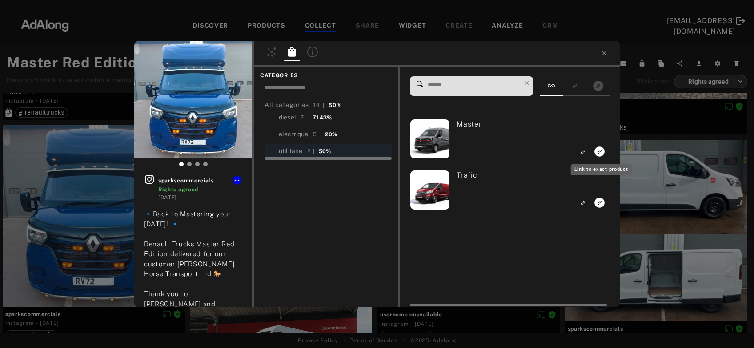
click at [600, 154] on icon "Link to exact product" at bounding box center [599, 152] width 10 height 10
click at [673, 170] on div "1 sparkscommercials Rights agreed 3 years ago 🔹Back to Mastering your Monday! 🔹…" at bounding box center [377, 174] width 754 height 348
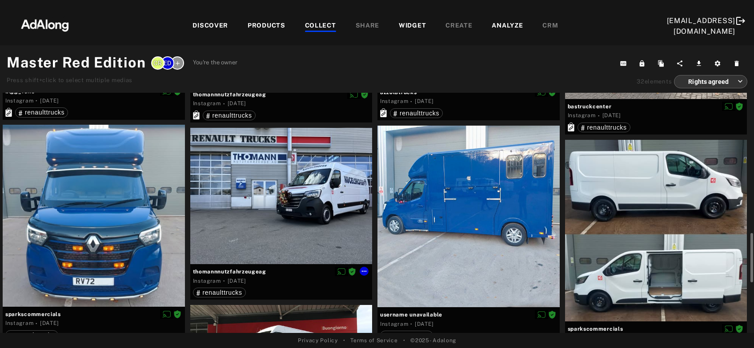
click at [281, 244] on div at bounding box center [281, 196] width 182 height 136
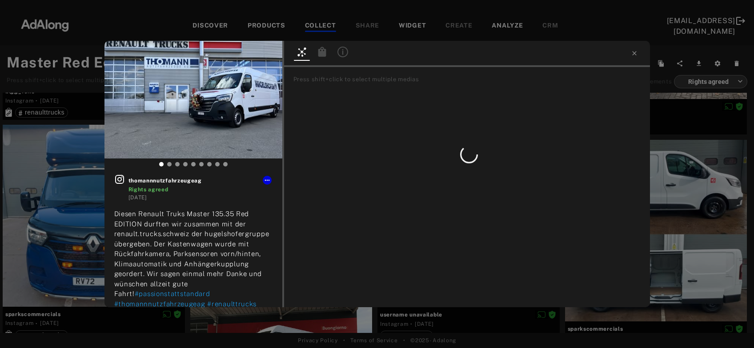
click at [321, 52] on icon at bounding box center [322, 52] width 8 height 10
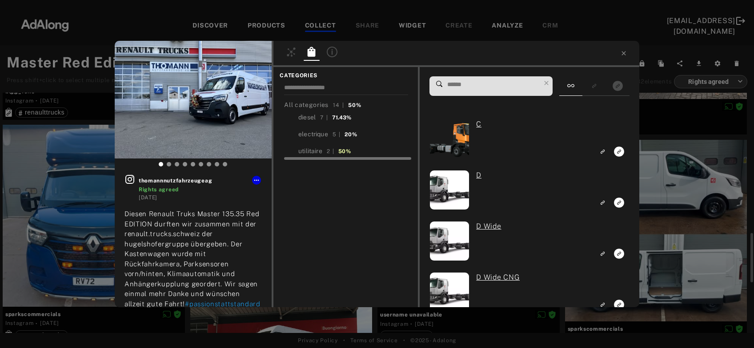
scroll to position [814, 0]
click at [308, 151] on div "utilitaire" at bounding box center [310, 151] width 24 height 9
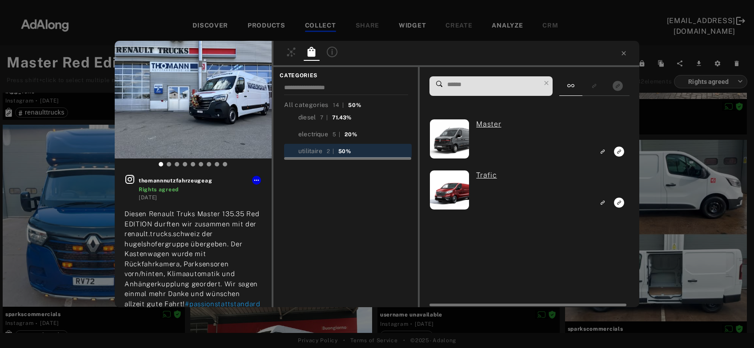
click at [622, 153] on icon "Link to exact product" at bounding box center [619, 152] width 10 height 10
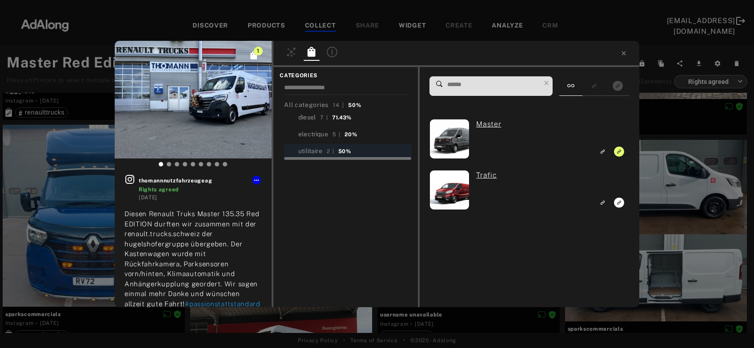
click at [656, 159] on div "1 thomannnutzfahrzeugeag Rights agreed 3 years ago Diesen Renault Truks Master …" at bounding box center [377, 174] width 754 height 348
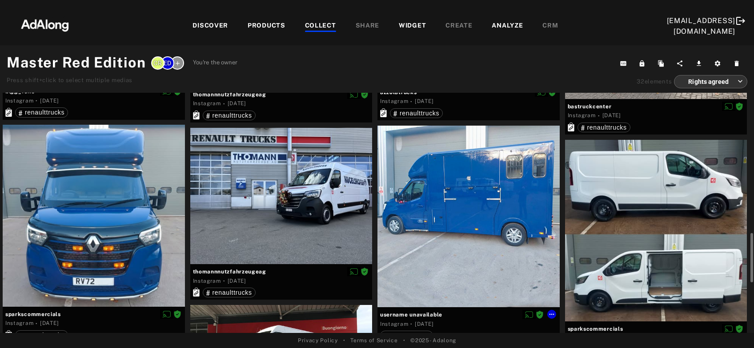
click at [446, 210] on div at bounding box center [468, 217] width 182 height 182
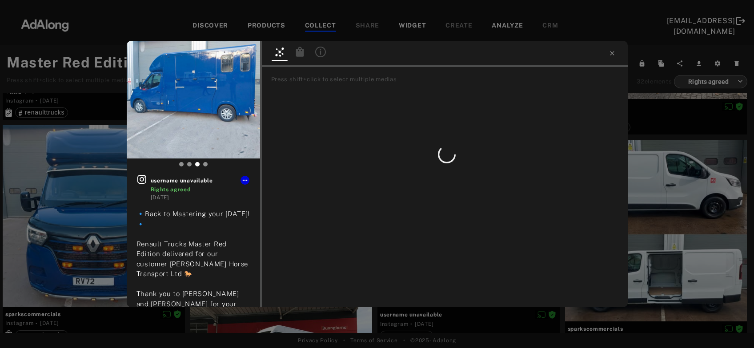
click at [298, 51] on icon at bounding box center [300, 52] width 11 height 11
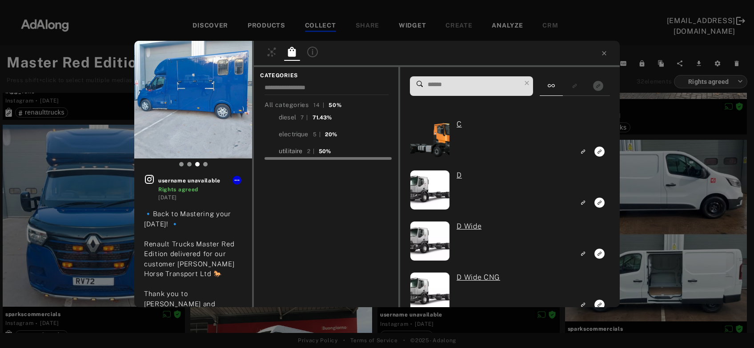
click at [287, 153] on div "utilitaire" at bounding box center [291, 151] width 24 height 9
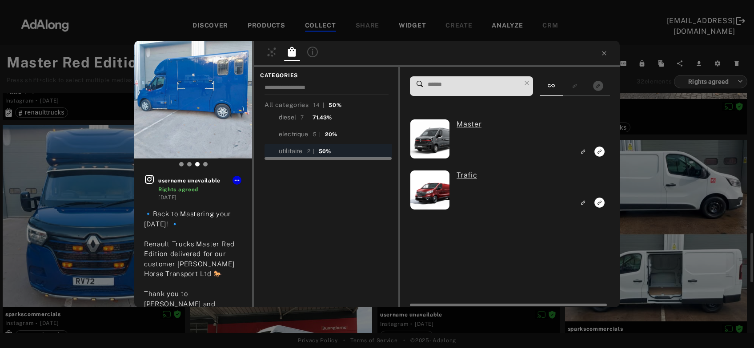
scroll to position [814, 0]
click at [602, 153] on icon "Link to exact product" at bounding box center [599, 152] width 10 height 10
click at [643, 172] on div "1 username unavailable Rights agreed 3 years ago 🔹Back to Mastering your Monday…" at bounding box center [377, 174] width 754 height 348
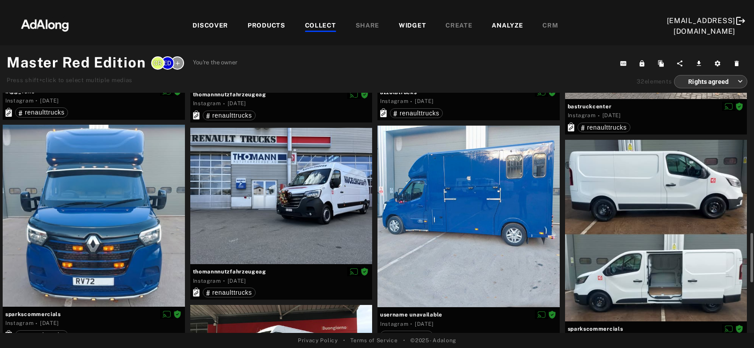
click at [644, 219] on div at bounding box center [656, 231] width 182 height 182
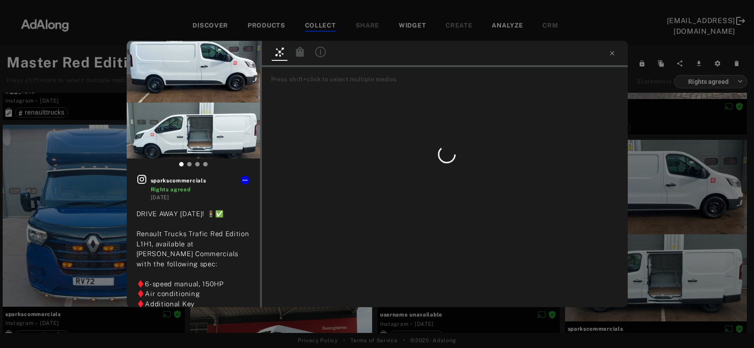
click at [300, 53] on icon at bounding box center [299, 52] width 8 height 10
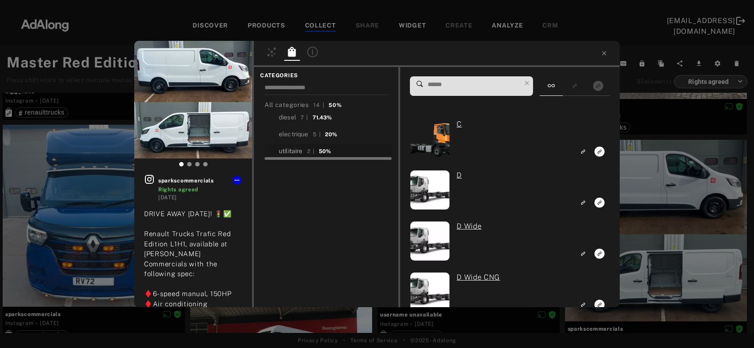
click at [300, 149] on div "utilitaire" at bounding box center [291, 151] width 24 height 9
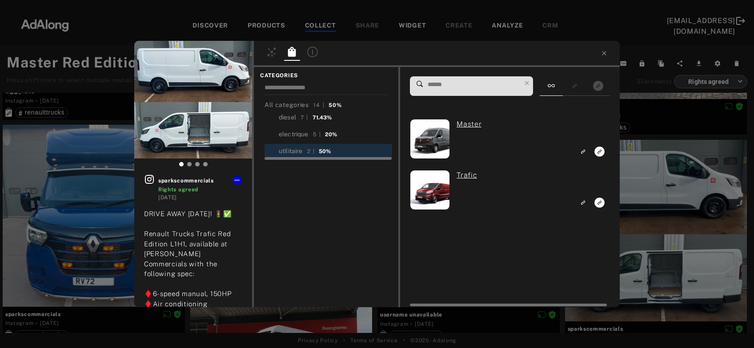
scroll to position [814, 0]
click at [602, 153] on icon "Link to exact product" at bounding box center [599, 152] width 10 height 10
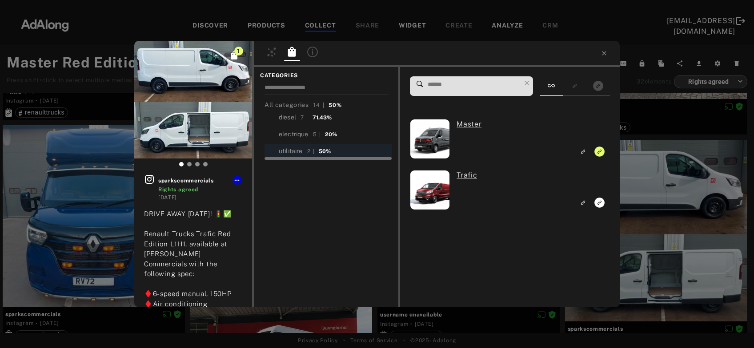
click at [651, 171] on div "1 sparkscommercials Rights agreed 3 years ago DRIVE AWAY TODAY! 🚦✅ Renault Truc…" at bounding box center [377, 174] width 754 height 348
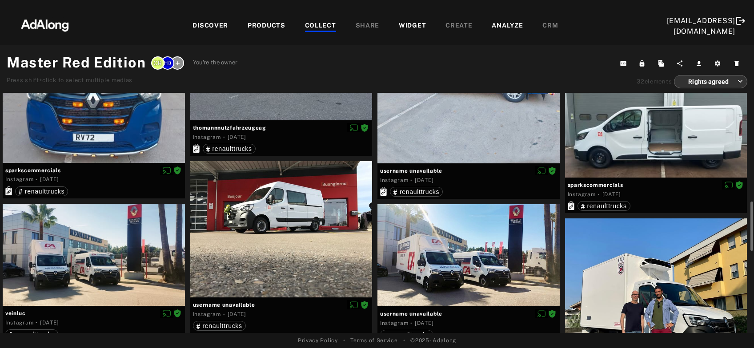
scroll to position [1006, 0]
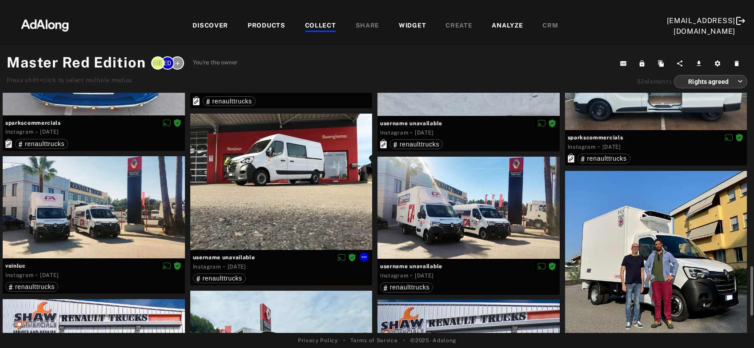
click at [241, 210] on div at bounding box center [281, 182] width 182 height 136
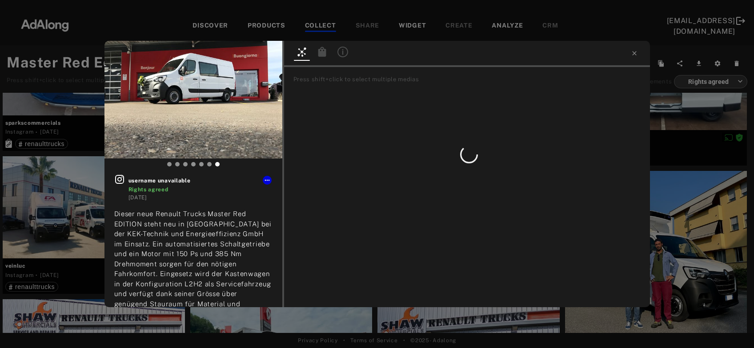
click at [327, 56] on icon at bounding box center [322, 52] width 11 height 11
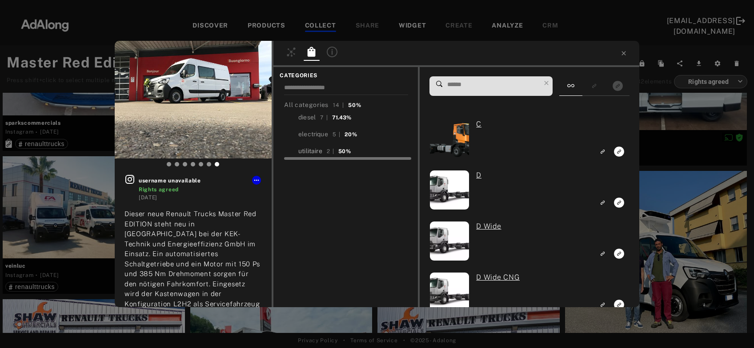
click at [316, 148] on div "utilitaire" at bounding box center [310, 151] width 24 height 9
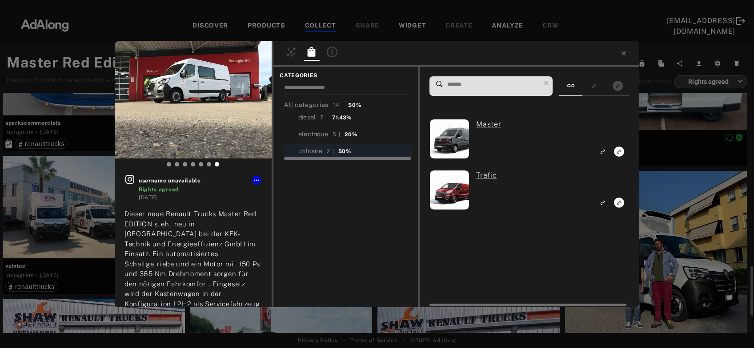
scroll to position [1006, 0]
click at [615, 152] on icon "Link to exact product" at bounding box center [619, 152] width 10 height 10
click at [655, 207] on div "1 username unavailable Rights agreed 3 years ago Dieser neue Renault Trucks Mas…" at bounding box center [377, 174] width 754 height 348
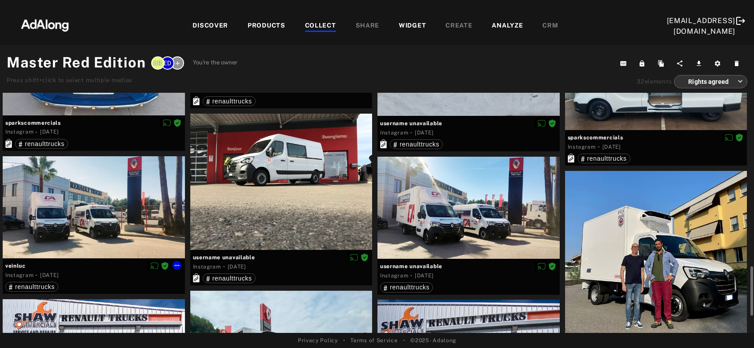
click at [76, 231] on div at bounding box center [94, 207] width 182 height 102
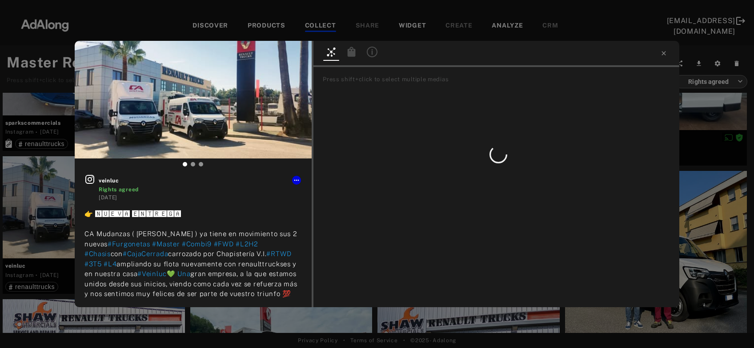
click at [354, 56] on icon at bounding box center [351, 52] width 8 height 10
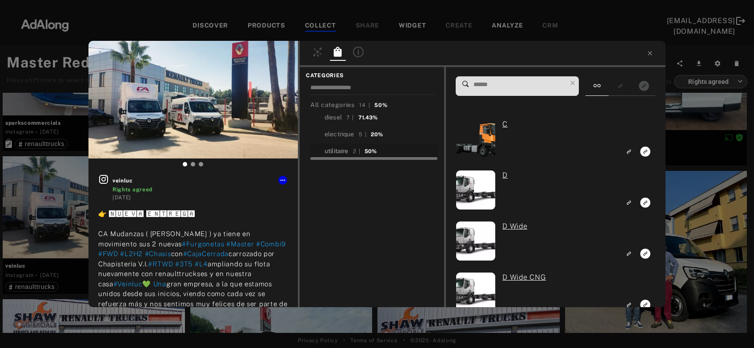
click at [340, 150] on div "utilitaire" at bounding box center [336, 151] width 24 height 9
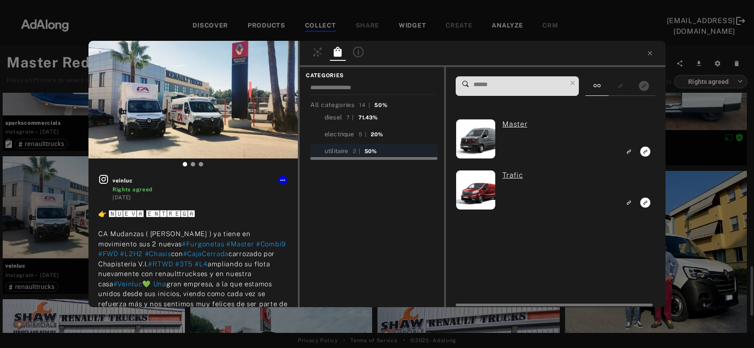
scroll to position [1006, 0]
click at [642, 154] on icon "Link to exact product" at bounding box center [645, 152] width 10 height 10
click at [695, 215] on div "1 veinluc Rights agreed 3 years ago 👉 🅽🆄🅴🆅🅰 🅴🅽🆃🆁🅴🅶🅰 CA Mudanzas ( Alba Cárdenas…" at bounding box center [377, 174] width 754 height 348
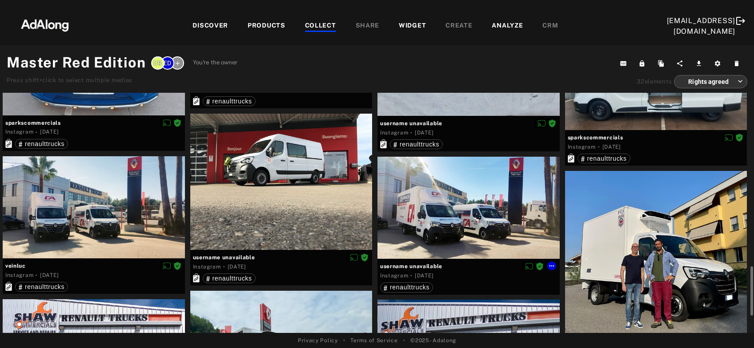
click at [431, 220] on div at bounding box center [468, 208] width 182 height 102
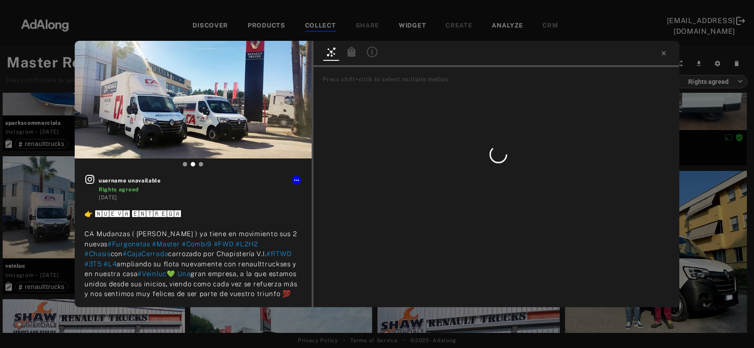
click at [348, 53] on icon at bounding box center [351, 52] width 8 height 10
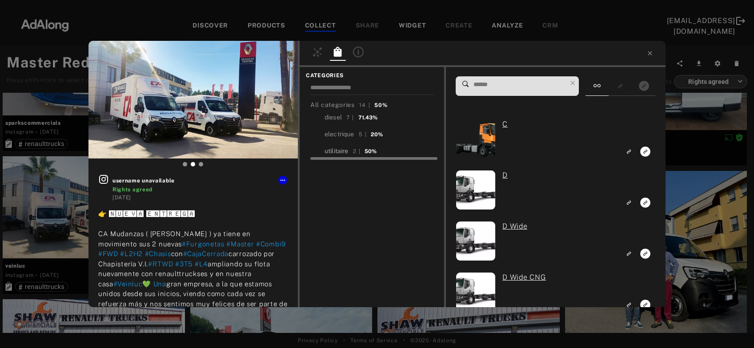
click at [337, 150] on div "utilitaire" at bounding box center [336, 151] width 24 height 9
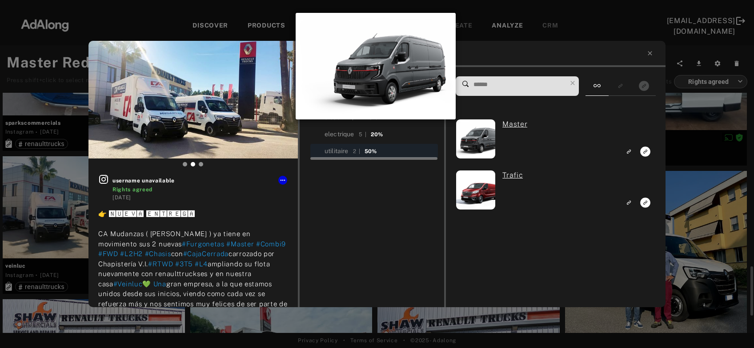
scroll to position [1006, 0]
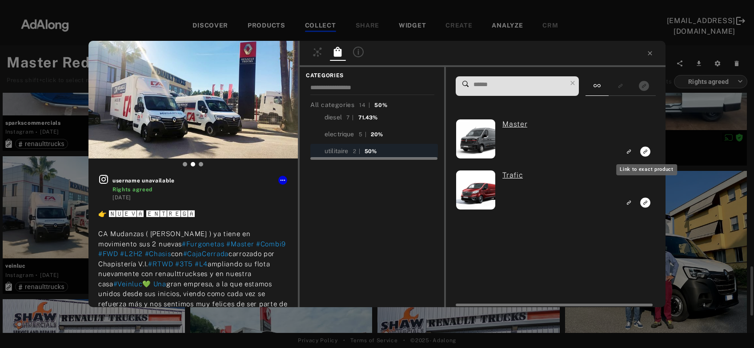
click at [647, 152] on icon "Link to exact product" at bounding box center [645, 152] width 10 height 10
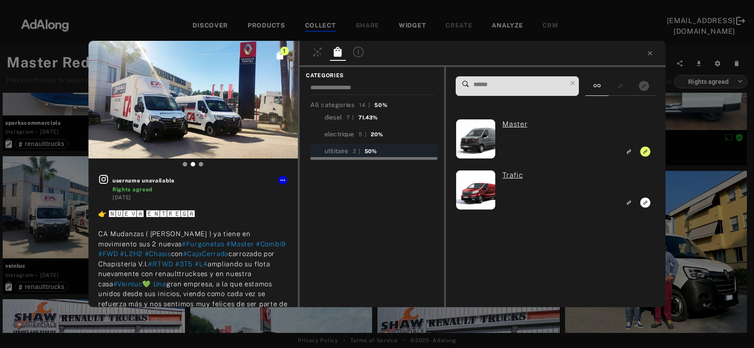
click at [716, 215] on div "1 username unavailable Rights agreed 3 years ago 👉 🅽🆄🅴🆅🅰 🅴🅽🆃🆁🅴🅶🅰 CA Mudanzas ( …" at bounding box center [377, 174] width 754 height 348
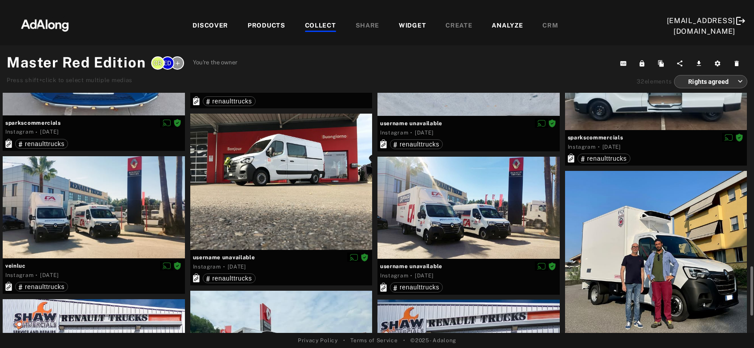
click at [695, 247] on div at bounding box center [656, 262] width 182 height 182
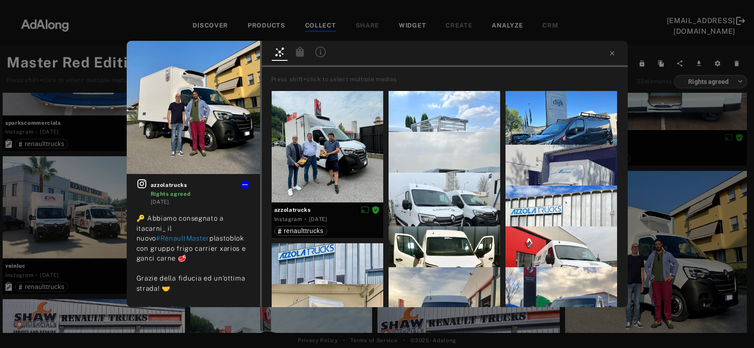
click at [302, 55] on icon at bounding box center [299, 52] width 8 height 10
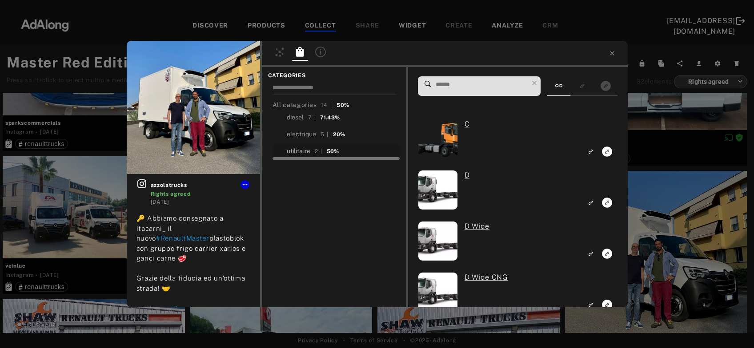
click at [299, 148] on div "utilitaire" at bounding box center [299, 151] width 24 height 9
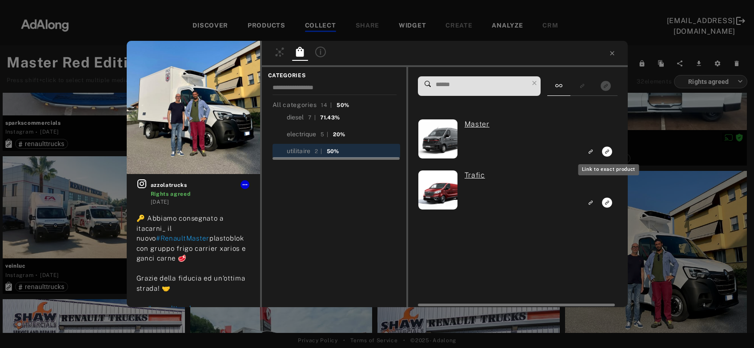
click at [604, 153] on icon "Link to exact product" at bounding box center [607, 152] width 10 height 10
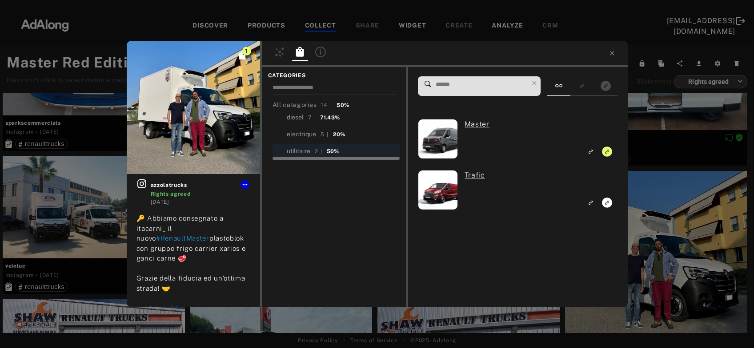
click at [655, 203] on div "1 azzolatrucks Rights agreed 3 years ago 🔑 Abbiamo consegnato a itacarni_ il nu…" at bounding box center [377, 174] width 754 height 348
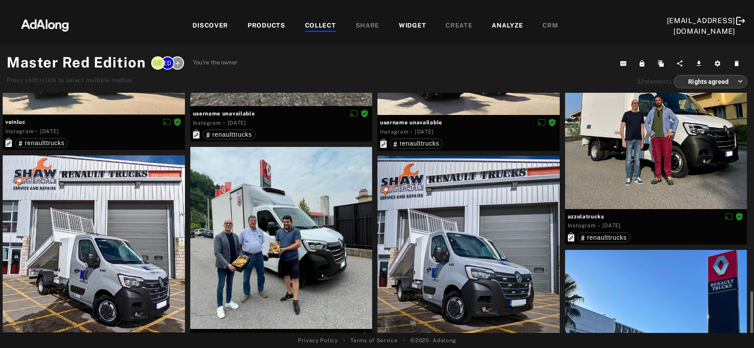
scroll to position [1197, 0]
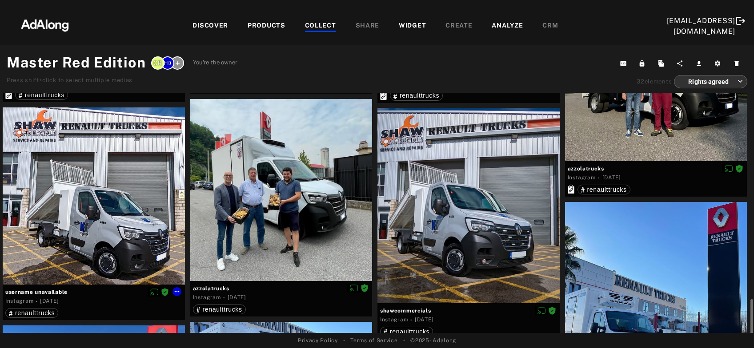
click at [92, 221] on div at bounding box center [94, 196] width 182 height 177
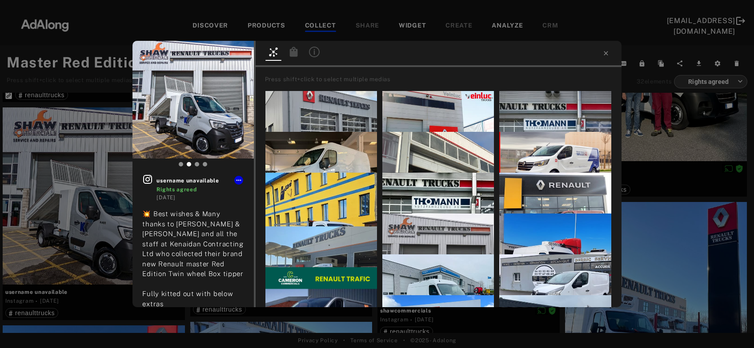
click at [299, 55] on icon at bounding box center [293, 52] width 11 height 11
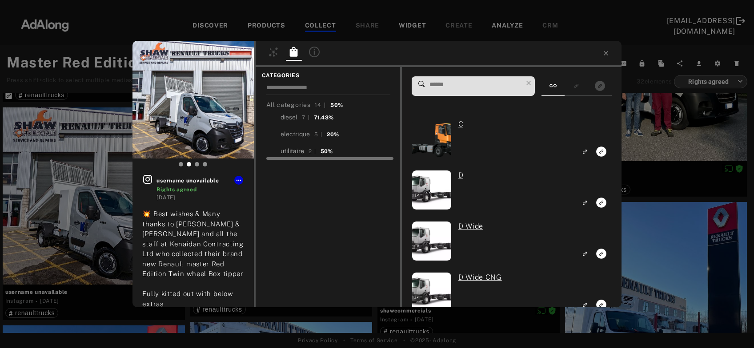
click at [298, 151] on div "utilitaire" at bounding box center [292, 151] width 24 height 9
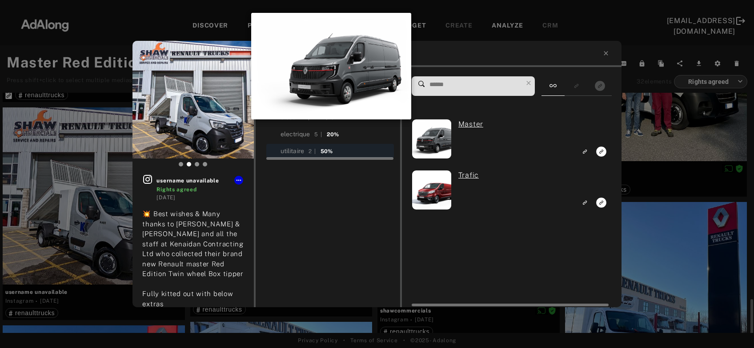
scroll to position [1197, 0]
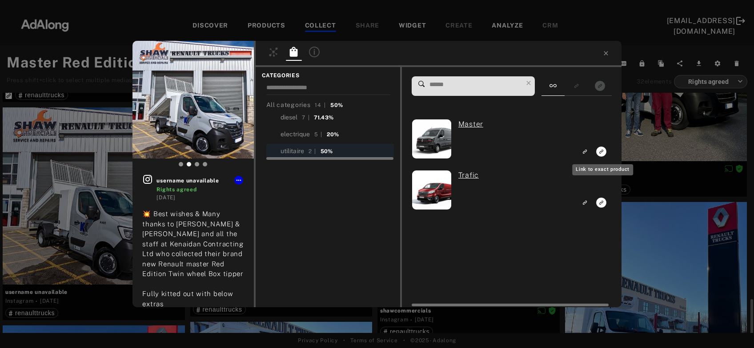
click at [600, 151] on icon "Link to exact product" at bounding box center [601, 152] width 10 height 10
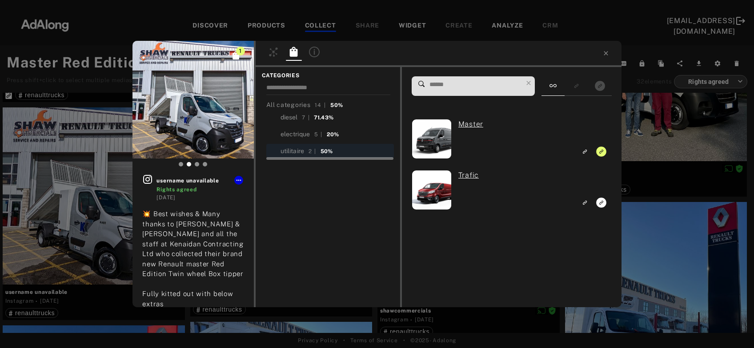
click at [633, 134] on div "1 username unavailable Rights agreed 3 years ago 💥 Best wishes & Many thanks to…" at bounding box center [377, 174] width 754 height 348
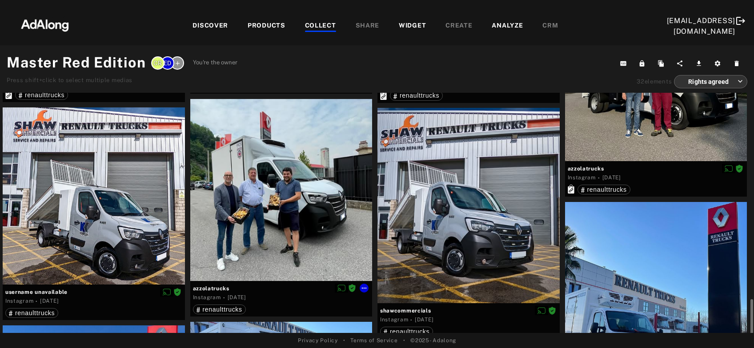
click at [265, 226] on div at bounding box center [281, 190] width 182 height 182
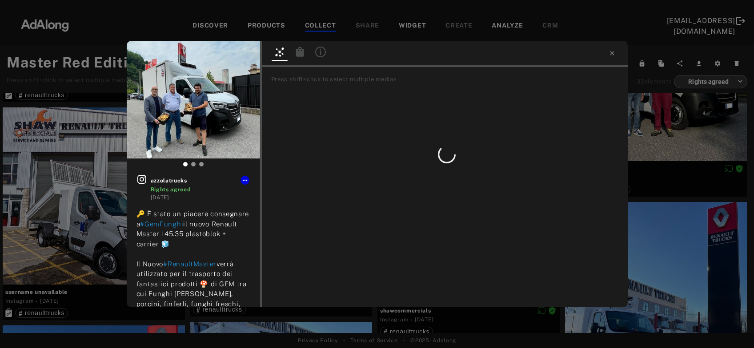
click at [299, 52] on icon at bounding box center [299, 52] width 8 height 10
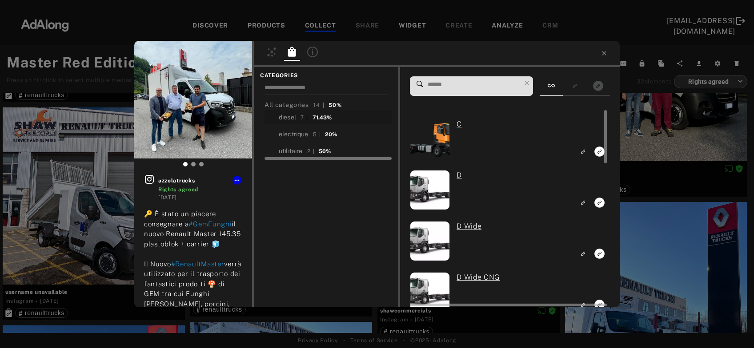
scroll to position [1197, 0]
click at [295, 150] on div "utilitaire" at bounding box center [291, 151] width 24 height 9
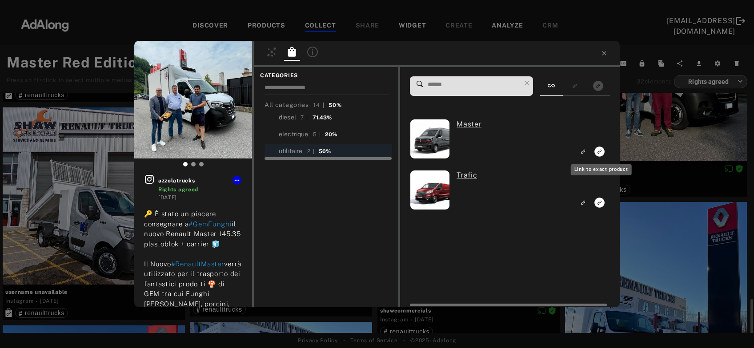
click at [601, 150] on icon "Link to exact product" at bounding box center [599, 152] width 10 height 10
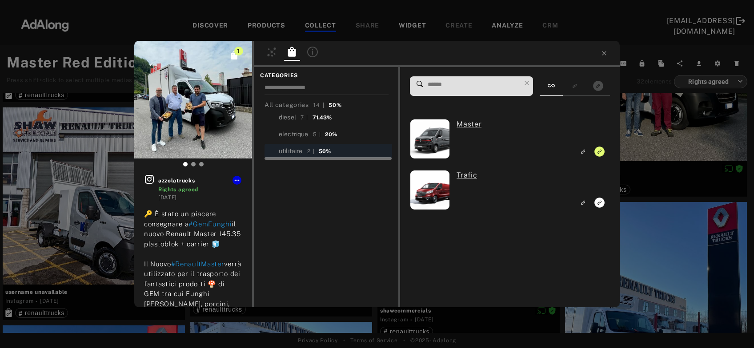
click at [636, 136] on div "1 azzolatrucks Rights agreed 3 years ago 🔑 È stato un piacere consegnare a #Gem…" at bounding box center [377, 174] width 754 height 348
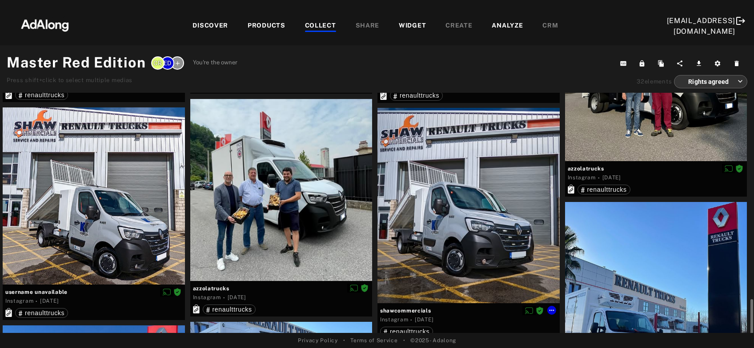
click at [457, 254] on div at bounding box center [468, 205] width 182 height 195
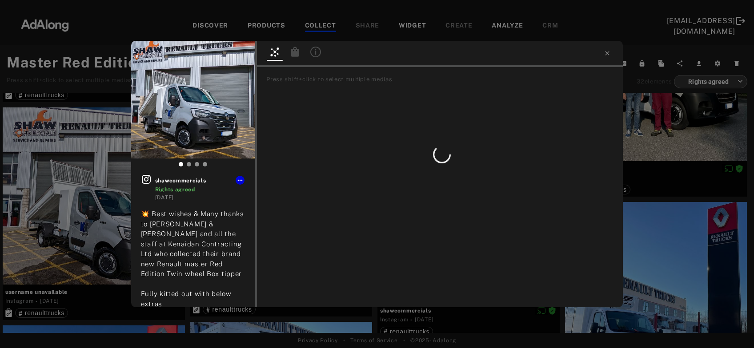
click at [299, 54] on icon at bounding box center [295, 52] width 11 height 11
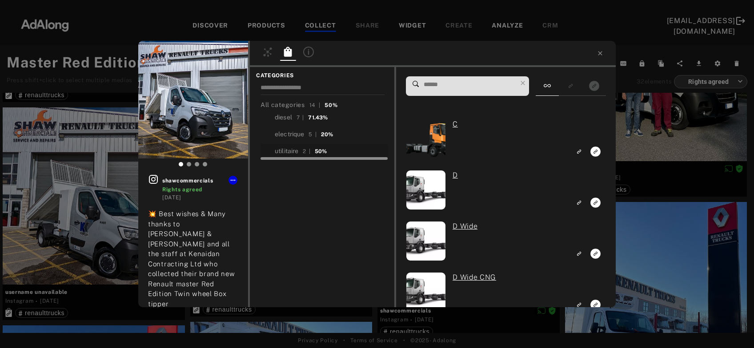
click at [287, 152] on div "utilitaire" at bounding box center [287, 151] width 24 height 9
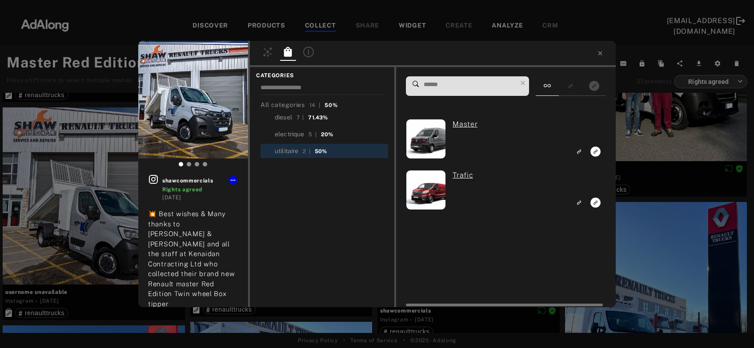
click at [597, 151] on icon "Link to exact product" at bounding box center [595, 152] width 10 height 10
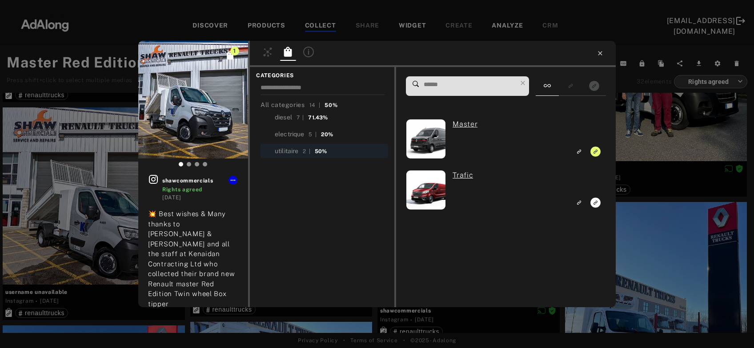
click at [601, 55] on icon at bounding box center [600, 53] width 4 height 4
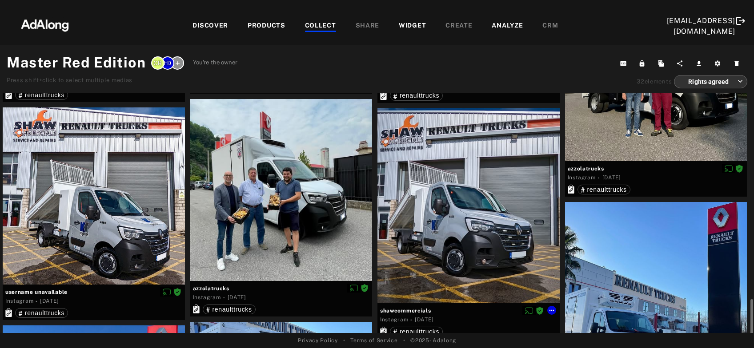
scroll to position [1293, 0]
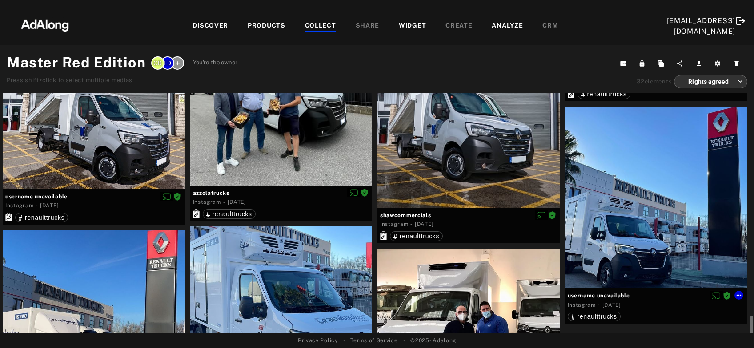
click at [651, 240] on div at bounding box center [656, 198] width 182 height 182
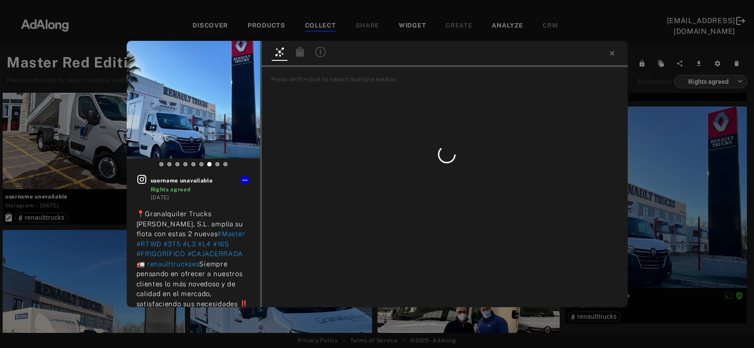
click at [300, 54] on icon at bounding box center [299, 52] width 8 height 10
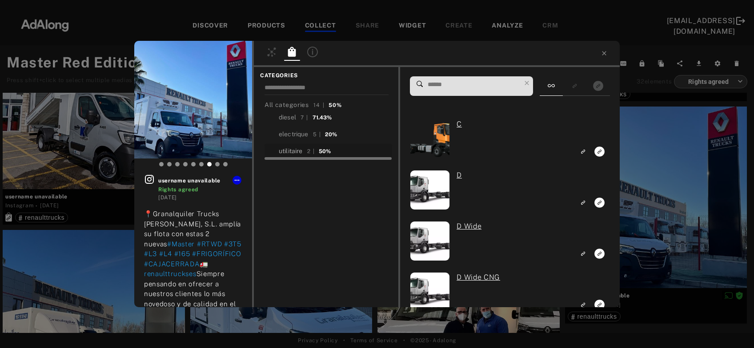
click at [288, 148] on div "utilitaire" at bounding box center [291, 151] width 24 height 9
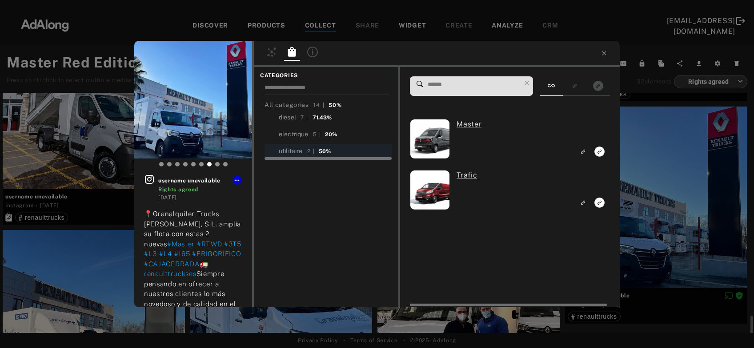
scroll to position [1293, 0]
click at [600, 150] on icon "Link to exact product" at bounding box center [599, 152] width 10 height 10
click at [639, 157] on div "1 username unavailable Rights agreed 4 years ago 📍Granalquiler Trucks Lucena, S…" at bounding box center [377, 174] width 754 height 348
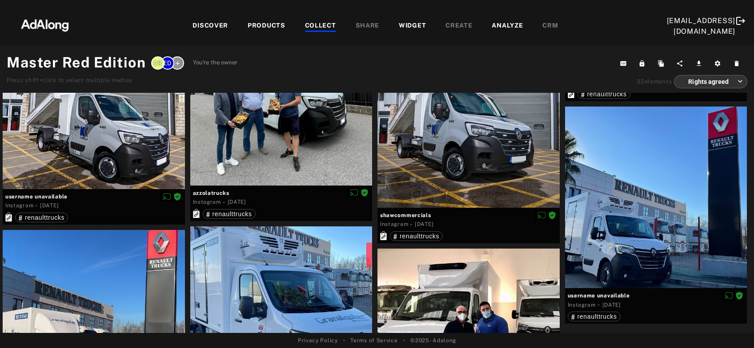
scroll to position [1383, 0]
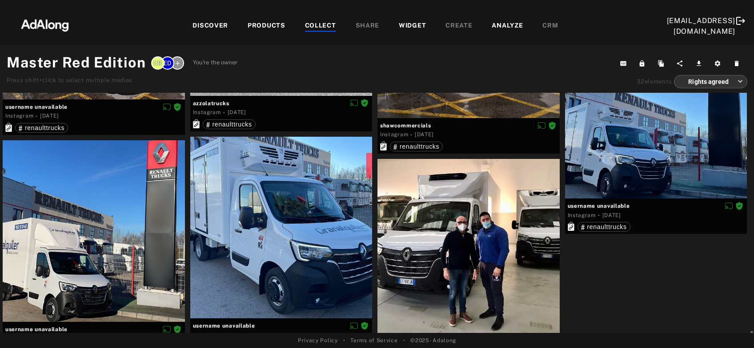
click at [476, 250] on div at bounding box center [468, 250] width 182 height 182
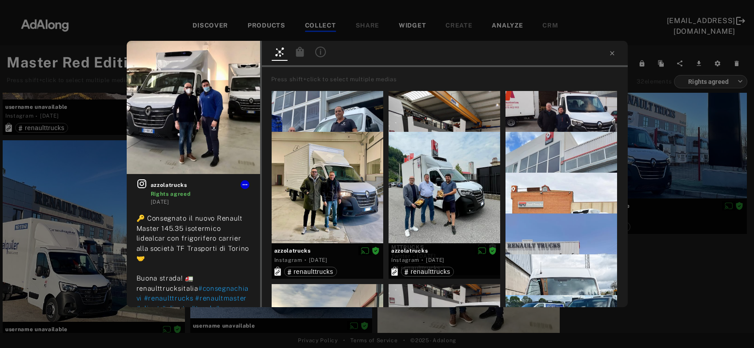
click at [301, 53] on icon at bounding box center [299, 52] width 8 height 10
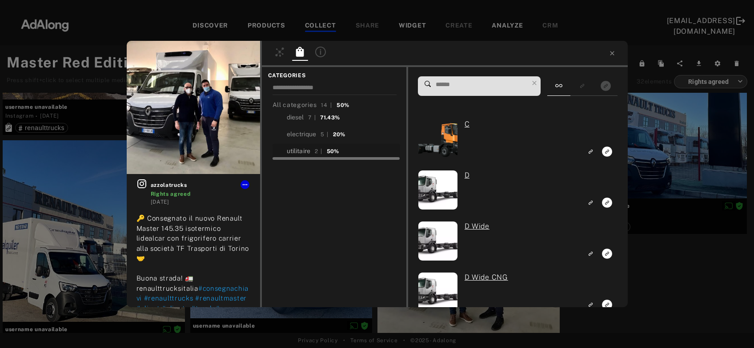
click at [294, 152] on div "utilitaire" at bounding box center [299, 151] width 24 height 9
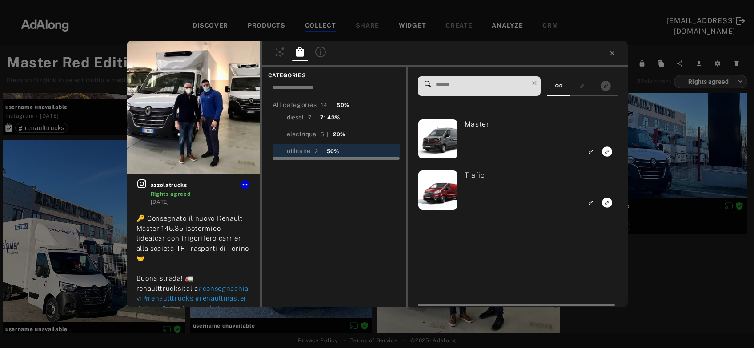
scroll to position [1383, 0]
click at [607, 153] on icon "Link to exact product" at bounding box center [607, 152] width 10 height 10
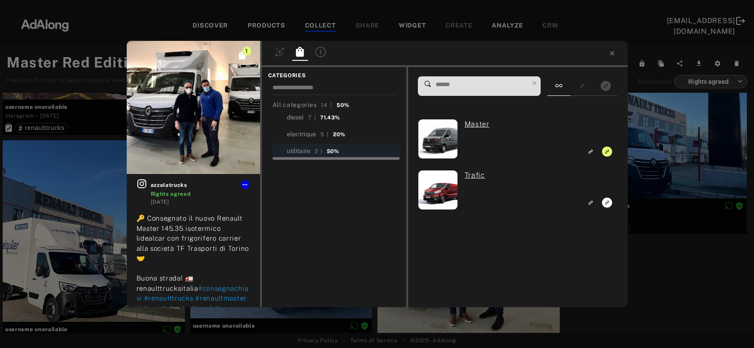
click at [631, 149] on div "1 azzolatrucks Rights agreed 4 years ago 🔑 Consegnato il nuovo Renault Master 1…" at bounding box center [377, 174] width 754 height 348
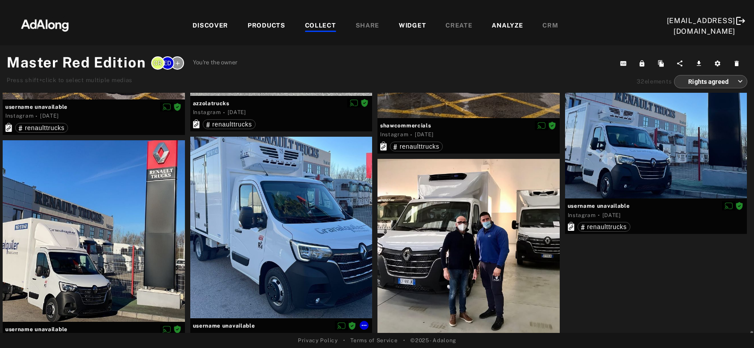
click at [284, 264] on div at bounding box center [281, 228] width 182 height 182
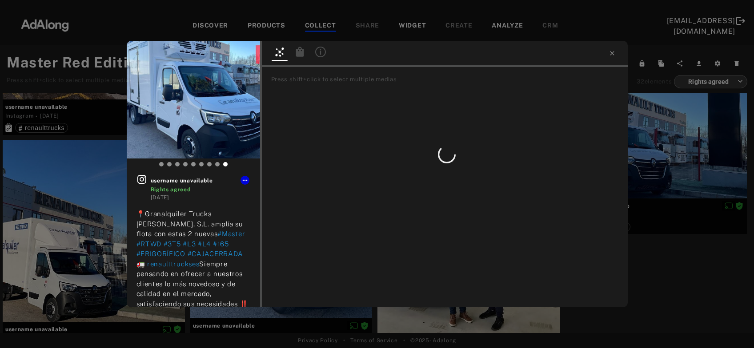
click at [300, 49] on icon at bounding box center [300, 52] width 11 height 11
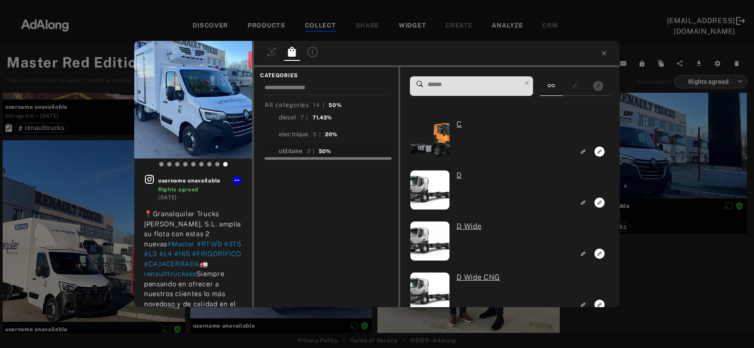
click at [299, 149] on div "utilitaire" at bounding box center [291, 151] width 24 height 9
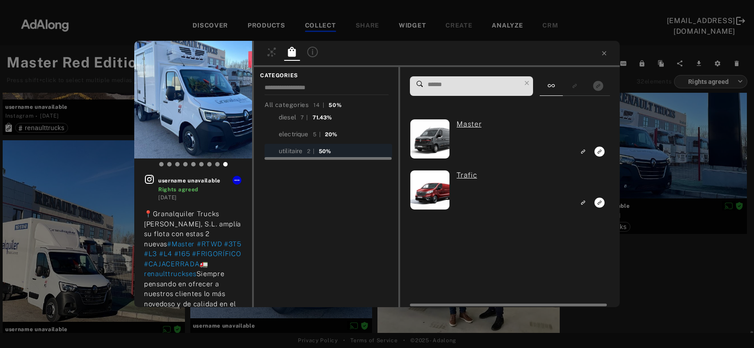
scroll to position [1383, 0]
click at [601, 152] on rect "Link to exact product" at bounding box center [599, 151] width 11 height 11
click at [642, 146] on div "1 username unavailable Rights agreed 4 years ago 📍Granalquiler Trucks Lucena, S…" at bounding box center [377, 174] width 754 height 348
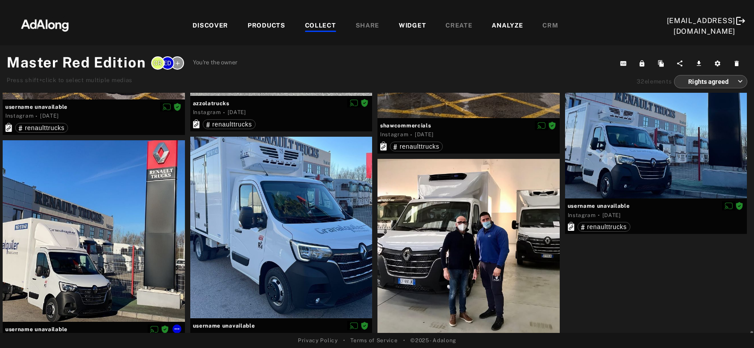
click at [122, 251] on div at bounding box center [94, 231] width 182 height 182
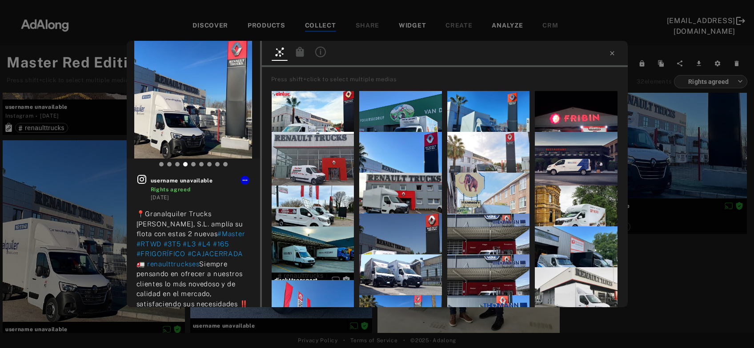
click at [300, 56] on div at bounding box center [300, 53] width 20 height 16
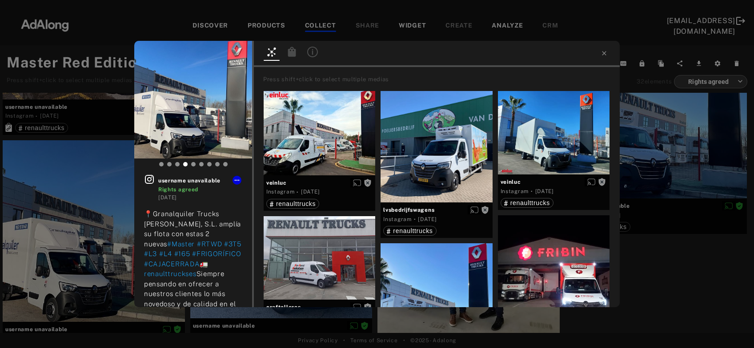
click at [295, 49] on icon at bounding box center [292, 52] width 11 height 11
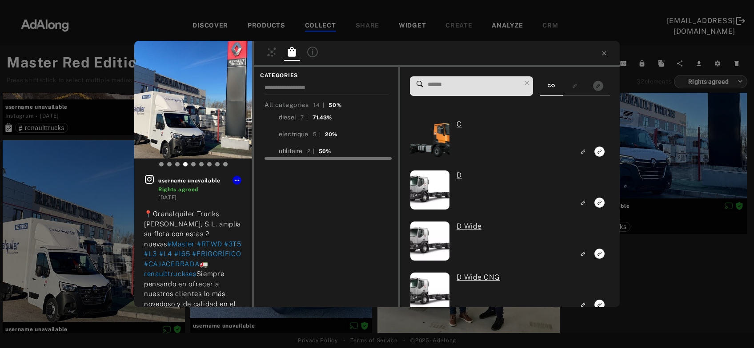
click at [295, 152] on div "utilitaire" at bounding box center [291, 151] width 24 height 9
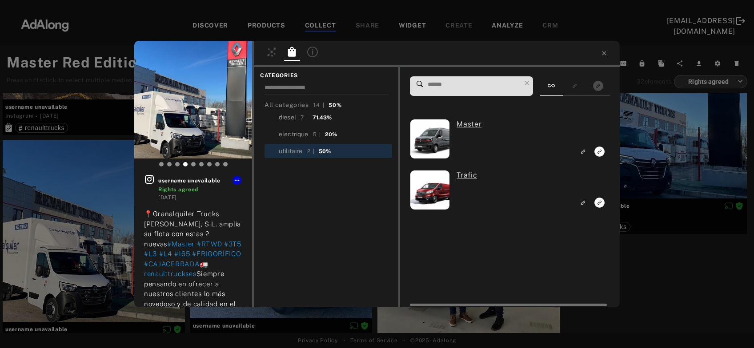
scroll to position [1383, 0]
click at [602, 154] on icon "Link to exact product" at bounding box center [599, 152] width 10 height 10
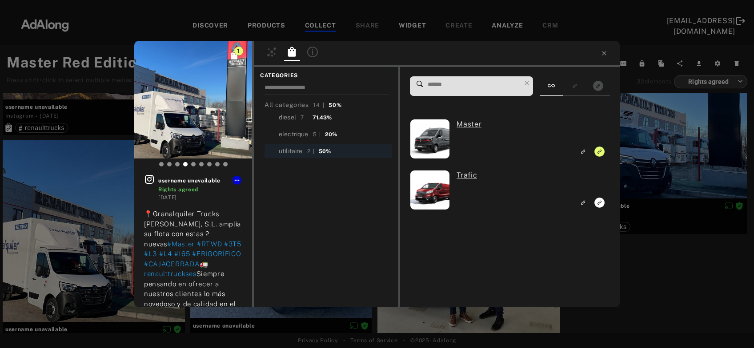
click at [637, 153] on div "1 username unavailable Rights agreed 4 years ago 📍Granalquiler Trucks Lucena, S…" at bounding box center [377, 174] width 754 height 348
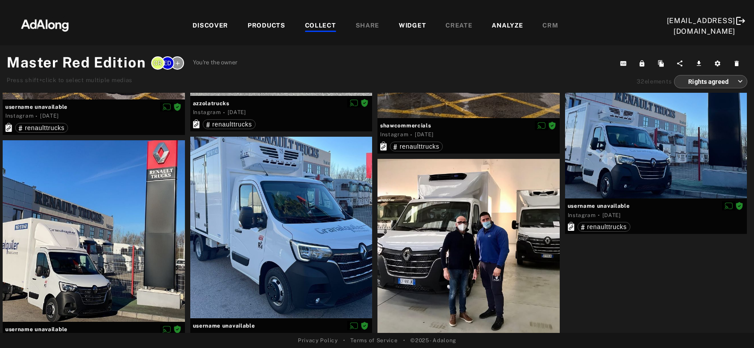
click at [305, 27] on div "COLLECT" at bounding box center [320, 26] width 31 height 11
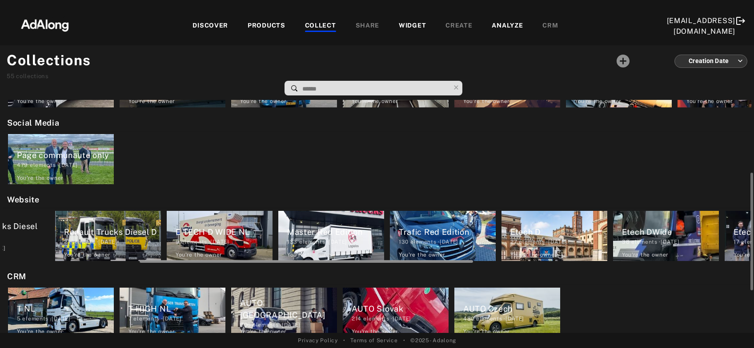
scroll to position [0, 302]
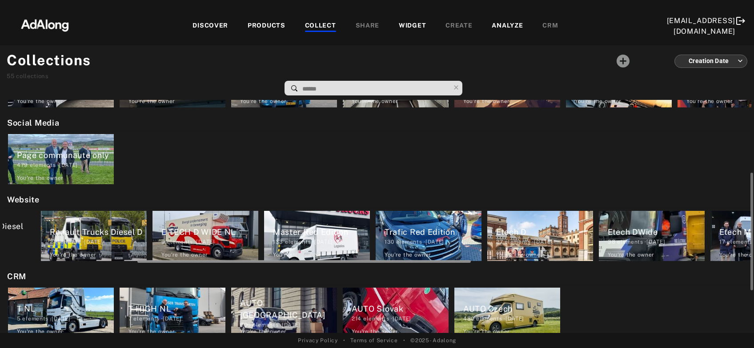
drag, startPoint x: 294, startPoint y: 260, endPoint x: 428, endPoint y: 255, distance: 134.7
click at [428, 255] on div "Etech trafic 5 elements · 2025.06.24 You're the owner delete Etech C 1 elements…" at bounding box center [377, 236] width 748 height 56
click at [435, 230] on div "Trafic Red Edition" at bounding box center [432, 232] width 97 height 12
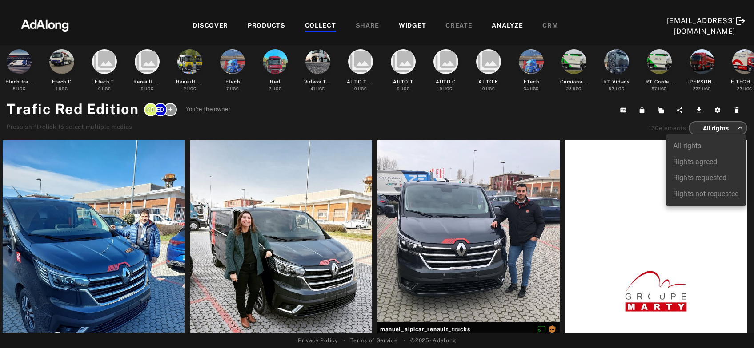
click at [715, 128] on body "DISCOVER PRODUCTS COLLECT SHARE WIDGET CREATE ANALYZE CRM [EMAIL_ADDRESS][DOMAI…" at bounding box center [377, 174] width 754 height 348
click at [705, 161] on li "Rights agreed" at bounding box center [706, 162] width 80 height 16
type input "******"
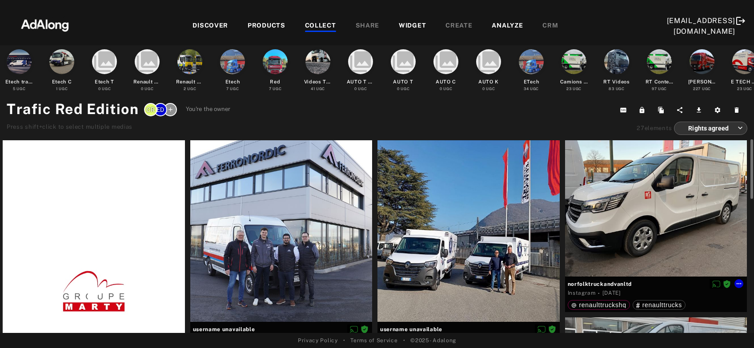
click at [638, 212] on div at bounding box center [656, 208] width 182 height 136
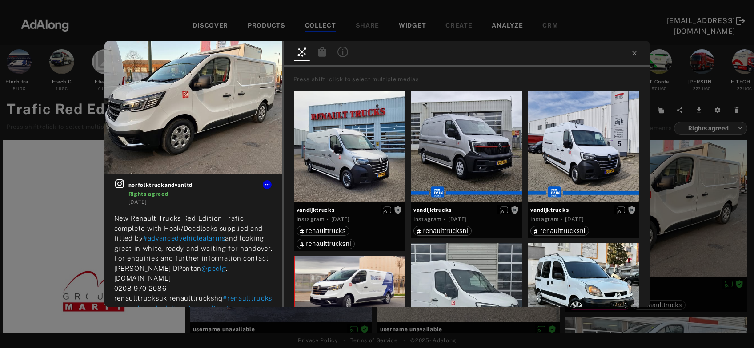
click at [321, 54] on icon at bounding box center [322, 52] width 8 height 10
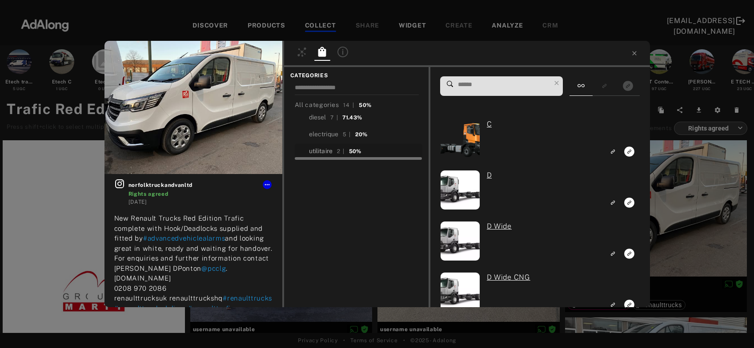
click at [327, 151] on div "utilitaire" at bounding box center [321, 151] width 24 height 9
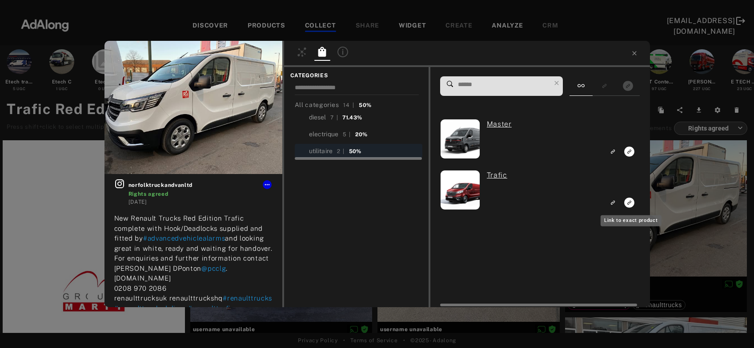
click at [629, 203] on icon "Link to exact product" at bounding box center [629, 203] width 10 height 10
click at [683, 204] on div "1 norfolktruckandvanltd Rights agreed 3 years ago New Renault Trucks Red Editio…" at bounding box center [377, 174] width 754 height 348
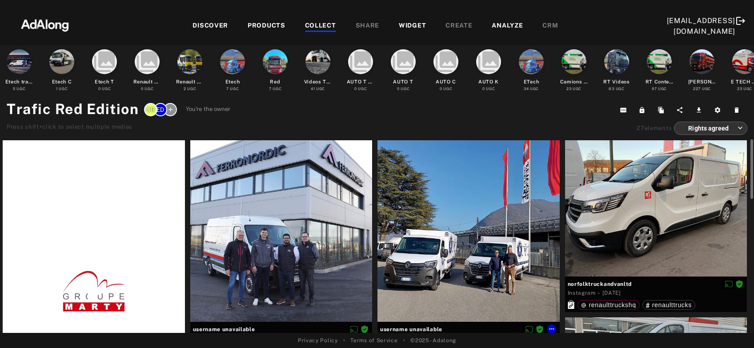
click at [512, 239] on div at bounding box center [468, 231] width 182 height 182
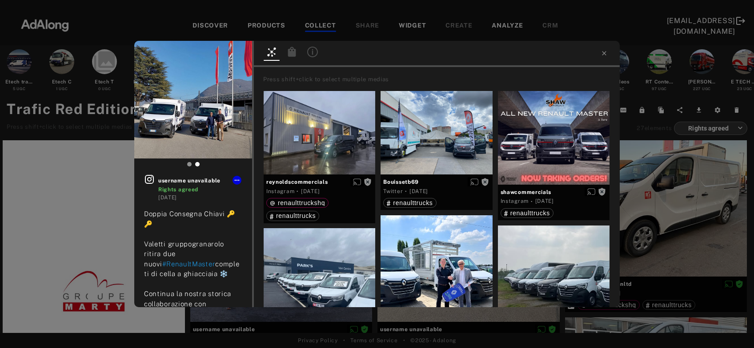
click at [291, 52] on icon at bounding box center [292, 52] width 11 height 11
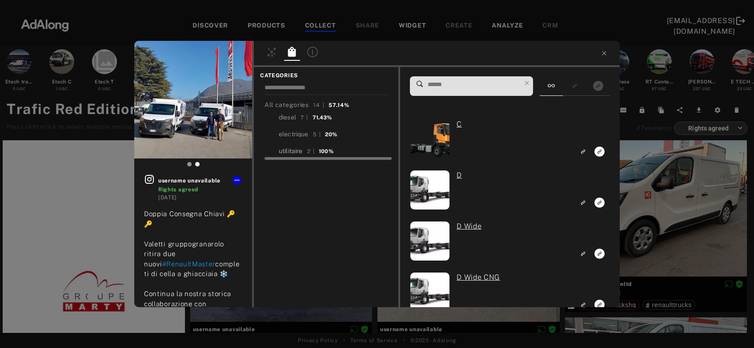
click at [287, 152] on div "utilitaire" at bounding box center [291, 151] width 24 height 9
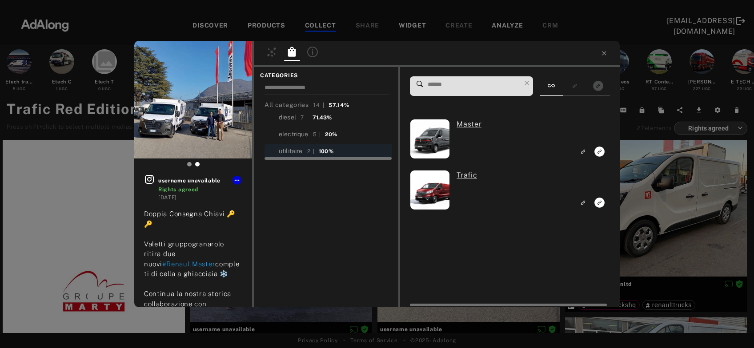
click at [601, 202] on rect "Link to exact product" at bounding box center [599, 202] width 11 height 11
click at [653, 196] on div "1 username unavailable Rights agreed 3 years ago Doppia Consegna Chiavi 🔑🔑 Vale…" at bounding box center [377, 174] width 754 height 348
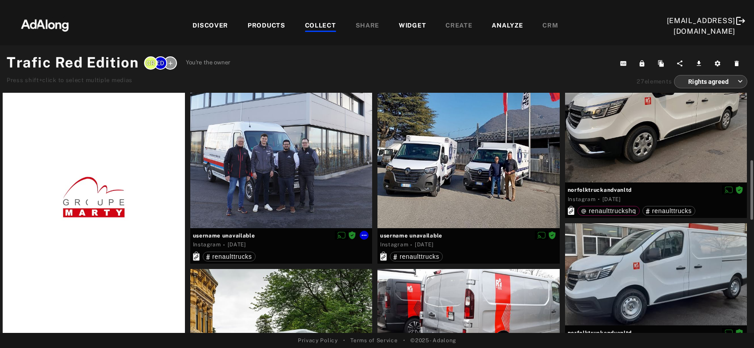
scroll to position [144, 0]
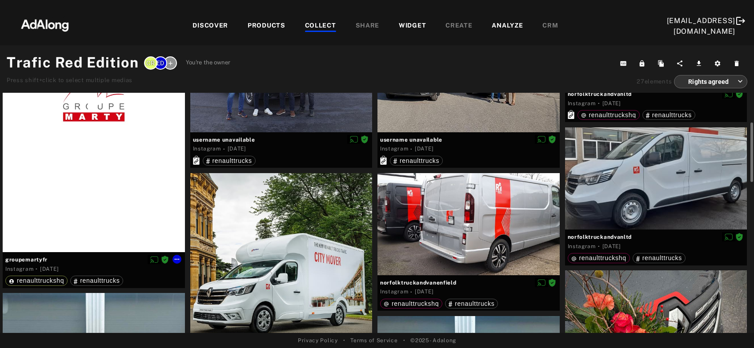
click at [62, 190] on div at bounding box center [94, 101] width 182 height 302
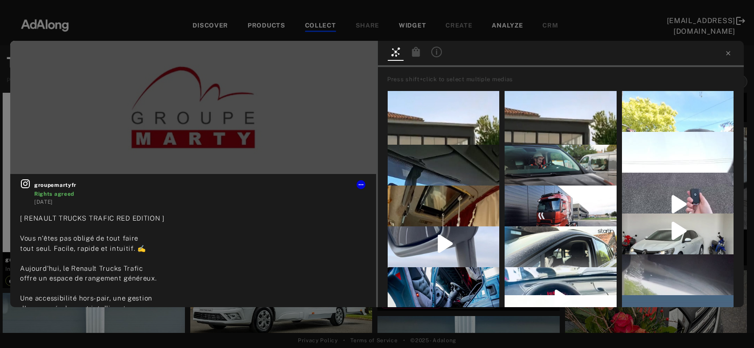
click at [416, 56] on icon at bounding box center [416, 52] width 8 height 10
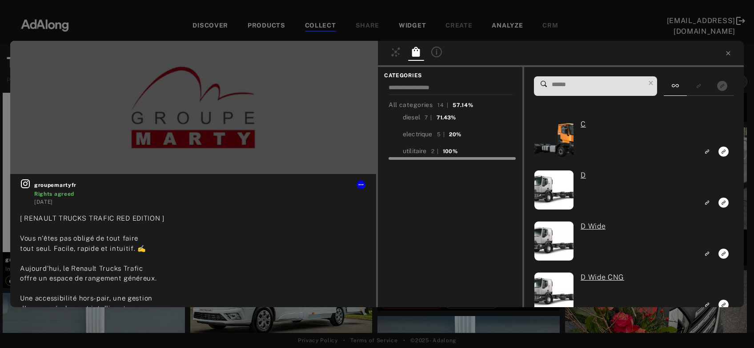
click at [418, 154] on div at bounding box center [452, 157] width 128 height 7
click at [419, 152] on div "utilitaire" at bounding box center [415, 151] width 24 height 9
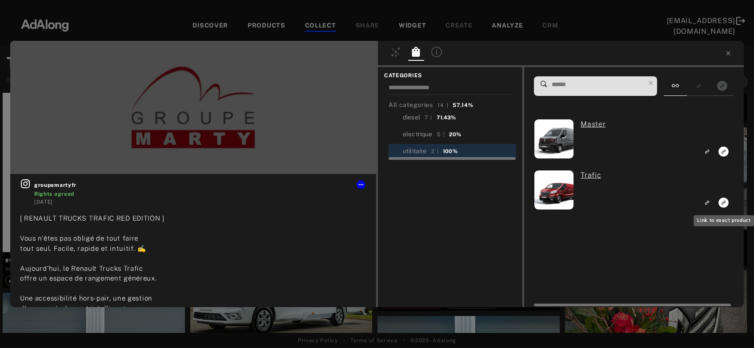
click at [722, 205] on icon "Link to exact product" at bounding box center [723, 203] width 10 height 10
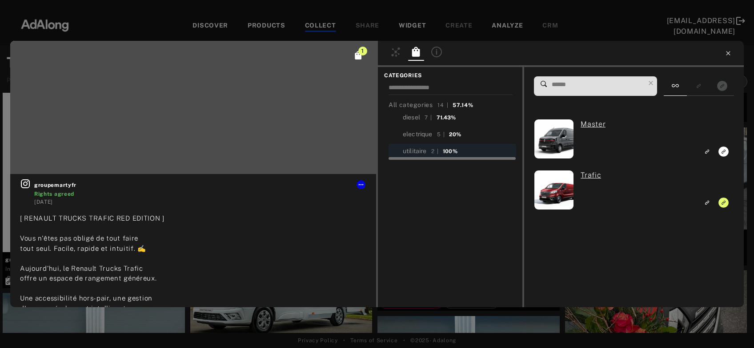
click at [729, 56] on icon at bounding box center [727, 53] width 7 height 7
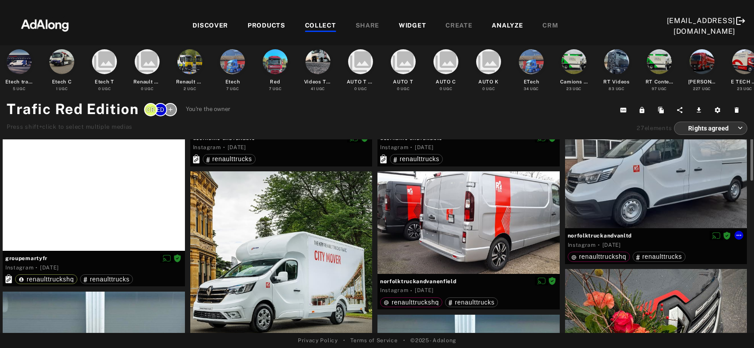
scroll to position [144, 0]
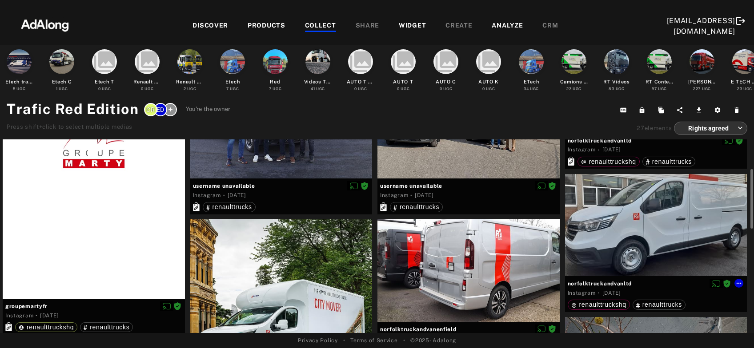
click at [655, 240] on div at bounding box center [656, 225] width 182 height 102
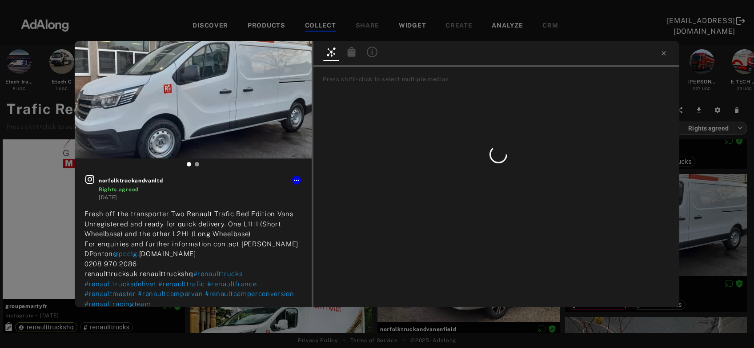
click at [351, 50] on icon at bounding box center [351, 52] width 8 height 10
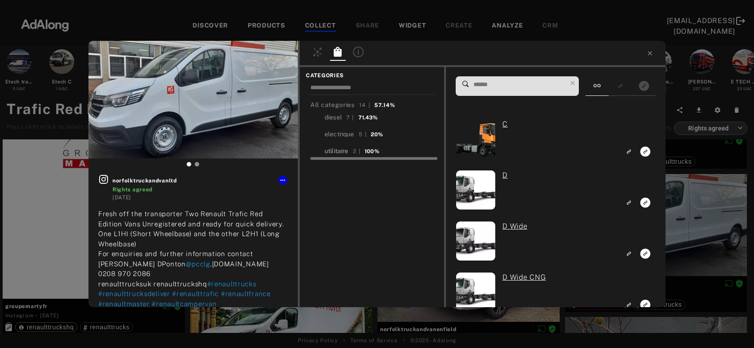
click at [341, 152] on div "utilitaire" at bounding box center [336, 151] width 24 height 9
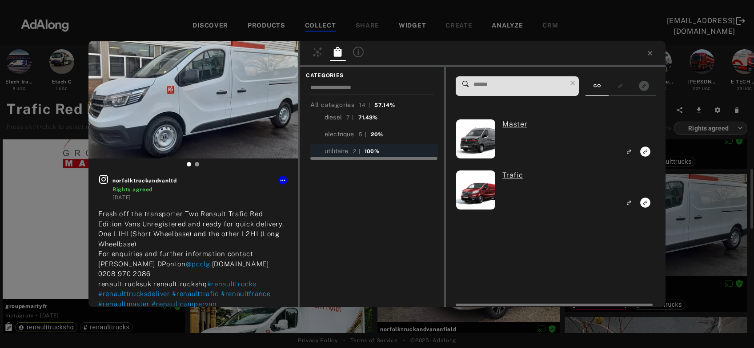
scroll to position [144, 0]
click at [647, 204] on icon "Link to exact product" at bounding box center [645, 203] width 10 height 10
click at [700, 209] on div "1 norfolktruckandvanltd Rights agreed 3 years ago Fresh off the transporter Two…" at bounding box center [377, 174] width 754 height 348
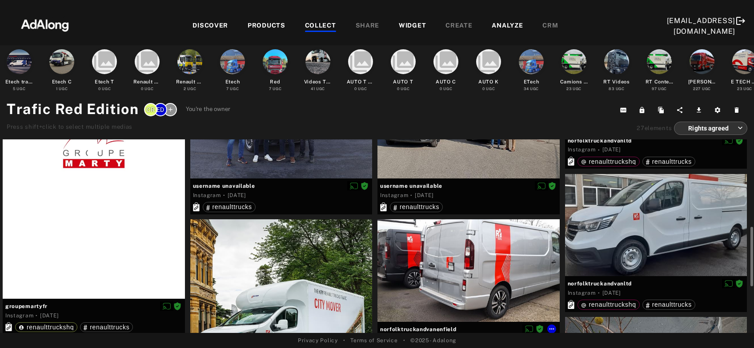
scroll to position [287, 0]
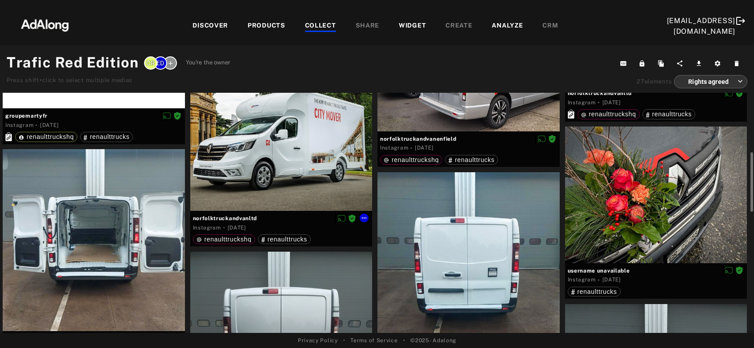
click at [245, 164] on div at bounding box center [281, 120] width 182 height 182
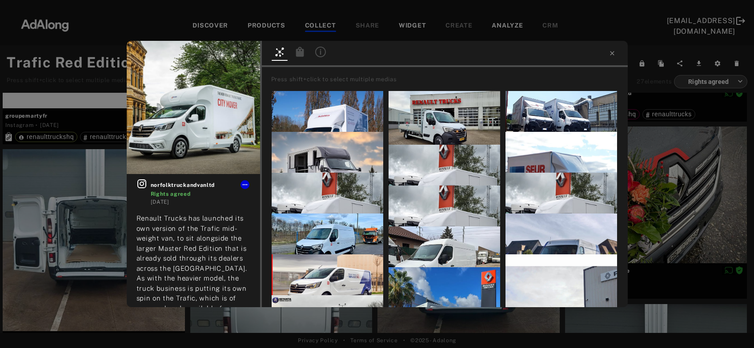
click at [303, 56] on icon at bounding box center [299, 52] width 8 height 10
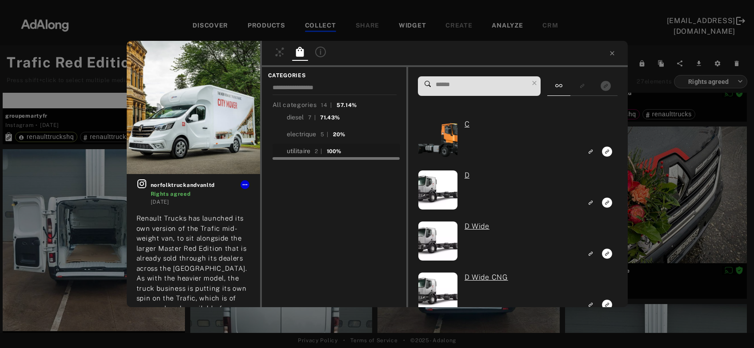
click at [304, 153] on div "utilitaire" at bounding box center [299, 151] width 24 height 9
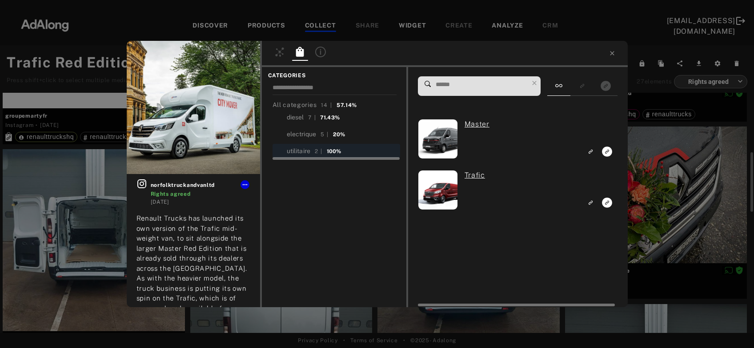
scroll to position [287, 0]
click at [609, 201] on icon "Link to exact product" at bounding box center [607, 203] width 10 height 10
click at [671, 193] on div "1 norfolktruckandvanltd Rights agreed 3 years ago Renault Trucks has launched i…" at bounding box center [377, 174] width 754 height 348
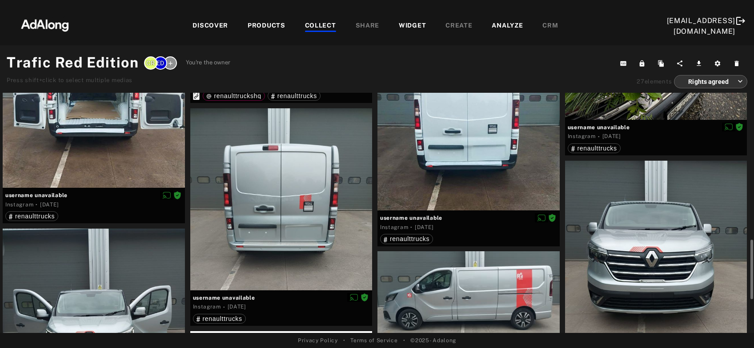
scroll to position [479, 0]
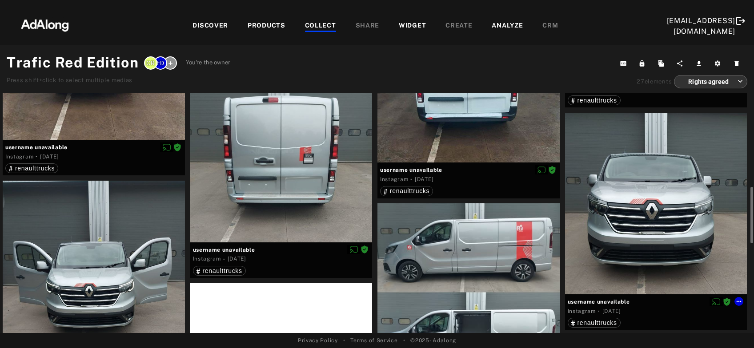
click at [666, 222] on div at bounding box center [656, 204] width 182 height 182
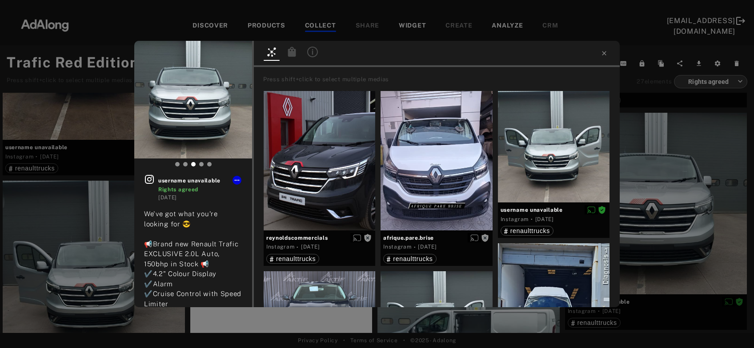
click at [293, 56] on icon at bounding box center [292, 52] width 8 height 10
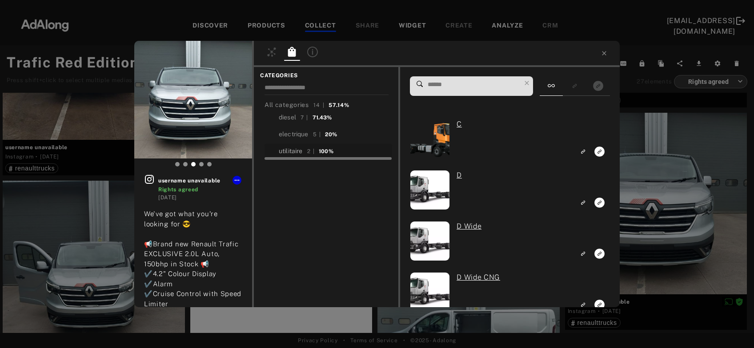
click at [287, 151] on div "utilitaire" at bounding box center [291, 151] width 24 height 9
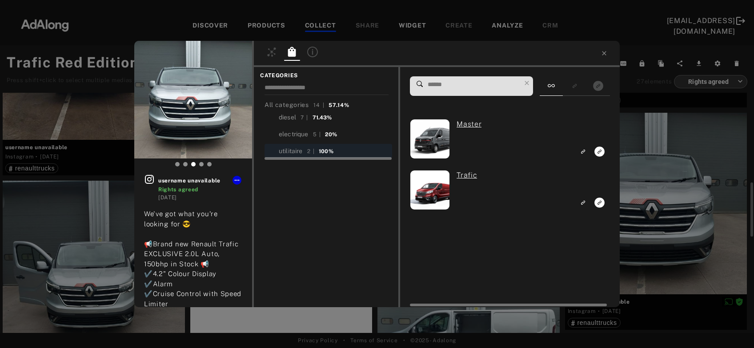
scroll to position [479, 0]
click at [602, 204] on icon "Link to exact product" at bounding box center [599, 203] width 10 height 10
click at [697, 194] on div "1 username unavailable Rights agreed 3 years ago We've got what you're looking …" at bounding box center [377, 174] width 754 height 348
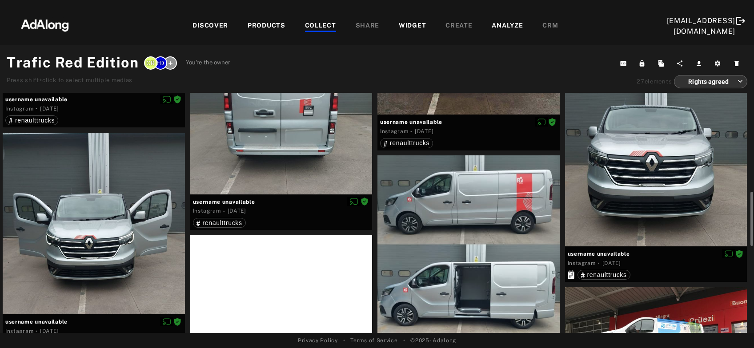
scroll to position [575, 0]
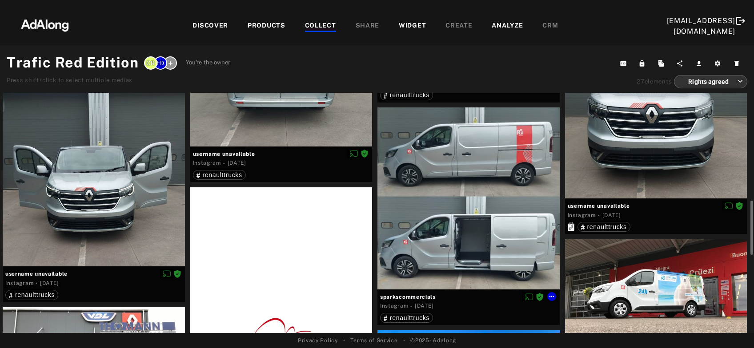
click at [494, 206] on div at bounding box center [468, 199] width 182 height 182
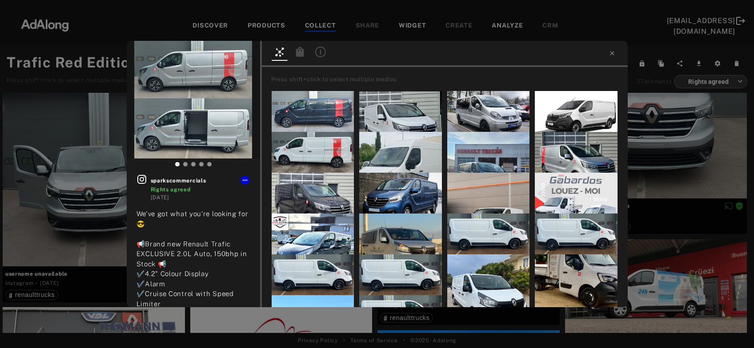
click at [299, 56] on icon at bounding box center [299, 52] width 8 height 10
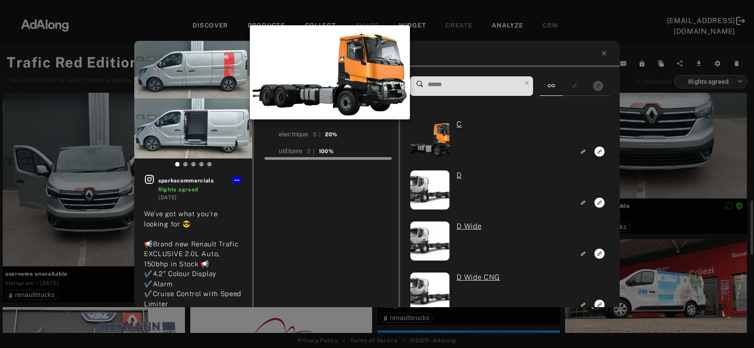
scroll to position [575, 0]
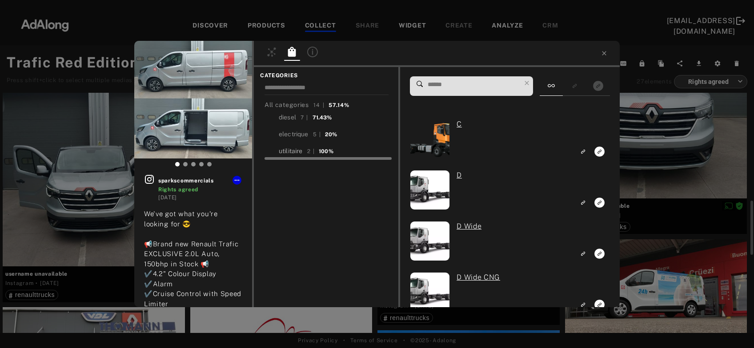
click at [291, 151] on div "utilitaire" at bounding box center [291, 151] width 24 height 9
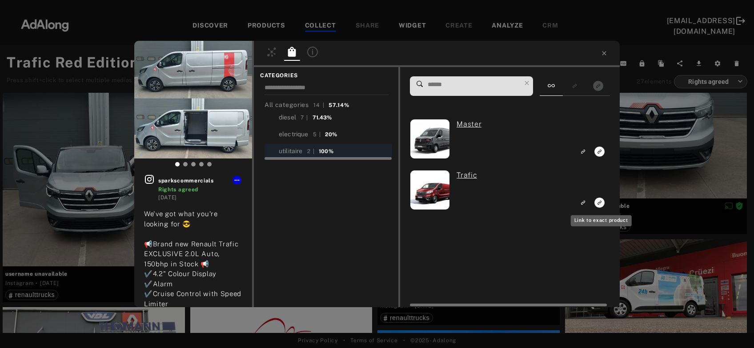
click at [600, 205] on icon "Link to exact product" at bounding box center [599, 203] width 10 height 10
click at [672, 150] on div "1 sparkscommercials Rights agreed 3 years ago We've got what you're looking for…" at bounding box center [377, 174] width 754 height 348
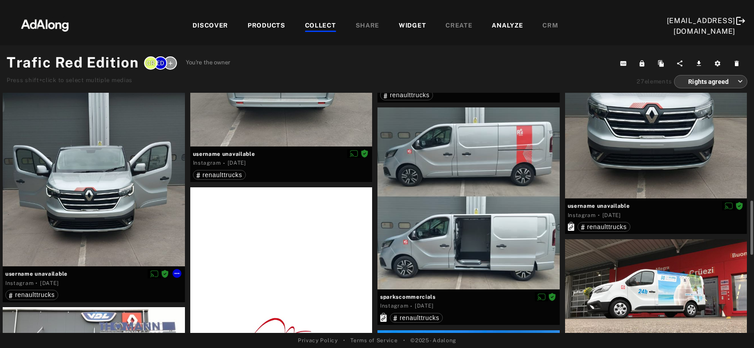
click at [133, 195] on div at bounding box center [94, 176] width 182 height 182
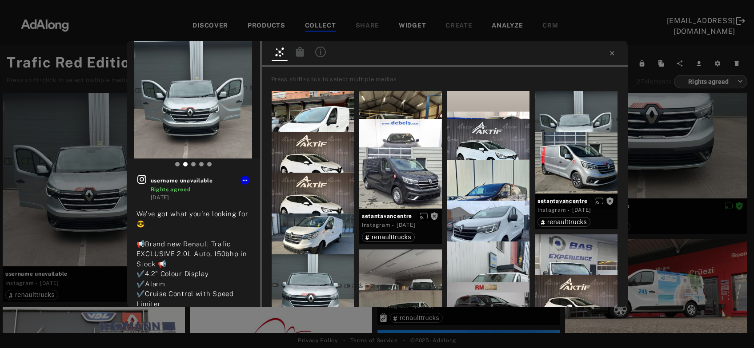
click at [302, 52] on div at bounding box center [300, 53] width 20 height 16
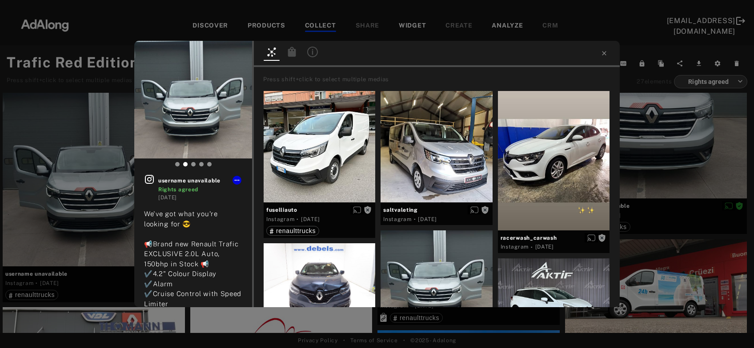
click at [294, 58] on div at bounding box center [292, 53] width 16 height 13
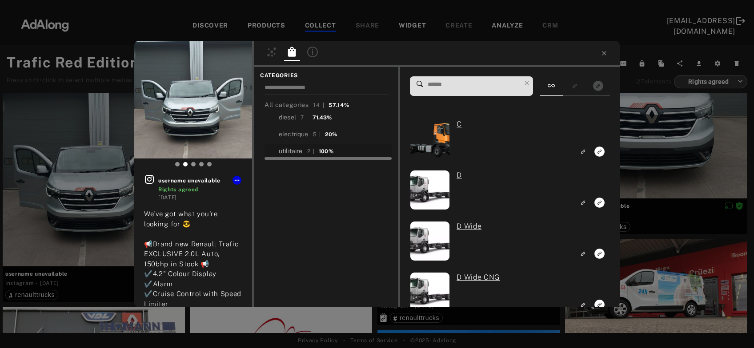
click at [301, 149] on div "utilitaire" at bounding box center [291, 151] width 24 height 9
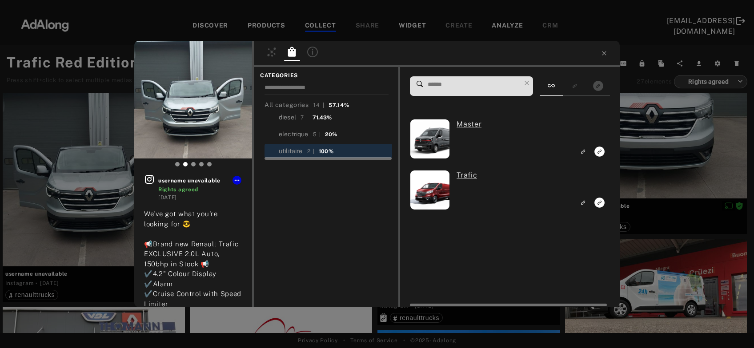
scroll to position [575, 0]
click at [599, 207] on icon "Link to exact product" at bounding box center [599, 203] width 10 height 10
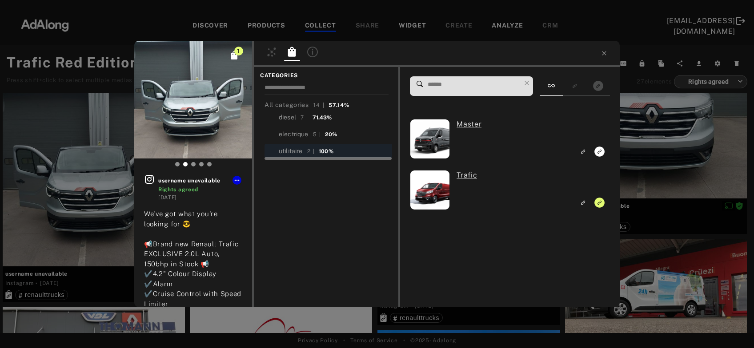
click at [650, 171] on div "1 username unavailable Rights agreed 3 years ago We've got what you're looking …" at bounding box center [377, 174] width 754 height 348
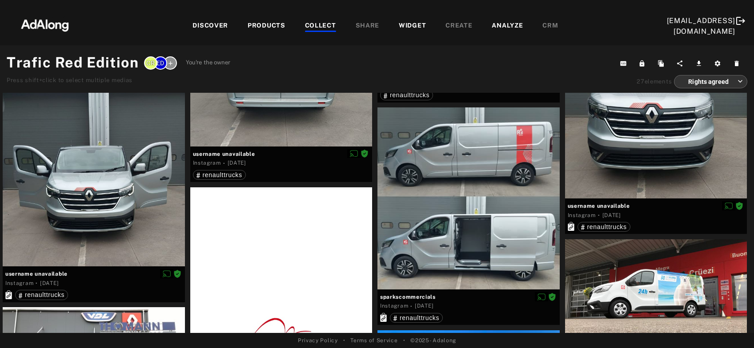
scroll to position [671, 0]
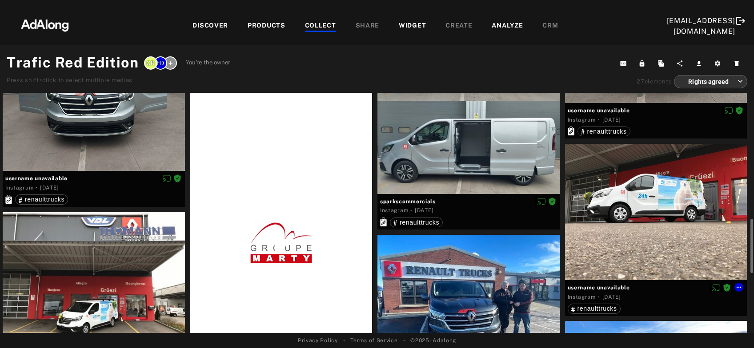
click at [641, 218] on div at bounding box center [656, 212] width 182 height 136
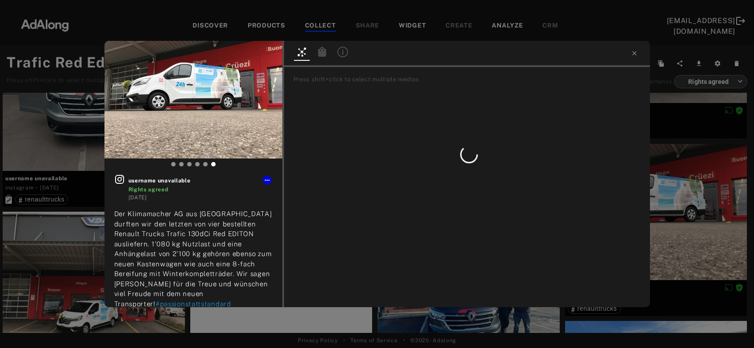
click at [321, 53] on icon at bounding box center [322, 52] width 8 height 10
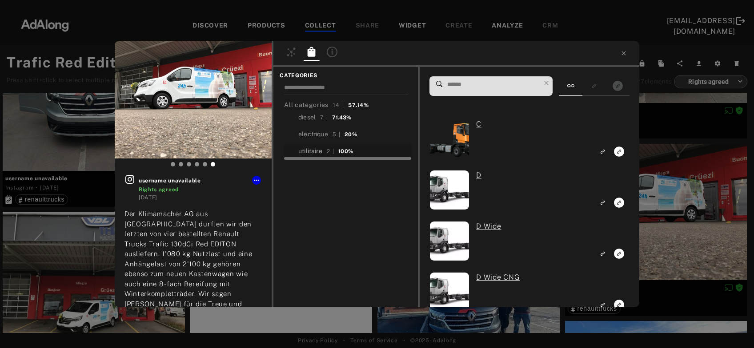
click at [314, 153] on div "utilitaire" at bounding box center [310, 151] width 24 height 9
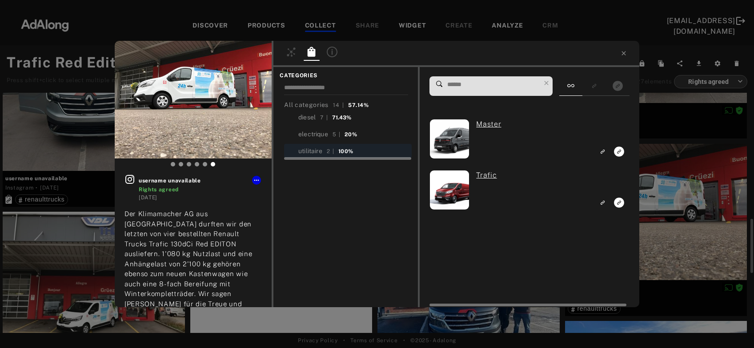
scroll to position [671, 0]
click at [619, 204] on icon "Link to exact product" at bounding box center [619, 203] width 10 height 10
click at [658, 197] on div "1 username unavailable Rights agreed 3 years ago Der Klimamacher AG aus Arbon d…" at bounding box center [377, 174] width 754 height 348
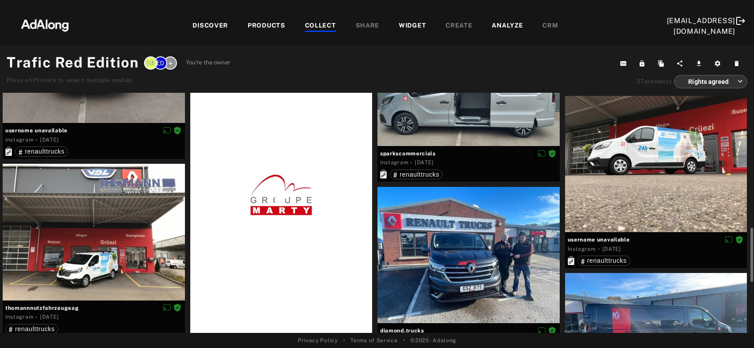
scroll to position [766, 0]
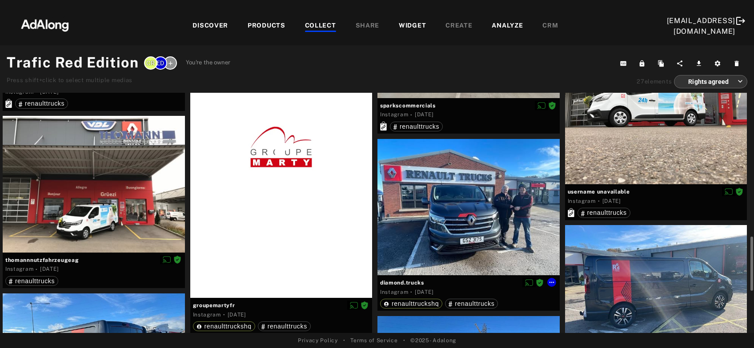
click at [477, 226] on div at bounding box center [468, 207] width 182 height 136
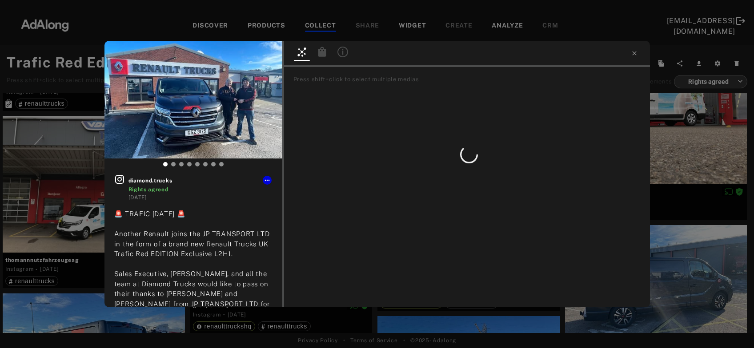
click at [322, 55] on icon at bounding box center [322, 52] width 8 height 10
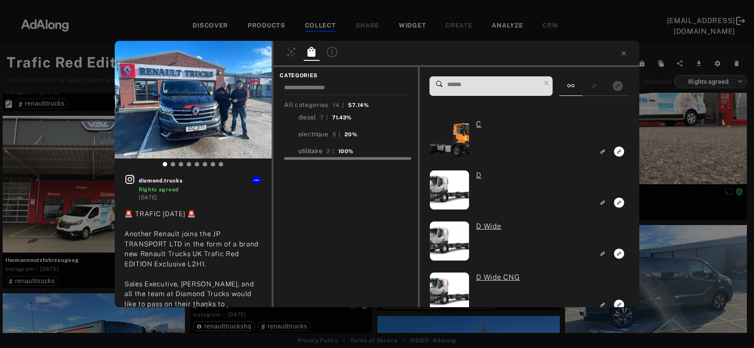
click at [318, 150] on div "utilitaire" at bounding box center [310, 151] width 24 height 9
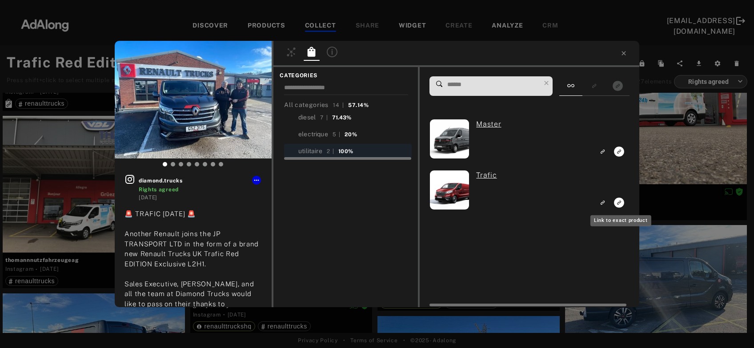
click at [615, 207] on rect "Link to exact product" at bounding box center [618, 202] width 11 height 11
click at [668, 158] on div "1 diamond.trucks Rights agreed 3 years ago 🚨 TRAFIC TUESDAY 🚨 Another Renault j…" at bounding box center [377, 174] width 754 height 348
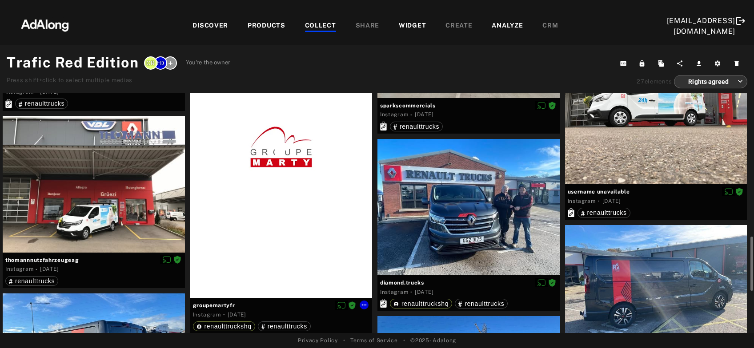
click at [322, 224] on div at bounding box center [281, 147] width 182 height 302
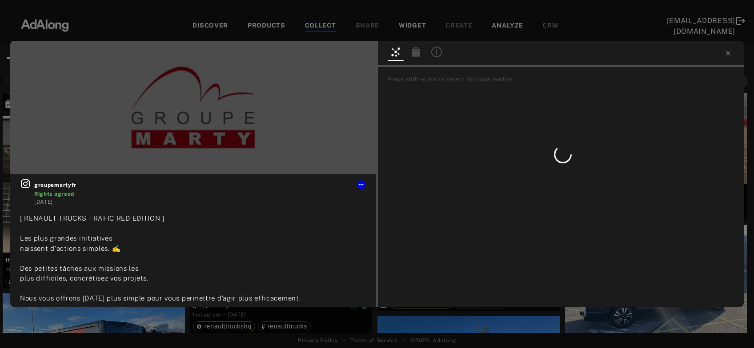
click at [411, 56] on icon at bounding box center [416, 52] width 11 height 11
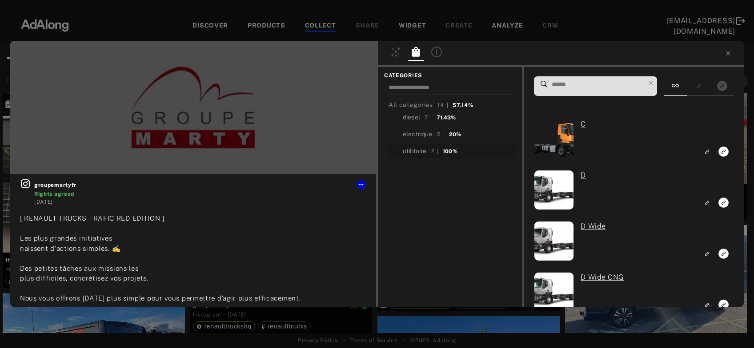
click at [424, 149] on div "utilitaire" at bounding box center [415, 151] width 24 height 9
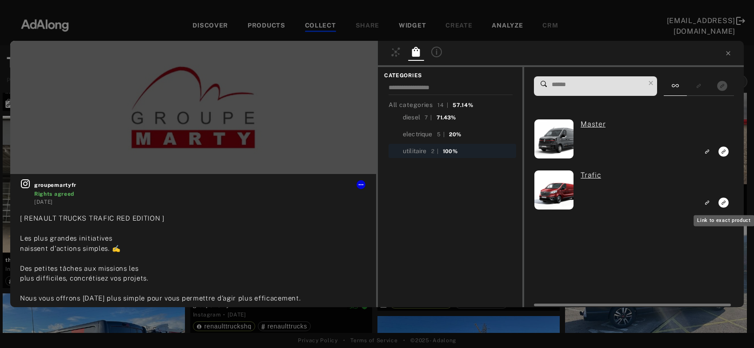
click at [721, 202] on icon "Link to exact product" at bounding box center [723, 203] width 10 height 10
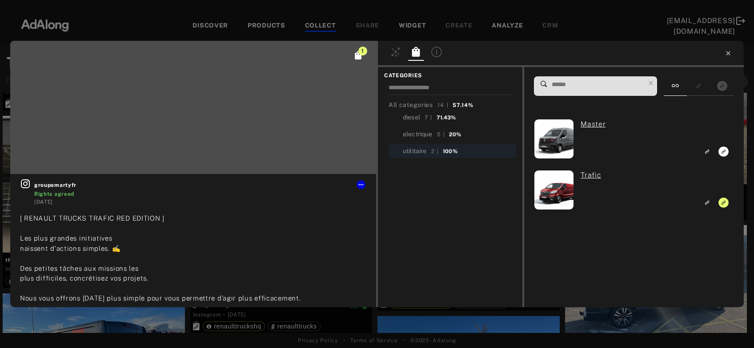
click at [730, 55] on icon at bounding box center [727, 53] width 7 height 7
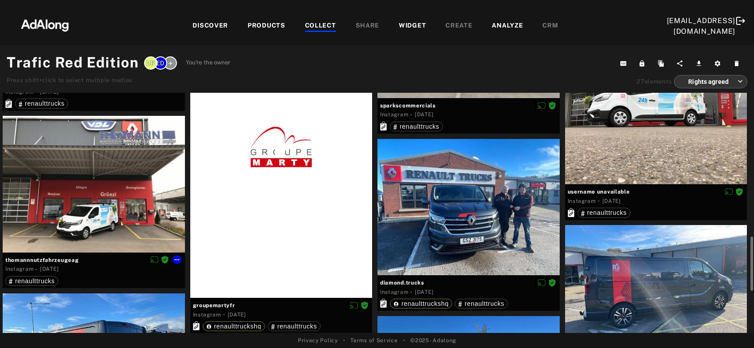
click at [112, 203] on div at bounding box center [94, 184] width 182 height 136
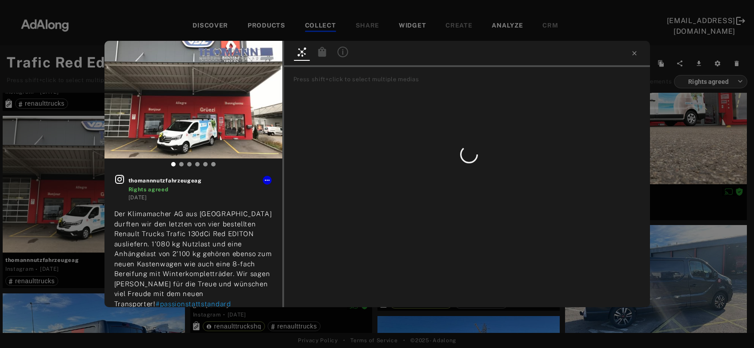
click at [325, 53] on icon at bounding box center [322, 52] width 8 height 10
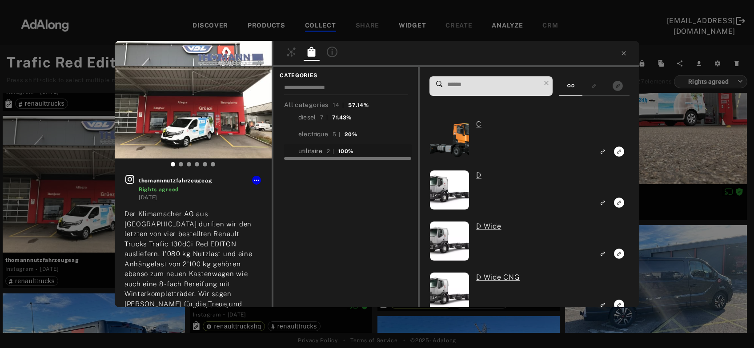
click at [308, 153] on div "utilitaire" at bounding box center [310, 151] width 24 height 9
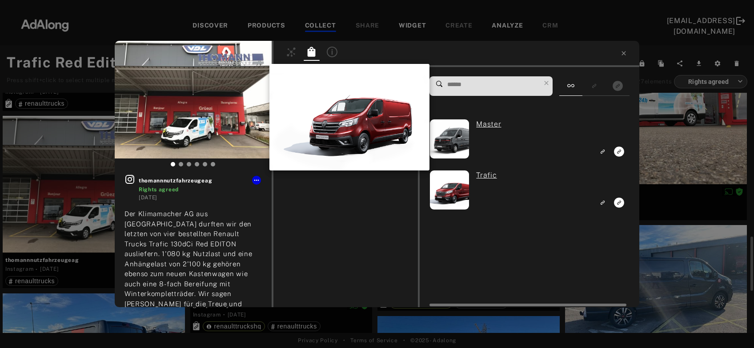
scroll to position [766, 0]
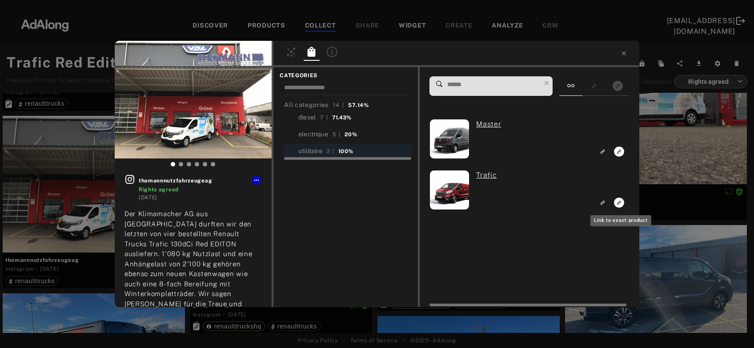
click at [616, 204] on icon "Link to exact product" at bounding box center [619, 203] width 10 height 10
click at [680, 141] on div "1 thomannnutzfahrzeugeag Rights agreed 3 years ago Der Klimamacher AG aus Arbon…" at bounding box center [377, 174] width 754 height 348
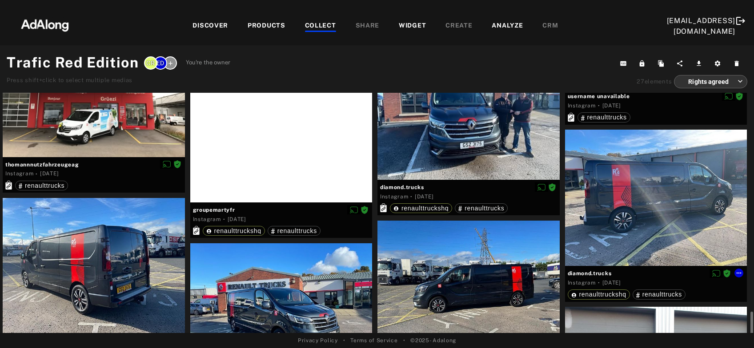
scroll to position [910, 0]
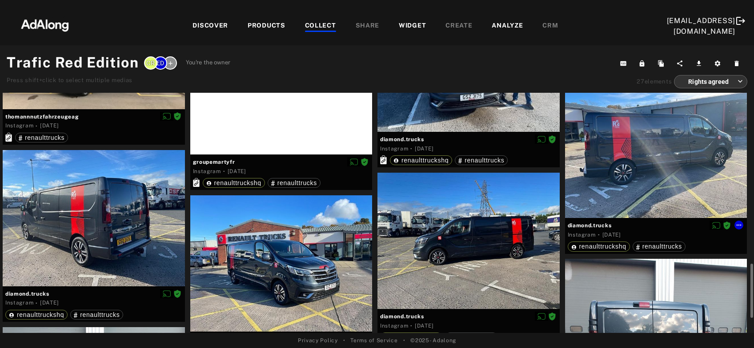
click at [659, 161] on div at bounding box center [656, 150] width 182 height 136
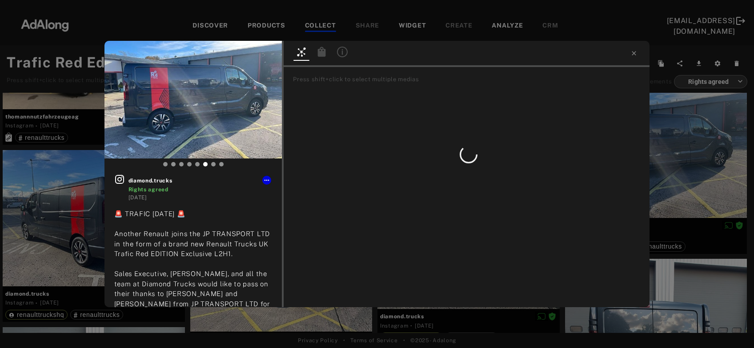
click at [319, 52] on icon at bounding box center [322, 52] width 8 height 10
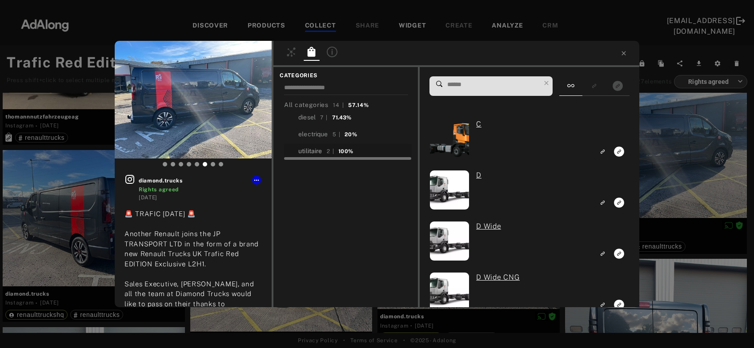
click at [322, 151] on div "utilitaire" at bounding box center [310, 151] width 24 height 9
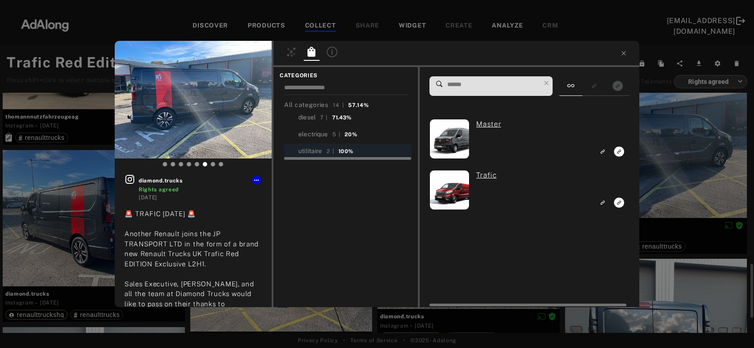
scroll to position [910, 0]
click at [620, 200] on icon "Link to exact product" at bounding box center [619, 203] width 10 height 10
click at [670, 184] on div "1 diamond.trucks Rights agreed 3 years ago 🚨 TRAFIC TUESDAY 🚨 Another Renault j…" at bounding box center [377, 174] width 754 height 348
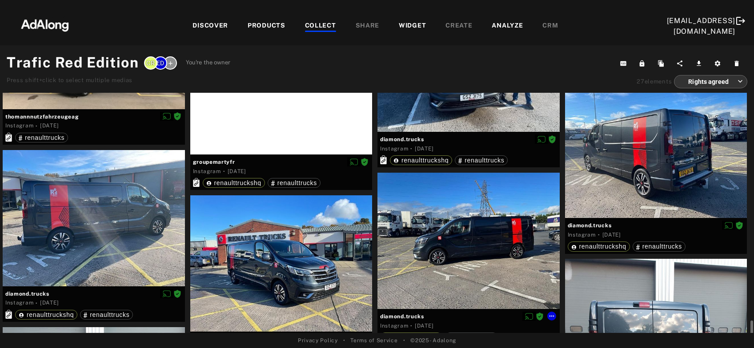
scroll to position [958, 0]
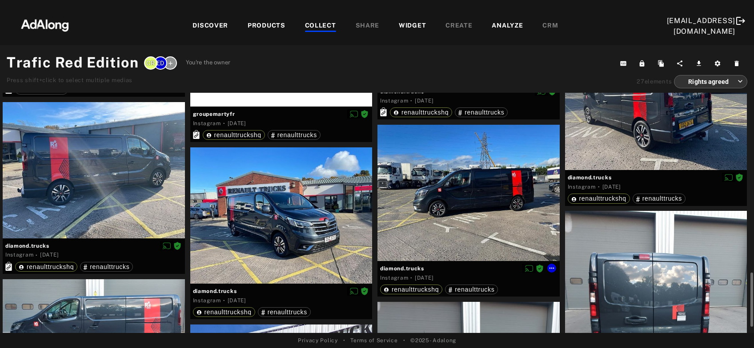
click at [448, 214] on div at bounding box center [468, 193] width 182 height 136
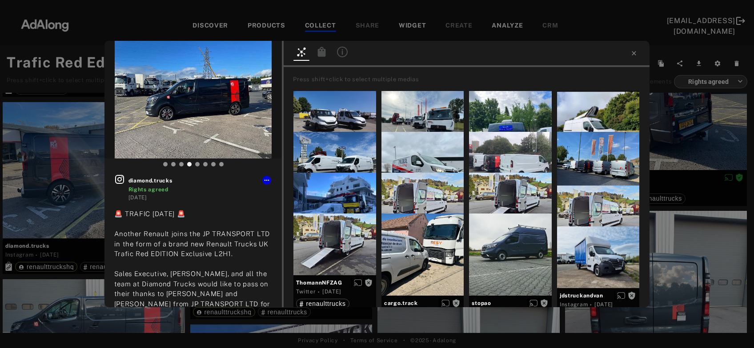
click at [324, 56] on div at bounding box center [466, 54] width 366 height 26
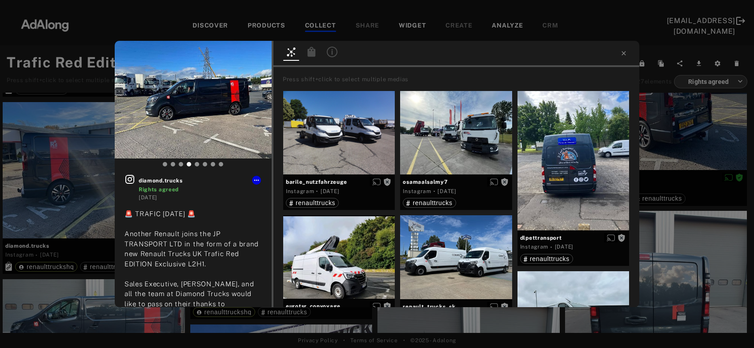
click at [313, 55] on icon at bounding box center [311, 52] width 8 height 10
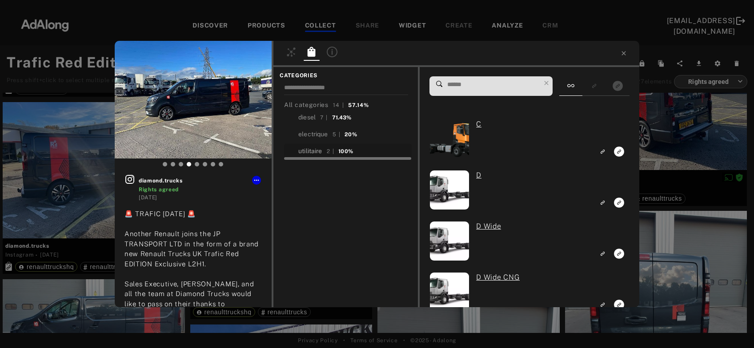
click at [319, 153] on div "utilitaire" at bounding box center [310, 151] width 24 height 9
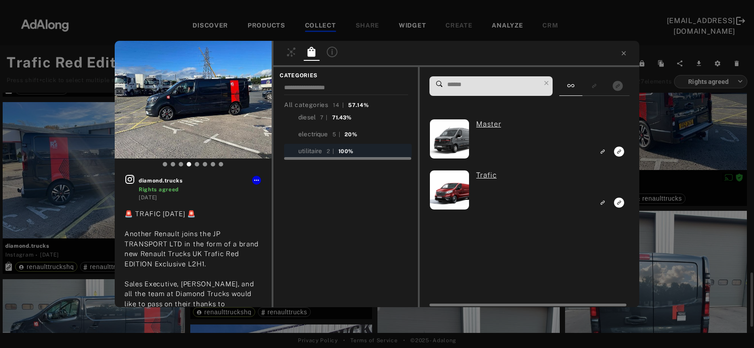
scroll to position [958, 0]
click at [621, 202] on icon "Link to exact product" at bounding box center [619, 203] width 10 height 10
click at [678, 145] on div "1 diamond.trucks Rights agreed 3 years ago 🚨 TRAFIC TUESDAY 🚨 Another Renault j…" at bounding box center [377, 174] width 754 height 348
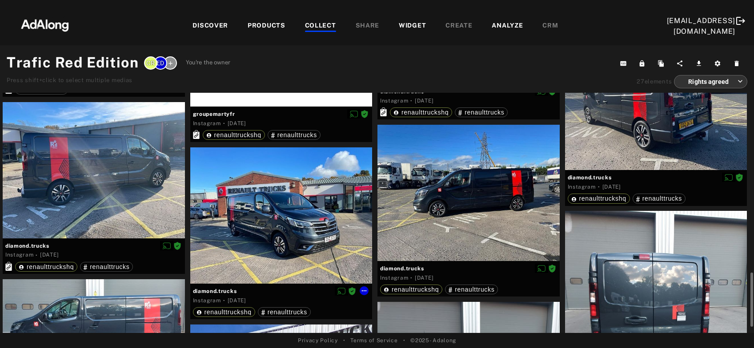
click at [377, 245] on div at bounding box center [468, 193] width 182 height 136
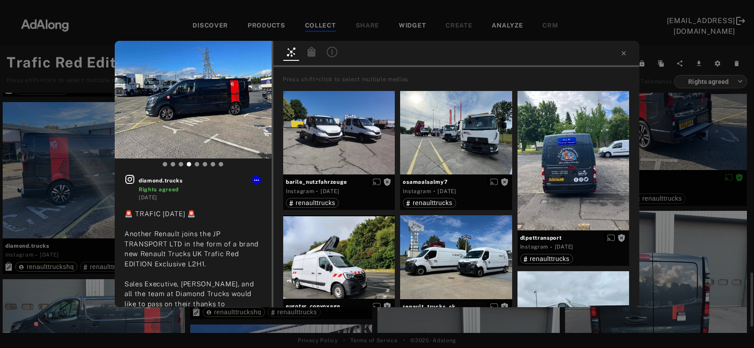
click at [675, 161] on div "diamond.trucks Rights agreed 3 years ago 🚨 TRAFIC TUESDAY 🚨 Another Renault joi…" at bounding box center [377, 174] width 754 height 348
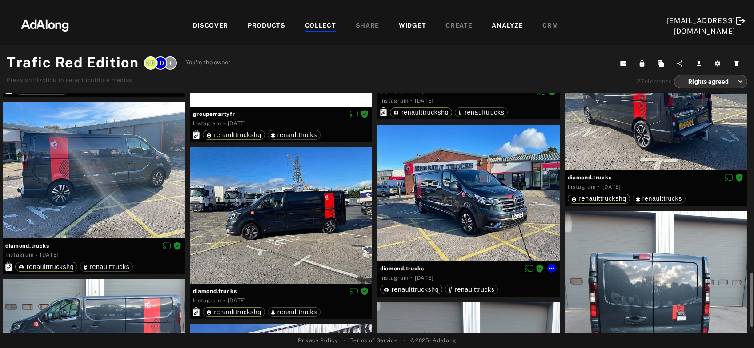
click at [429, 226] on div at bounding box center [468, 193] width 182 height 136
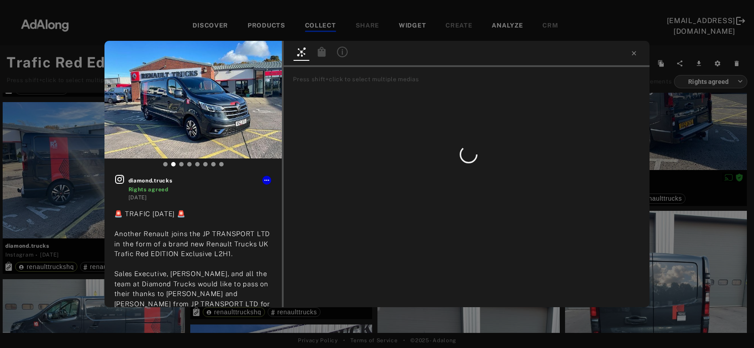
click at [324, 54] on icon at bounding box center [322, 52] width 8 height 10
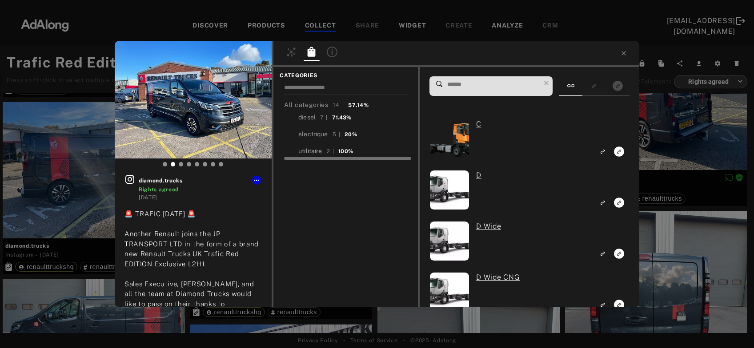
click at [308, 152] on div "utilitaire" at bounding box center [310, 151] width 24 height 9
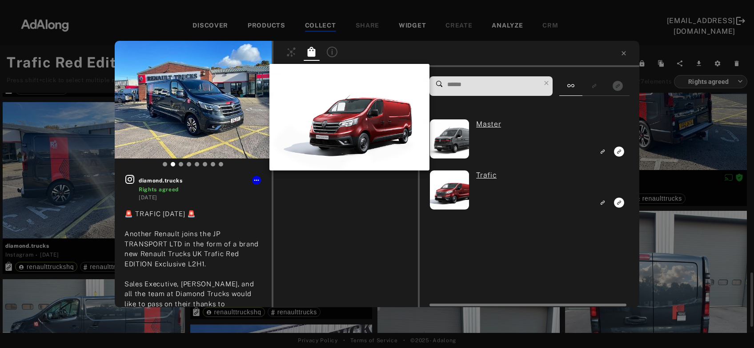
scroll to position [958, 0]
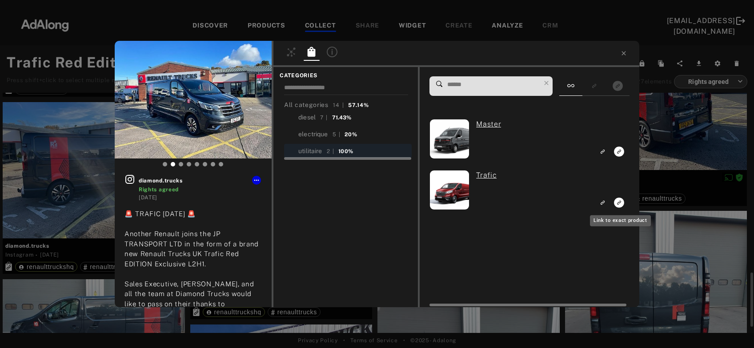
click at [620, 200] on icon "Link to exact product" at bounding box center [619, 203] width 10 height 10
click at [685, 149] on div "1 diamond.trucks Rights agreed 3 years ago 🚨 TRAFIC TUESDAY 🚨 Another Renault j…" at bounding box center [377, 174] width 754 height 348
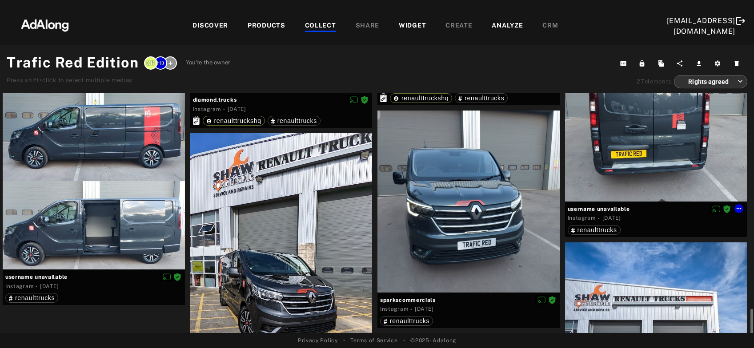
scroll to position [1197, 0]
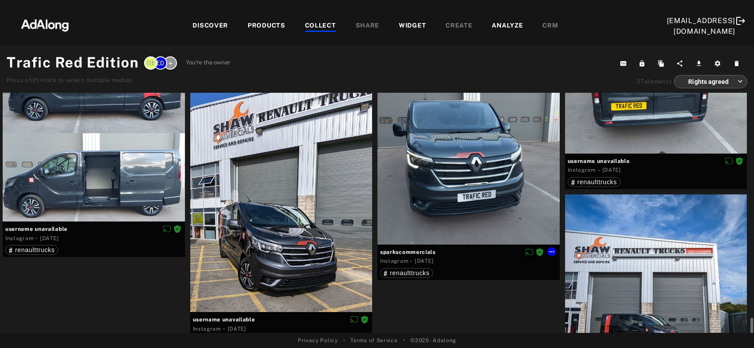
click at [455, 189] on div at bounding box center [468, 154] width 182 height 182
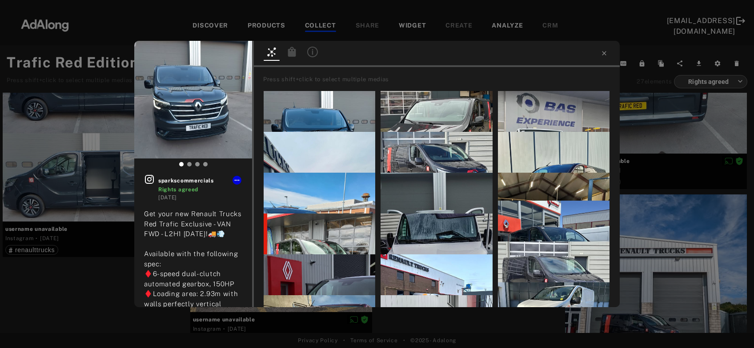
click at [298, 56] on div at bounding box center [292, 53] width 16 height 13
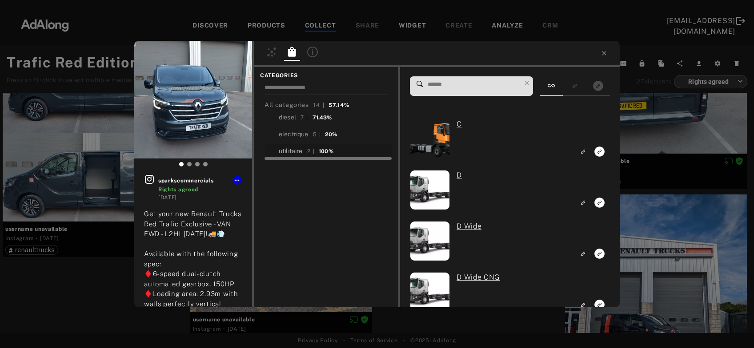
click at [292, 152] on div "utilitaire" at bounding box center [291, 151] width 24 height 9
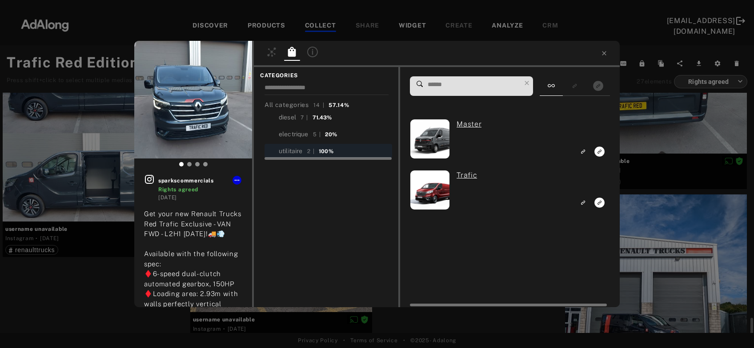
scroll to position [1197, 0]
click at [597, 204] on icon "Link to exact product" at bounding box center [599, 203] width 10 height 10
click at [652, 120] on div "1 sparkscommercials Rights agreed 3 years ago Get your new Renault Trucks Red T…" at bounding box center [377, 174] width 754 height 348
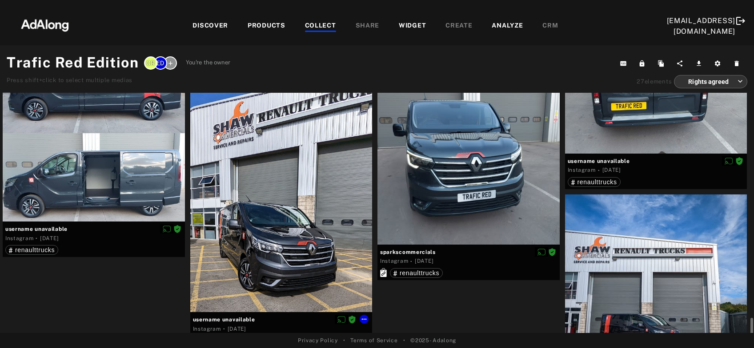
click at [322, 224] on div at bounding box center [281, 198] width 182 height 227
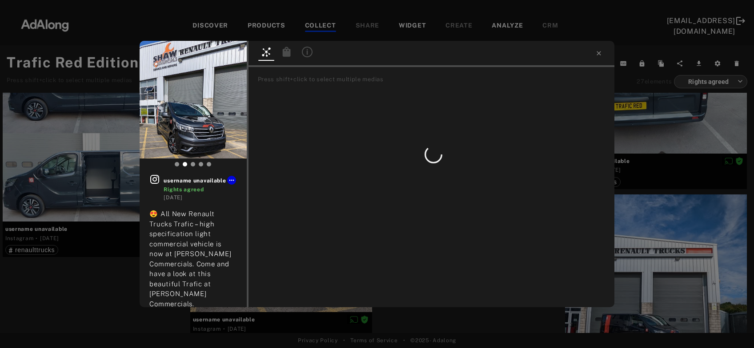
click at [289, 53] on icon at bounding box center [286, 52] width 8 height 10
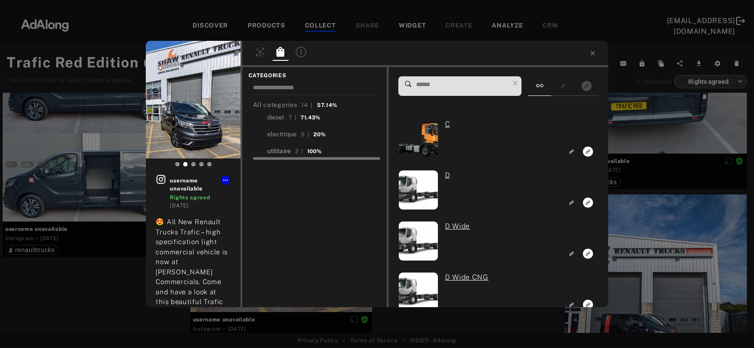
click at [281, 150] on div "utilitaire" at bounding box center [279, 151] width 24 height 9
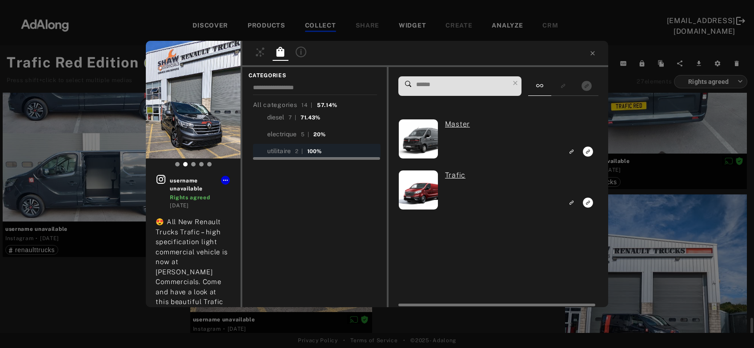
scroll to position [1197, 0]
click at [587, 205] on icon "Link to exact product" at bounding box center [588, 203] width 10 height 10
click at [631, 125] on div "1 username unavailable Rights agreed 3 years ago 😍 All New Renault Trucks Trafi…" at bounding box center [377, 174] width 754 height 348
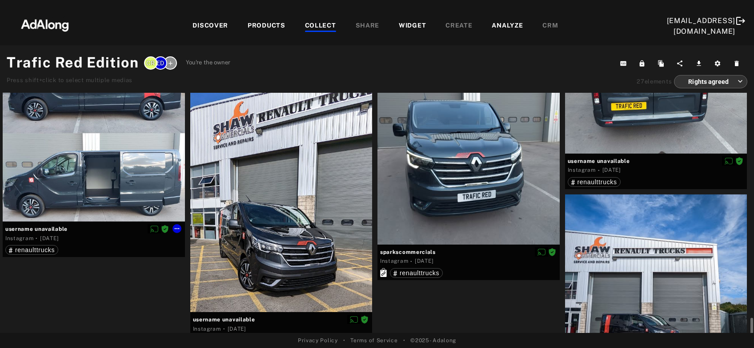
click at [134, 189] on div at bounding box center [94, 131] width 182 height 182
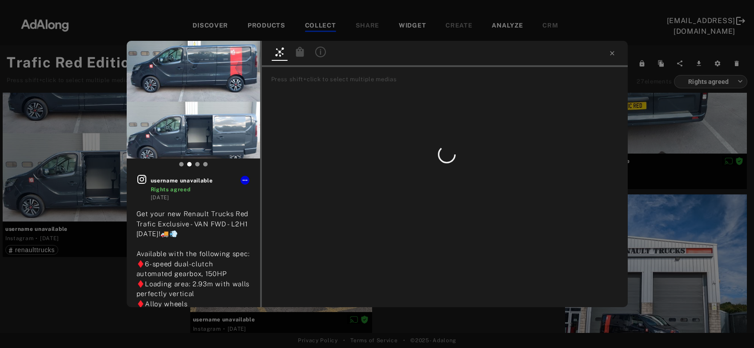
click at [305, 52] on div at bounding box center [445, 54] width 366 height 26
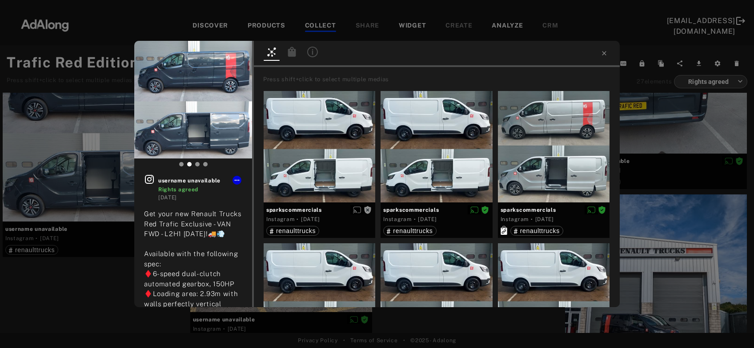
click at [294, 46] on div at bounding box center [292, 53] width 20 height 16
click at [294, 53] on icon at bounding box center [292, 52] width 8 height 10
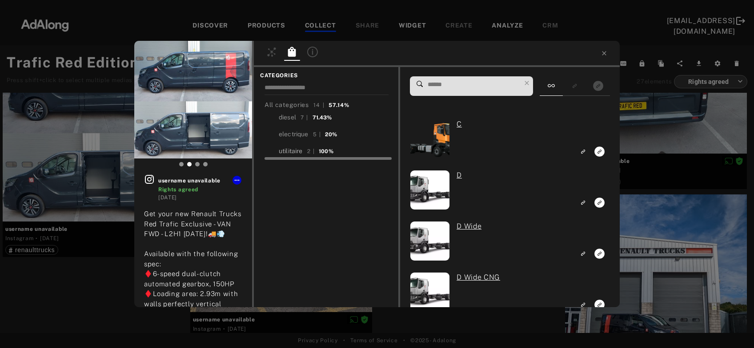
click at [297, 153] on div "utilitaire" at bounding box center [291, 151] width 24 height 9
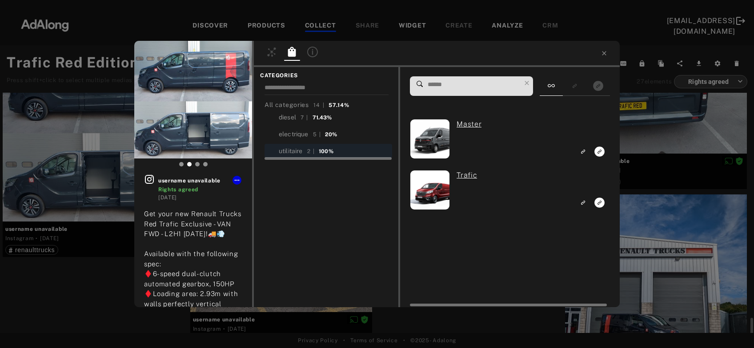
scroll to position [1197, 0]
click at [599, 201] on icon "Link to exact product" at bounding box center [599, 203] width 10 height 10
click at [636, 133] on div "1 username unavailable Rights agreed 3 years ago Get your new Renault Trucks Re…" at bounding box center [377, 174] width 754 height 348
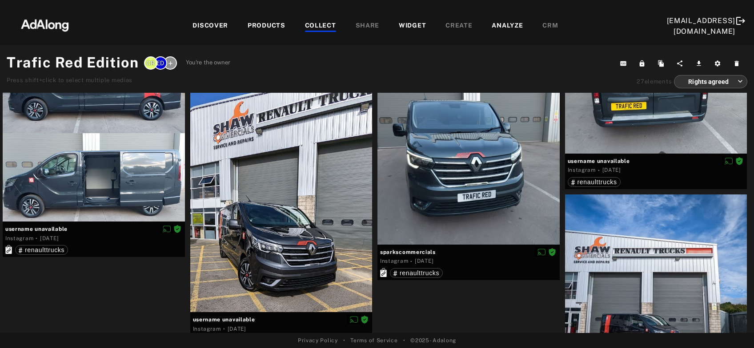
scroll to position [1244, 0]
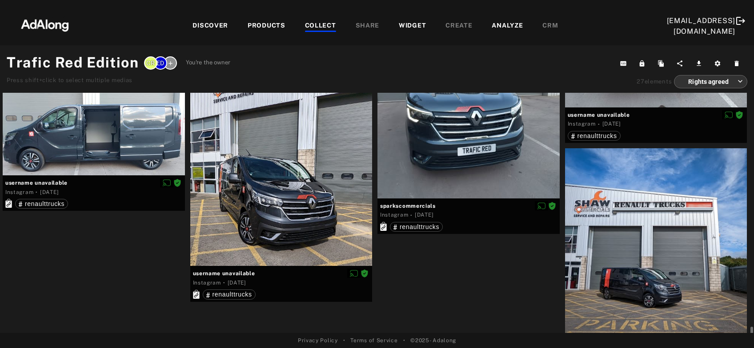
click at [675, 267] on div at bounding box center [656, 244] width 182 height 192
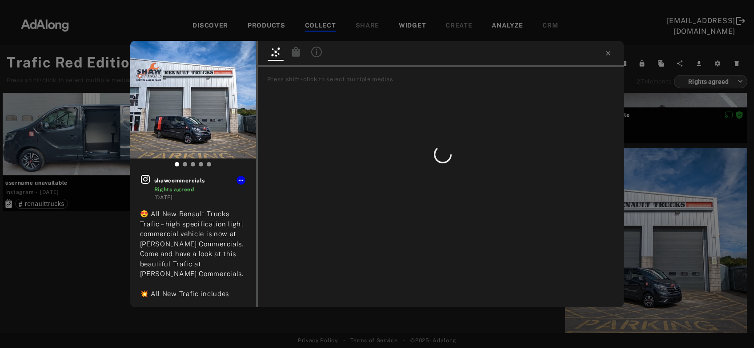
click at [295, 52] on icon at bounding box center [296, 52] width 8 height 10
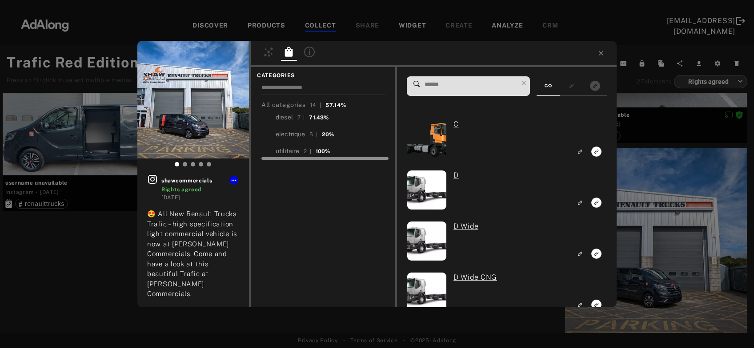
click at [286, 156] on div at bounding box center [325, 157] width 128 height 7
click at [288, 150] on div "utilitaire" at bounding box center [287, 151] width 24 height 9
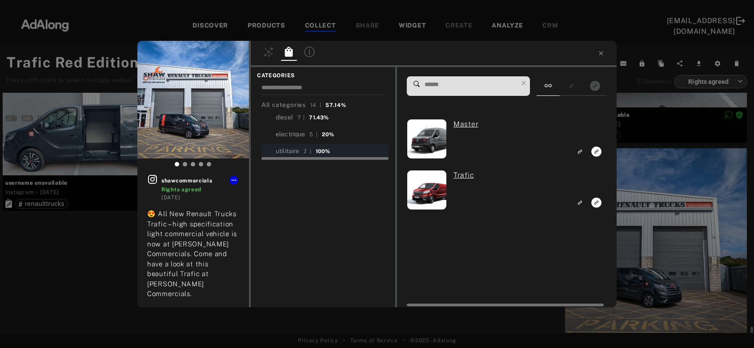
scroll to position [1244, 0]
click at [596, 203] on icon "Link to exact product" at bounding box center [596, 203] width 10 height 10
click at [650, 215] on div "1 shawcommercials Rights agreed 3 years ago 😍 All New Renault Trucks Trafic – h…" at bounding box center [377, 174] width 754 height 348
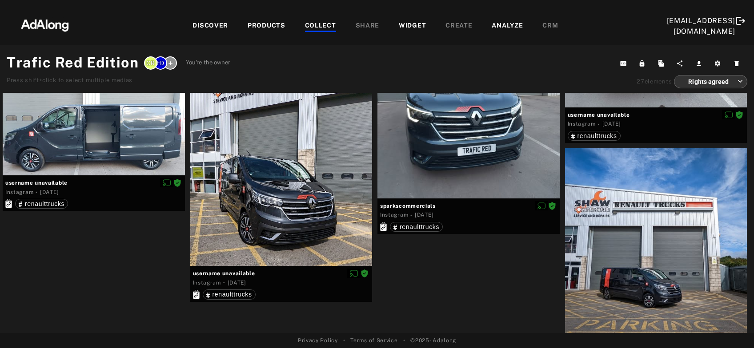
click at [305, 26] on div "COLLECT" at bounding box center [320, 26] width 31 height 11
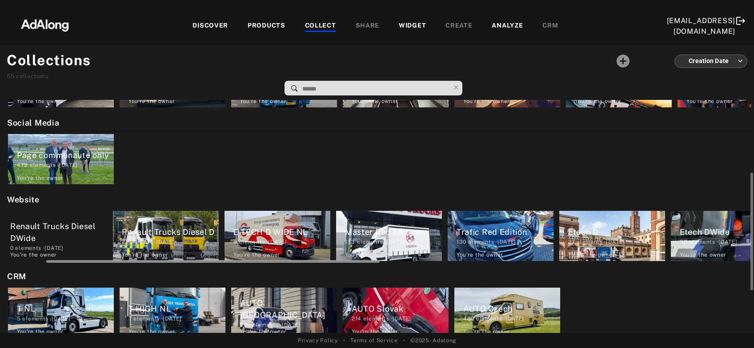
scroll to position [0, 309]
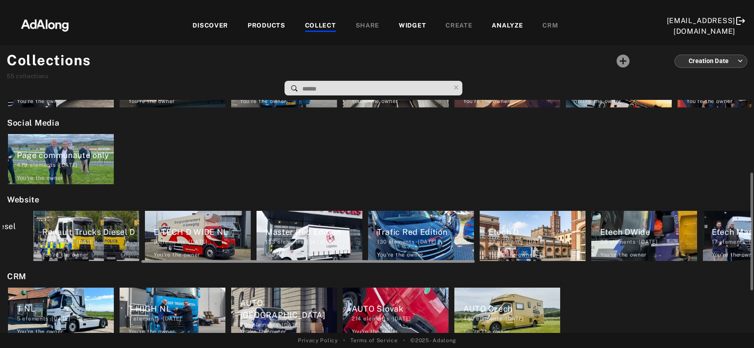
drag, startPoint x: 307, startPoint y: 261, endPoint x: 446, endPoint y: 264, distance: 138.2
click at [446, 264] on div "My selection Videos Tiktok 41 elements · [DATE] You're the owner delete RT Vide…" at bounding box center [377, 216] width 754 height 233
click at [535, 243] on div "27 elements · 2023.01.12" at bounding box center [536, 242] width 97 height 8
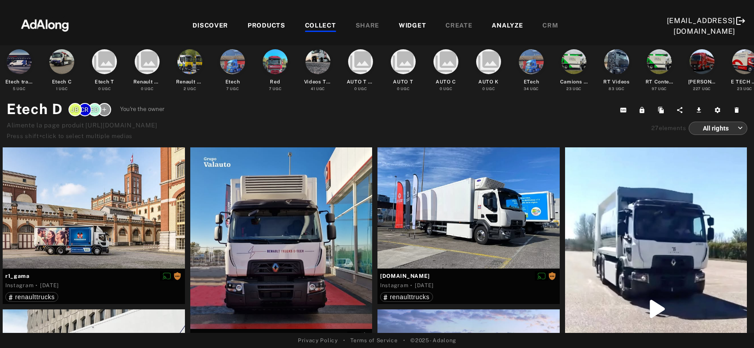
click at [707, 130] on body "DISCOVER PRODUCTS COLLECT SHARE WIDGET CREATE ANALYZE CRM [EMAIL_ADDRESS][DOMAI…" at bounding box center [377, 174] width 754 height 348
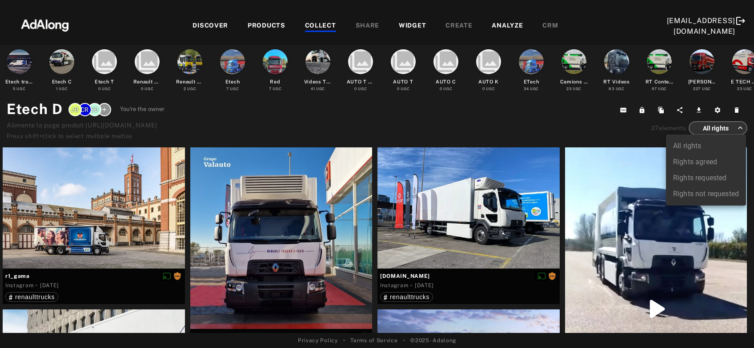
click at [695, 166] on li "Rights agreed" at bounding box center [706, 162] width 80 height 16
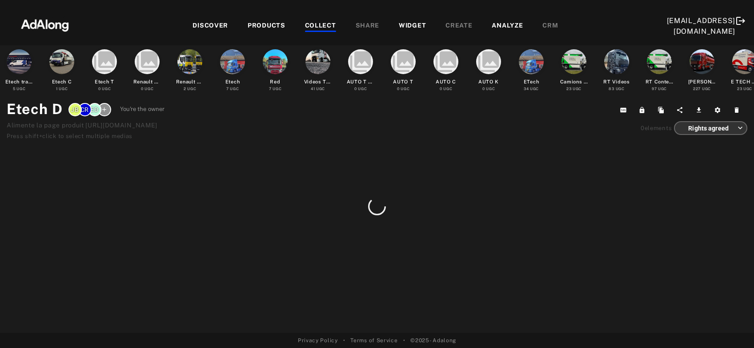
type input "******"
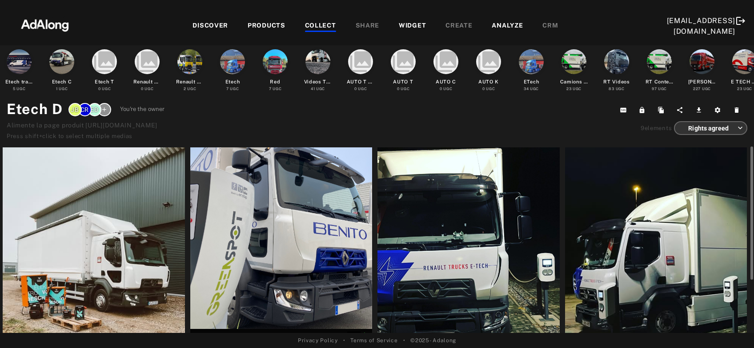
click at [91, 268] on div at bounding box center [94, 262] width 182 height 228
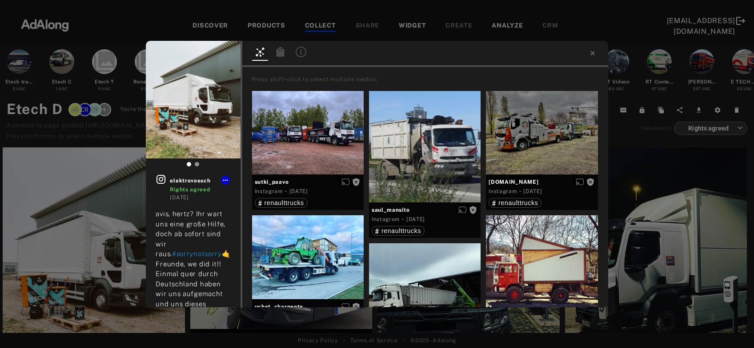
click at [284, 53] on icon at bounding box center [280, 52] width 8 height 10
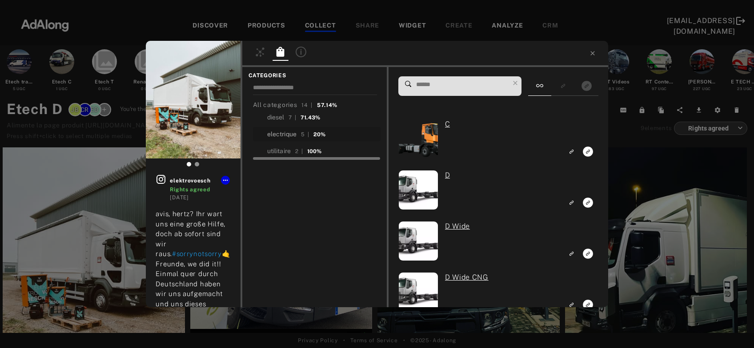
click at [277, 134] on div "electrique" at bounding box center [282, 134] width 30 height 9
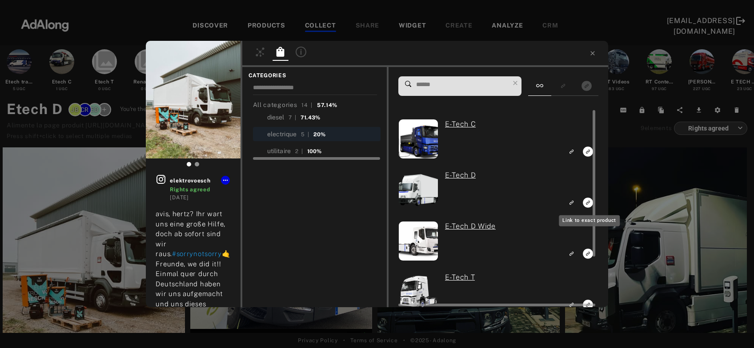
click at [586, 204] on icon "Link to exact product" at bounding box center [588, 203] width 10 height 10
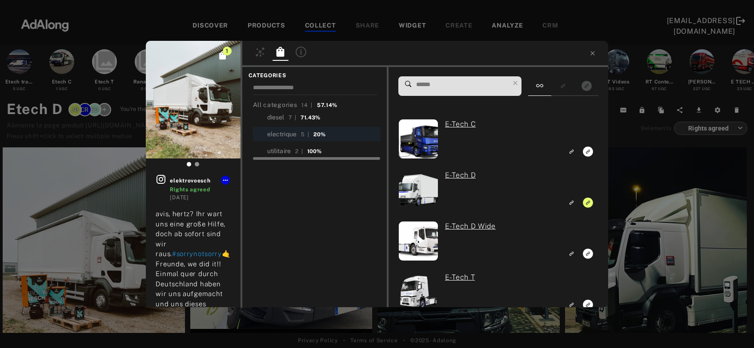
click at [649, 207] on div "1 elektrovoesch Rights agreed 3 years ago avis, hertz? Ihr wart uns eine große …" at bounding box center [377, 174] width 754 height 348
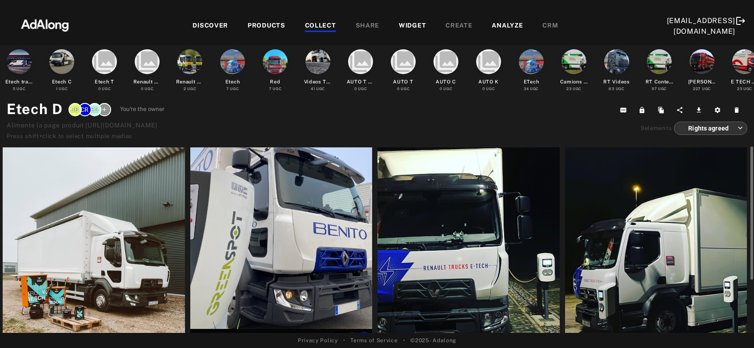
click at [296, 231] on div at bounding box center [281, 239] width 182 height 182
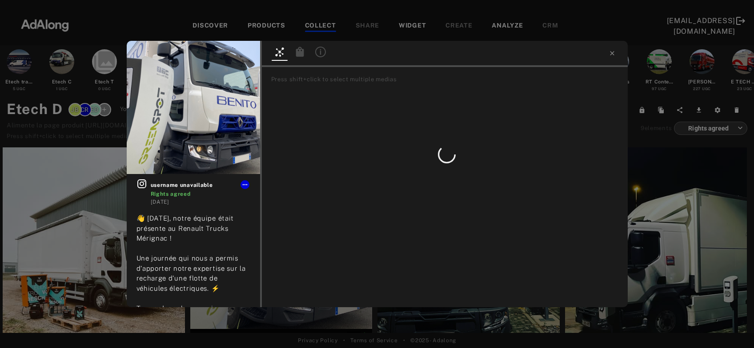
click at [298, 53] on icon at bounding box center [299, 52] width 8 height 10
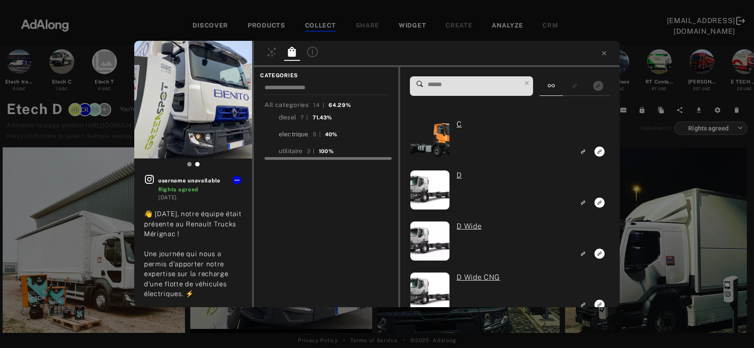
click at [304, 133] on div "electrique" at bounding box center [294, 134] width 30 height 9
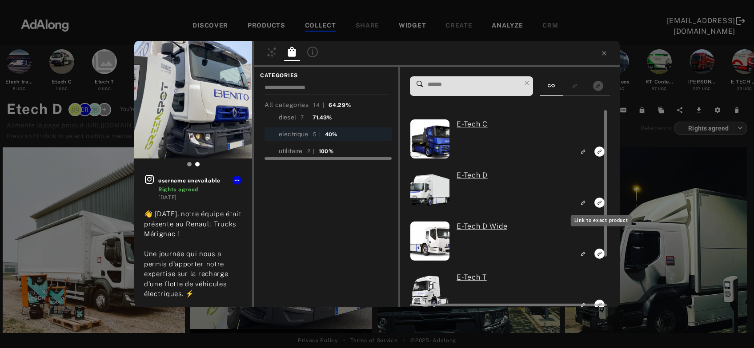
click at [598, 203] on icon "Link to exact product" at bounding box center [599, 203] width 10 height 10
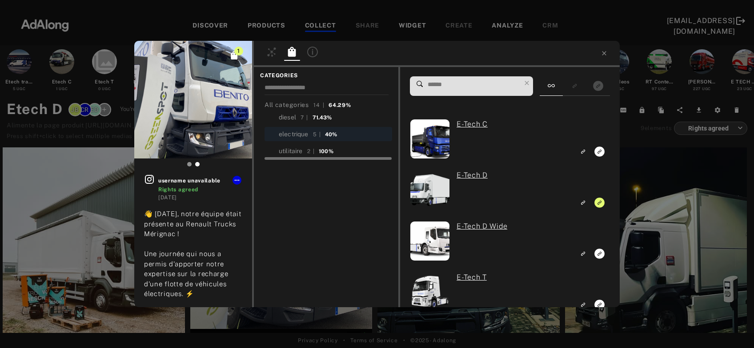
click at [638, 202] on div "1 username unavailable Rights agreed 3 years ago 👋 Mercredi dernier, notre équi…" at bounding box center [377, 174] width 754 height 348
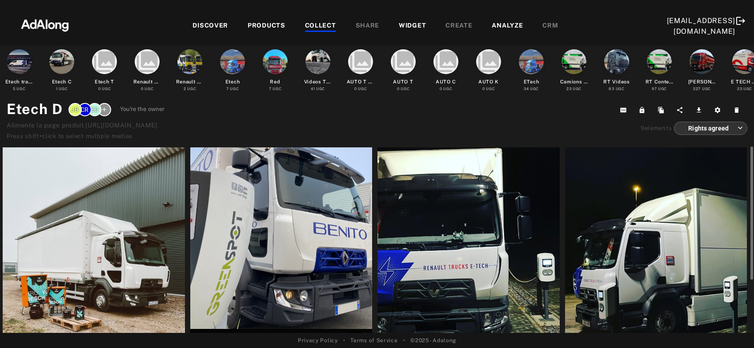
click at [476, 220] on div at bounding box center [468, 262] width 182 height 228
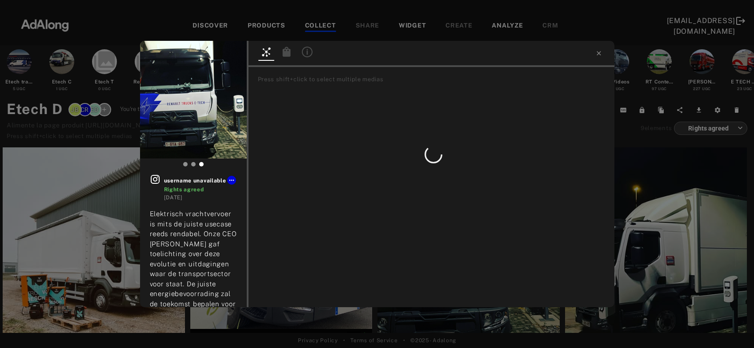
click at [286, 54] on icon at bounding box center [286, 52] width 8 height 10
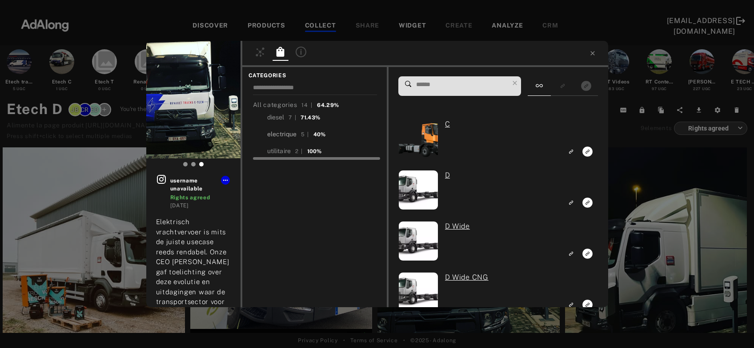
click at [292, 133] on div "electrique" at bounding box center [282, 134] width 30 height 9
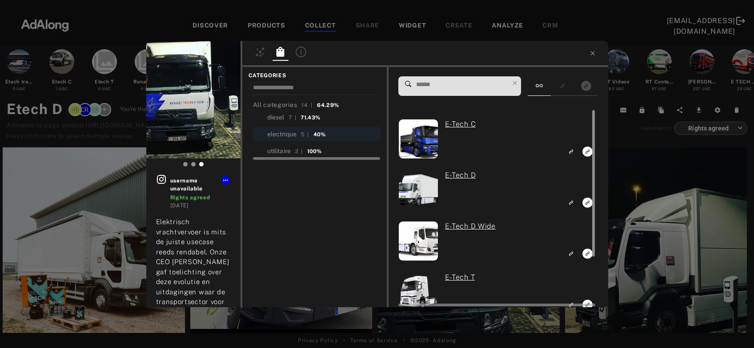
click at [589, 202] on div at bounding box center [592, 208] width 7 height 197
click at [584, 202] on icon "Link to exact product" at bounding box center [588, 203] width 10 height 10
click at [611, 199] on div "1 username unavailable Rights agreed 3 years ago Elektrisch vrachtvervoer is mi…" at bounding box center [377, 174] width 754 height 348
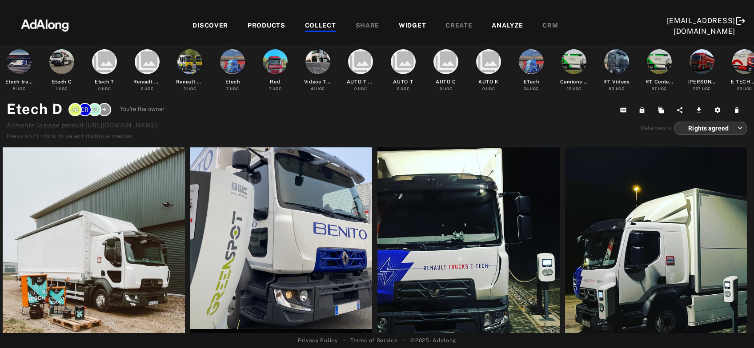
scroll to position [48, 0]
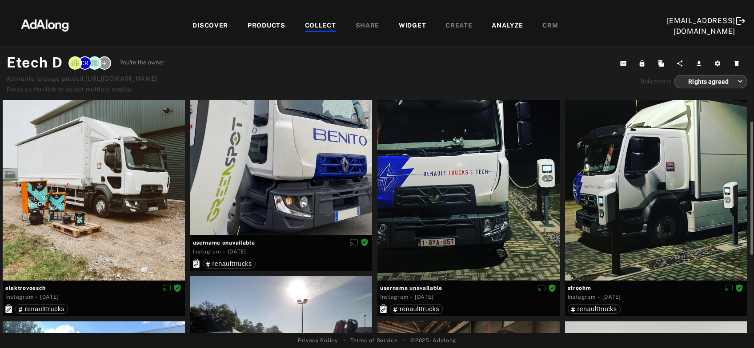
click at [611, 199] on div at bounding box center [656, 167] width 182 height 228
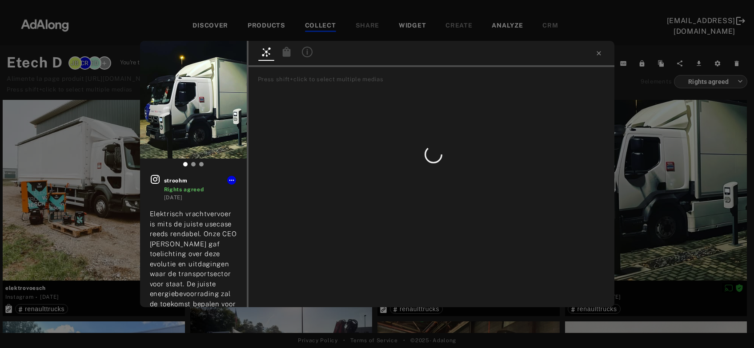
click at [284, 52] on icon at bounding box center [286, 52] width 8 height 10
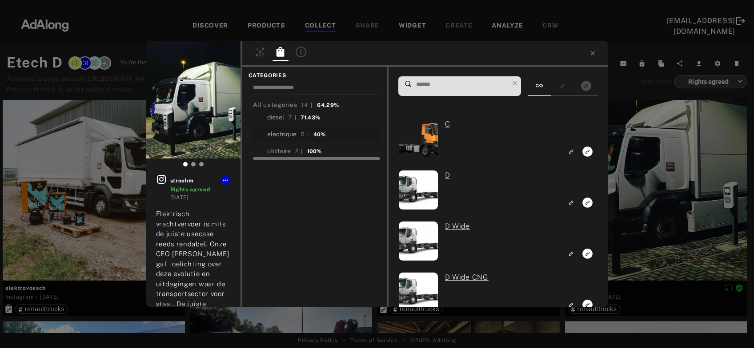
click at [280, 134] on div "electrique" at bounding box center [282, 134] width 30 height 9
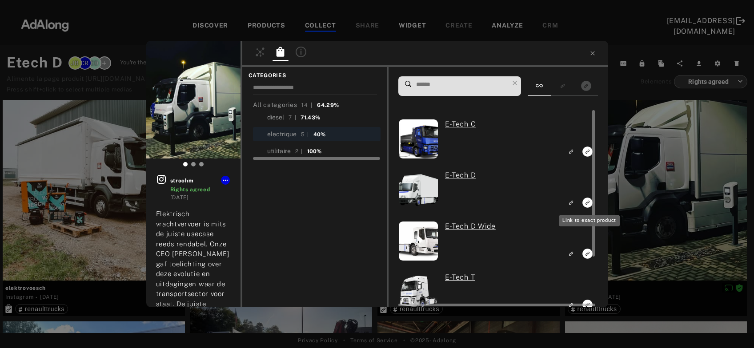
click at [586, 203] on icon "Link to exact product" at bounding box center [588, 203] width 10 height 10
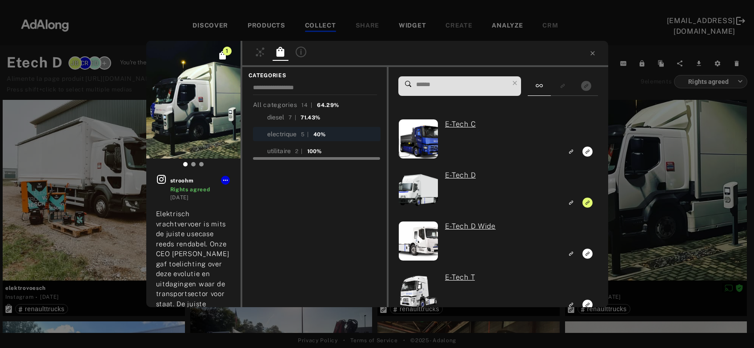
click at [638, 197] on div "1 stroohm Rights agreed 3 years ago Elektrisch vrachtvervoer is mits de juiste …" at bounding box center [377, 174] width 754 height 348
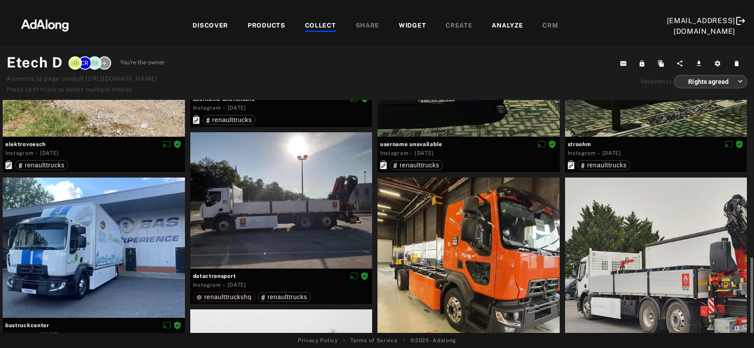
scroll to position [239, 0]
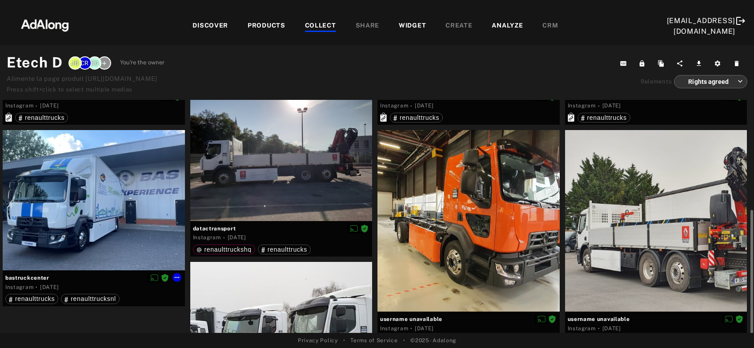
click at [98, 201] on div at bounding box center [94, 200] width 182 height 141
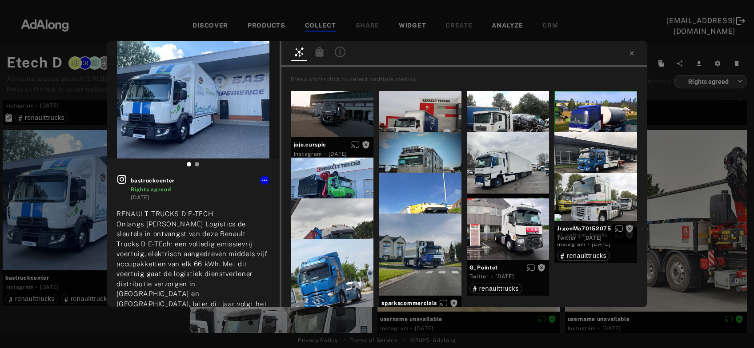
click at [332, 55] on div at bounding box center [340, 53] width 16 height 13
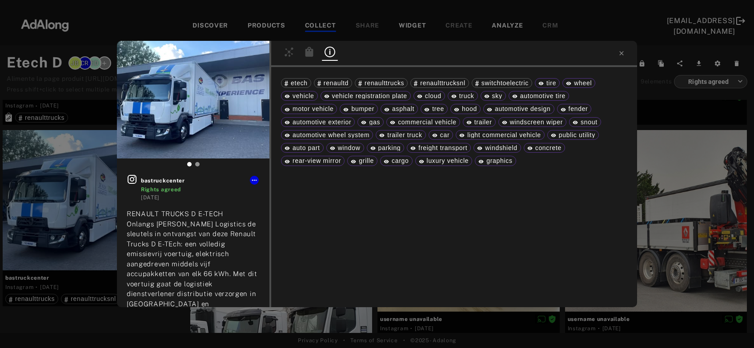
click at [308, 53] on icon at bounding box center [309, 52] width 8 height 10
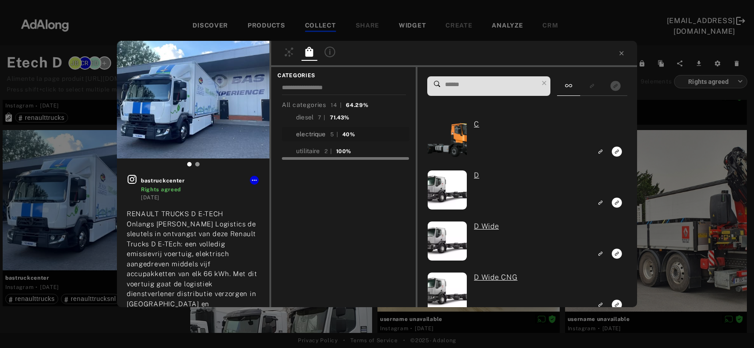
click at [308, 133] on div "electrique" at bounding box center [311, 134] width 30 height 9
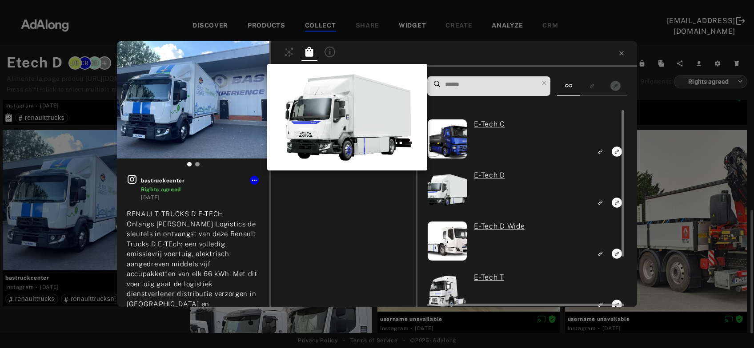
scroll to position [239, 0]
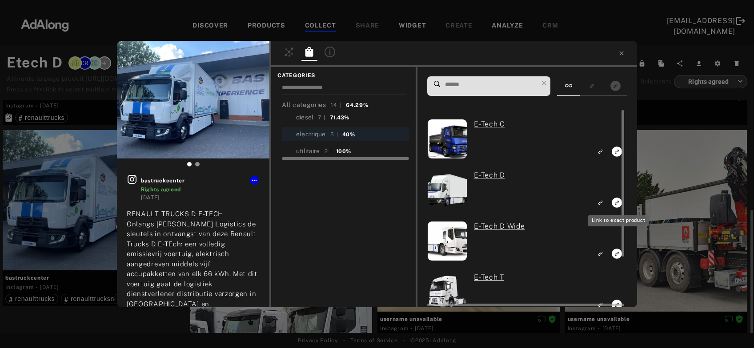
click at [618, 205] on icon "Link to exact product" at bounding box center [616, 203] width 10 height 10
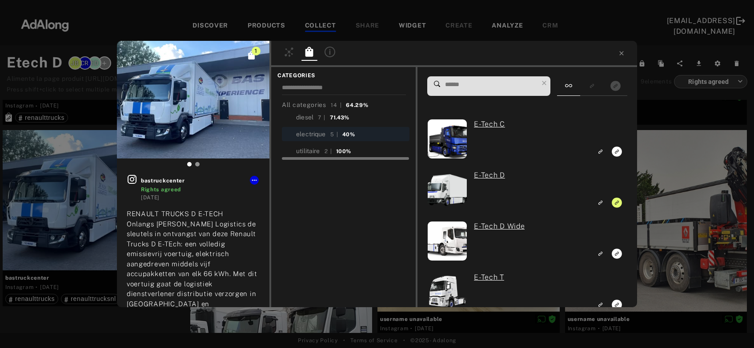
click at [646, 202] on div "1 bastruckcenter Rights agreed 3 years ago RENAULT TRUCKS D E-TECH Onlangs nam …" at bounding box center [377, 174] width 754 height 348
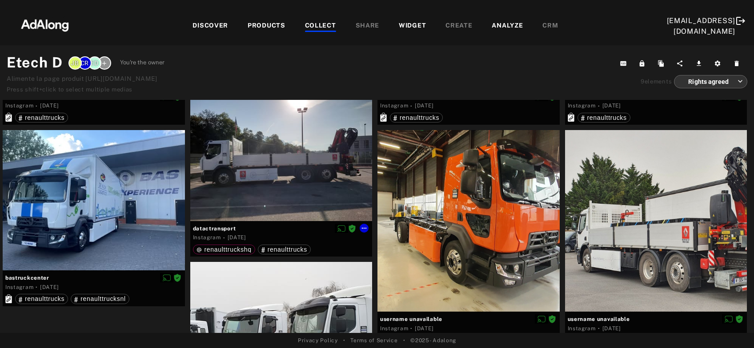
click at [313, 188] on div at bounding box center [281, 153] width 182 height 136
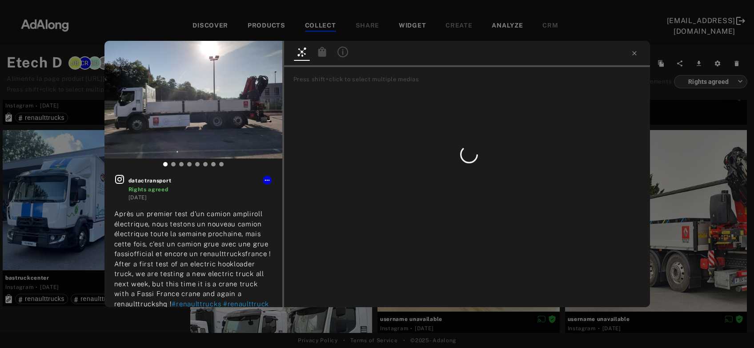
click at [323, 55] on icon at bounding box center [322, 52] width 8 height 10
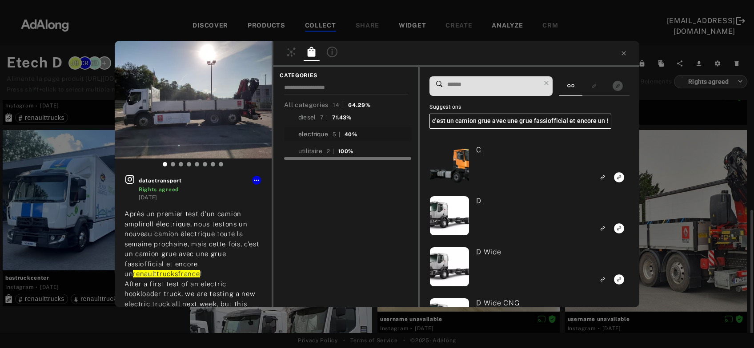
click at [316, 136] on div "electrique" at bounding box center [313, 134] width 30 height 9
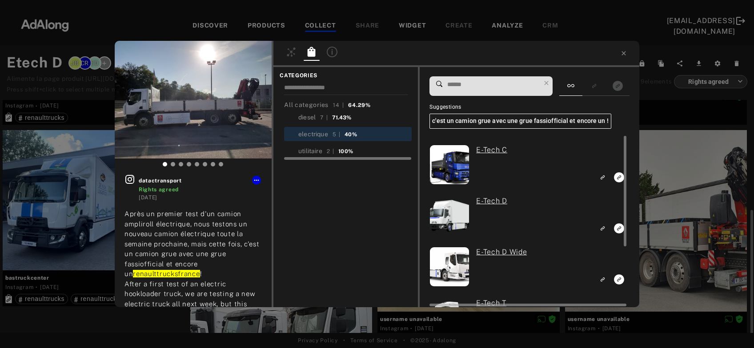
scroll to position [239, 0]
click at [619, 229] on rect "Link to exact product" at bounding box center [618, 228] width 11 height 11
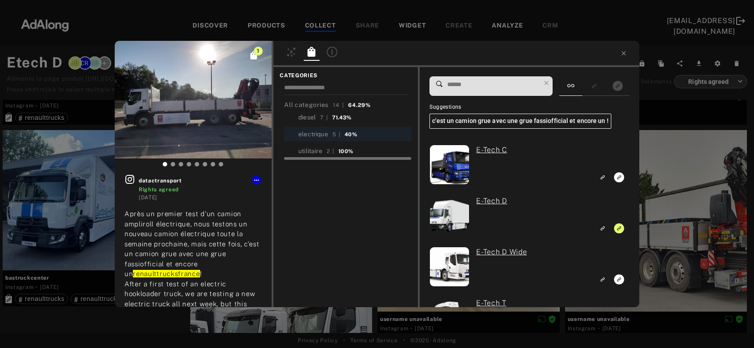
click at [657, 209] on div "1 datactransport Rights agreed 3 years ago Après un premier test d'un camion am…" at bounding box center [377, 174] width 754 height 348
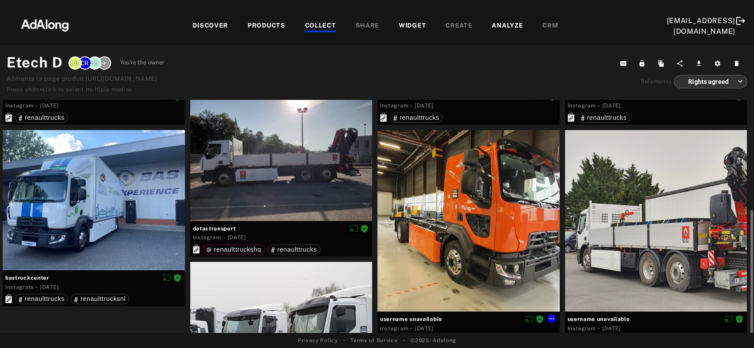
click at [464, 223] on div at bounding box center [468, 221] width 182 height 182
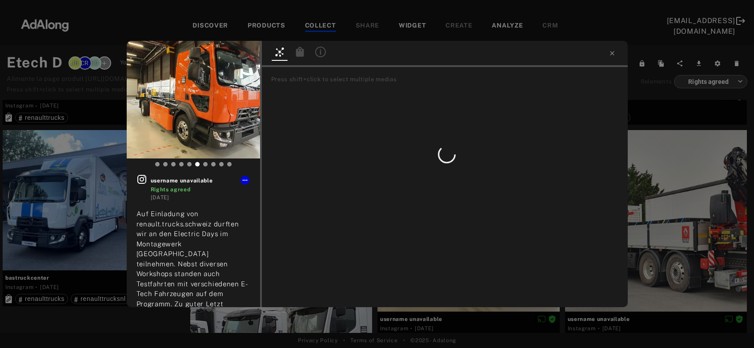
click at [297, 53] on icon at bounding box center [299, 52] width 8 height 10
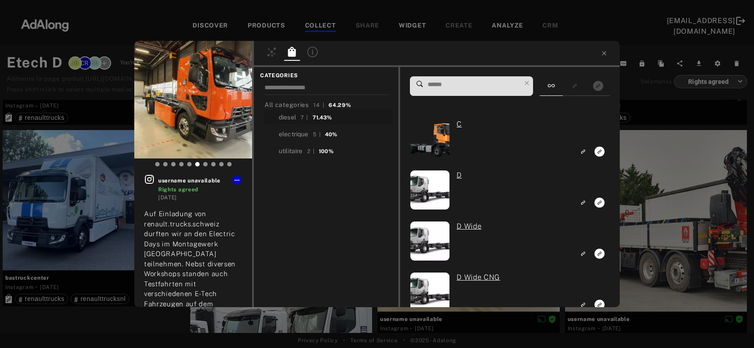
click at [292, 136] on div "electrique" at bounding box center [294, 134] width 30 height 9
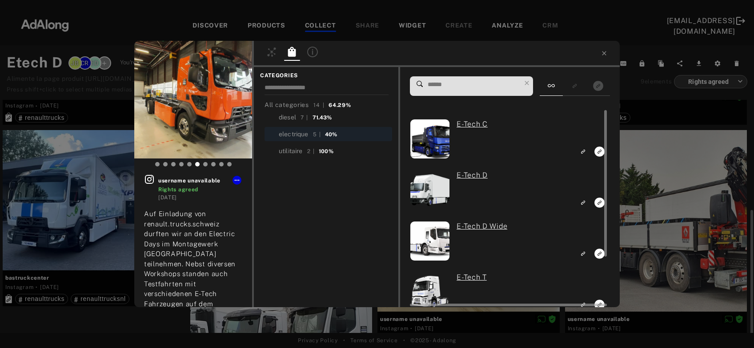
scroll to position [239, 0]
click at [598, 203] on icon "Link to exact product" at bounding box center [599, 203] width 10 height 10
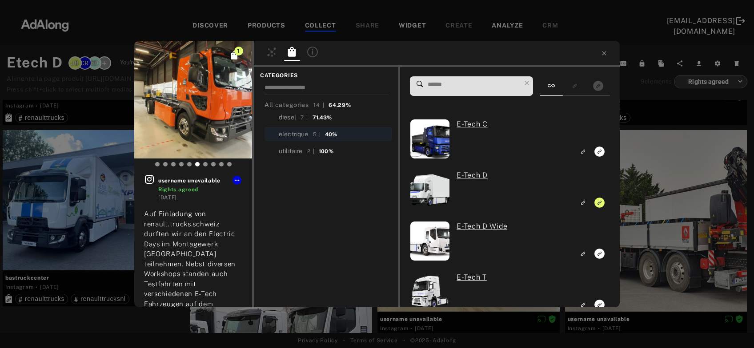
click at [657, 187] on div "1 username unavailable Rights agreed 3 years ago Auf Einladung von renault.truc…" at bounding box center [377, 174] width 754 height 348
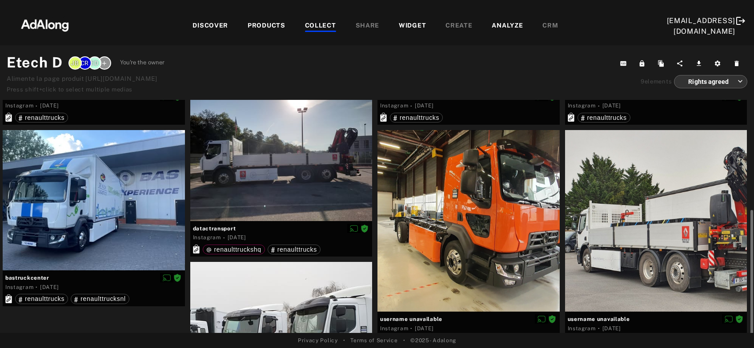
click at [647, 214] on div at bounding box center [656, 221] width 182 height 182
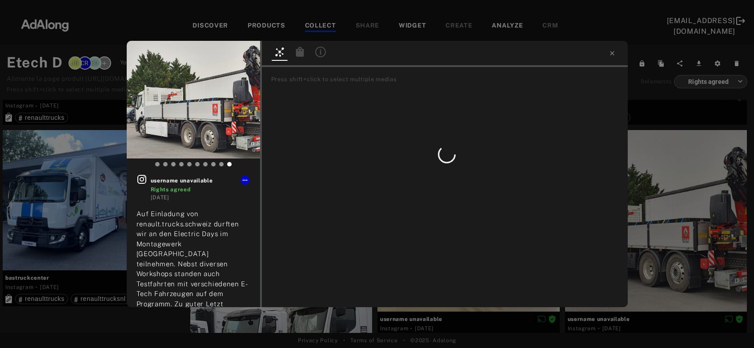
click at [300, 55] on icon at bounding box center [299, 52] width 8 height 10
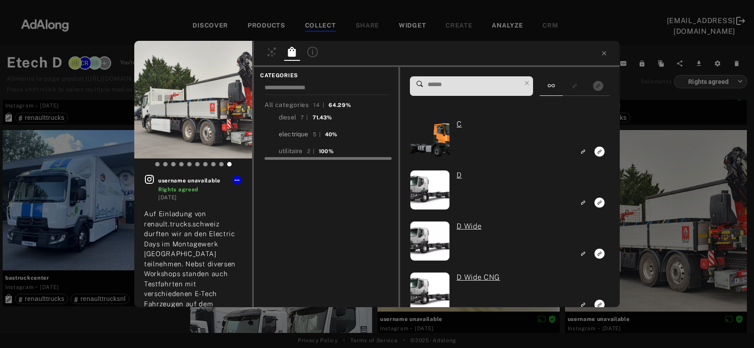
click at [289, 132] on div "electrique" at bounding box center [294, 134] width 30 height 9
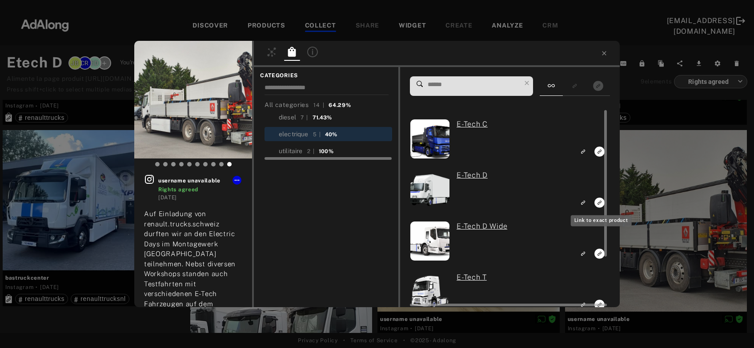
click at [599, 204] on rect "Link to exact product" at bounding box center [599, 202] width 11 height 11
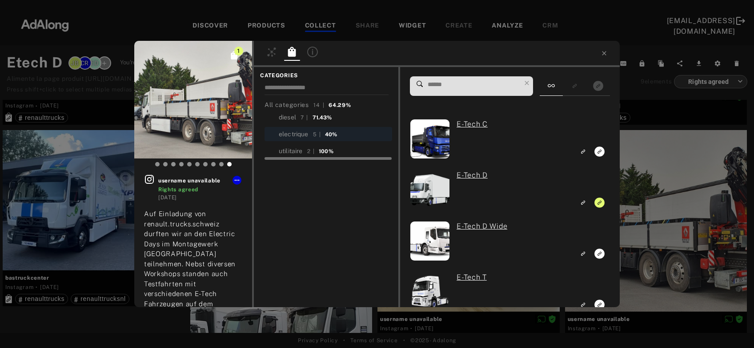
click at [660, 189] on div "1 username unavailable Rights agreed 3 years ago Auf Einladung von renault.truc…" at bounding box center [377, 174] width 754 height 348
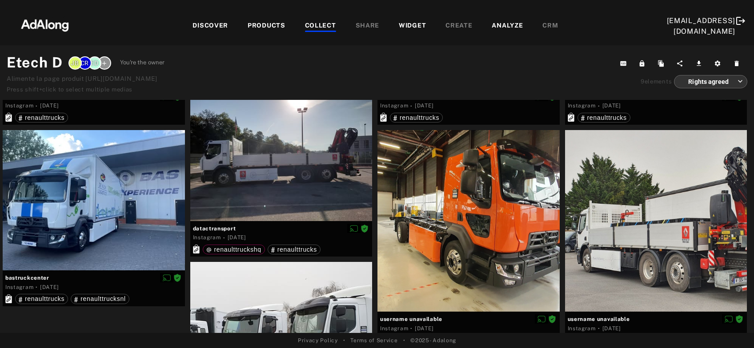
scroll to position [335, 0]
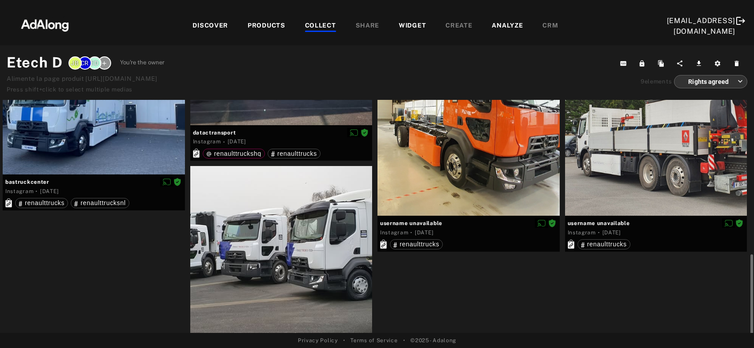
click at [266, 256] on div at bounding box center [281, 257] width 182 height 182
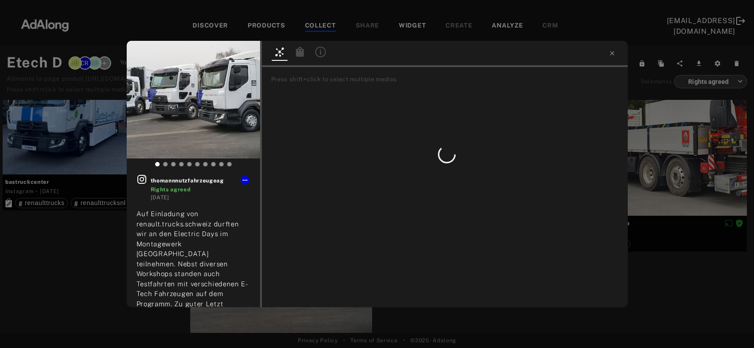
click at [299, 56] on icon at bounding box center [299, 52] width 8 height 10
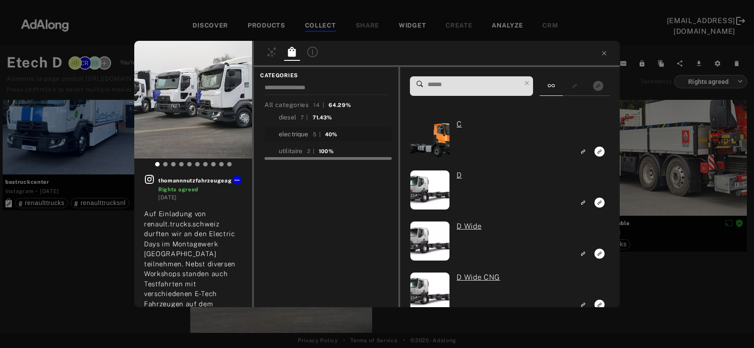
click at [296, 135] on div "electrique" at bounding box center [294, 134] width 30 height 9
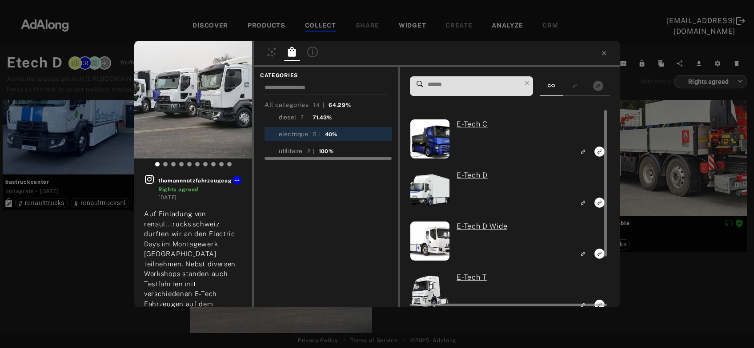
click at [599, 201] on icon "Link to exact product" at bounding box center [599, 203] width 10 height 10
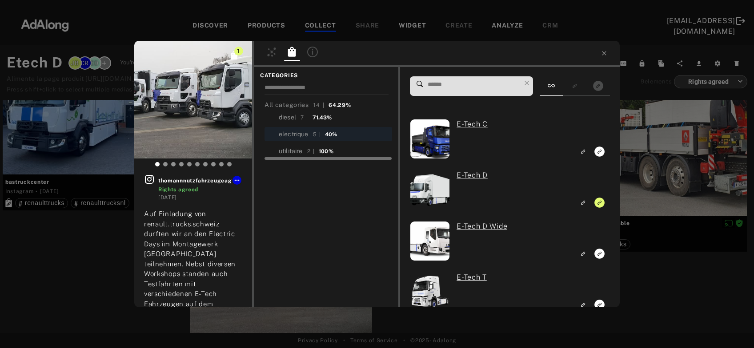
click at [655, 172] on div "1 thomannnutzfahrzeugeag Rights agreed 3 years ago Auf Einladung von renault.tr…" at bounding box center [377, 174] width 754 height 348
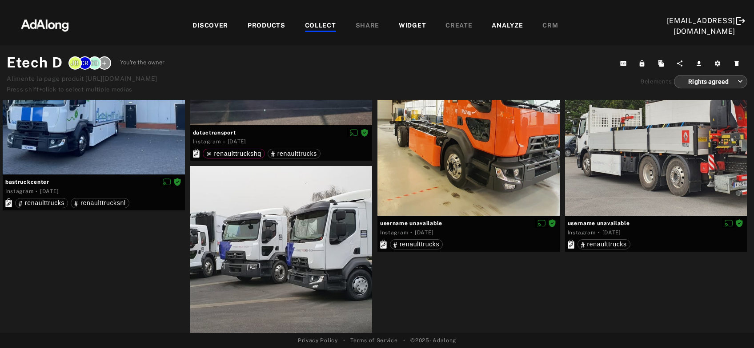
click at [305, 26] on div "COLLECT" at bounding box center [320, 26] width 31 height 11
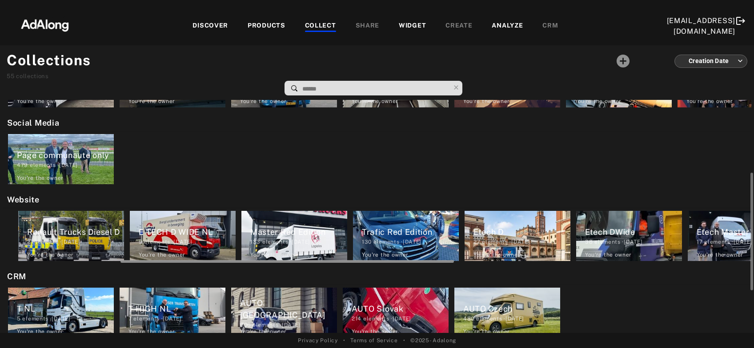
scroll to position [0, 331]
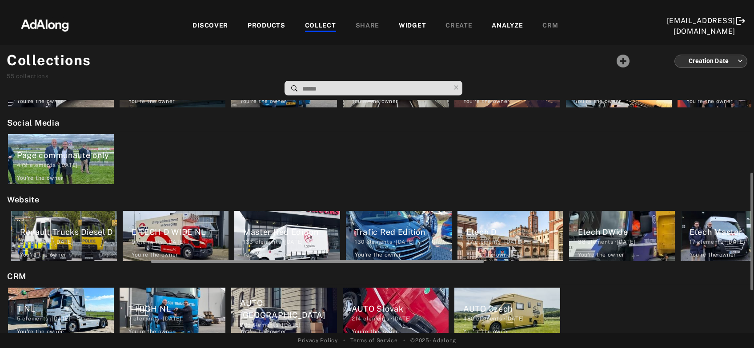
drag, startPoint x: 283, startPoint y: 261, endPoint x: 431, endPoint y: 261, distance: 148.0
click at [431, 261] on div at bounding box center [317, 261] width 333 height 3
click at [615, 238] on div "38 elements · 2023.01.12" at bounding box center [626, 242] width 97 height 8
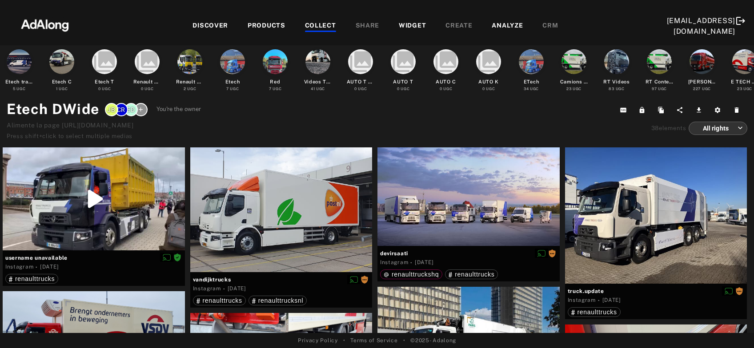
click at [718, 129] on body "DISCOVER PRODUCTS COLLECT SHARE WIDGET CREATE ANALYZE CRM [EMAIL_ADDRESS][DOMAI…" at bounding box center [377, 174] width 754 height 348
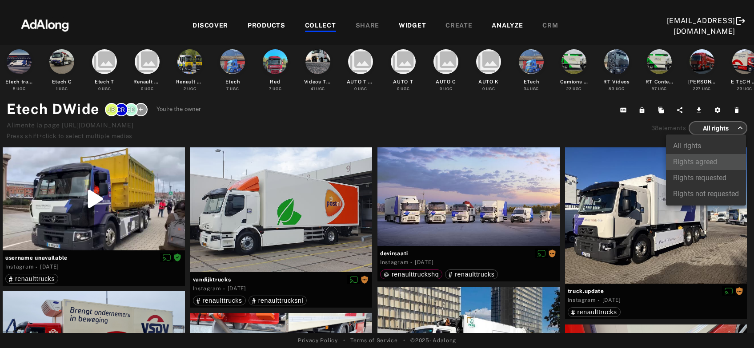
click at [706, 163] on li "Rights agreed" at bounding box center [706, 162] width 80 height 16
type input "******"
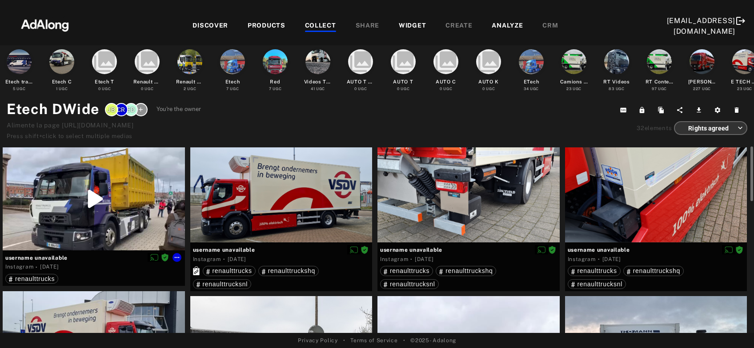
click at [116, 211] on div at bounding box center [94, 199] width 182 height 103
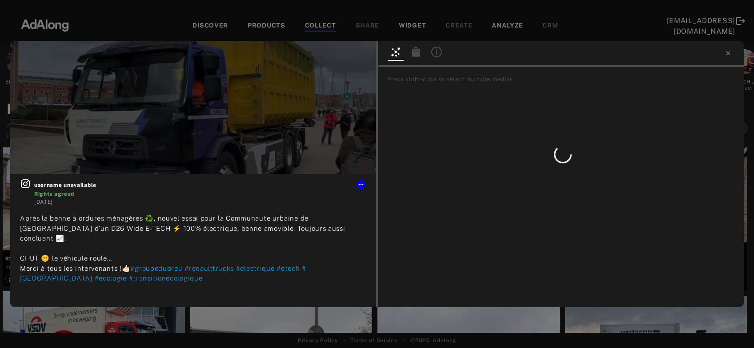
click at [415, 52] on icon at bounding box center [416, 52] width 8 height 10
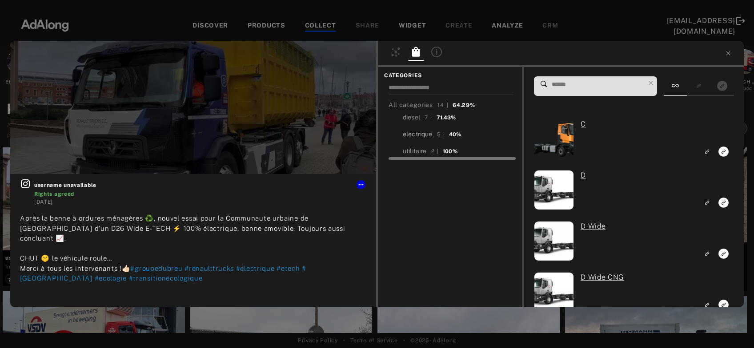
click at [417, 133] on div "electrique" at bounding box center [418, 134] width 30 height 9
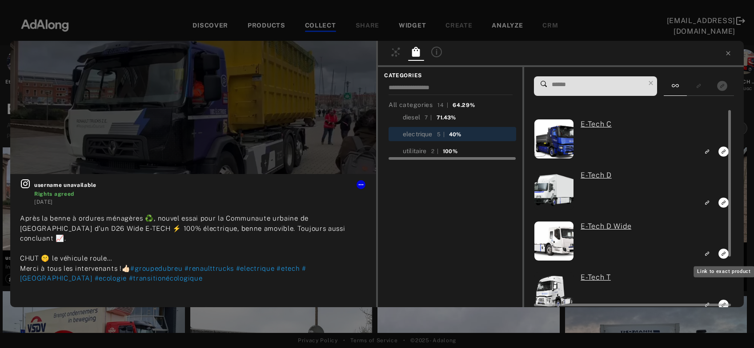
click at [723, 252] on icon "Link to exact product" at bounding box center [723, 254] width 10 height 10
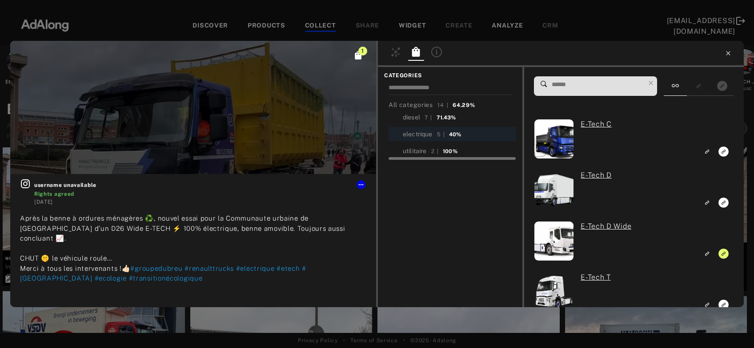
click at [725, 55] on icon at bounding box center [727, 53] width 7 height 7
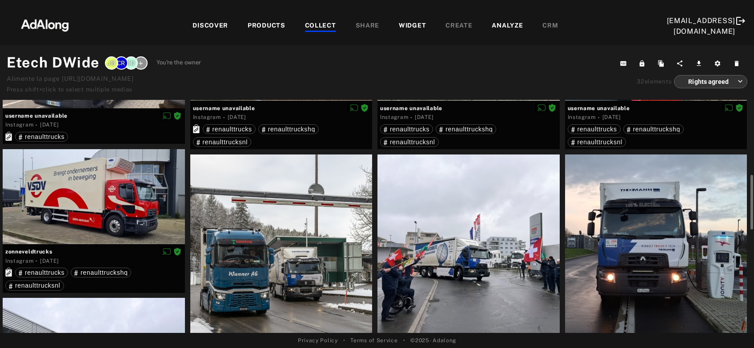
scroll to position [144, 0]
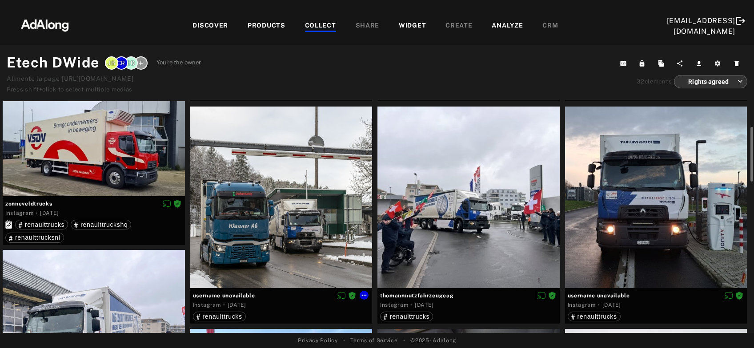
click at [275, 264] on div at bounding box center [281, 198] width 182 height 182
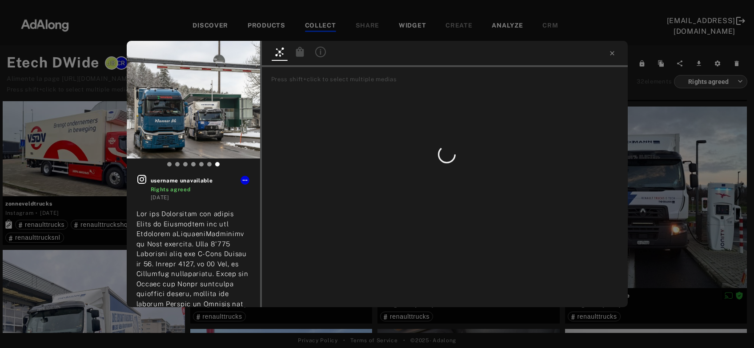
click at [296, 52] on icon at bounding box center [299, 52] width 8 height 10
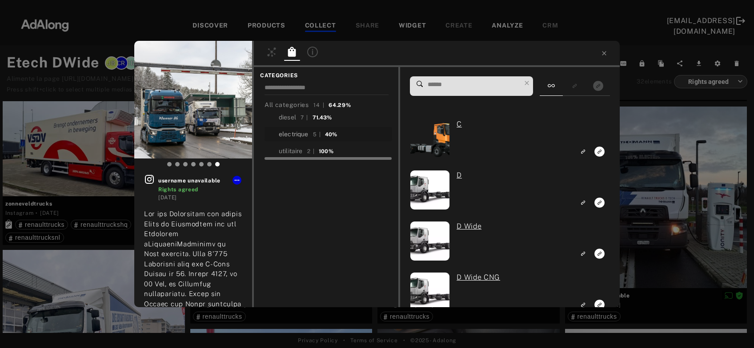
click at [297, 131] on div "electrique" at bounding box center [294, 134] width 30 height 9
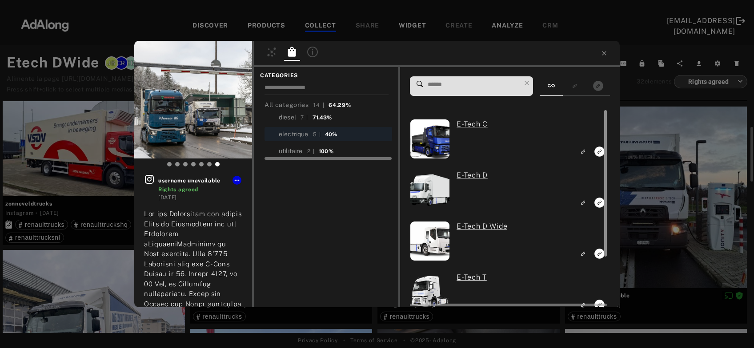
scroll to position [144, 0]
click at [599, 258] on icon "Link to exact product" at bounding box center [599, 254] width 10 height 10
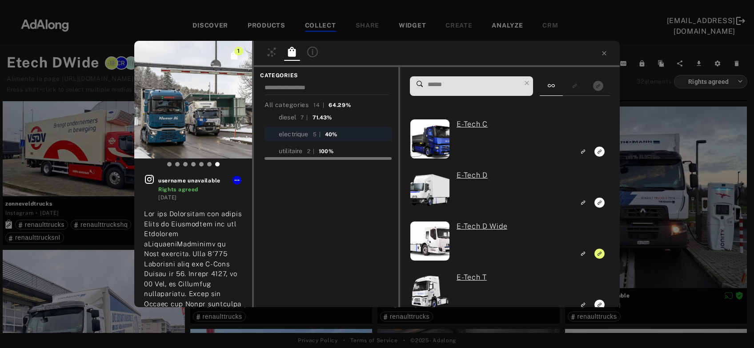
click at [676, 239] on div "1 username unavailable Rights agreed 3 years ago #thomannnutzfahrzeugeag #passi…" at bounding box center [377, 174] width 754 height 348
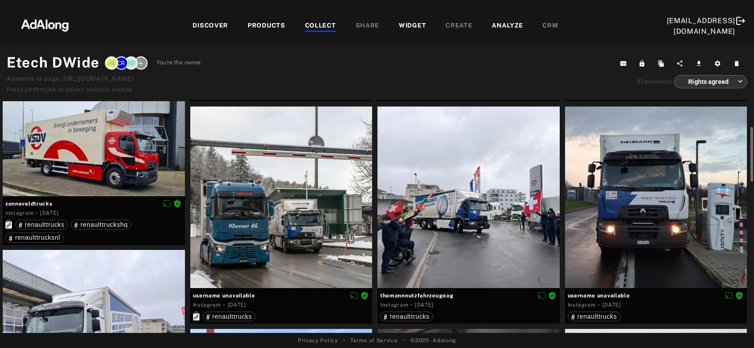
click at [677, 239] on div at bounding box center [656, 198] width 182 height 182
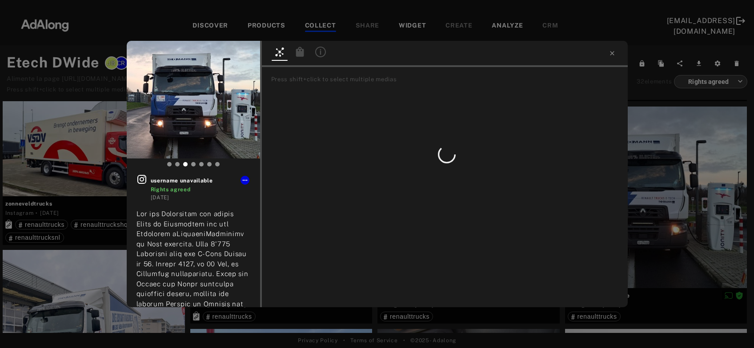
click at [299, 53] on icon at bounding box center [299, 52] width 8 height 10
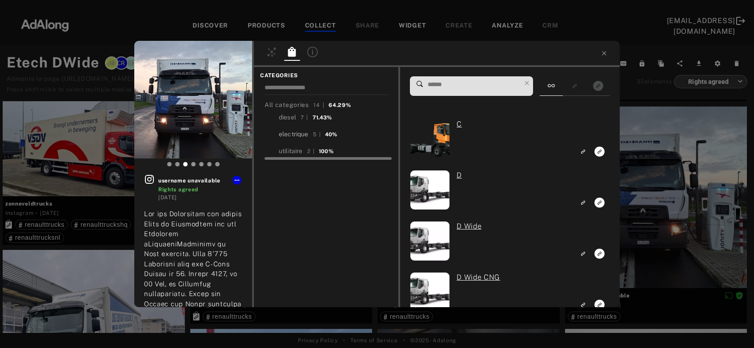
click at [295, 136] on div "electrique" at bounding box center [294, 134] width 30 height 9
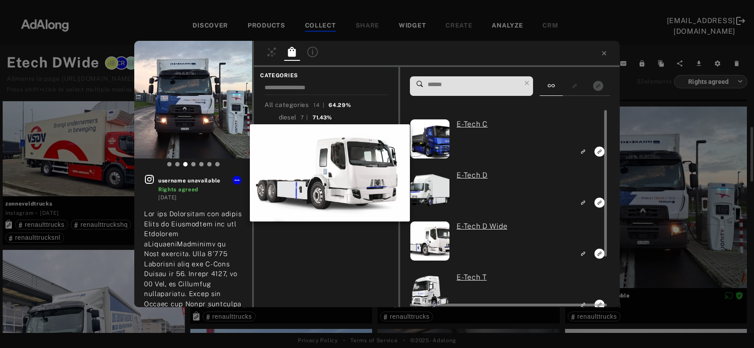
scroll to position [144, 0]
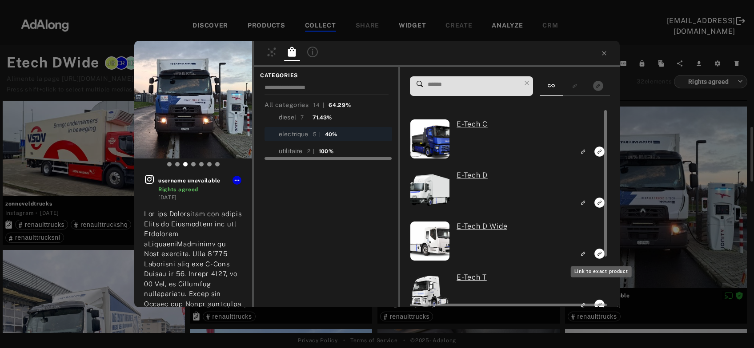
click at [600, 251] on icon "Link to exact product" at bounding box center [599, 254] width 10 height 10
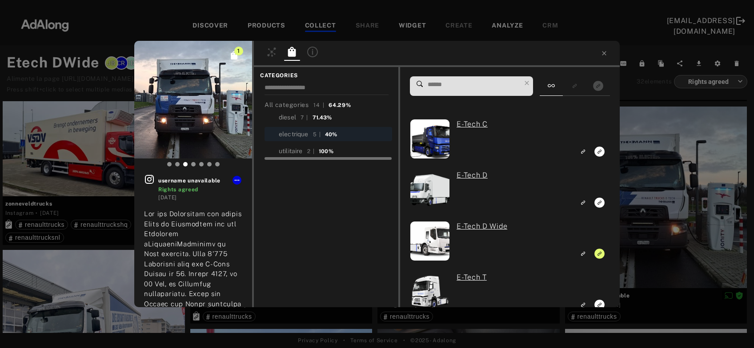
click at [679, 209] on div "1 username unavailable Rights agreed 3 years ago #thomannnutzfahrzeugeag #passi…" at bounding box center [377, 174] width 754 height 348
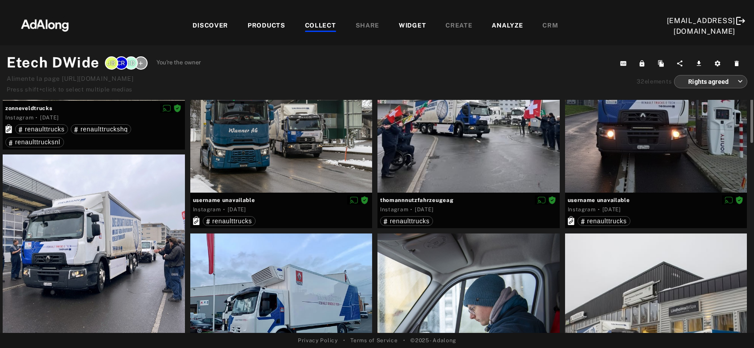
scroll to position [287, 0]
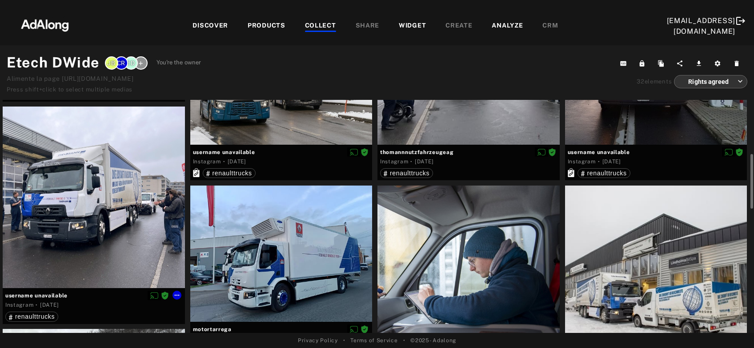
click at [51, 217] on div at bounding box center [94, 198] width 182 height 182
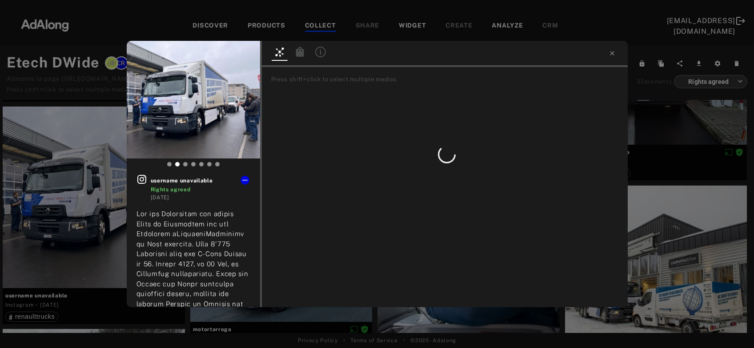
click at [297, 48] on icon at bounding box center [300, 52] width 11 height 11
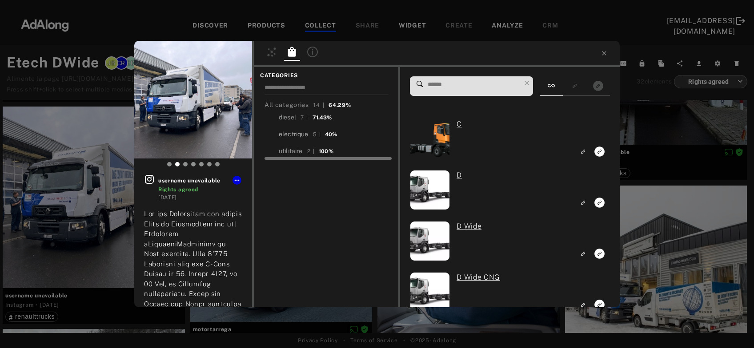
click at [302, 133] on div "electrique" at bounding box center [294, 134] width 30 height 9
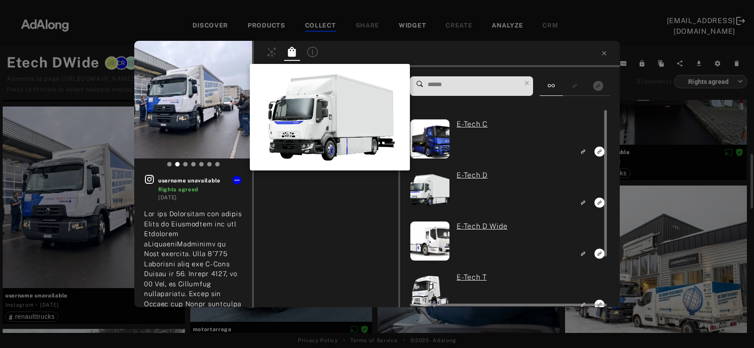
scroll to position [287, 0]
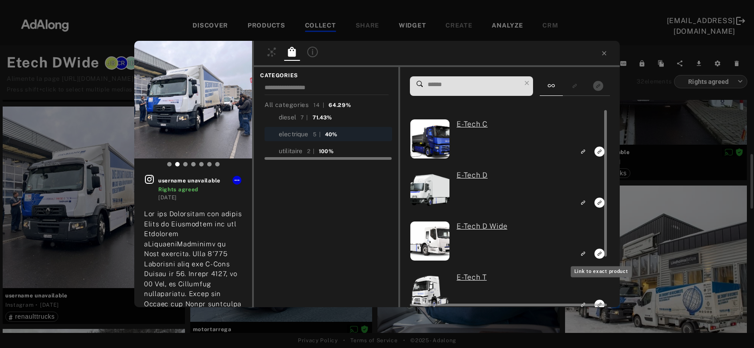
click at [599, 251] on icon "Link to exact product" at bounding box center [599, 254] width 10 height 10
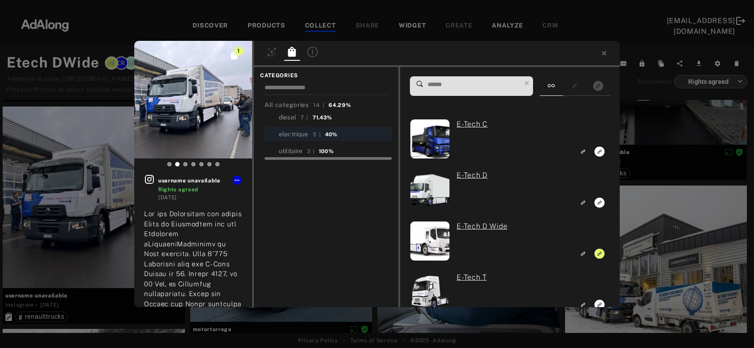
click at [647, 251] on div "1 username unavailable Rights agreed 3 years ago #thomannnutzfahrzeugeag #passi…" at bounding box center [377, 174] width 754 height 348
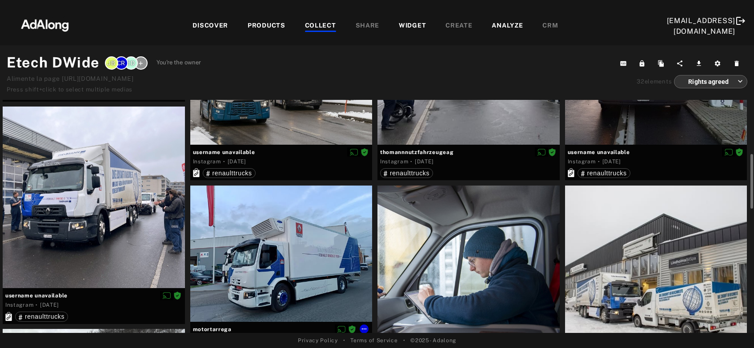
click at [293, 279] on div at bounding box center [281, 254] width 182 height 136
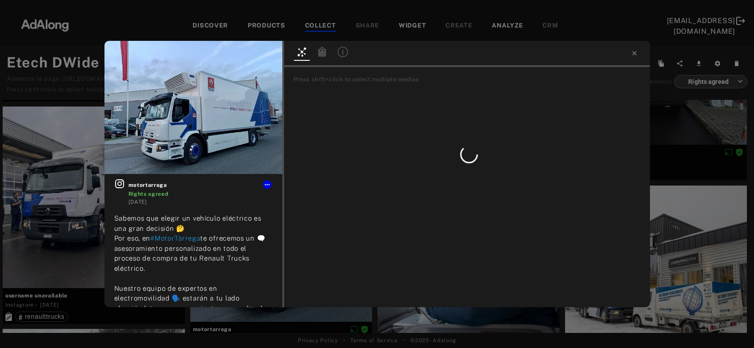
click at [320, 53] on icon at bounding box center [322, 52] width 8 height 10
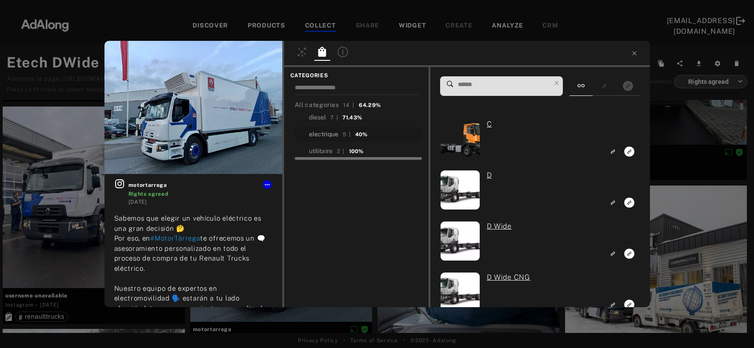
click at [326, 133] on div "electrique" at bounding box center [324, 134] width 30 height 9
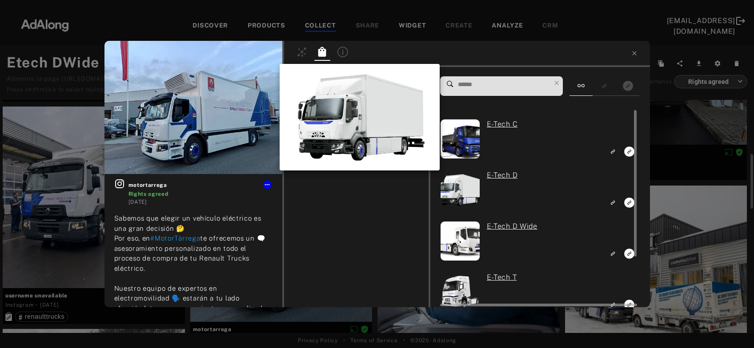
scroll to position [287, 0]
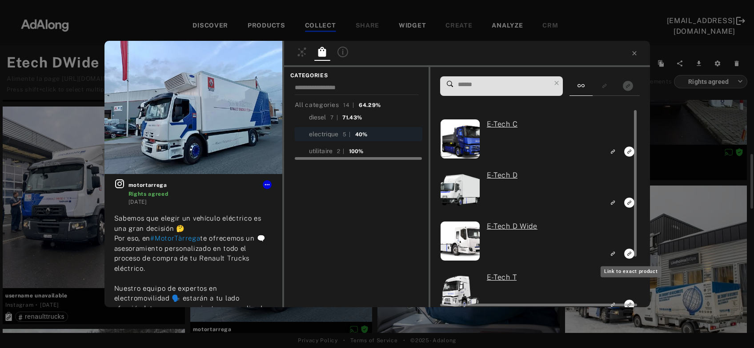
click at [627, 255] on icon "Link to exact product" at bounding box center [629, 254] width 10 height 10
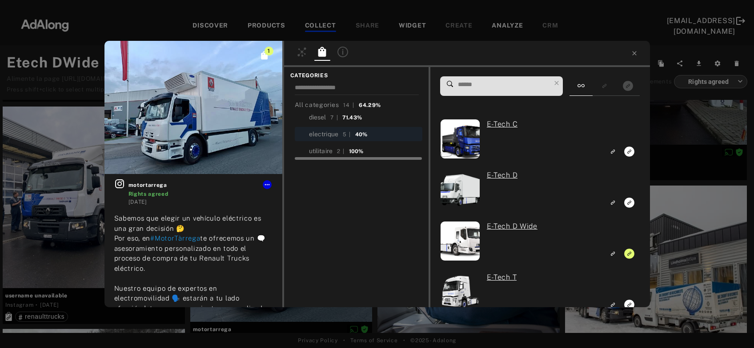
click at [663, 254] on div "1 motortarrega Rights agreed 3 years ago Sabemos que elegir un vehículo eléctri…" at bounding box center [377, 174] width 754 height 348
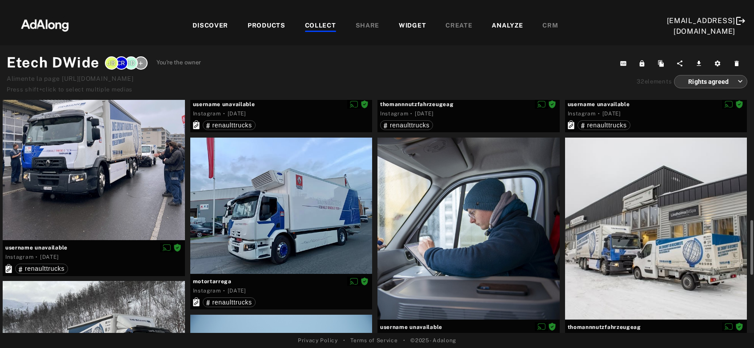
scroll to position [383, 0]
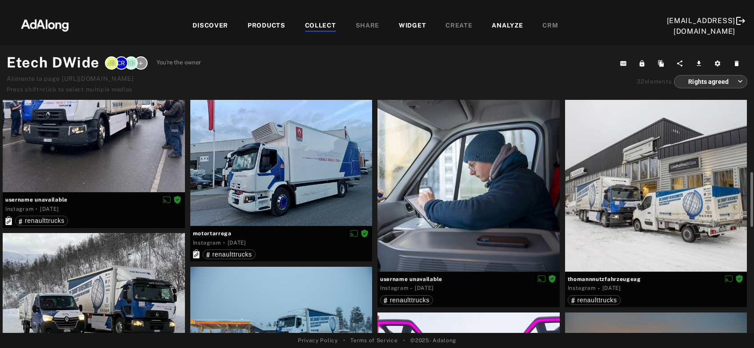
click at [665, 247] on div at bounding box center [656, 181] width 182 height 182
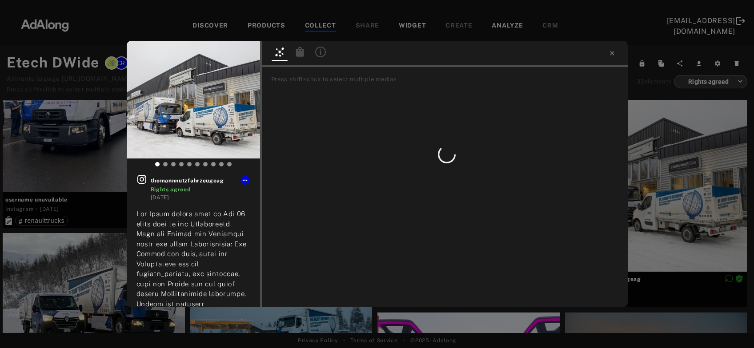
click at [298, 53] on icon at bounding box center [299, 52] width 8 height 10
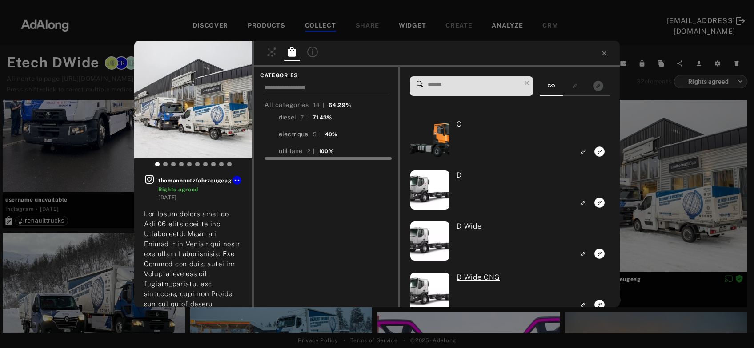
click at [290, 136] on div "electrique" at bounding box center [294, 134] width 30 height 9
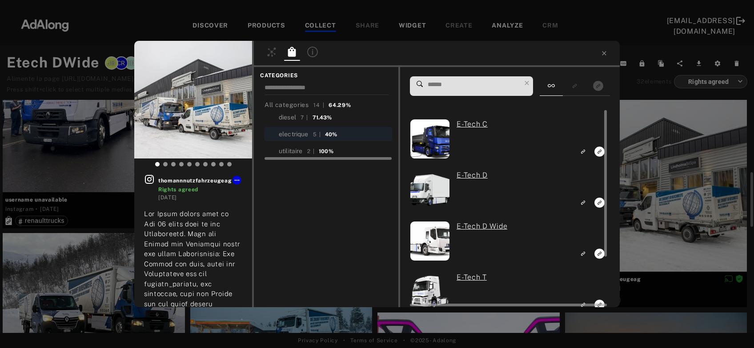
scroll to position [383, 0]
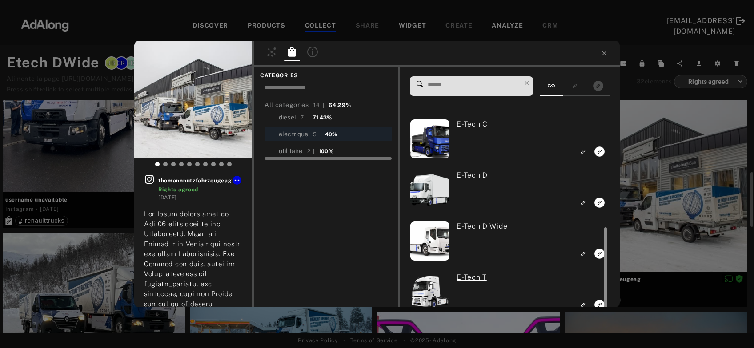
click at [601, 253] on div at bounding box center [604, 275] width 7 height 197
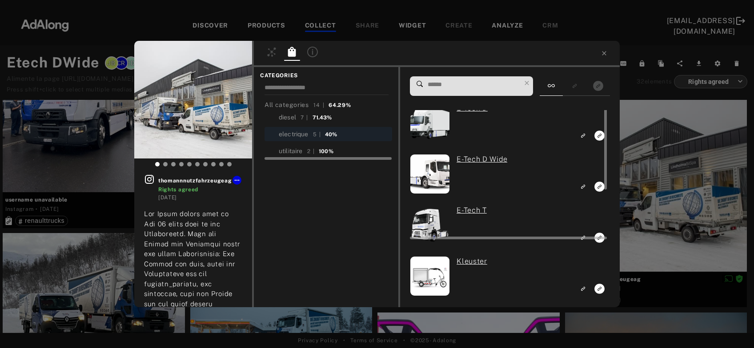
scroll to position [0, 0]
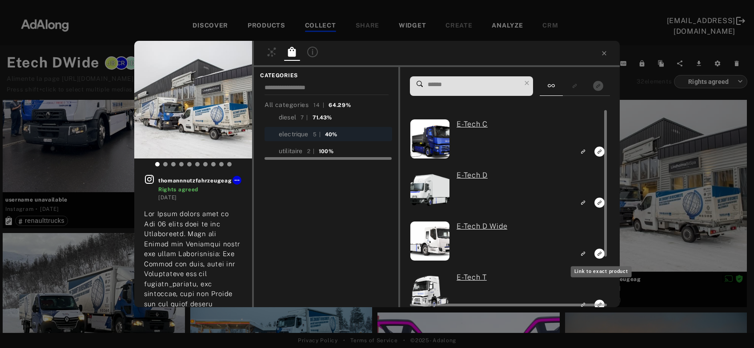
click at [597, 254] on icon "Link to exact product" at bounding box center [599, 254] width 10 height 10
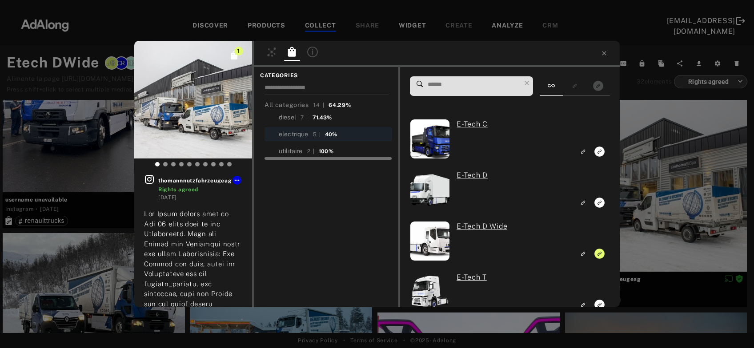
click at [673, 189] on div "1 thomannnutzfahrzeugeag Rights agreed 3 years ago #206 ein kurzer Halt auf spi…" at bounding box center [377, 174] width 754 height 348
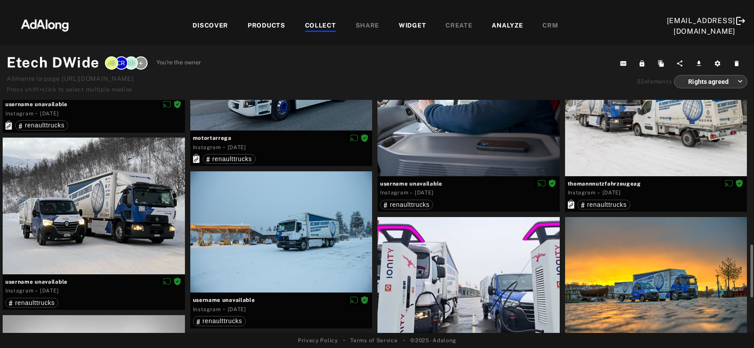
scroll to position [527, 0]
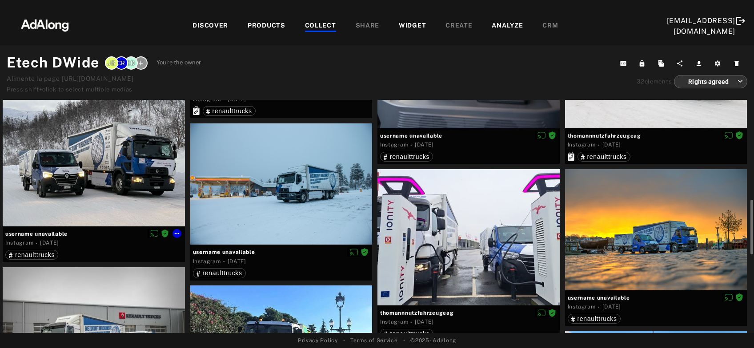
click at [76, 177] on div at bounding box center [94, 158] width 182 height 136
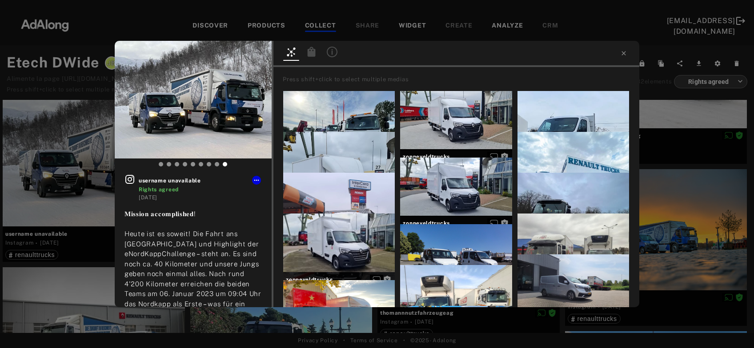
click at [321, 57] on div at bounding box center [311, 53] width 20 height 16
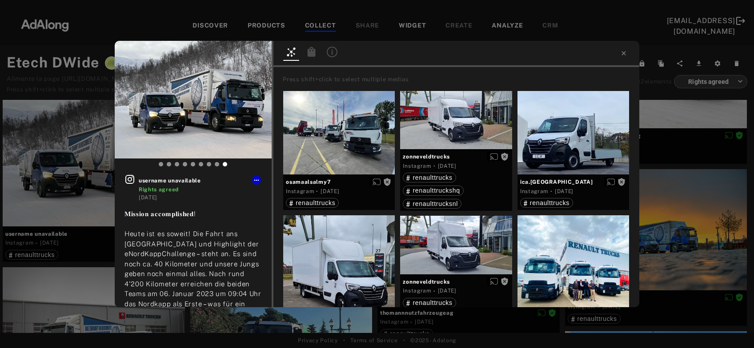
click at [315, 53] on icon at bounding box center [311, 52] width 8 height 10
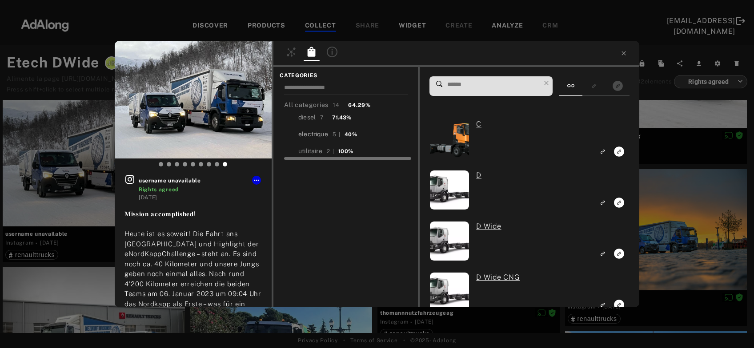
click at [322, 134] on div "electrique" at bounding box center [313, 134] width 30 height 9
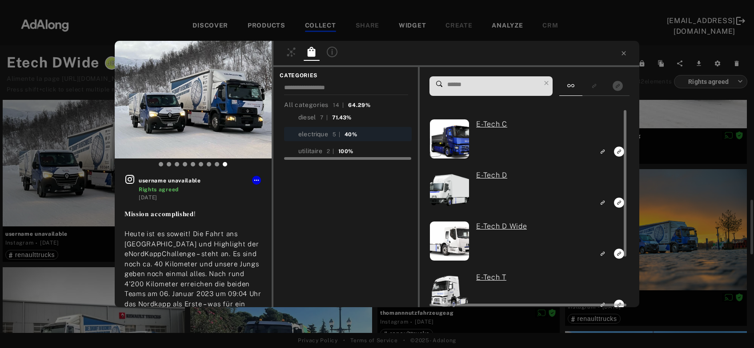
scroll to position [527, 0]
click at [617, 255] on icon "Link to exact product" at bounding box center [619, 254] width 10 height 10
click at [671, 212] on div "1 username unavailable Rights agreed 3 years ago 𝐌𝐢𝐬𝐬𝐢𝐨𝐧 𝐚𝐜𝐜𝐨𝐦𝐩𝐥𝐢𝐬𝐡𝐞𝐝! Heute is…" at bounding box center [377, 174] width 754 height 348
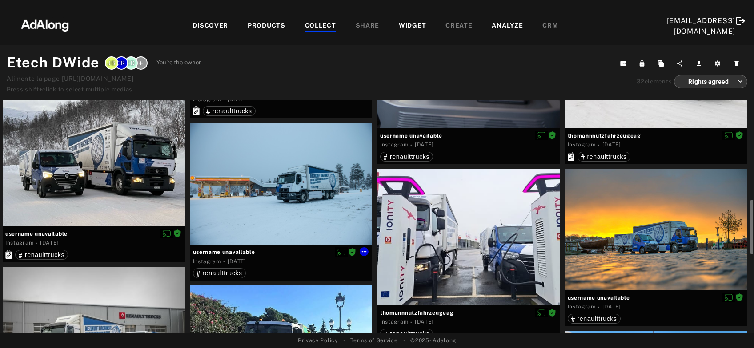
click at [267, 212] on div at bounding box center [281, 184] width 182 height 121
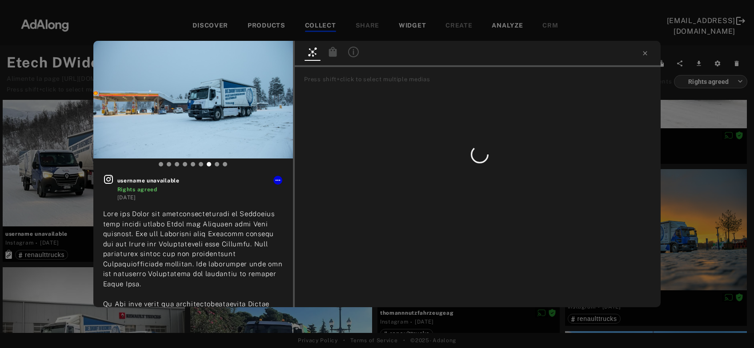
click at [328, 51] on div at bounding box center [333, 53] width 16 height 13
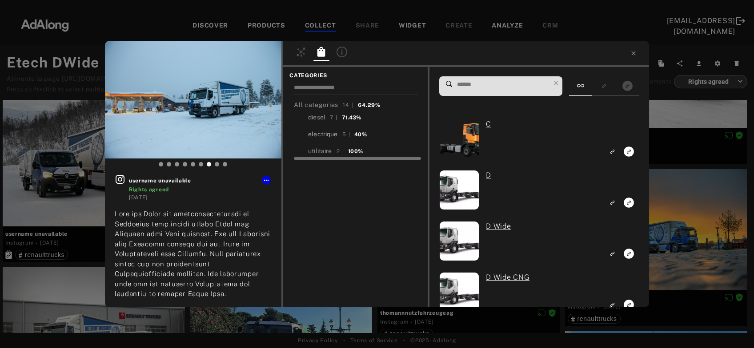
click at [316, 136] on div "electrique" at bounding box center [323, 134] width 30 height 9
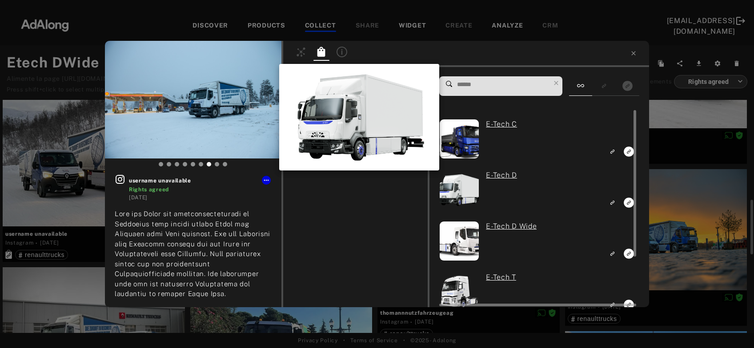
scroll to position [527, 0]
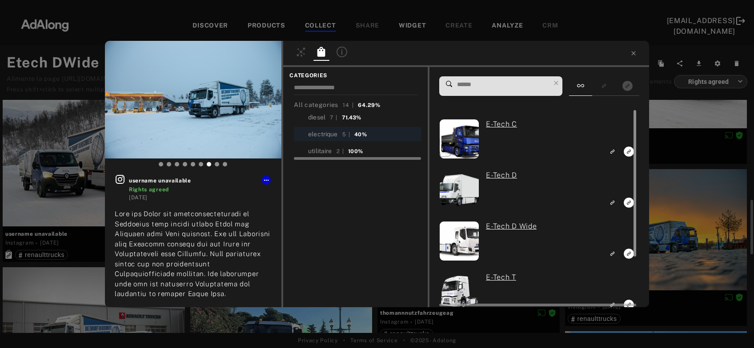
click at [631, 255] on div at bounding box center [633, 208] width 7 height 197
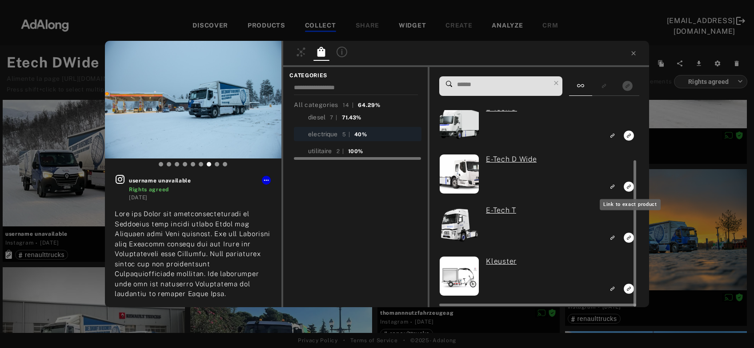
click at [627, 189] on icon "Link to exact product" at bounding box center [628, 187] width 10 height 10
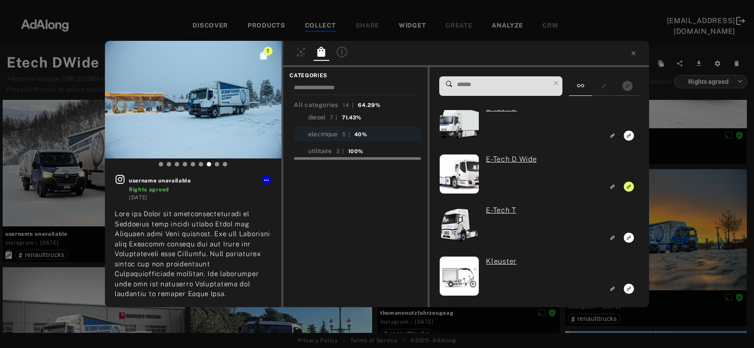
click at [666, 199] on div "1 username unavailable Rights agreed 3 years ago #thomannnutzfahrzeugeag #passi…" at bounding box center [377, 174] width 754 height 348
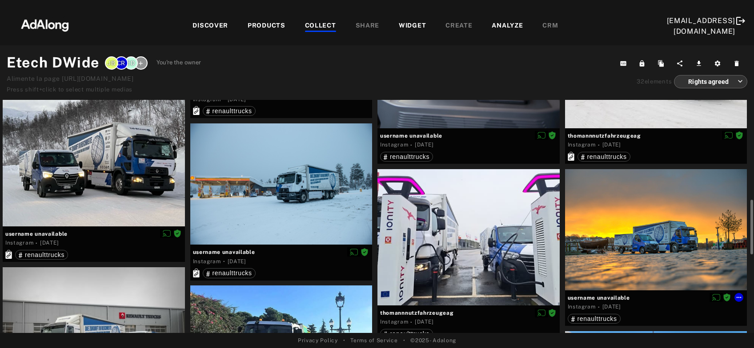
click at [631, 238] on div at bounding box center [656, 229] width 182 height 121
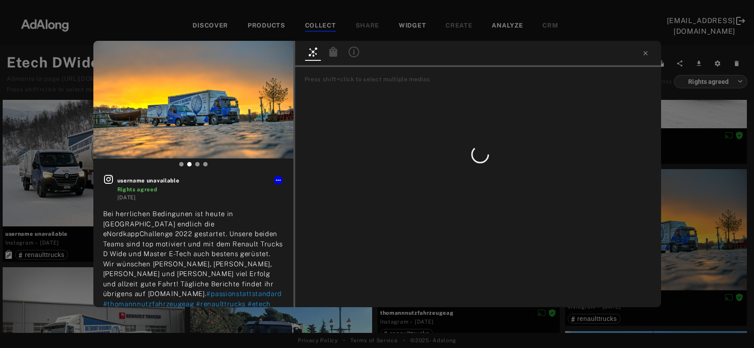
click at [335, 56] on icon at bounding box center [333, 52] width 8 height 10
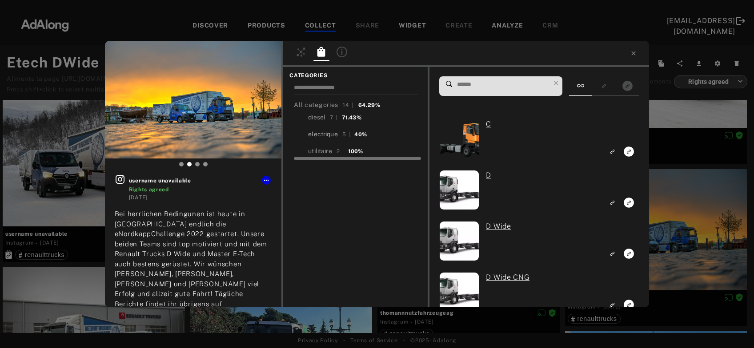
click at [325, 134] on div "electrique" at bounding box center [323, 134] width 30 height 9
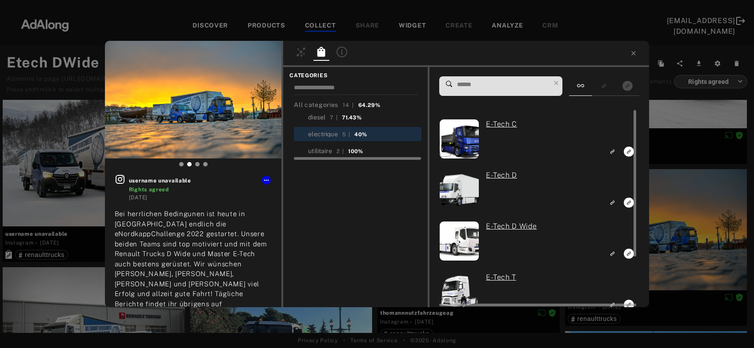
scroll to position [527, 0]
click at [627, 256] on icon "Link to exact product" at bounding box center [628, 254] width 10 height 10
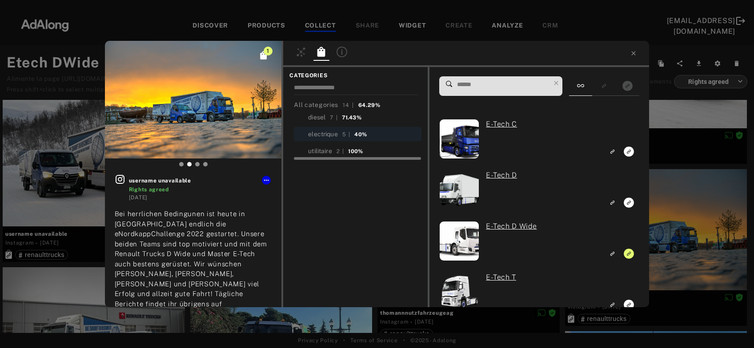
click at [676, 237] on div "1 username unavailable Rights agreed 3 years ago Bei herrlichen Bedingunen ist …" at bounding box center [377, 174] width 754 height 348
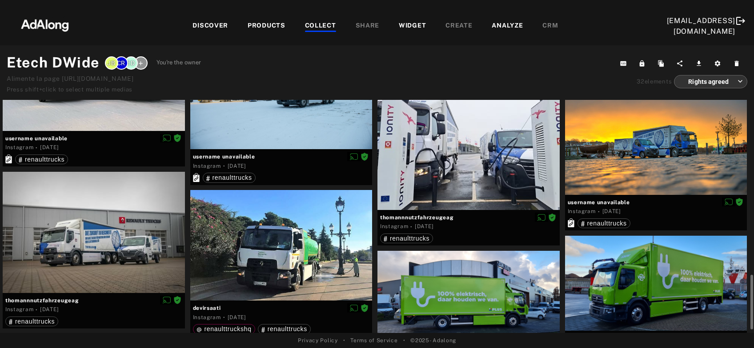
scroll to position [670, 0]
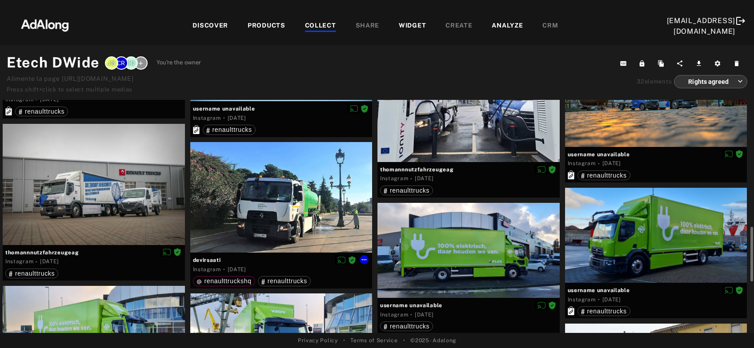
click at [309, 224] on div at bounding box center [281, 197] width 182 height 111
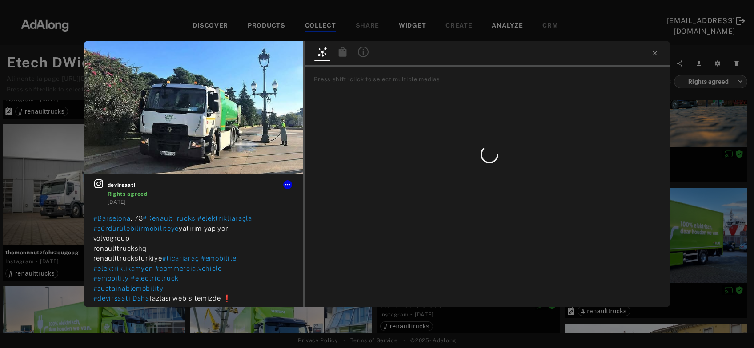
click at [339, 52] on icon at bounding box center [342, 52] width 11 height 11
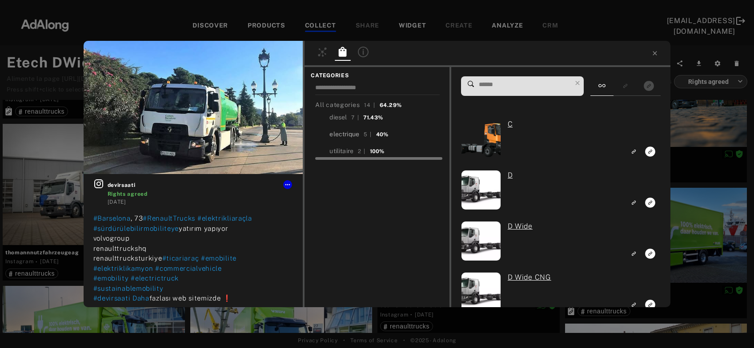
click at [337, 133] on div "electrique" at bounding box center [344, 134] width 30 height 9
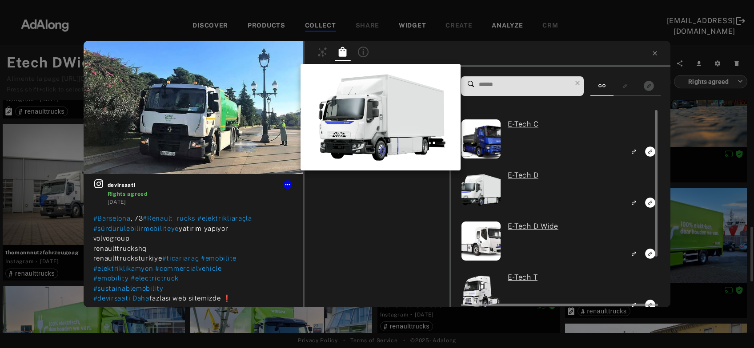
scroll to position [670, 0]
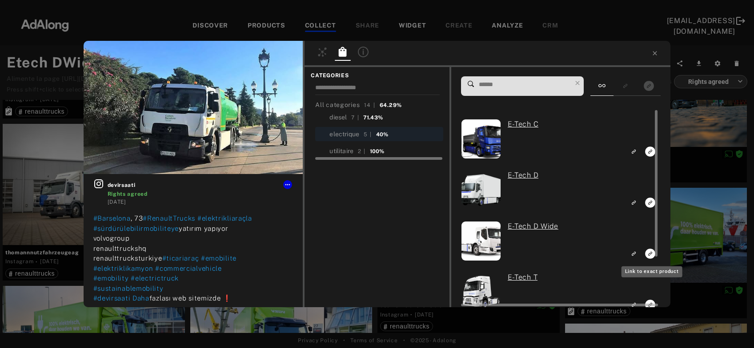
click at [650, 255] on icon "Link to exact product" at bounding box center [650, 254] width 10 height 10
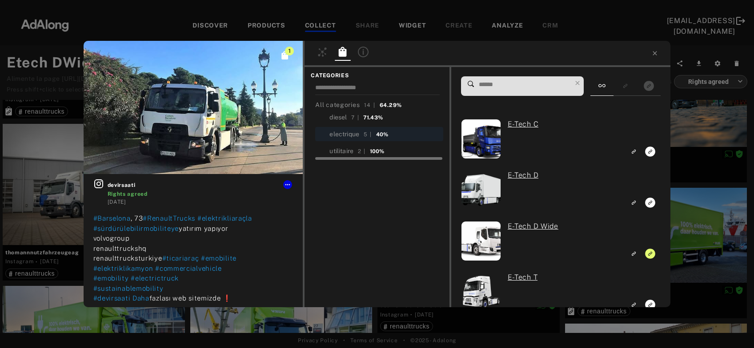
click at [688, 245] on div "1 devirsaati Rights agreed 3 years ago #Barselona , 73 #RenaultTrucks #elektrik…" at bounding box center [377, 174] width 754 height 348
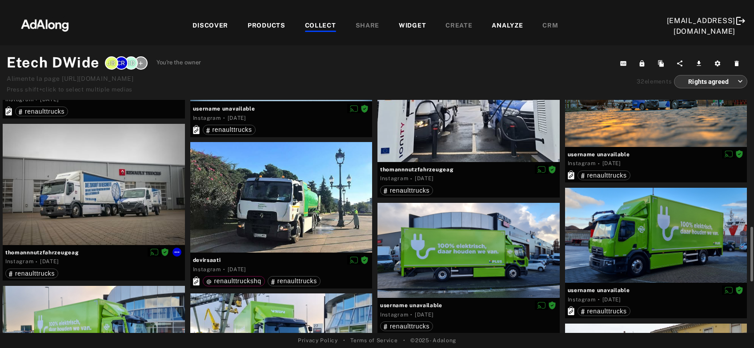
click at [91, 208] on div at bounding box center [94, 184] width 182 height 121
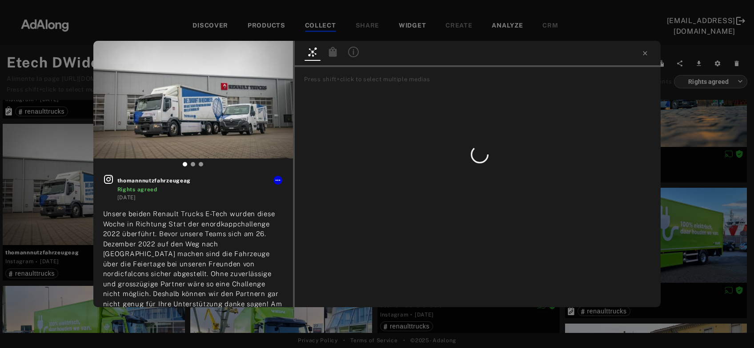
click at [335, 56] on icon at bounding box center [333, 52] width 8 height 10
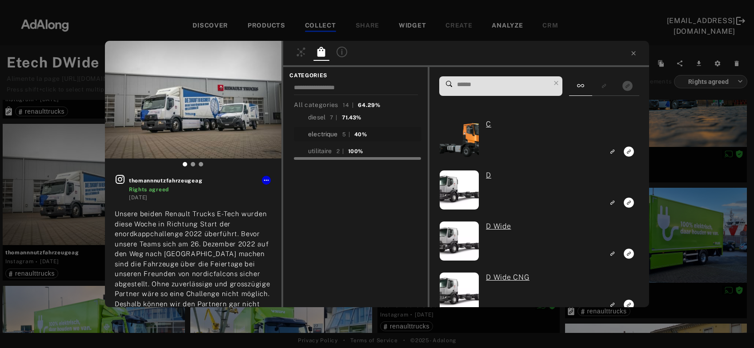
click at [327, 135] on div "electrique" at bounding box center [323, 134] width 30 height 9
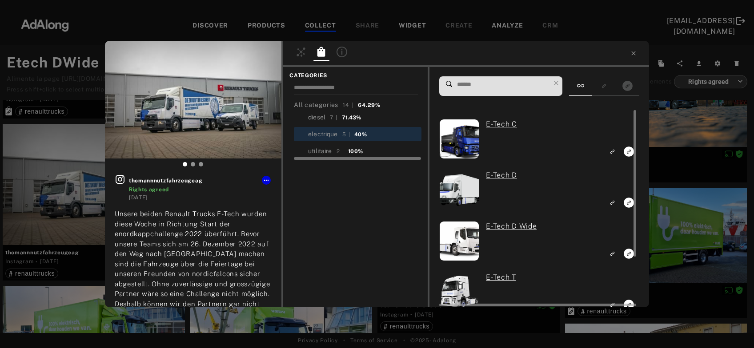
scroll to position [670, 0]
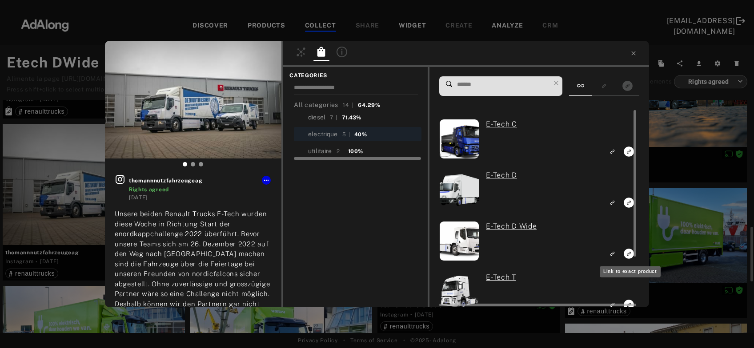
click at [627, 253] on icon "Link to exact product" at bounding box center [628, 254] width 10 height 10
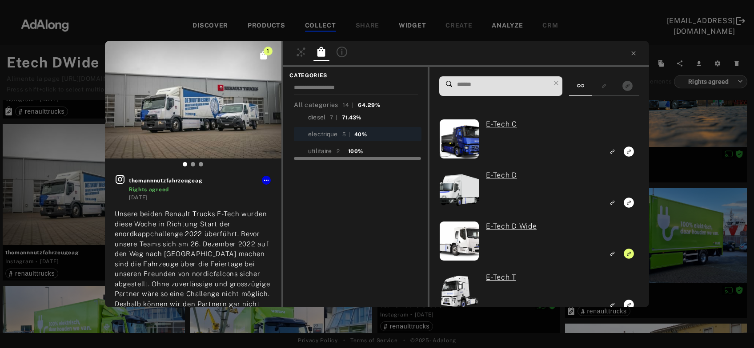
click at [667, 235] on div "1 thomannnutzfahrzeugeag Rights agreed 3 years ago Unsere beiden Renault Trucks…" at bounding box center [377, 174] width 754 height 348
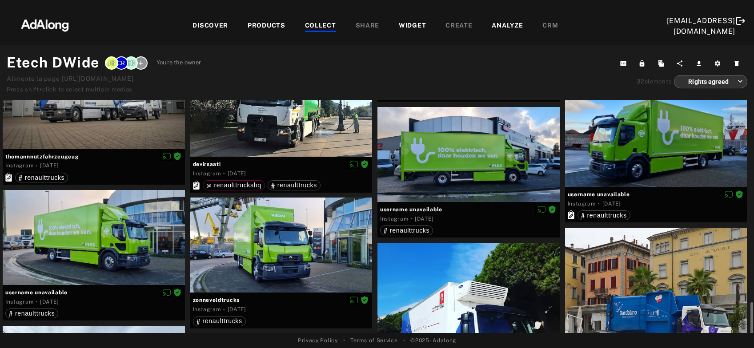
scroll to position [814, 0]
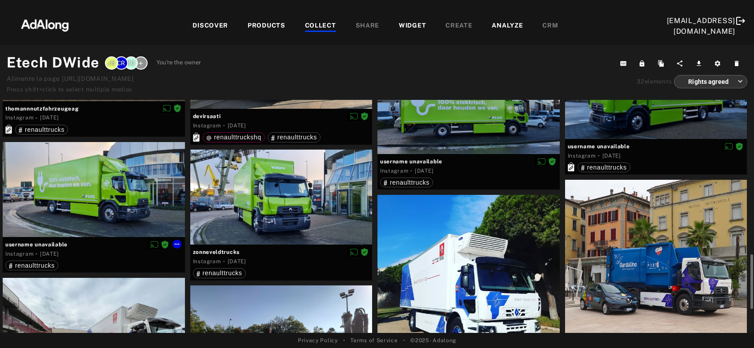
click at [141, 200] on div at bounding box center [94, 189] width 182 height 95
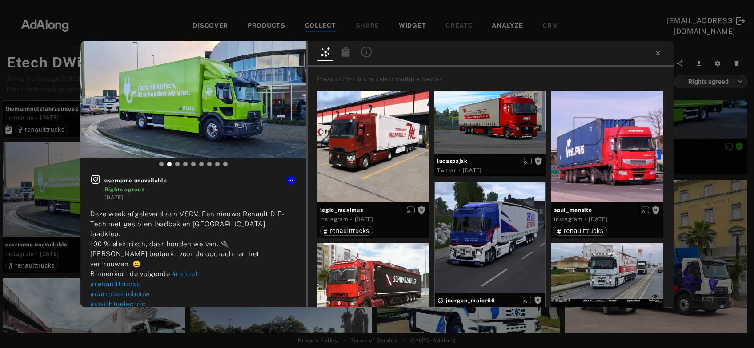
click at [721, 267] on div "username unavailable Rights agreed 3 years ago Deze week afgeleverd aan VSDV. E…" at bounding box center [377, 174] width 754 height 348
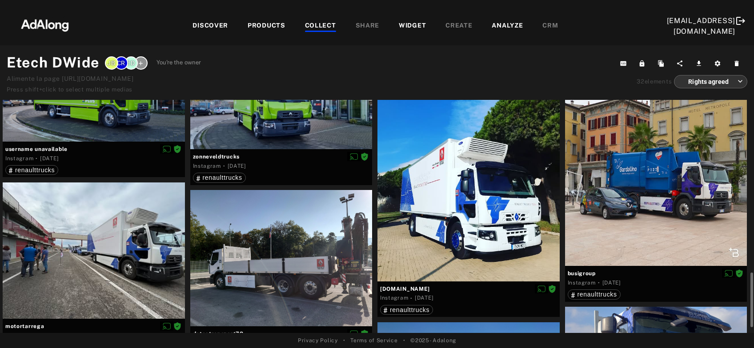
scroll to position [958, 0]
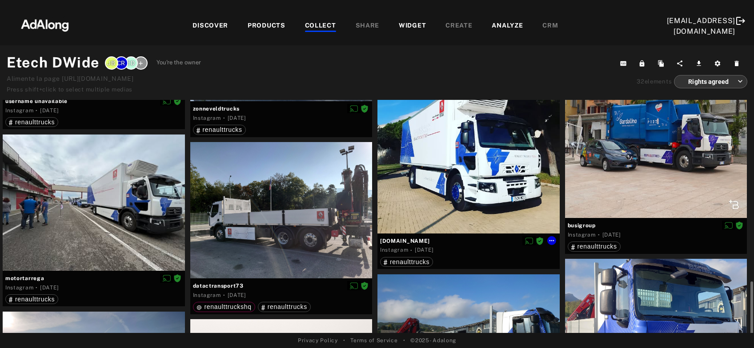
click at [469, 193] on div at bounding box center [468, 143] width 182 height 182
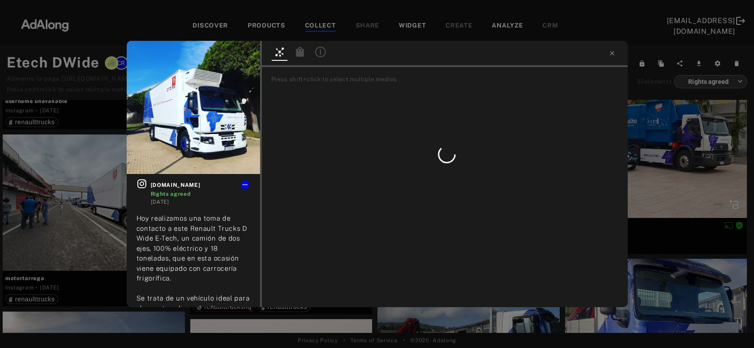
click at [301, 50] on icon at bounding box center [300, 52] width 11 height 11
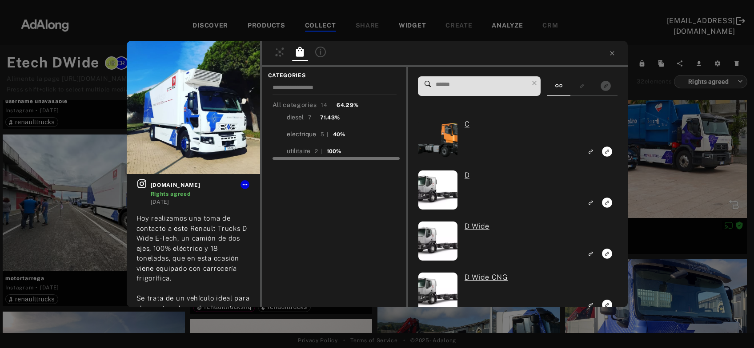
click at [297, 134] on div "electrique" at bounding box center [302, 134] width 30 height 9
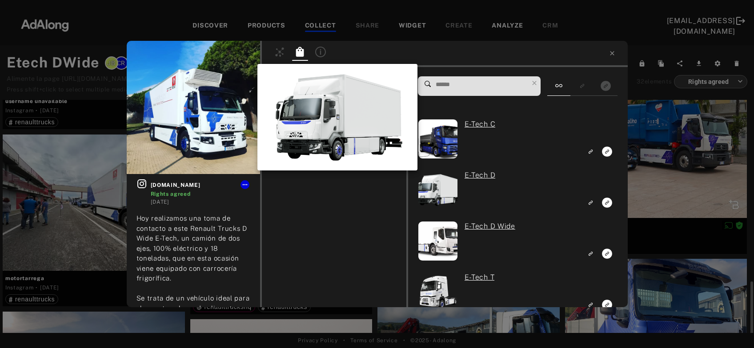
scroll to position [958, 0]
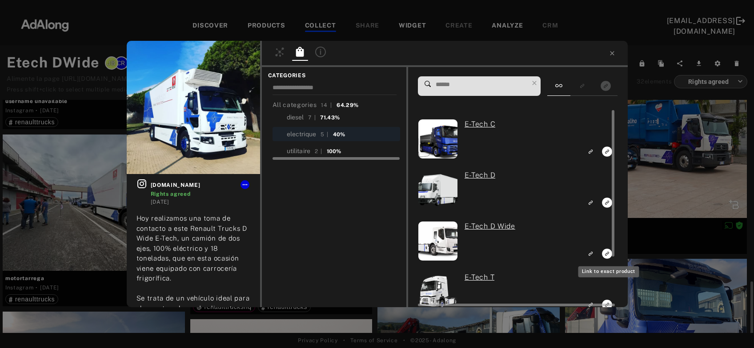
click at [604, 253] on icon "Link to exact product" at bounding box center [607, 254] width 10 height 10
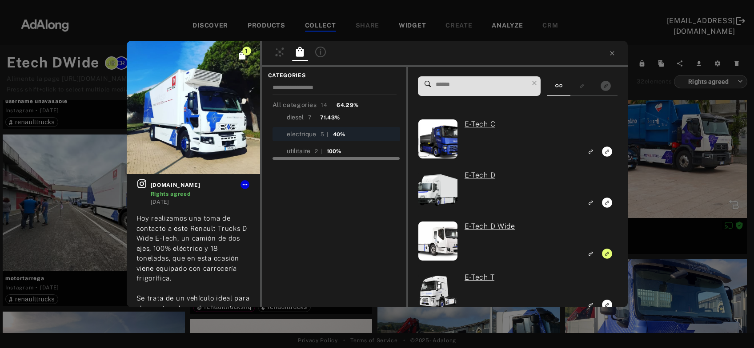
click at [660, 184] on div "1 solocamion.es Rights agreed 3 years ago Hoy realizamos una toma de contacto a…" at bounding box center [377, 174] width 754 height 348
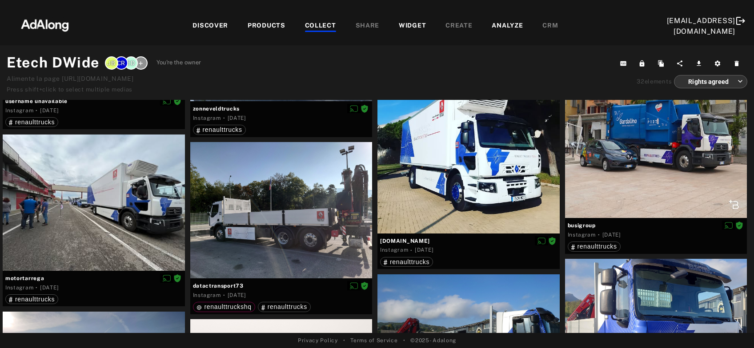
click at [660, 184] on div at bounding box center [656, 127] width 182 height 182
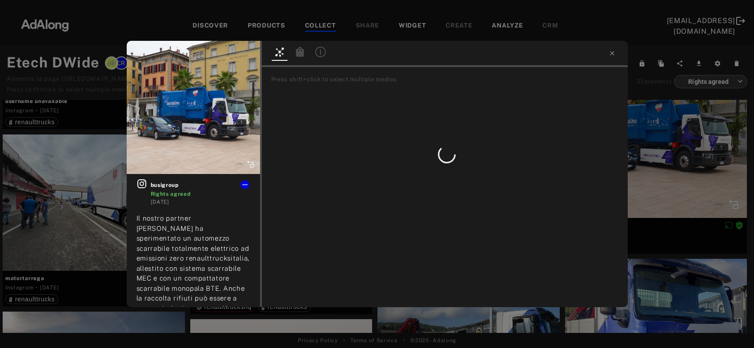
click at [300, 55] on icon at bounding box center [299, 52] width 8 height 10
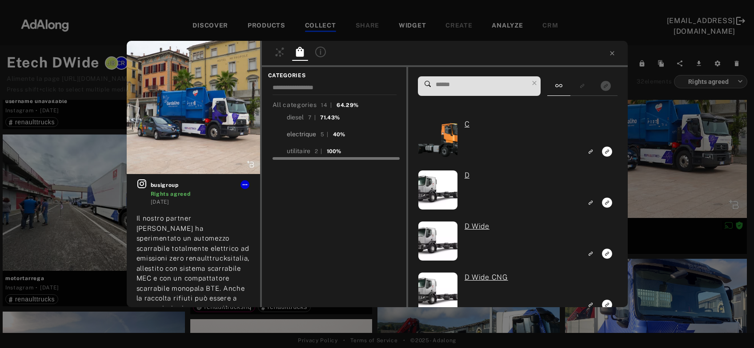
click at [301, 132] on div "electrique" at bounding box center [302, 134] width 30 height 9
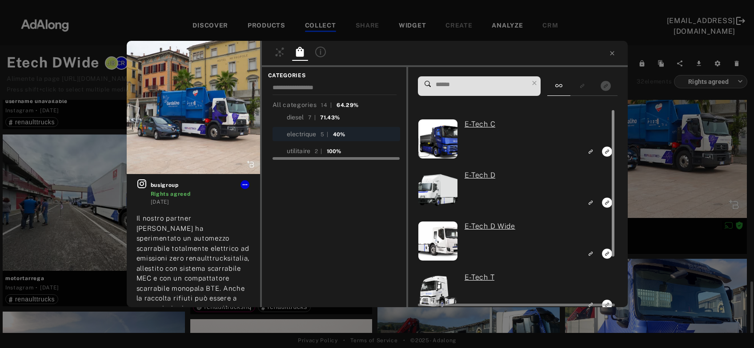
scroll to position [958, 0]
click at [607, 254] on icon "Link to exact product" at bounding box center [607, 254] width 10 height 10
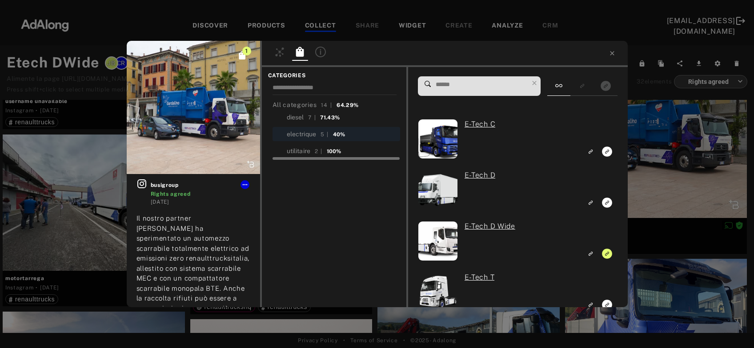
click at [657, 164] on div "1 busigroup Rights agreed 3 years ago Il nostro partner GardaUno ha sperimentat…" at bounding box center [377, 174] width 754 height 348
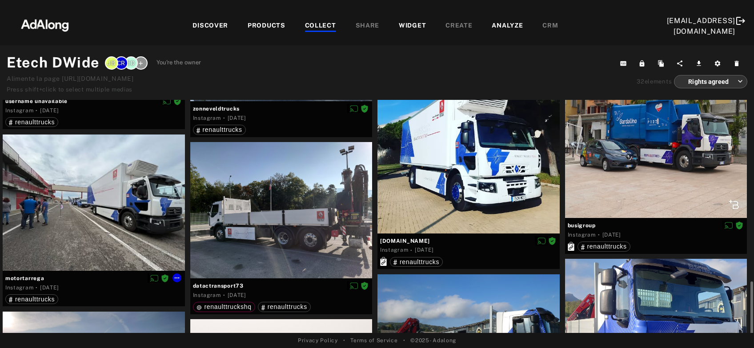
click at [125, 240] on div at bounding box center [94, 203] width 182 height 136
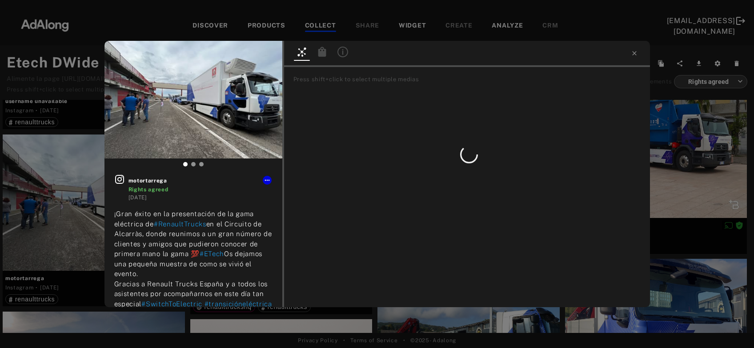
click at [321, 49] on icon at bounding box center [322, 52] width 8 height 10
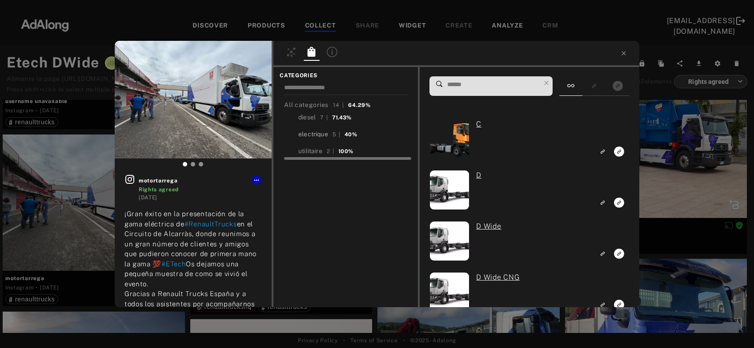
click at [307, 134] on div "electrique" at bounding box center [313, 134] width 30 height 9
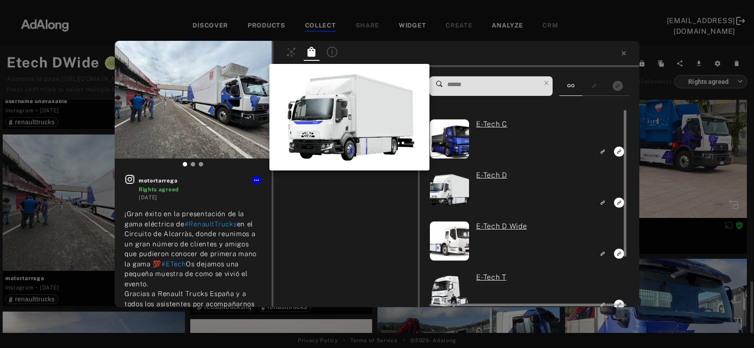
scroll to position [958, 0]
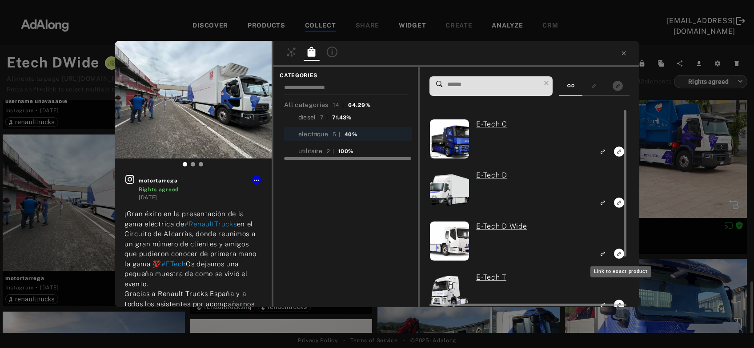
click at [615, 253] on icon "Link to exact product" at bounding box center [619, 254] width 10 height 10
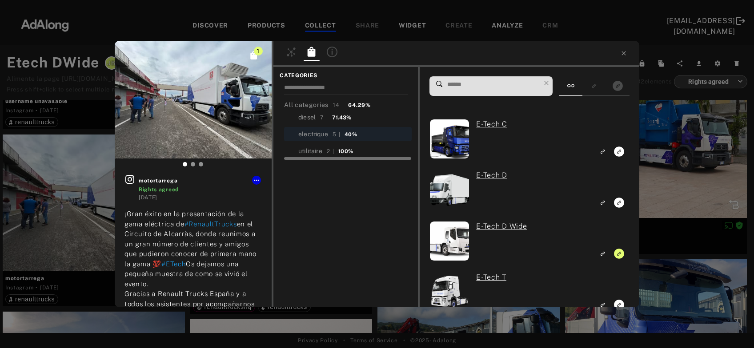
click at [698, 172] on div "1 motortarrega Rights agreed 3 years ago ¡Gran éxito en la presentación de la g…" at bounding box center [377, 174] width 754 height 348
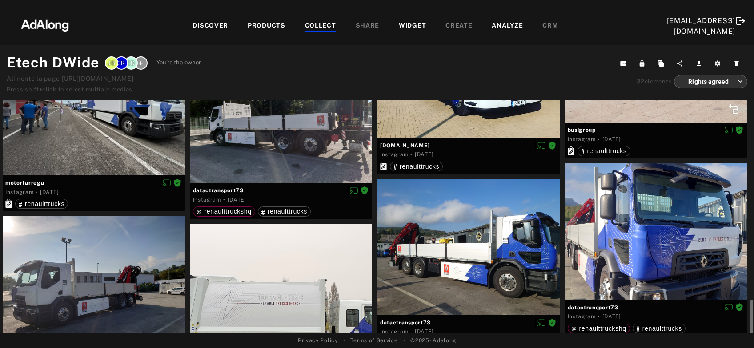
scroll to position [1101, 0]
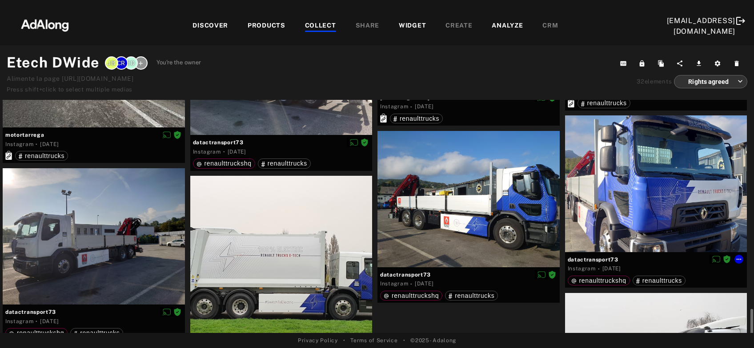
click at [622, 197] on div at bounding box center [656, 184] width 182 height 136
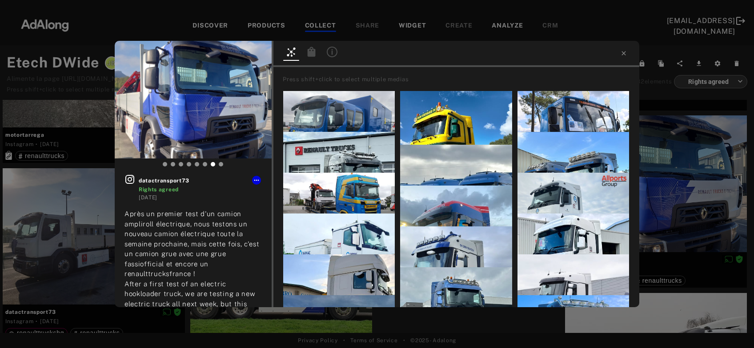
click at [324, 54] on div at bounding box center [332, 53] width 20 height 16
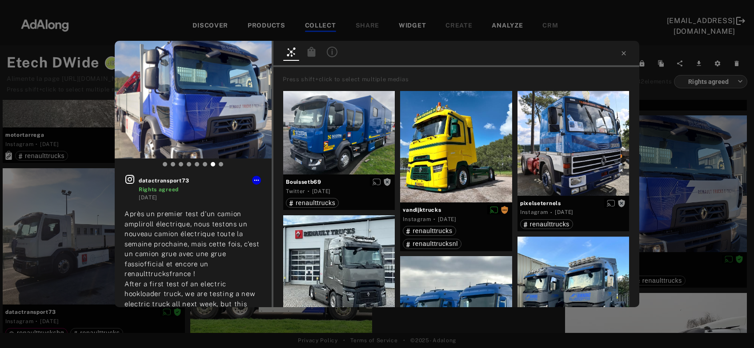
click at [315, 55] on icon at bounding box center [311, 52] width 11 height 11
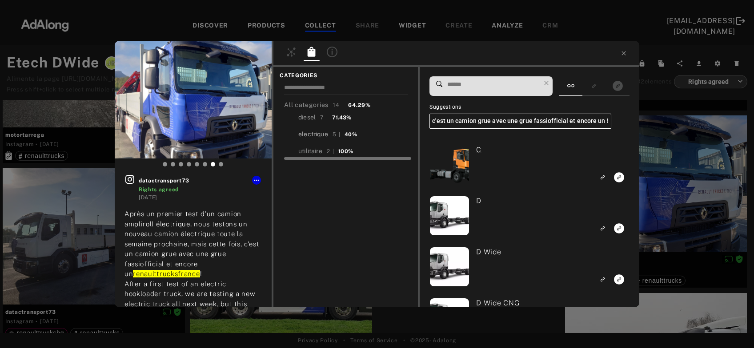
click at [319, 135] on div "electrique" at bounding box center [313, 134] width 30 height 9
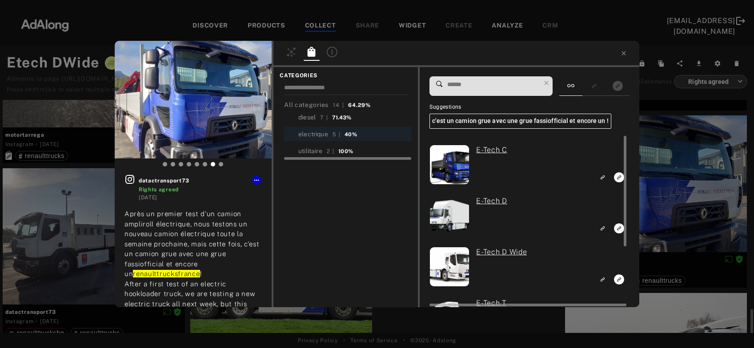
scroll to position [1101, 0]
click at [616, 279] on icon "Link to exact product" at bounding box center [619, 280] width 10 height 10
click at [668, 224] on div "1 datactransport73 Rights agreed 3 years ago Après un premier test d'un camion …" at bounding box center [377, 174] width 754 height 348
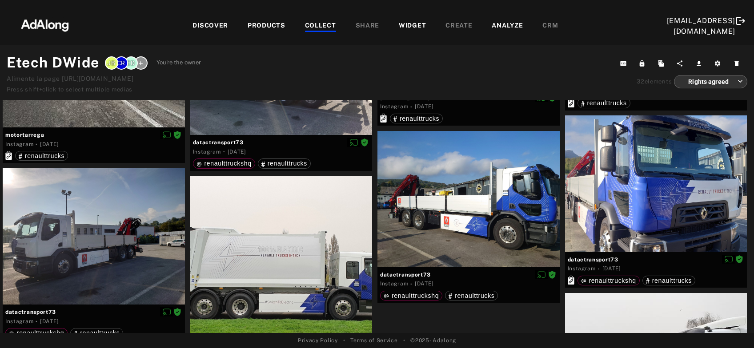
scroll to position [1149, 0]
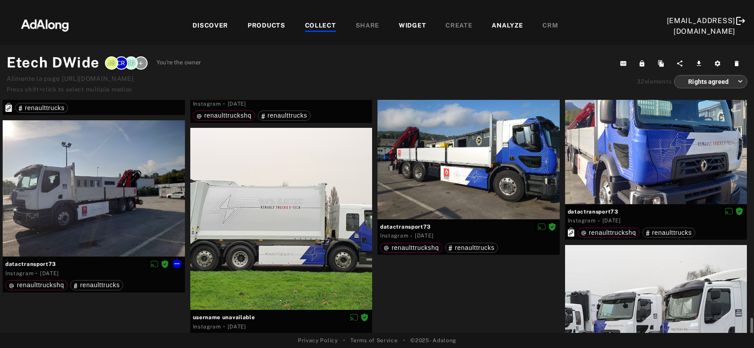
click at [86, 207] on div at bounding box center [94, 188] width 182 height 136
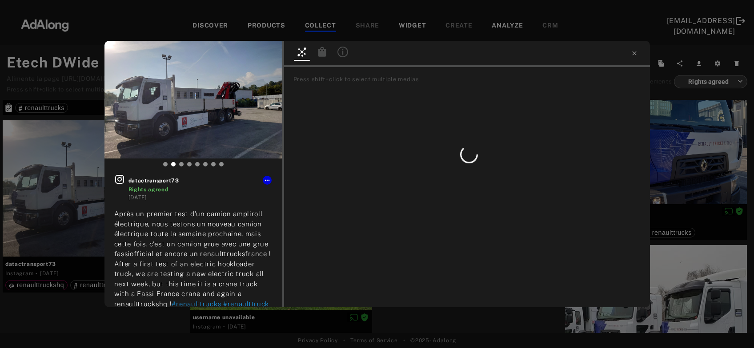
click at [321, 53] on icon at bounding box center [322, 52] width 8 height 10
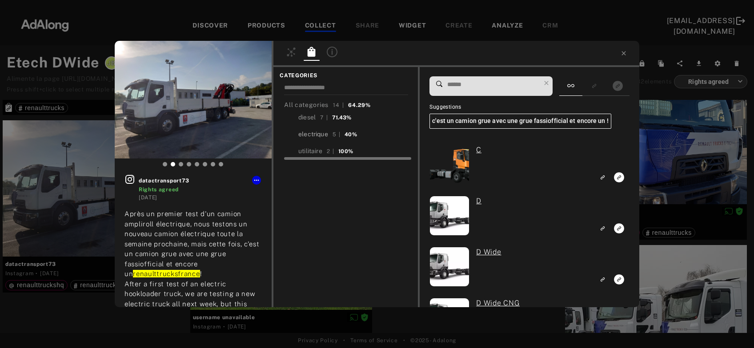
click at [314, 134] on div "electrique" at bounding box center [313, 134] width 30 height 9
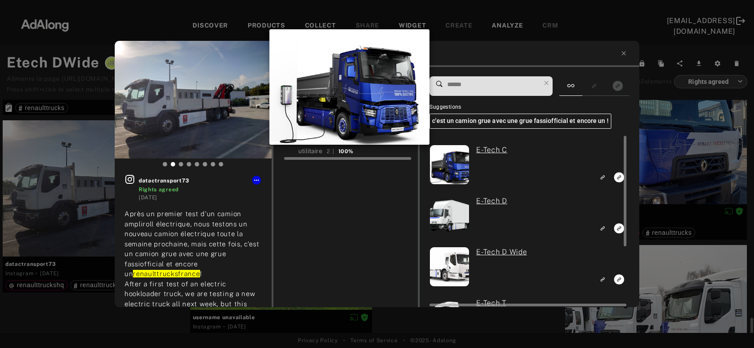
scroll to position [1149, 0]
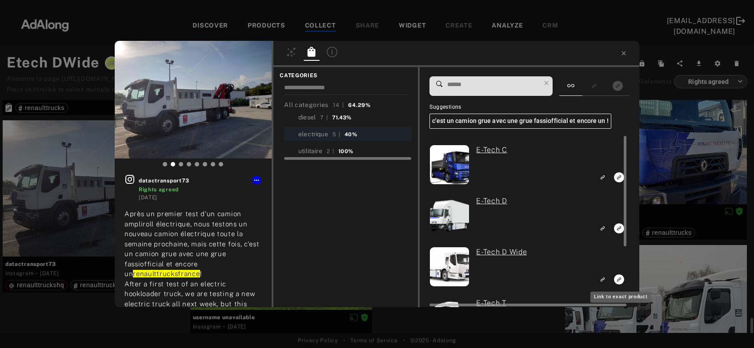
click at [617, 280] on icon "Link to exact product" at bounding box center [619, 280] width 10 height 10
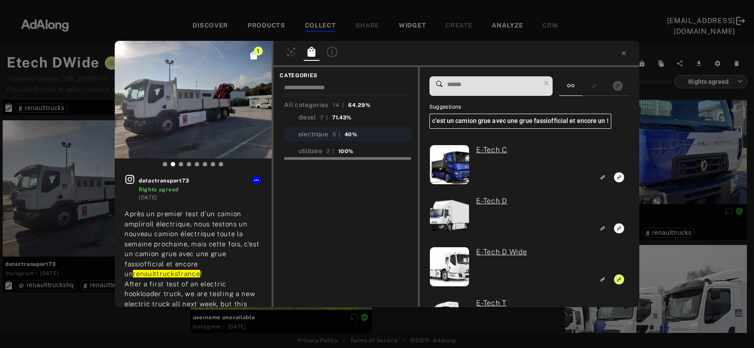
click at [669, 179] on div "1 datactransport73 Rights agreed 3 years ago Après un premier test d'un camion …" at bounding box center [377, 174] width 754 height 348
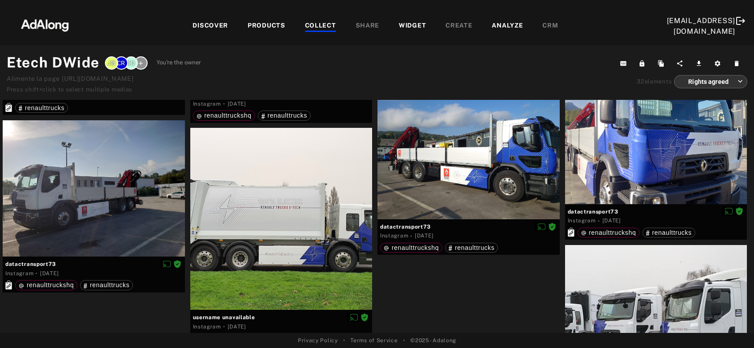
scroll to position [1228, 0]
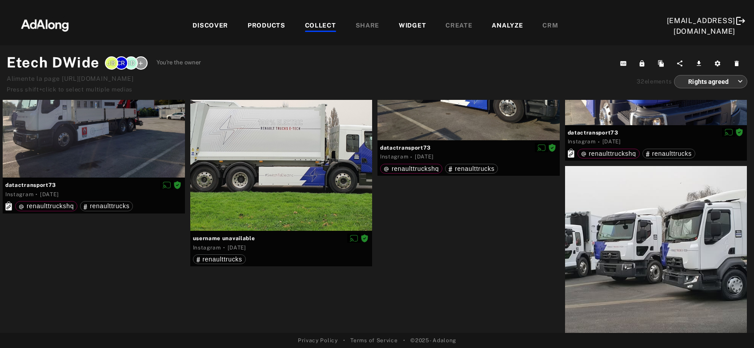
click at [640, 290] on div at bounding box center [656, 257] width 182 height 182
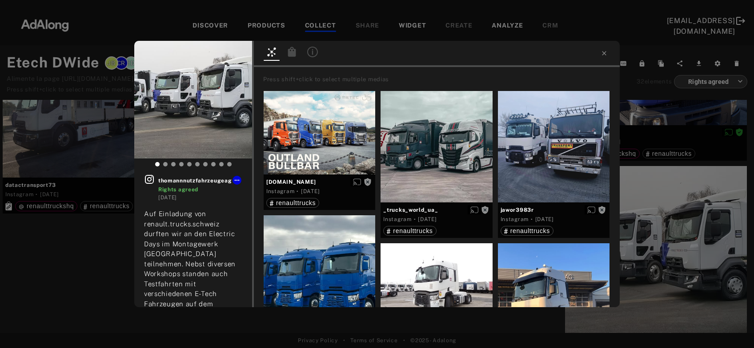
click at [288, 55] on icon at bounding box center [292, 52] width 8 height 10
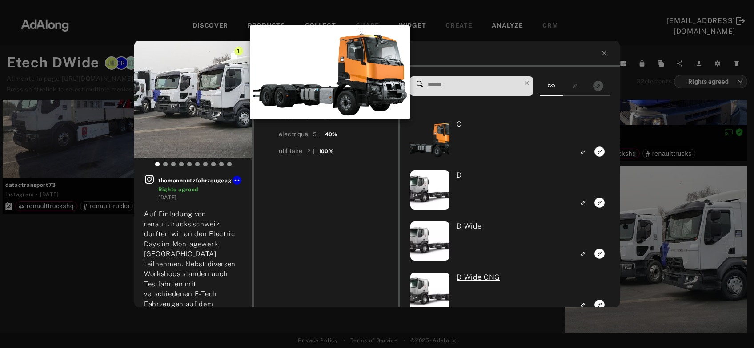
scroll to position [1228, 0]
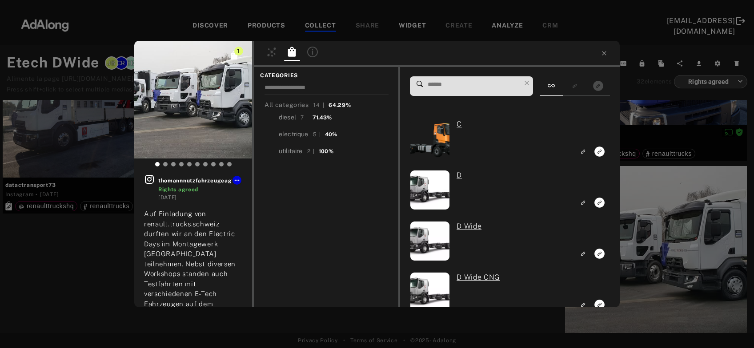
click at [704, 112] on div "1 thomannnutzfahrzeugeag Rights agreed 3 years ago Auf Einladung von renault.tr…" at bounding box center [377, 174] width 754 height 348
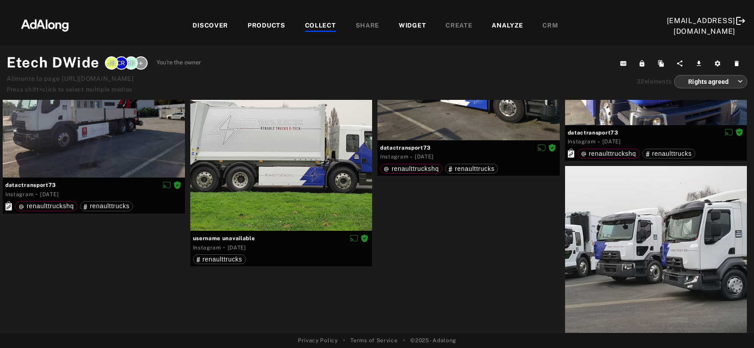
click at [305, 25] on div "COLLECT" at bounding box center [320, 26] width 31 height 11
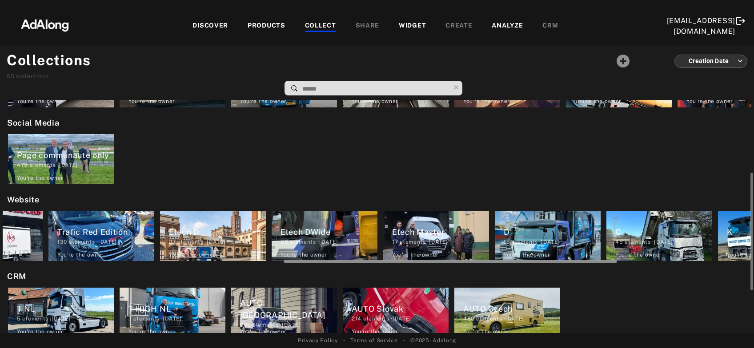
scroll to position [0, 650]
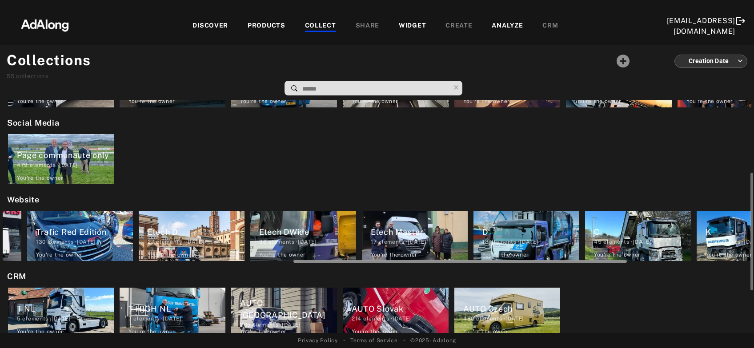
drag, startPoint x: 289, startPoint y: 261, endPoint x: 579, endPoint y: 264, distance: 290.2
click at [579, 264] on div "My selection Videos Tiktok 41 elements · [DATE] You're the owner delete RT Vide…" at bounding box center [377, 216] width 754 height 233
click at [388, 236] on div "Etech Master" at bounding box center [419, 232] width 97 height 12
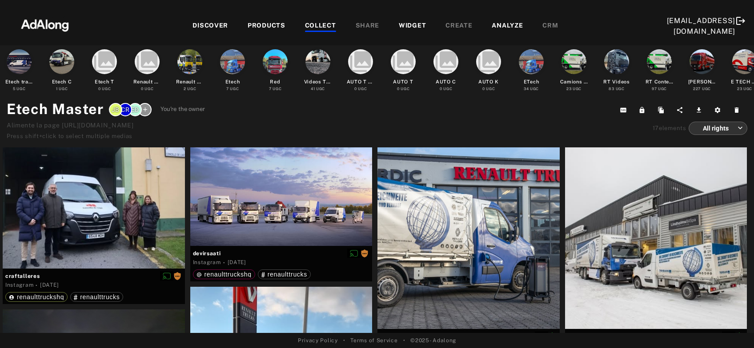
click at [720, 131] on body "DISCOVER PRODUCTS COLLECT SHARE WIDGET CREATE ANALYZE CRM [EMAIL_ADDRESS][DOMAI…" at bounding box center [377, 174] width 754 height 348
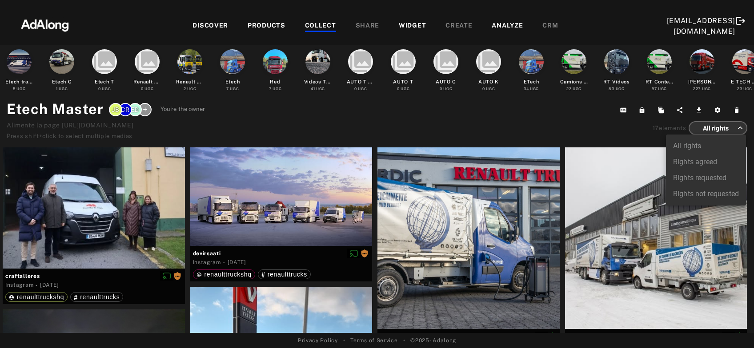
click at [708, 164] on li "Rights agreed" at bounding box center [706, 162] width 80 height 16
type input "******"
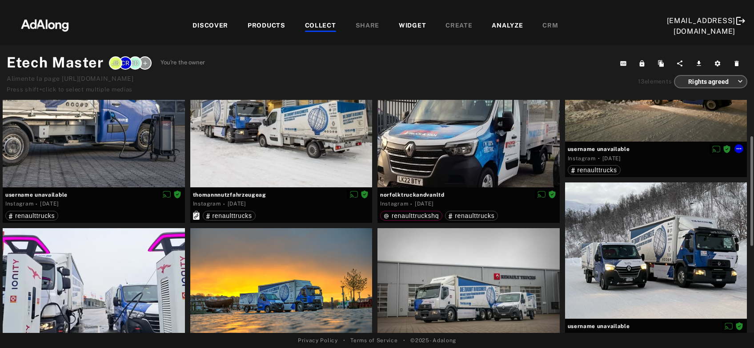
scroll to position [48, 0]
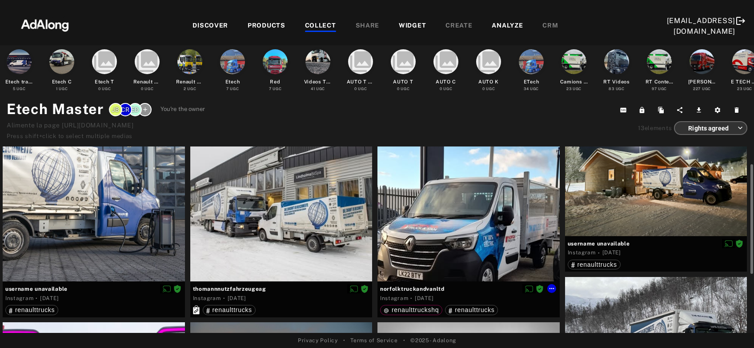
click at [457, 244] on div at bounding box center [468, 191] width 182 height 182
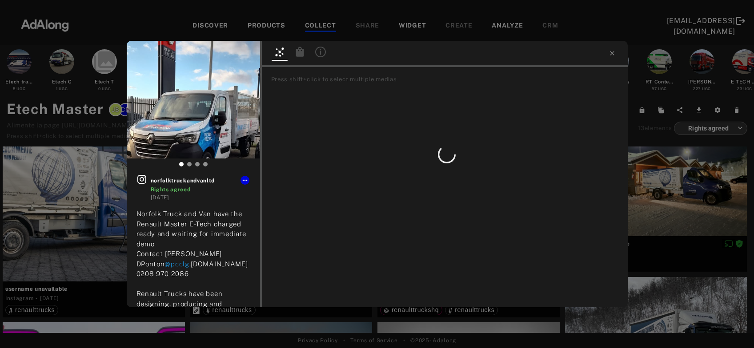
click at [299, 56] on icon at bounding box center [299, 52] width 8 height 10
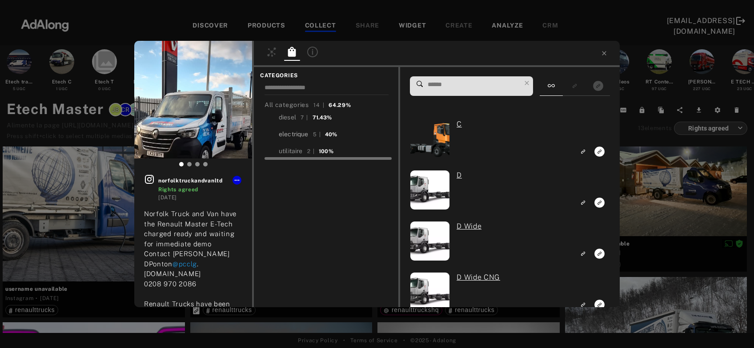
click at [297, 132] on div "electrique" at bounding box center [294, 134] width 30 height 9
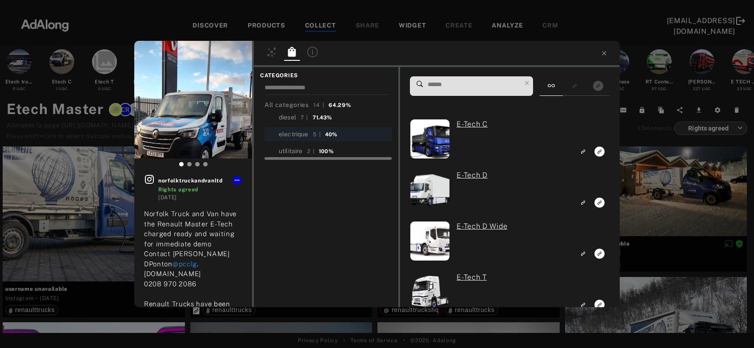
click at [641, 185] on div "norfolktruckandvanltd Rights agreed 3 years ago Norfolk Truck and Van have the …" at bounding box center [377, 174] width 754 height 348
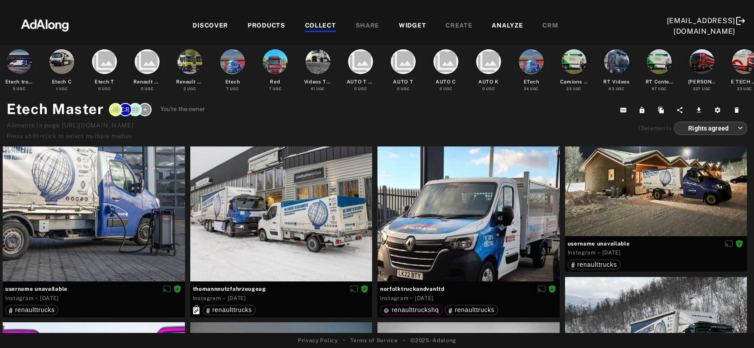
click at [305, 26] on div "COLLECT" at bounding box center [320, 26] width 31 height 11
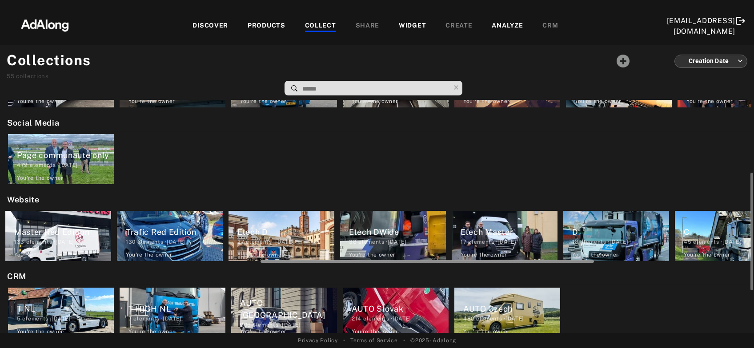
scroll to position [0, 666]
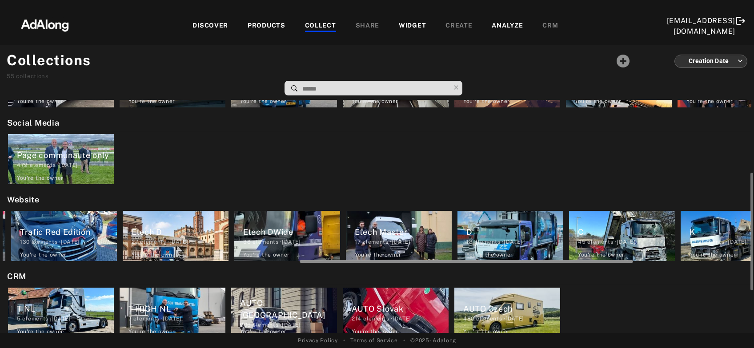
drag, startPoint x: 328, startPoint y: 261, endPoint x: 625, endPoint y: 271, distance: 297.4
click at [625, 271] on div "My selection Videos Tiktok 41 elements · [DATE] You're the owner delete RT Vide…" at bounding box center [377, 216] width 754 height 233
click at [487, 233] on div "D" at bounding box center [514, 232] width 97 height 12
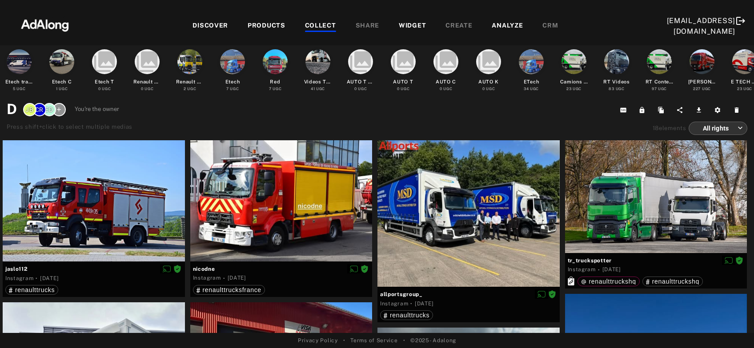
click at [735, 128] on body "DISCOVER PRODUCTS COLLECT SHARE WIDGET CREATE ANALYZE CRM [EMAIL_ADDRESS][DOMAI…" at bounding box center [377, 174] width 754 height 348
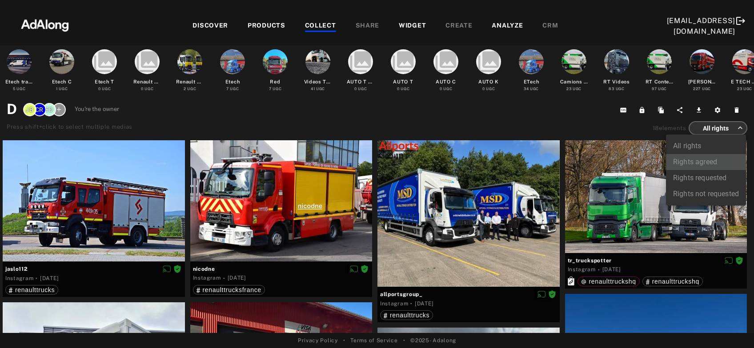
click at [694, 163] on li "Rights agreed" at bounding box center [706, 162] width 80 height 16
type input "******"
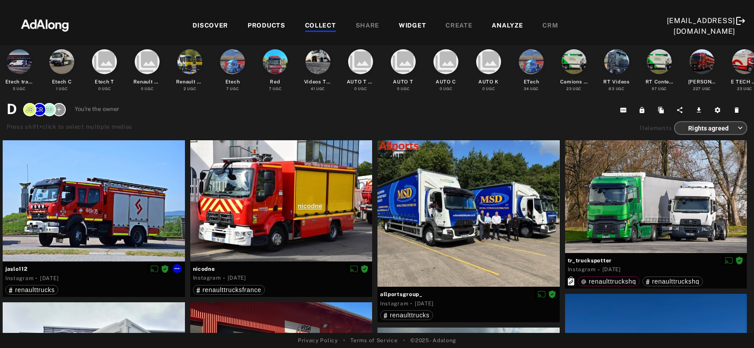
click at [124, 230] on div at bounding box center [94, 200] width 182 height 121
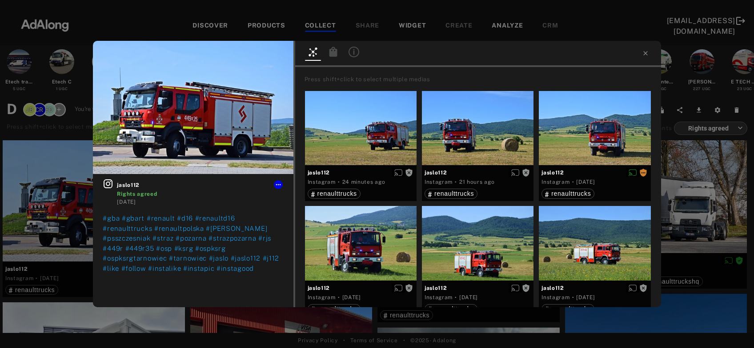
click at [334, 54] on icon at bounding box center [333, 52] width 8 height 10
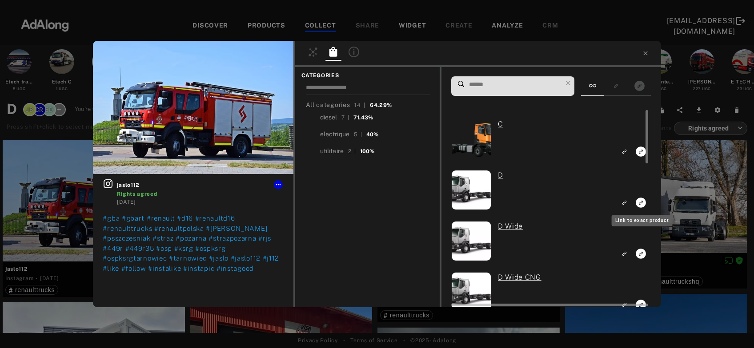
click at [637, 204] on icon "Link to exact product" at bounding box center [640, 203] width 10 height 10
click at [702, 186] on div "1 jaslo112 Rights agreed 2 months ago #gba #gbart #renault #d16 #renaultd16 #re…" at bounding box center [377, 174] width 754 height 348
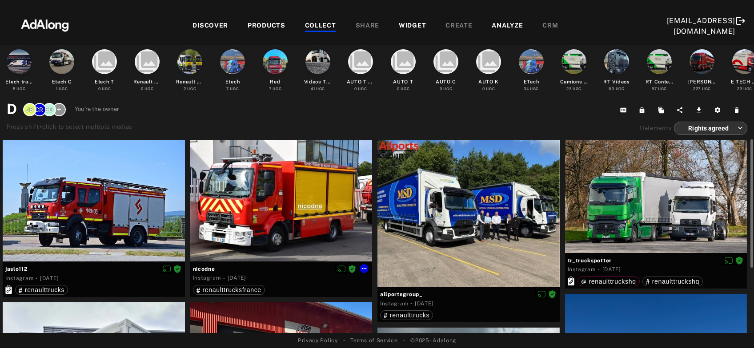
click at [287, 228] on div at bounding box center [281, 200] width 182 height 121
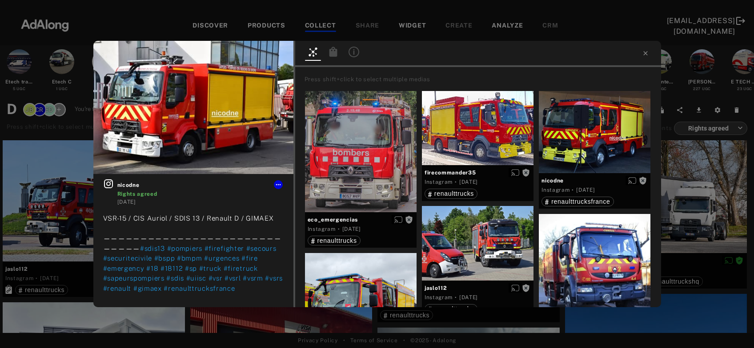
click at [335, 54] on icon at bounding box center [333, 52] width 8 height 10
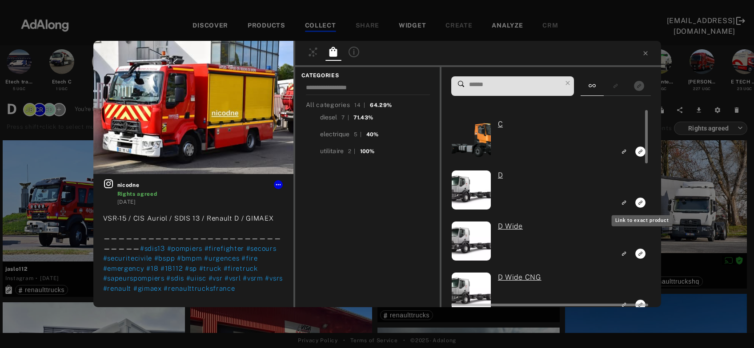
click at [641, 204] on icon "Link to exact product" at bounding box center [640, 203] width 10 height 10
click at [706, 200] on div "1 nicodne Rights agreed 3 months ago VSR-15 / CIS Auriol / SDIS 13 / Renault D …" at bounding box center [377, 174] width 754 height 348
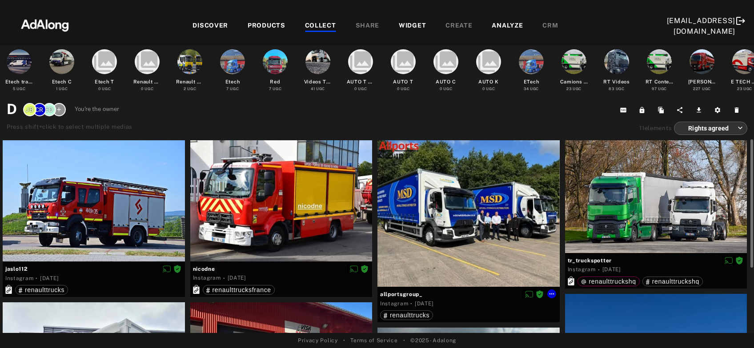
click at [469, 228] on div at bounding box center [468, 213] width 182 height 147
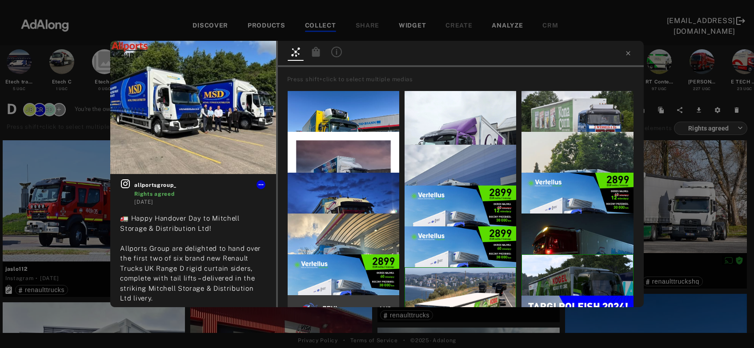
click at [317, 56] on icon at bounding box center [315, 52] width 8 height 10
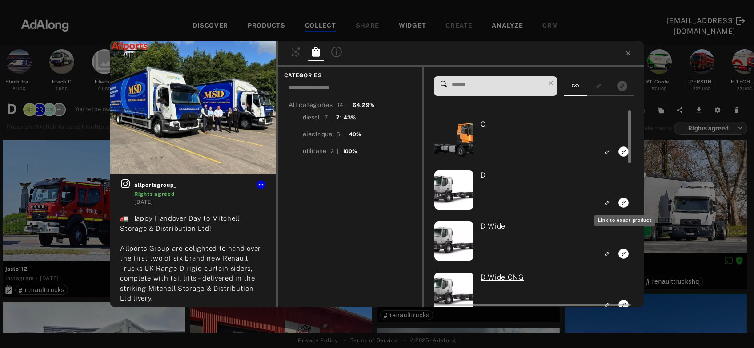
click at [623, 204] on icon "Link to exact product" at bounding box center [623, 203] width 10 height 10
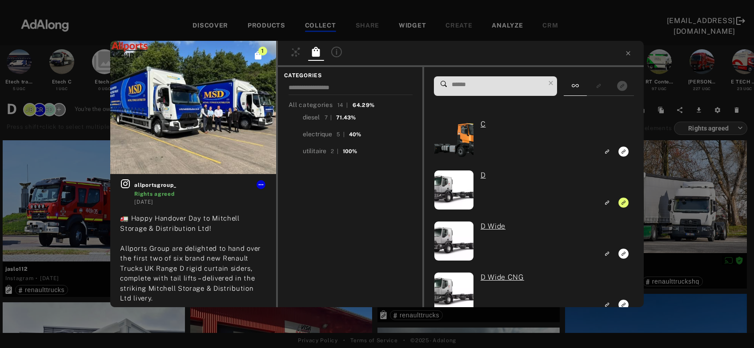
click at [657, 207] on div "1 allportsgroup_ Rights agreed 3 months ago 🚛 Happy Handover Day to Mitchell St…" at bounding box center [377, 174] width 754 height 348
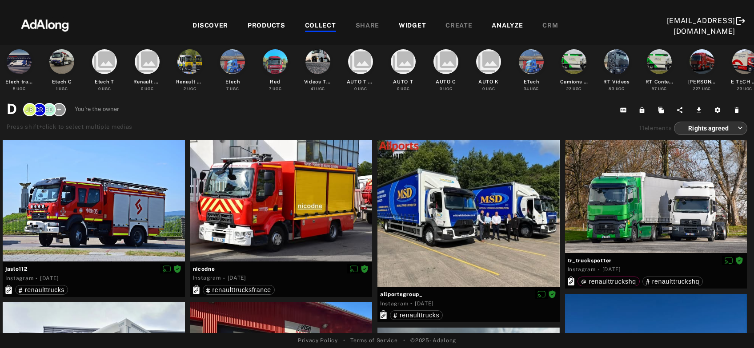
click at [657, 207] on div at bounding box center [656, 196] width 182 height 113
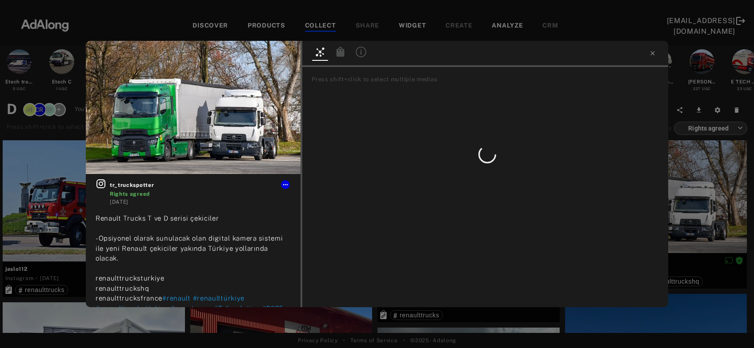
click at [340, 53] on icon at bounding box center [340, 52] width 8 height 10
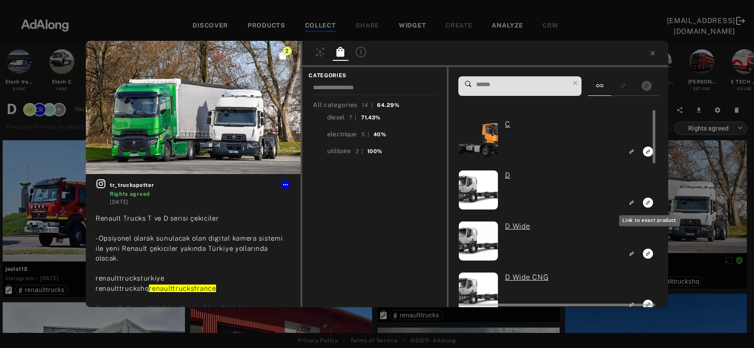
click at [648, 203] on rect "Link to exact product" at bounding box center [647, 202] width 11 height 11
click at [708, 196] on div "3 tr_truckspotter Rights agreed 5 months ago Renault Trucks T ve D serisi çekic…" at bounding box center [377, 174] width 754 height 348
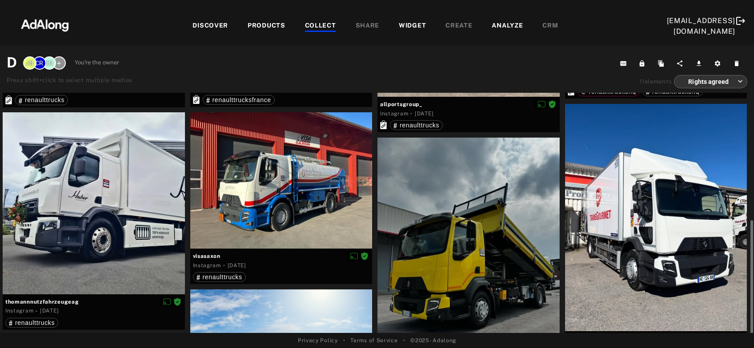
scroll to position [192, 0]
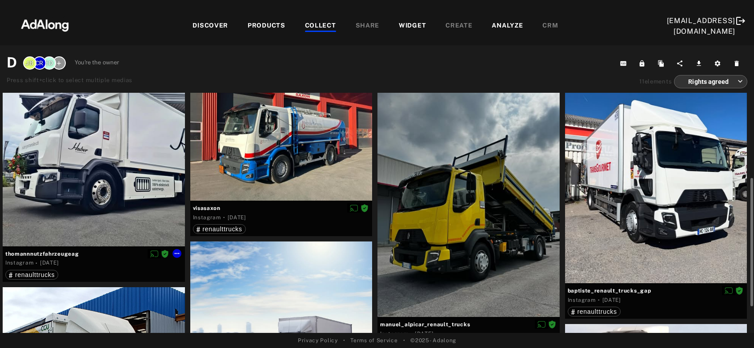
click at [76, 198] on div at bounding box center [94, 155] width 182 height 182
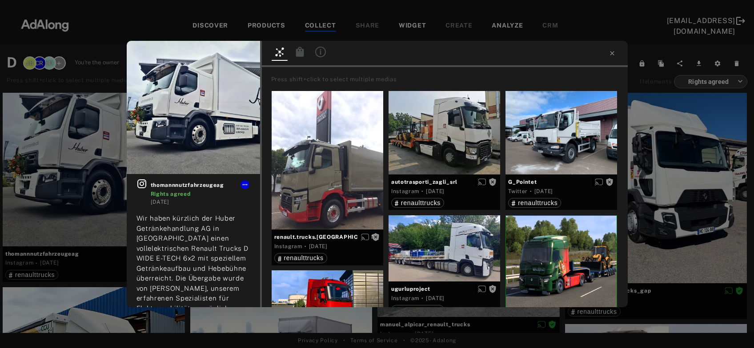
click at [298, 52] on icon at bounding box center [300, 52] width 11 height 11
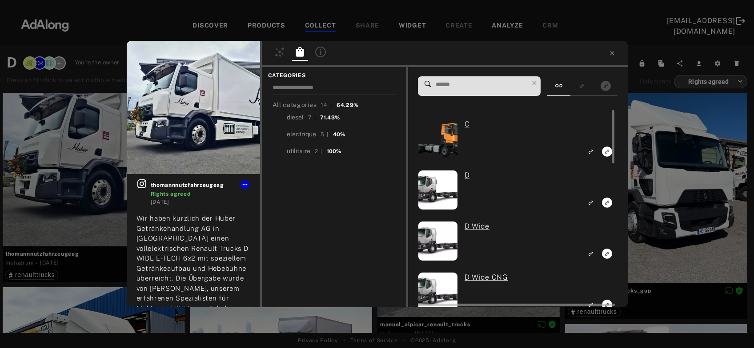
scroll to position [192, 0]
click at [606, 204] on rect "Link to exact product" at bounding box center [606, 202] width 11 height 11
click at [684, 186] on div "1 thomannnutzfahrzeugeag Rights agreed 1 year ago Wir haben kürzlich der Huber …" at bounding box center [377, 174] width 754 height 348
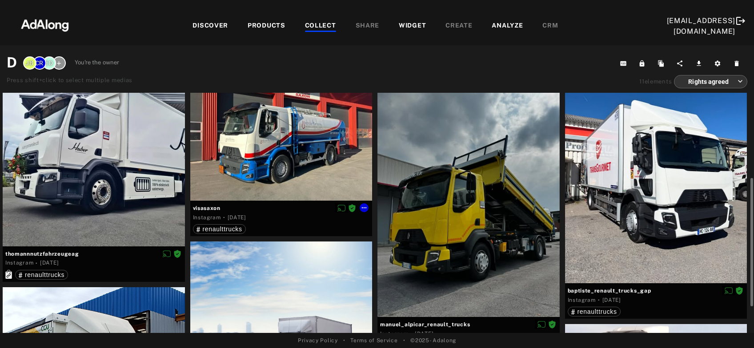
click at [291, 170] on div at bounding box center [281, 132] width 182 height 136
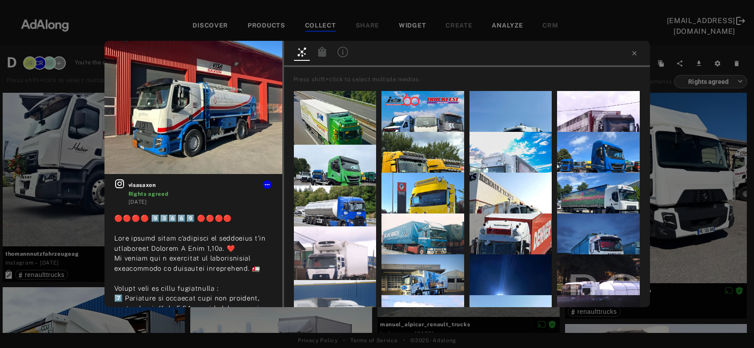
click at [322, 48] on icon at bounding box center [322, 52] width 8 height 10
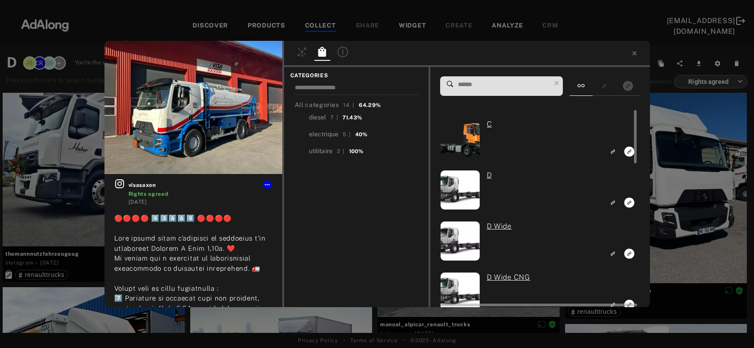
scroll to position [192, 0]
click at [628, 251] on icon "Link to exact product" at bounding box center [629, 254] width 10 height 10
click at [679, 219] on div "1 visasaxon Rights agreed 8 months ago #visasaxon #renaulttrucksschweiz #Renaul…" at bounding box center [377, 174] width 754 height 348
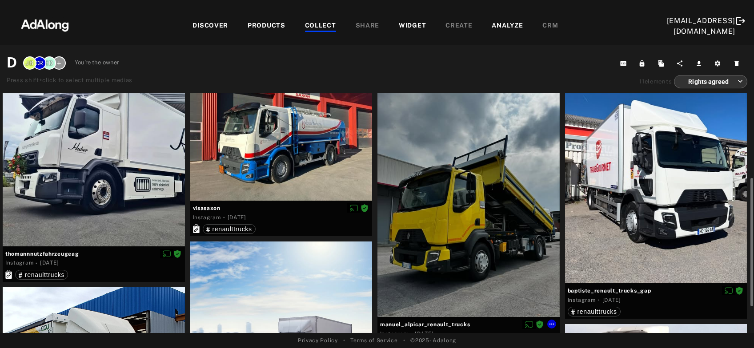
click at [488, 234] on div at bounding box center [468, 204] width 182 height 228
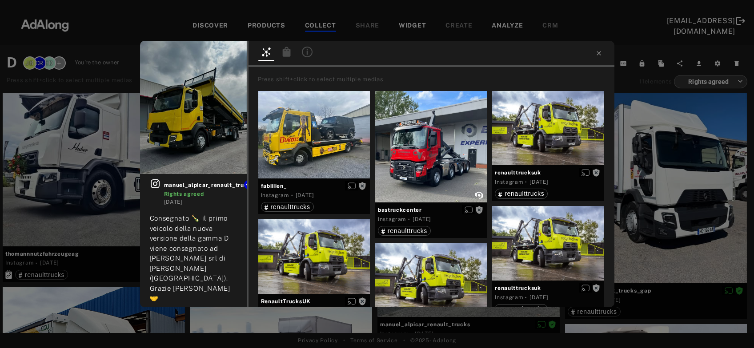
click at [287, 52] on icon at bounding box center [286, 52] width 11 height 11
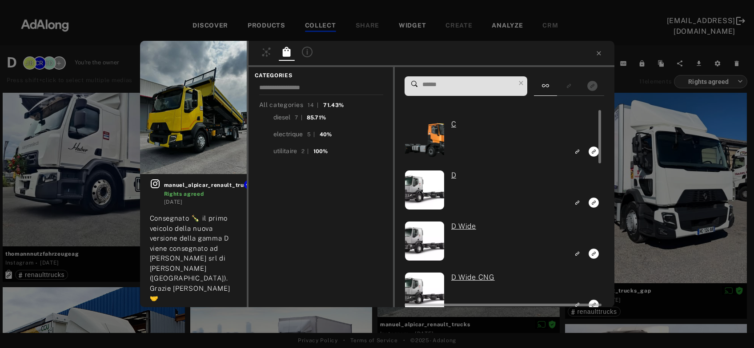
scroll to position [192, 0]
click at [594, 202] on icon "Link to exact product" at bounding box center [594, 203] width 10 height 10
click at [653, 206] on div "1 manuel_alpicar_renault_trucks Rights agreed 1 year ago Consegnato 🍾 il primo …" at bounding box center [377, 174] width 754 height 348
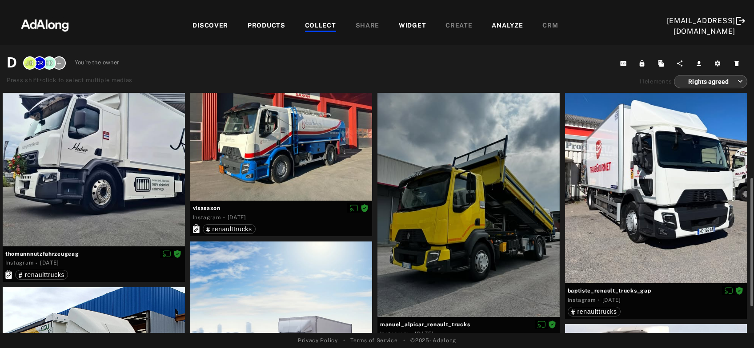
click at [653, 214] on div at bounding box center [656, 170] width 182 height 228
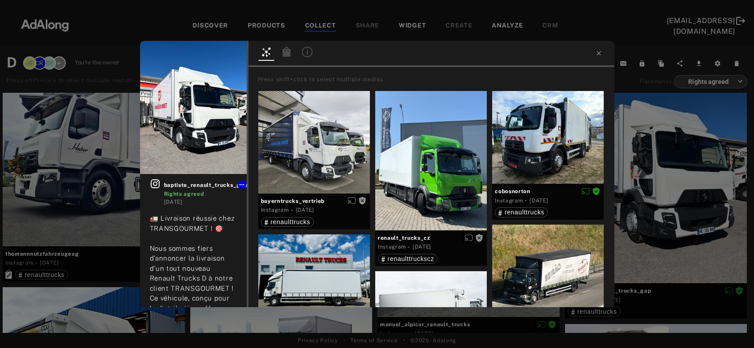
click at [281, 52] on div at bounding box center [287, 53] width 16 height 13
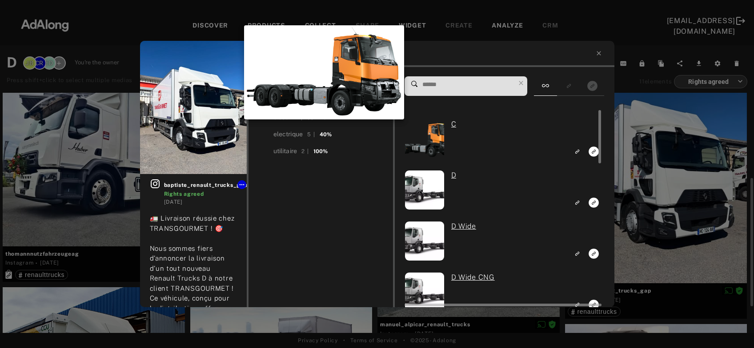
scroll to position [192, 0]
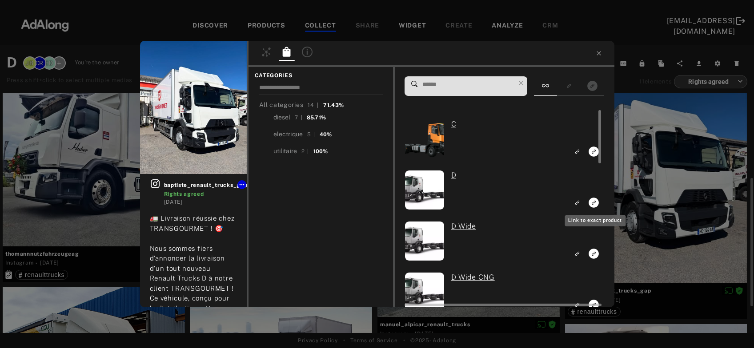
click at [594, 204] on rect "Link to exact product" at bounding box center [593, 202] width 11 height 11
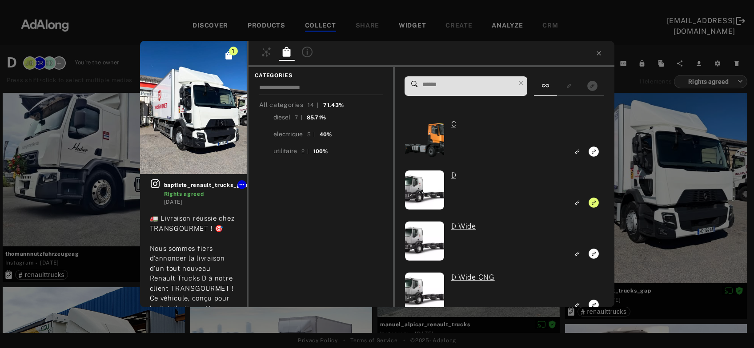
click at [649, 196] on div "1 baptiste_renault_trucks_gap Rights agreed 6 months ago 🚛 Livraison réussie ch…" at bounding box center [377, 174] width 754 height 348
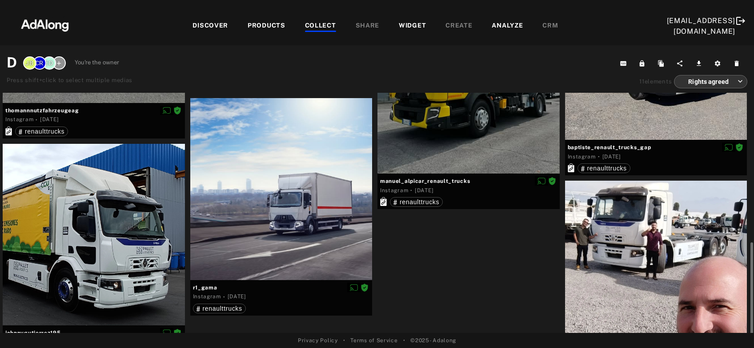
scroll to position [357, 0]
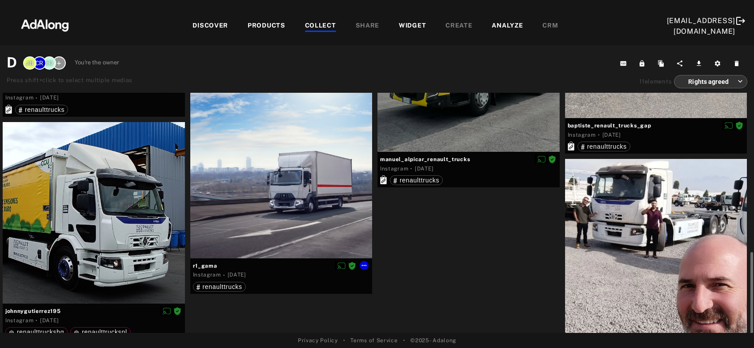
click at [284, 189] on div at bounding box center [281, 167] width 182 height 182
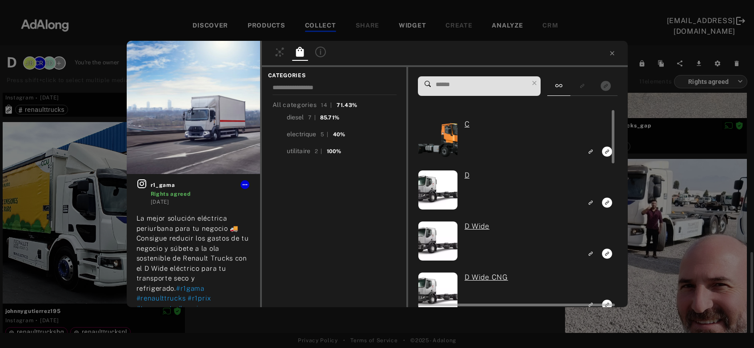
scroll to position [357, 0]
click at [604, 203] on icon "Link to exact product" at bounding box center [607, 203] width 10 height 10
click at [639, 211] on div "1 r1_gama Rights agreed [DATE] La mejor solución eléctrica periurbana para tu n…" at bounding box center [377, 174] width 754 height 348
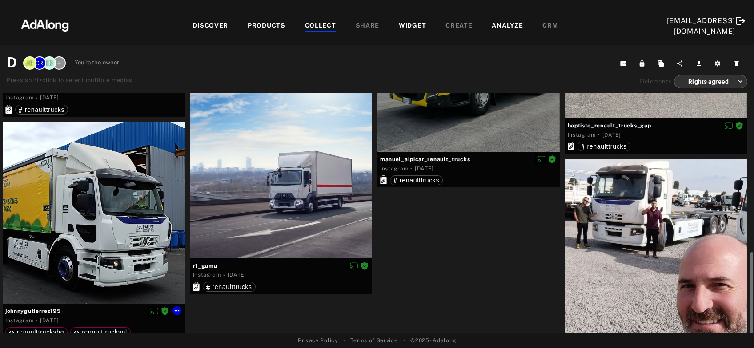
click at [106, 231] on div at bounding box center [94, 213] width 182 height 182
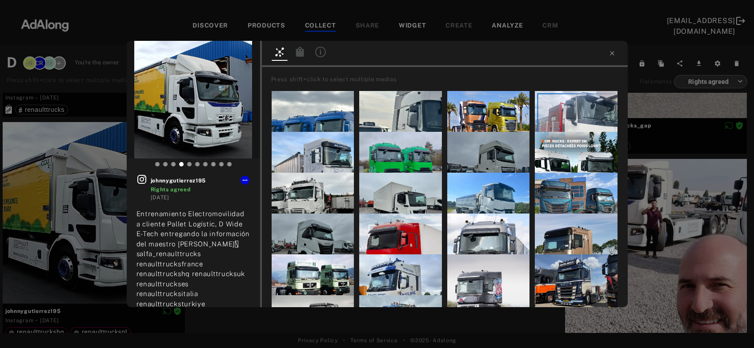
click at [299, 55] on div at bounding box center [300, 53] width 16 height 13
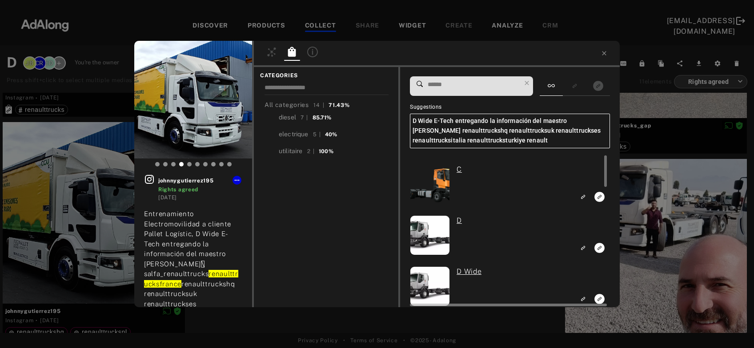
scroll to position [357, 0]
click at [599, 250] on icon "Link to exact product" at bounding box center [599, 248] width 10 height 10
click at [599, 250] on icon "Unlink to exact product" at bounding box center [599, 248] width 10 height 10
click at [598, 300] on icon "Link to exact product" at bounding box center [599, 299] width 10 height 10
click at [667, 282] on div "1 johnnygutierrez195 Rights agreed [DATE] Entrenamiento Electromovilidad a clie…" at bounding box center [377, 174] width 754 height 348
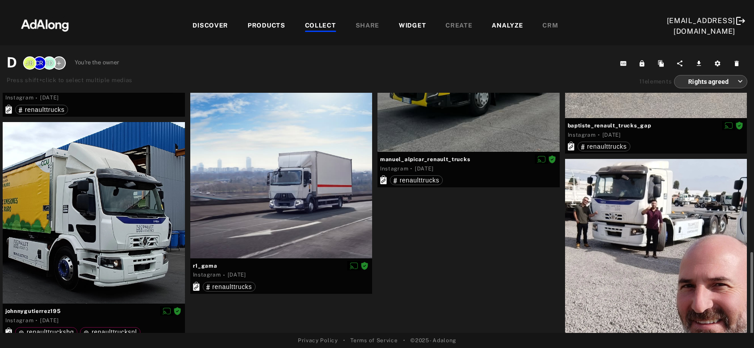
click at [663, 274] on div at bounding box center [656, 250] width 182 height 182
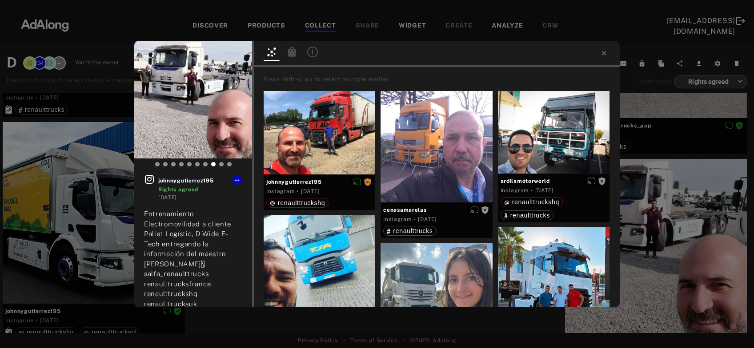
click at [296, 54] on icon at bounding box center [292, 52] width 11 height 11
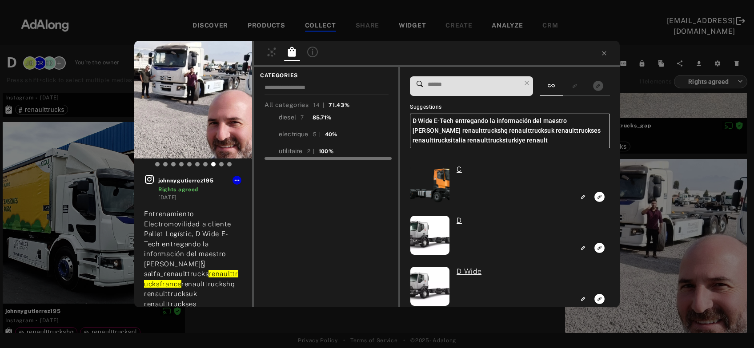
scroll to position [357, 0]
click at [284, 132] on div "electrique" at bounding box center [294, 134] width 30 height 9
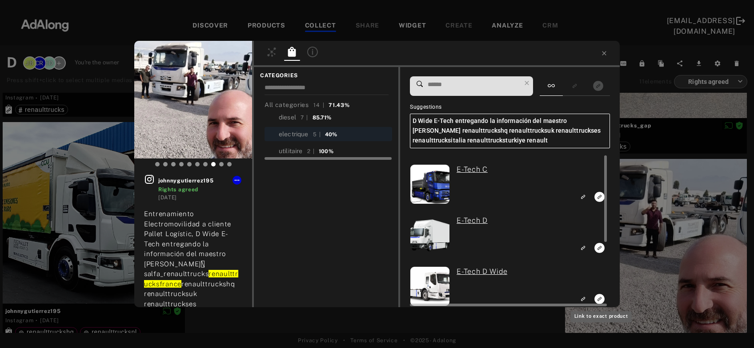
click at [599, 298] on icon "Link to exact product" at bounding box center [599, 299] width 10 height 10
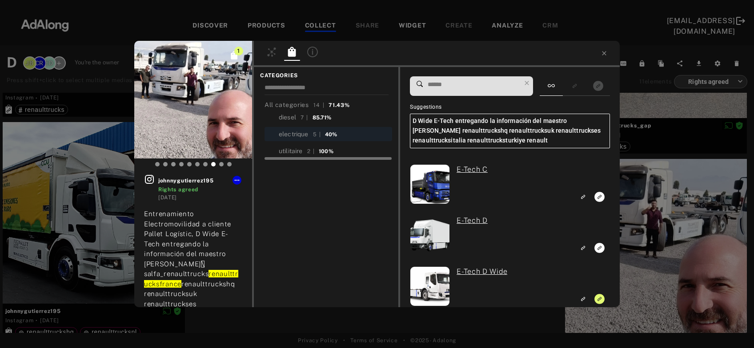
click at [657, 263] on div "1 johnnygutierrez195 Rights agreed [DATE] Entrenamiento Electromovilidad a clie…" at bounding box center [377, 174] width 754 height 348
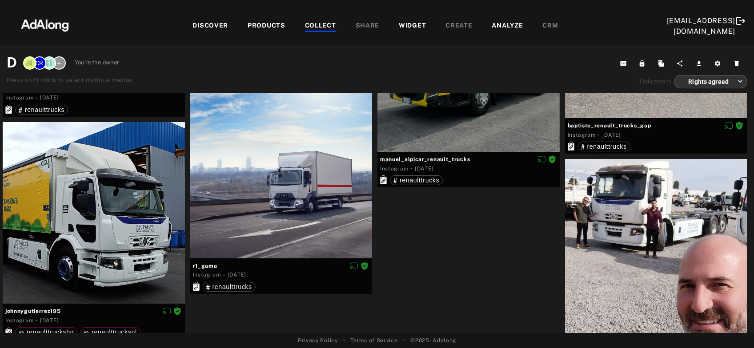
click at [305, 26] on div "COLLECT" at bounding box center [320, 26] width 31 height 11
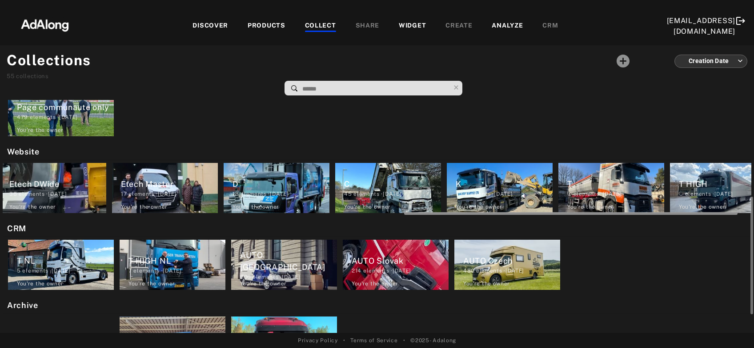
scroll to position [0, 919]
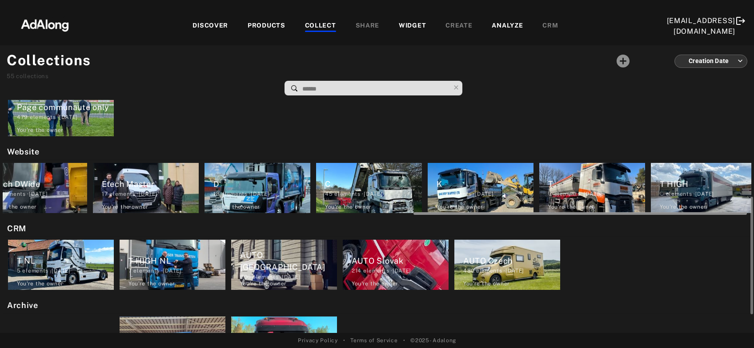
drag, startPoint x: 293, startPoint y: 214, endPoint x: 703, endPoint y: 204, distance: 410.2
click at [703, 204] on div "Etech trafic 5 elements · [DATE] You're the owner delete Etech C 1 elements · […" at bounding box center [377, 188] width 748 height 56
click at [368, 185] on div "C" at bounding box center [373, 184] width 97 height 12
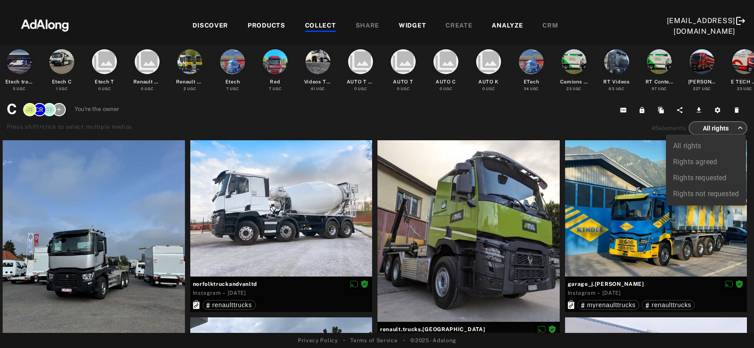
click at [721, 128] on body "DISCOVER PRODUCTS COLLECT SHARE WIDGET CREATE ANALYZE CRM [EMAIL_ADDRESS][DOMAI…" at bounding box center [377, 174] width 754 height 348
click at [712, 163] on li "Rights agreed" at bounding box center [706, 162] width 80 height 16
type input "******"
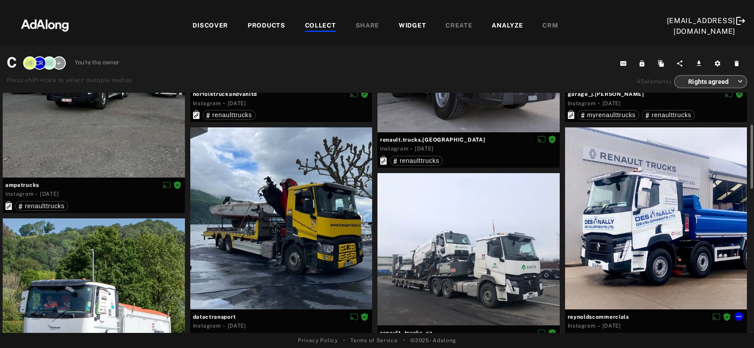
scroll to position [239, 0]
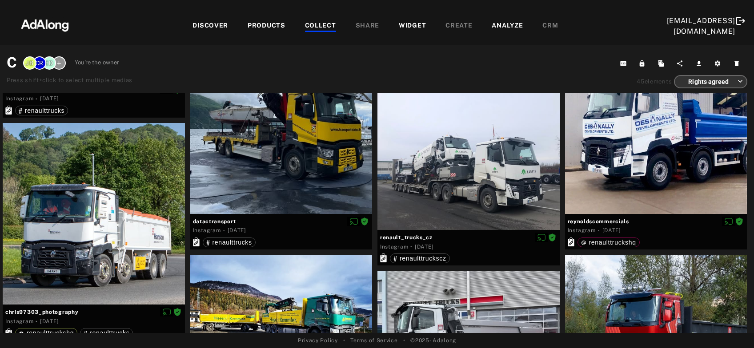
click at [305, 25] on div "COLLECT" at bounding box center [320, 26] width 31 height 11
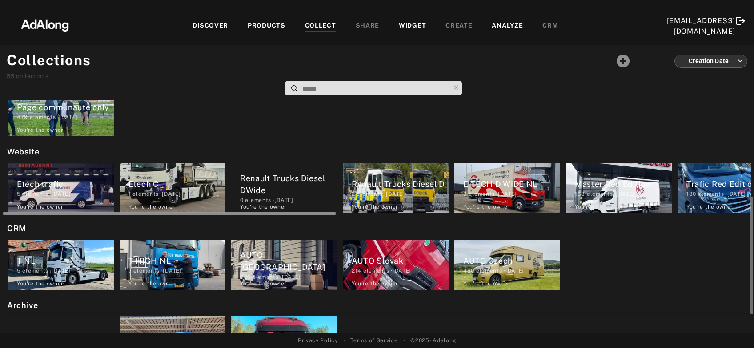
scroll to position [0, 748]
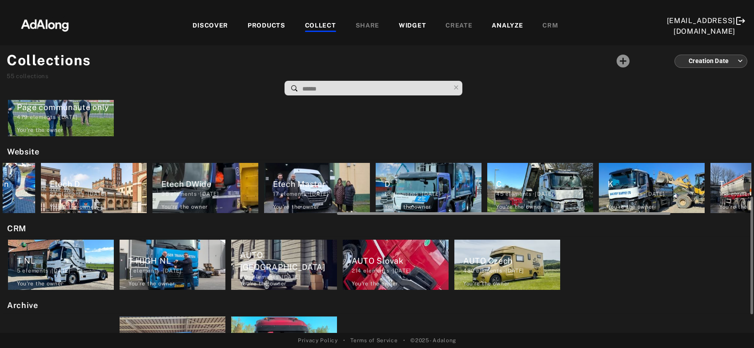
drag, startPoint x: 237, startPoint y: 215, endPoint x: 267, endPoint y: 215, distance: 30.2
click at [267, 215] on div at bounding box center [377, 212] width 748 height 7
click at [643, 196] on div "73 elements · [DATE]" at bounding box center [655, 194] width 97 height 8
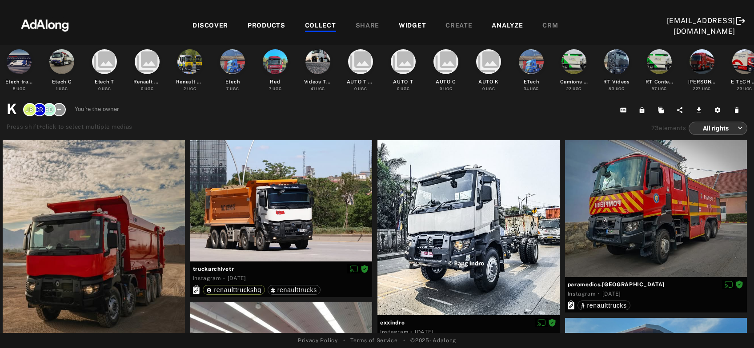
click at [706, 128] on body "DISCOVER PRODUCTS COLLECT SHARE WIDGET CREATE ANALYZE CRM [EMAIL_ADDRESS][DOMAI…" at bounding box center [377, 174] width 754 height 348
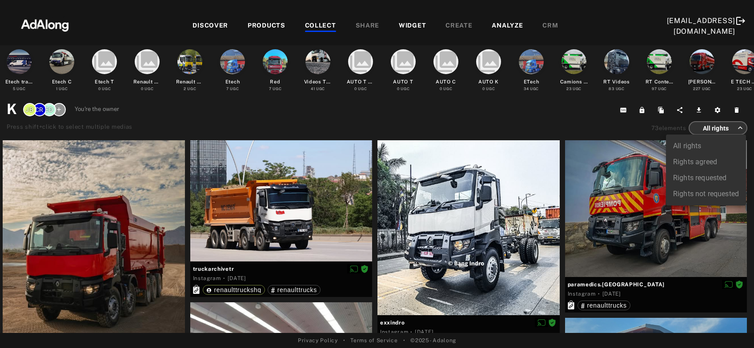
click at [705, 161] on li "Rights agreed" at bounding box center [706, 162] width 80 height 16
type input "******"
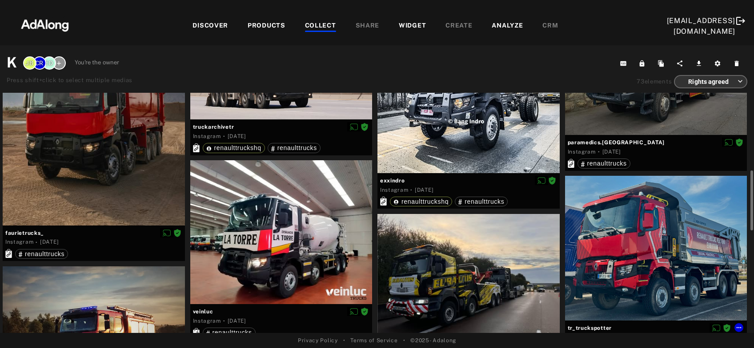
scroll to position [144, 0]
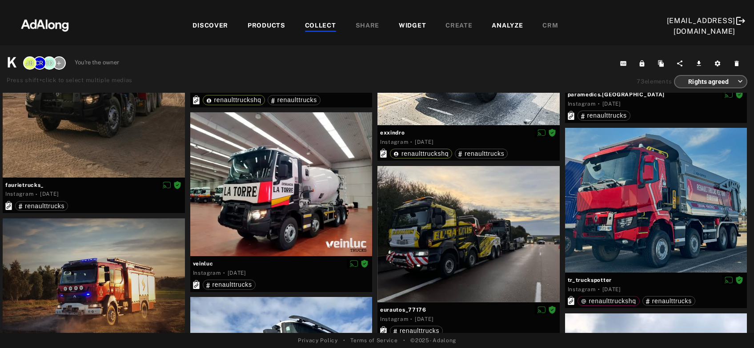
click at [305, 25] on div "COLLECT" at bounding box center [320, 26] width 31 height 11
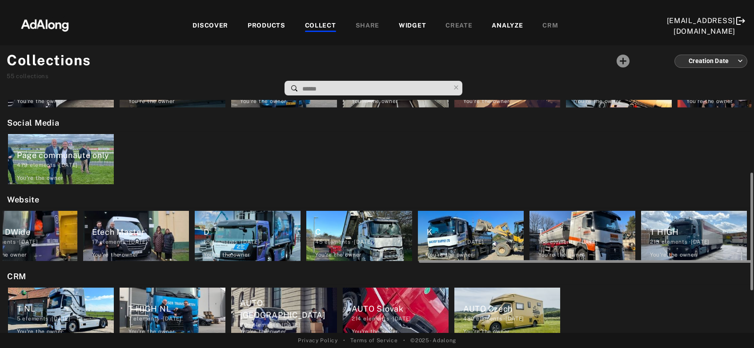
scroll to position [0, 930]
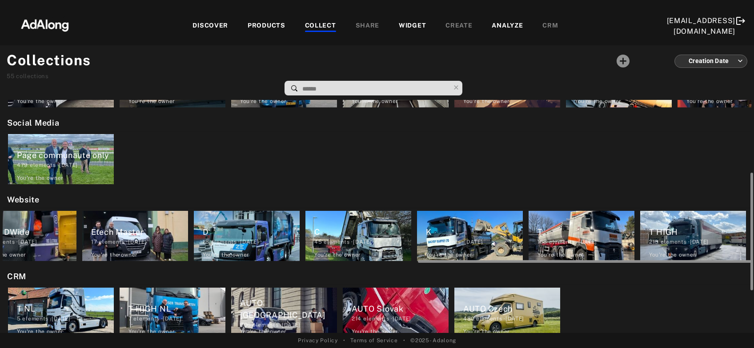
drag, startPoint x: 328, startPoint y: 260, endPoint x: 753, endPoint y: 261, distance: 424.8
click at [753, 261] on div "My selection Videos Tiktok 41 elements · [DATE] You're the owner delete RT Vide…" at bounding box center [377, 216] width 754 height 233
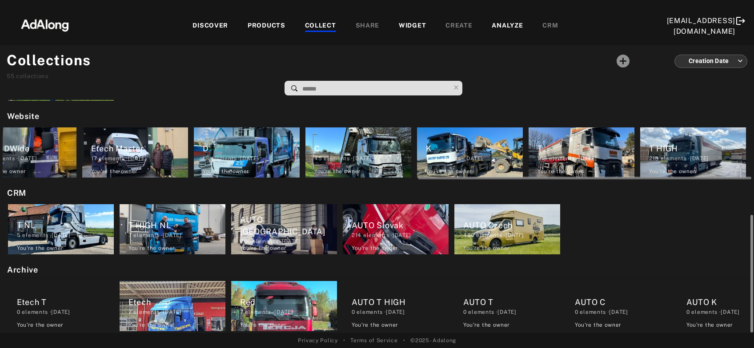
click at [753, 261] on div at bounding box center [750, 216] width 7 height 233
click at [651, 240] on div "T NL 5 elements · [DATE] You're the owner delete T HIGH NL 7 elements · [DATE] …" at bounding box center [377, 230] width 748 height 56
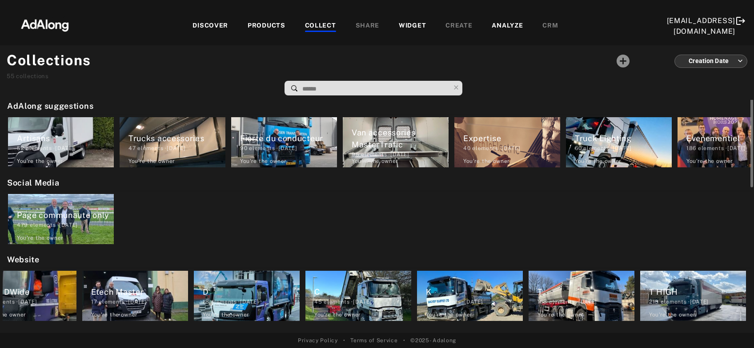
scroll to position [36, 0]
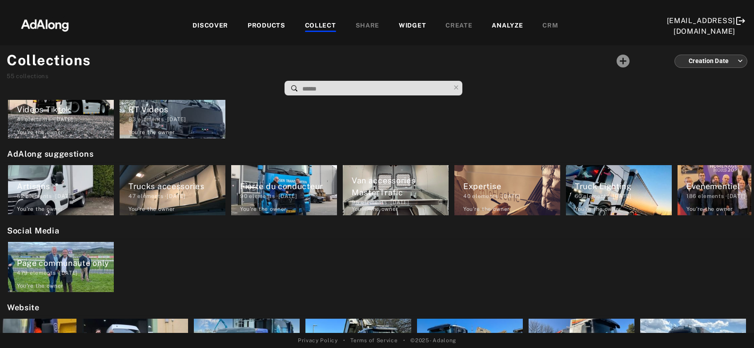
click at [249, 22] on div "PRODUCTS" at bounding box center [266, 26] width 38 height 11
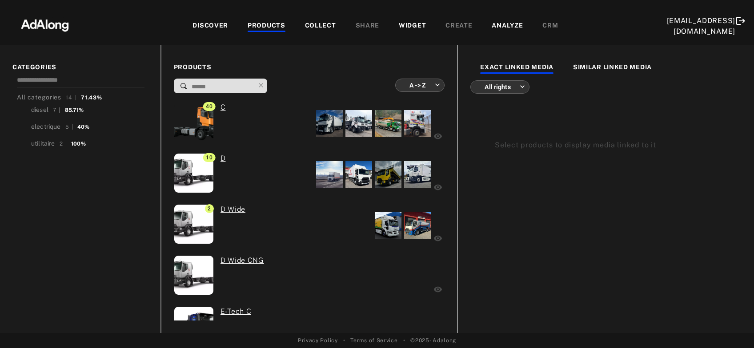
click at [305, 25] on div "COLLECT" at bounding box center [320, 26] width 31 height 11
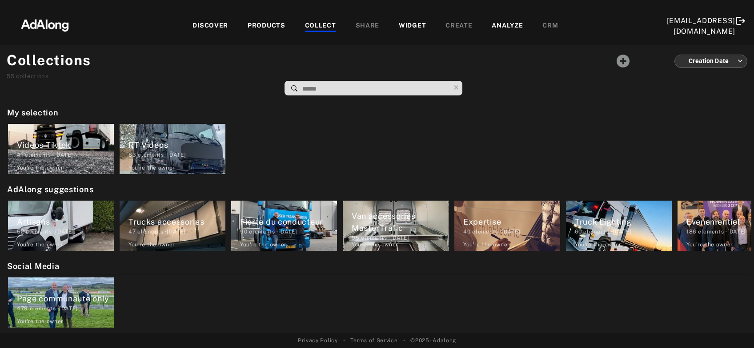
click at [313, 88] on input at bounding box center [375, 89] width 148 height 12
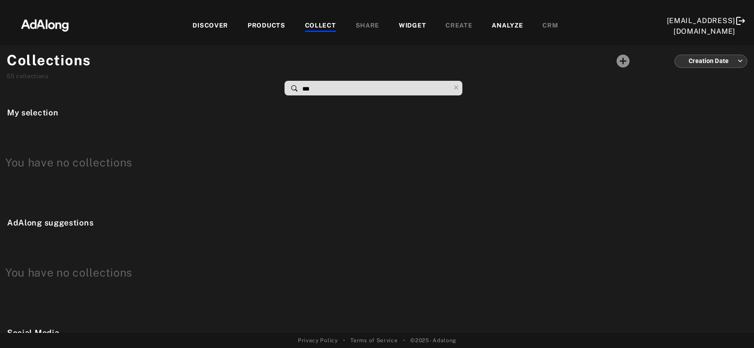
type input "****"
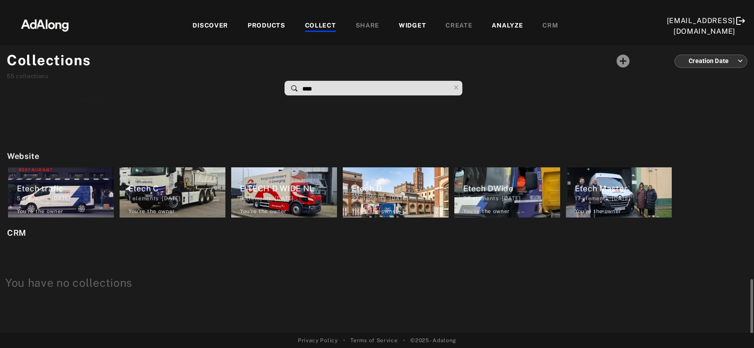
scroll to position [360, 0]
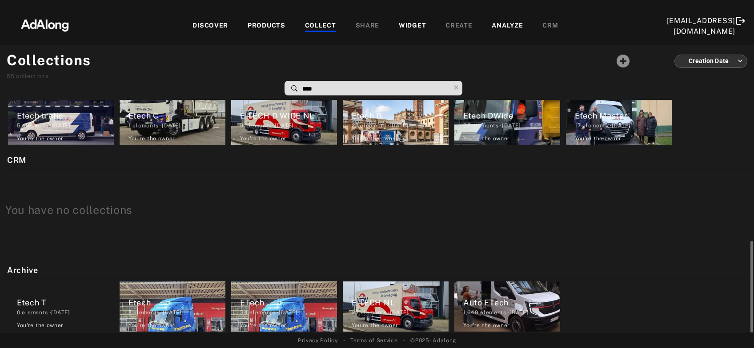
click at [155, 321] on div "Etech 7 elements · [DATE] You're the owner delete" at bounding box center [173, 307] width 106 height 50
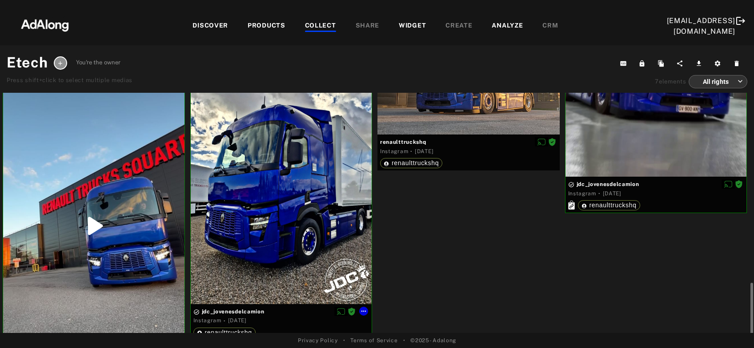
scroll to position [286, 0]
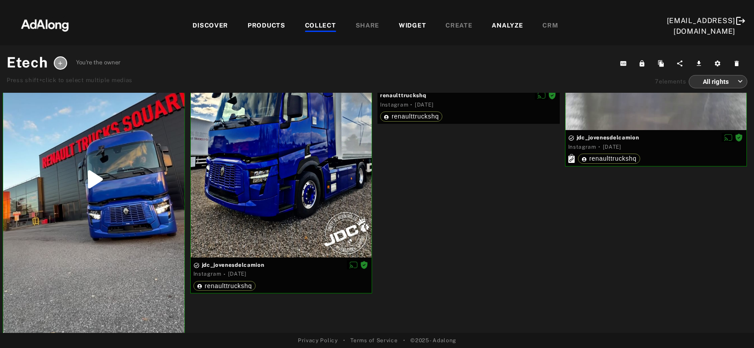
click at [305, 24] on div "COLLECT" at bounding box center [320, 26] width 31 height 11
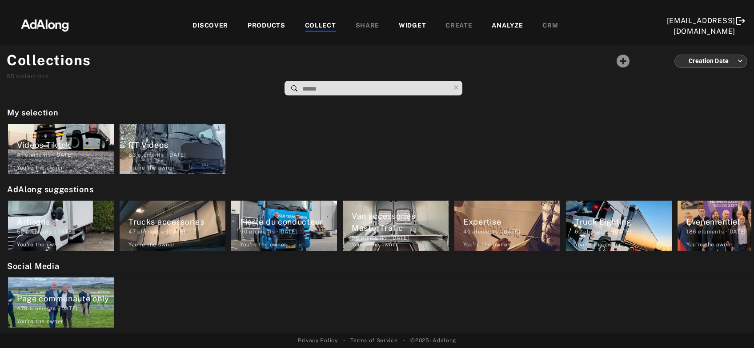
click at [247, 24] on div "PRODUCTS" at bounding box center [266, 26] width 38 height 11
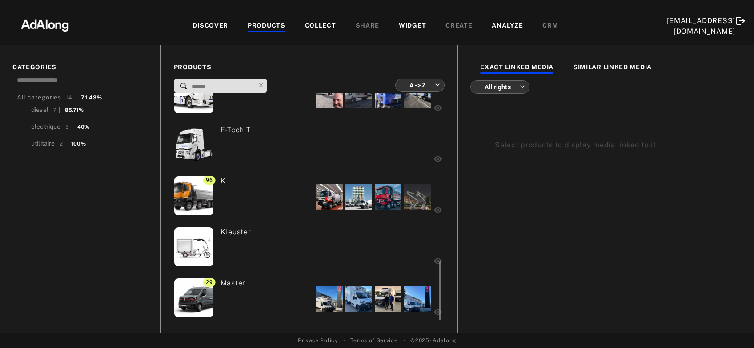
scroll to position [383, 0]
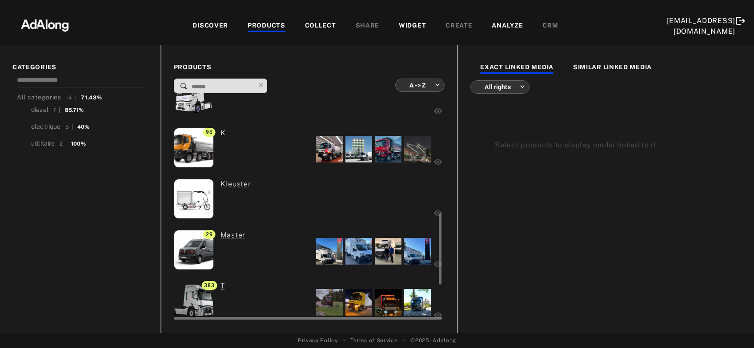
click at [299, 188] on div "0 Kleuster" at bounding box center [259, 200] width 171 height 42
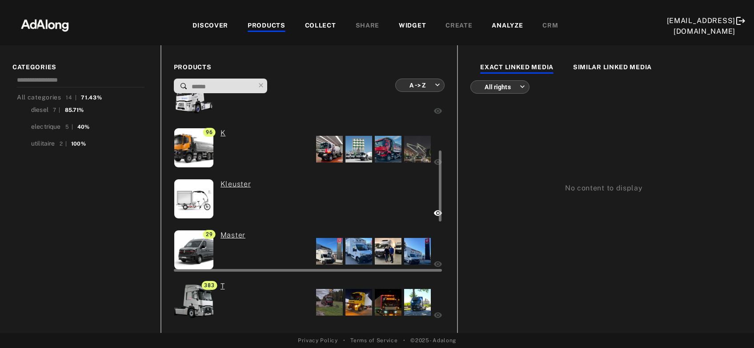
scroll to position [192, 0]
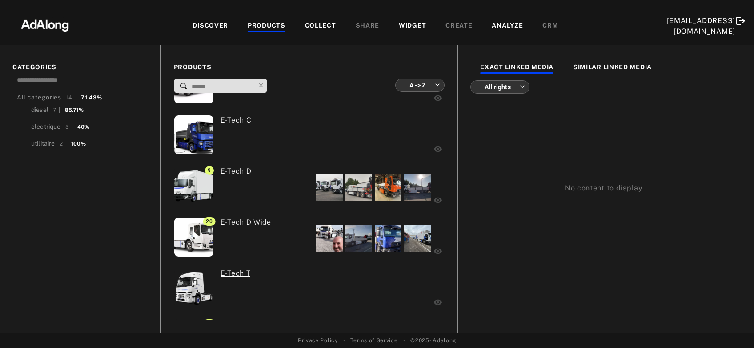
click at [192, 25] on div "DISCOVER" at bounding box center [210, 26] width 36 height 11
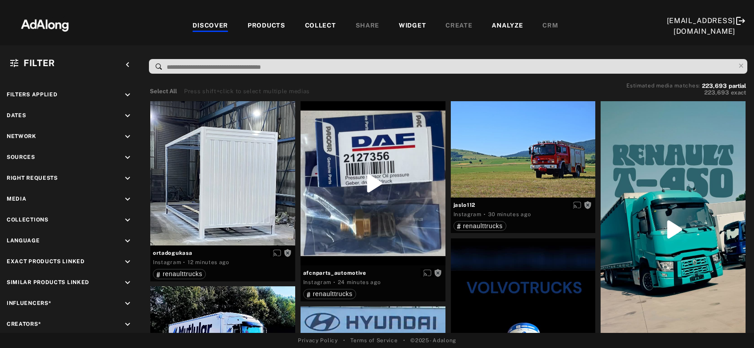
click at [305, 25] on div "COLLECT" at bounding box center [320, 26] width 31 height 11
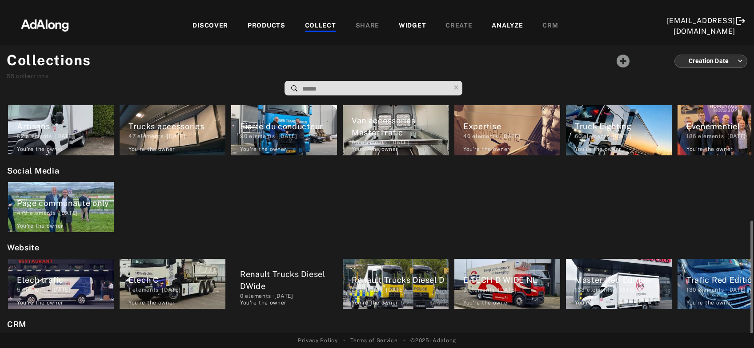
scroll to position [227, 0]
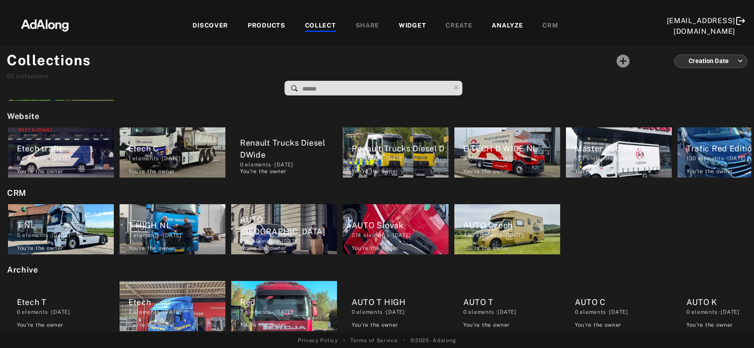
click at [192, 25] on div "DISCOVER" at bounding box center [210, 26] width 36 height 11
